Goal: Task Accomplishment & Management: Manage account settings

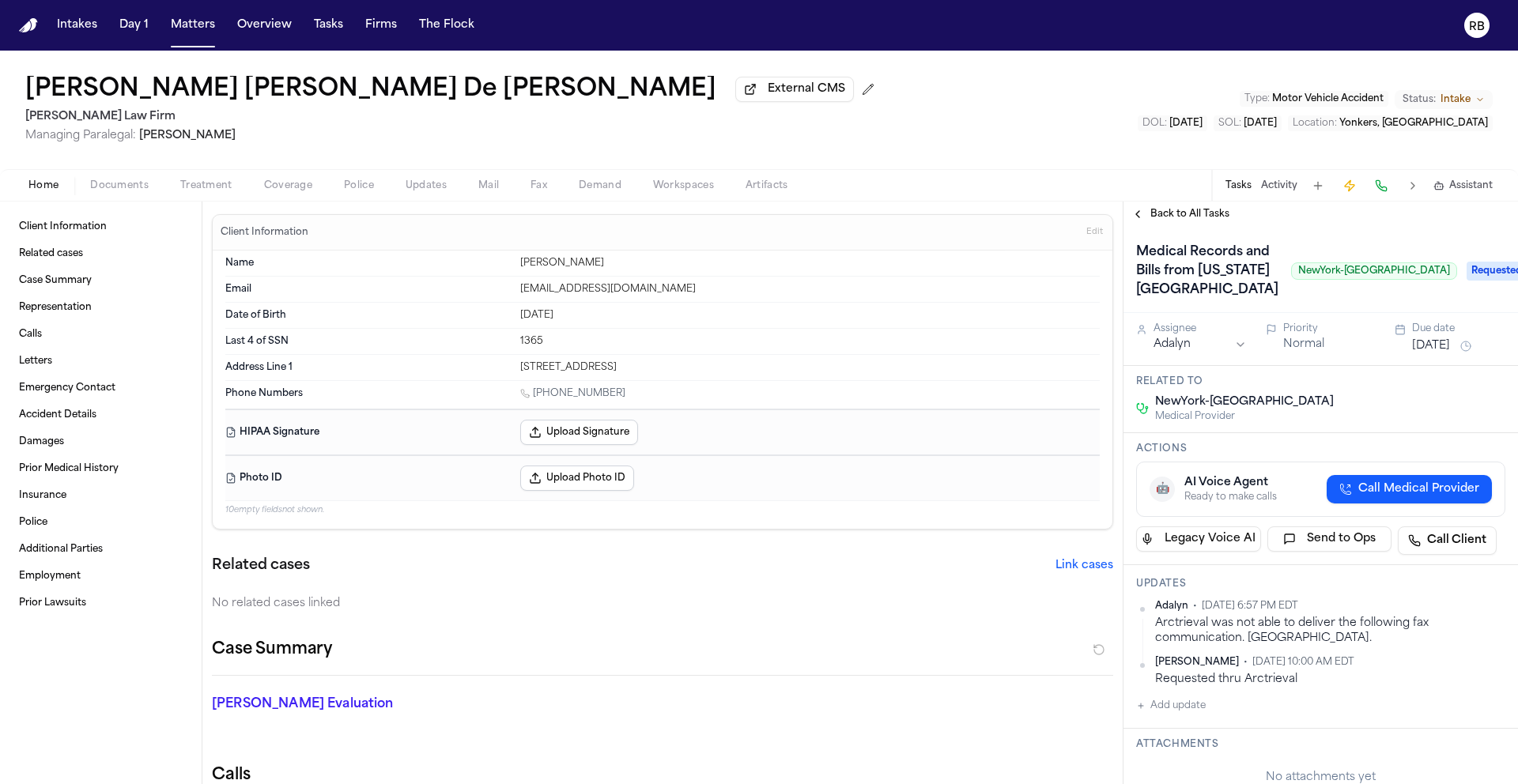
scroll to position [88, 0]
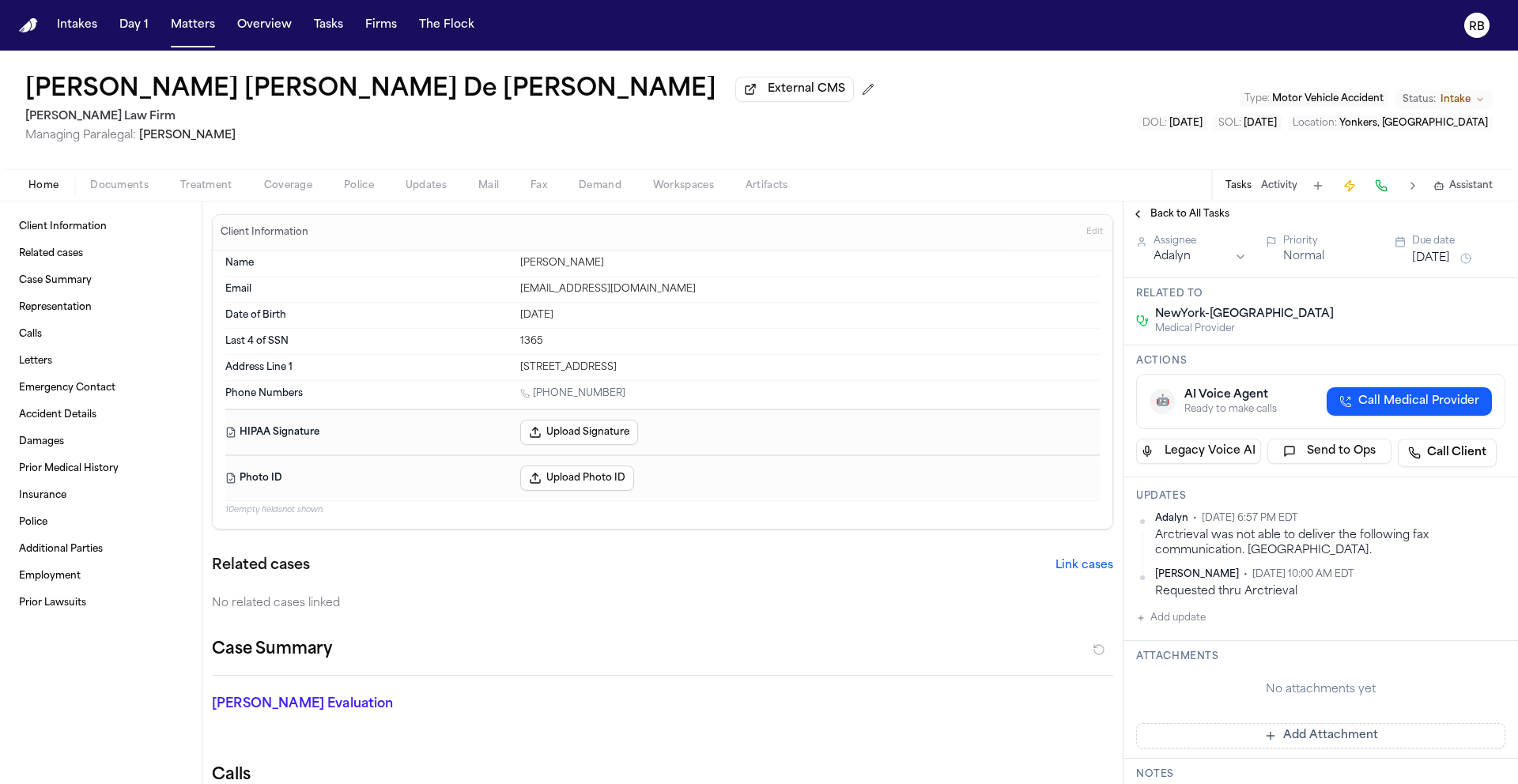
click at [1176, 627] on button "Add update" at bounding box center [1171, 617] width 70 height 19
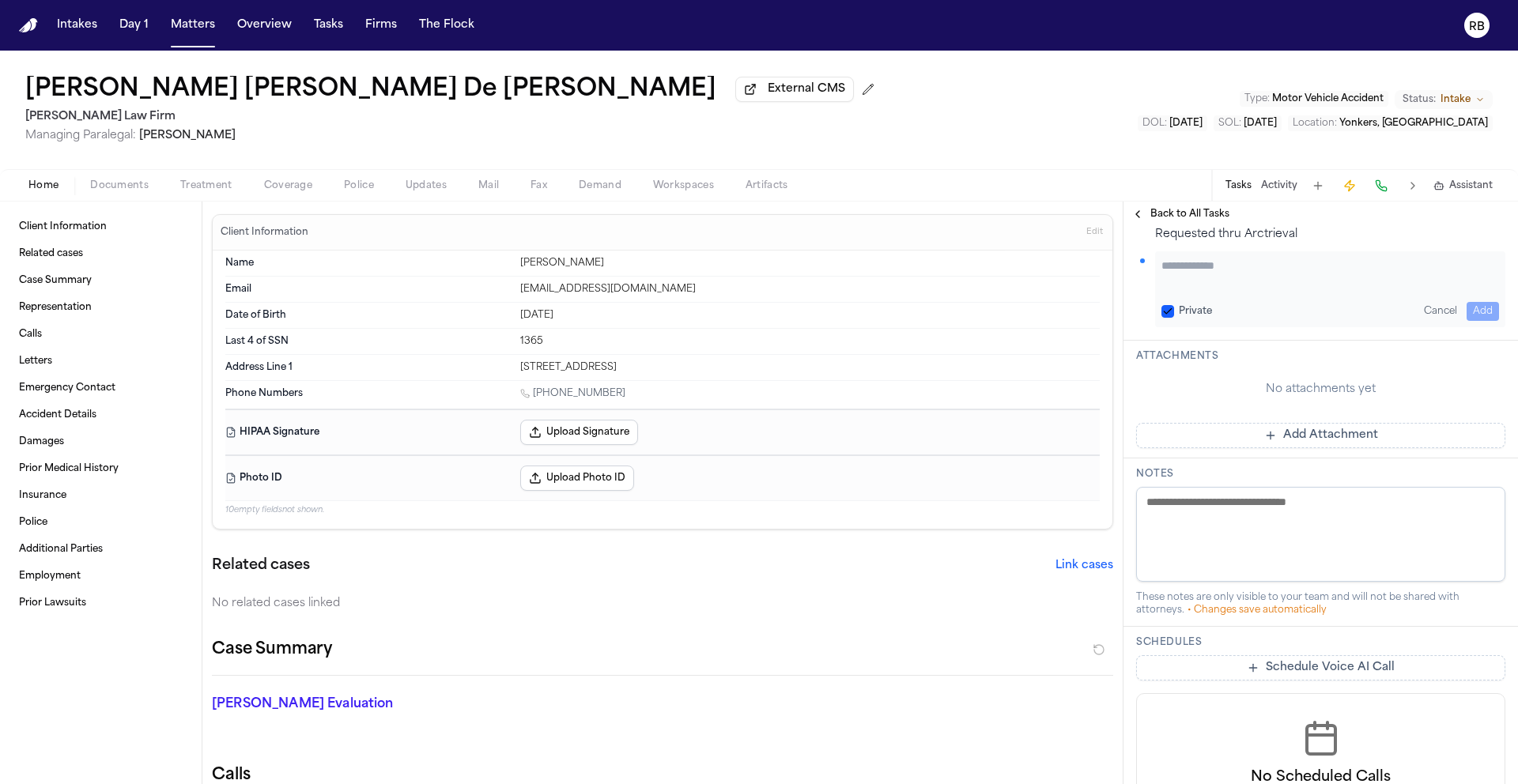
scroll to position [472, 0]
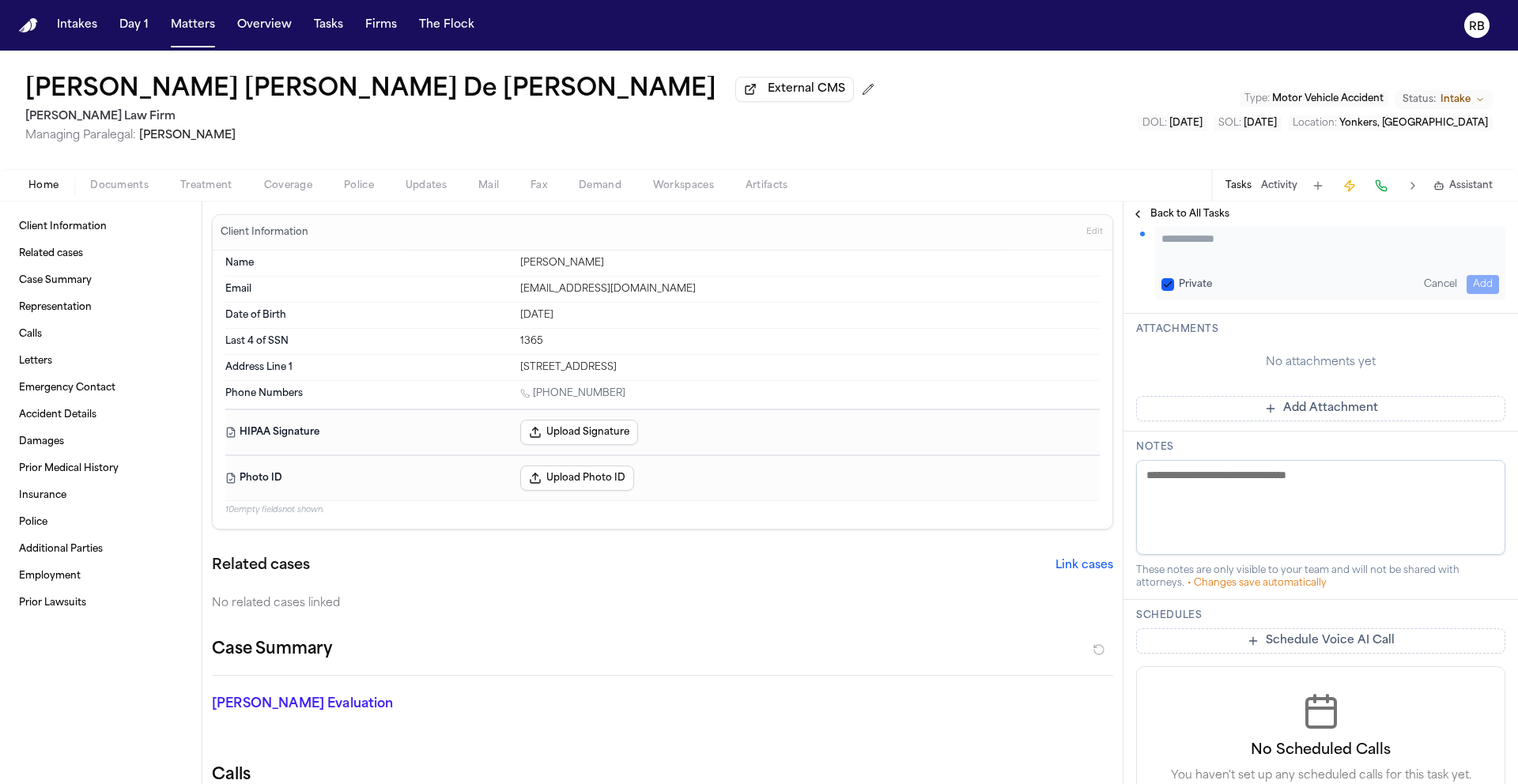
click at [1325, 421] on button "Add Attachment" at bounding box center [1320, 408] width 369 height 25
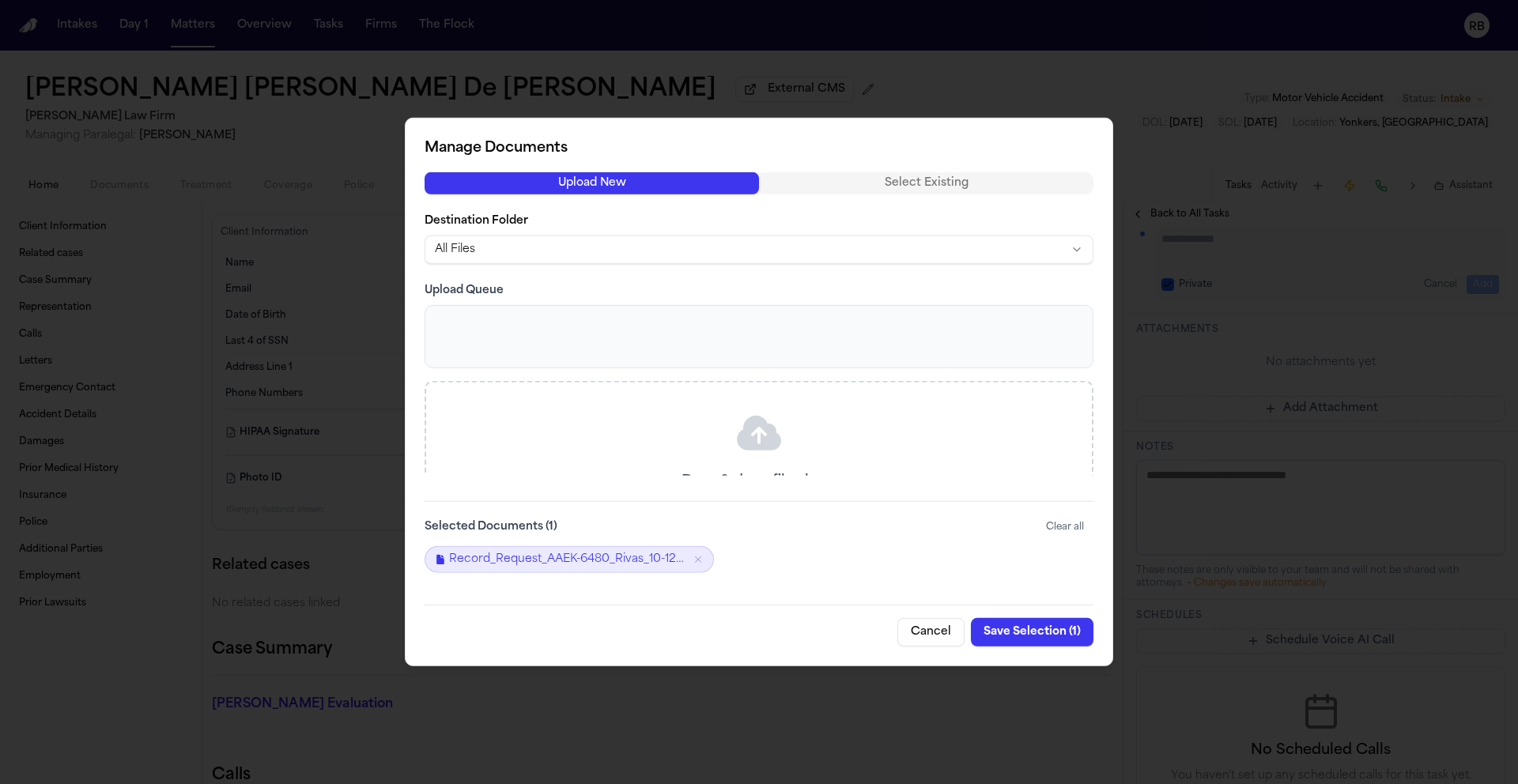
click at [1048, 626] on button "Save Selection ( 1 )" at bounding box center [1032, 631] width 123 height 29
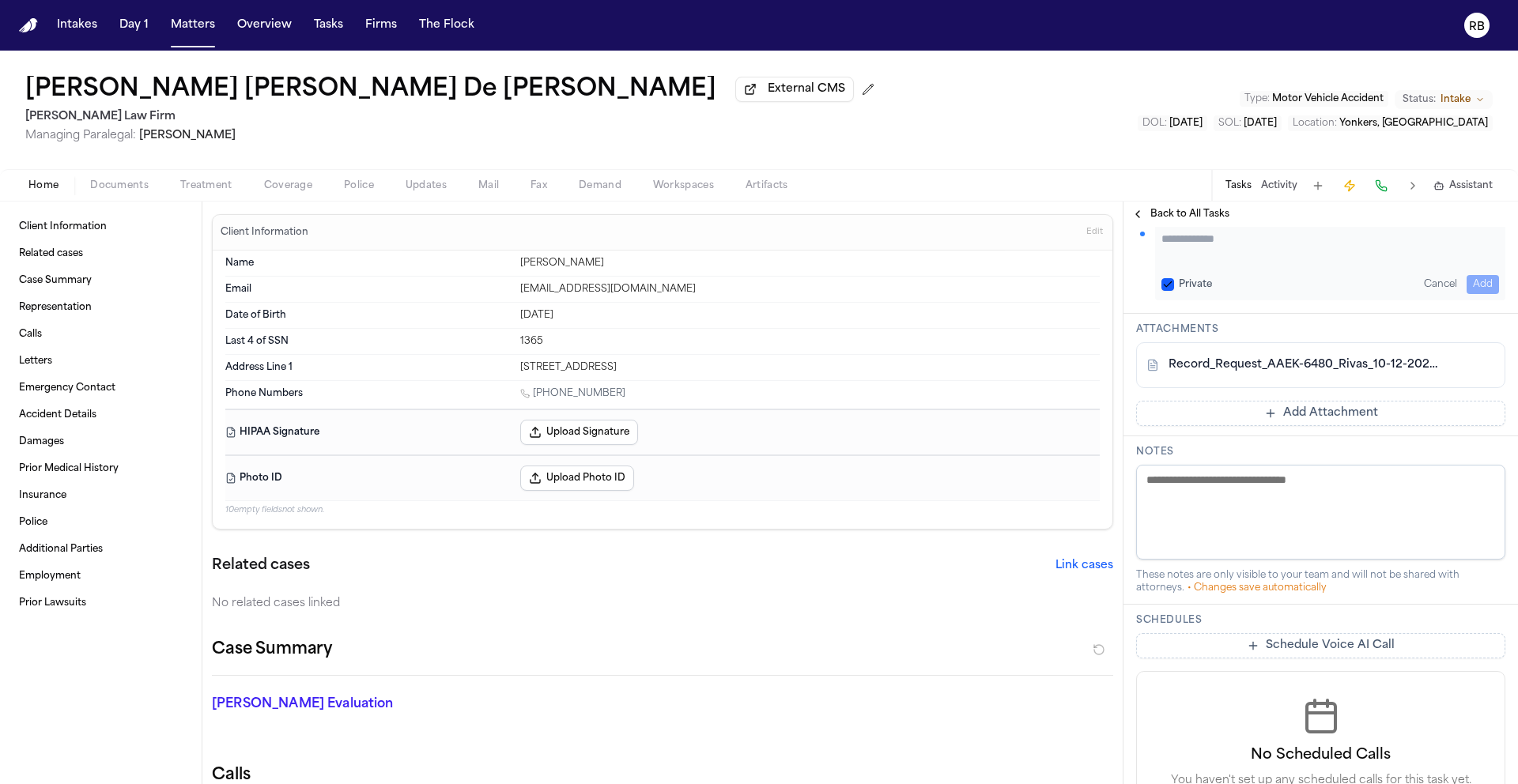
click at [1246, 555] on textarea at bounding box center [1320, 512] width 369 height 95
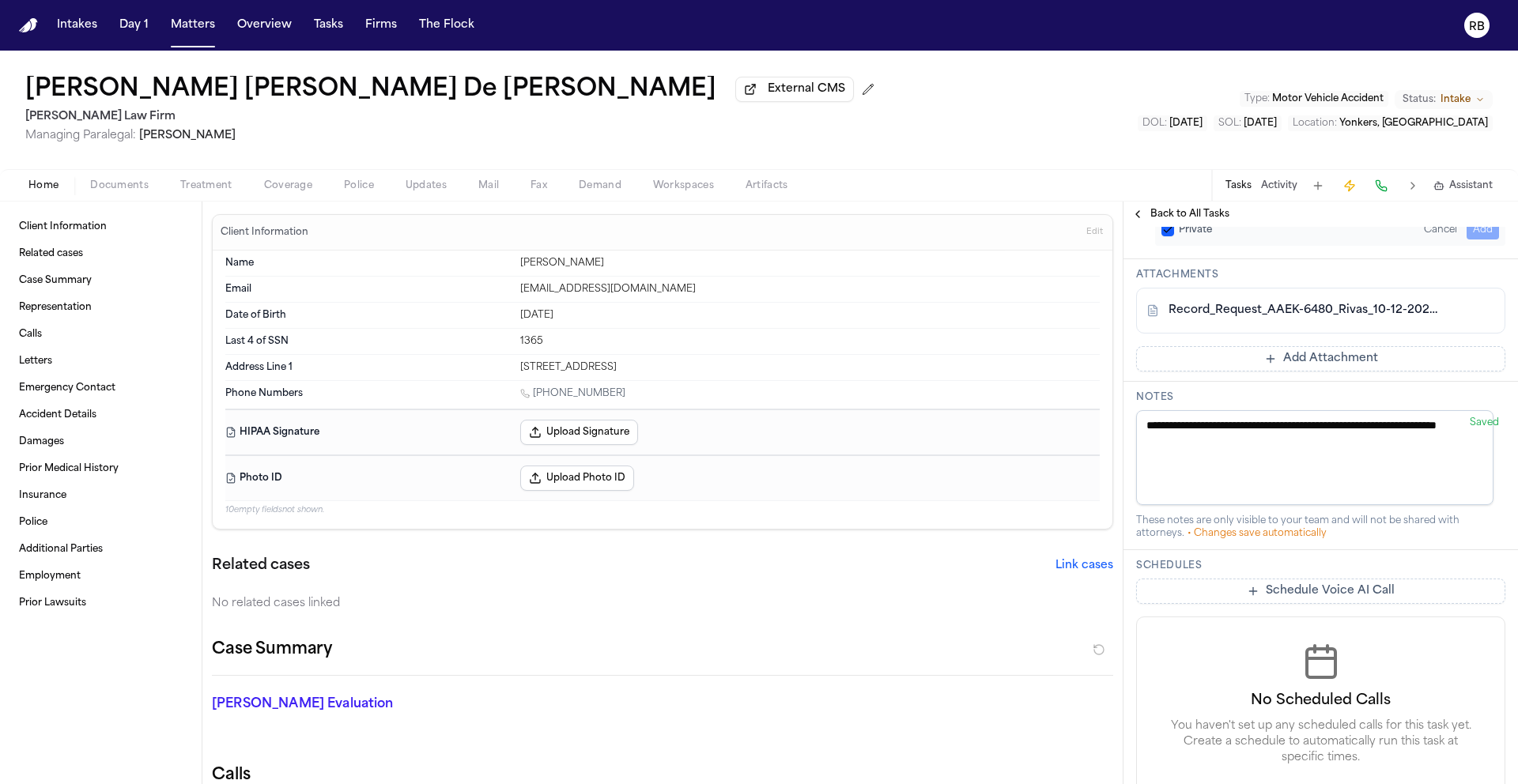
scroll to position [667, 0]
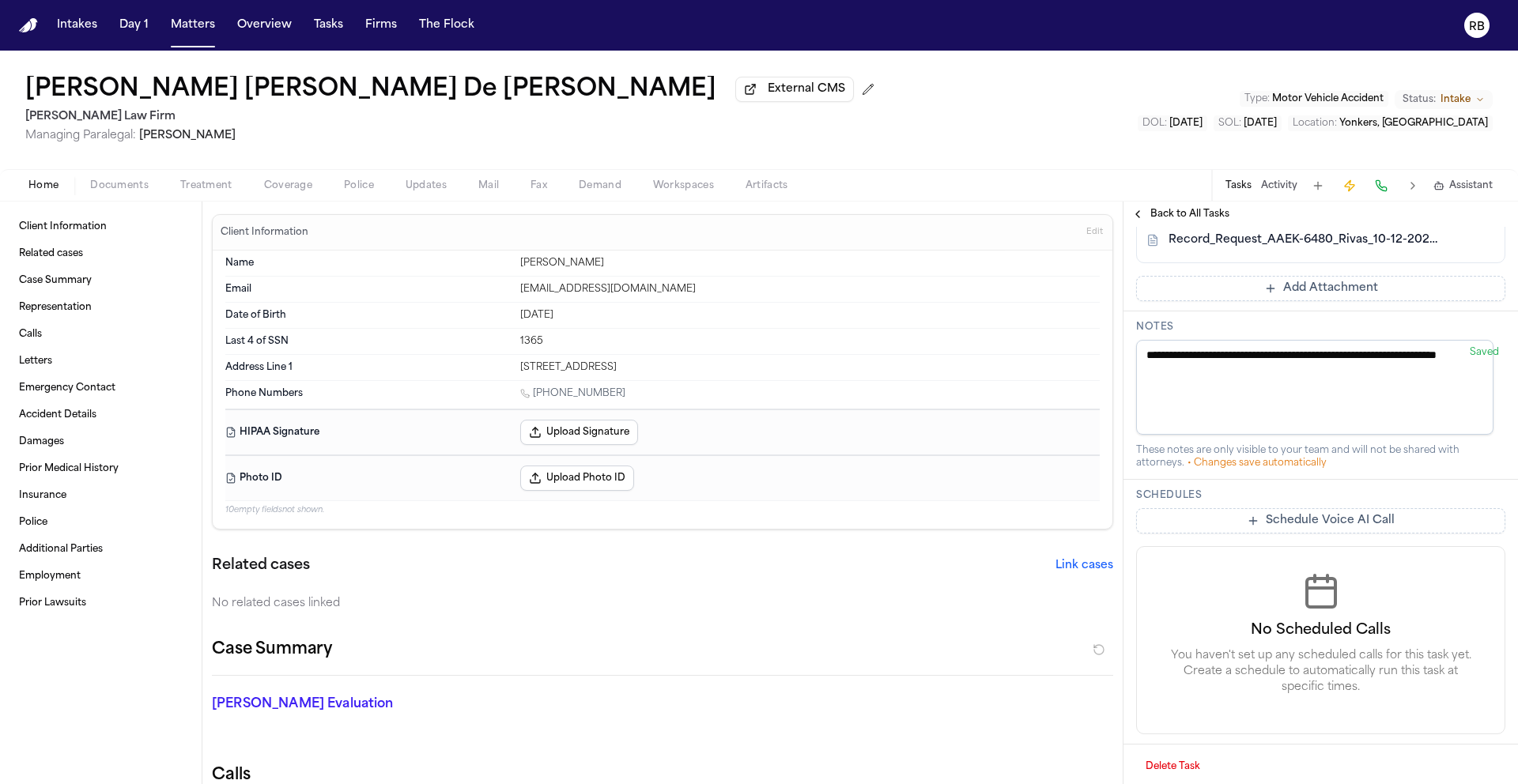
drag, startPoint x: 1308, startPoint y: 455, endPoint x: 1096, endPoint y: 408, distance: 217.1
click at [1096, 408] on div "Client Information Related cases Case Summary Representation Calls Letters Emer…" at bounding box center [759, 493] width 1518 height 583
type textarea "**********"
click at [1449, 469] on div "These notes are only visible to your team and will not be shared with attorneys…" at bounding box center [1320, 456] width 369 height 25
drag, startPoint x: 1222, startPoint y: 446, endPoint x: 1167, endPoint y: 405, distance: 68.6
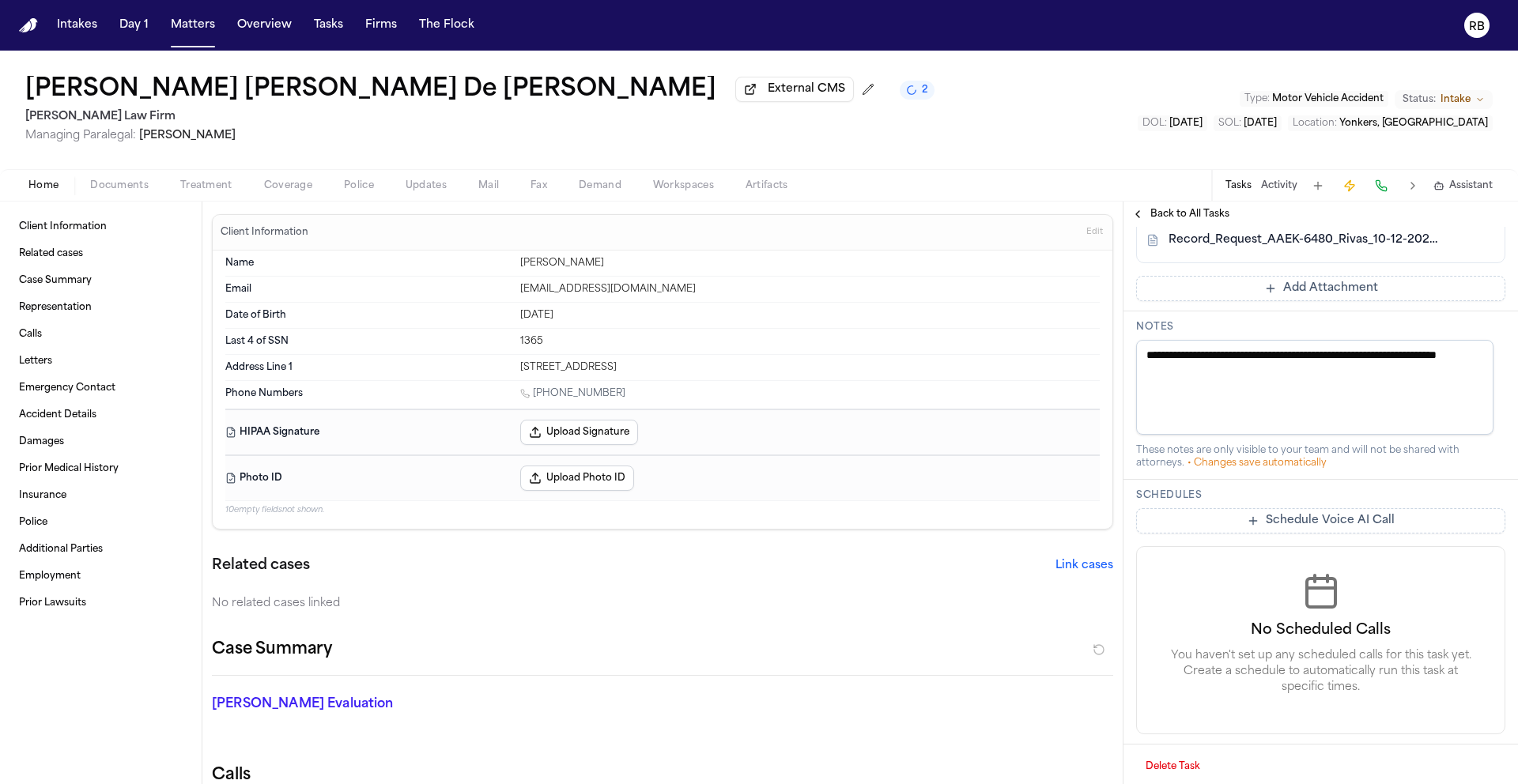
click at [1154, 404] on textarea "**********" at bounding box center [1314, 387] width 357 height 95
click at [1313, 432] on textarea "**********" at bounding box center [1314, 387] width 357 height 95
drag, startPoint x: 1259, startPoint y: 434, endPoint x: 1105, endPoint y: 401, distance: 157.5
click at [1105, 401] on div "Client Information Related cases Case Summary Representation Calls Letters Emer…" at bounding box center [759, 493] width 1518 height 583
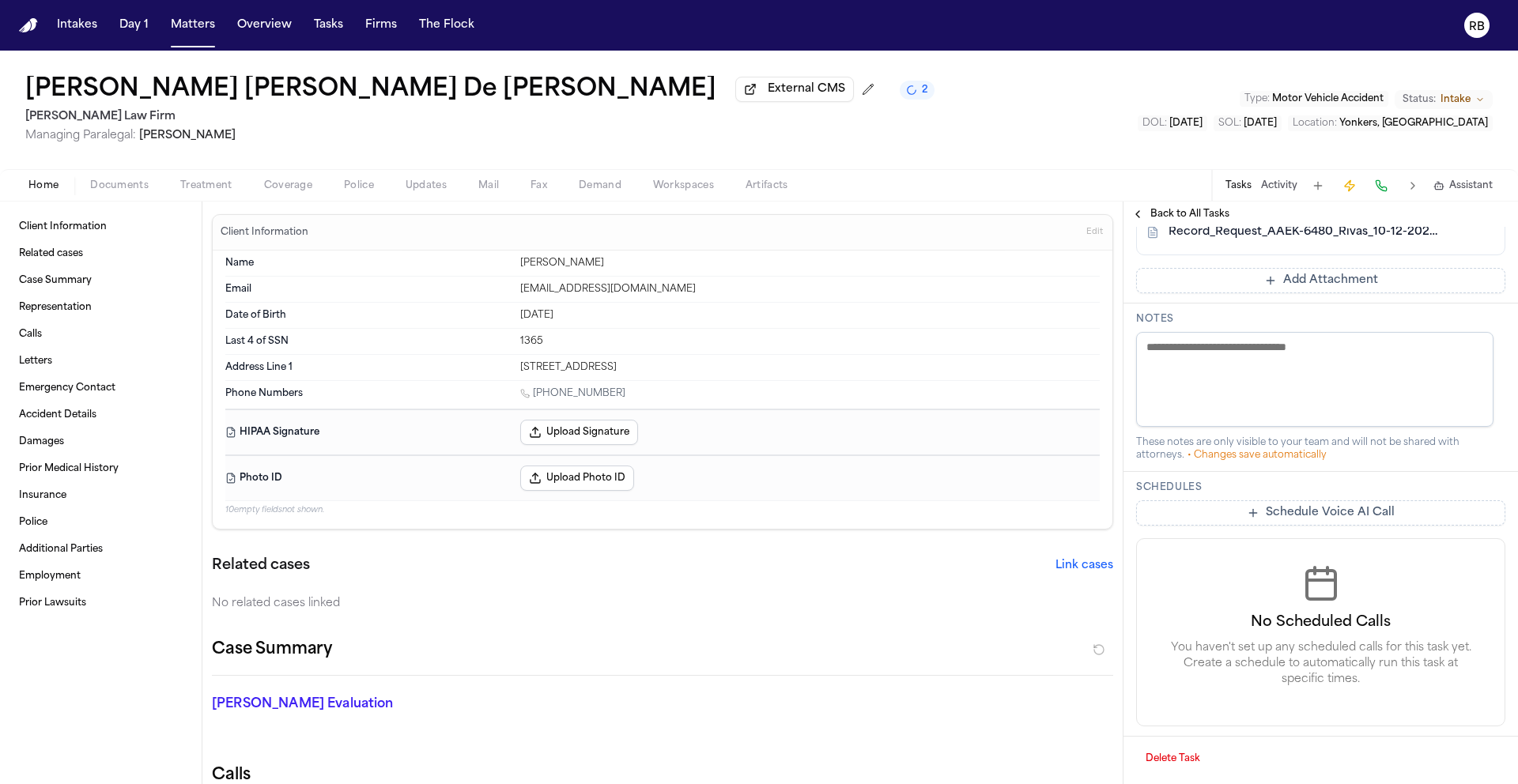
scroll to position [443, 0]
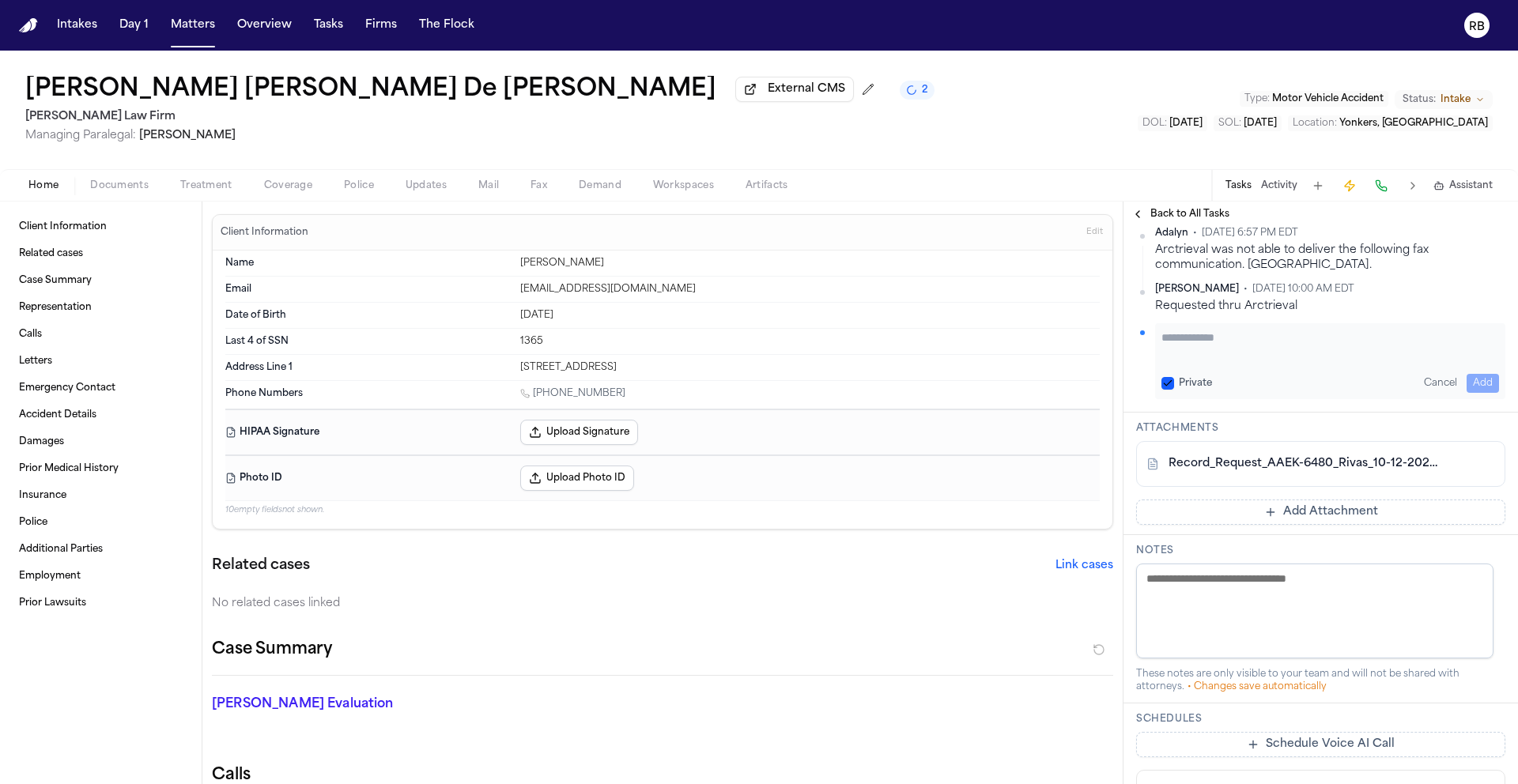
click at [1215, 361] on textarea "Add your update" at bounding box center [1330, 345] width 337 height 32
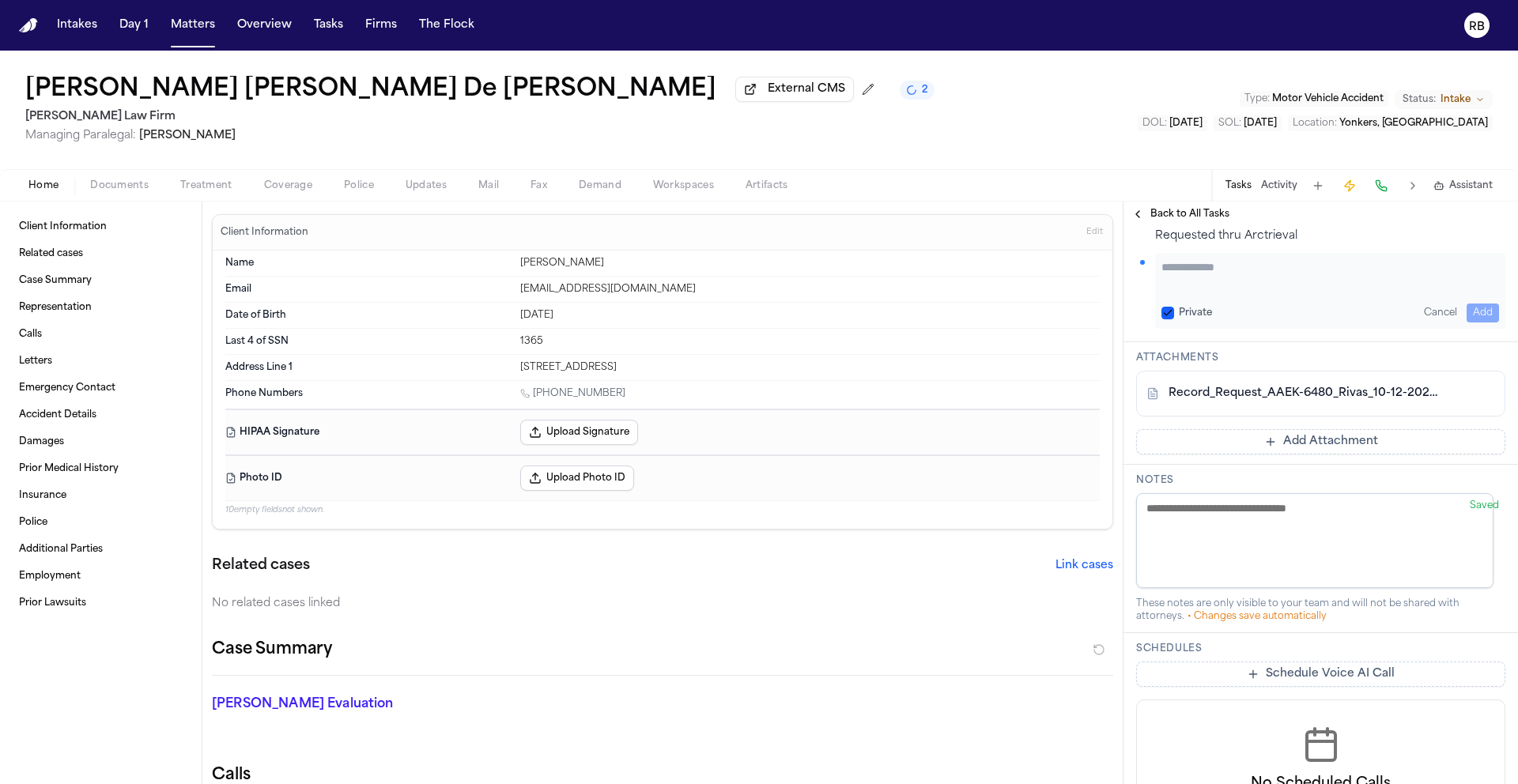
scroll to position [373, 0]
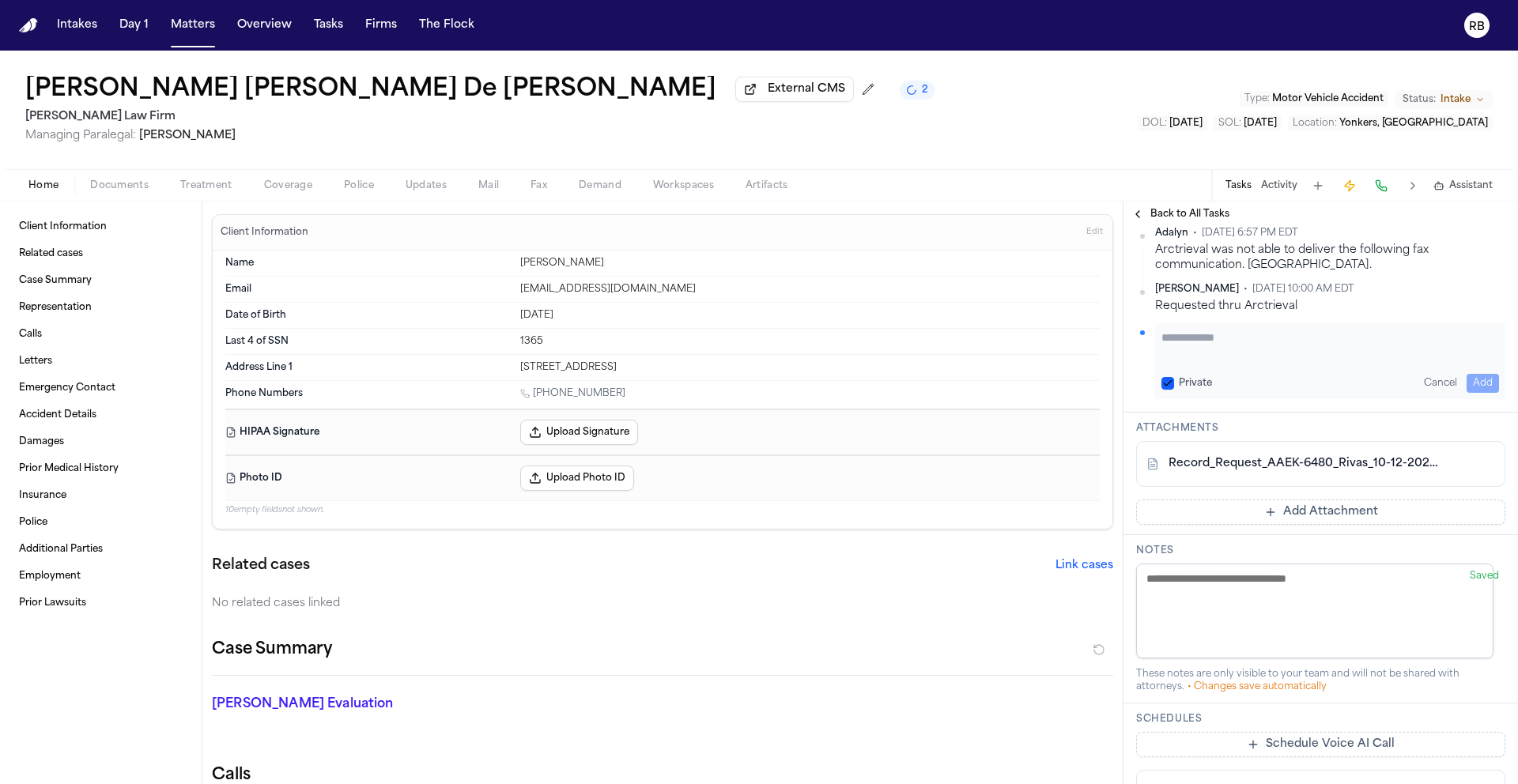
paste textarea "**********"
type textarea "**********"
click at [1479, 393] on button "Add" at bounding box center [1482, 383] width 32 height 19
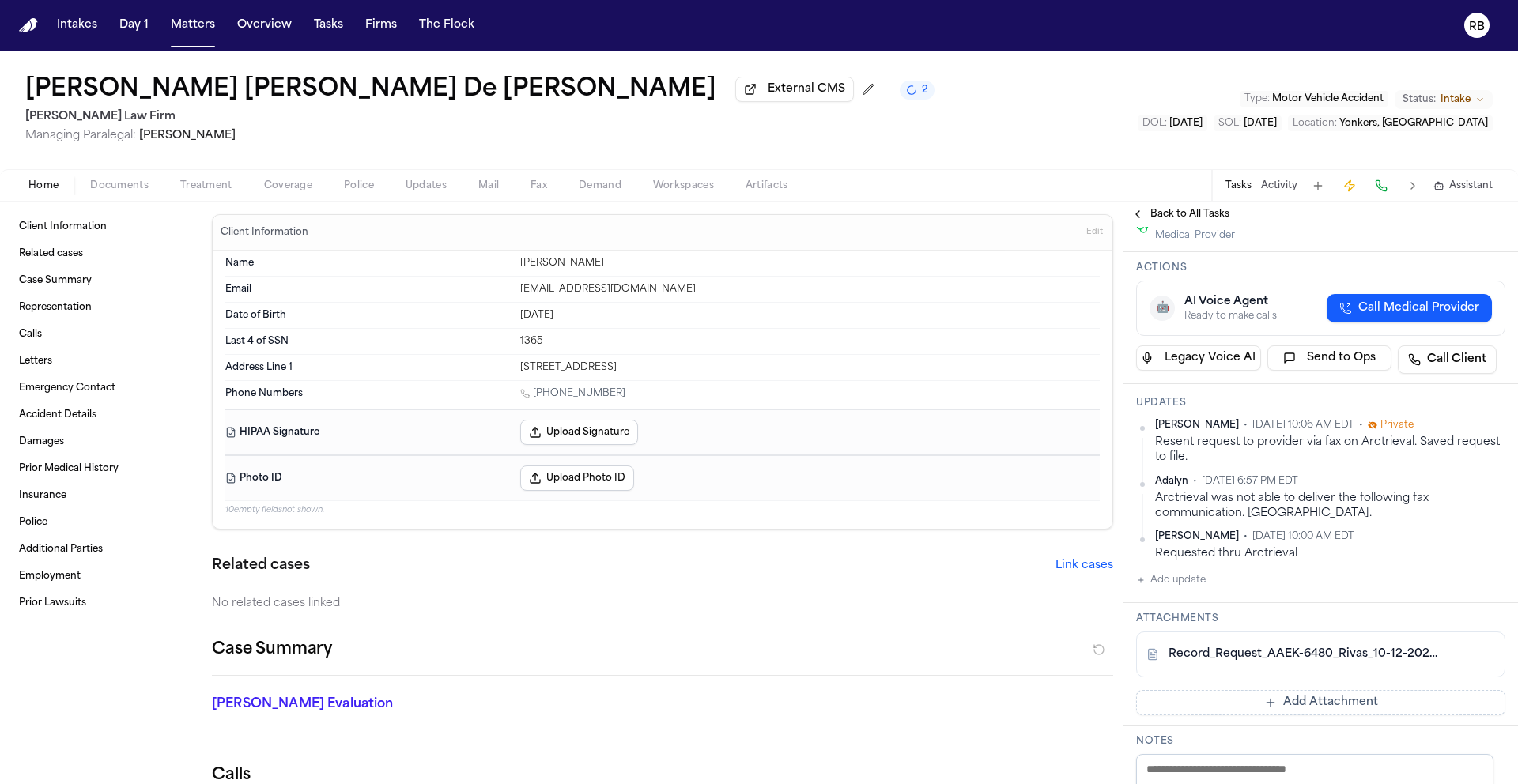
scroll to position [72, 0]
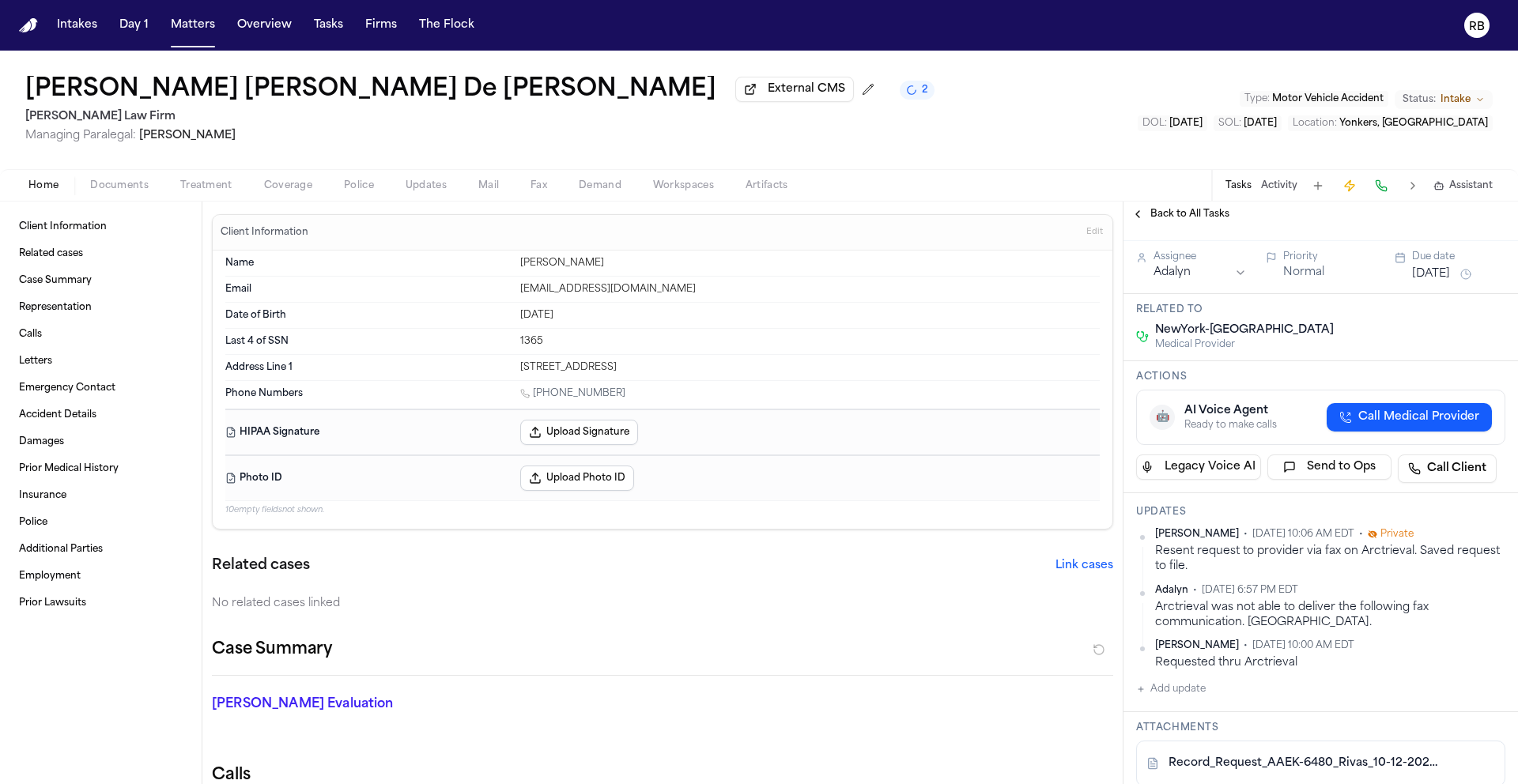
click at [1450, 282] on button "[DATE]" at bounding box center [1431, 274] width 38 height 16
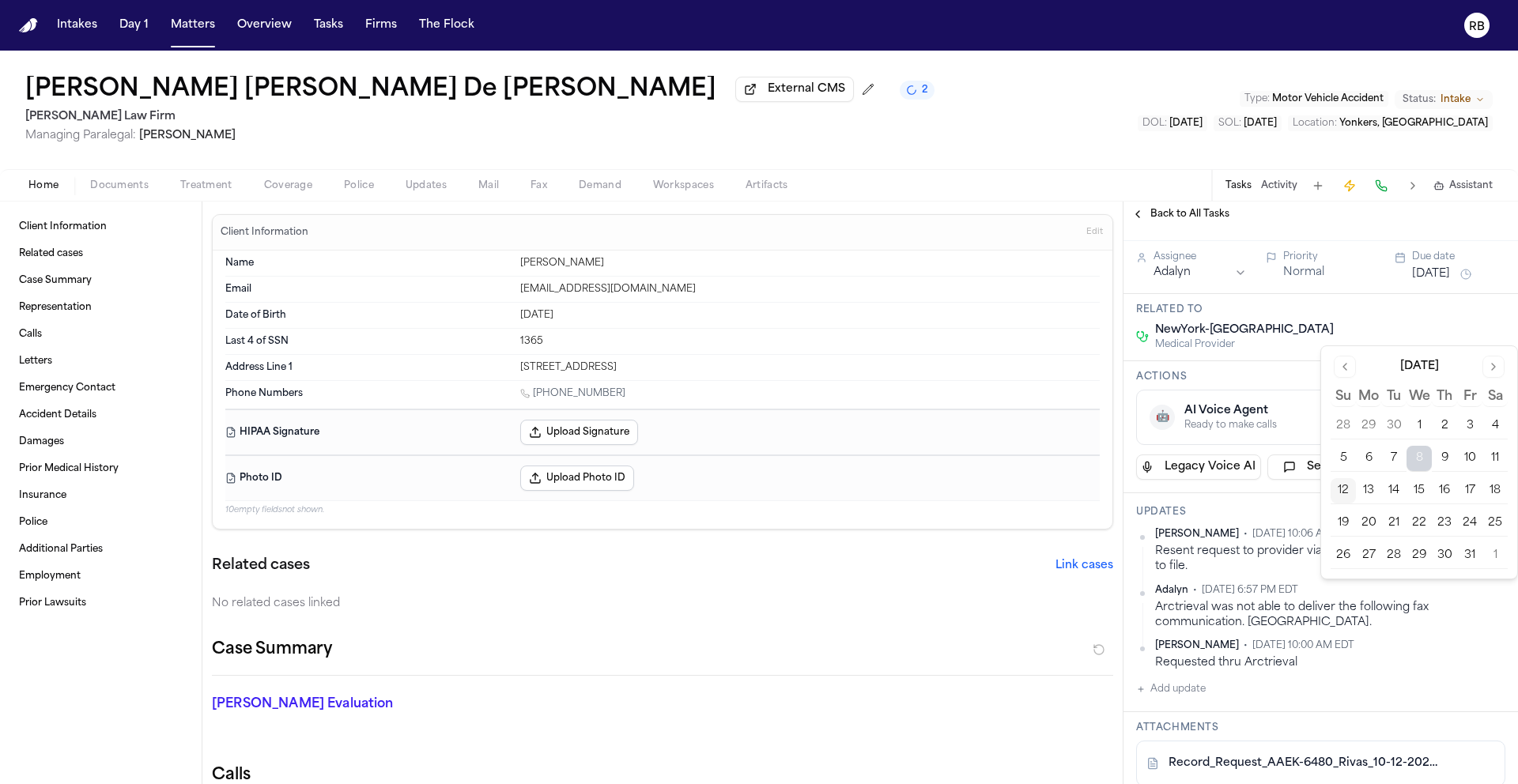
click at [1425, 490] on button "15" at bounding box center [1418, 490] width 25 height 25
click at [1443, 491] on button "16" at bounding box center [1443, 490] width 25 height 25
click at [1417, 230] on div "Medical Records and Bills from [US_STATE][GEOGRAPHIC_DATA] NewYork-[GEOGRAPHIC_…" at bounding box center [1296, 198] width 321 height 63
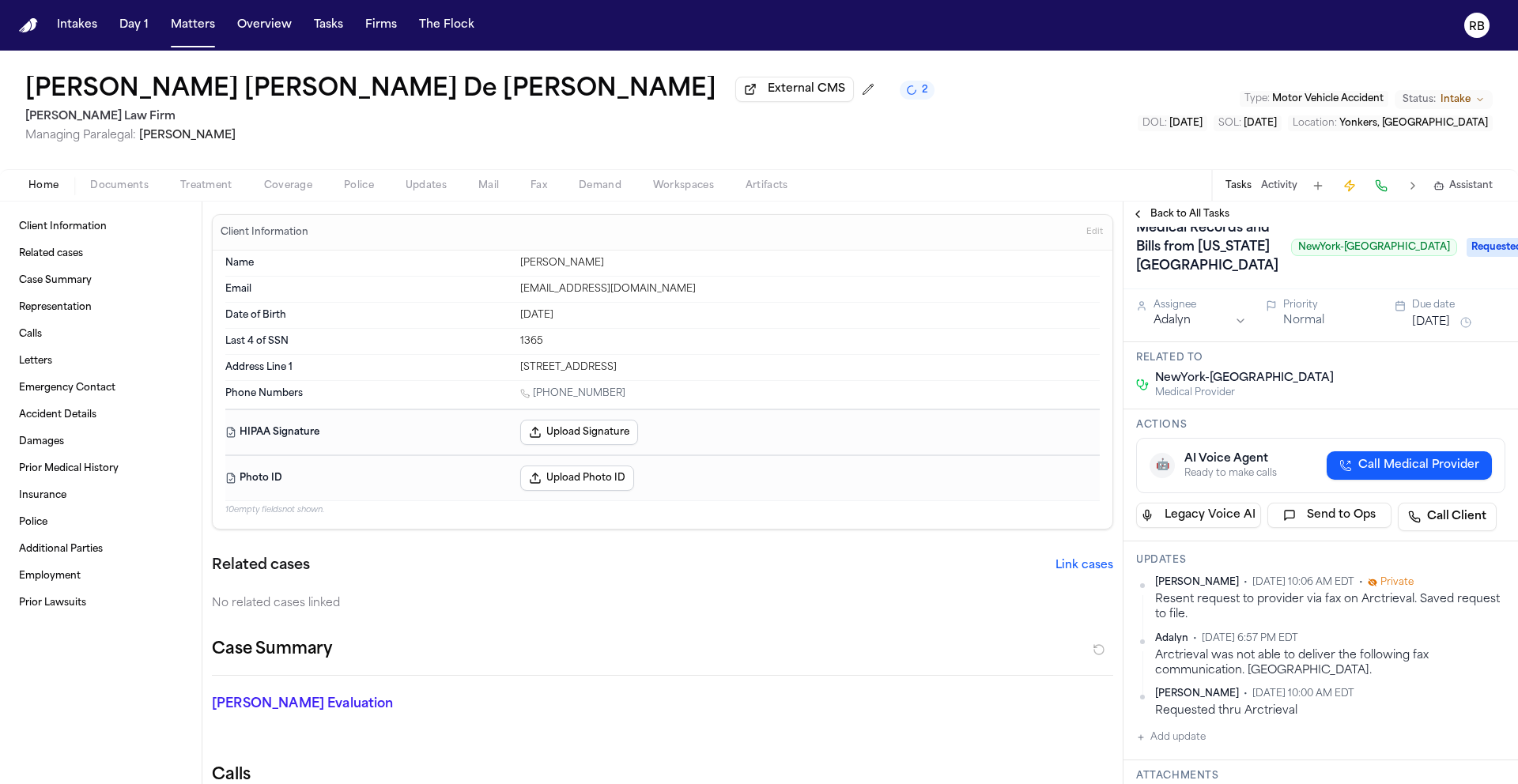
scroll to position [0, 0]
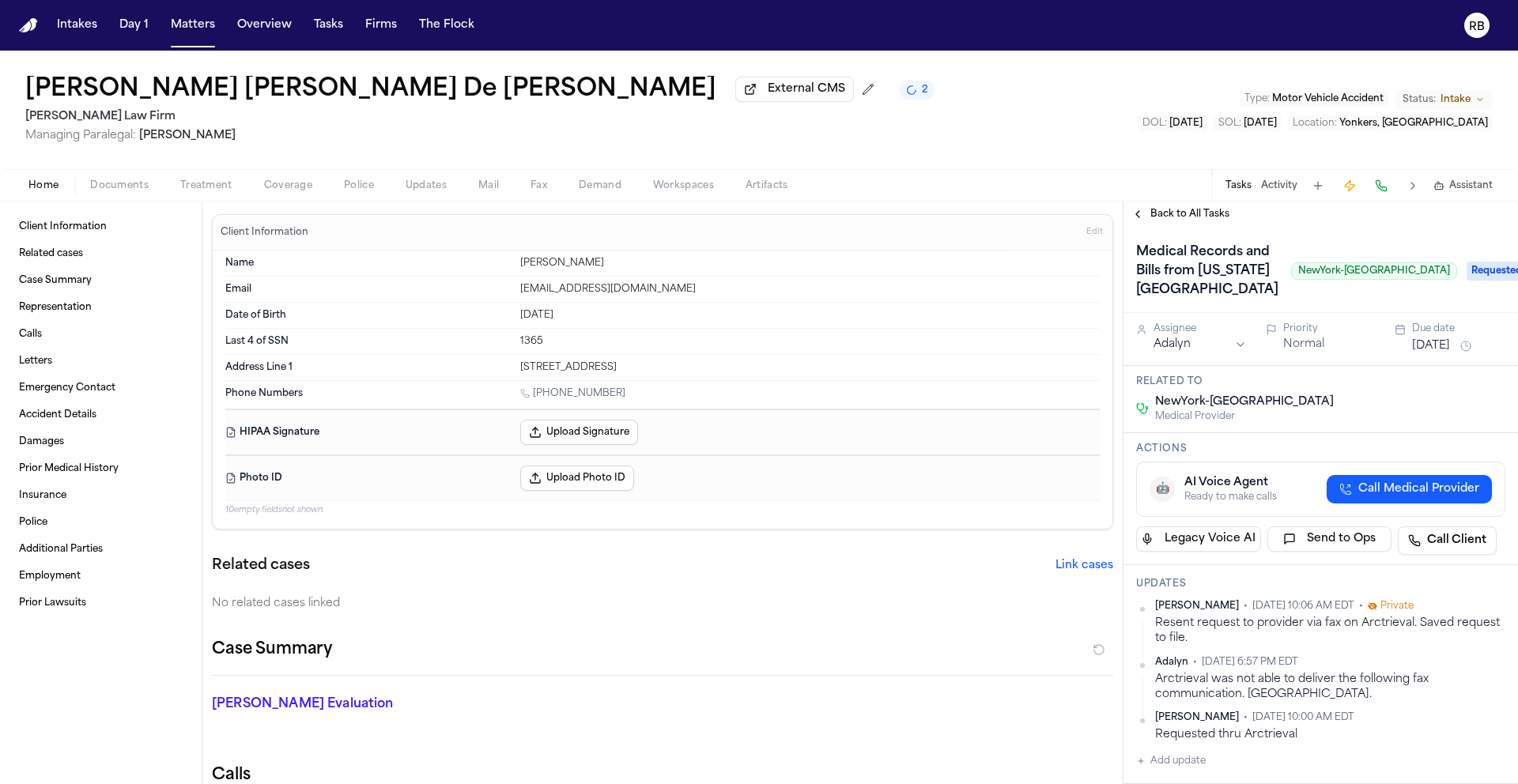
click at [1187, 289] on h1 "Medical Records and Bills from [US_STATE][GEOGRAPHIC_DATA]" at bounding box center [1207, 270] width 155 height 63
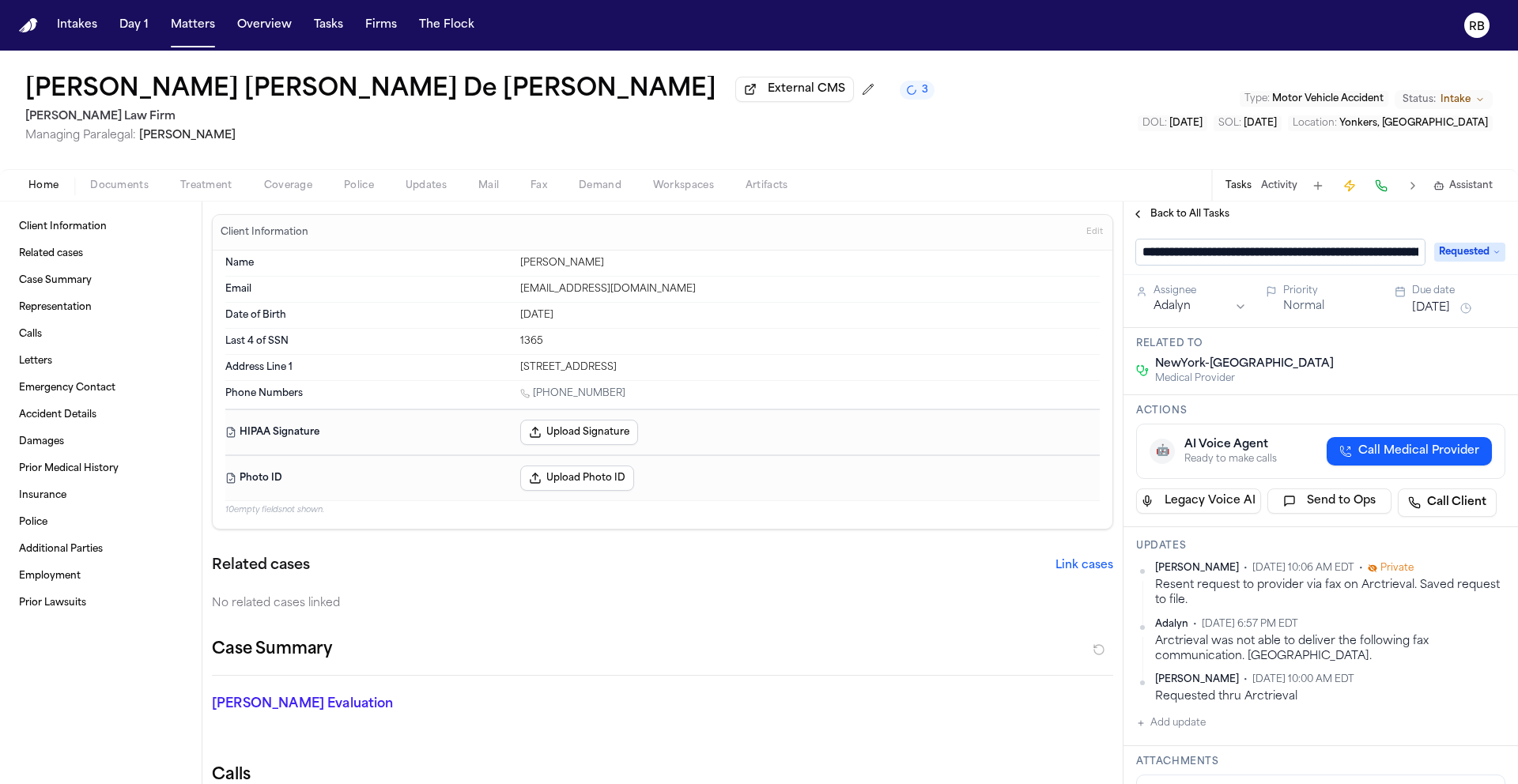
scroll to position [0, 165]
click at [1146, 256] on input "**********" at bounding box center [1273, 251] width 275 height 25
type input "**********"
click at [1469, 388] on div "**********" at bounding box center [1320, 787] width 394 height 1122
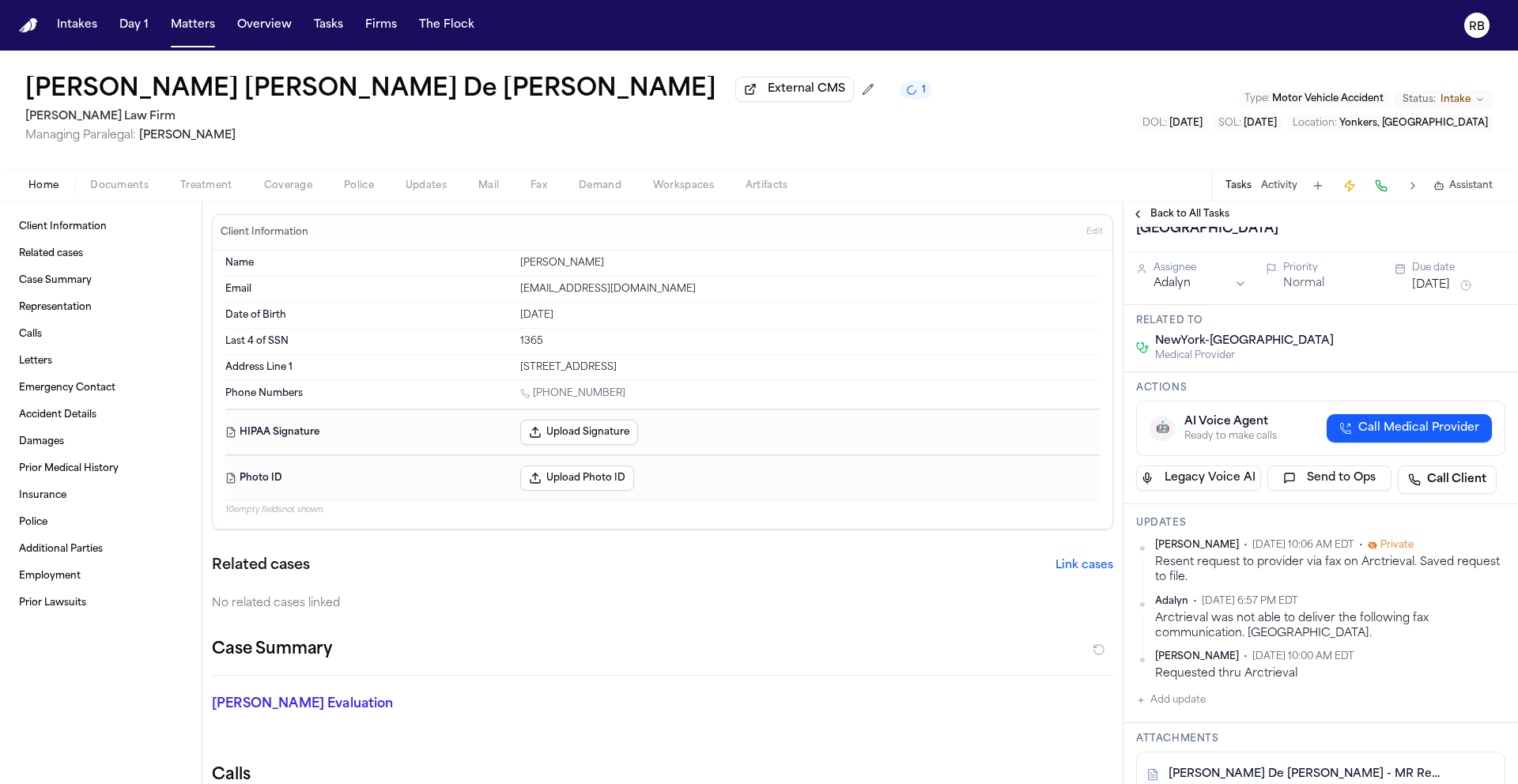
scroll to position [128, 0]
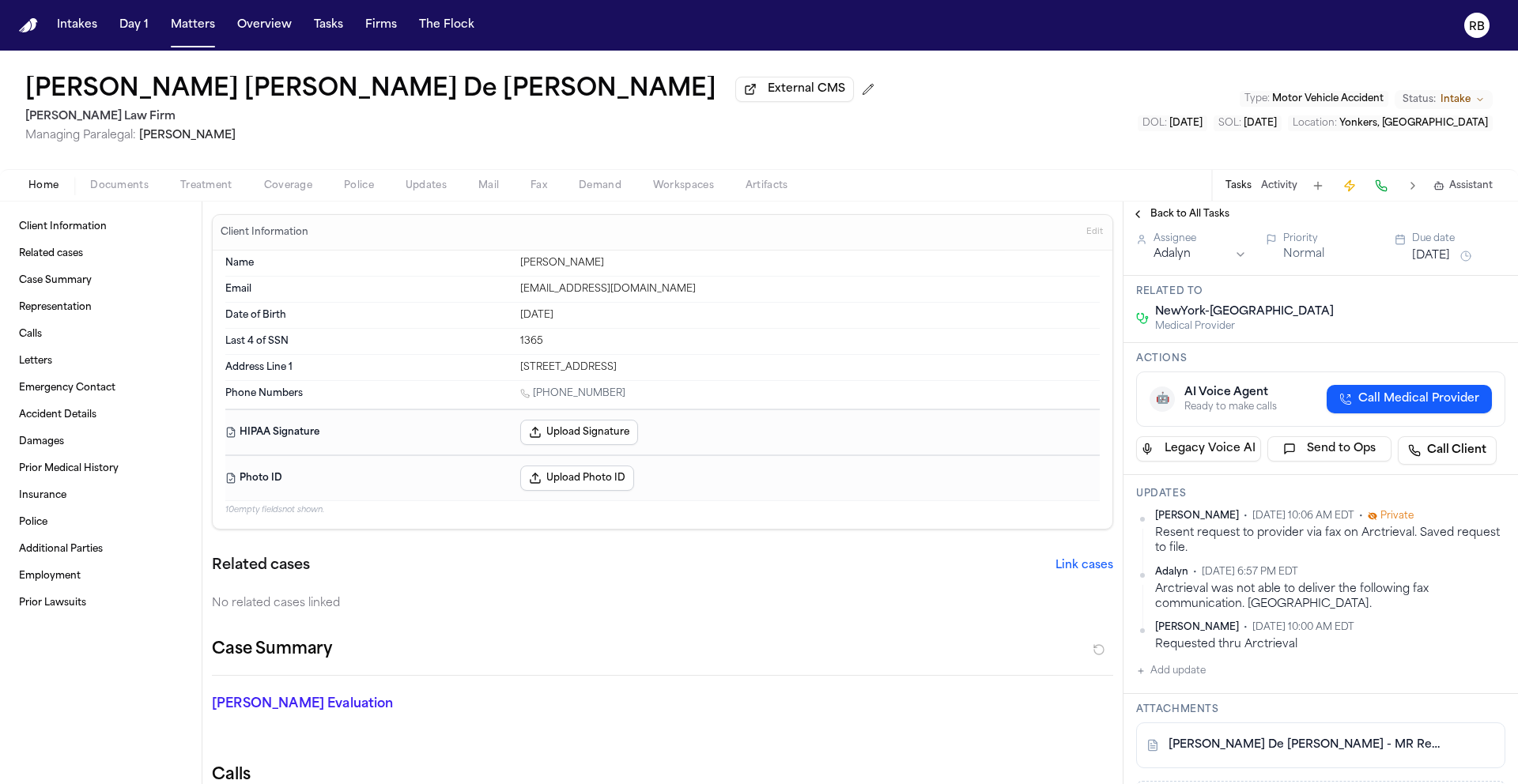
click at [832, 18] on nav "Intakes Day 1 Matters Overview Tasks Firms The Flock RB" at bounding box center [759, 25] width 1518 height 51
click at [178, 15] on button "Matters" at bounding box center [193, 25] width 57 height 29
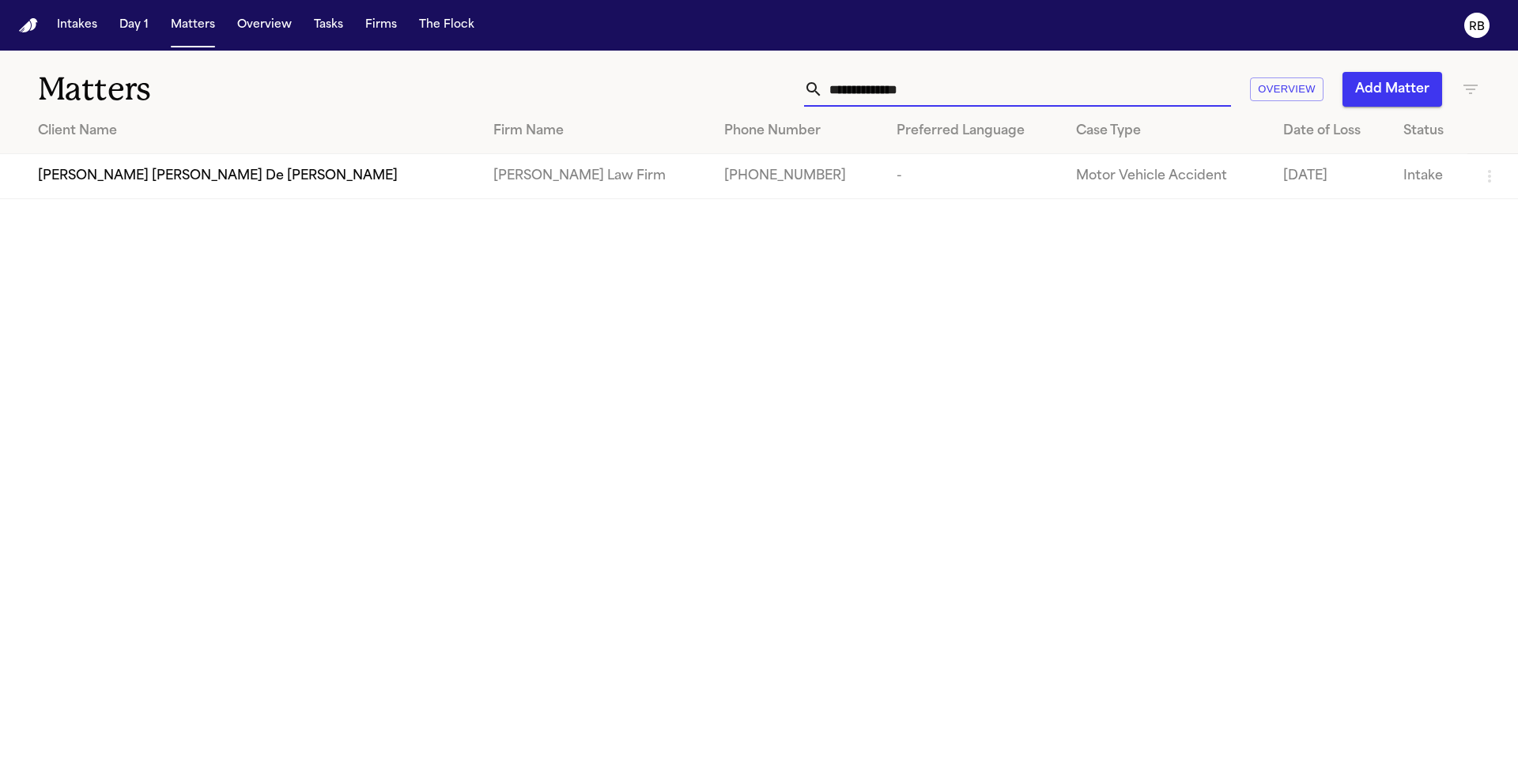
drag, startPoint x: 948, startPoint y: 90, endPoint x: 798, endPoint y: 90, distance: 150.0
click at [798, 90] on div "**********" at bounding box center [969, 89] width 1022 height 35
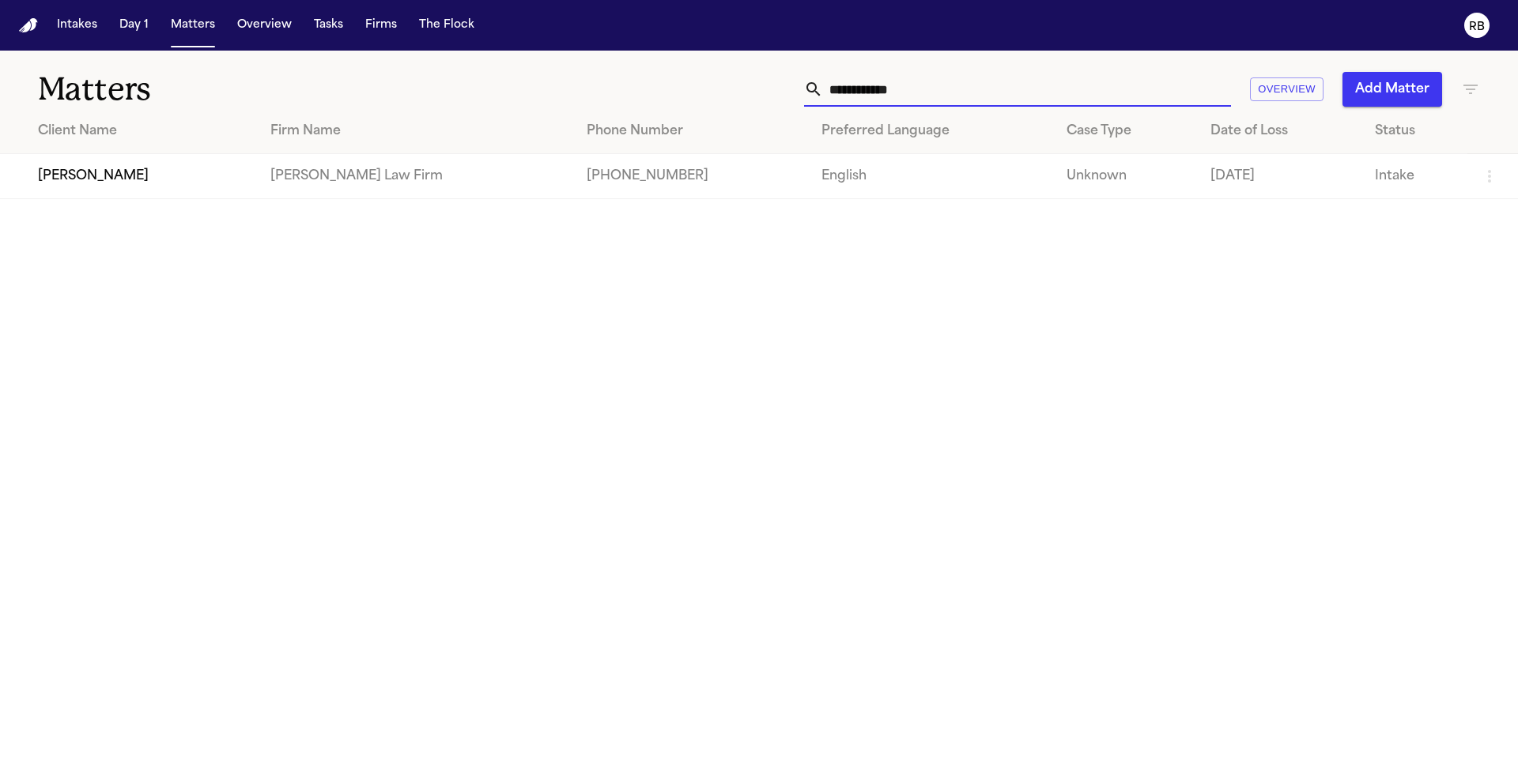
type input "**********"
click at [235, 173] on td "[PERSON_NAME]" at bounding box center [129, 176] width 257 height 45
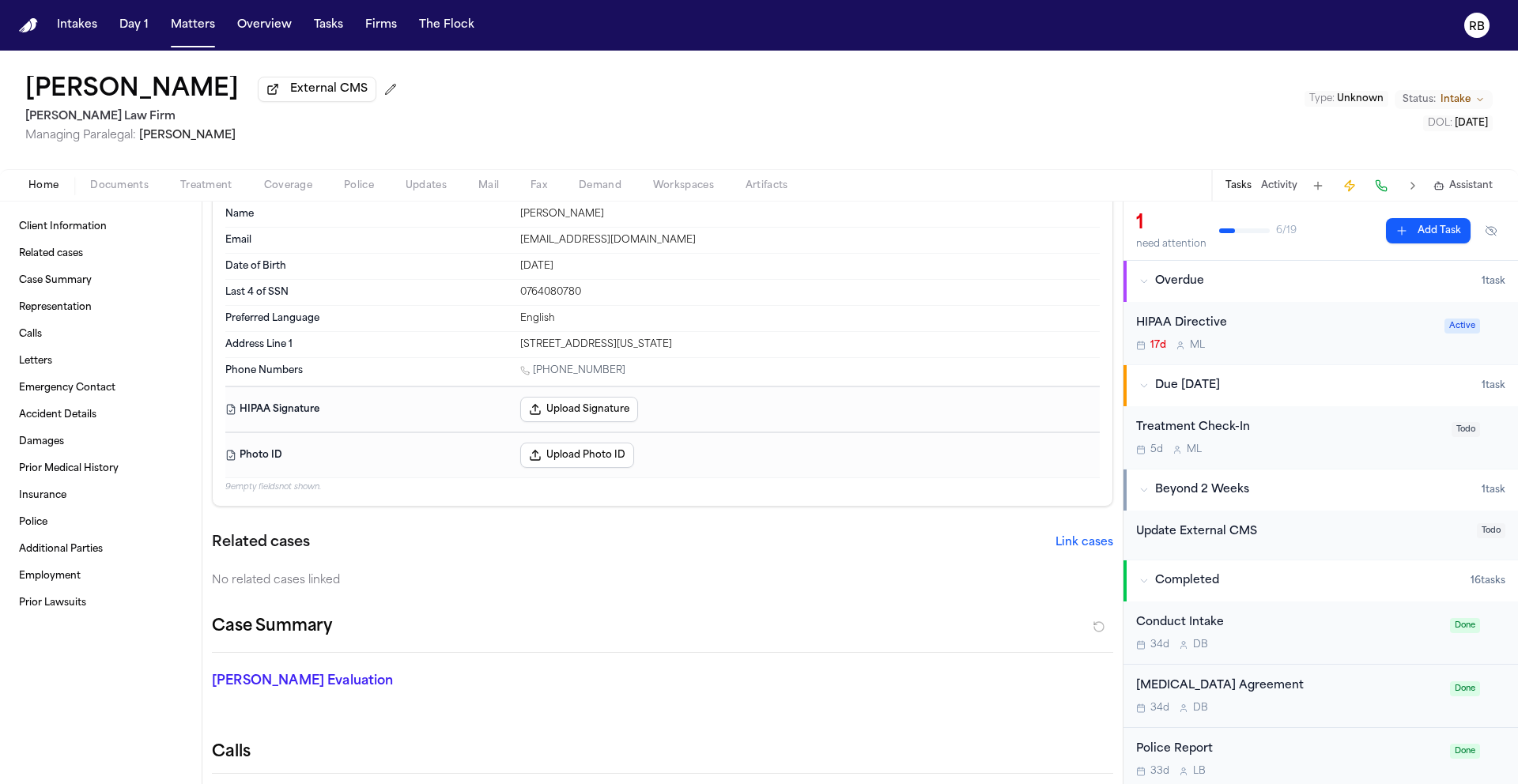
click at [869, 665] on div "[PERSON_NAME] Evaluation * ​" at bounding box center [653, 683] width 920 height 63
click at [201, 191] on span "Treatment" at bounding box center [207, 186] width 52 height 13
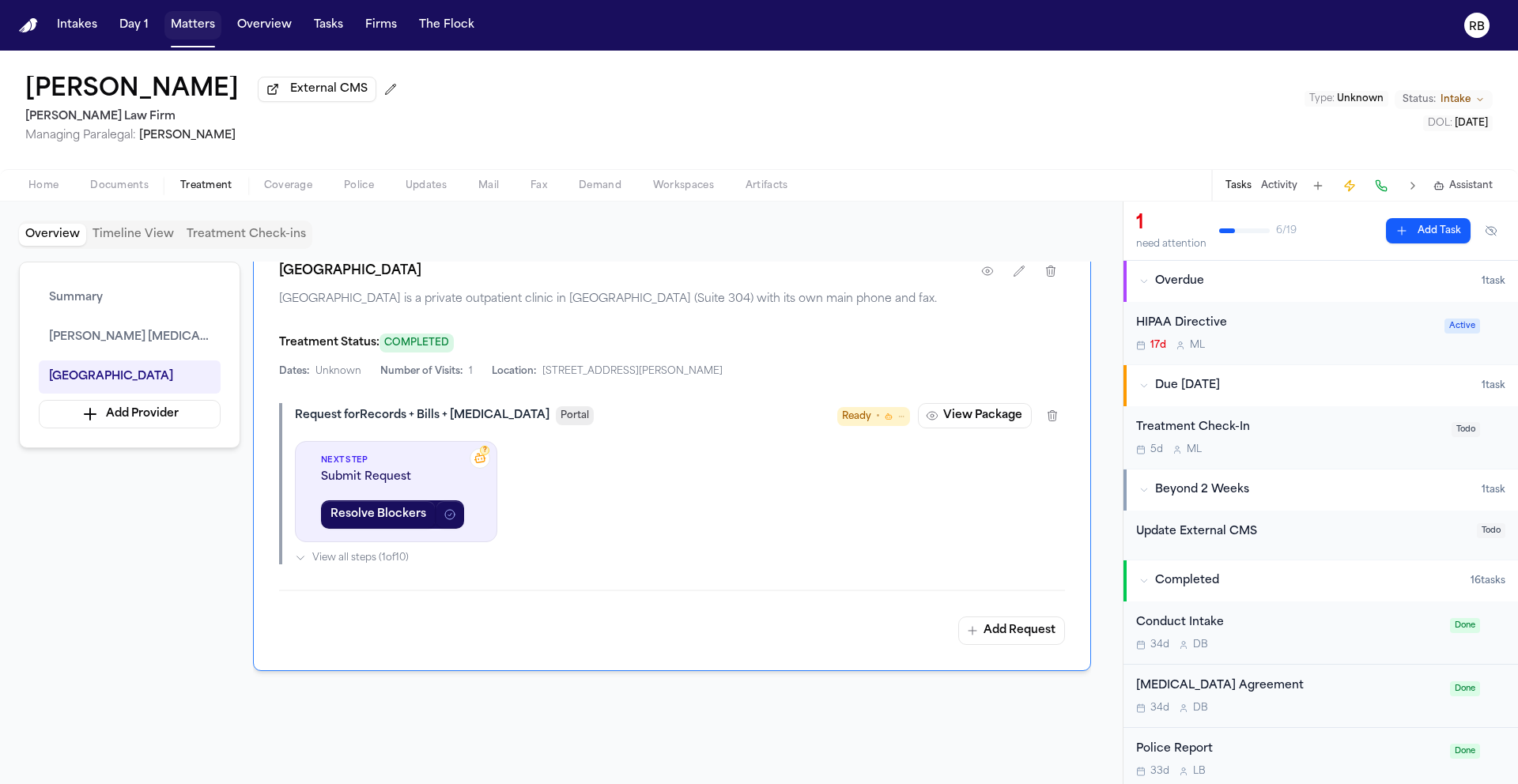
click at [187, 17] on button "Matters" at bounding box center [193, 25] width 57 height 29
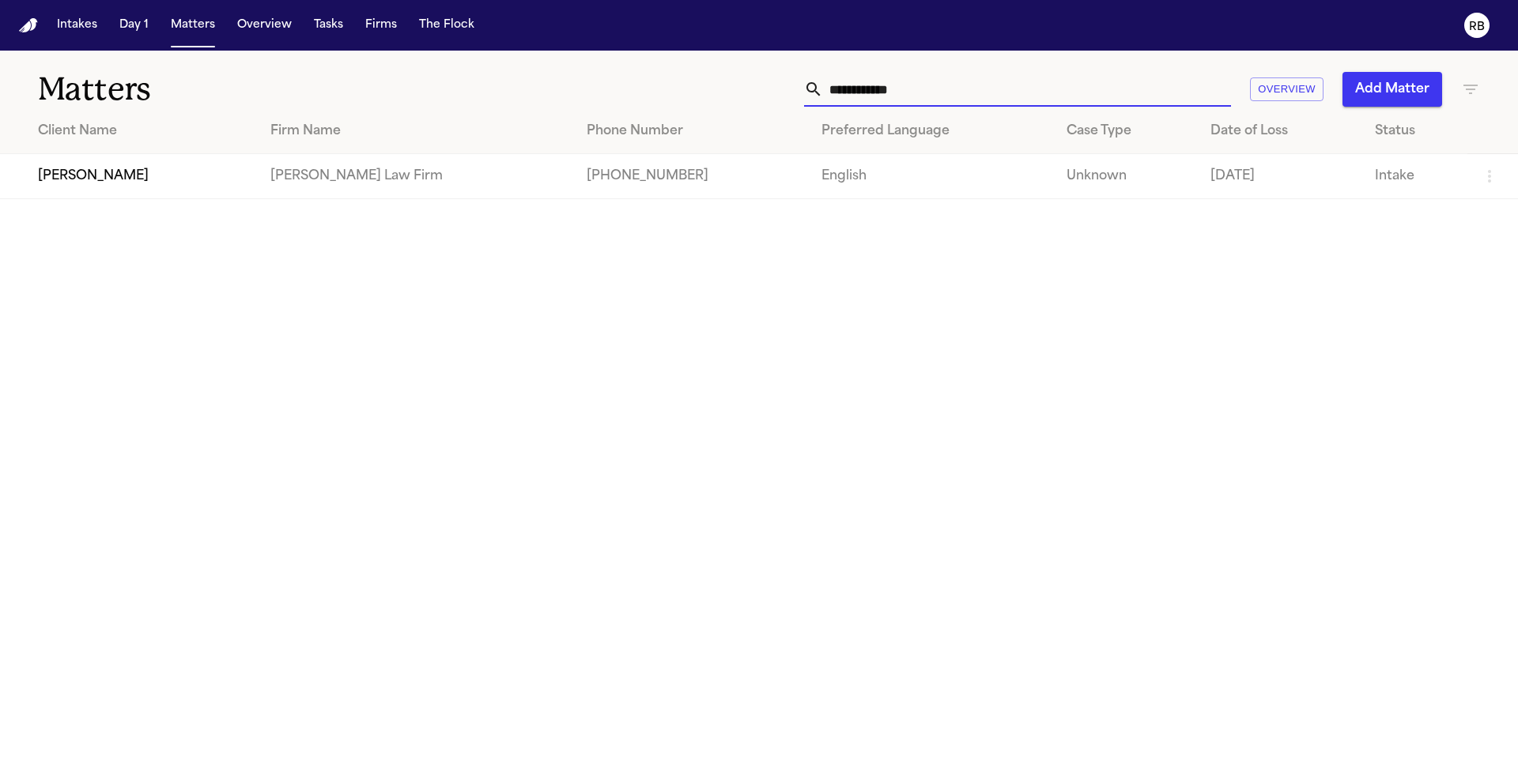
click at [1031, 96] on input "**********" at bounding box center [1027, 89] width 408 height 35
drag, startPoint x: 1033, startPoint y: 95, endPoint x: 777, endPoint y: 84, distance: 256.2
click at [777, 84] on div "**********" at bounding box center [969, 89] width 1022 height 35
type input "**********"
click at [100, 179] on span "[PERSON_NAME]" at bounding box center [93, 176] width 111 height 19
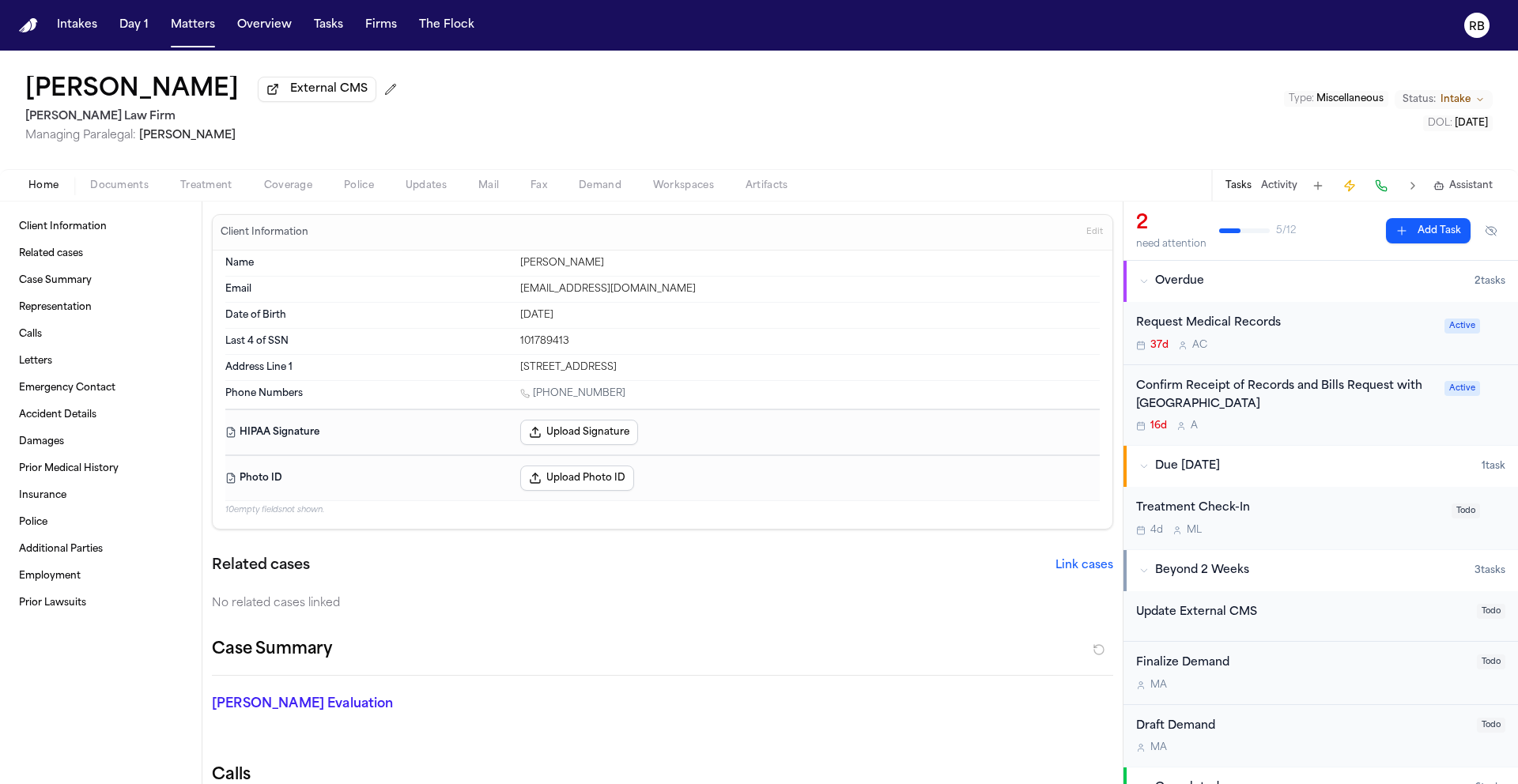
click at [1402, 422] on div "16d A" at bounding box center [1284, 426] width 298 height 13
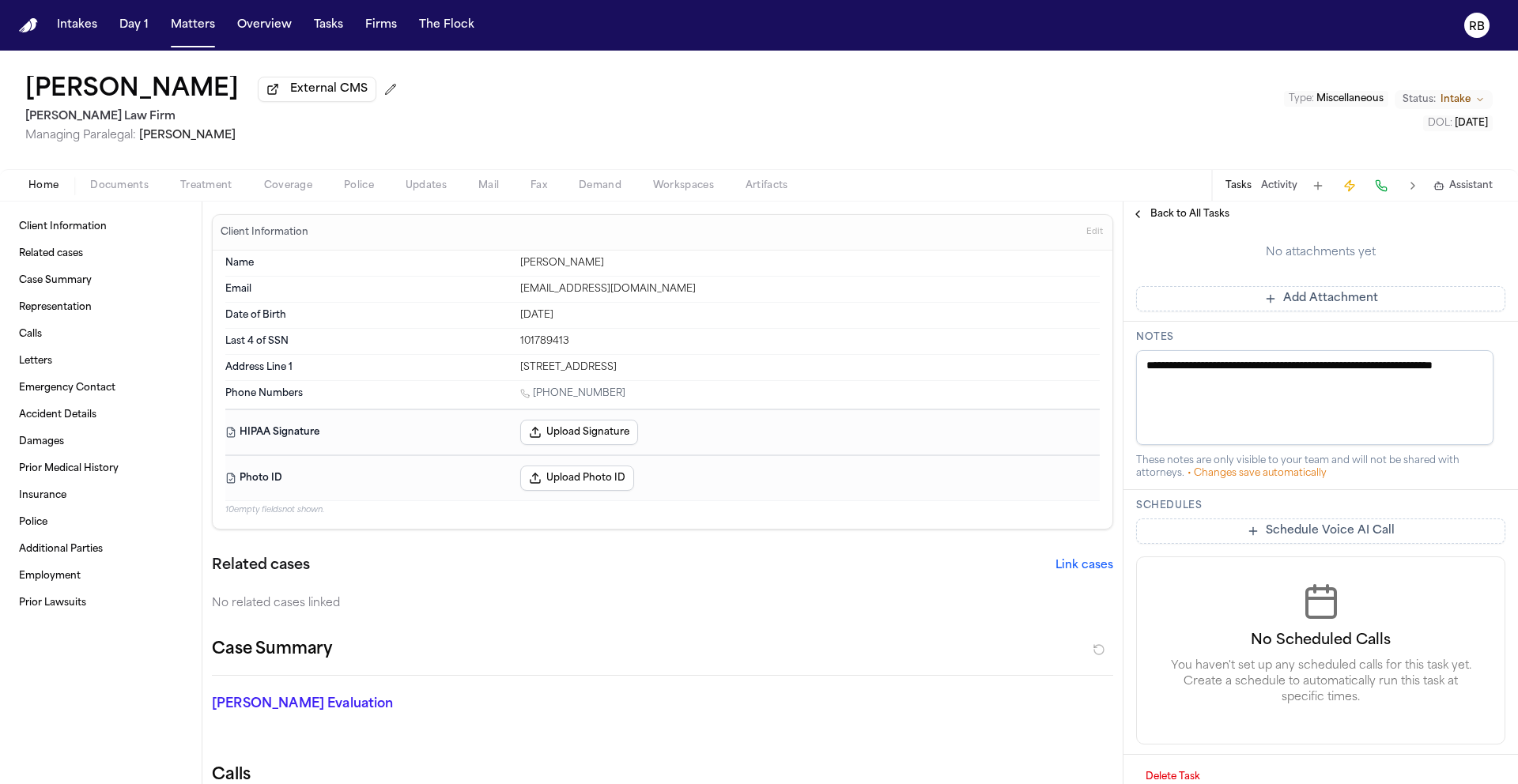
scroll to position [548, 0]
click at [1282, 310] on button "Add Attachment" at bounding box center [1320, 297] width 369 height 25
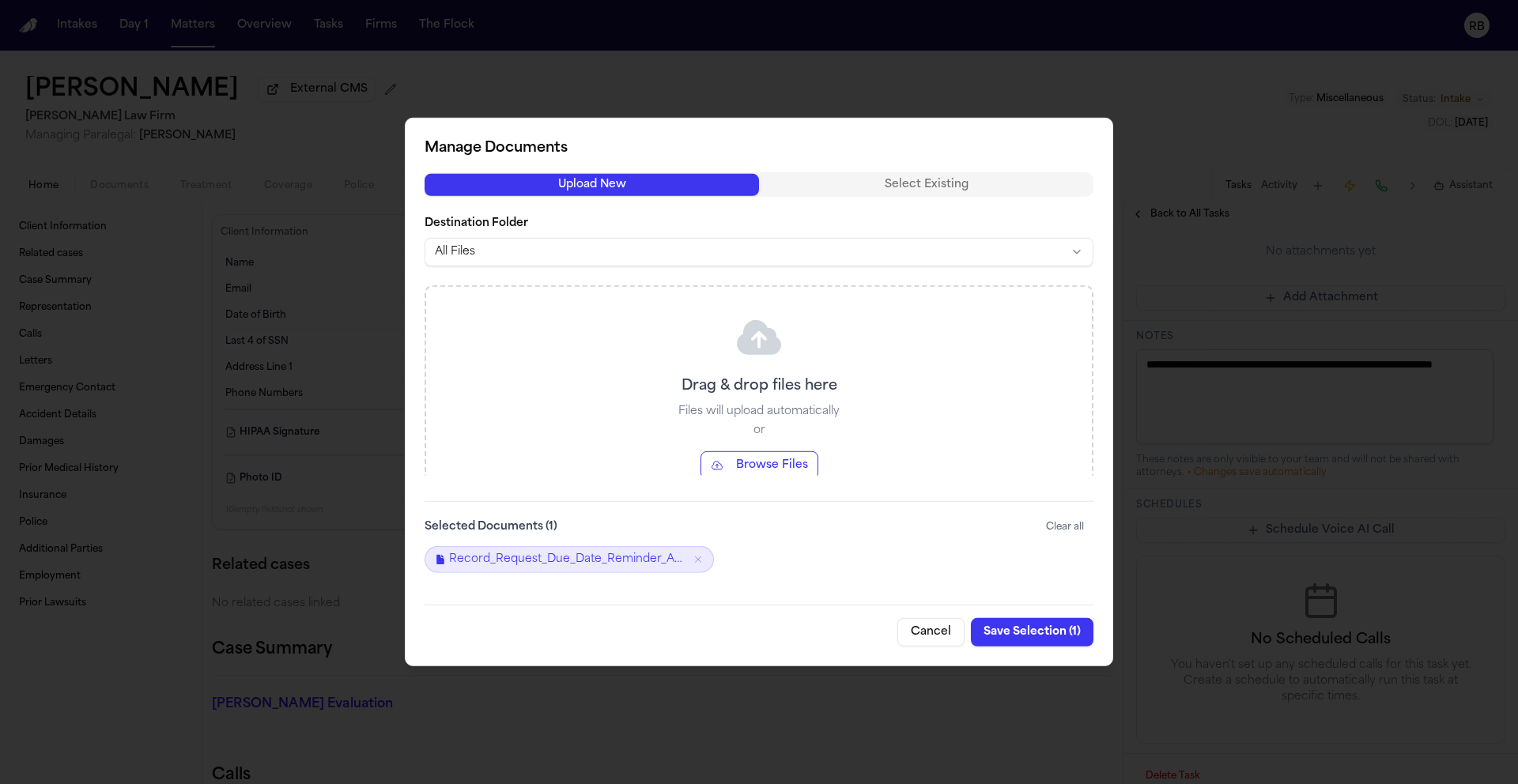
click at [1032, 623] on button "Save Selection ( 1 )" at bounding box center [1032, 631] width 123 height 29
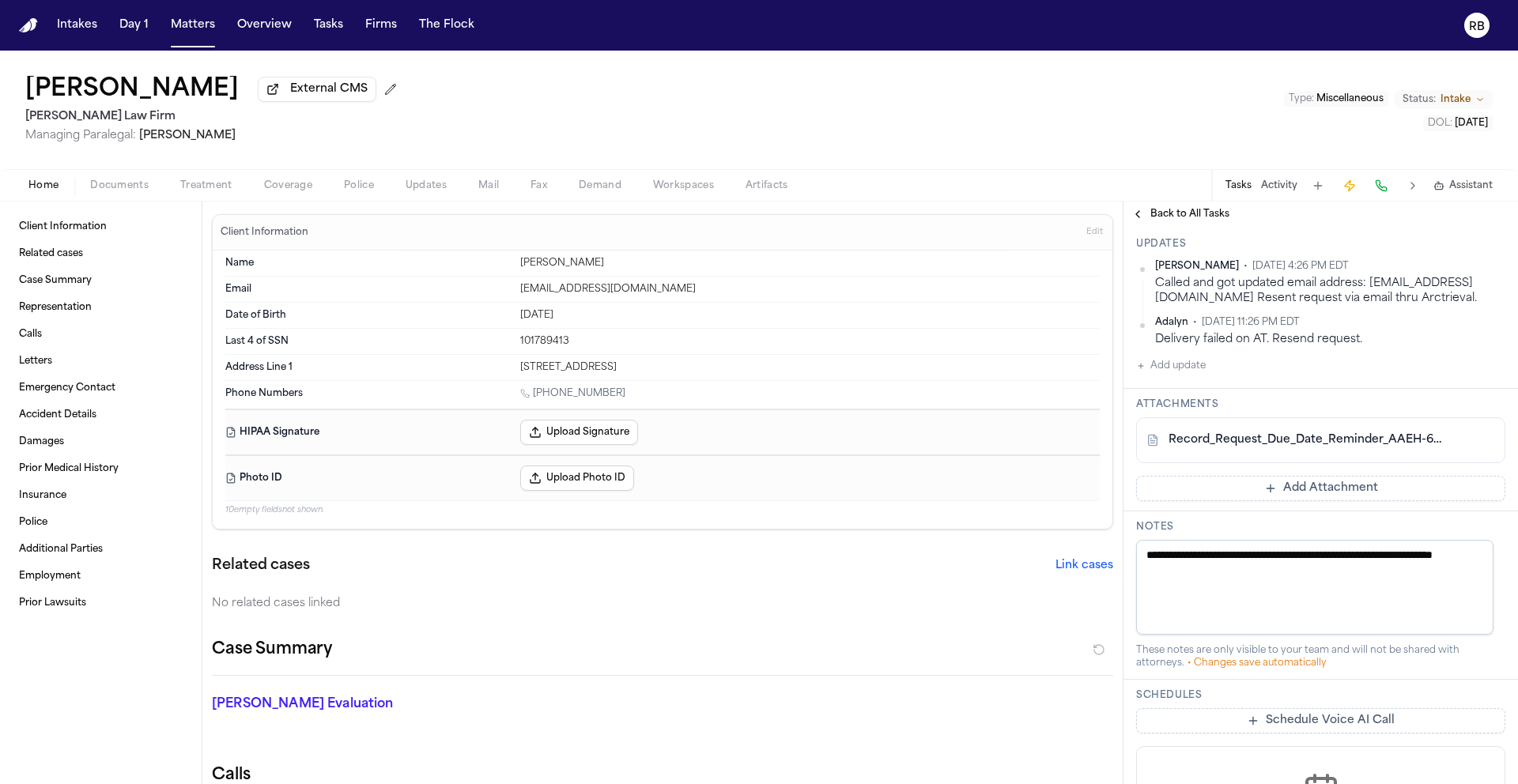
scroll to position [373, 0]
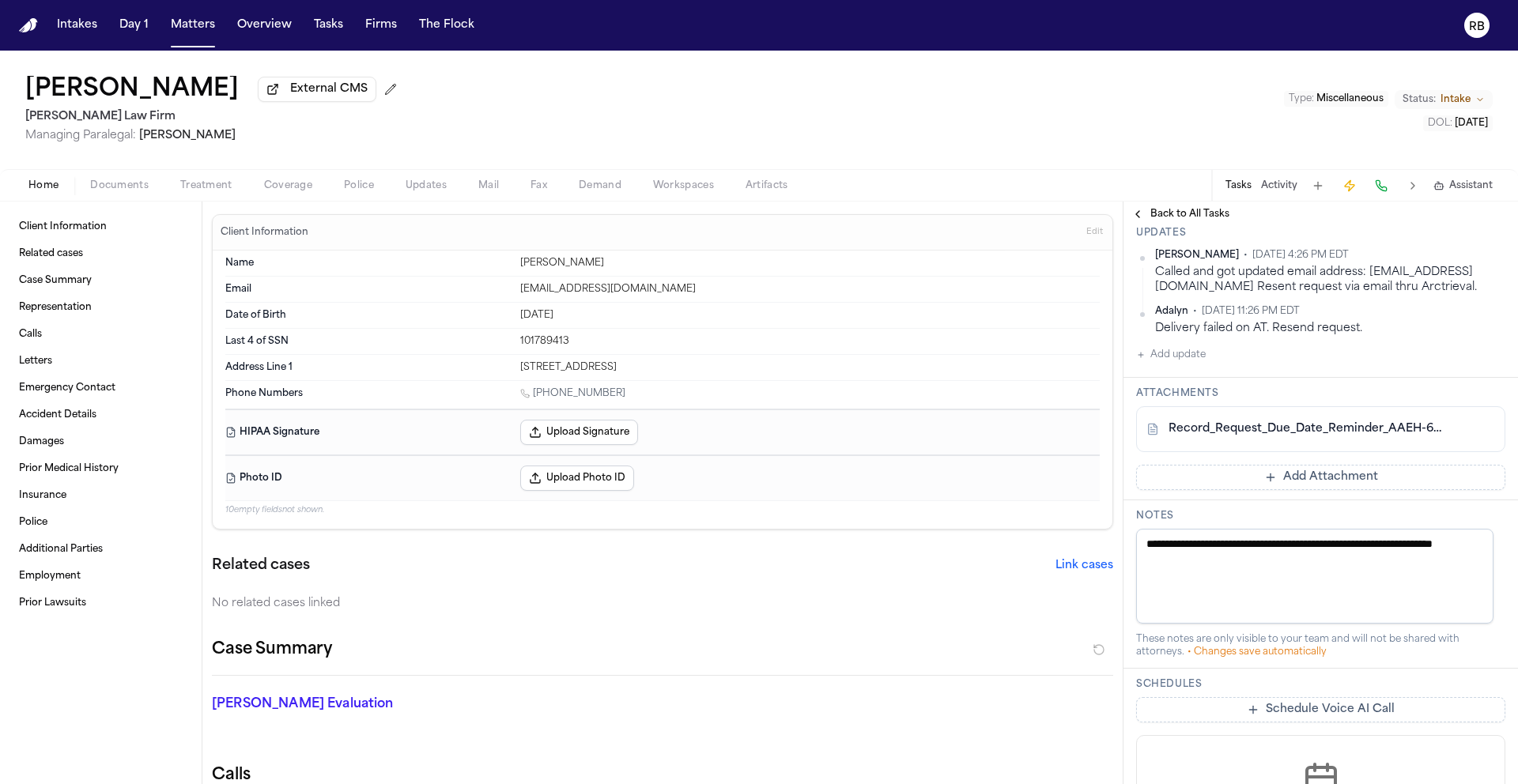
click at [1190, 364] on button "Add update" at bounding box center [1171, 354] width 70 height 19
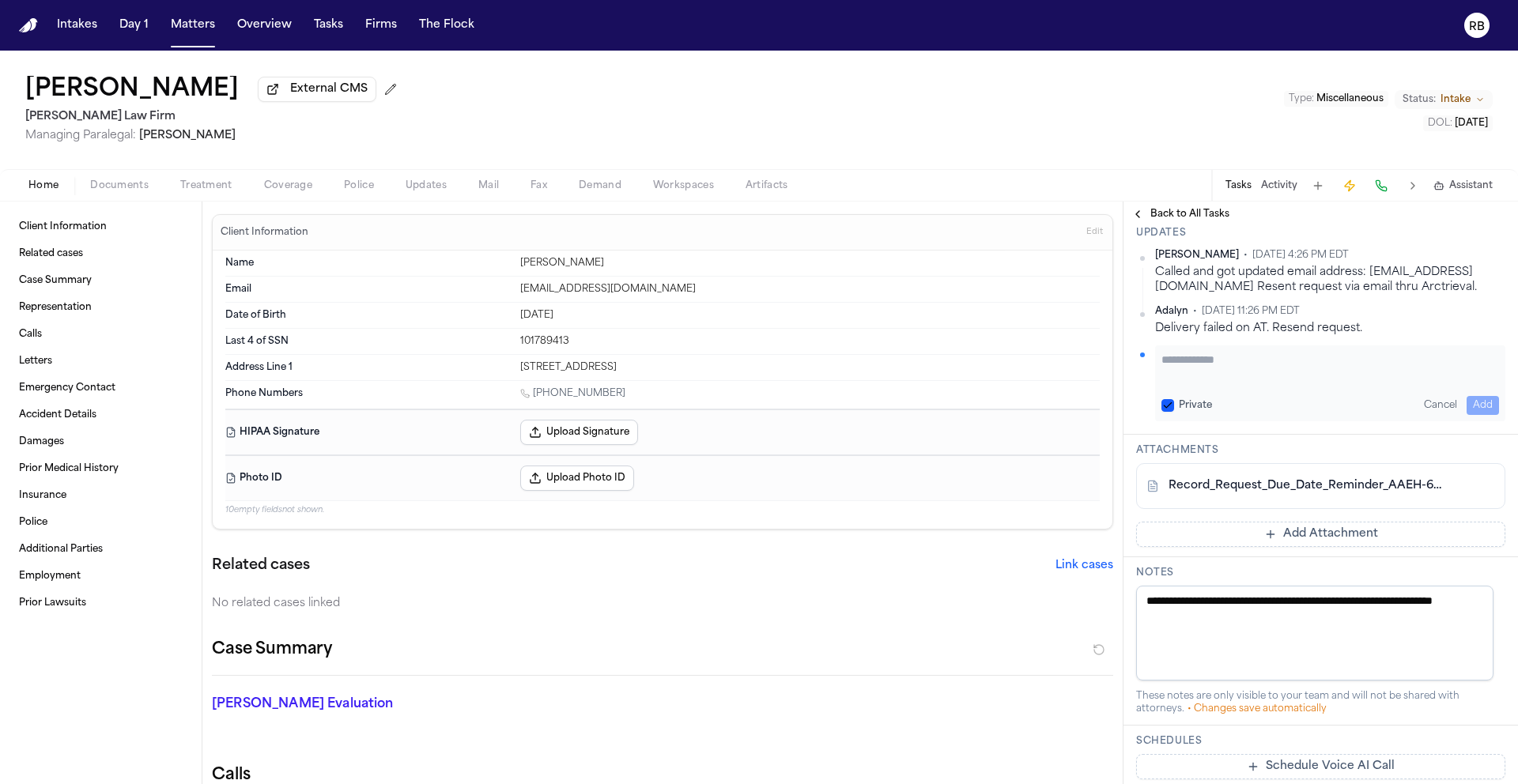
click at [1244, 383] on textarea "Add your update" at bounding box center [1330, 367] width 337 height 32
type textarea "**********"
click at [1485, 415] on button "Add" at bounding box center [1482, 405] width 32 height 19
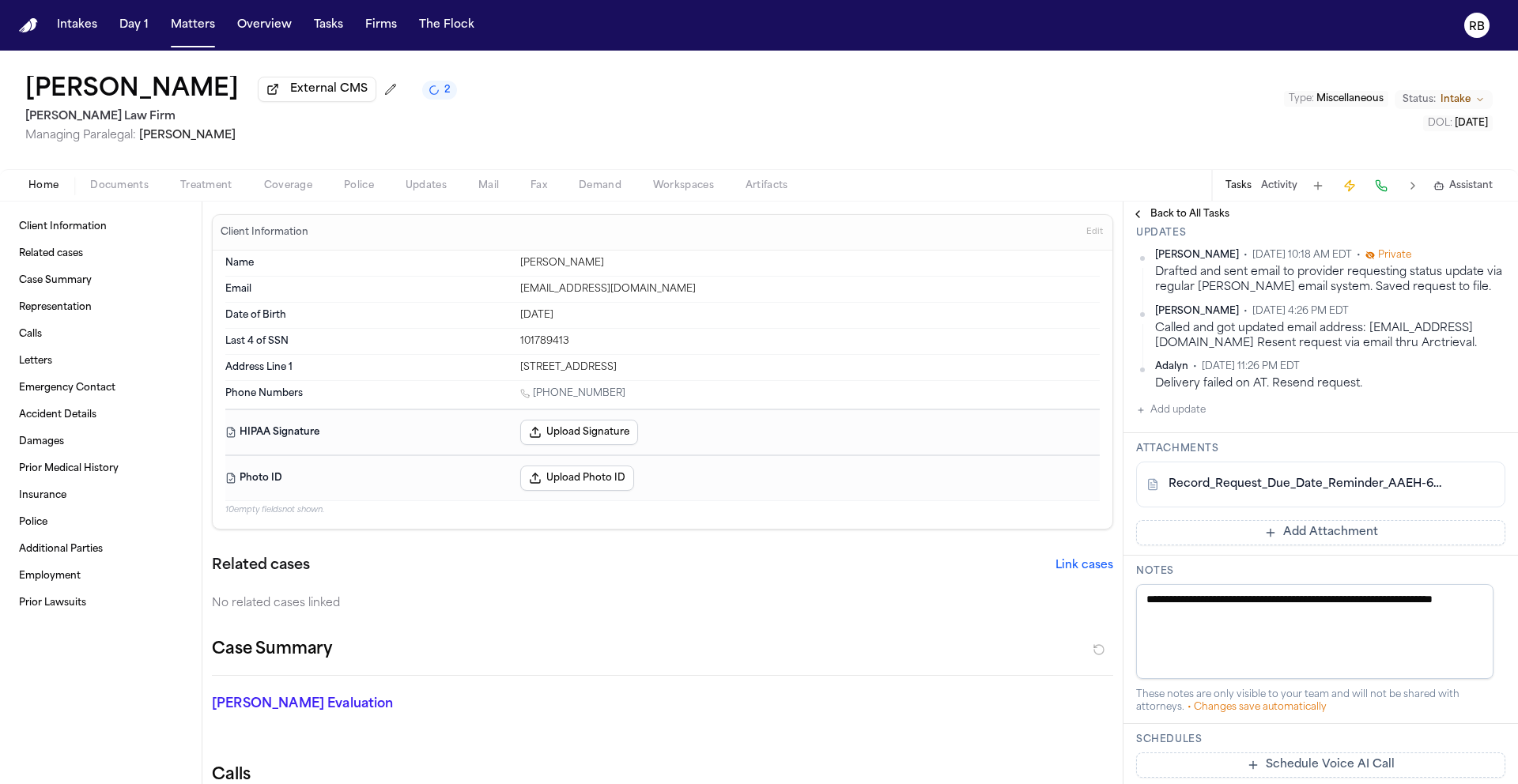
click at [1488, 336] on html "Intakes Day 1 Matters Overview Tasks Firms The Flock RB [PERSON_NAME] External …" at bounding box center [759, 392] width 1518 height 784
click at [1450, 360] on div "Edit" at bounding box center [1442, 359] width 93 height 22
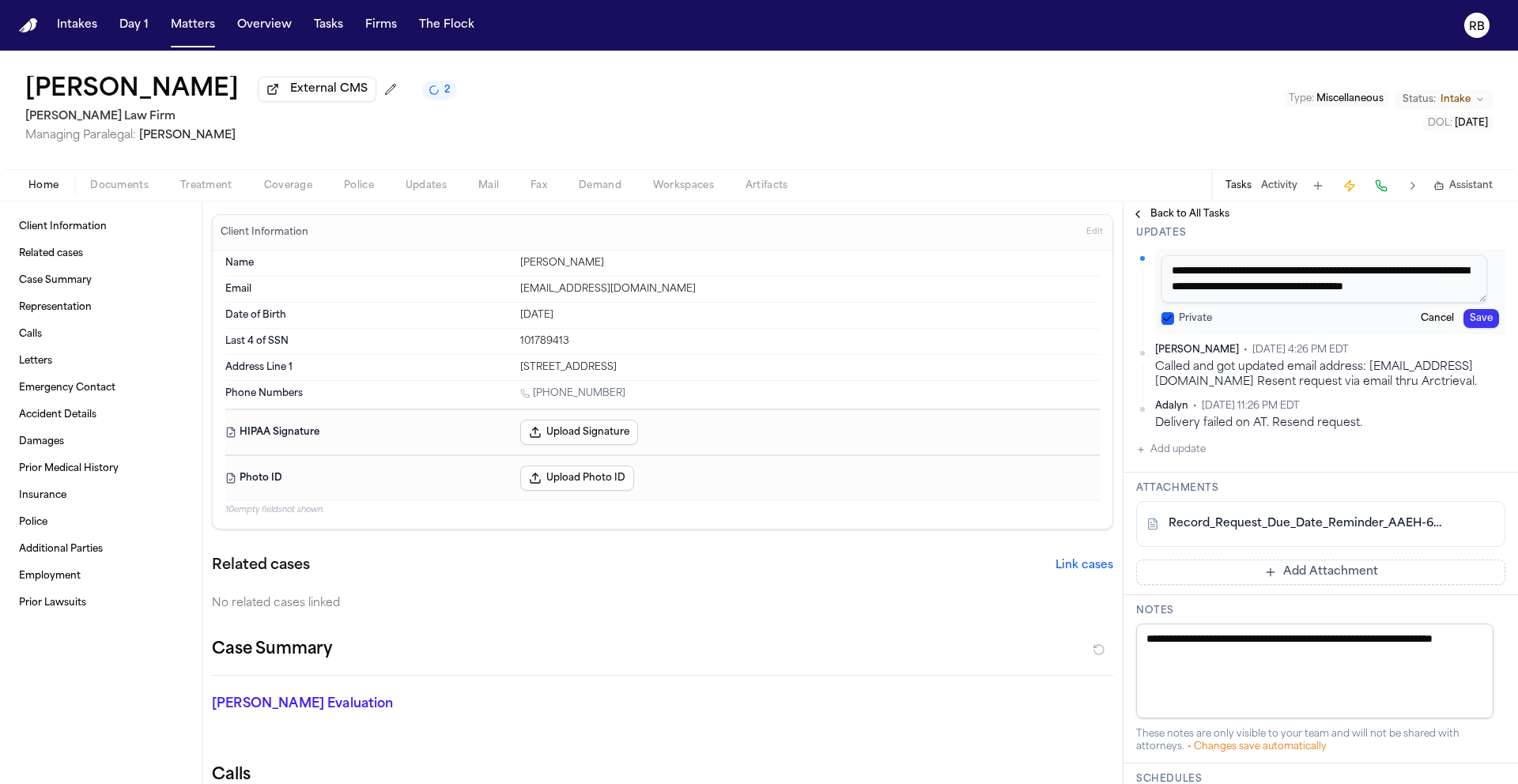
click at [1325, 302] on textarea "**********" at bounding box center [1324, 279] width 325 height 48
click at [1338, 302] on textarea "**********" at bounding box center [1324, 279] width 325 height 48
type textarea "**********"
click at [1469, 328] on button "Save" at bounding box center [1481, 318] width 36 height 19
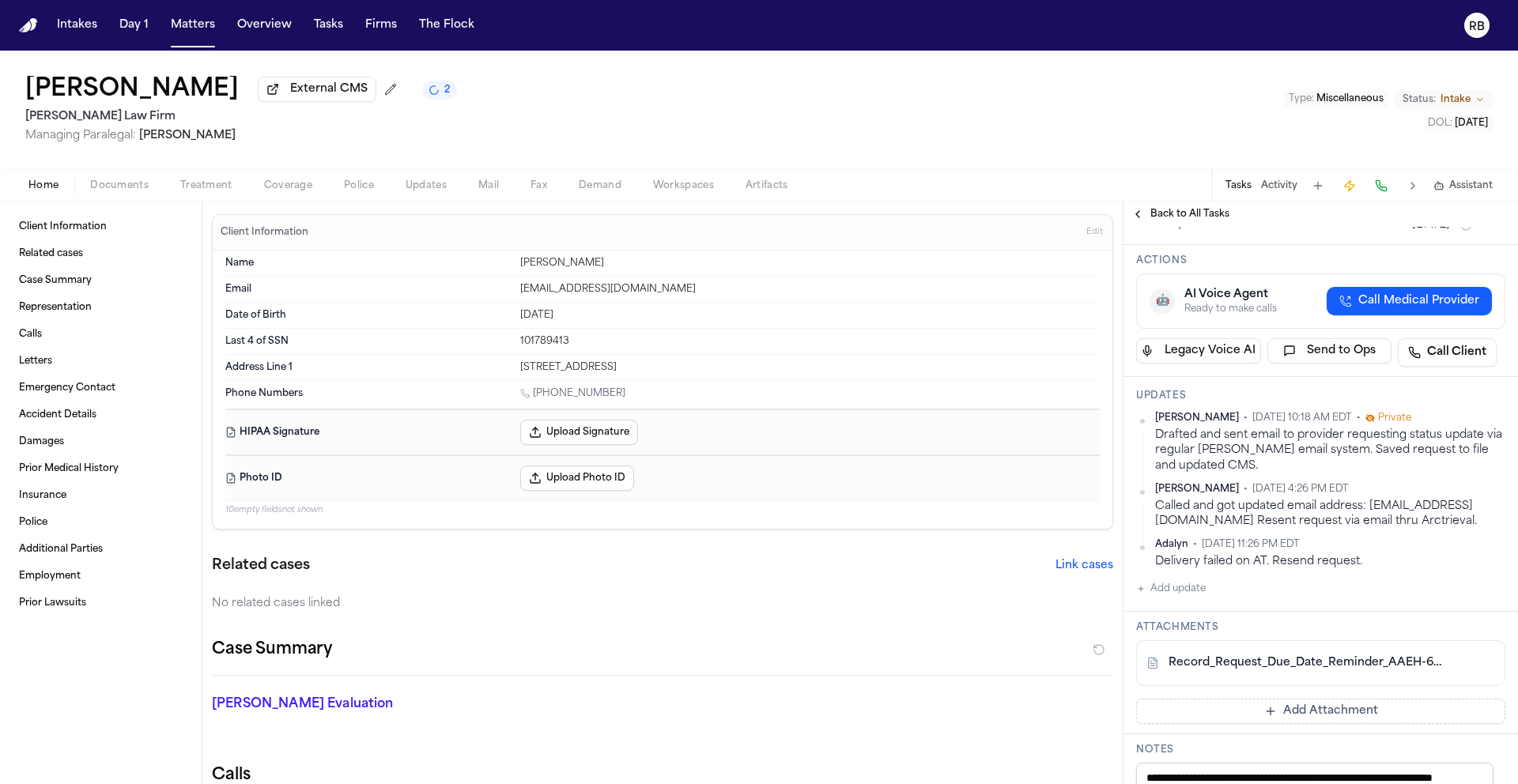
scroll to position [208, 0]
click at [1450, 234] on button "[DATE]" at bounding box center [1431, 226] width 38 height 16
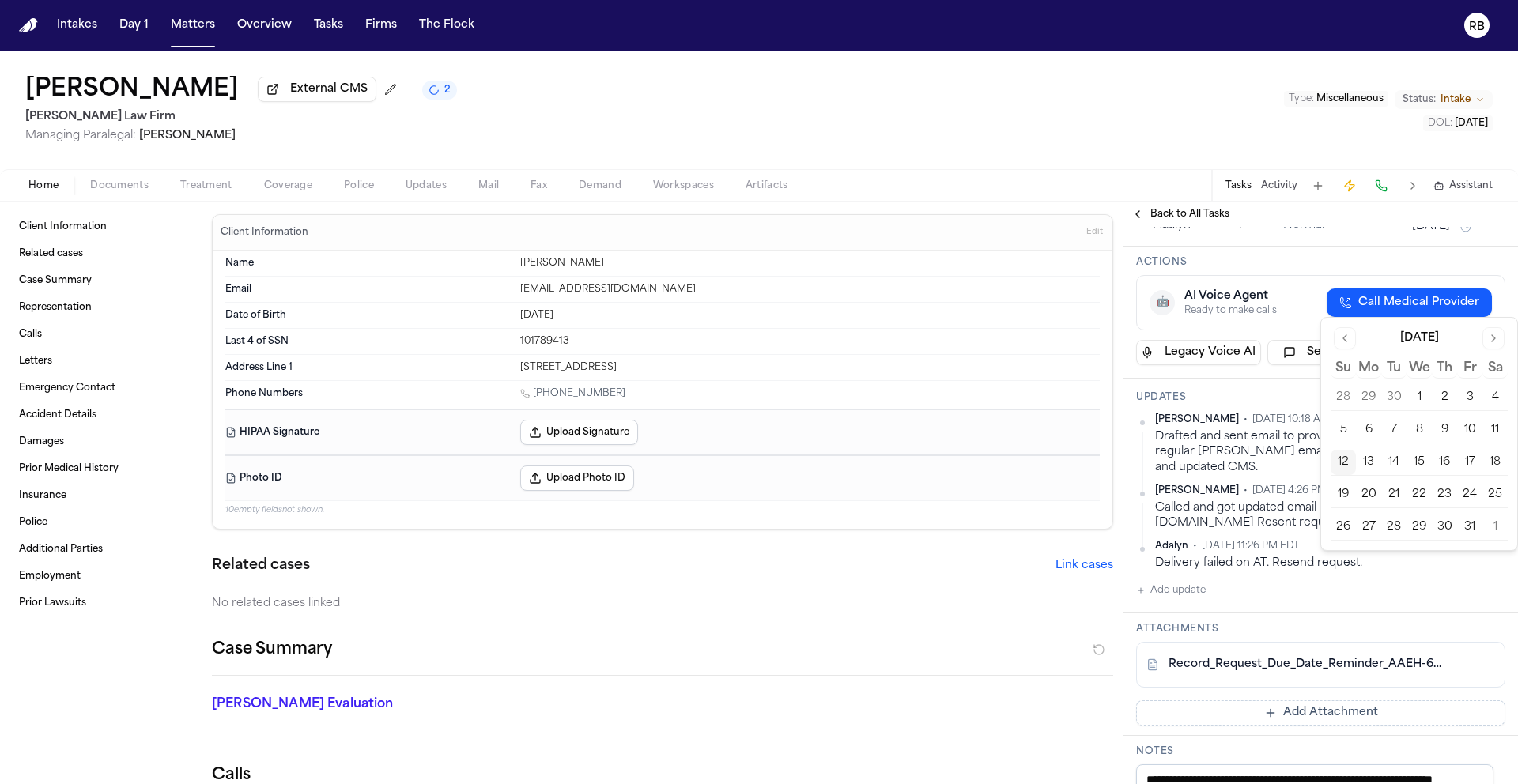
click at [1417, 462] on button "15" at bounding box center [1418, 462] width 25 height 25
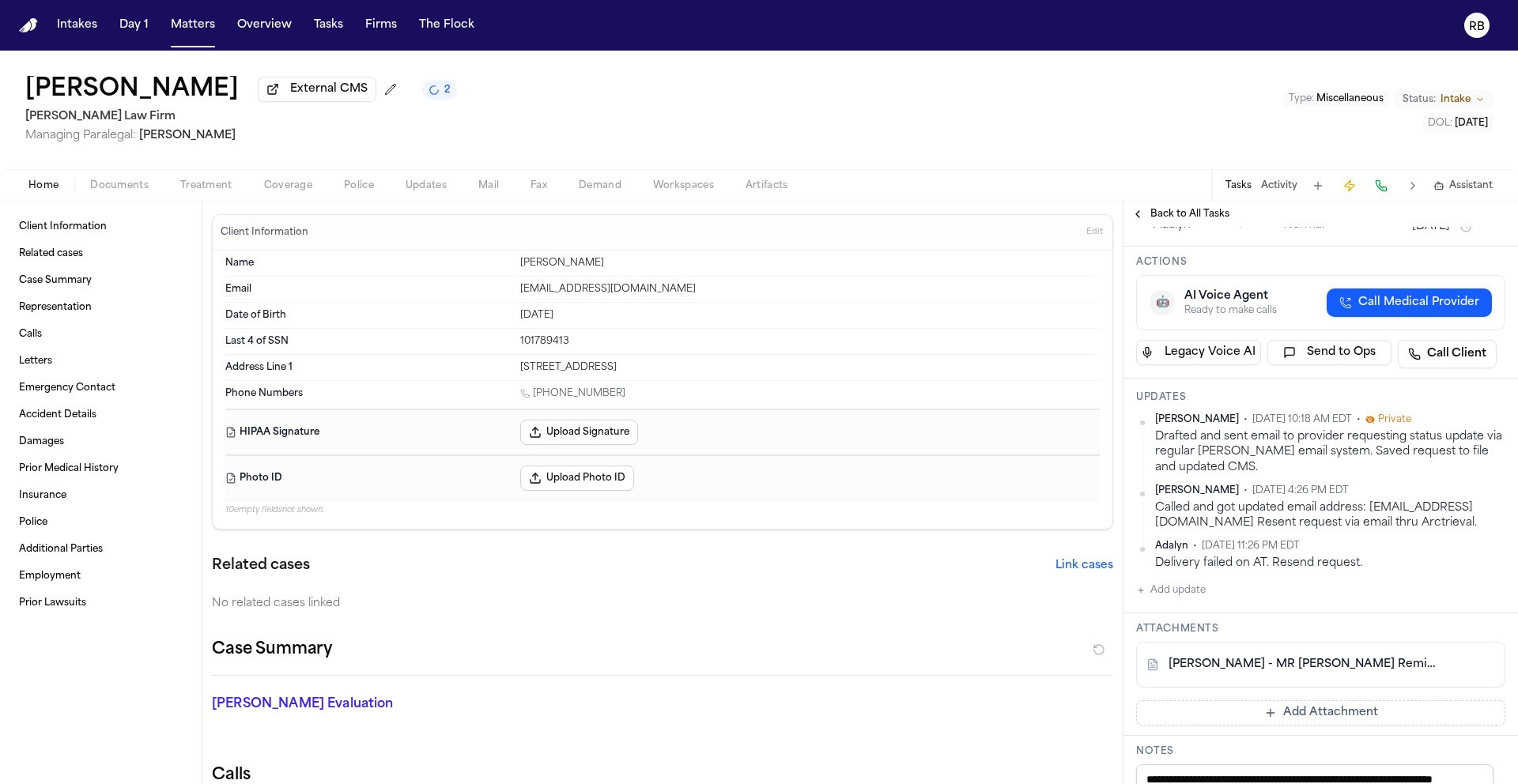
click at [1468, 184] on div "Request has been submitted. Waiting for provider to acknowledge receipt." at bounding box center [1320, 168] width 369 height 32
click at [784, 116] on div "[PERSON_NAME] External CMS 1 [PERSON_NAME] Law Firm Managing Paralegal: [PERSON…" at bounding box center [759, 110] width 1518 height 119
click at [206, 25] on button "Matters" at bounding box center [193, 25] width 57 height 29
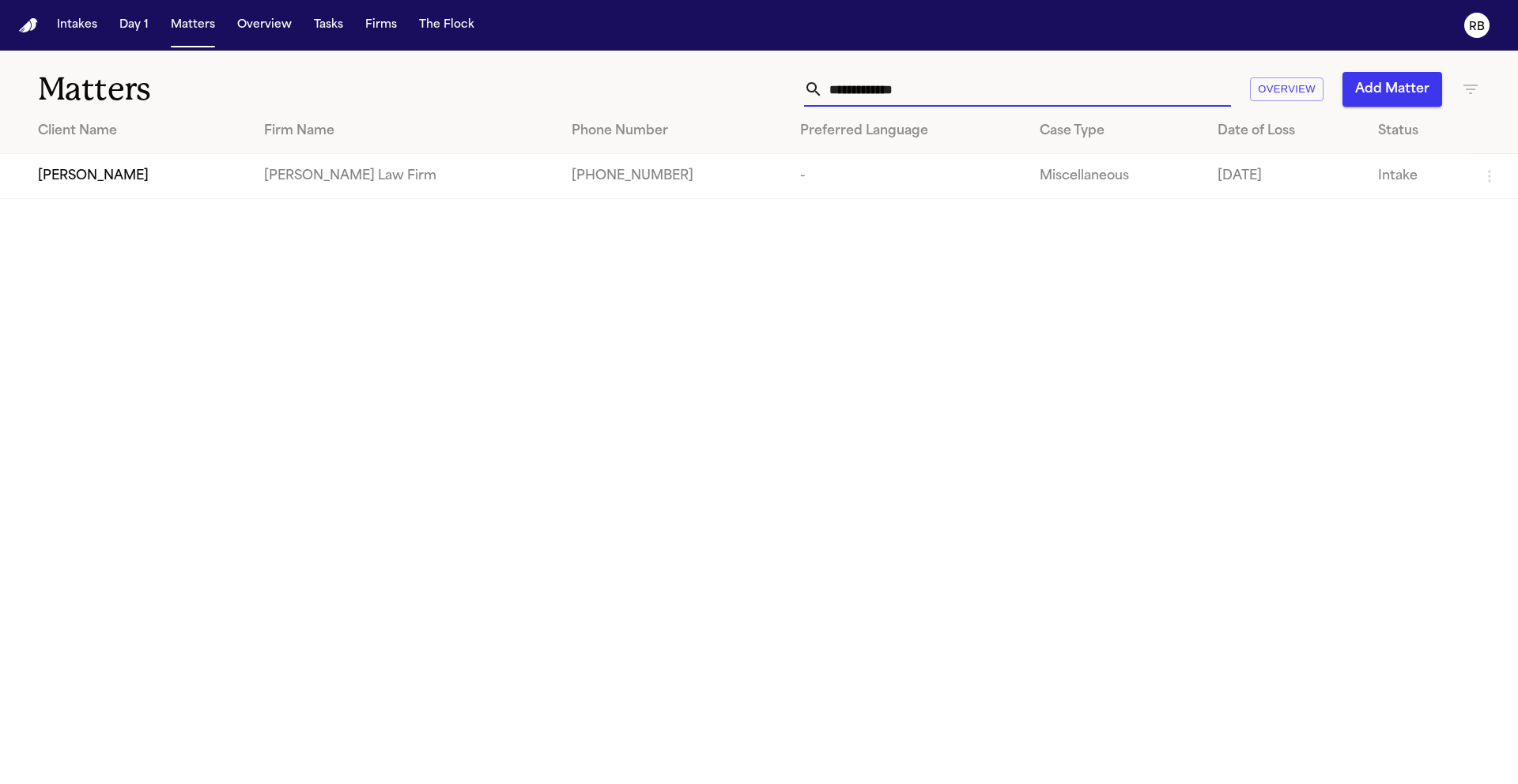
drag, startPoint x: 953, startPoint y: 93, endPoint x: 762, endPoint y: 75, distance: 191.8
click at [762, 75] on div "**********" at bounding box center [969, 89] width 1022 height 35
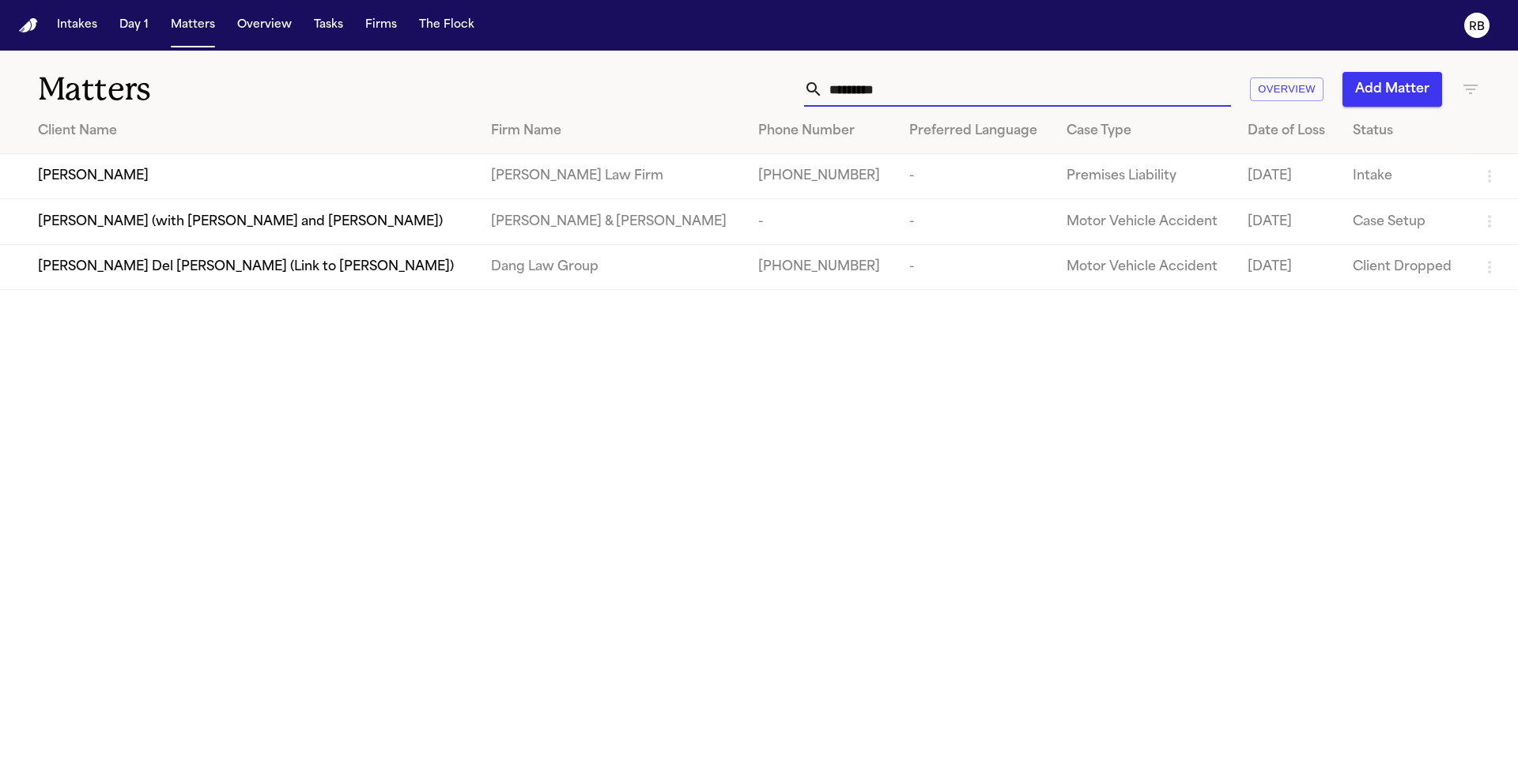
type input "*********"
click at [1265, 424] on main "Matters ********* Overview Add Matter Client Name Firm Name Phone Number Prefer…" at bounding box center [759, 417] width 1518 height 733
click at [910, 89] on input "*********" at bounding box center [1027, 89] width 408 height 35
click at [275, 171] on div "[PERSON_NAME]" at bounding box center [252, 176] width 428 height 19
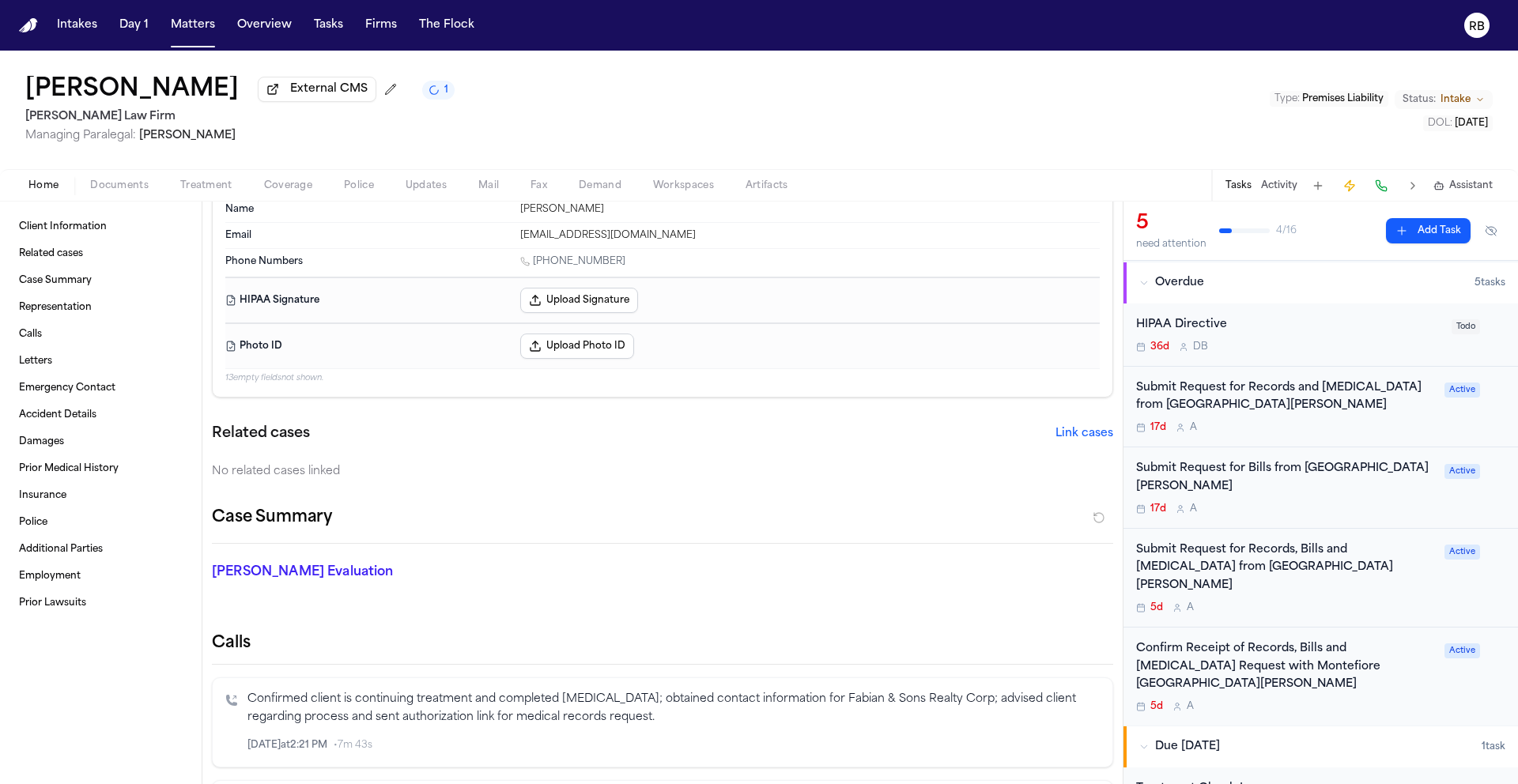
scroll to position [119, 0]
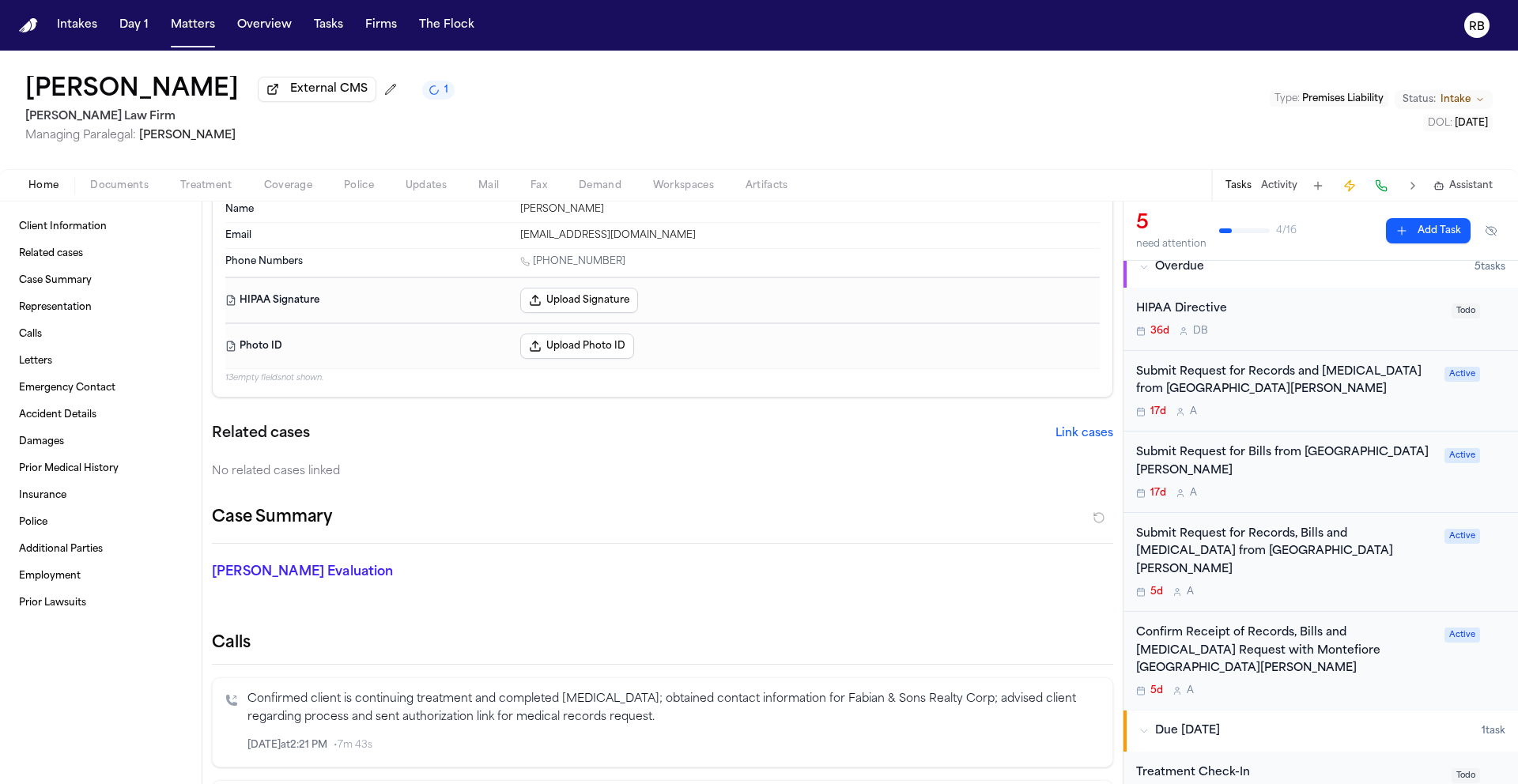
click at [1431, 651] on div "Confirm Receipt of Records, Bills and [MEDICAL_DATA] Request with Montefiore [G…" at bounding box center [1320, 660] width 369 height 73
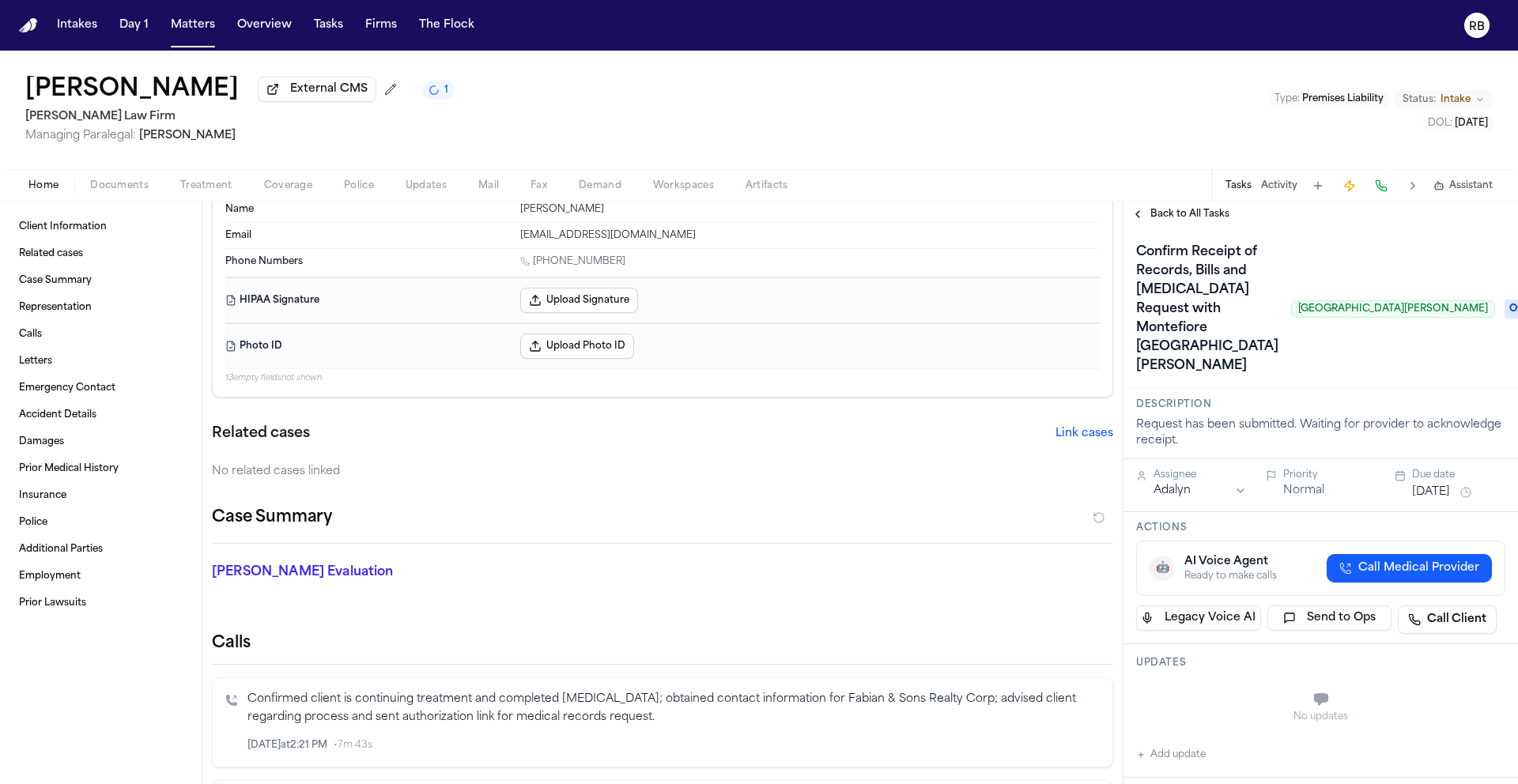
click at [1189, 220] on span "Back to All Tasks" at bounding box center [1189, 213] width 79 height 13
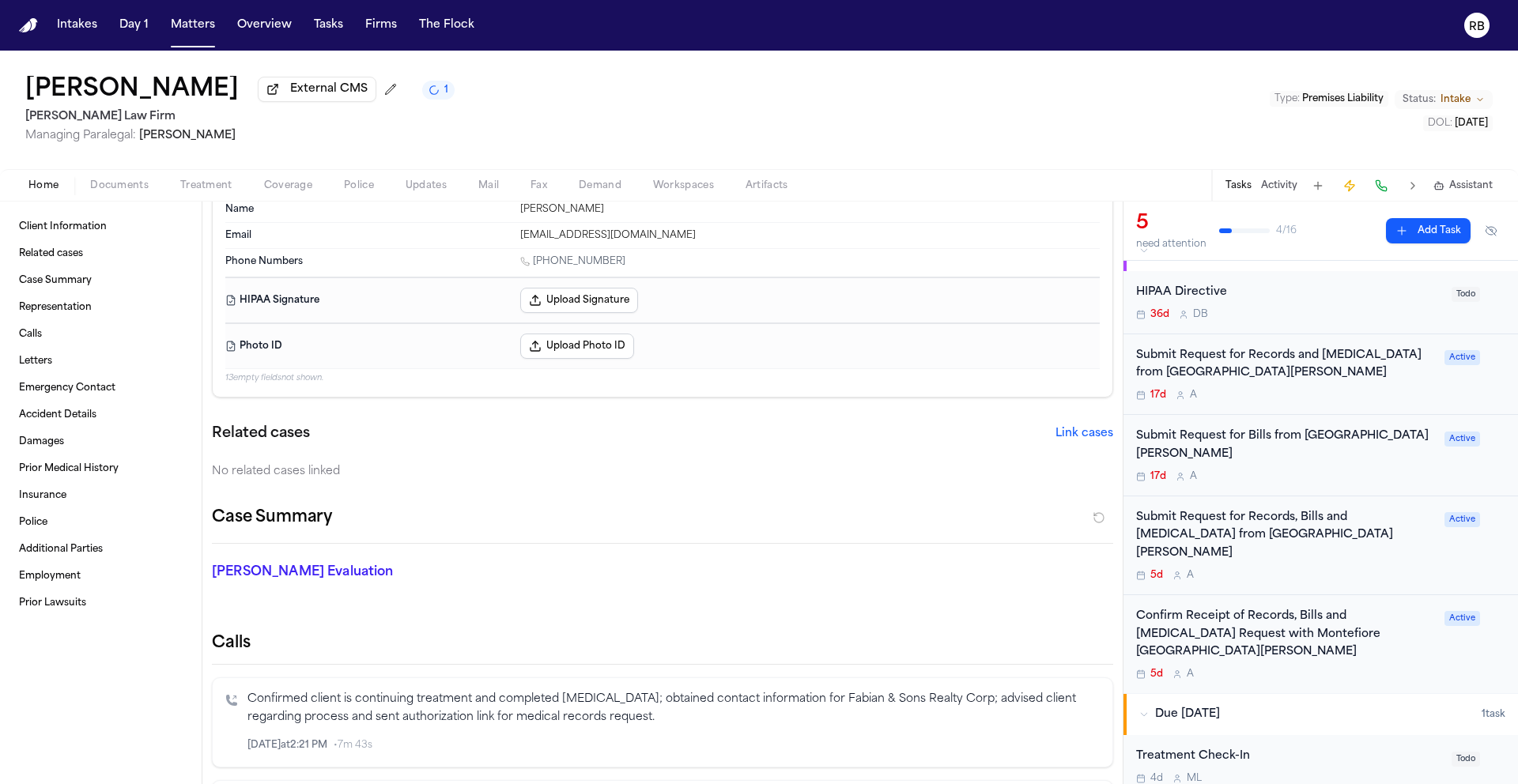
scroll to position [138, 0]
click at [1409, 665] on div "5d A" at bounding box center [1284, 671] width 298 height 13
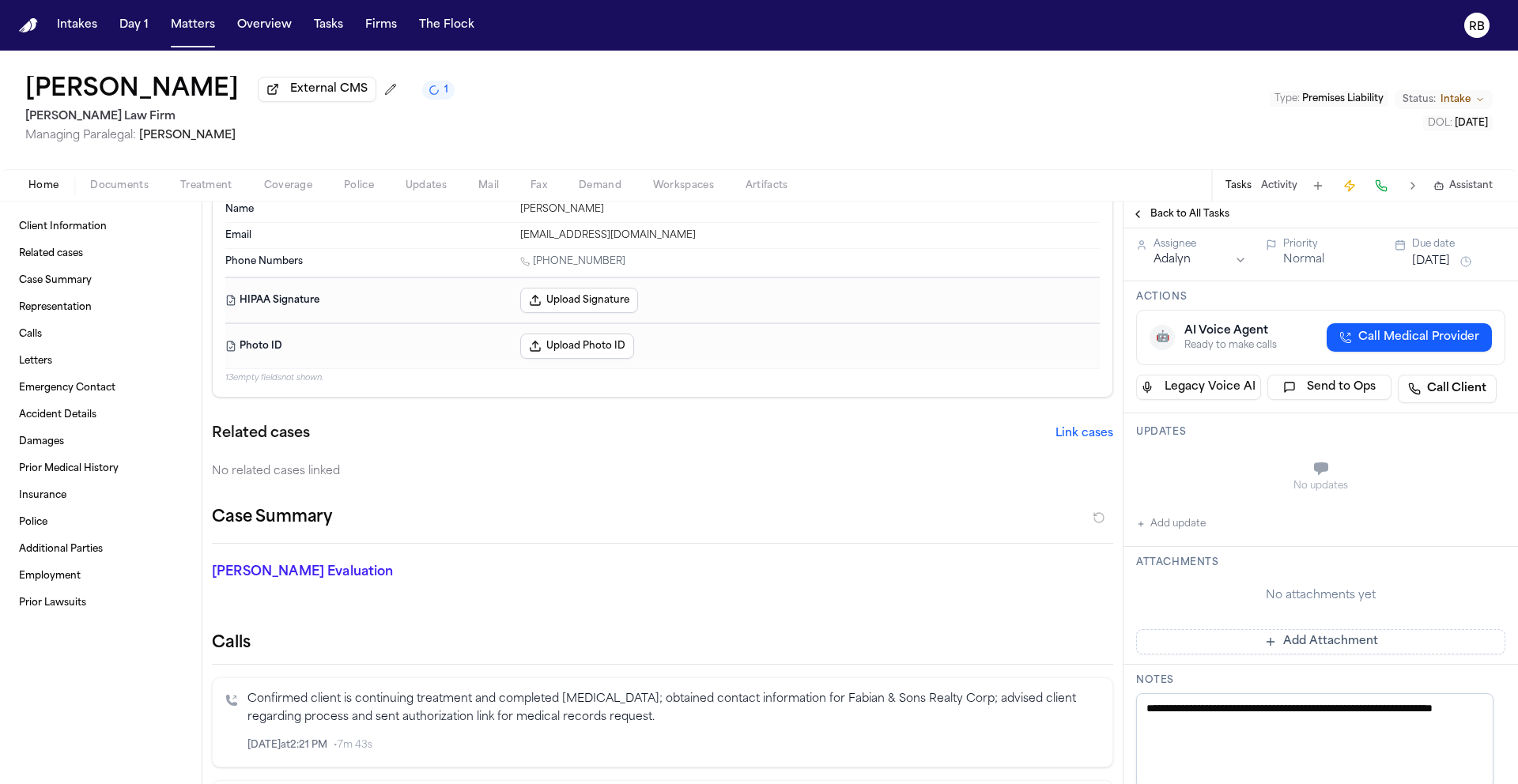
scroll to position [283, 0]
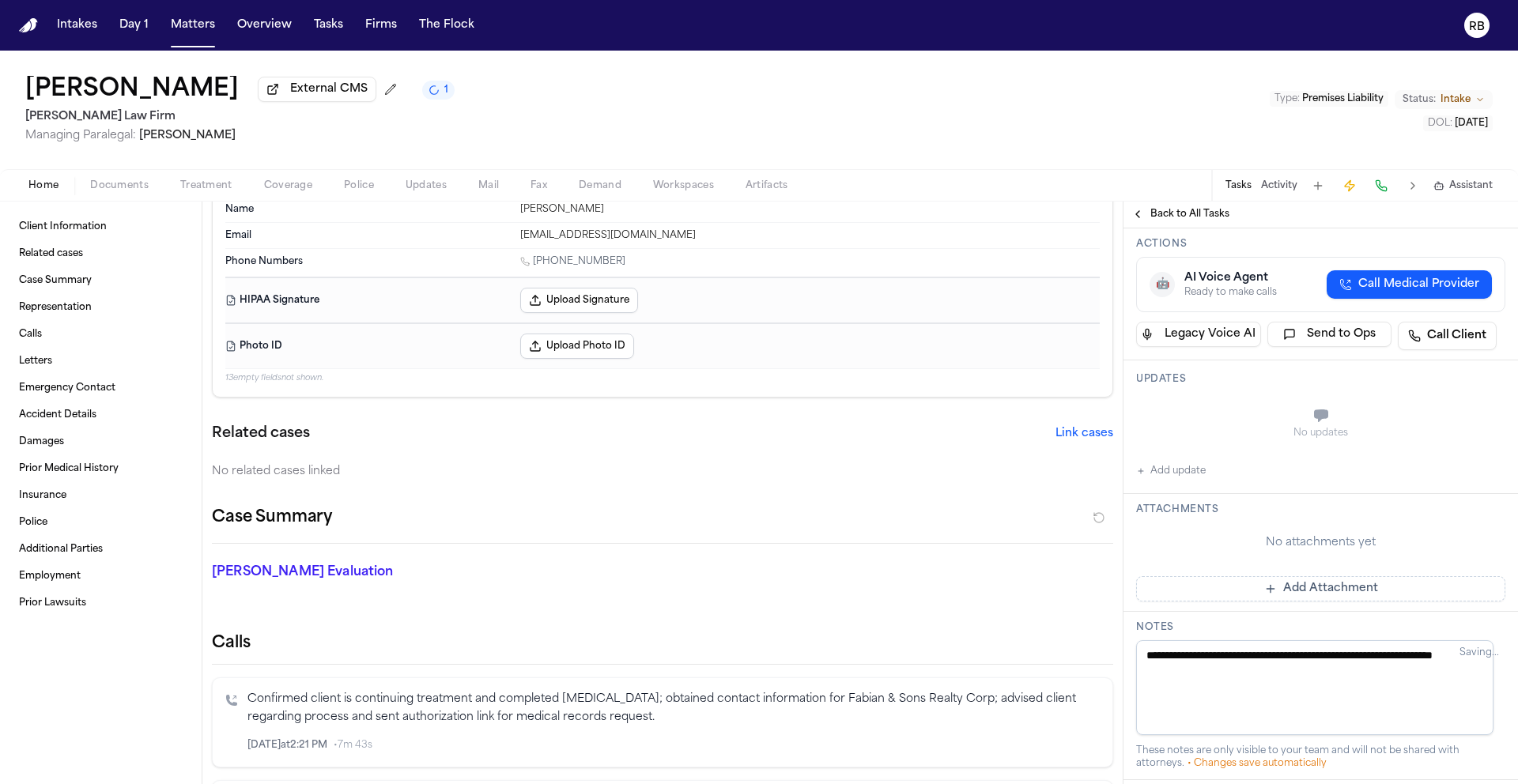
click at [1298, 601] on button "Add Attachment" at bounding box center [1320, 588] width 369 height 25
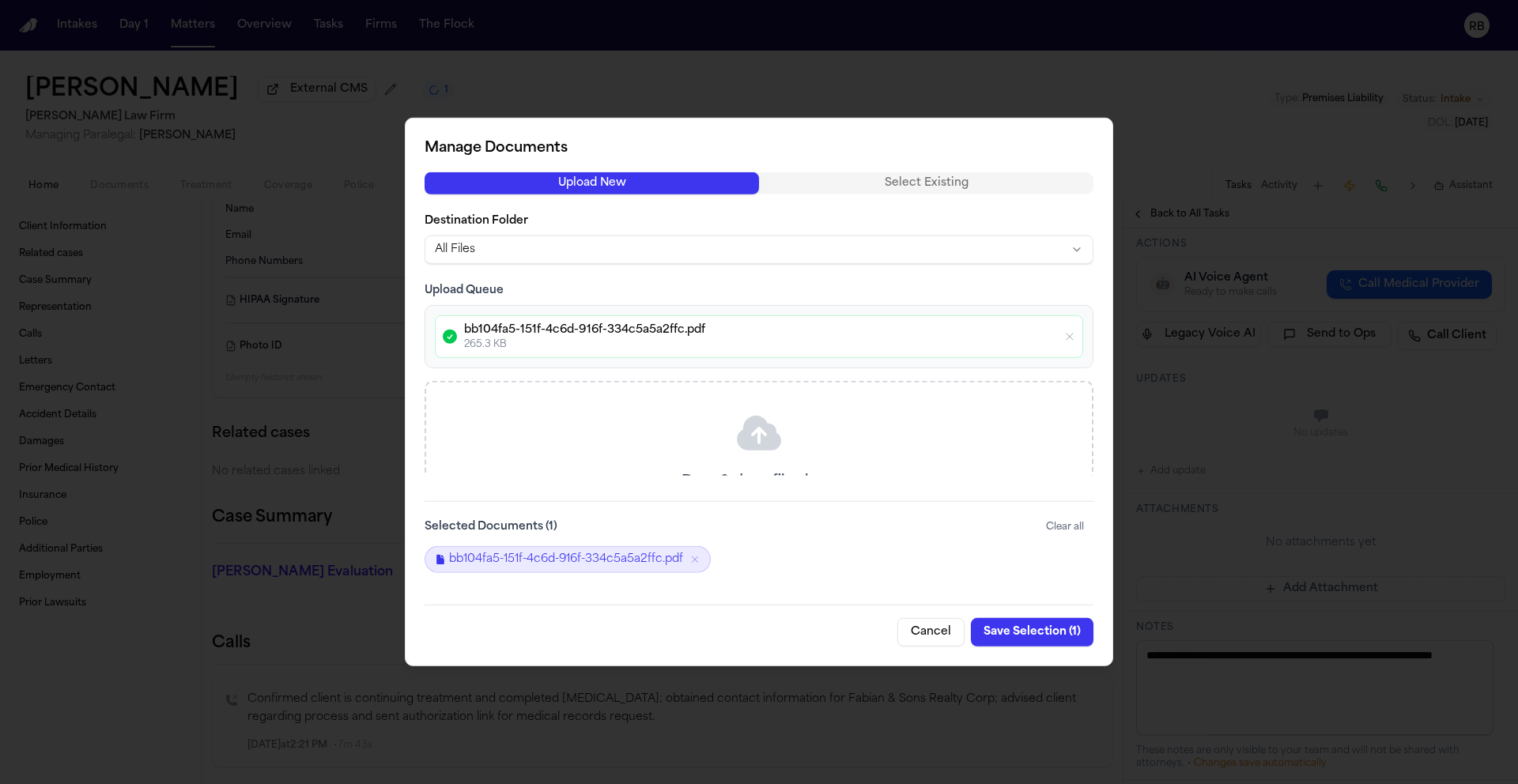
click at [1045, 628] on button "Save Selection ( 1 )" at bounding box center [1032, 631] width 123 height 29
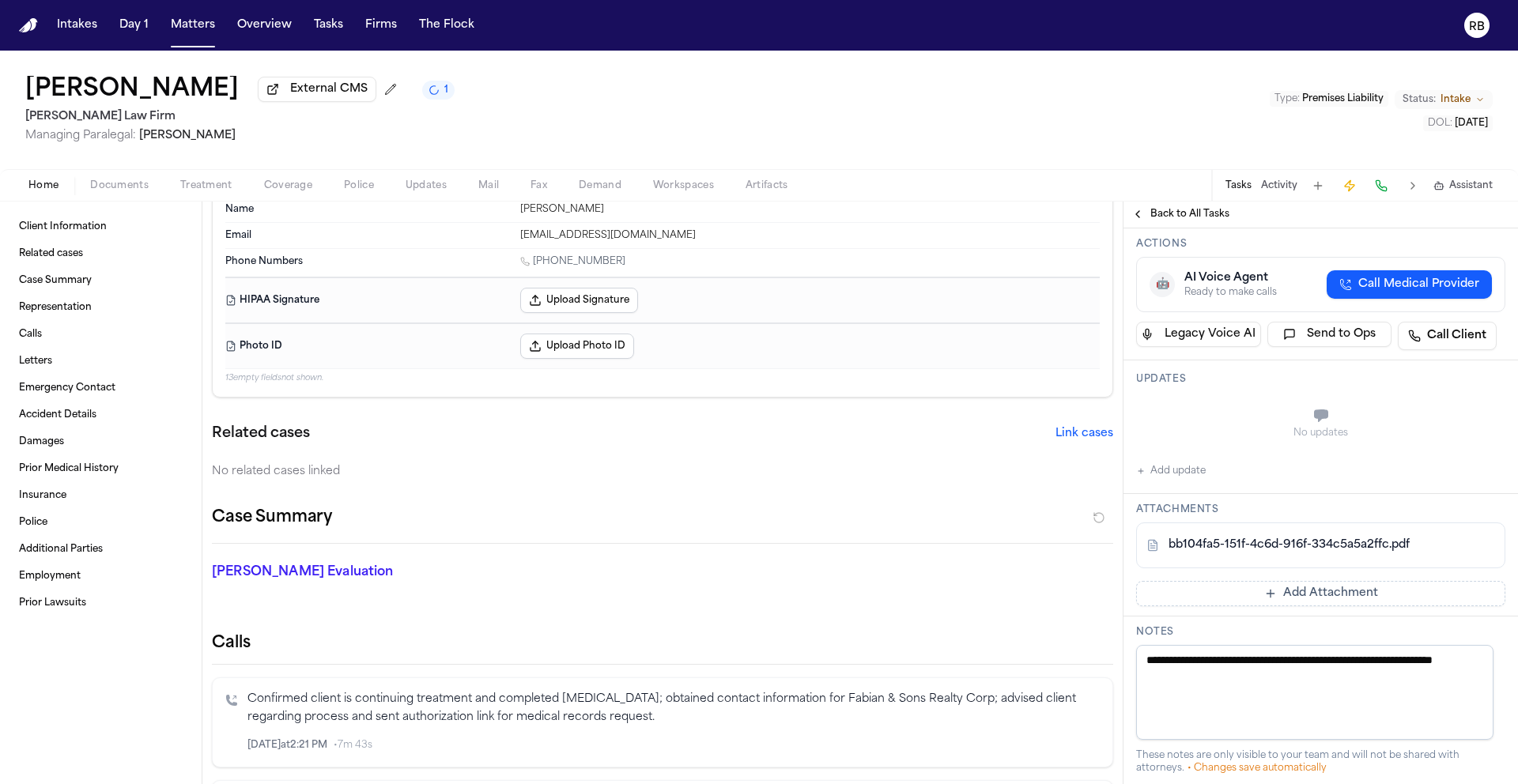
click at [1184, 481] on button "Add update" at bounding box center [1171, 471] width 70 height 19
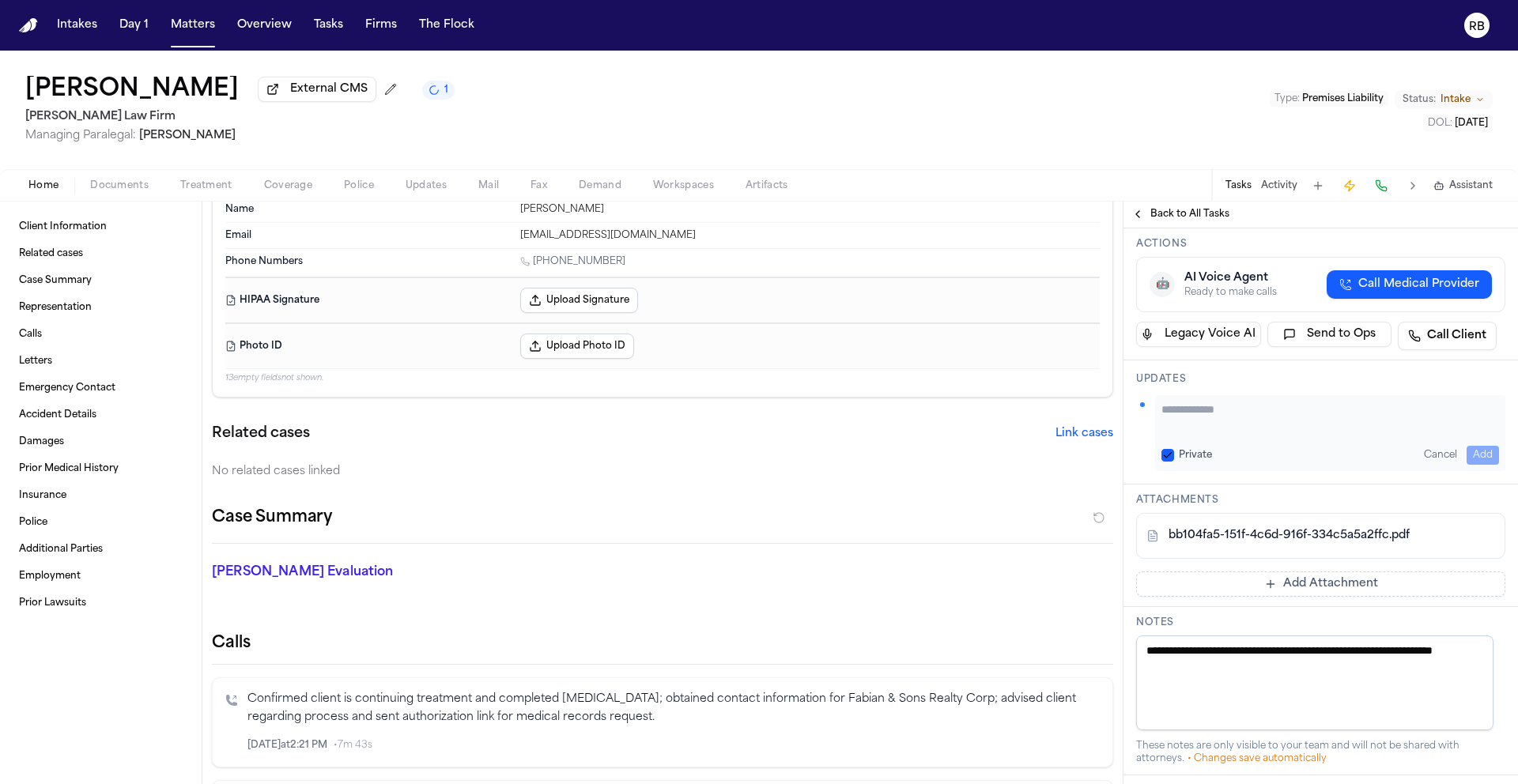
click at [1239, 433] on textarea "Add your update" at bounding box center [1330, 417] width 337 height 32
drag, startPoint x: 1466, startPoint y: 435, endPoint x: 1148, endPoint y: 428, distance: 318.1
click at [1148, 428] on div "**********" at bounding box center [1320, 433] width 369 height 76
type textarea "**********"
click at [1479, 465] on button "Add" at bounding box center [1482, 455] width 32 height 19
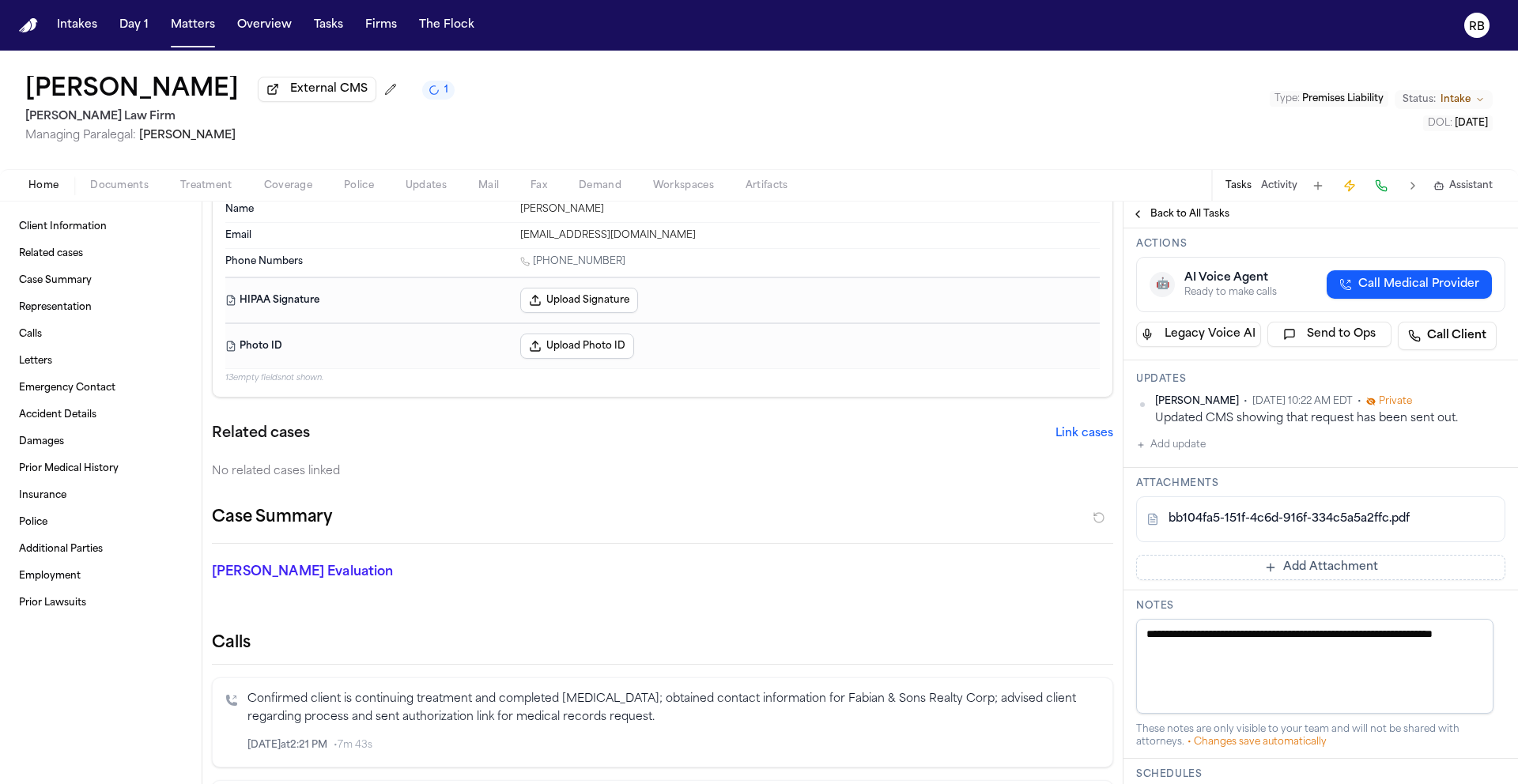
click at [1153, 211] on span "Back to All Tasks" at bounding box center [1189, 213] width 79 height 13
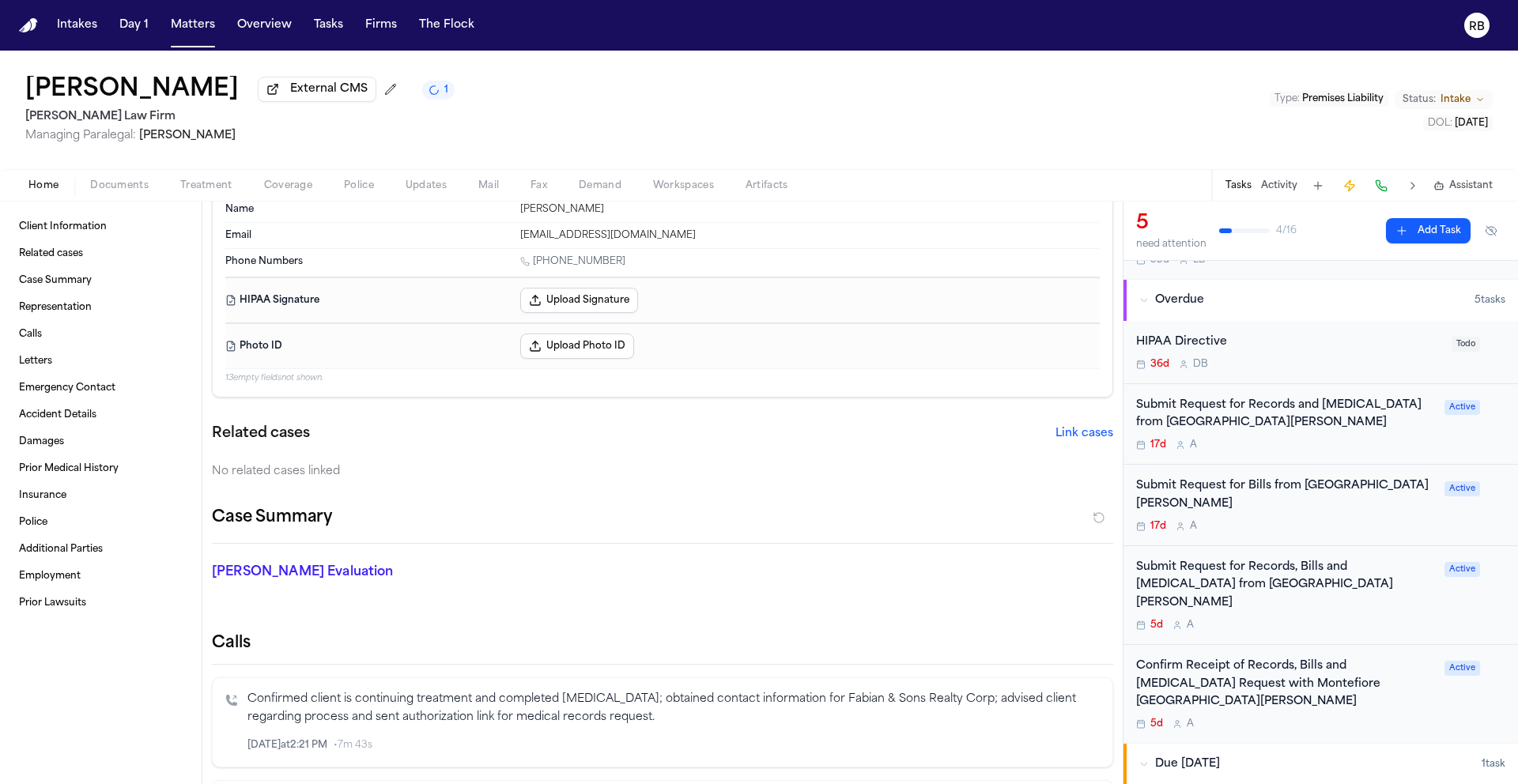
scroll to position [201, 0]
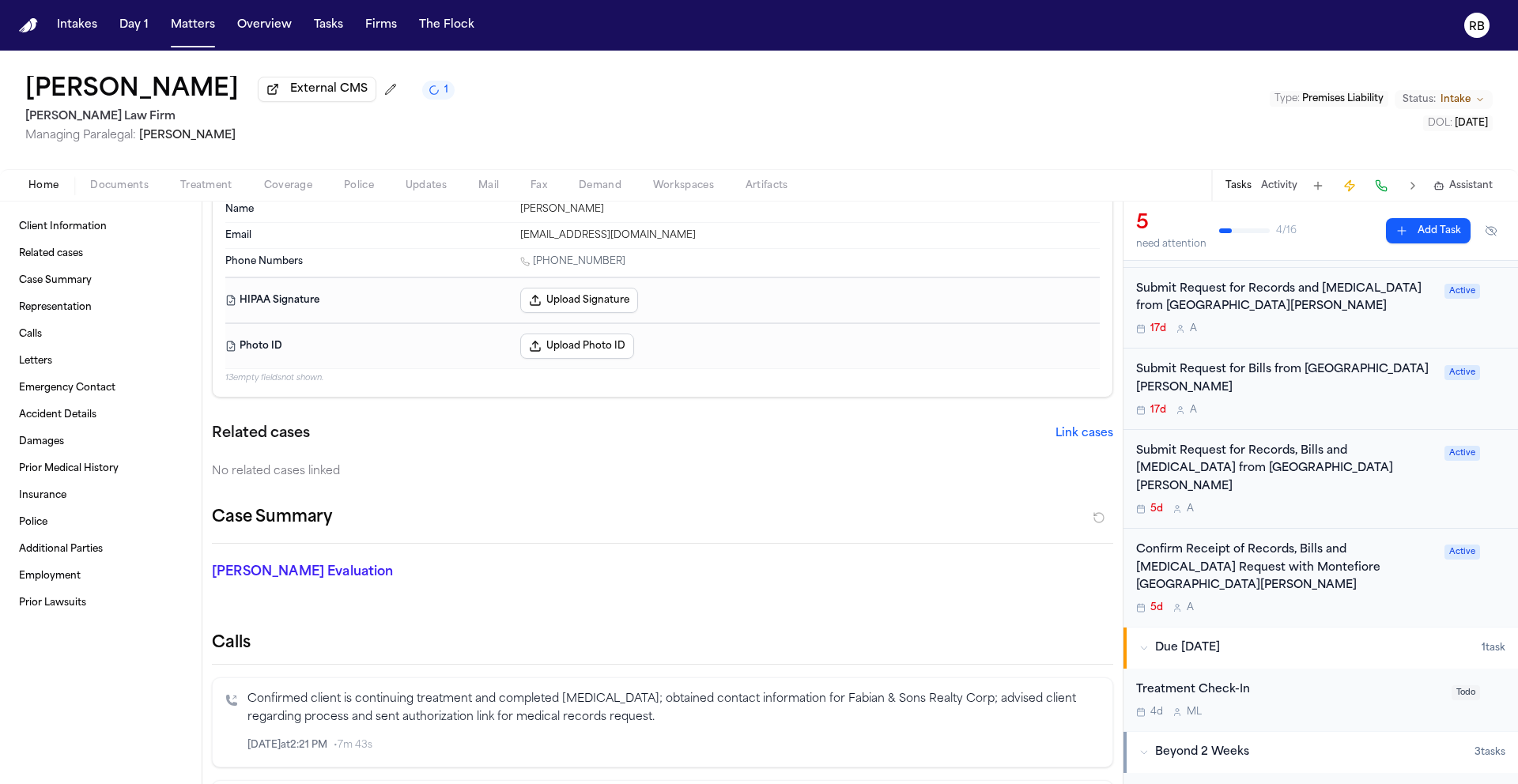
click at [1421, 601] on div "5d A" at bounding box center [1284, 607] width 298 height 13
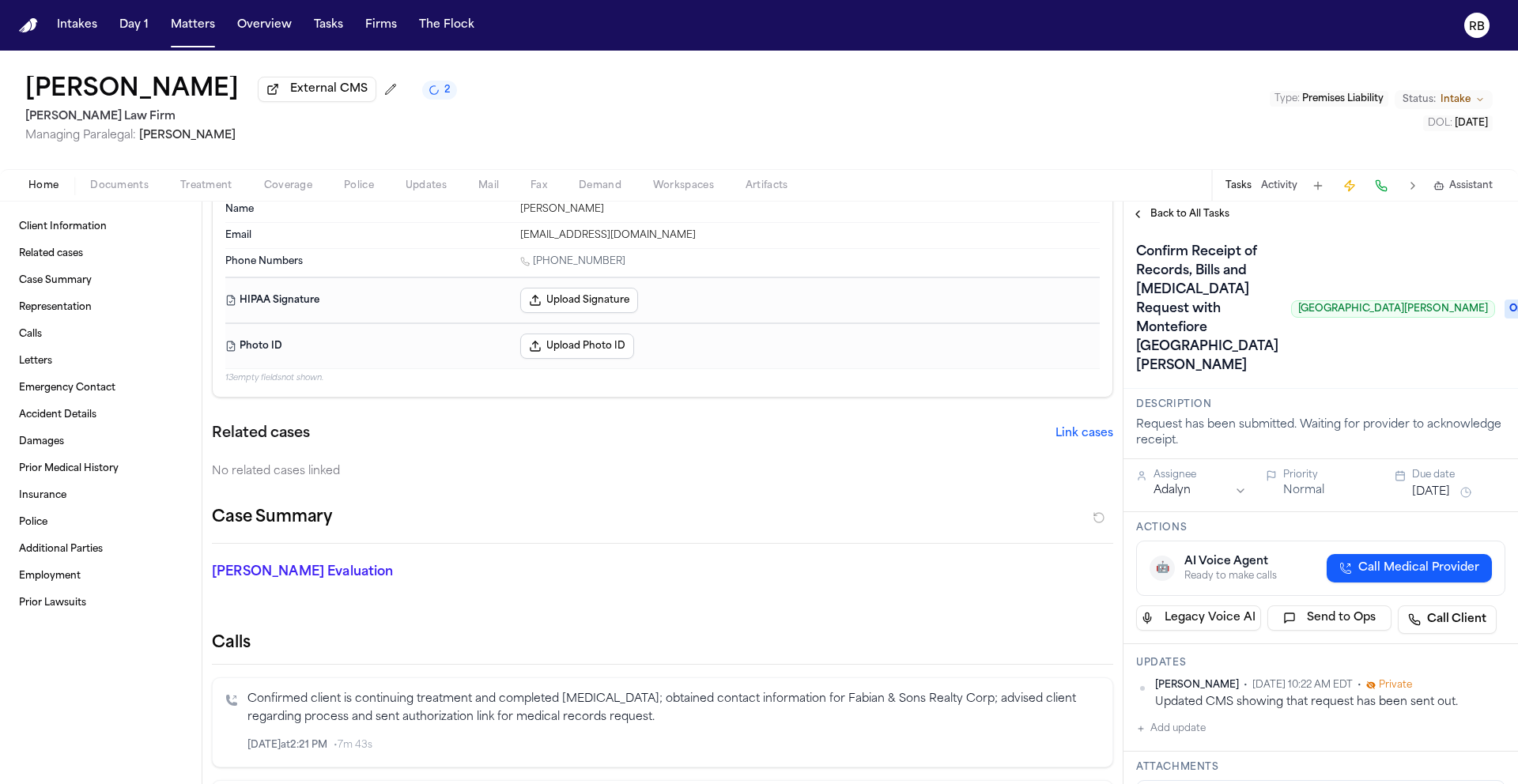
click at [1210, 220] on span "Back to All Tasks" at bounding box center [1189, 213] width 79 height 13
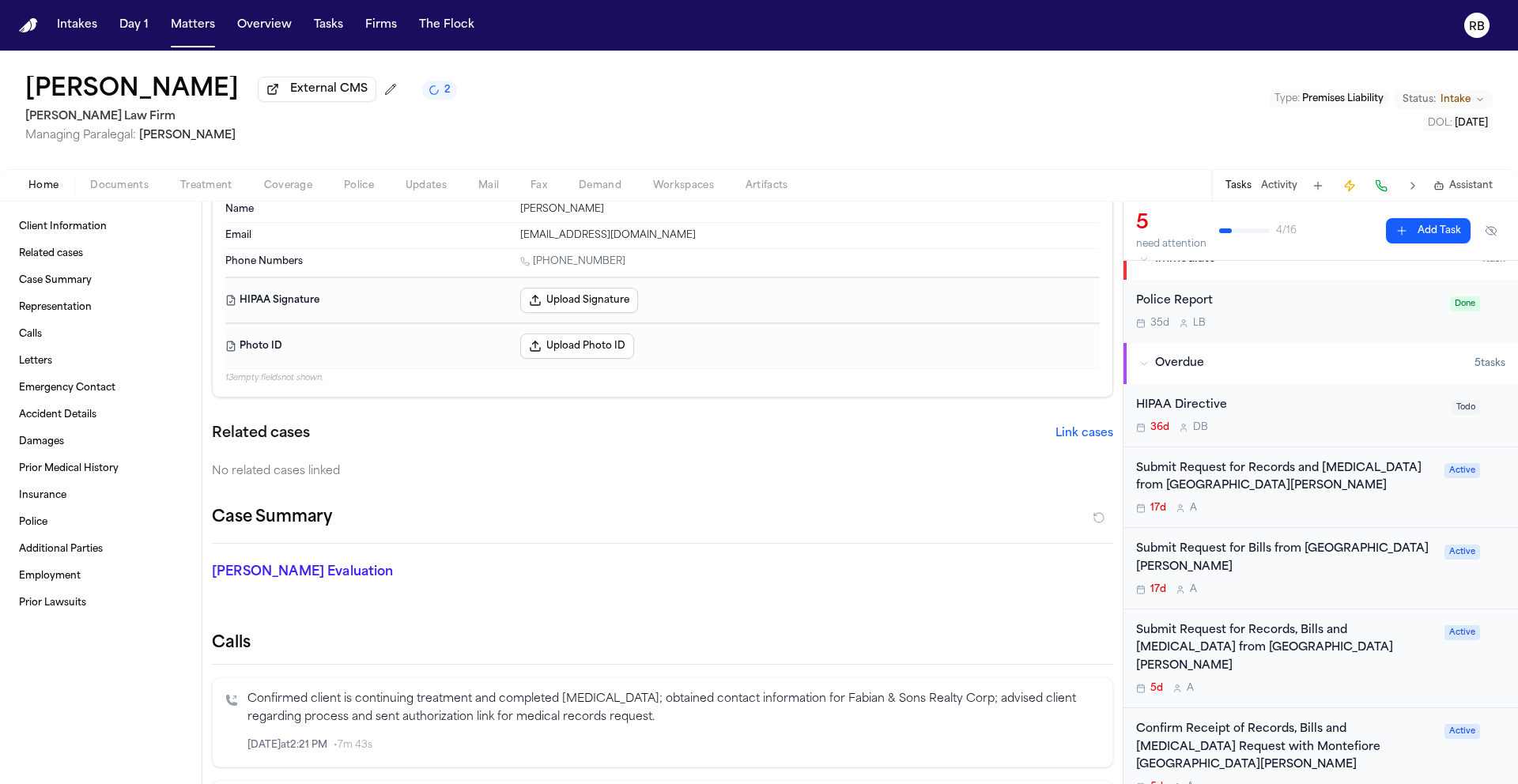
scroll to position [105, 0]
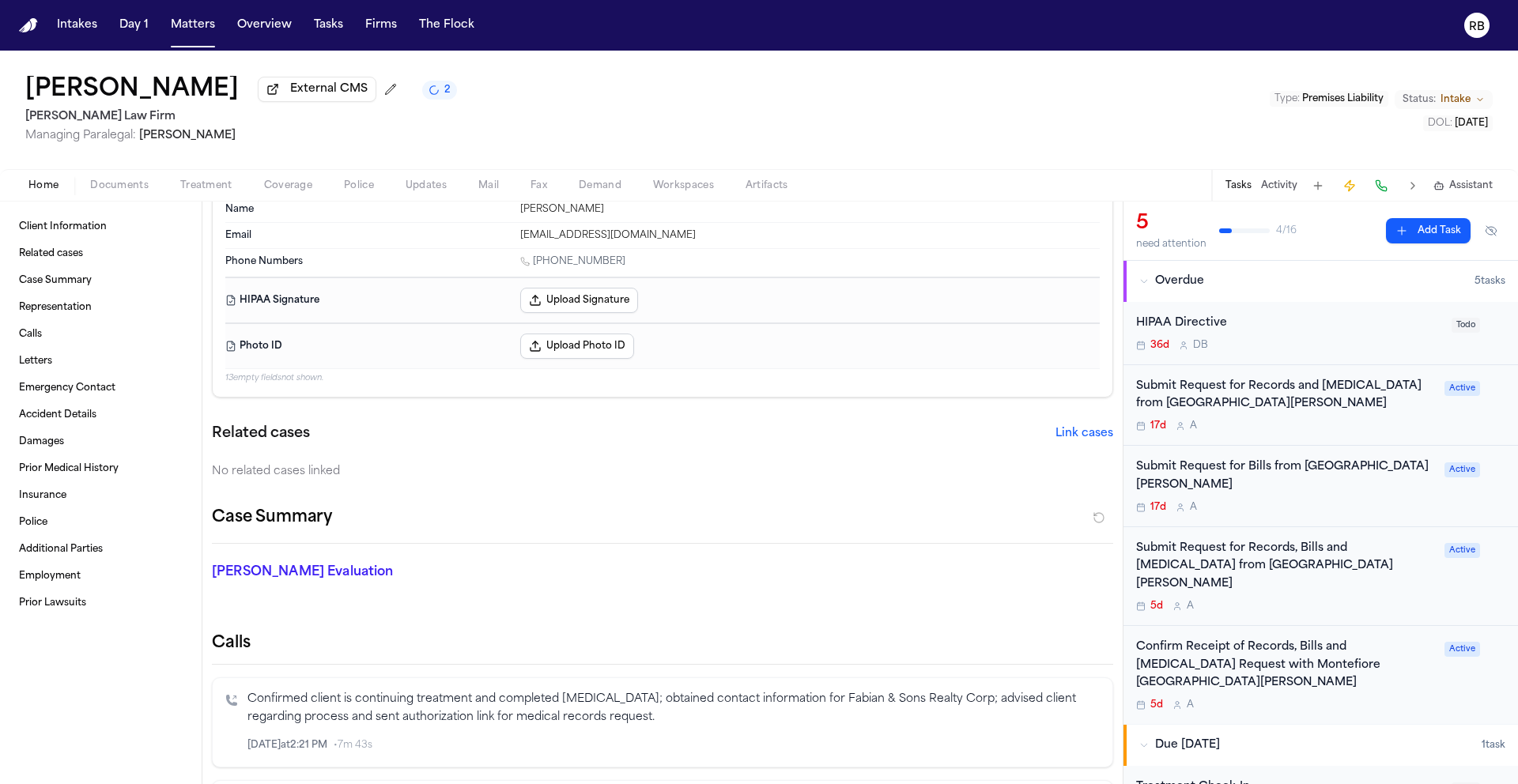
click at [1357, 599] on div "5d A" at bounding box center [1284, 605] width 298 height 13
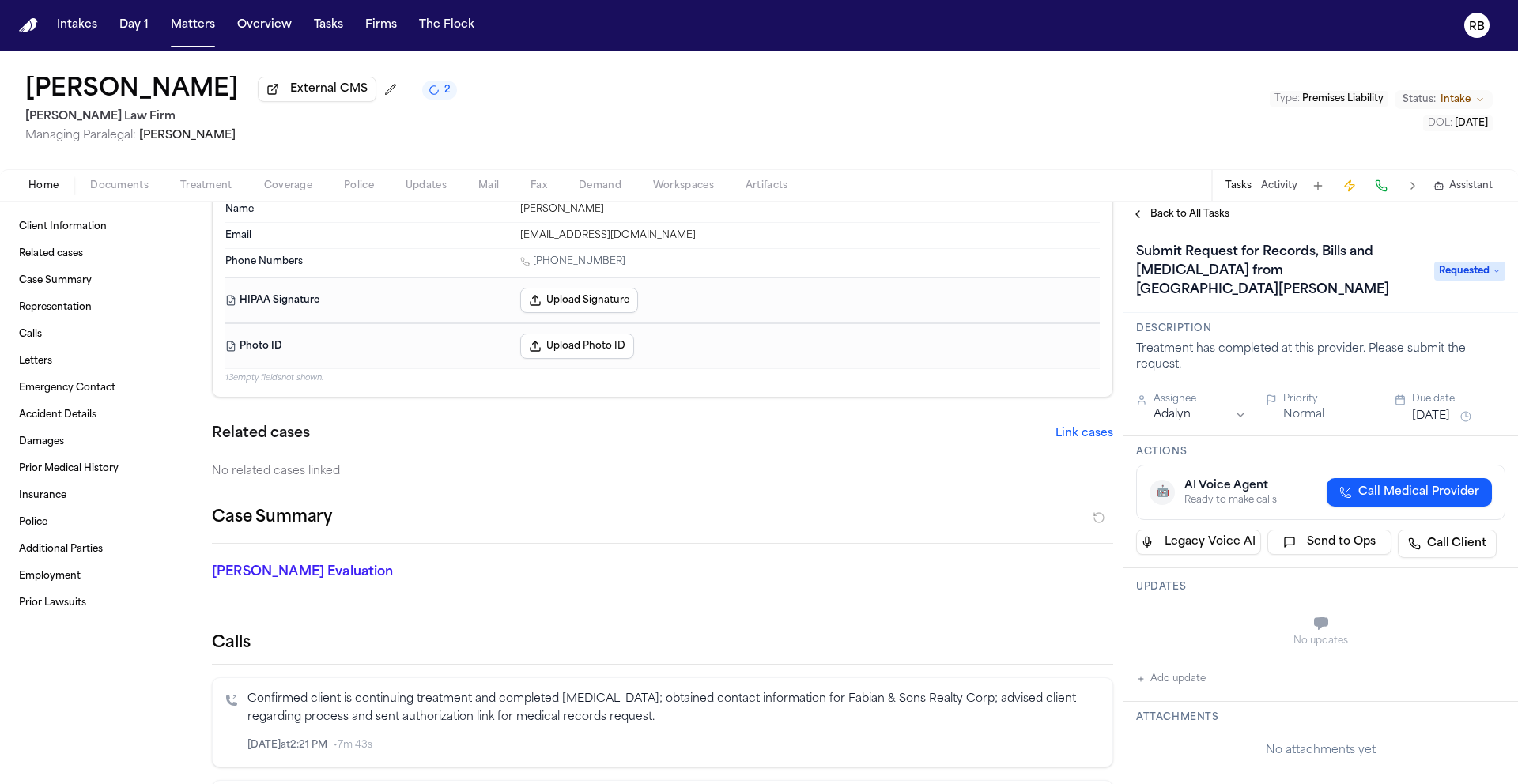
click at [1197, 674] on button "Add update" at bounding box center [1171, 678] width 70 height 19
paste textarea "**********"
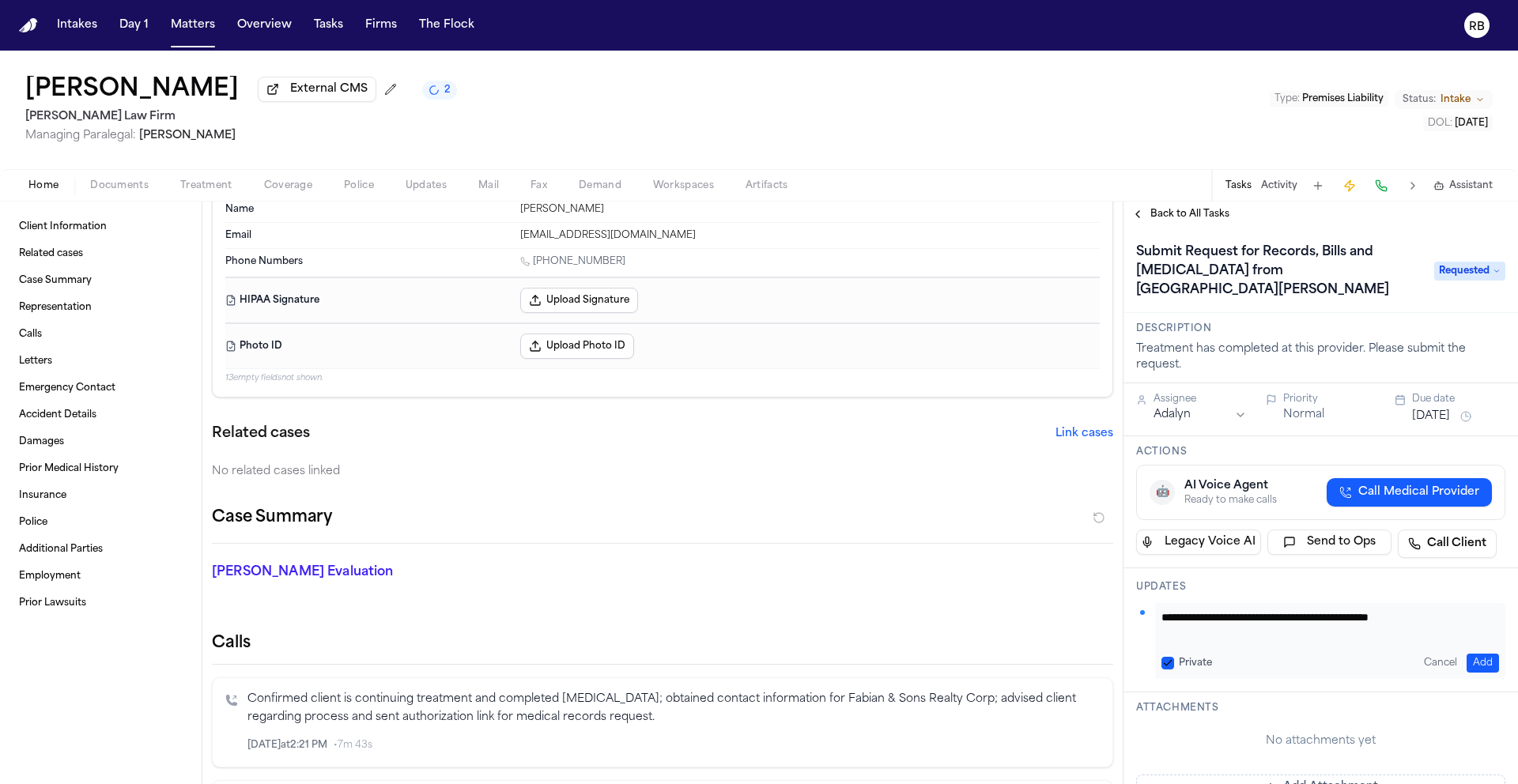
type textarea "**********"
click at [1476, 665] on button "Add" at bounding box center [1482, 662] width 32 height 19
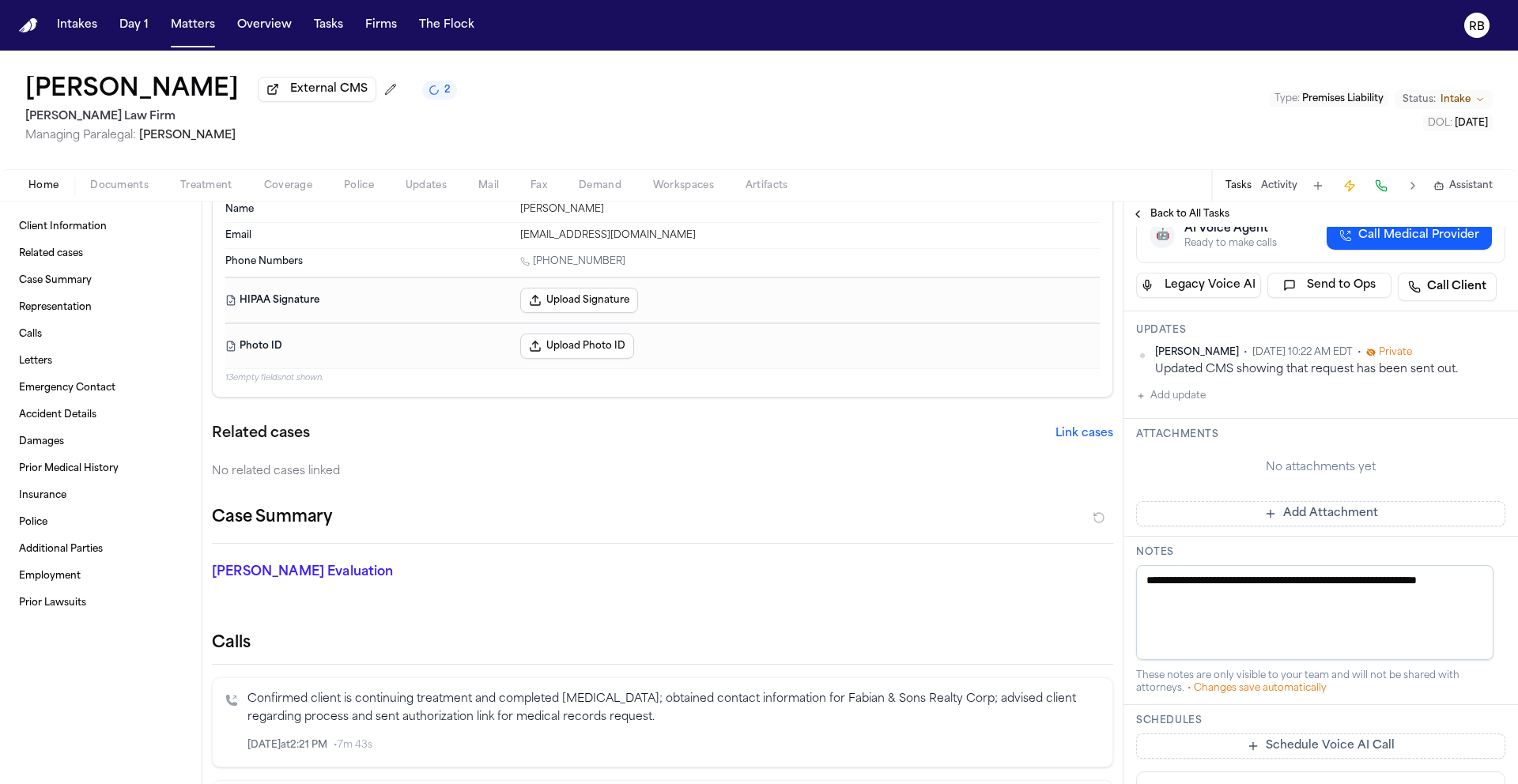
scroll to position [270, 0]
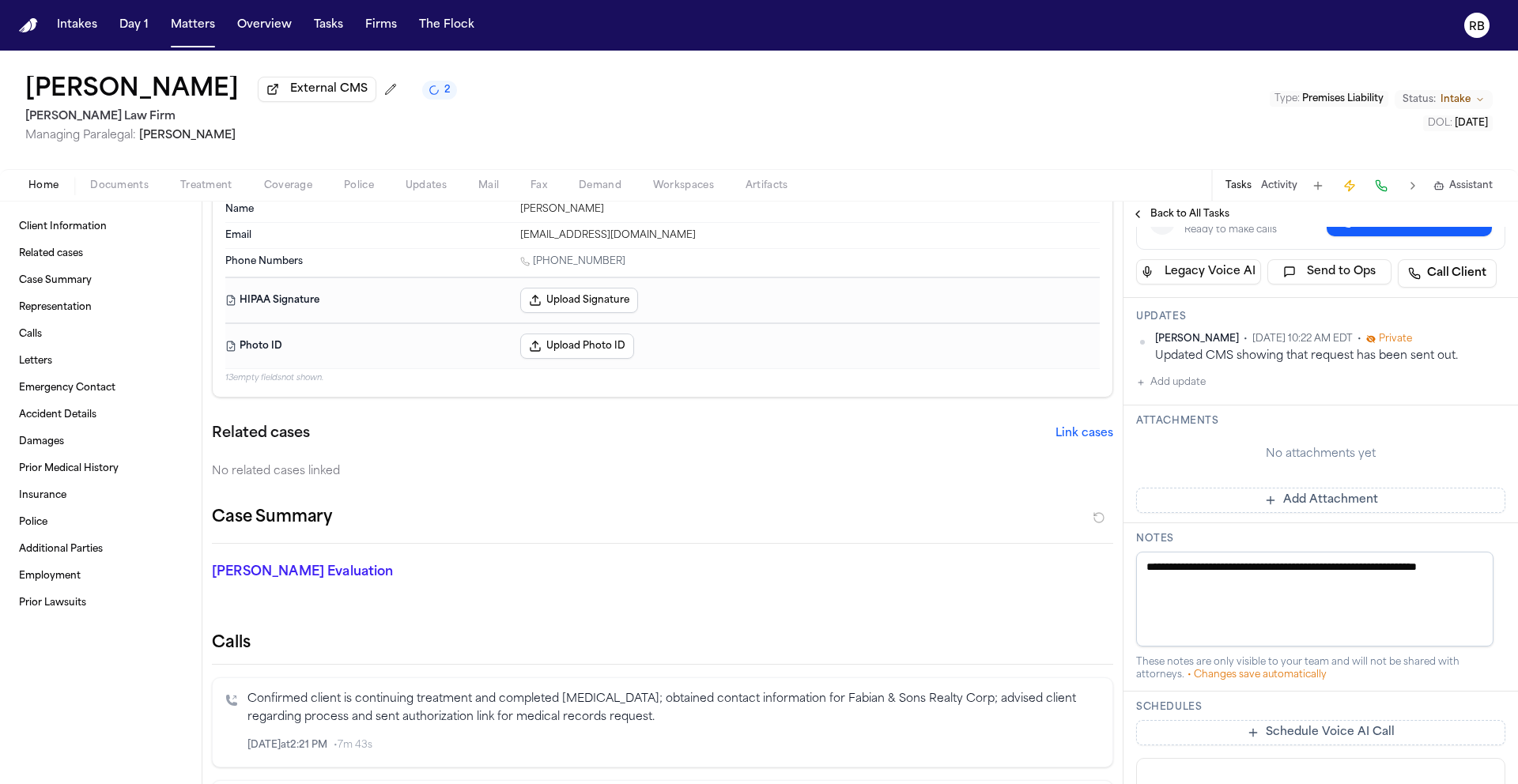
click at [1347, 502] on button "Add Attachment" at bounding box center [1320, 500] width 369 height 25
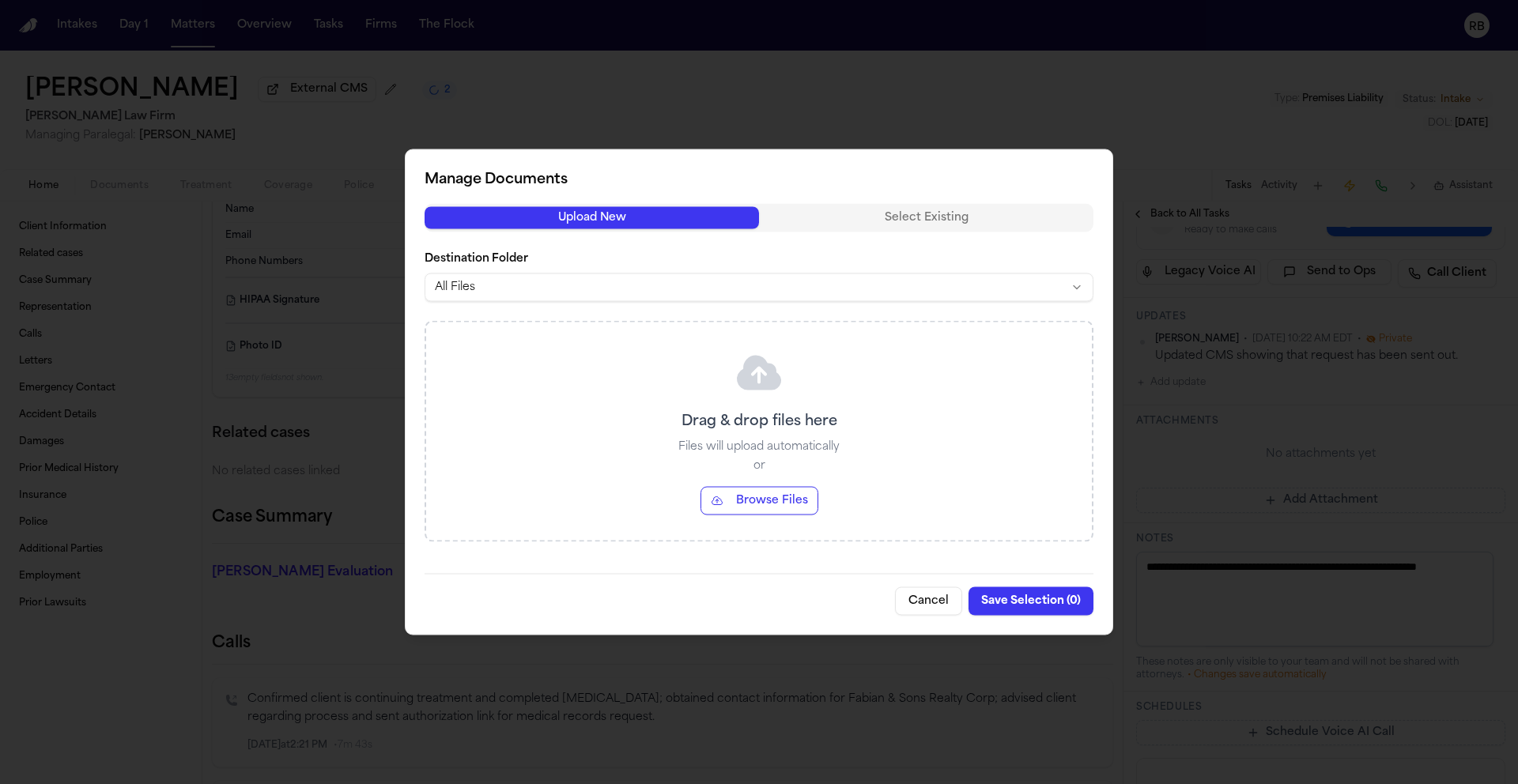
click at [942, 602] on button "Cancel" at bounding box center [928, 601] width 67 height 29
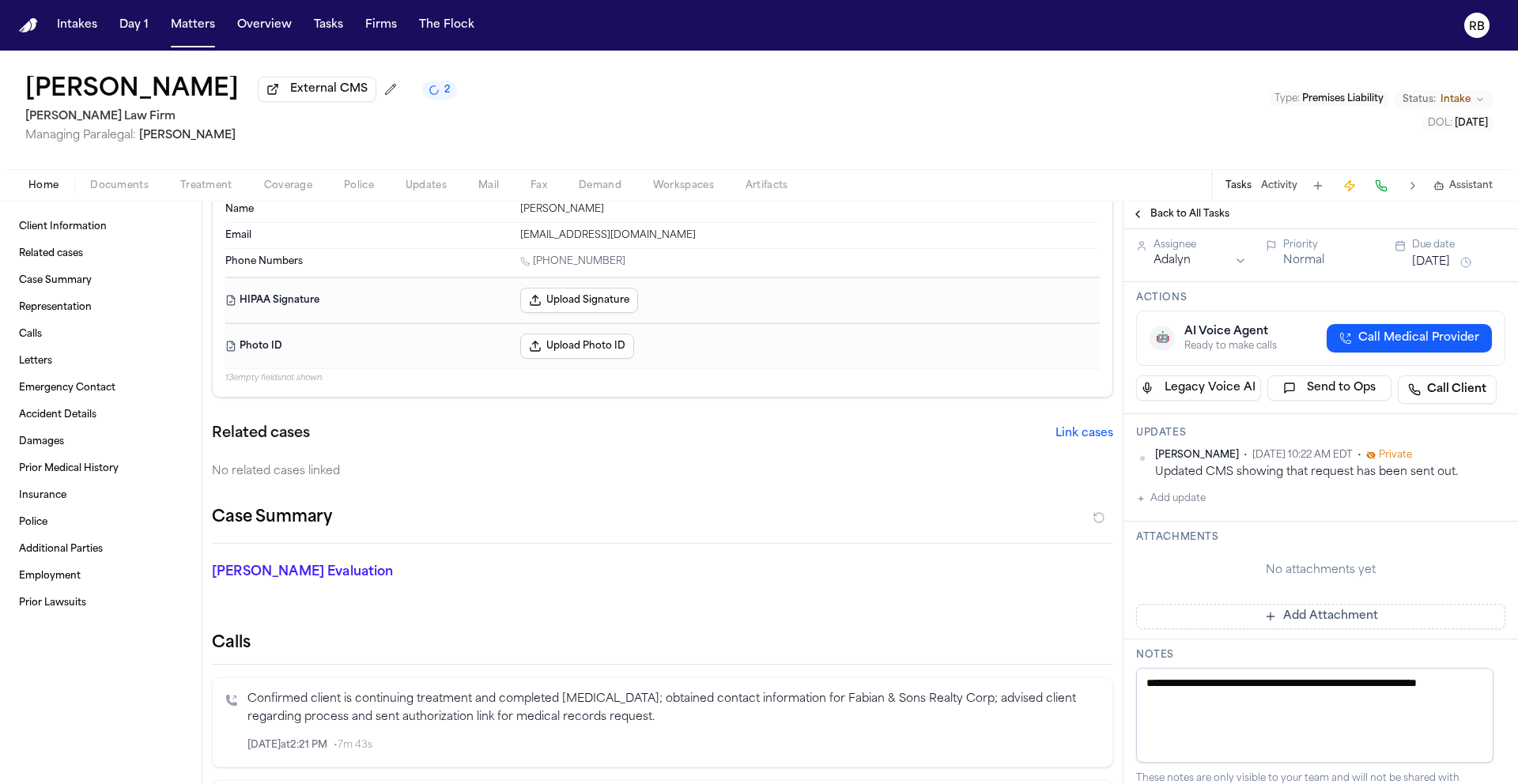
scroll to position [155, 0]
click at [1378, 614] on button "Add Attachment" at bounding box center [1320, 614] width 369 height 25
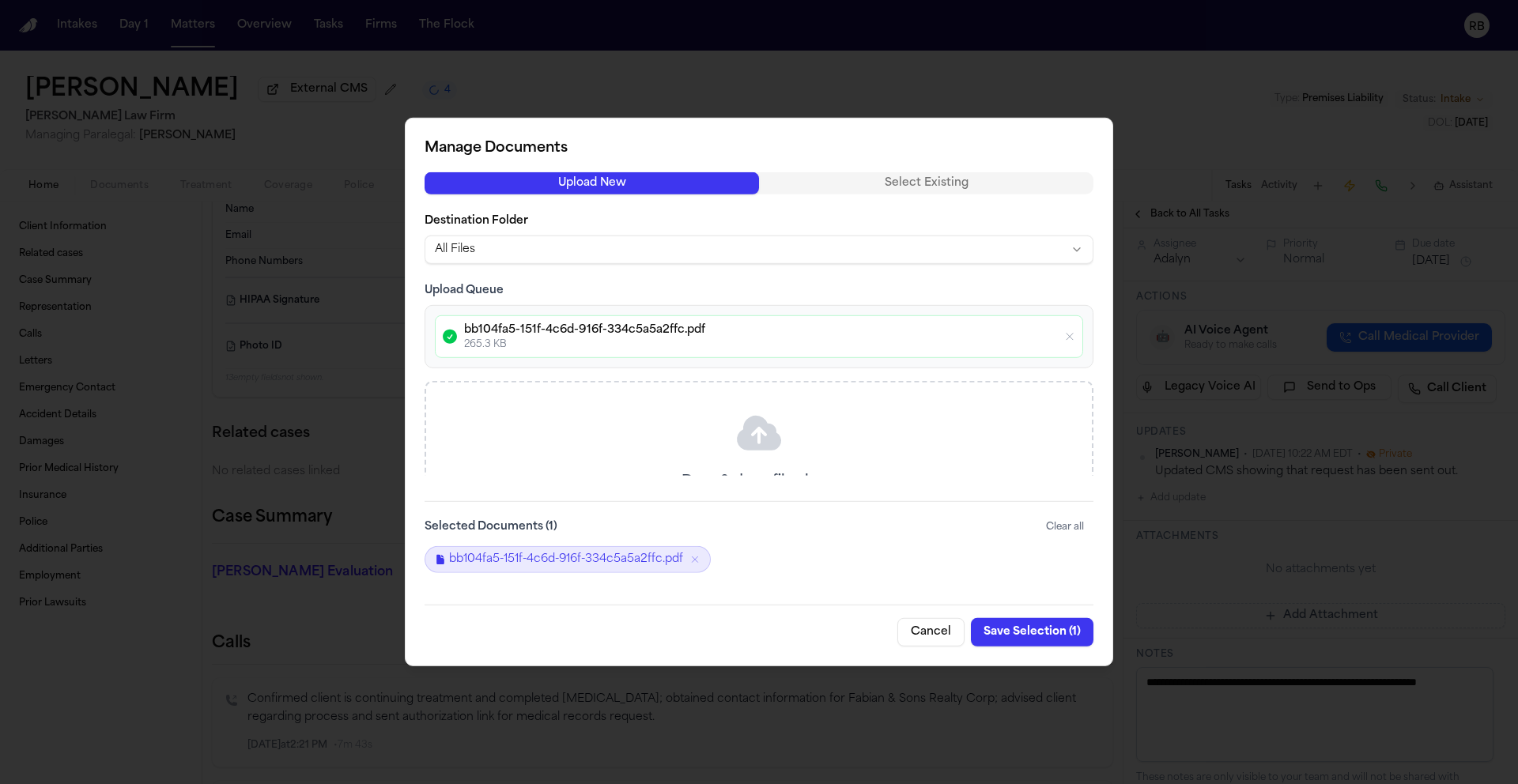
click at [1038, 628] on button "Save Selection ( 1 )" at bounding box center [1032, 631] width 123 height 29
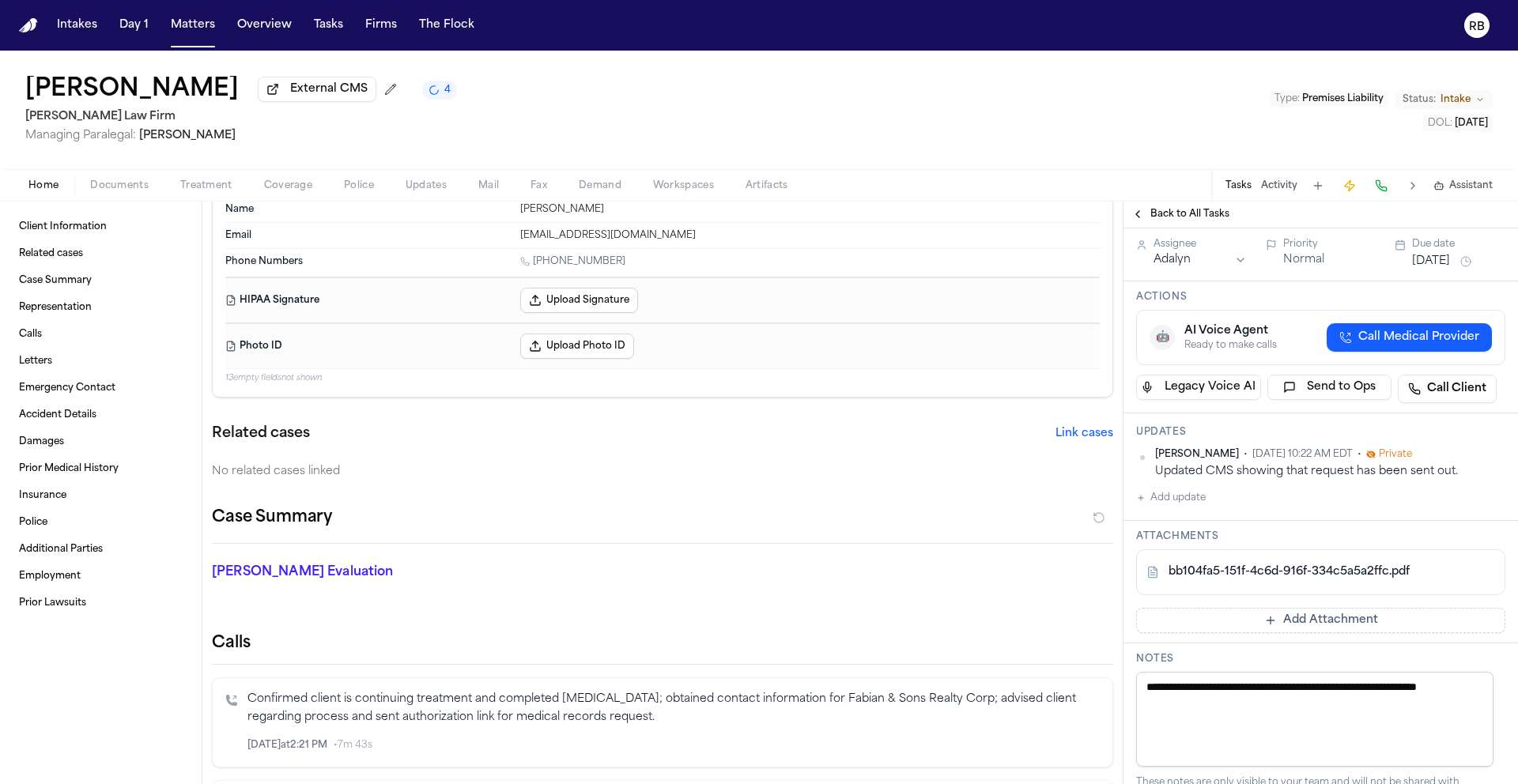
click at [1161, 220] on span "Back to All Tasks" at bounding box center [1189, 213] width 79 height 13
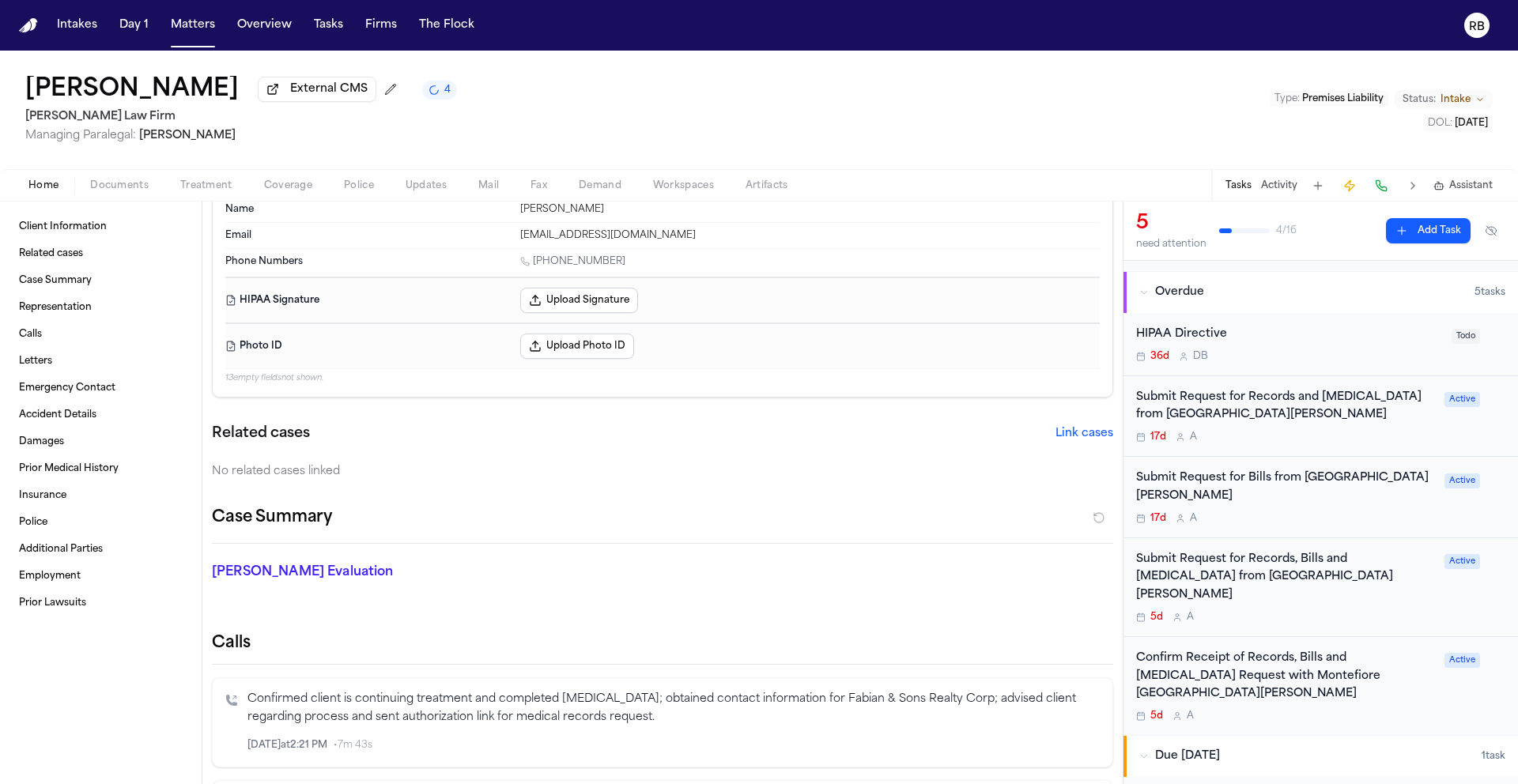
scroll to position [96, 0]
click at [1362, 508] on div "Submit Request for Bills from [GEOGRAPHIC_DATA] [GEOGRAPHIC_DATA][PERSON_NAME] …" at bounding box center [1284, 494] width 298 height 55
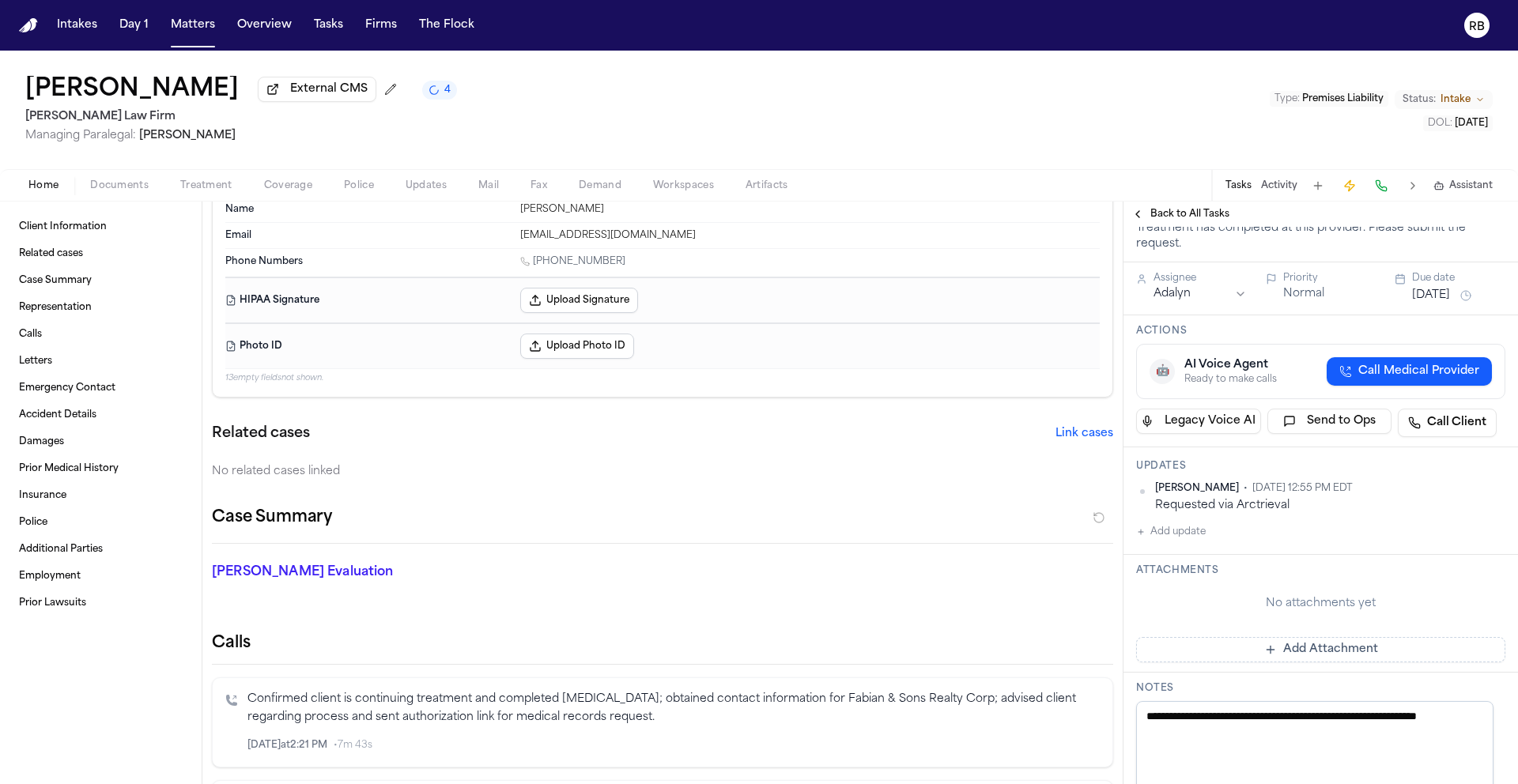
scroll to position [205, 0]
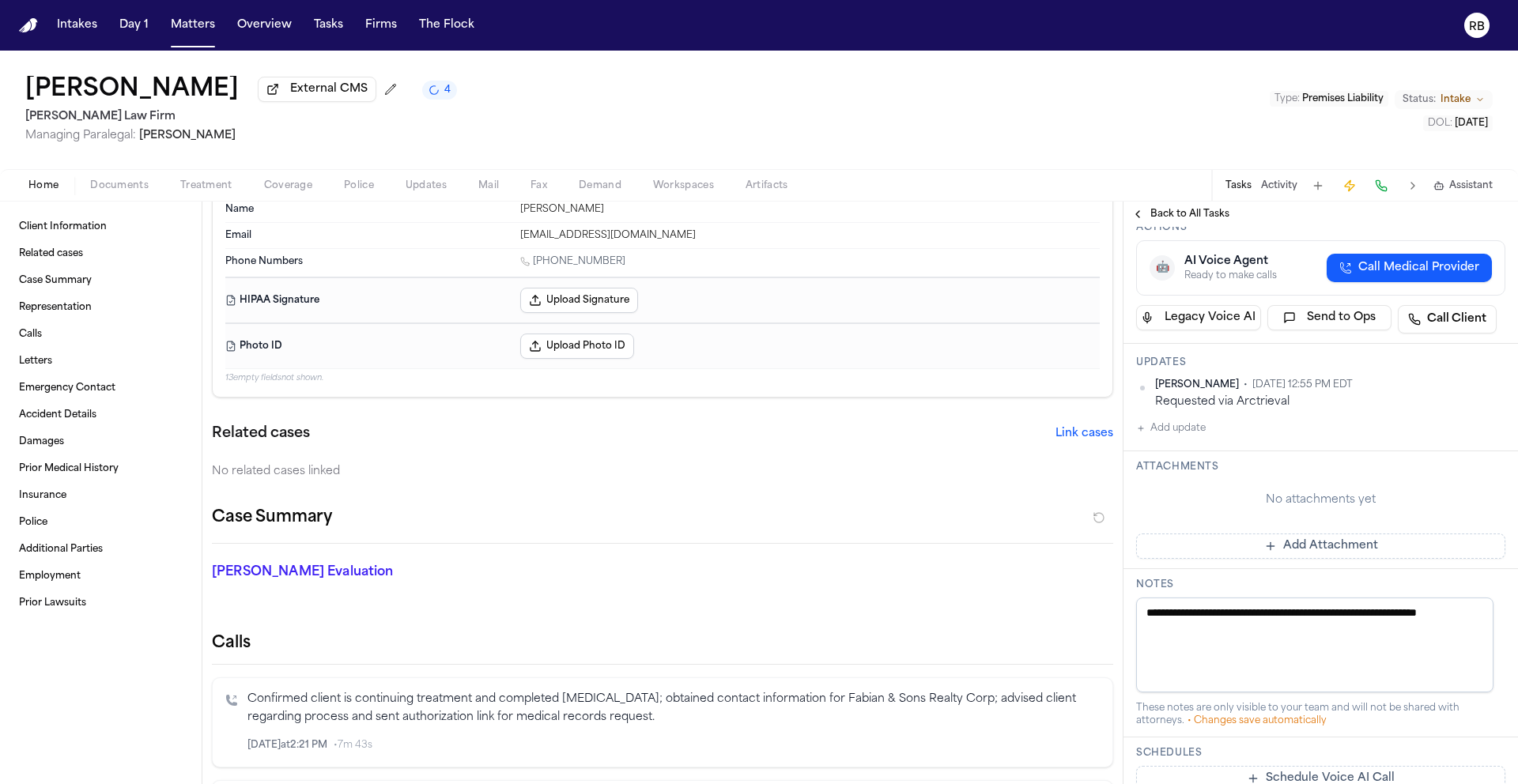
click at [1351, 547] on button "Add Attachment" at bounding box center [1320, 546] width 369 height 25
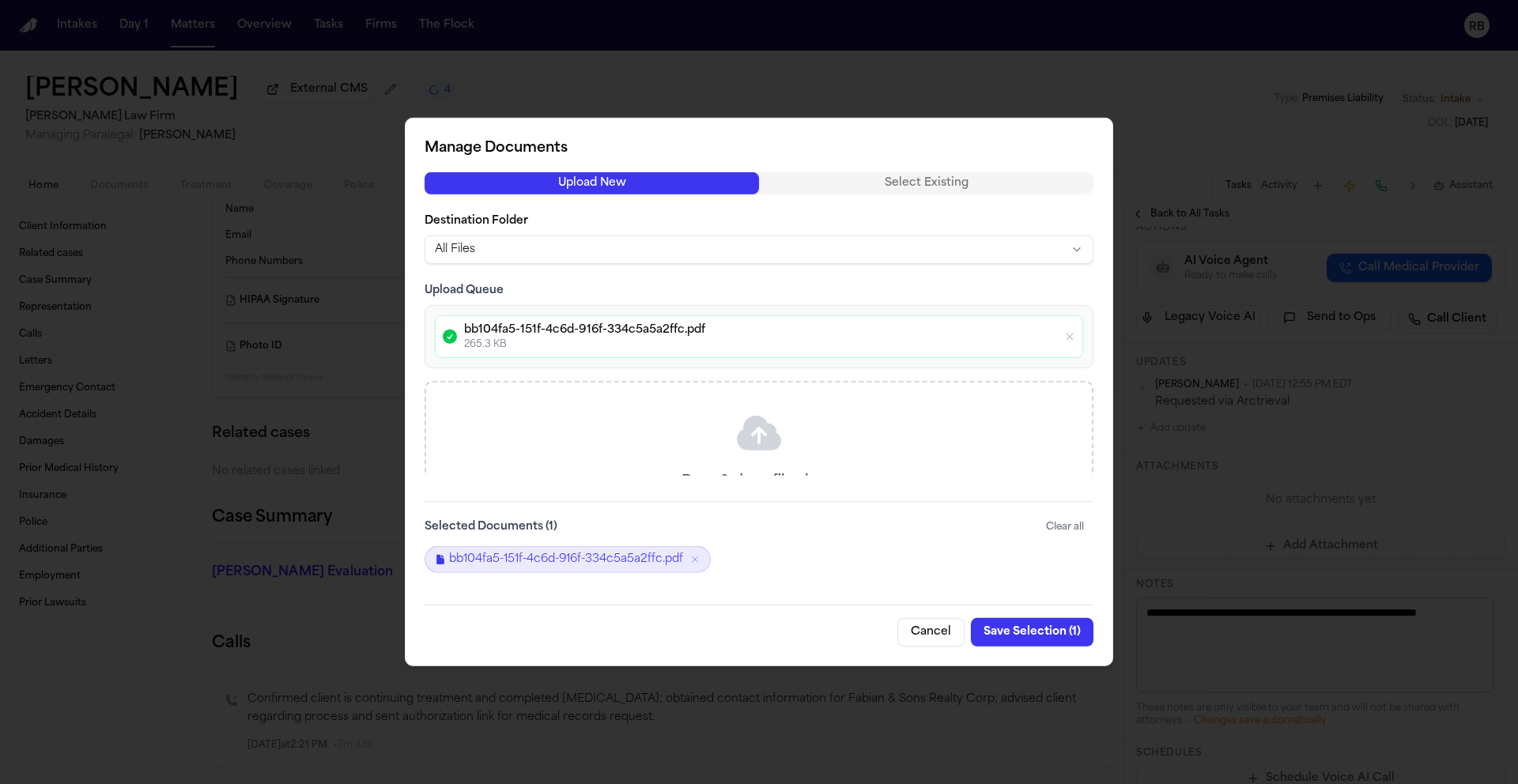
click at [1038, 625] on button "Save Selection ( 1 )" at bounding box center [1032, 631] width 123 height 29
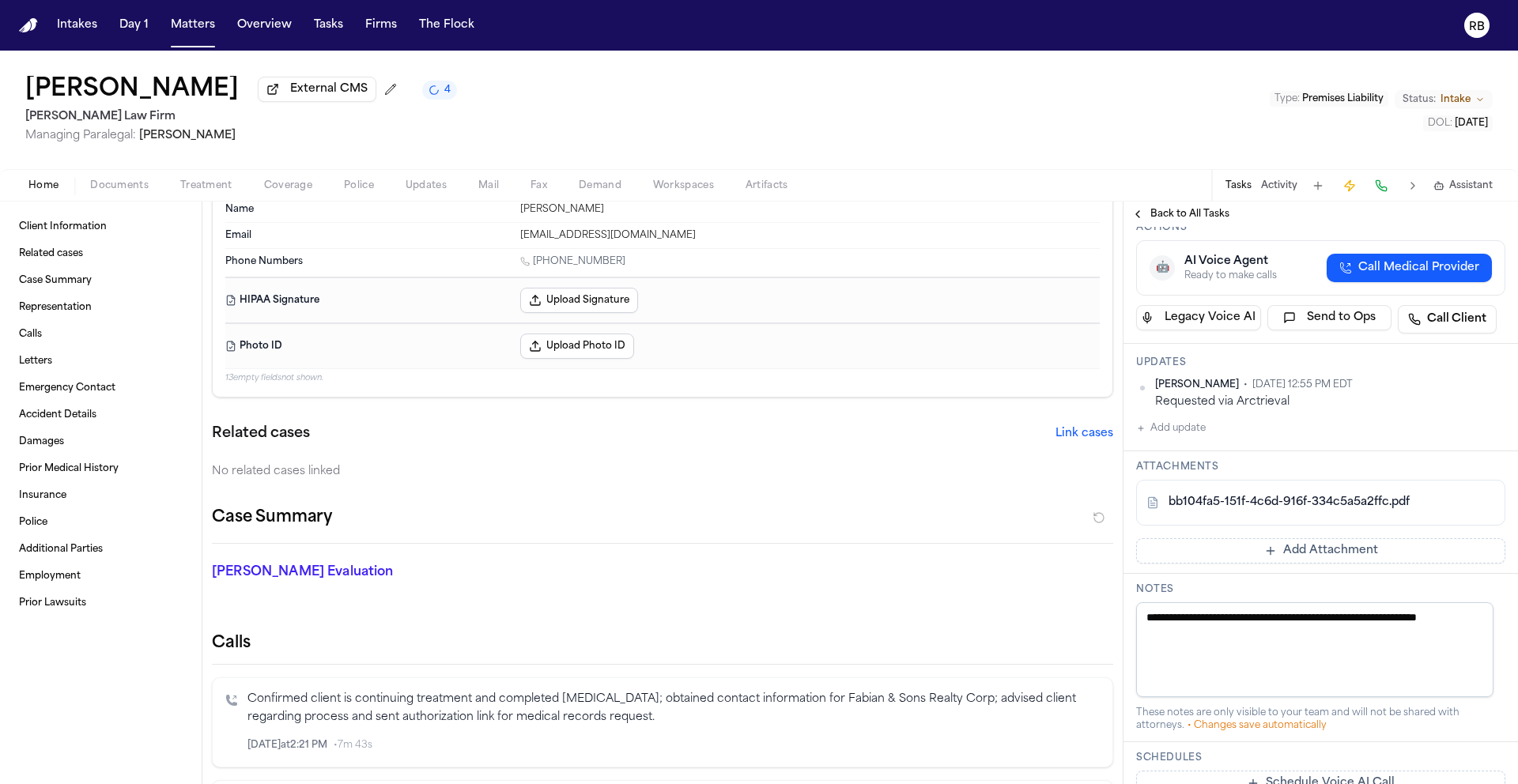
click at [1166, 207] on div "Back to All Tasks" at bounding box center [1320, 213] width 394 height 25
click at [1185, 214] on span "Back to All Tasks" at bounding box center [1189, 213] width 79 height 13
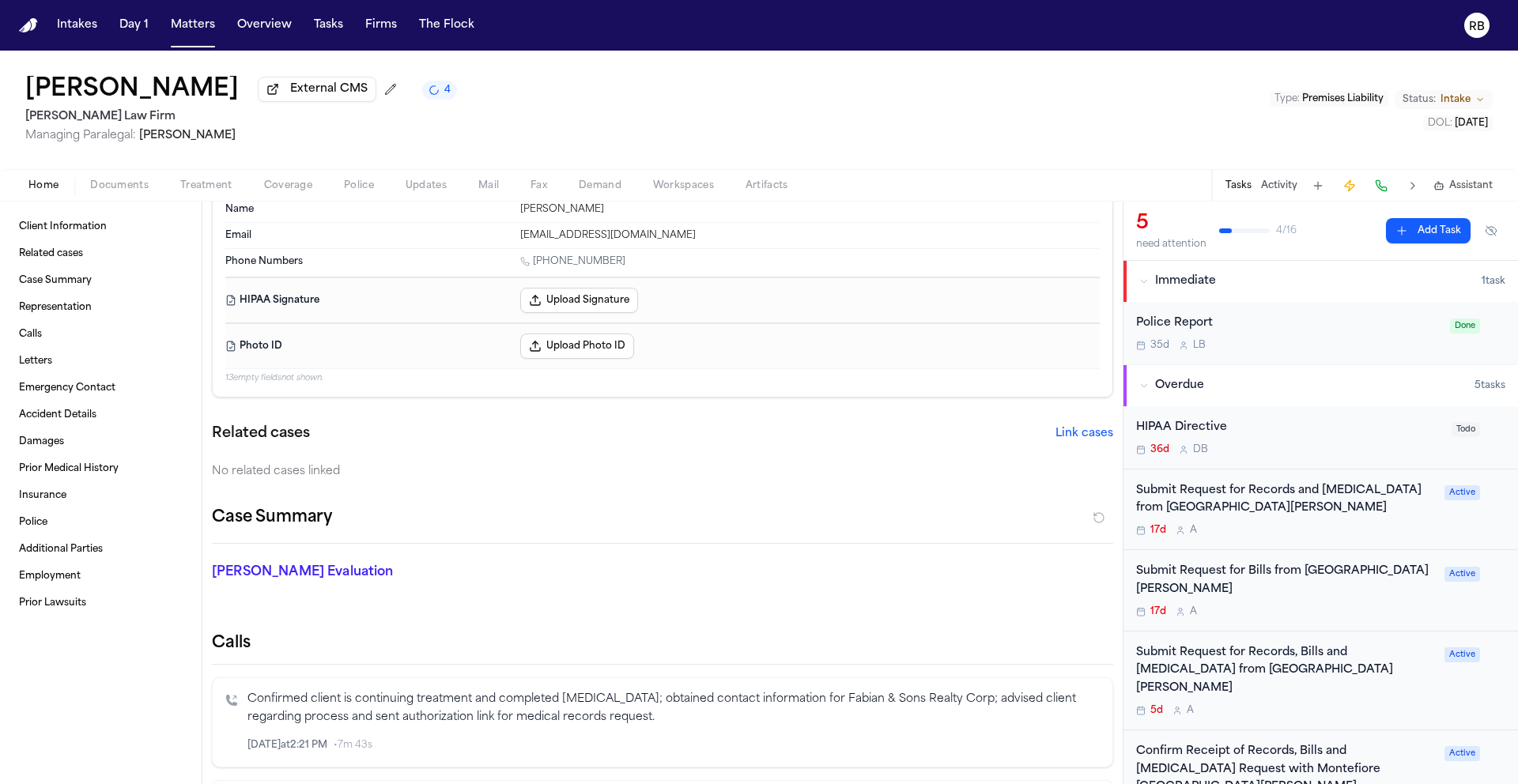
click at [1392, 519] on div "Submit Request for Records and [MEDICAL_DATA] from [GEOGRAPHIC_DATA][PERSON_NAM…" at bounding box center [1284, 500] width 298 height 36
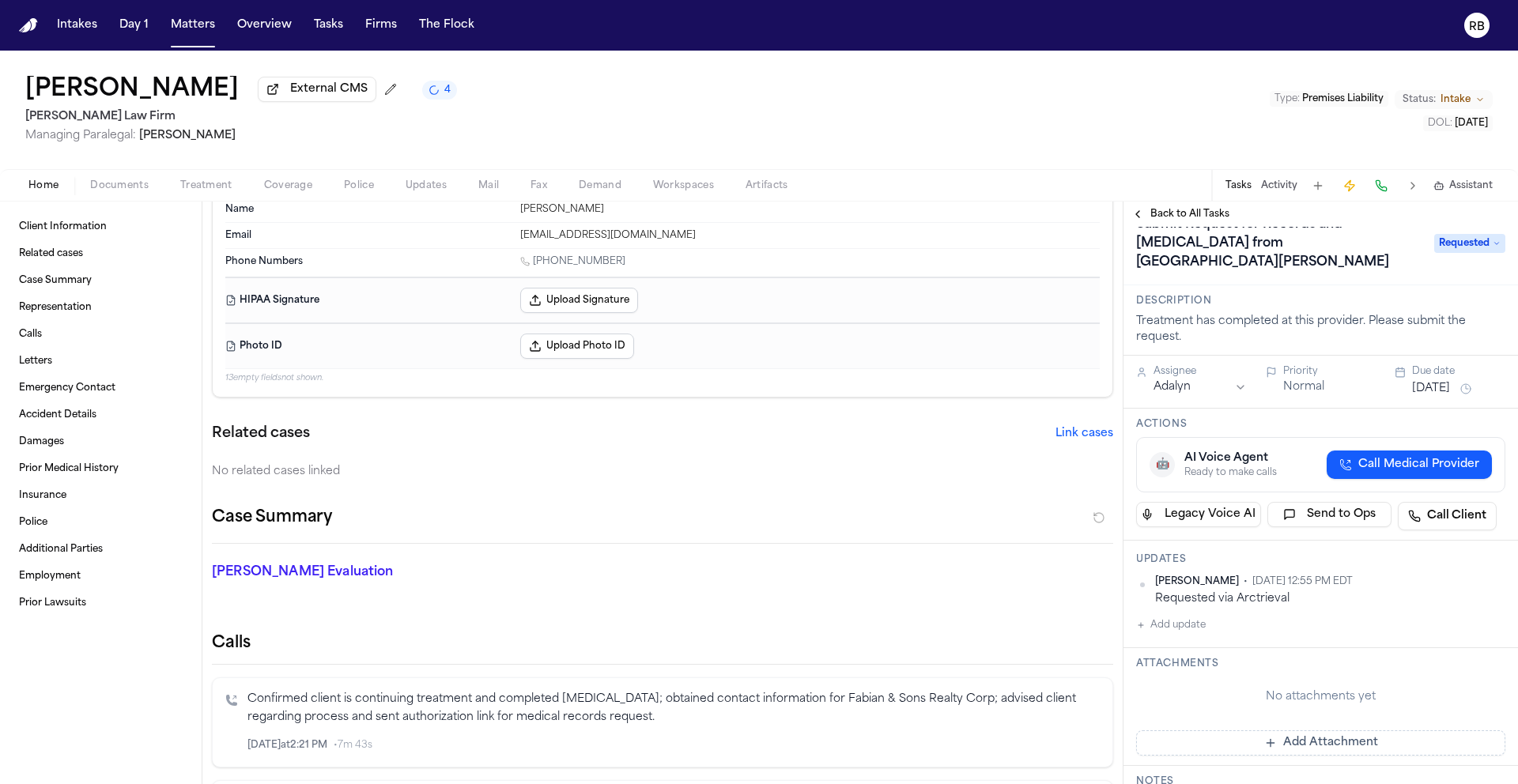
scroll to position [29, 0]
click at [1385, 735] on button "Add Attachment" at bounding box center [1320, 741] width 369 height 25
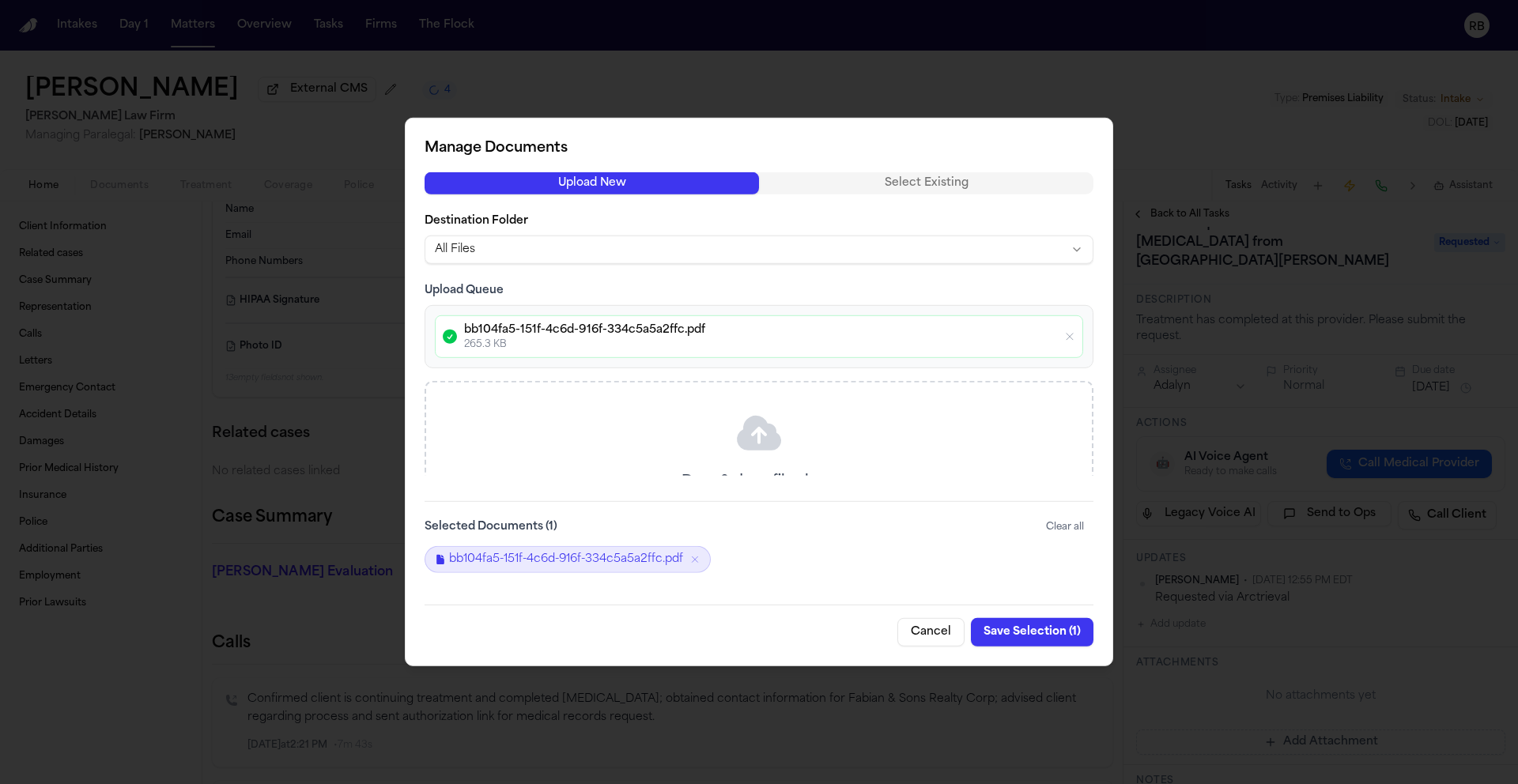
click at [1034, 632] on button "Save Selection ( 1 )" at bounding box center [1032, 631] width 123 height 29
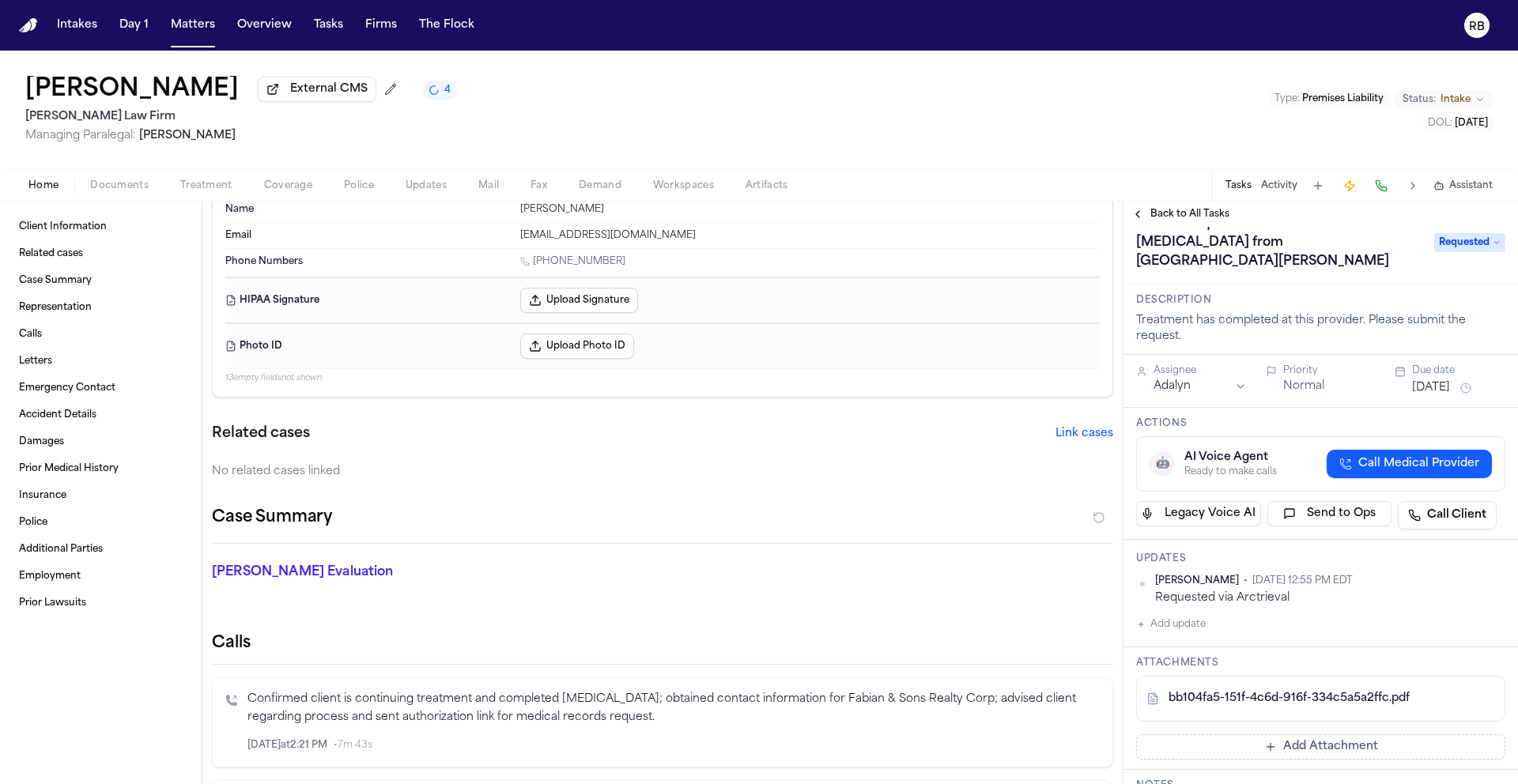
click at [1158, 210] on span "Back to All Tasks" at bounding box center [1189, 213] width 79 height 13
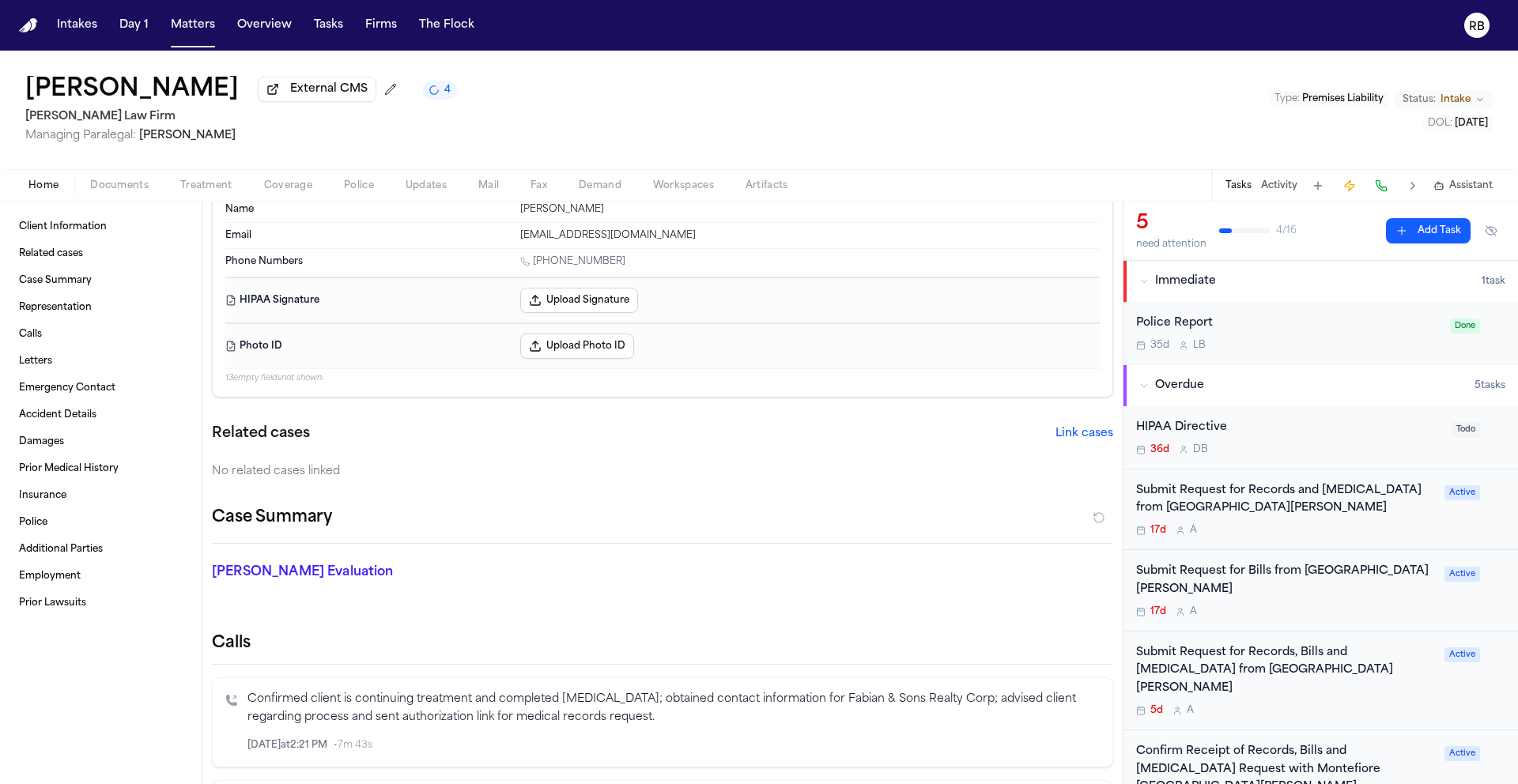
click at [1412, 704] on div "5d A" at bounding box center [1284, 710] width 298 height 13
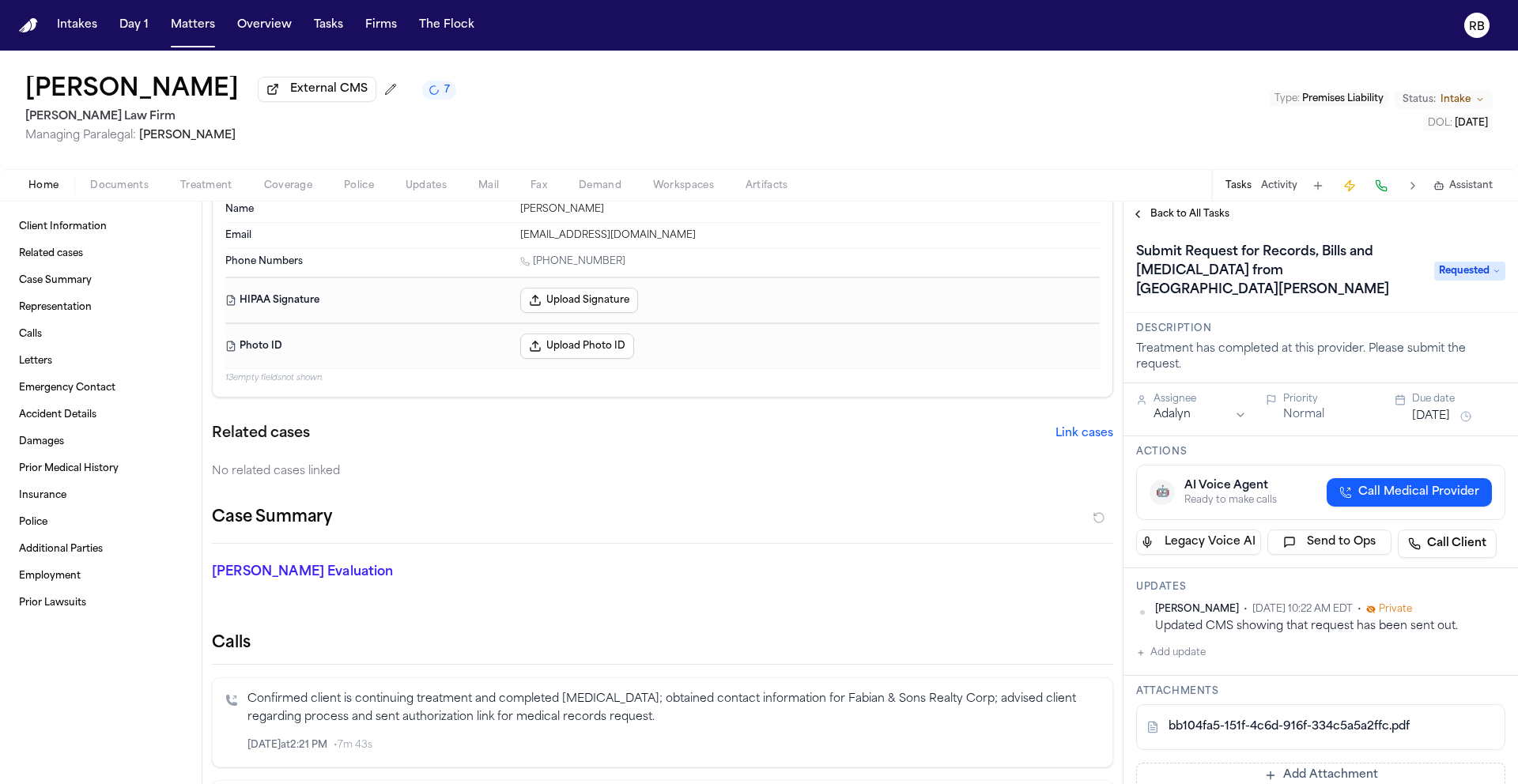
click at [1487, 612] on html "Intakes Day 1 Matters Overview Tasks Firms The Flock RB [PERSON_NAME] External …" at bounding box center [759, 392] width 1518 height 784
click at [1439, 653] on div "Delete" at bounding box center [1442, 658] width 93 height 22
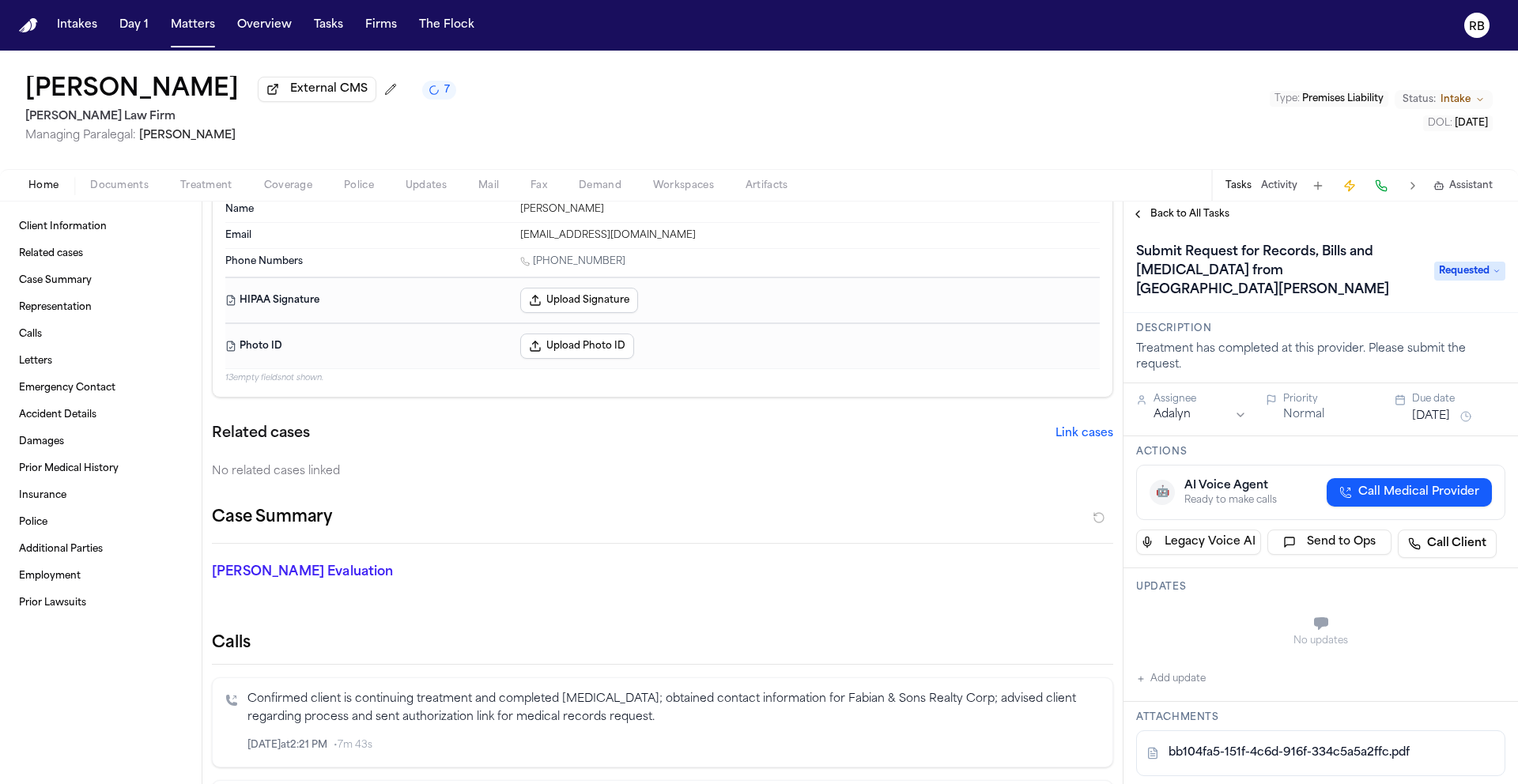
click at [1177, 213] on span "Back to All Tasks" at bounding box center [1189, 213] width 79 height 13
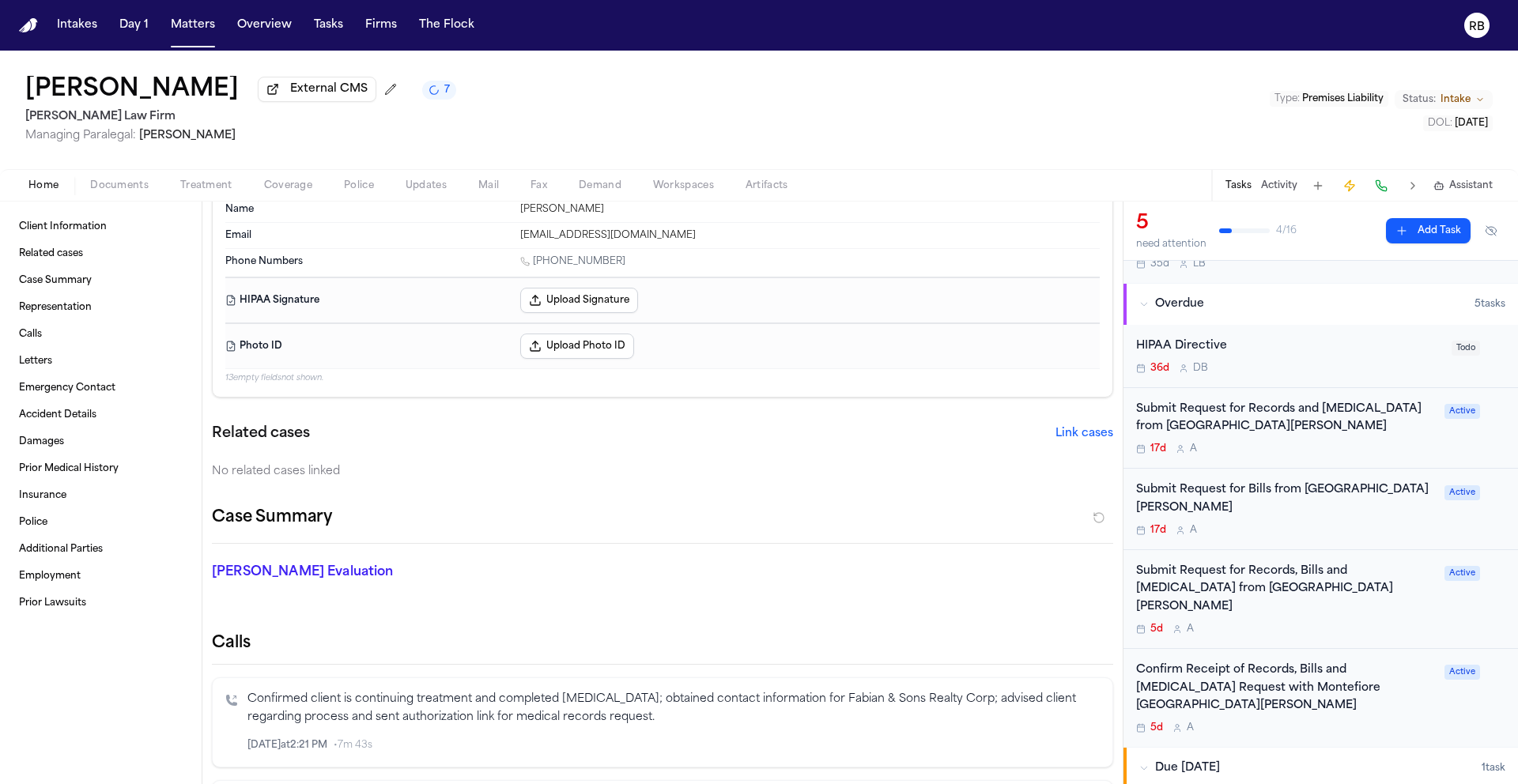
scroll to position [99, 0]
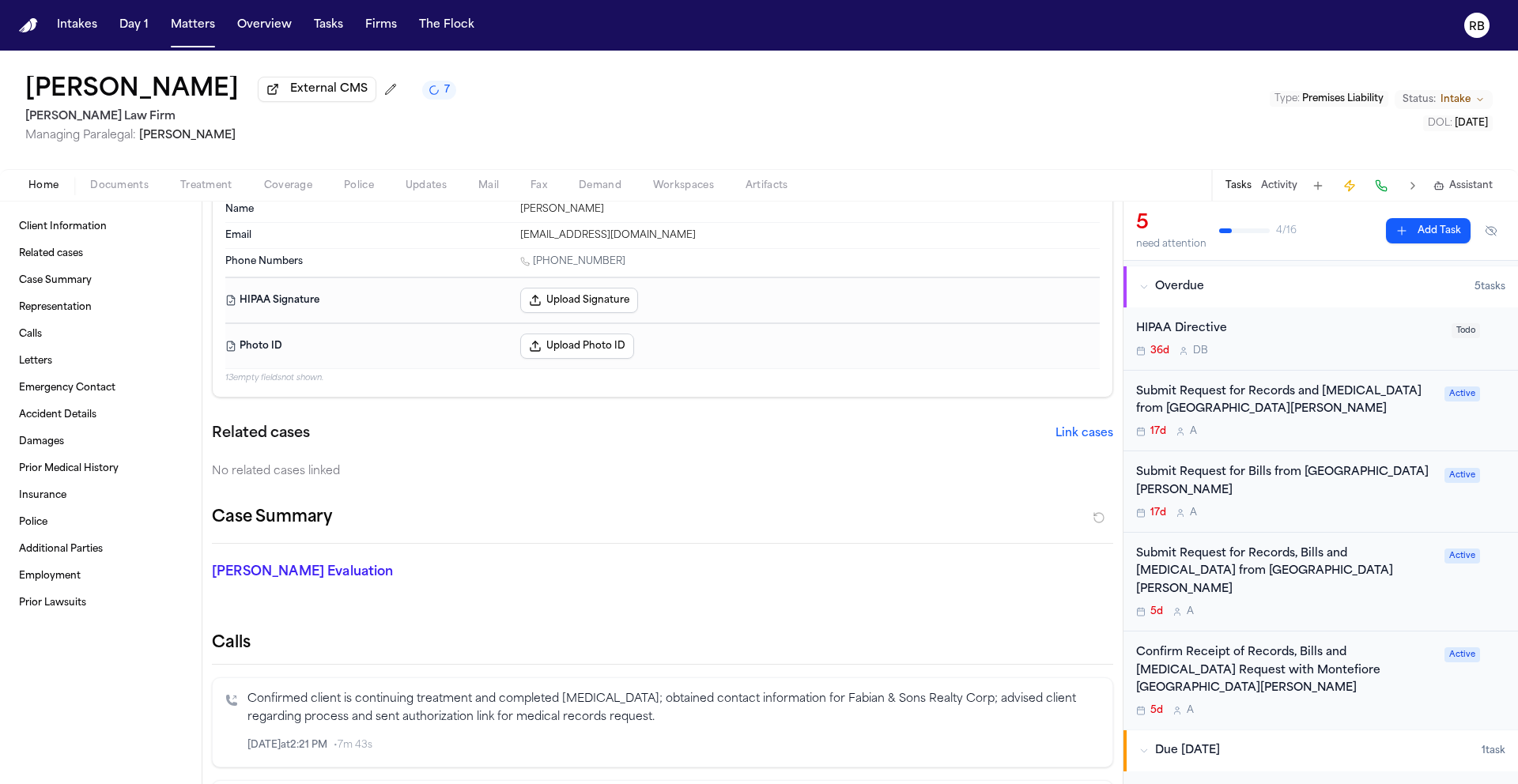
click at [1442, 677] on div "Confirm Receipt of Records, Bills and [MEDICAL_DATA] Request with Montefiore [G…" at bounding box center [1320, 680] width 369 height 73
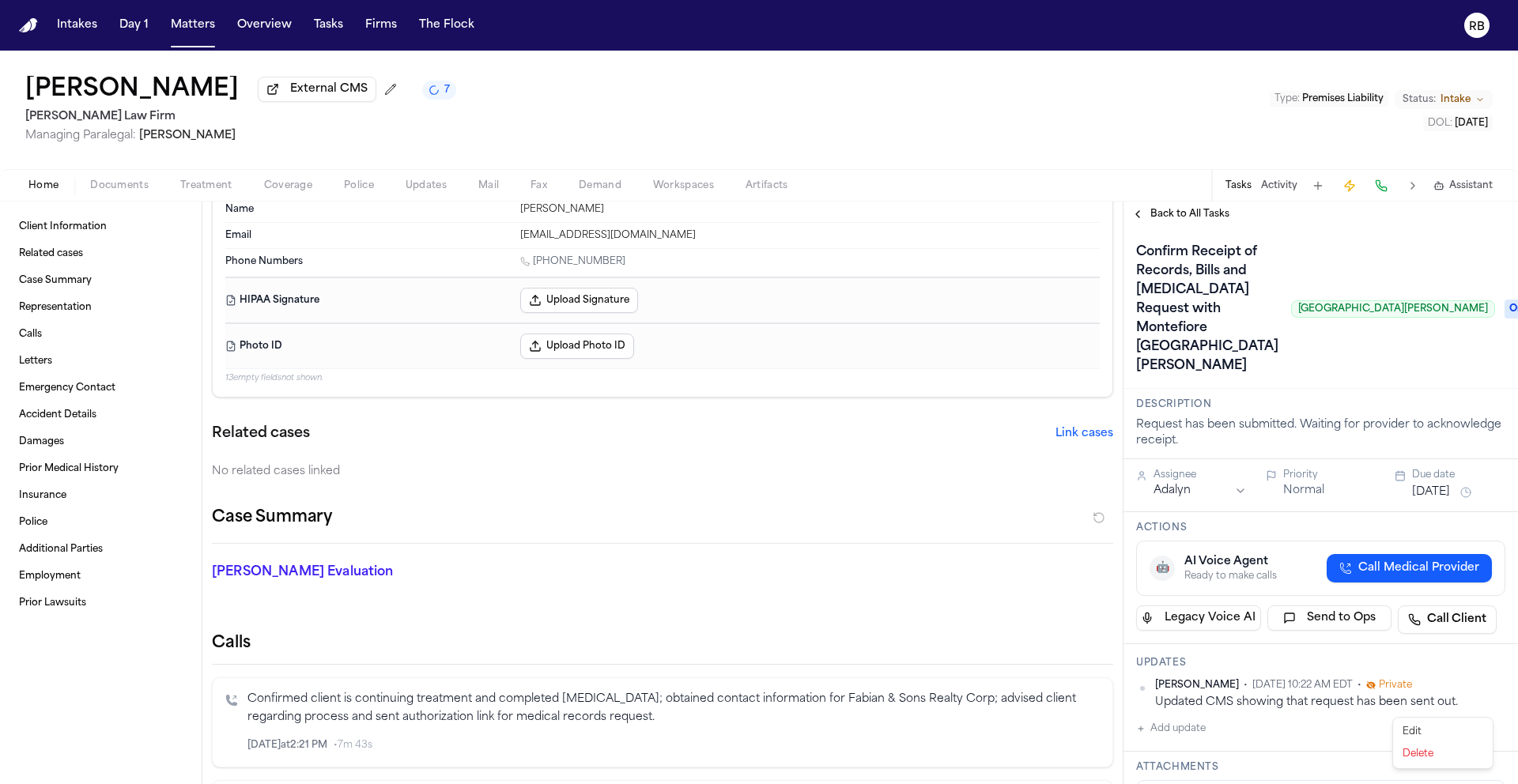
click at [1491, 703] on html "Intakes Day 1 Matters Overview Tasks Firms The Flock RB [PERSON_NAME] External …" at bounding box center [759, 392] width 1518 height 784
click at [1435, 748] on div "Delete" at bounding box center [1442, 754] width 93 height 22
click at [1185, 220] on span "Back to All Tasks" at bounding box center [1189, 213] width 79 height 13
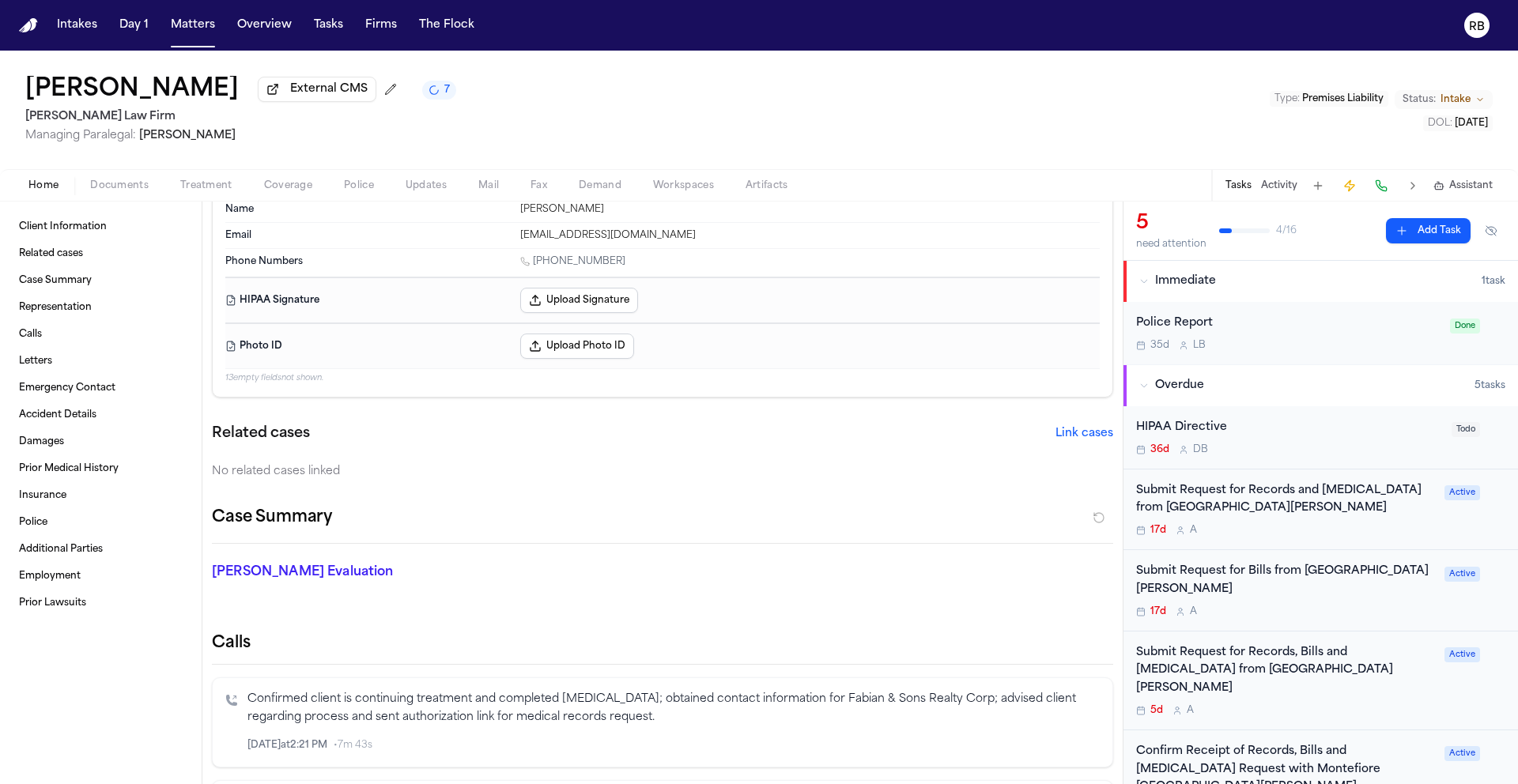
click at [1401, 521] on div "Submit Request for Records and [MEDICAL_DATA] from [GEOGRAPHIC_DATA][PERSON_NAM…" at bounding box center [1284, 509] width 298 height 55
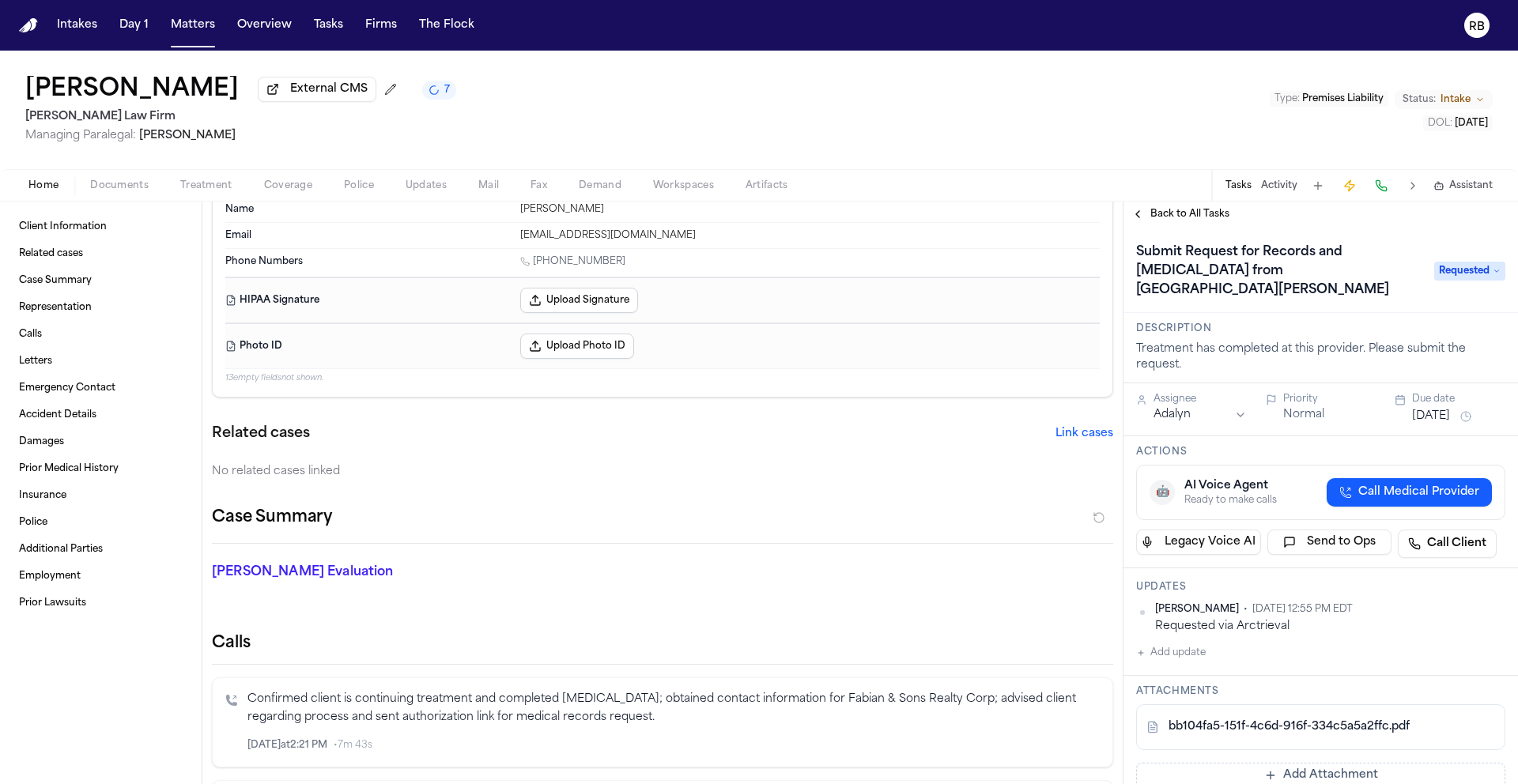
click at [1158, 207] on div "Back to All Tasks" at bounding box center [1320, 213] width 394 height 25
click at [1168, 216] on span "Back to All Tasks" at bounding box center [1189, 213] width 79 height 13
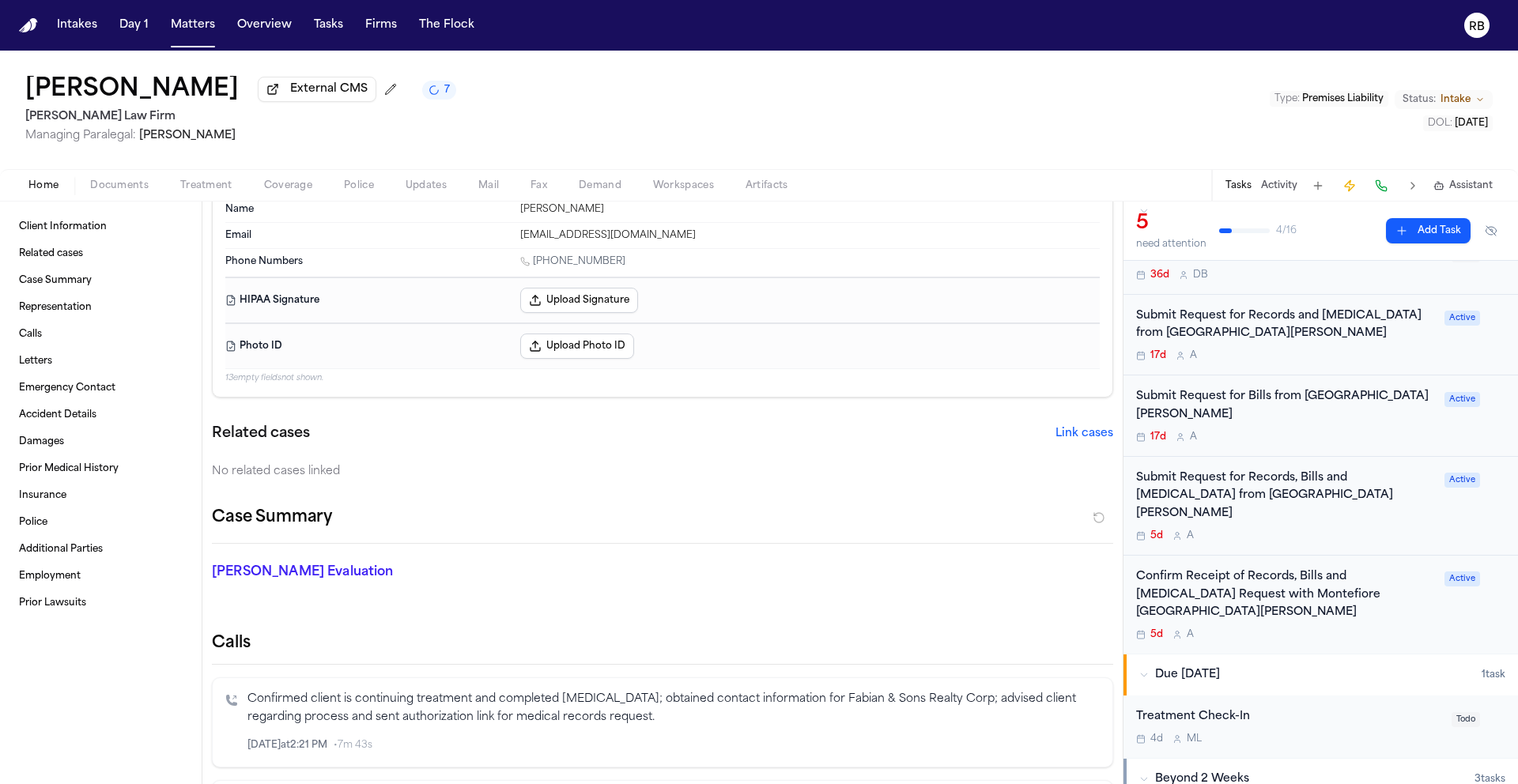
scroll to position [173, 0]
click at [1386, 340] on div "Submit Request for Records and [MEDICAL_DATA] from [GEOGRAPHIC_DATA][PERSON_NAM…" at bounding box center [1284, 327] width 298 height 36
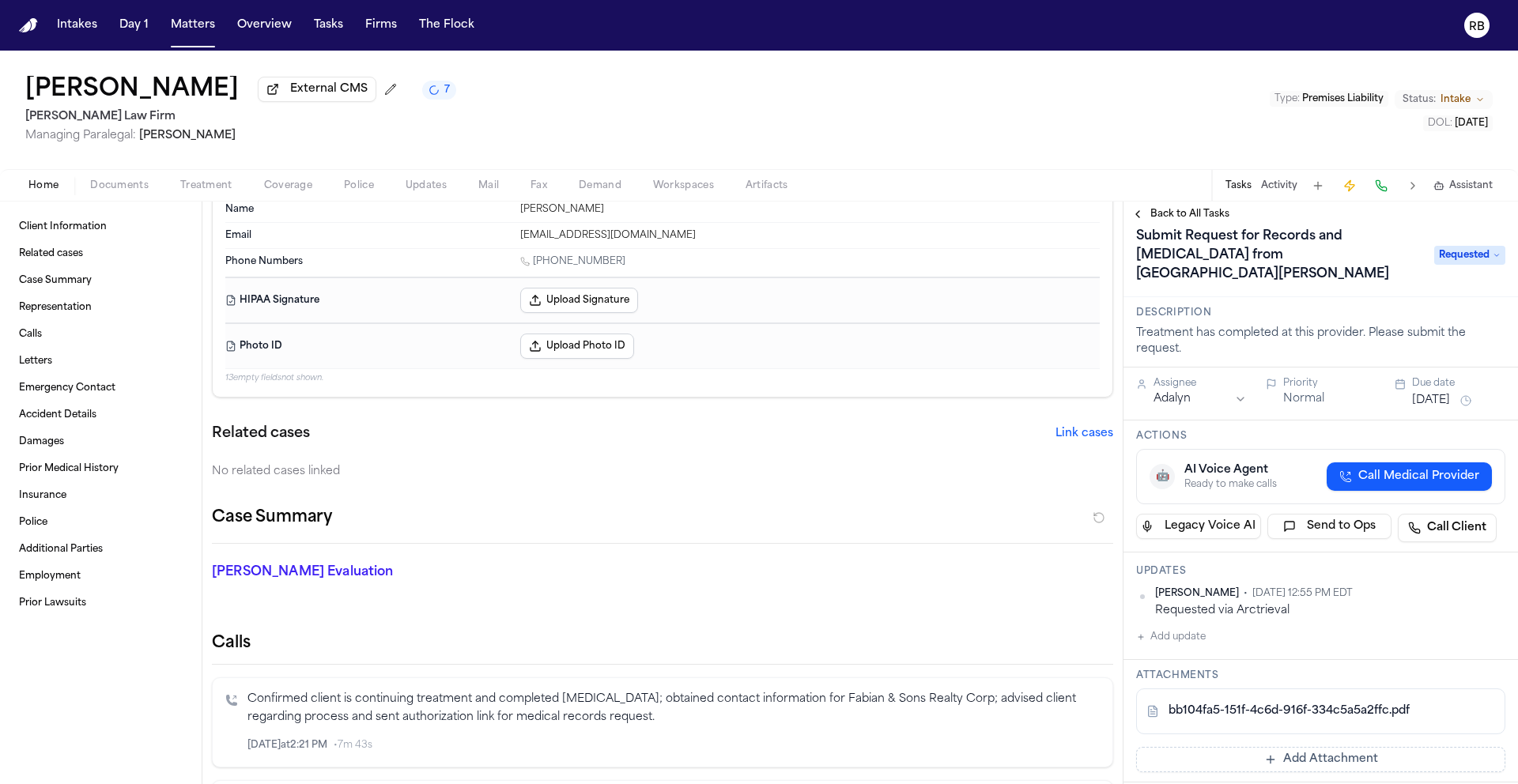
scroll to position [17, 0]
click at [1185, 634] on button "Add update" at bounding box center [1171, 635] width 70 height 19
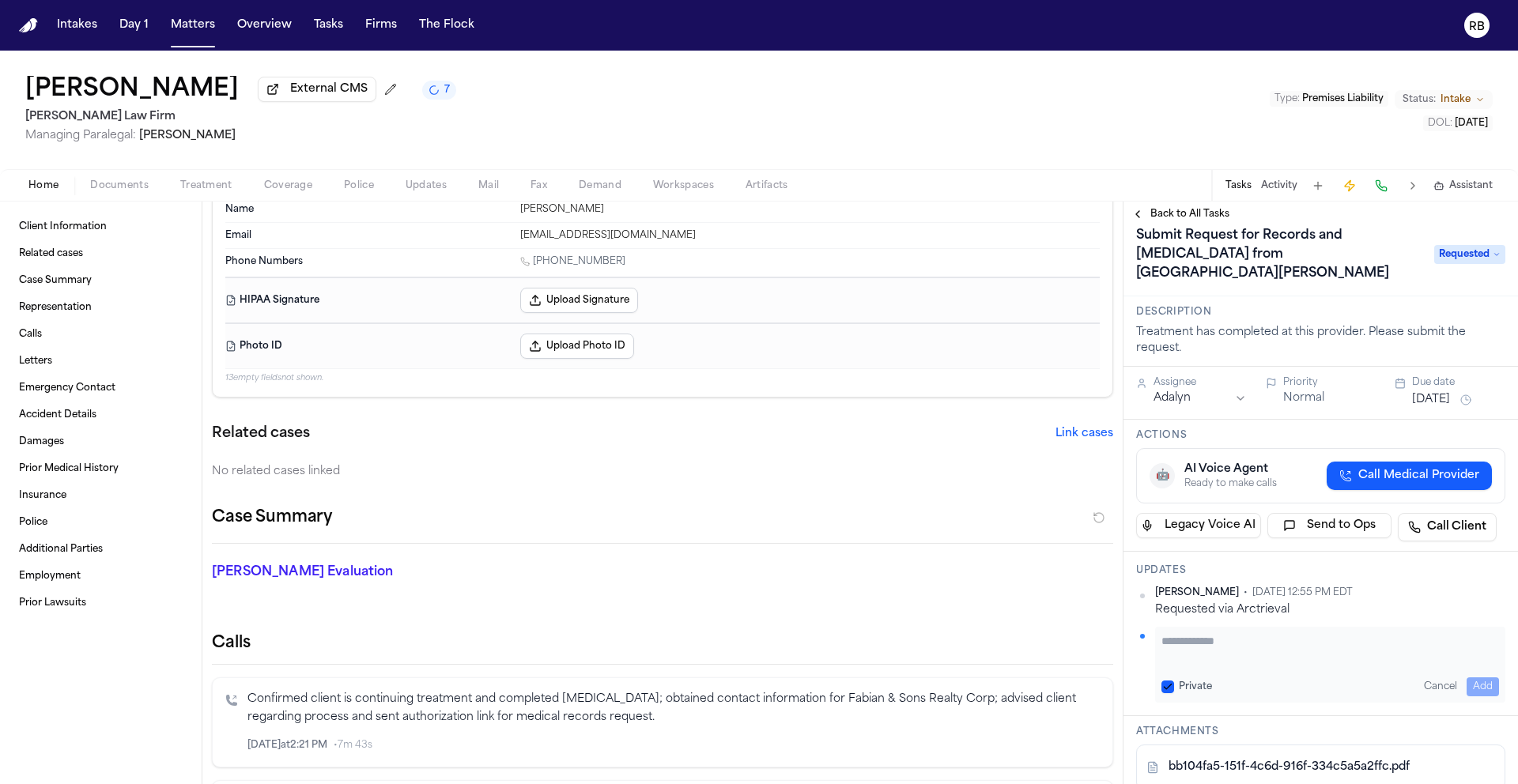
click at [1233, 640] on textarea "Add your update" at bounding box center [1330, 648] width 337 height 32
paste textarea "**********"
type textarea "**********"
click at [1482, 686] on button "Add" at bounding box center [1482, 686] width 32 height 19
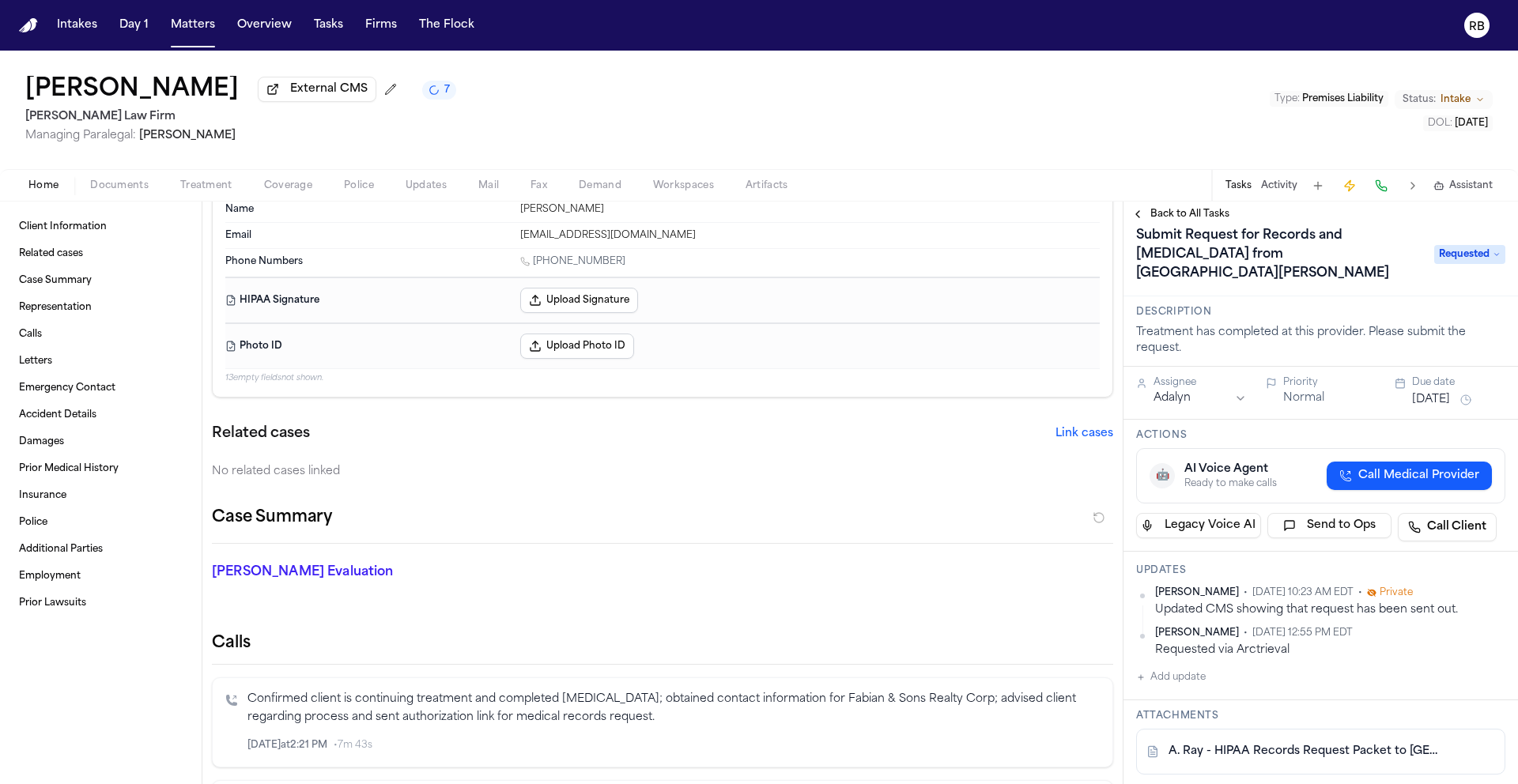
click at [1167, 218] on span "Back to All Tasks" at bounding box center [1189, 213] width 79 height 13
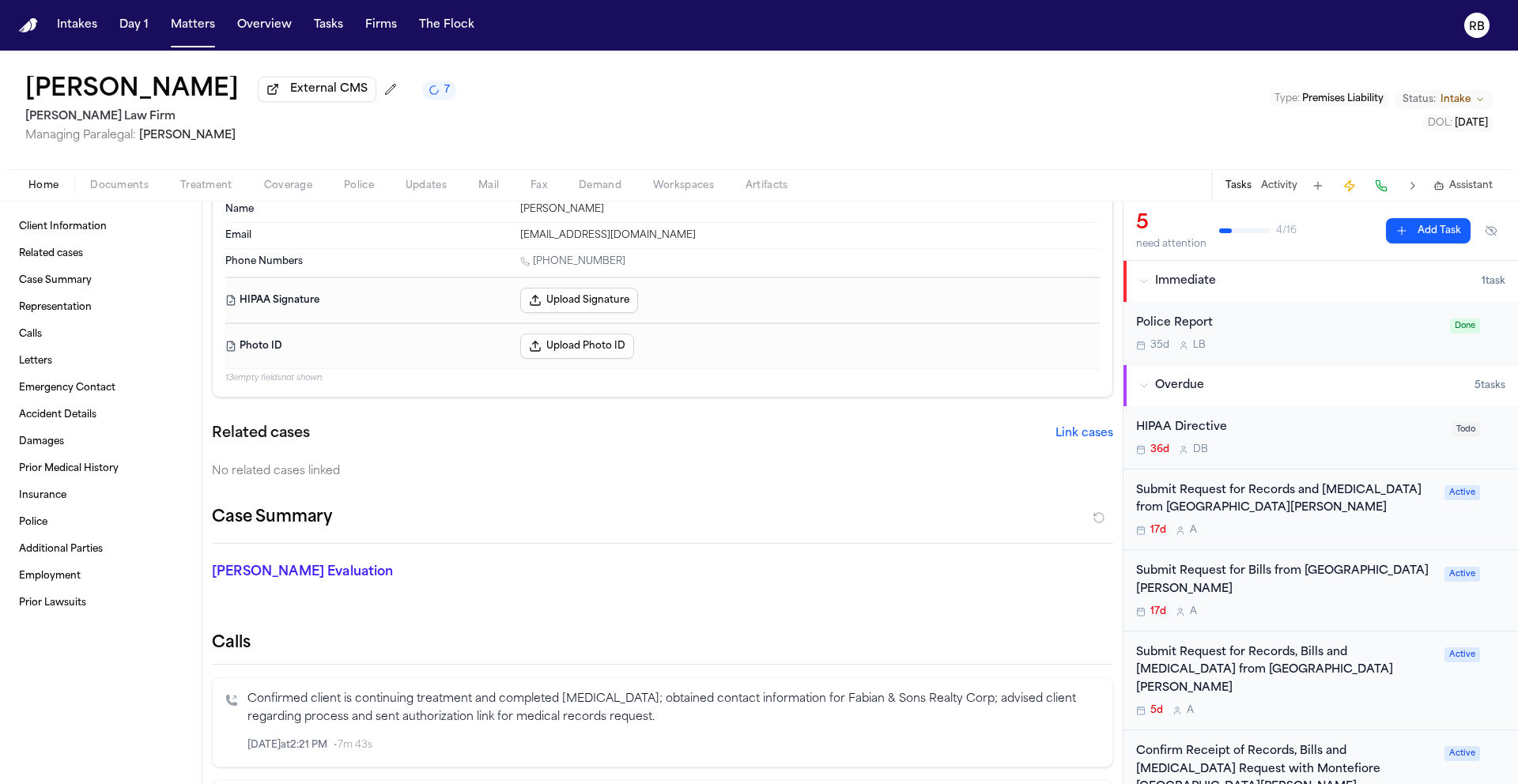
click at [1346, 612] on div "17d A" at bounding box center [1284, 611] width 298 height 13
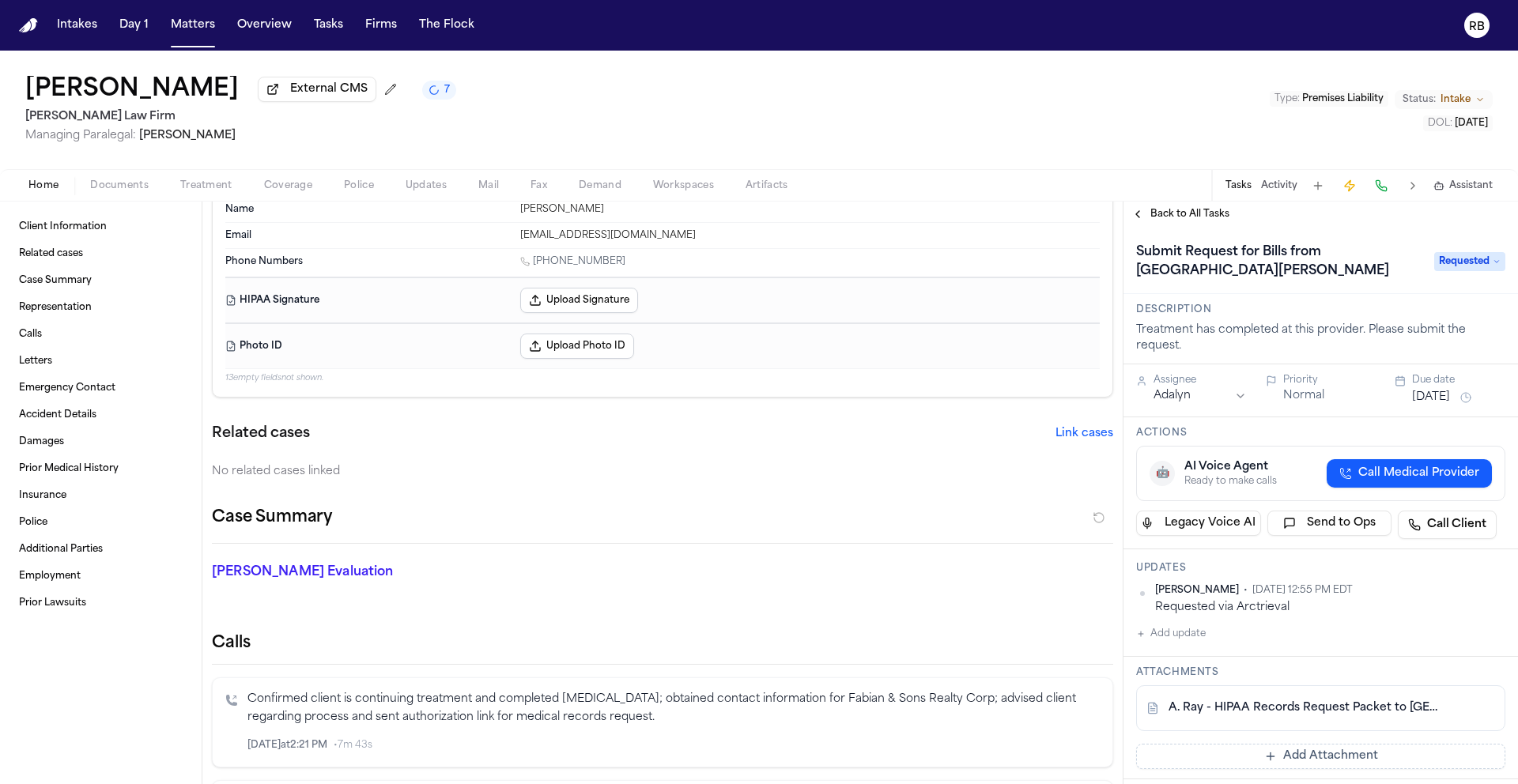
click at [1200, 635] on button "Add update" at bounding box center [1171, 633] width 70 height 19
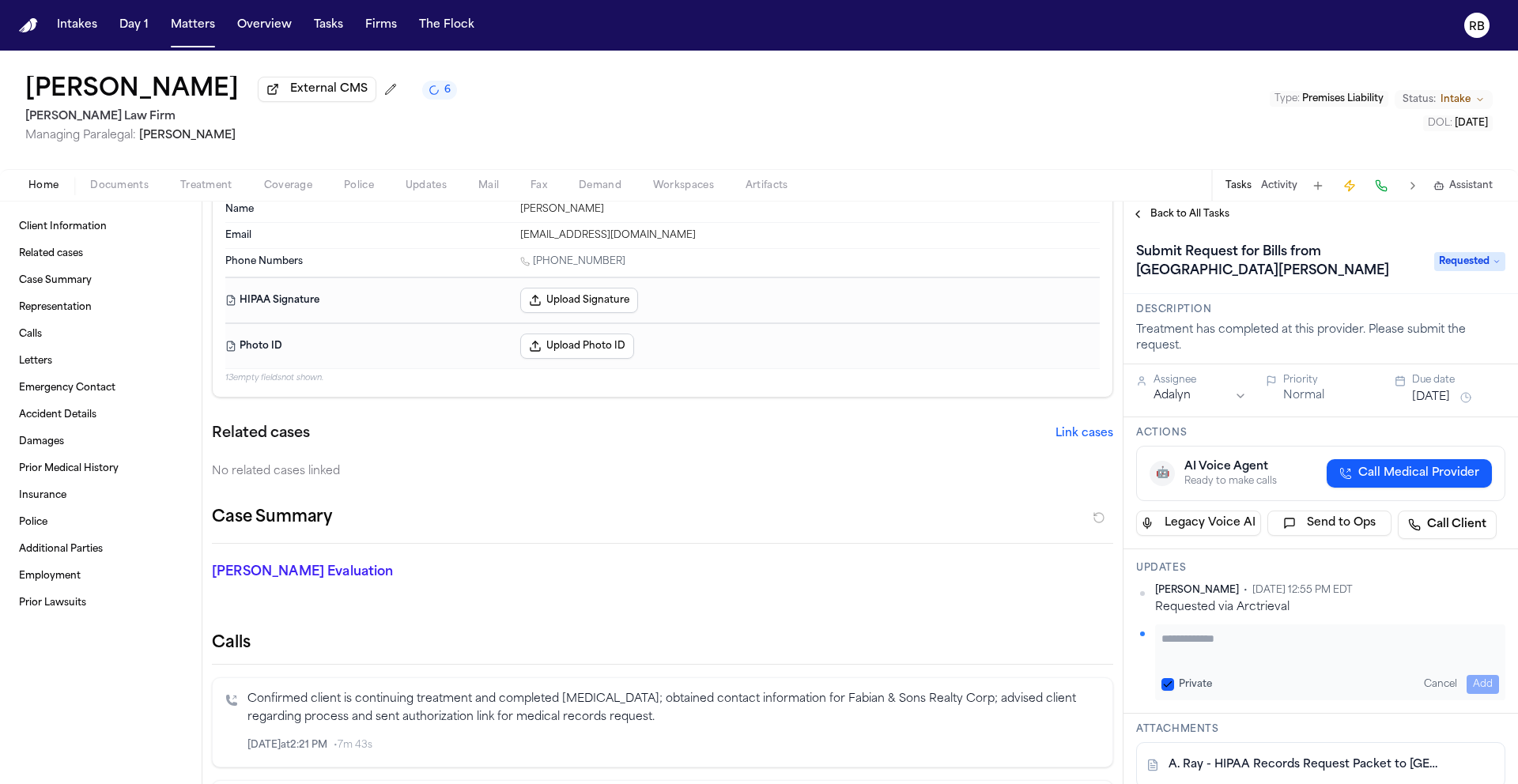
click at [1223, 641] on textarea "Add your update" at bounding box center [1330, 646] width 337 height 32
paste textarea "**********"
type textarea "**********"
click at [1473, 680] on button "Add" at bounding box center [1482, 683] width 32 height 19
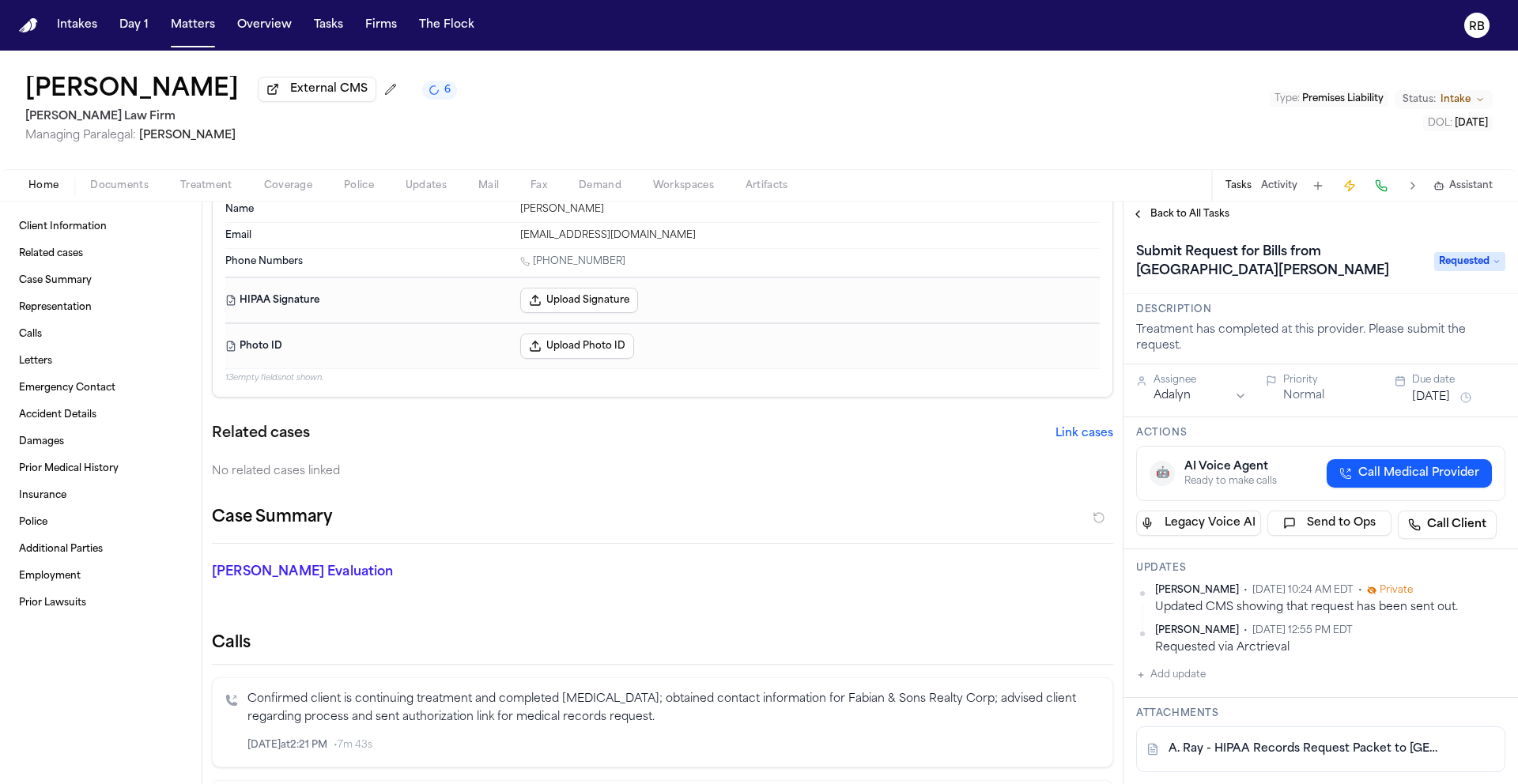
click at [1196, 216] on span "Back to All Tasks" at bounding box center [1189, 213] width 79 height 13
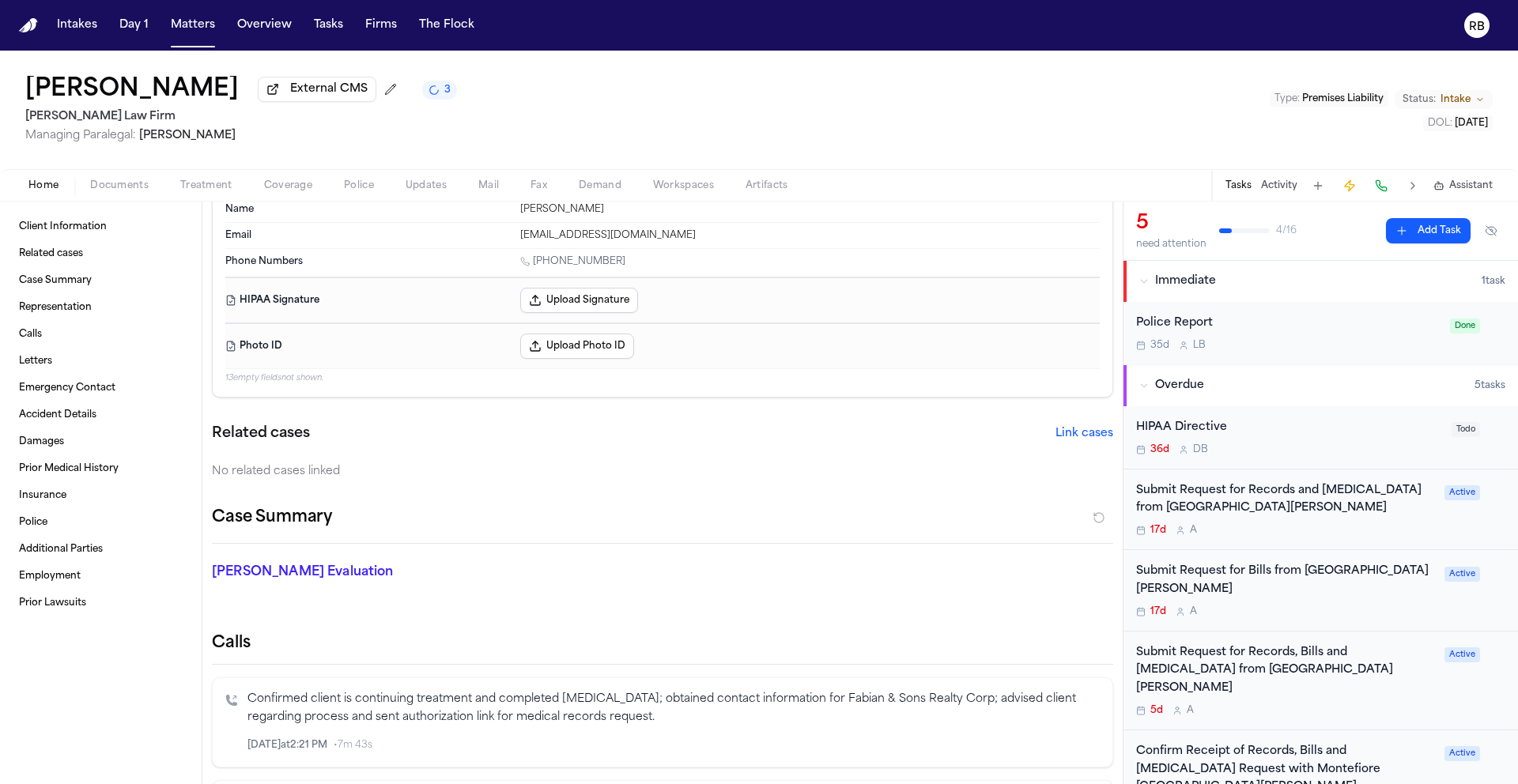
click at [727, 111] on div "[PERSON_NAME] External CMS 3 [PERSON_NAME] Law Firm Managing Paralegal: [PERSON…" at bounding box center [759, 110] width 1518 height 119
drag, startPoint x: 786, startPoint y: 120, endPoint x: 500, endPoint y: 67, distance: 290.9
click at [769, 113] on div "[PERSON_NAME] External CMS 3 [PERSON_NAME] Law Firm Managing Paralegal: [PERSON…" at bounding box center [759, 110] width 1518 height 119
click at [191, 24] on button "Matters" at bounding box center [193, 25] width 57 height 29
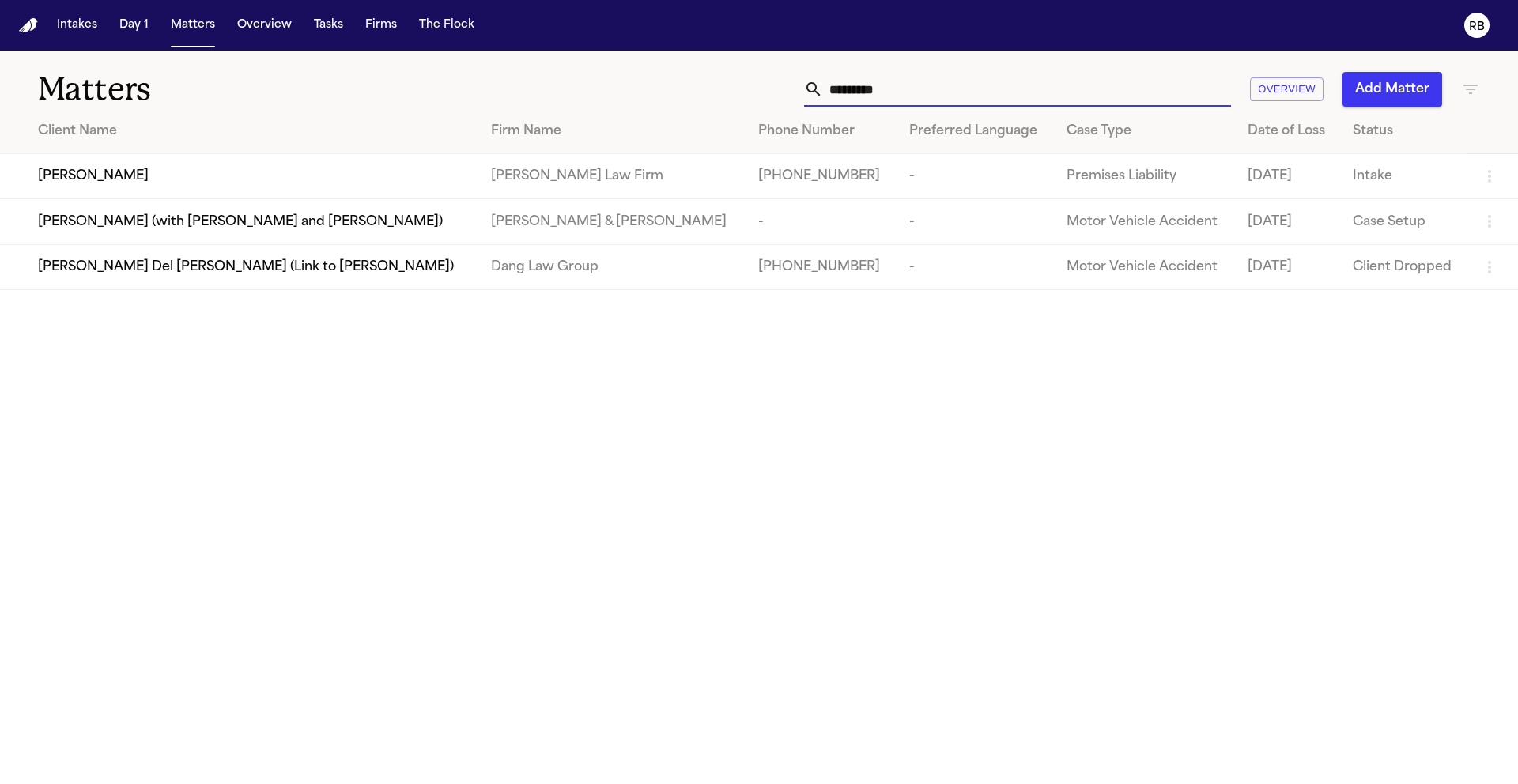
click at [930, 87] on input "*********" at bounding box center [1027, 89] width 408 height 35
drag, startPoint x: 942, startPoint y: 86, endPoint x: 769, endPoint y: 87, distance: 173.0
click at [769, 87] on div "********* Overview Add Matter" at bounding box center [969, 89] width 1022 height 35
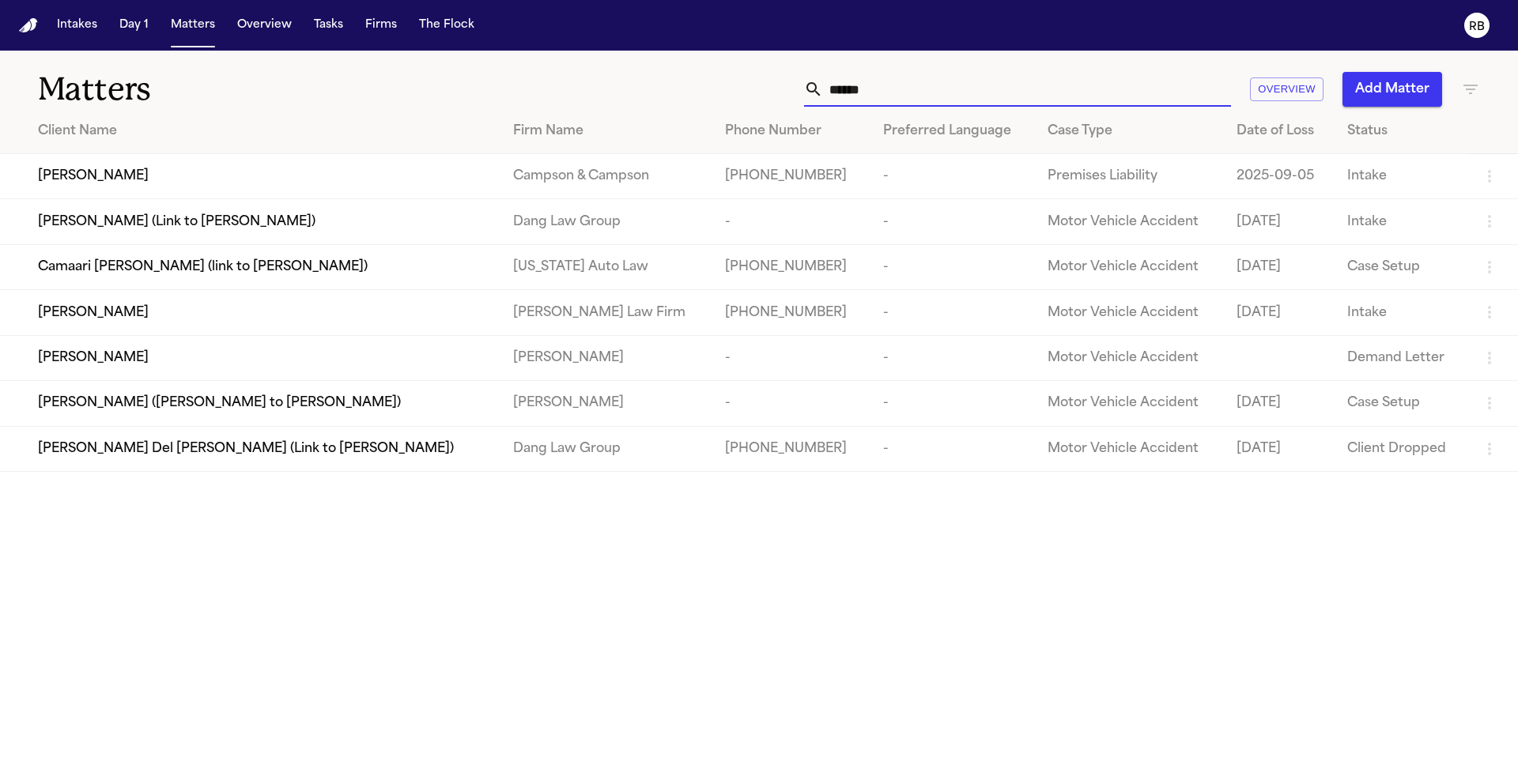
type input "******"
click at [257, 316] on div "[PERSON_NAME]" at bounding box center [262, 312] width 450 height 19
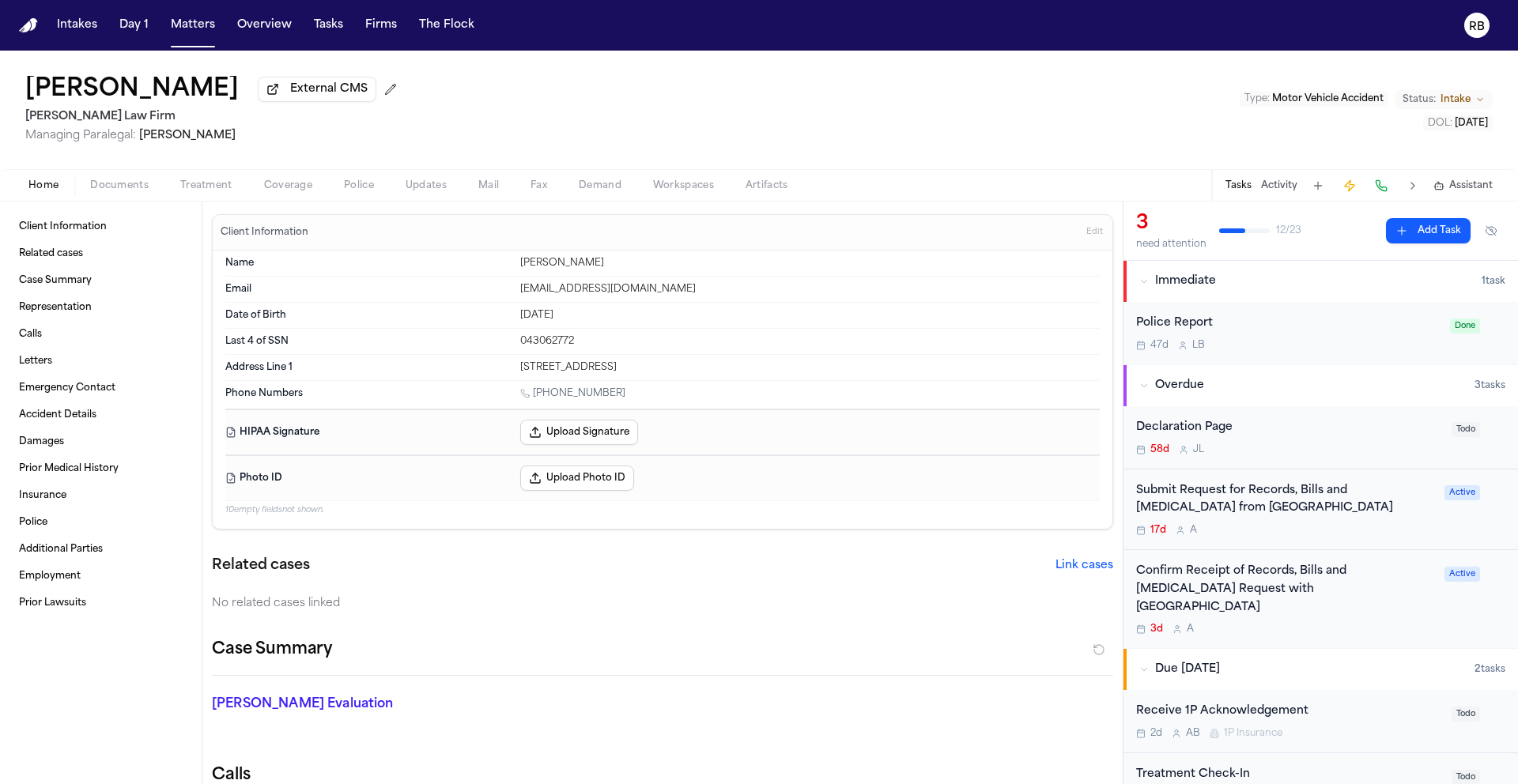
click at [1381, 622] on div "3d A" at bounding box center [1284, 628] width 298 height 13
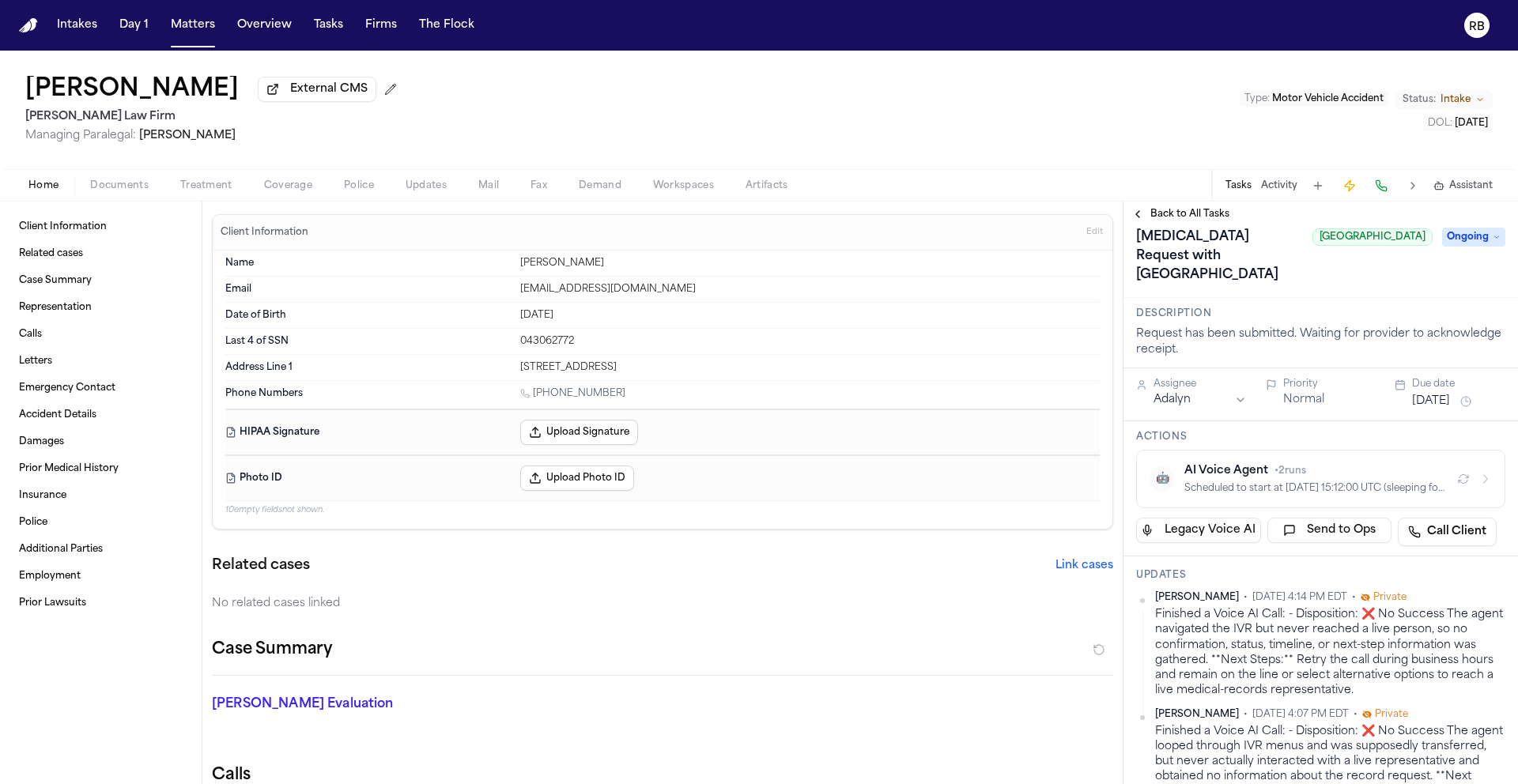
scroll to position [51, 0]
click at [1183, 207] on div "Back to All Tasks" at bounding box center [1320, 213] width 394 height 25
click at [1185, 214] on span "Back to All Tasks" at bounding box center [1189, 213] width 79 height 13
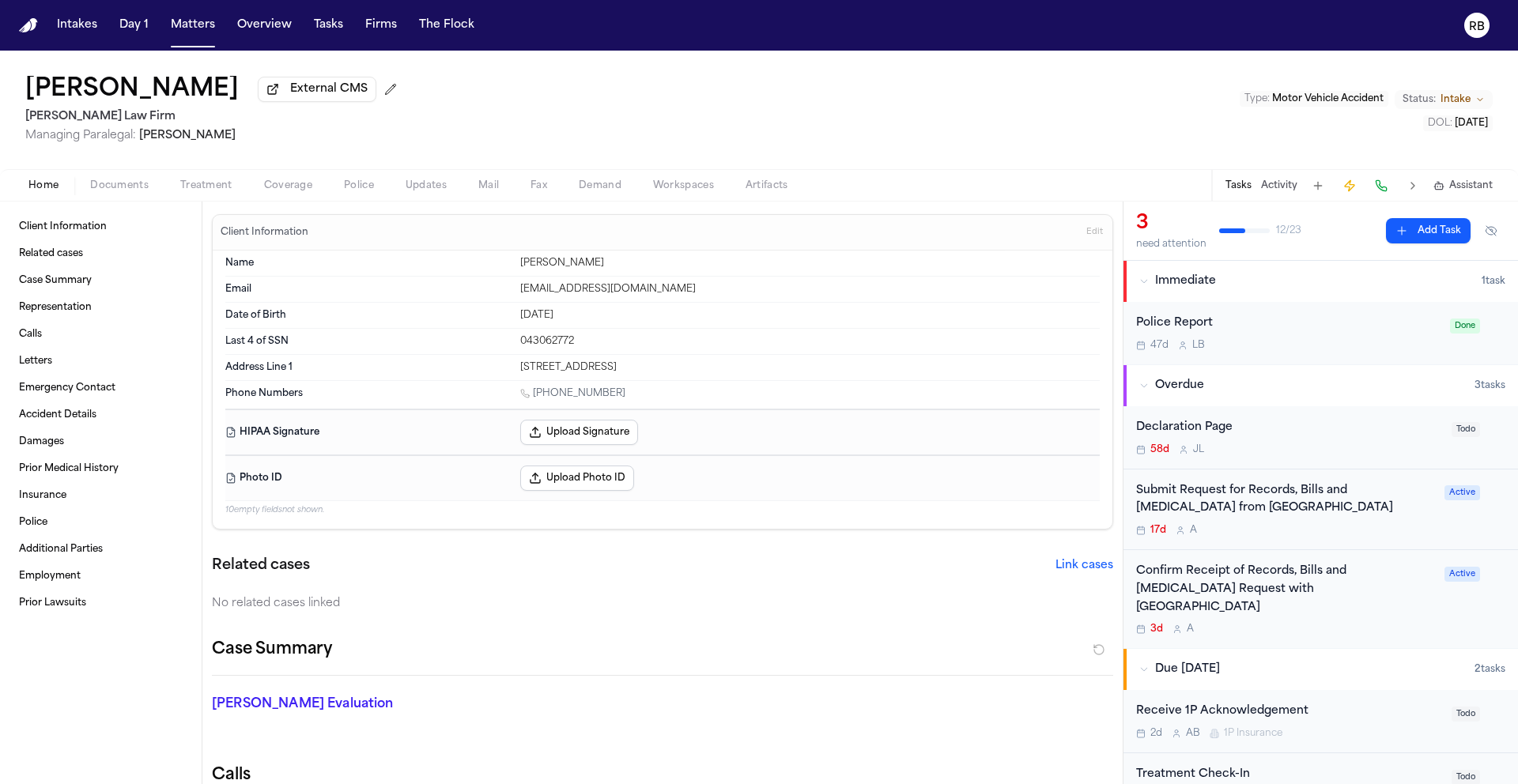
click at [1412, 600] on div "Confirm Receipt of Records, Bills and [MEDICAL_DATA] Request with [GEOGRAPHIC_D…" at bounding box center [1284, 589] width 298 height 54
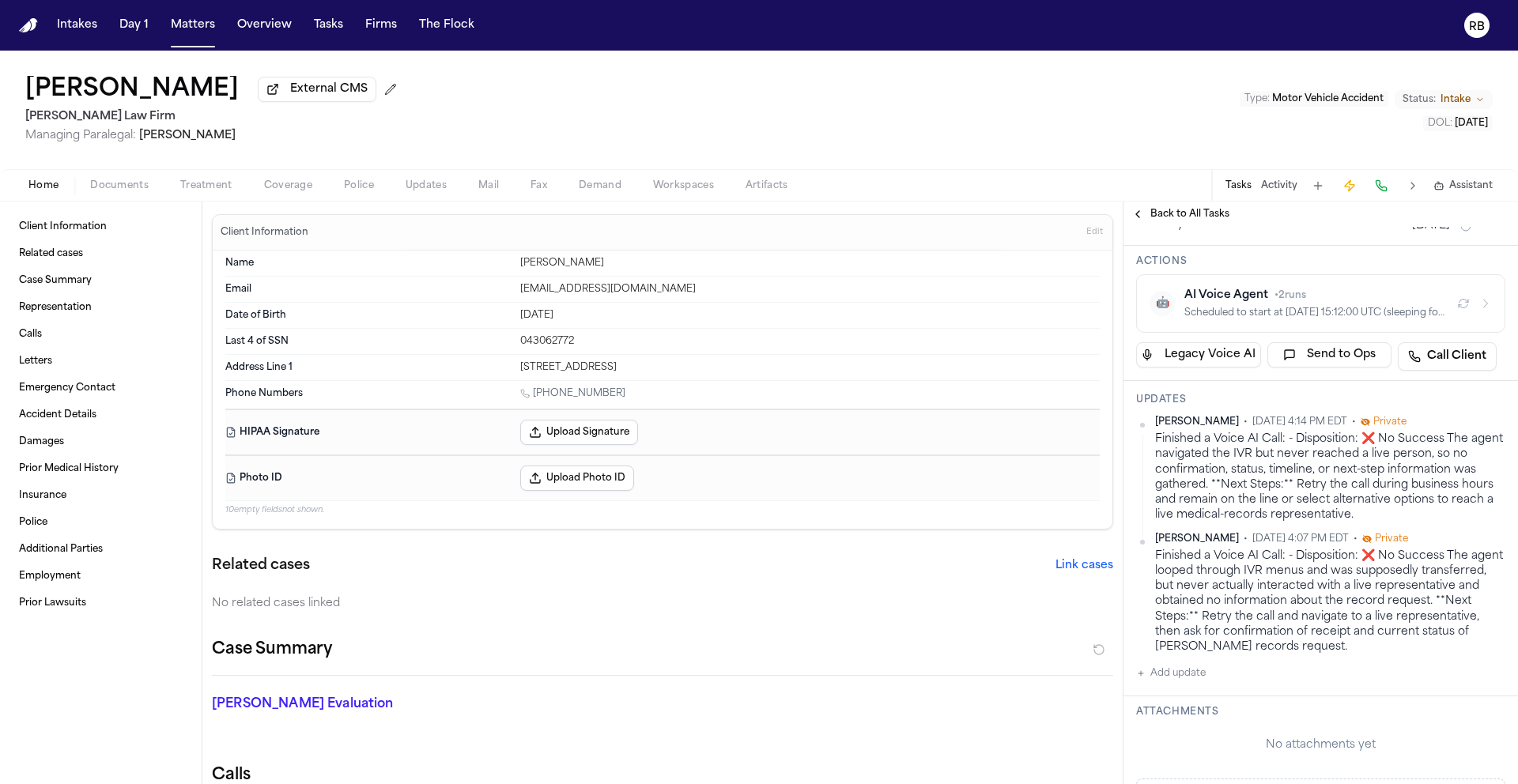
scroll to position [227, 0]
click at [1207, 216] on span "Back to All Tasks" at bounding box center [1189, 213] width 79 height 13
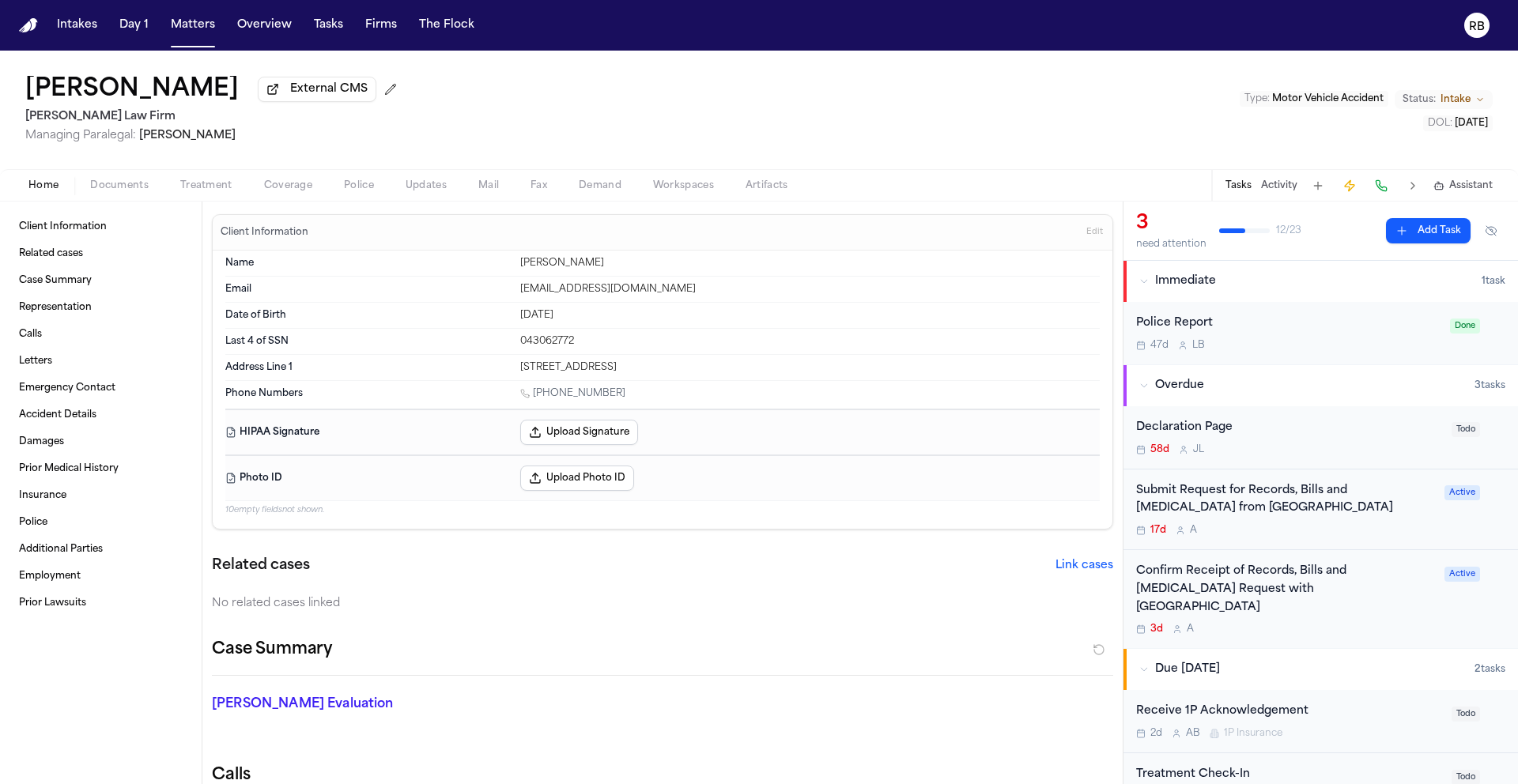
click at [1375, 536] on div "17d A" at bounding box center [1284, 530] width 298 height 13
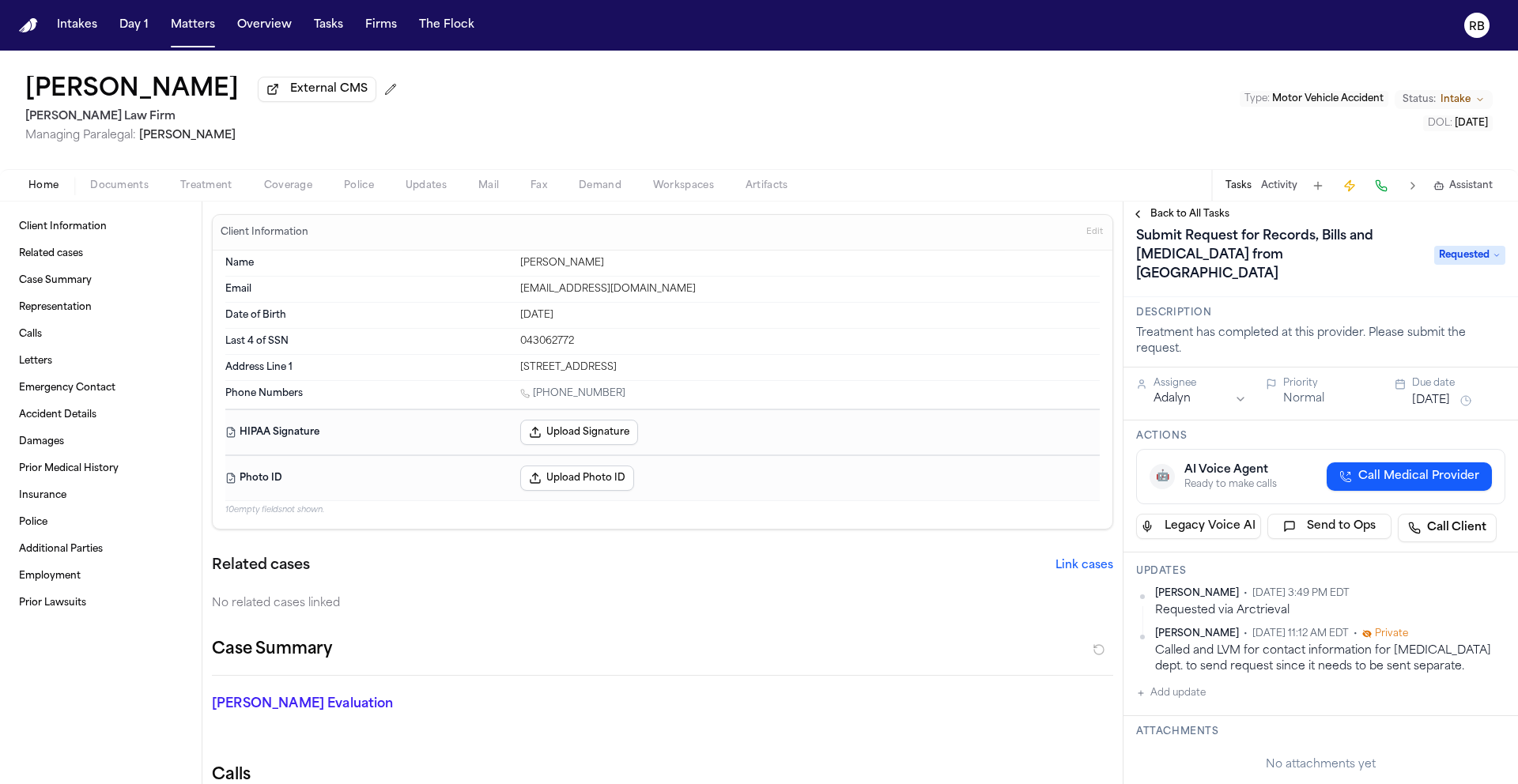
scroll to position [18, 0]
click at [1187, 690] on button "Add update" at bounding box center [1171, 690] width 70 height 19
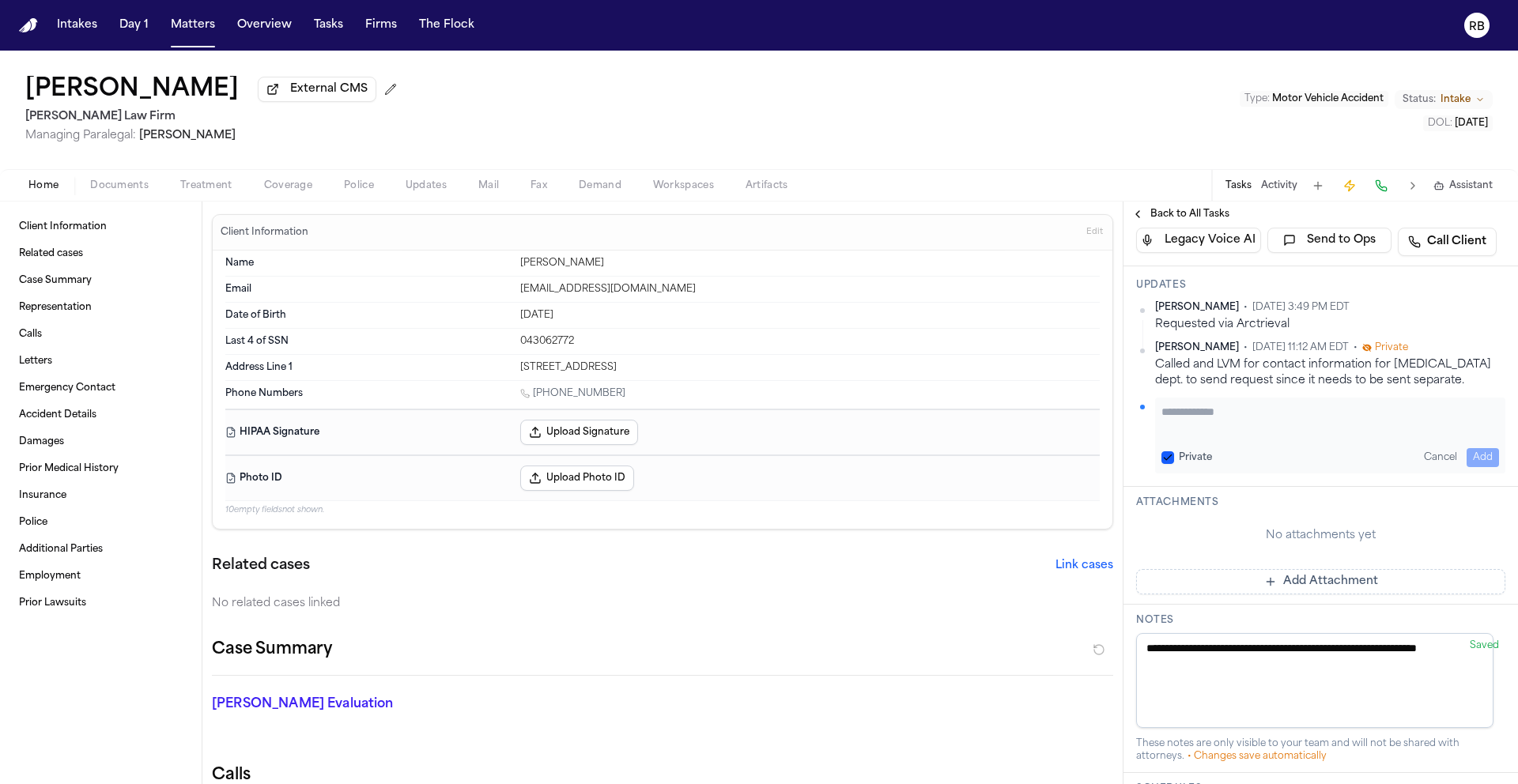
scroll to position [311, 0]
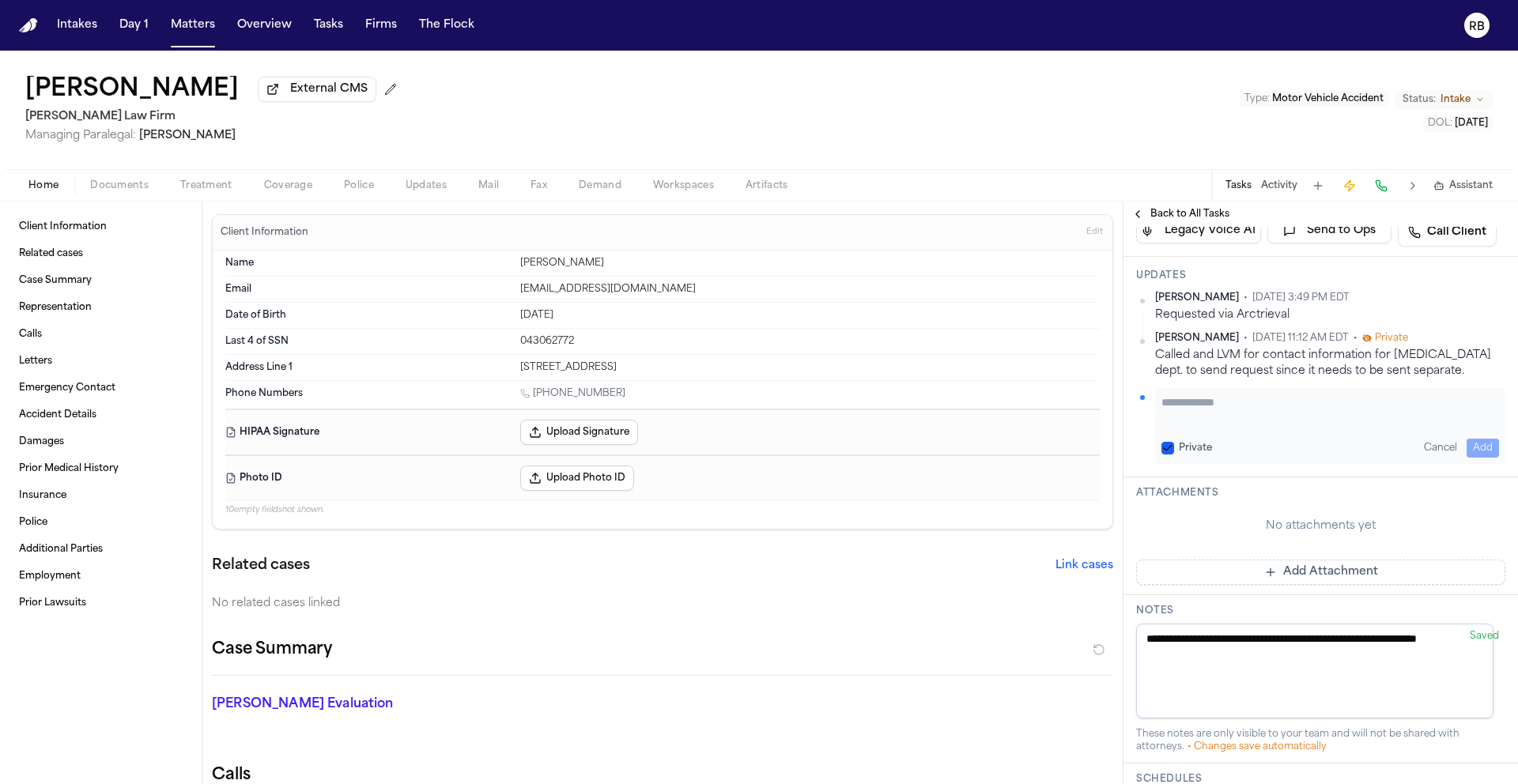
click at [1270, 574] on button "Add Attachment" at bounding box center [1320, 572] width 369 height 25
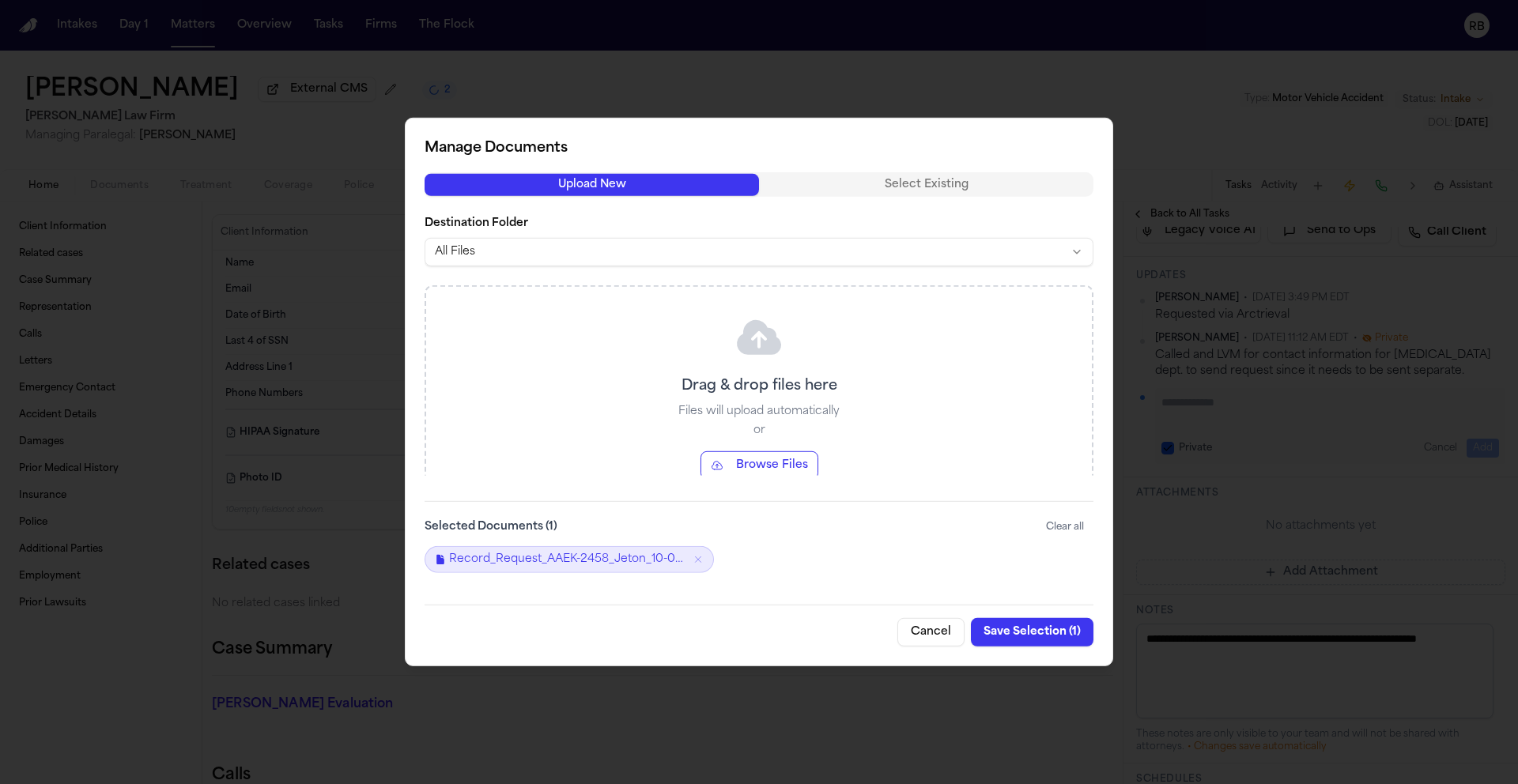
click at [1023, 634] on button "Save Selection ( 1 )" at bounding box center [1032, 631] width 123 height 29
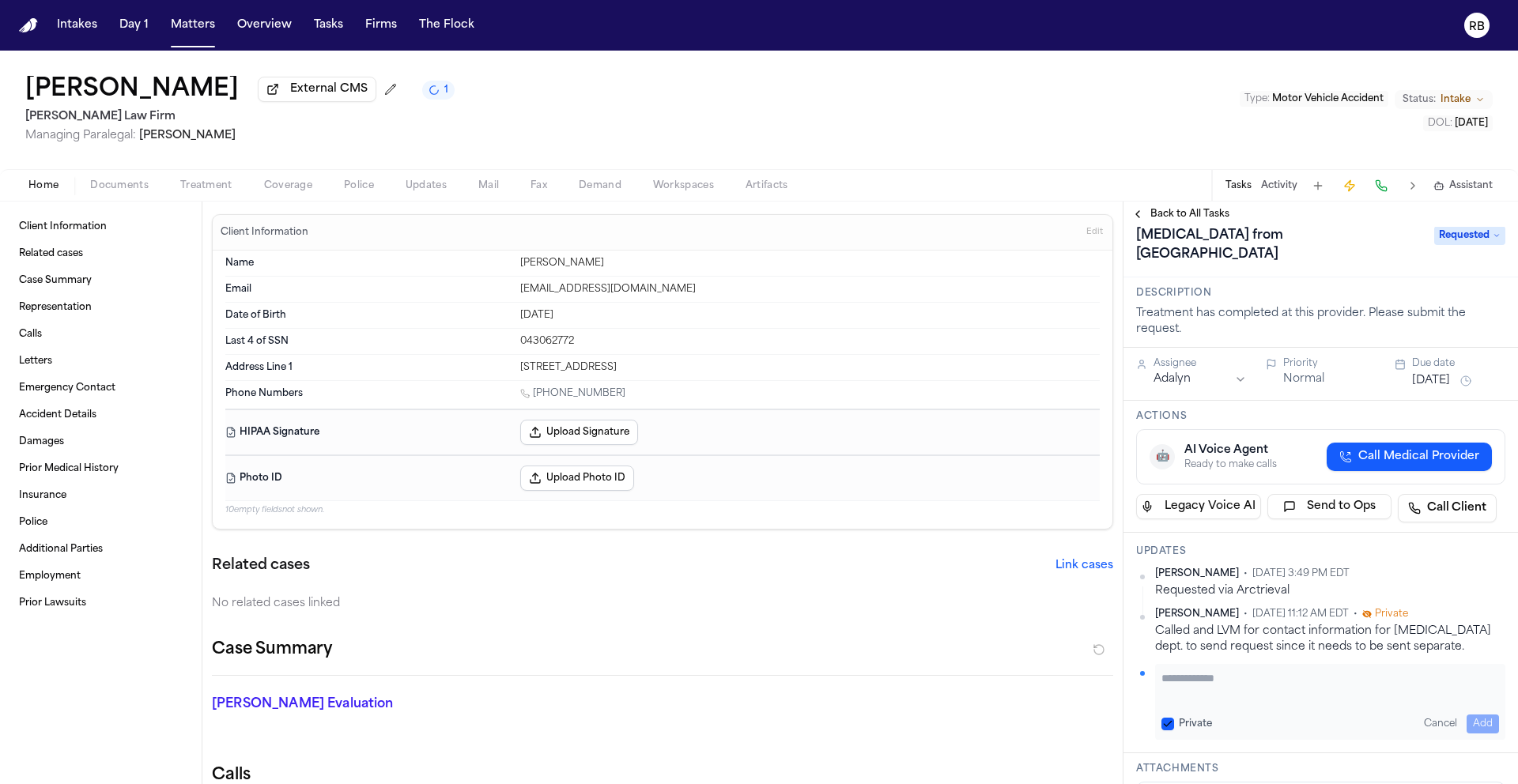
scroll to position [0, 0]
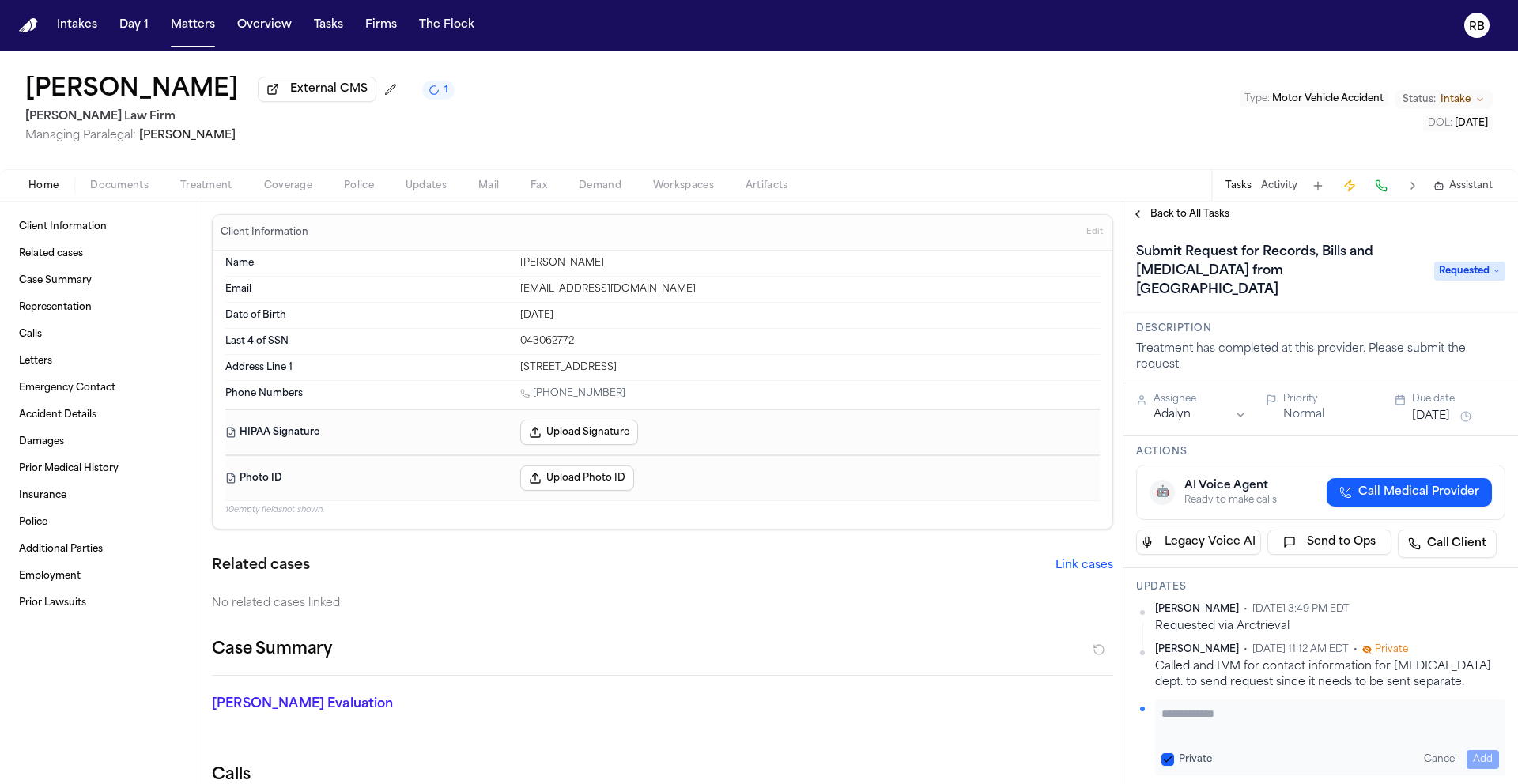
click at [1431, 422] on button "[DATE]" at bounding box center [1431, 416] width 38 height 16
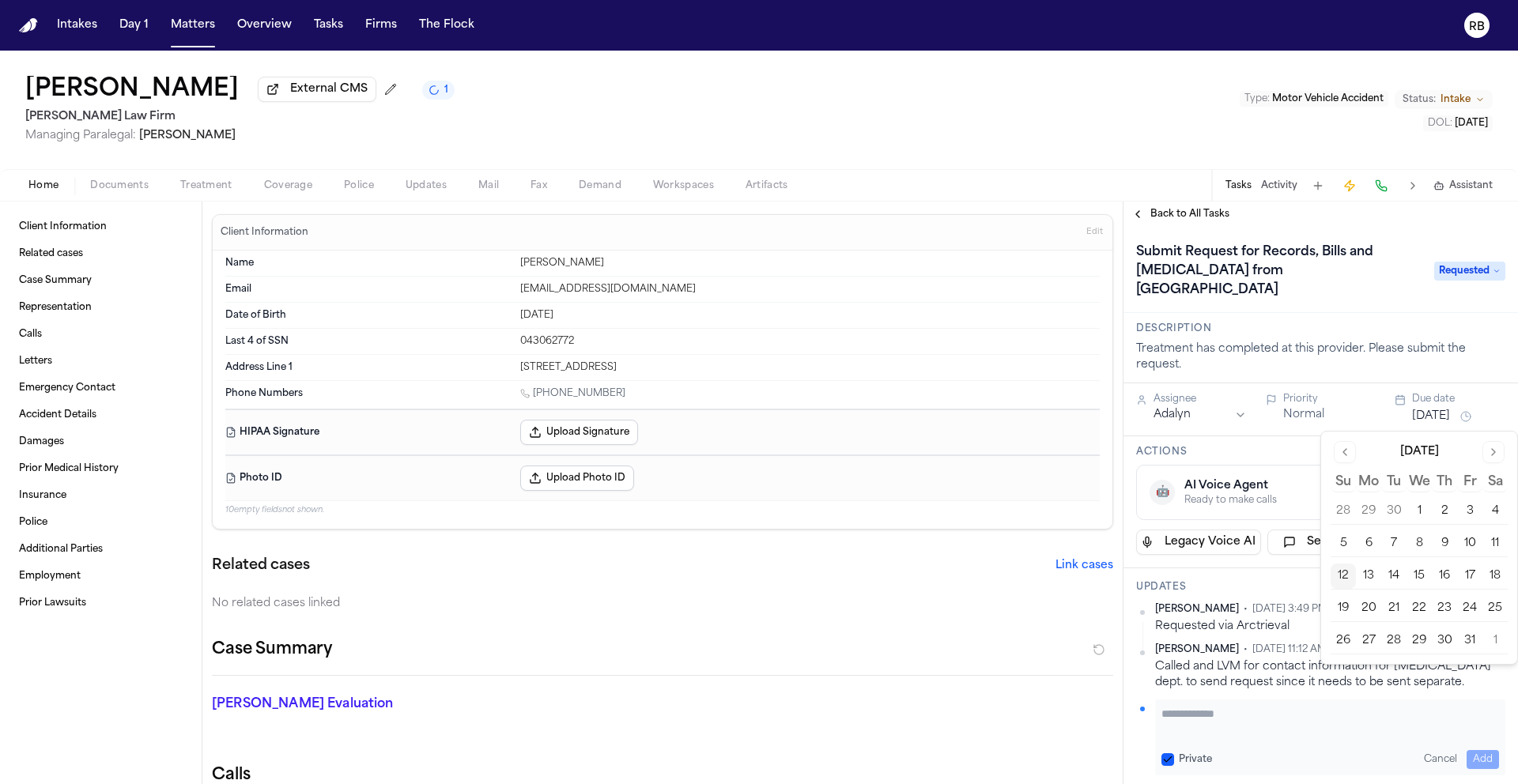
click at [1426, 579] on button "15" at bounding box center [1418, 576] width 25 height 25
click at [1388, 376] on div "Description Treatment has completed at this provider. Please submit the request." at bounding box center [1320, 348] width 394 height 70
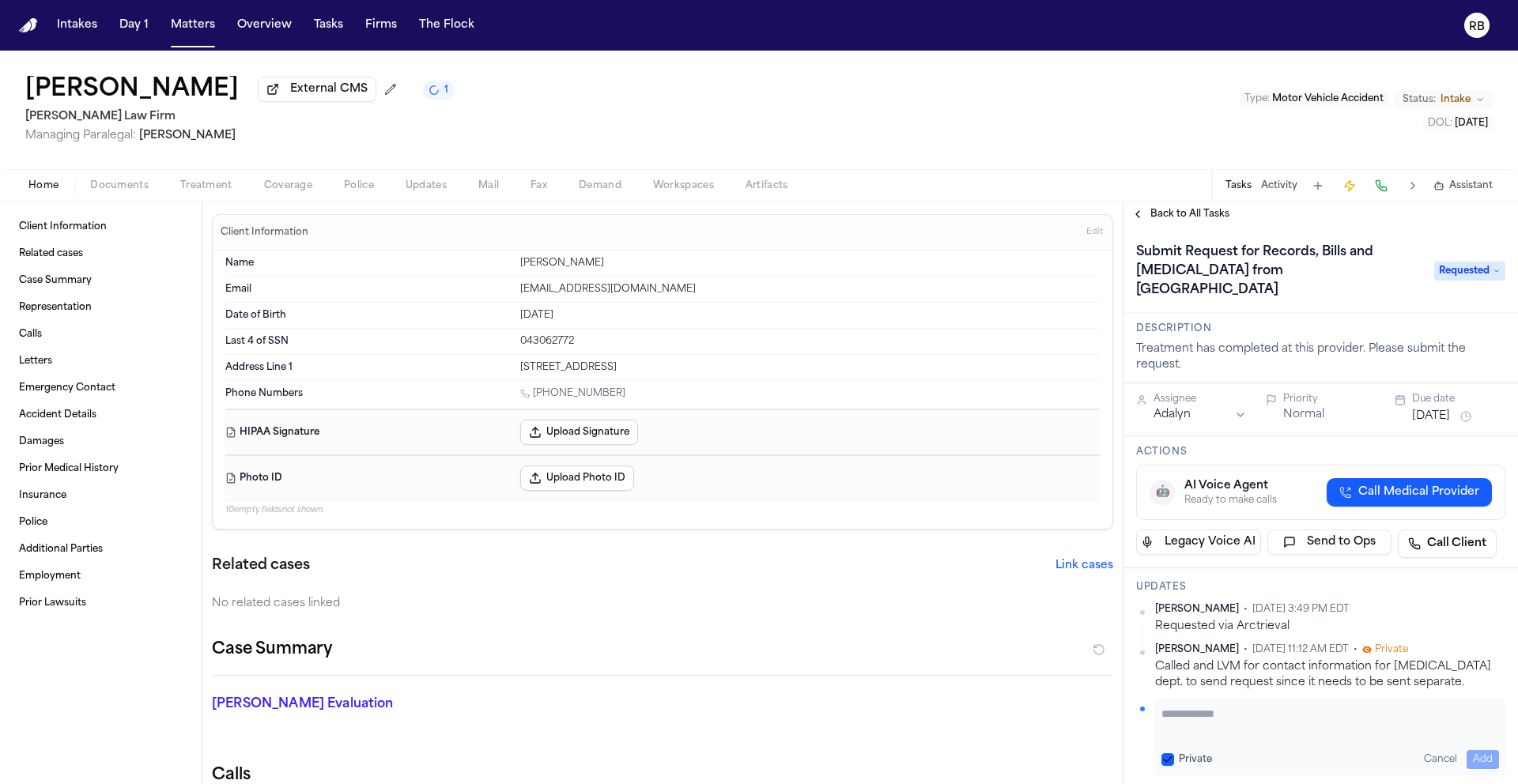
click at [1189, 250] on h1 "Submit Request for Records, Bills and [MEDICAL_DATA] from [GEOGRAPHIC_DATA]" at bounding box center [1276, 270] width 294 height 63
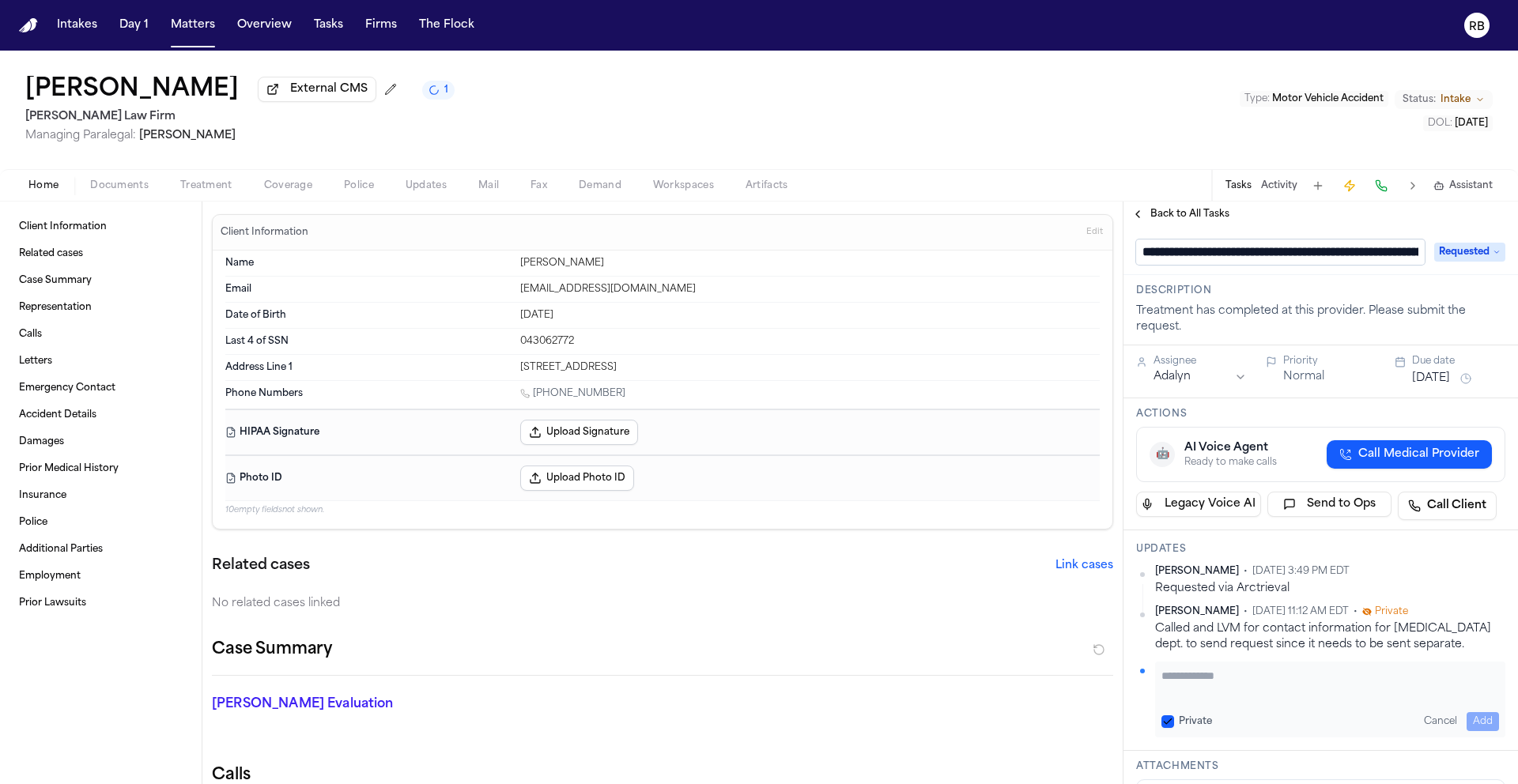
scroll to position [0, 260]
click at [1178, 257] on input "**********" at bounding box center [1273, 251] width 275 height 25
type input "**********"
click at [1239, 687] on div "[PERSON_NAME] • [DATE] 3:49 PM EDT Requested via Arctrieval [PERSON_NAME] • [DA…" at bounding box center [1320, 650] width 369 height 173
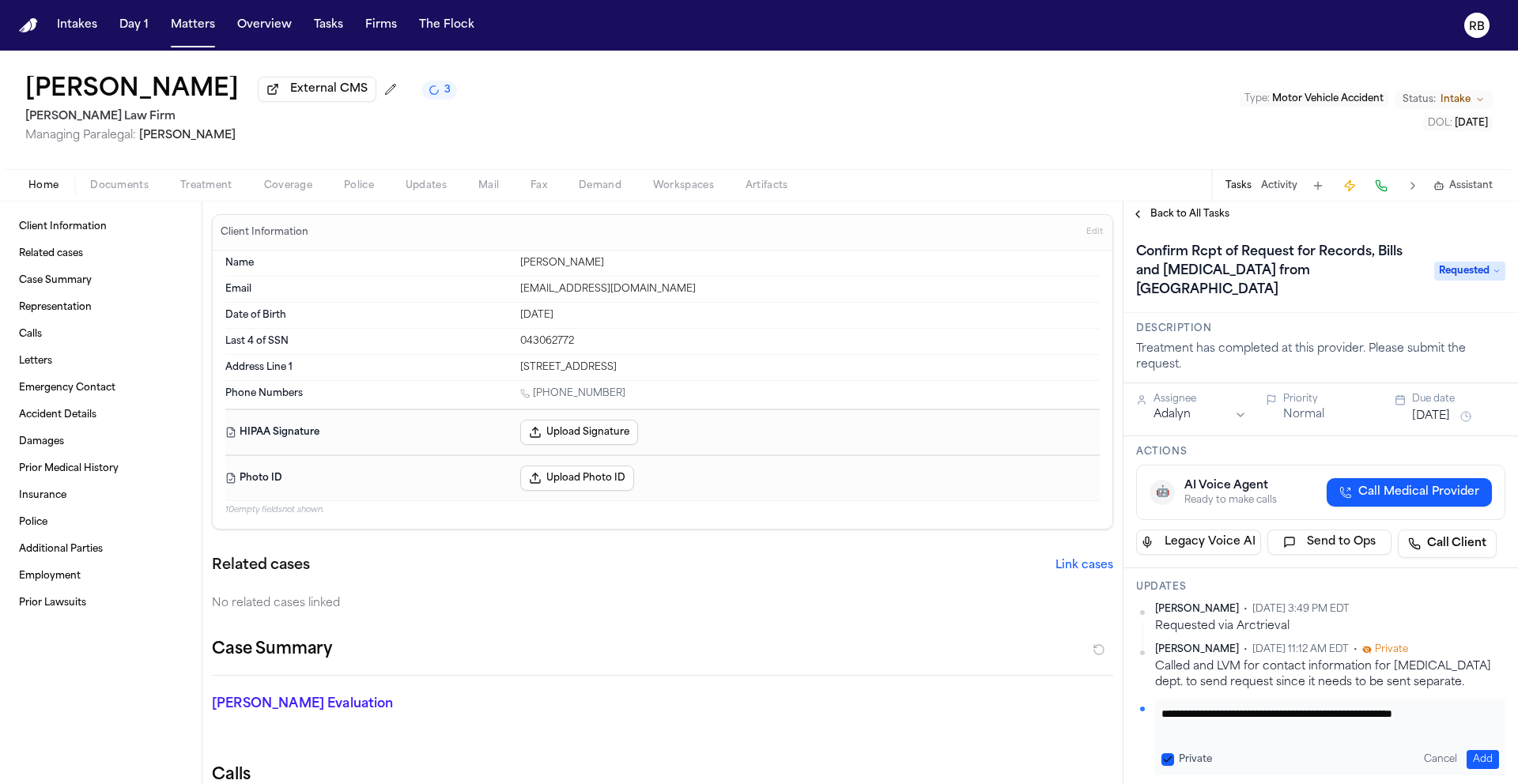
scroll to position [1, 0]
type textarea "**********"
click at [1472, 760] on button "Add" at bounding box center [1482, 759] width 32 height 19
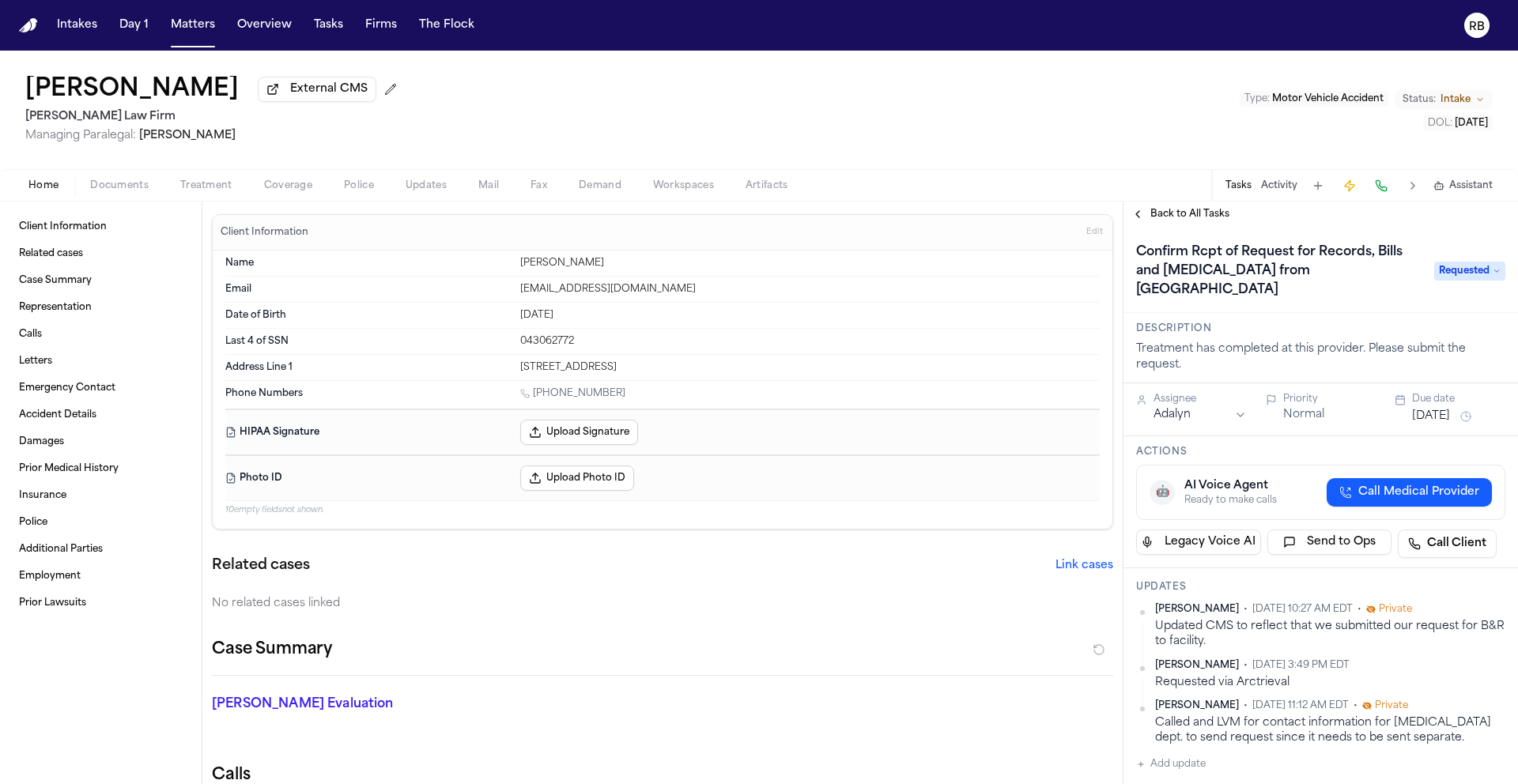
click at [191, 25] on button "Matters" at bounding box center [193, 25] width 57 height 29
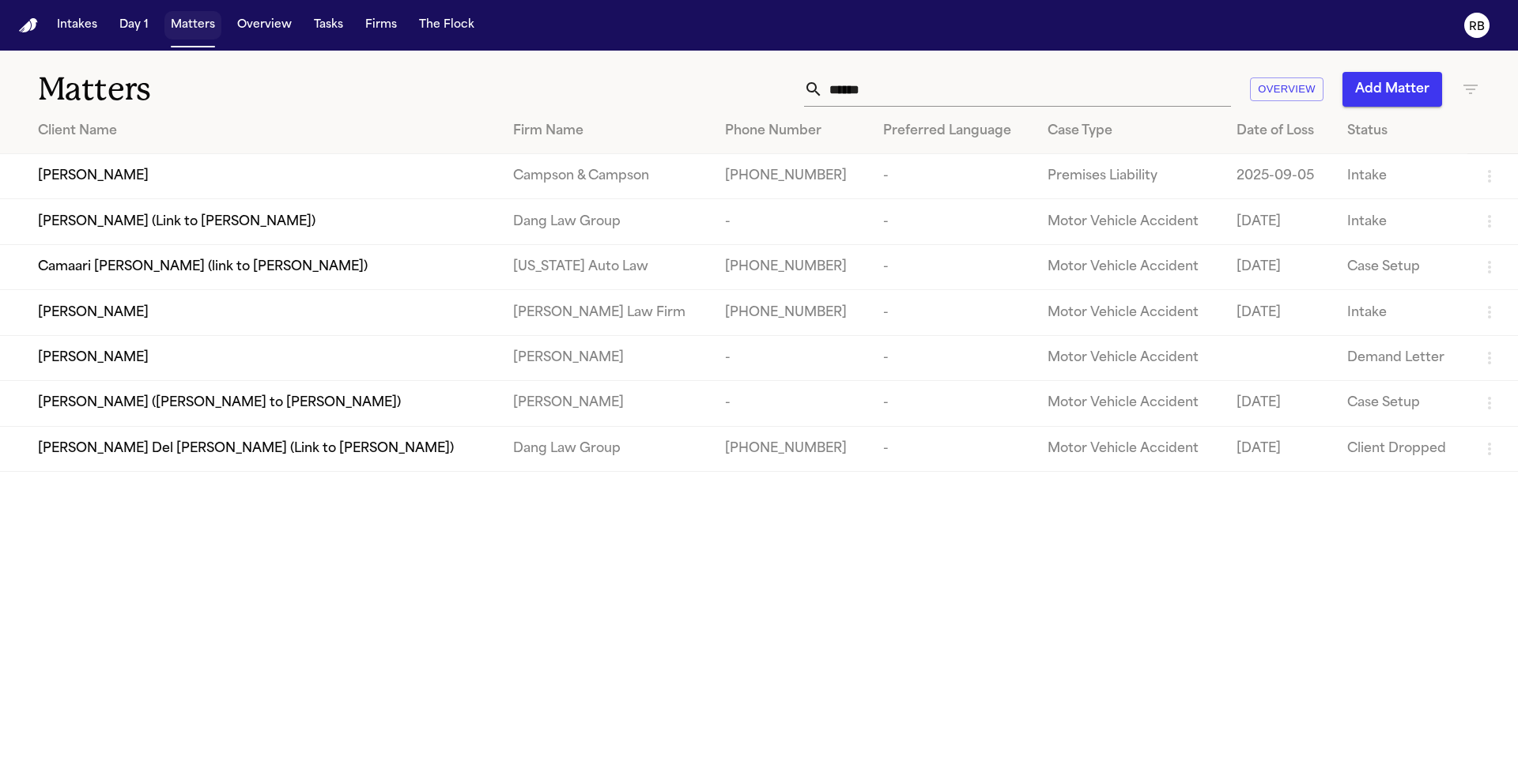
click at [193, 27] on button "Matters" at bounding box center [193, 25] width 57 height 29
click at [1008, 101] on input "******" at bounding box center [1027, 89] width 408 height 35
drag, startPoint x: 959, startPoint y: 86, endPoint x: 626, endPoint y: 78, distance: 333.1
click at [627, 78] on div "****** Overview Add Matter" at bounding box center [969, 89] width 1022 height 35
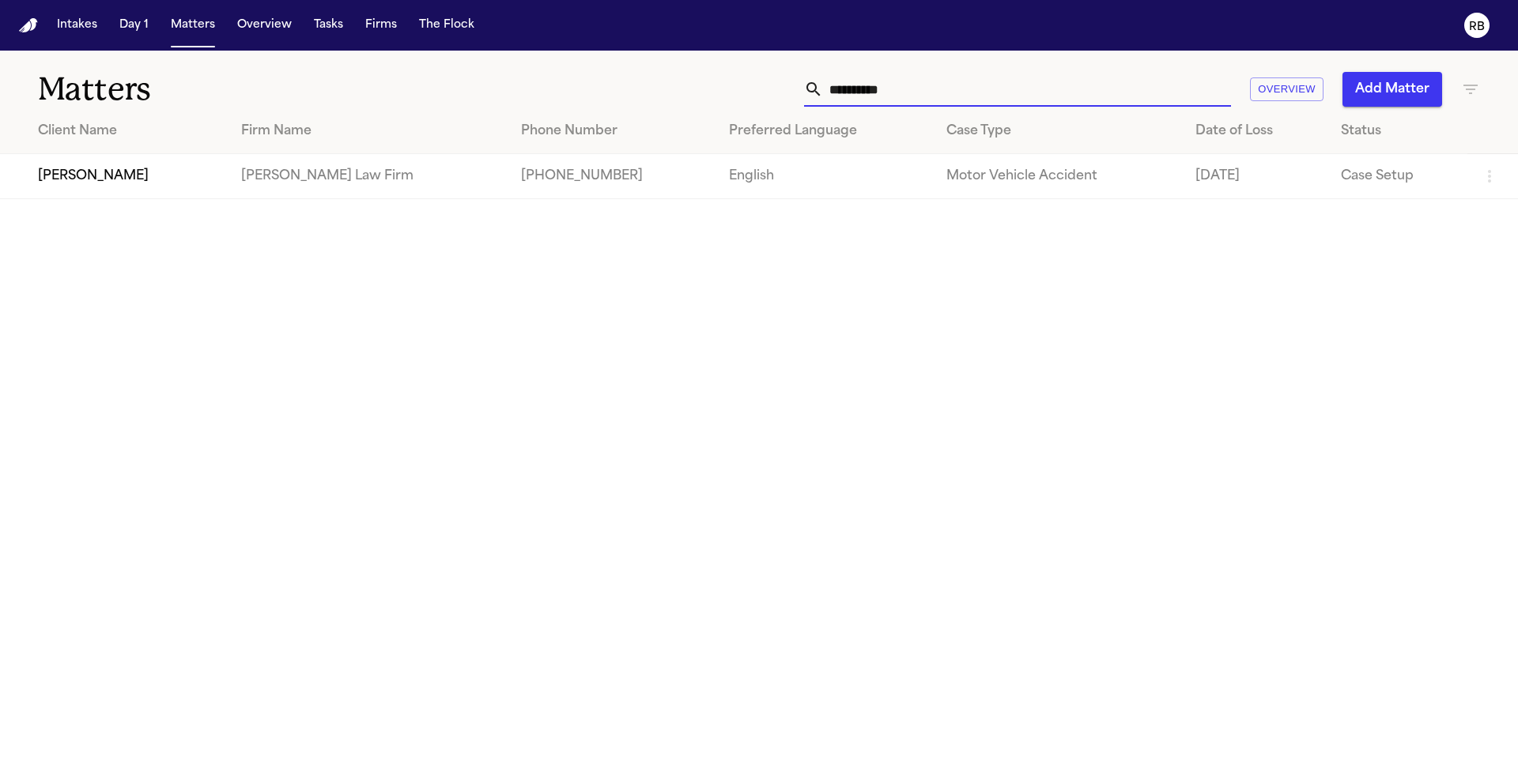
type input "**********"
click at [140, 183] on div "[PERSON_NAME]" at bounding box center [127, 176] width 178 height 19
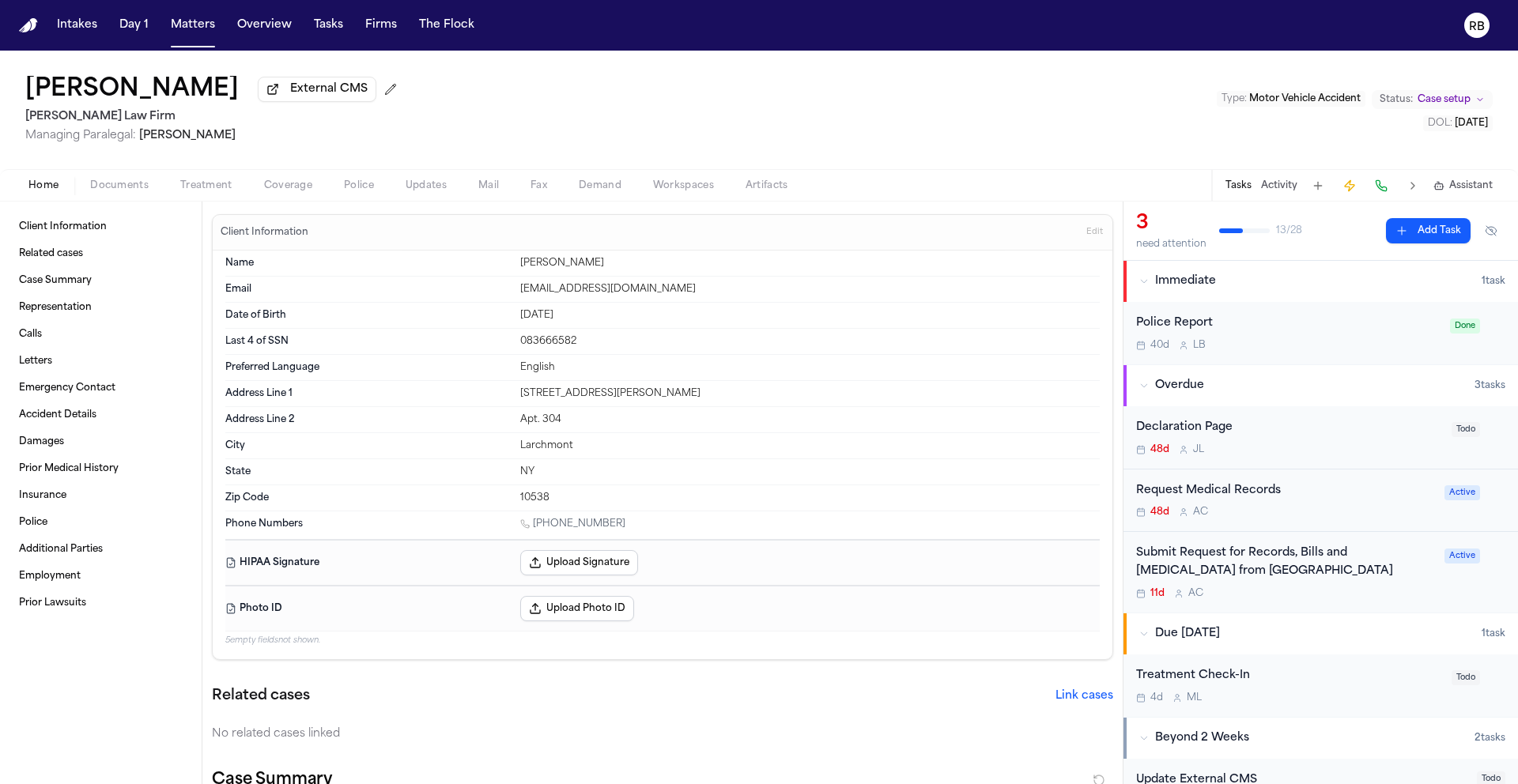
click at [1374, 592] on div "11d A C" at bounding box center [1284, 593] width 298 height 13
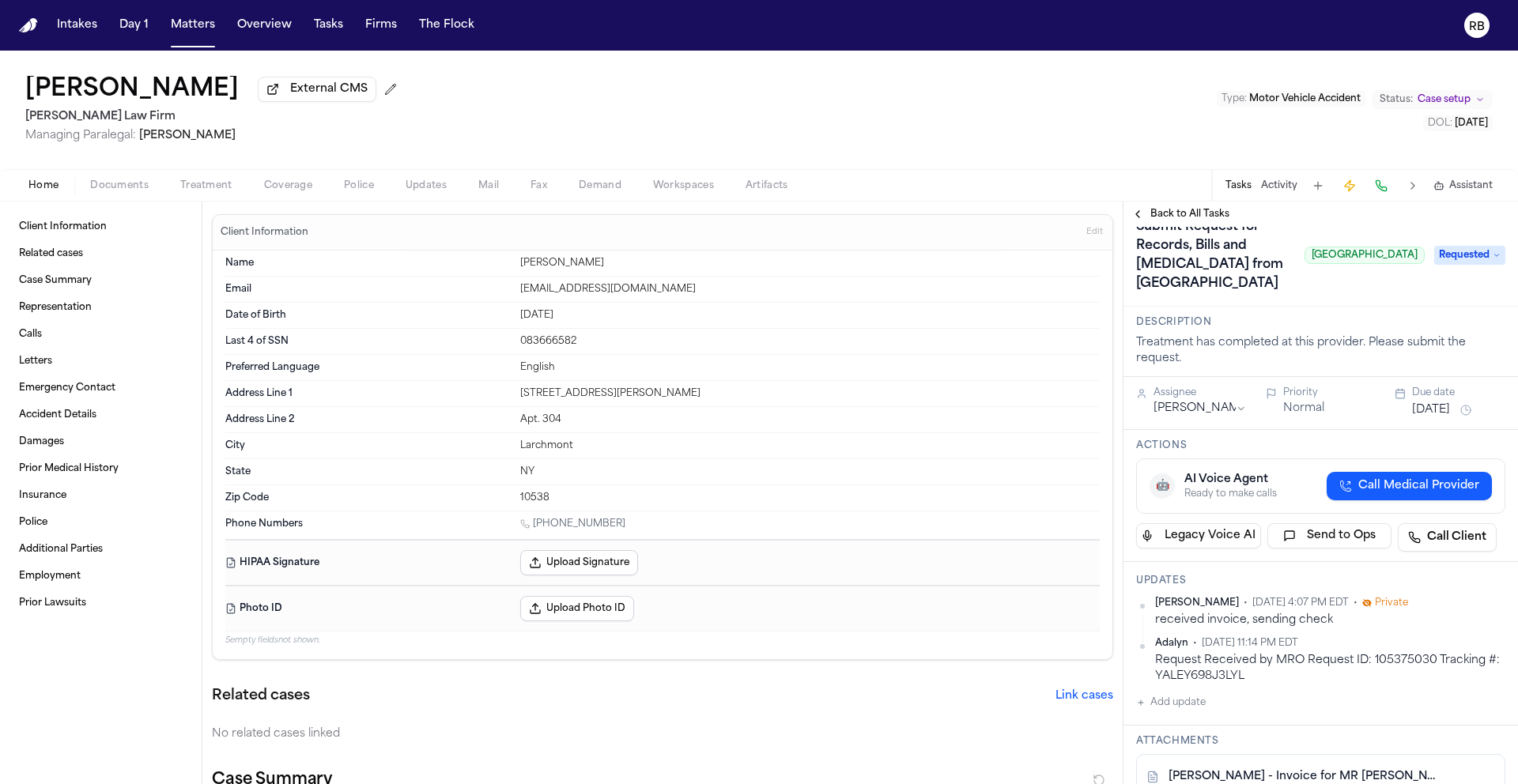
scroll to position [58, 0]
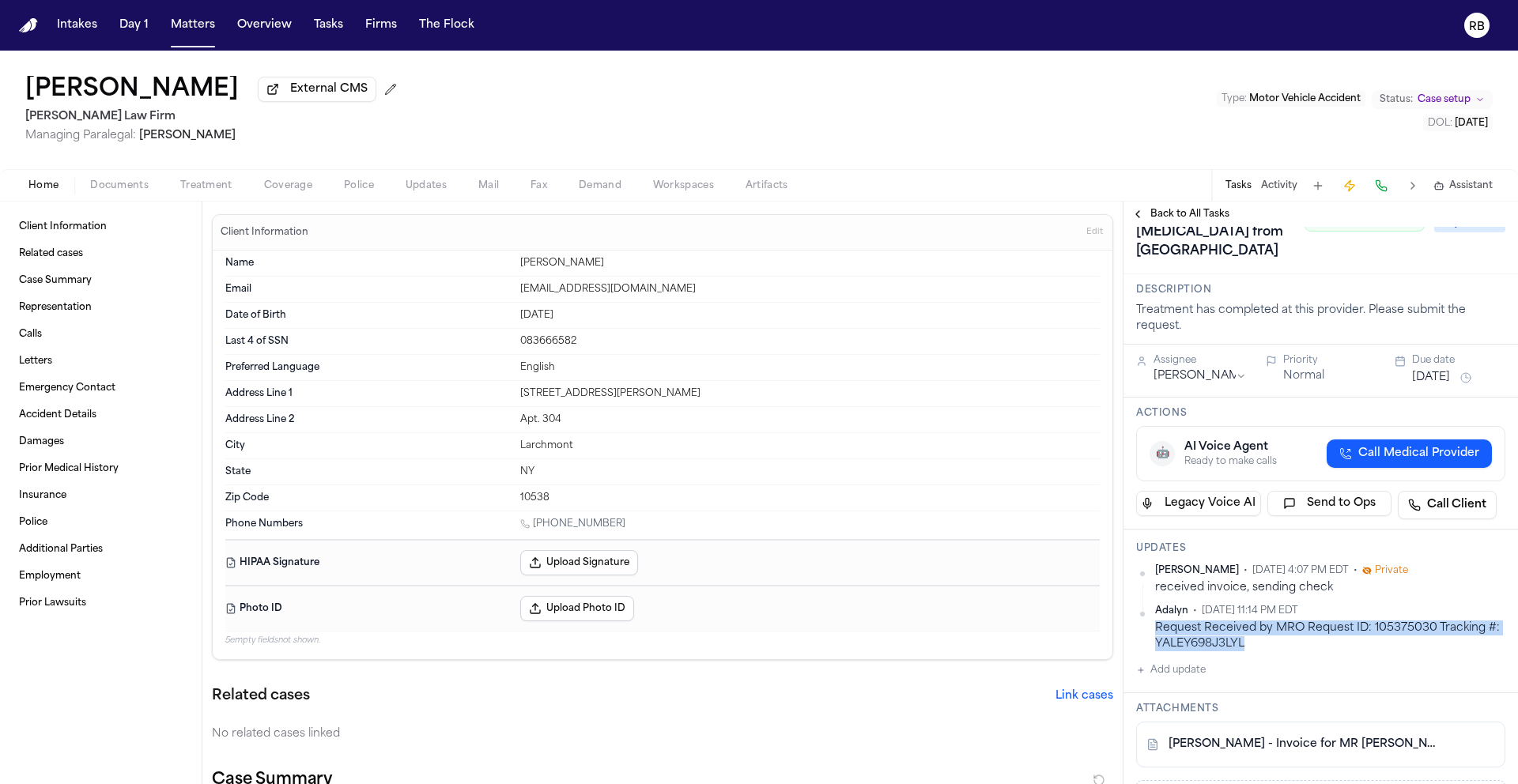
drag, startPoint x: 1266, startPoint y: 646, endPoint x: 1157, endPoint y: 633, distance: 109.8
click at [1157, 633] on div "Request Received by MRO Request ID: 105375030 Tracking #: YALEY698J3LYL" at bounding box center [1329, 635] width 350 height 31
copy div "Request Received by MRO Request ID: 105375030 Tracking #: YALEY698J3LYL"
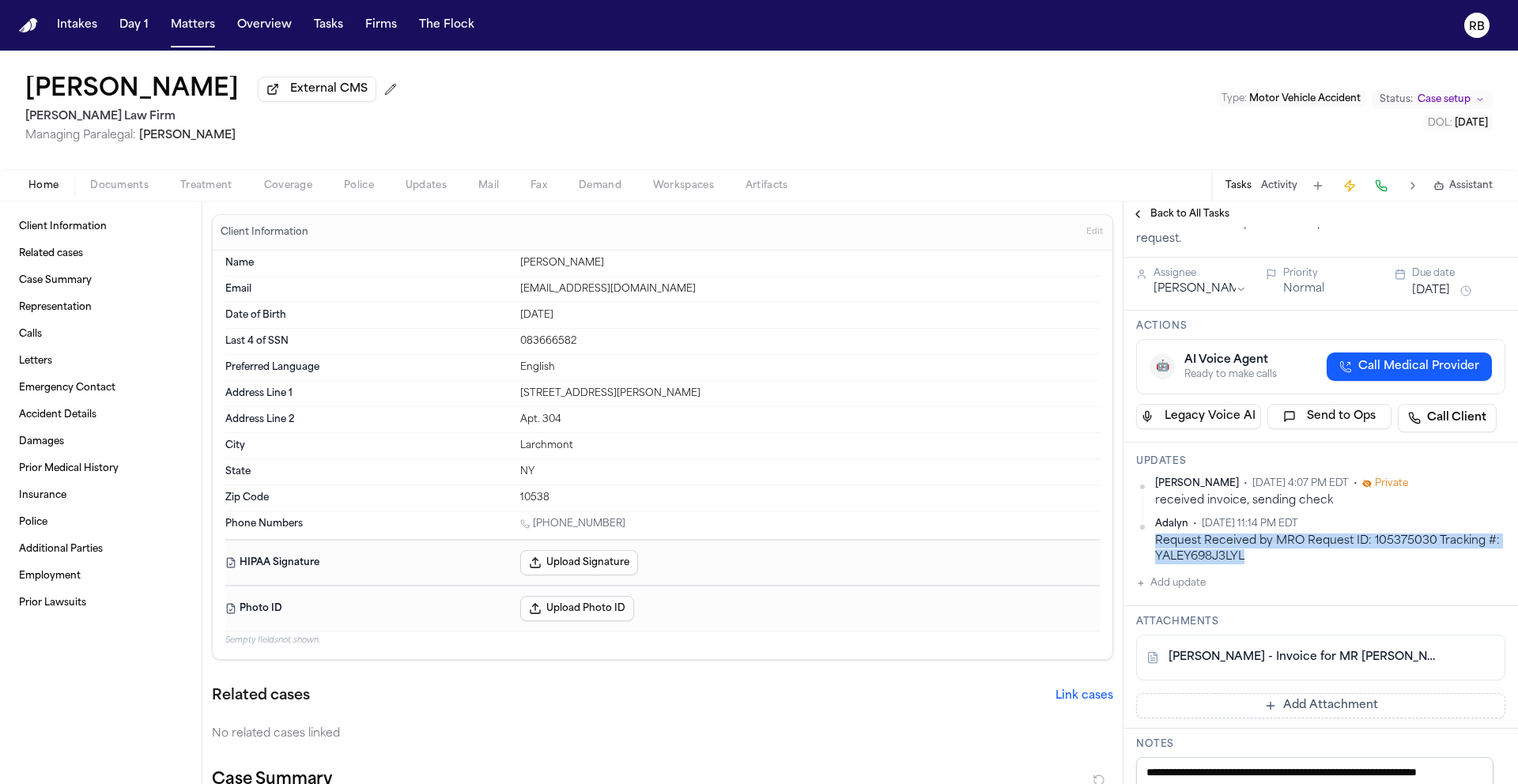
scroll to position [162, 0]
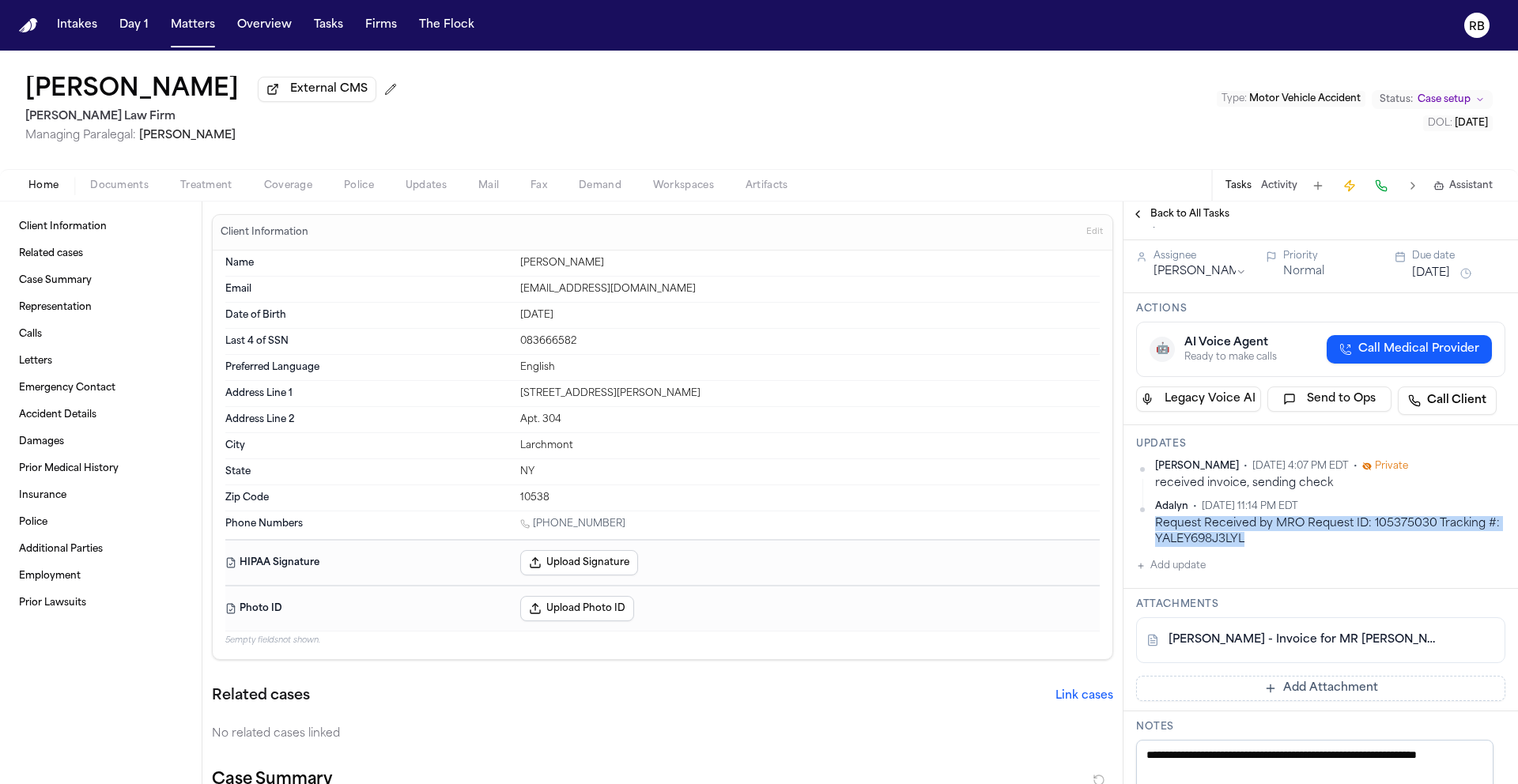
click at [1196, 567] on button "Add update" at bounding box center [1171, 566] width 70 height 19
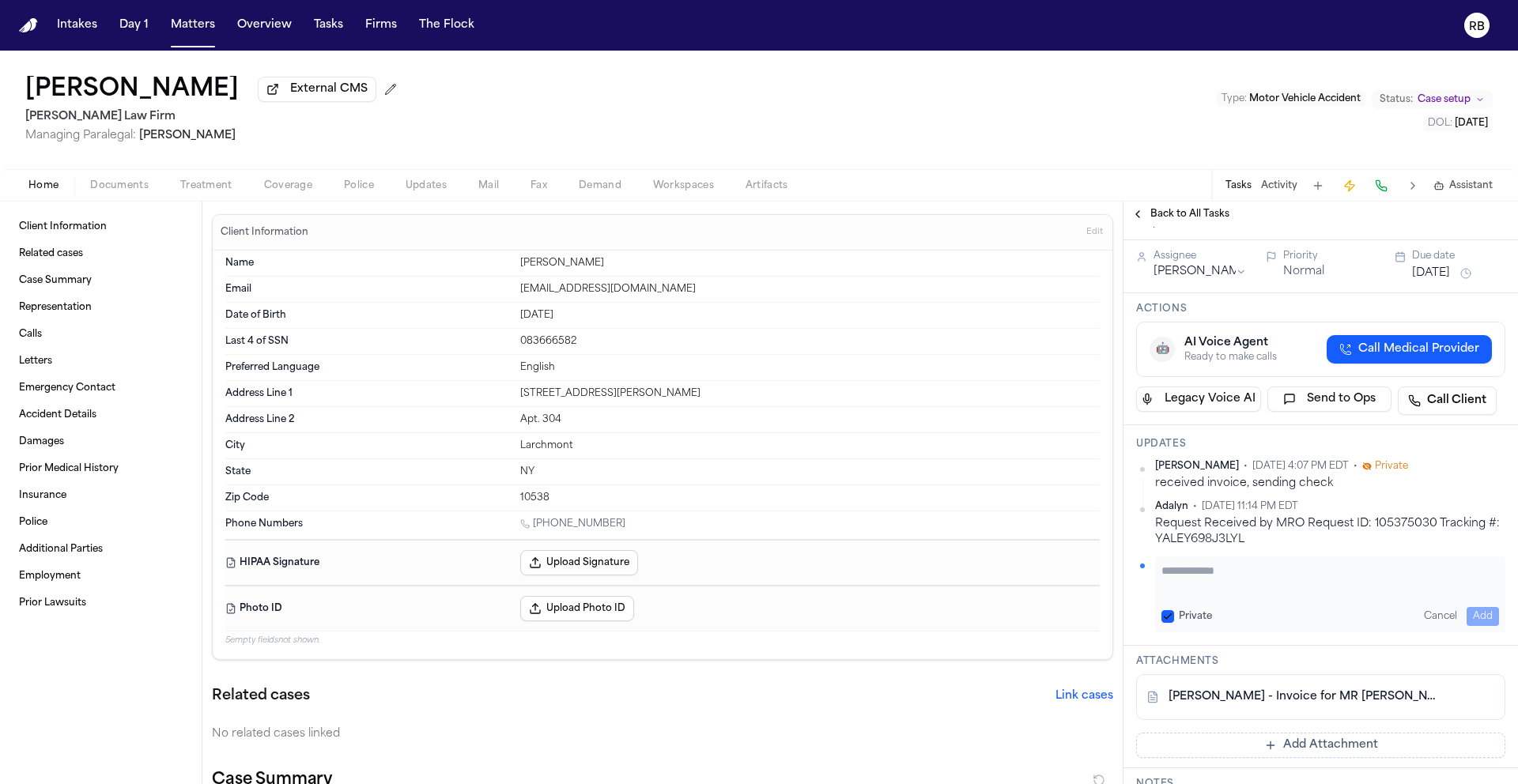
click at [1267, 604] on div "Private Cancel Add" at bounding box center [1329, 594] width 350 height 76
click at [1271, 589] on textarea "Add your update" at bounding box center [1330, 579] width 337 height 32
type textarea "**********"
click at [1490, 613] on div "**********" at bounding box center [1329, 594] width 350 height 76
click at [1481, 611] on button "Add" at bounding box center [1482, 615] width 32 height 19
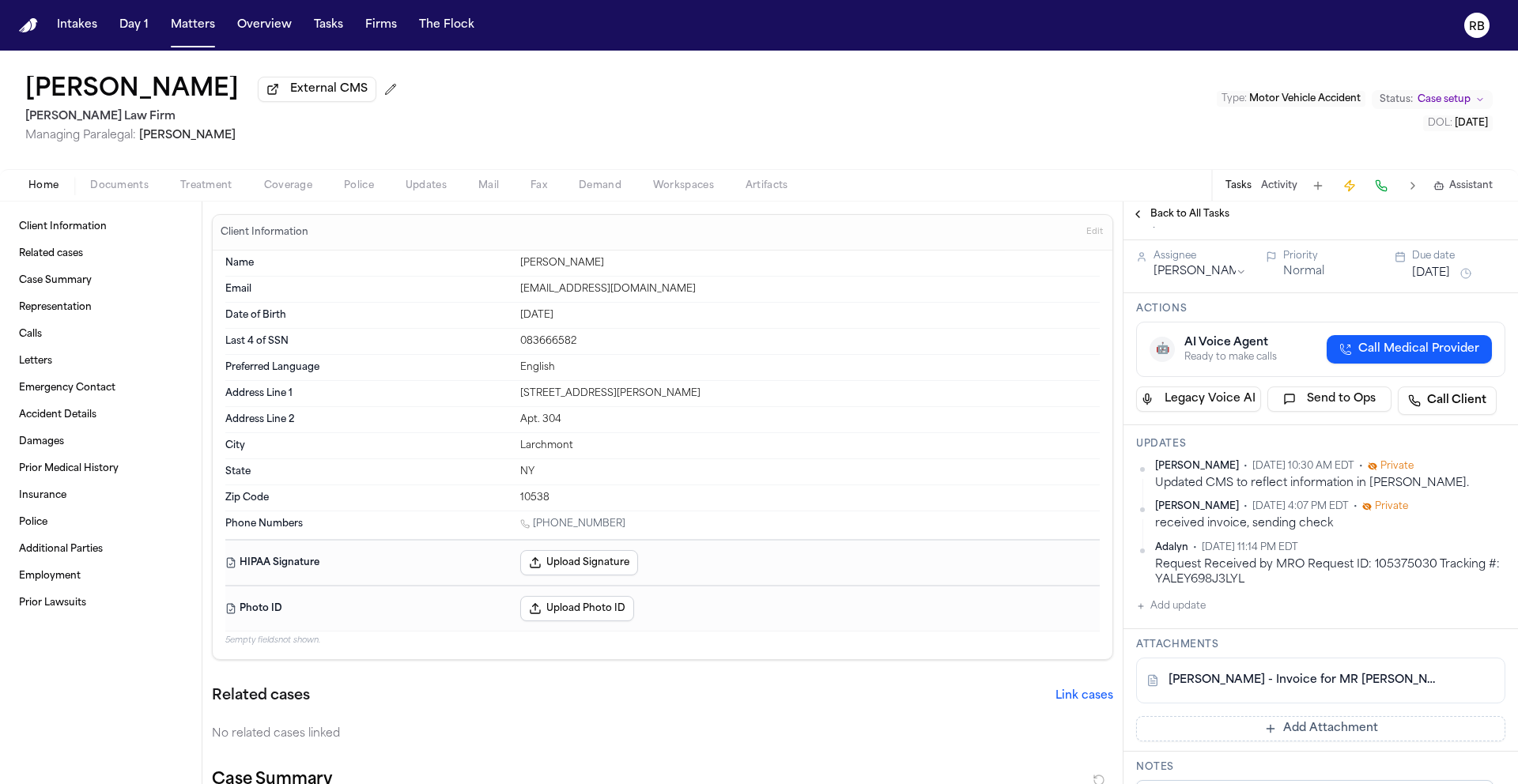
click at [1450, 277] on button "[DATE]" at bounding box center [1431, 273] width 38 height 16
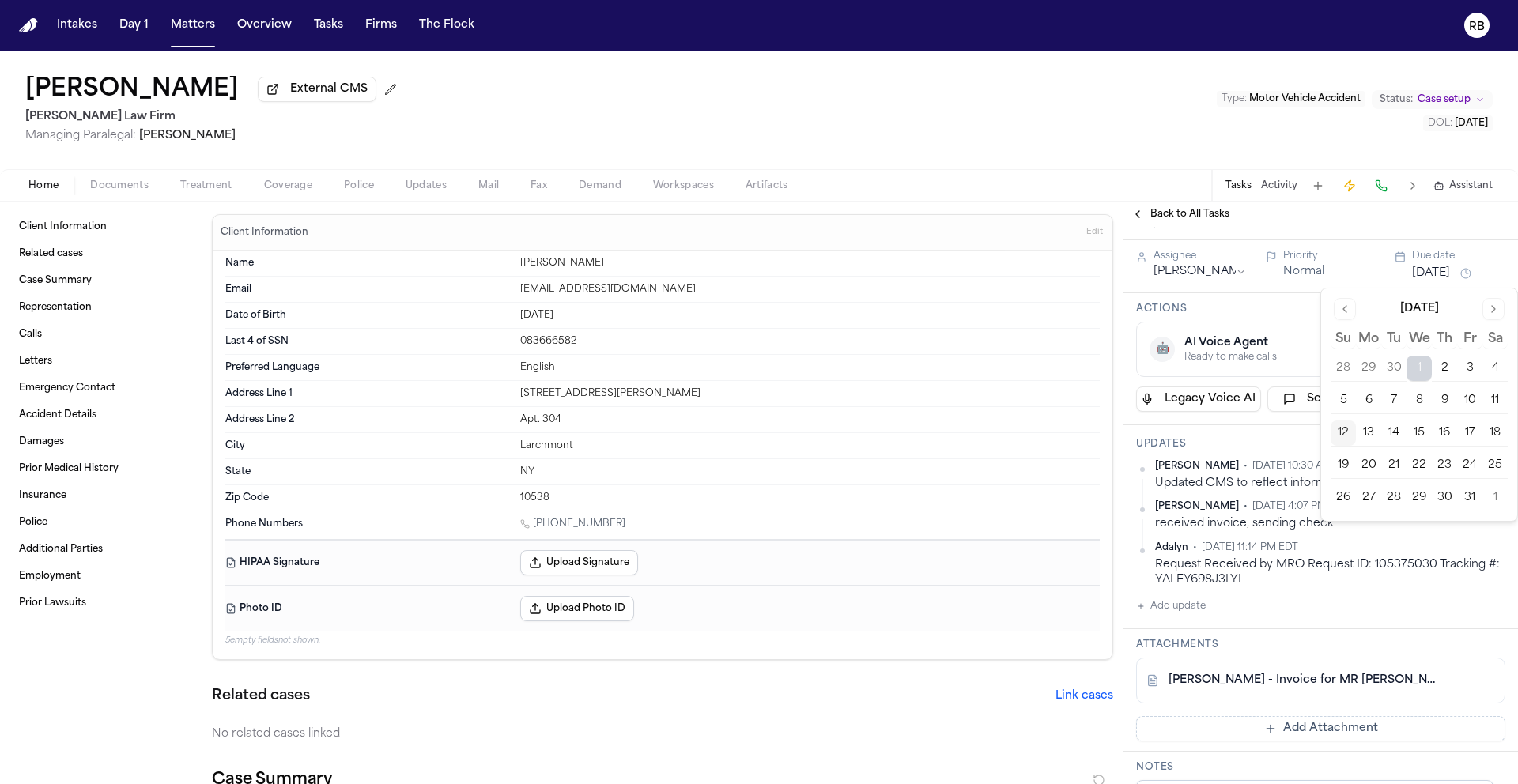
click at [1450, 429] on button "16" at bounding box center [1443, 432] width 25 height 25
click at [1294, 306] on h3 "Actions" at bounding box center [1320, 308] width 369 height 13
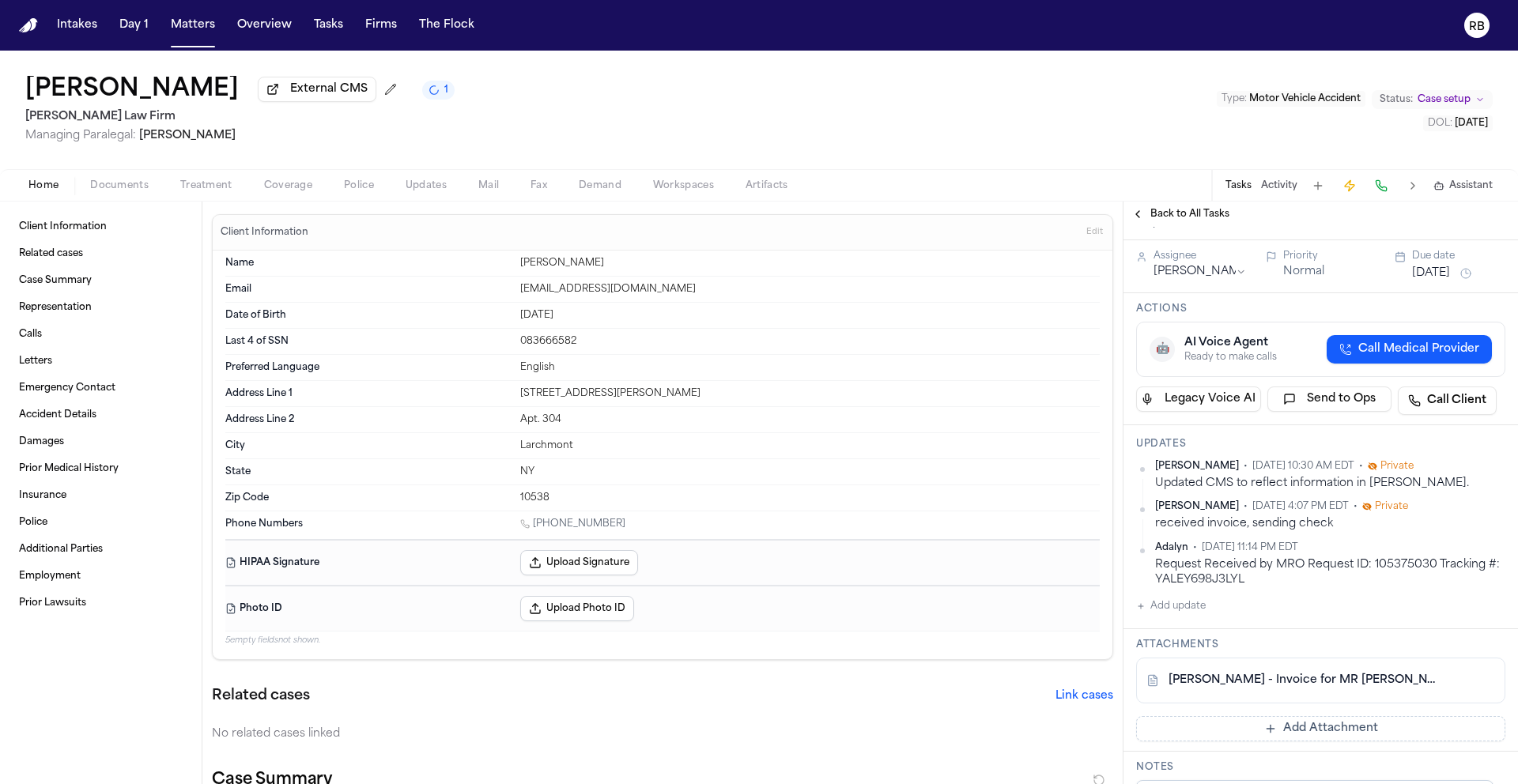
drag, startPoint x: 568, startPoint y: 90, endPoint x: 523, endPoint y: 87, distance: 45.1
click at [569, 90] on div "[PERSON_NAME] External CMS 1 [PERSON_NAME] Law Firm Managing Paralegal: [PERSON…" at bounding box center [759, 110] width 1518 height 119
click at [205, 21] on button "Matters" at bounding box center [193, 25] width 57 height 29
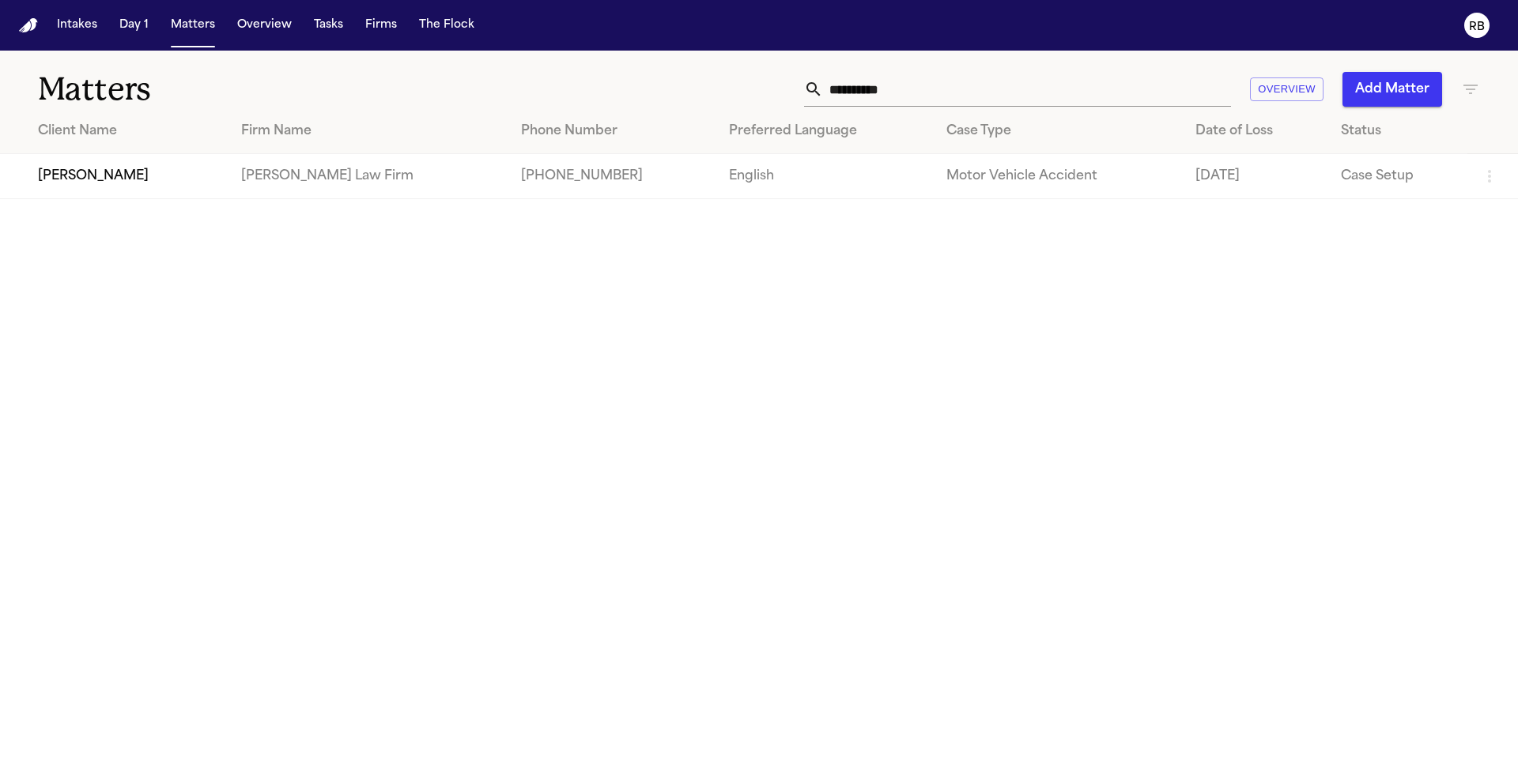
click at [1060, 91] on input "**********" at bounding box center [1027, 89] width 408 height 35
drag, startPoint x: 1026, startPoint y: 86, endPoint x: 596, endPoint y: 78, distance: 430.1
click at [605, 82] on div "**********" at bounding box center [969, 89] width 1022 height 35
type input "**********"
click at [117, 178] on div "[PERSON_NAME]" at bounding box center [130, 176] width 185 height 19
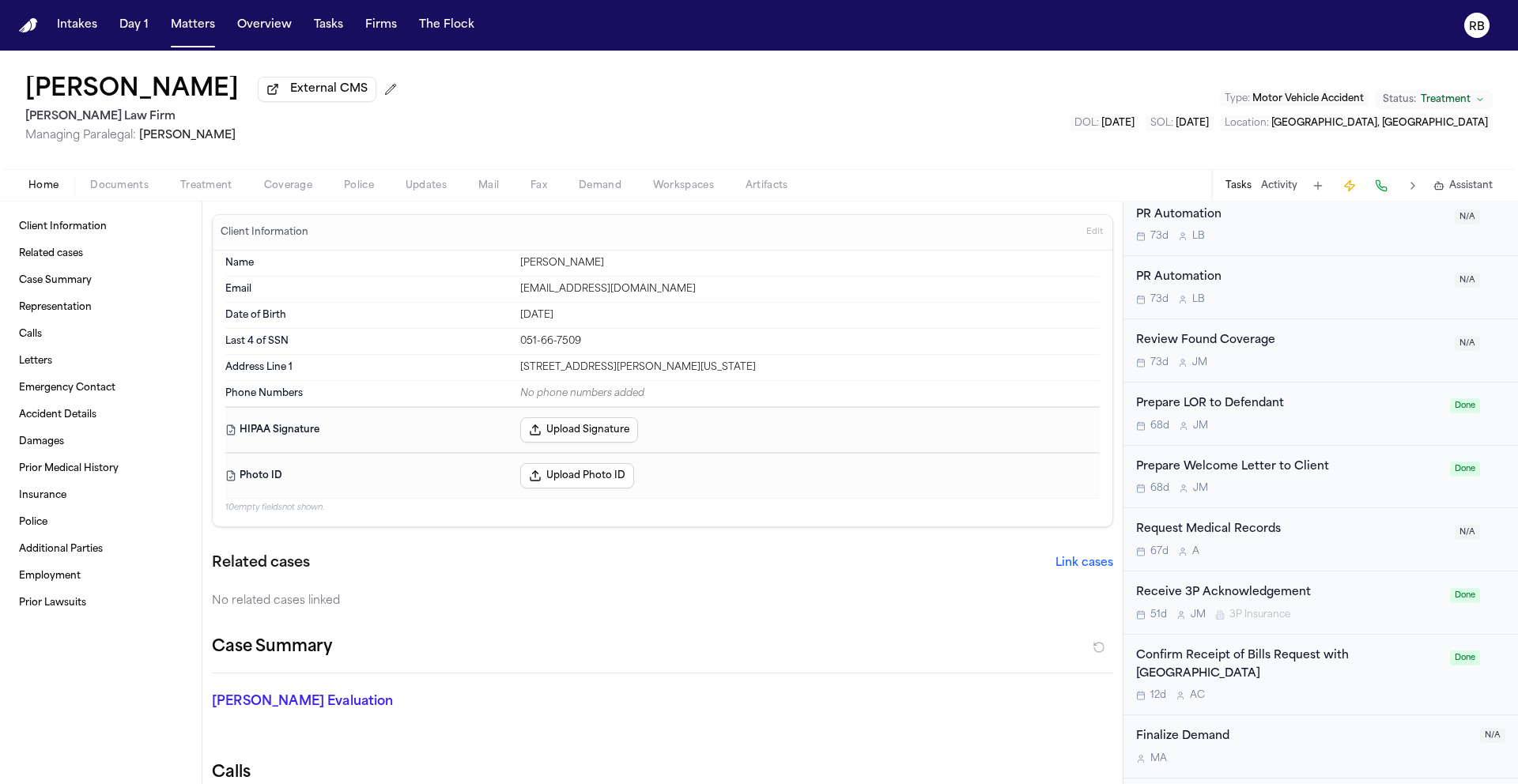
scroll to position [1707, 0]
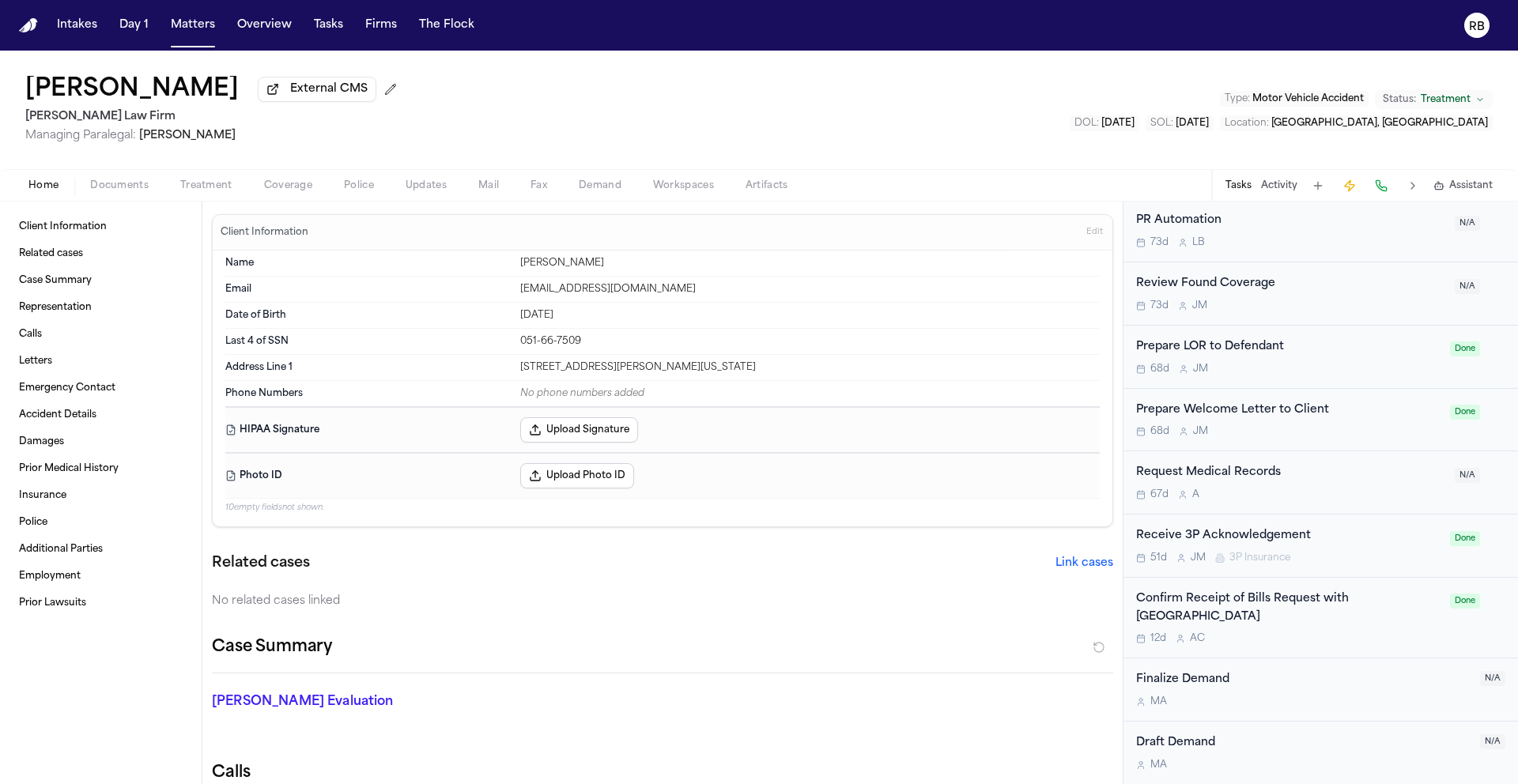
click at [1355, 620] on div "Confirm Receipt of Bills Request with [GEOGRAPHIC_DATA]" at bounding box center [1287, 608] width 304 height 36
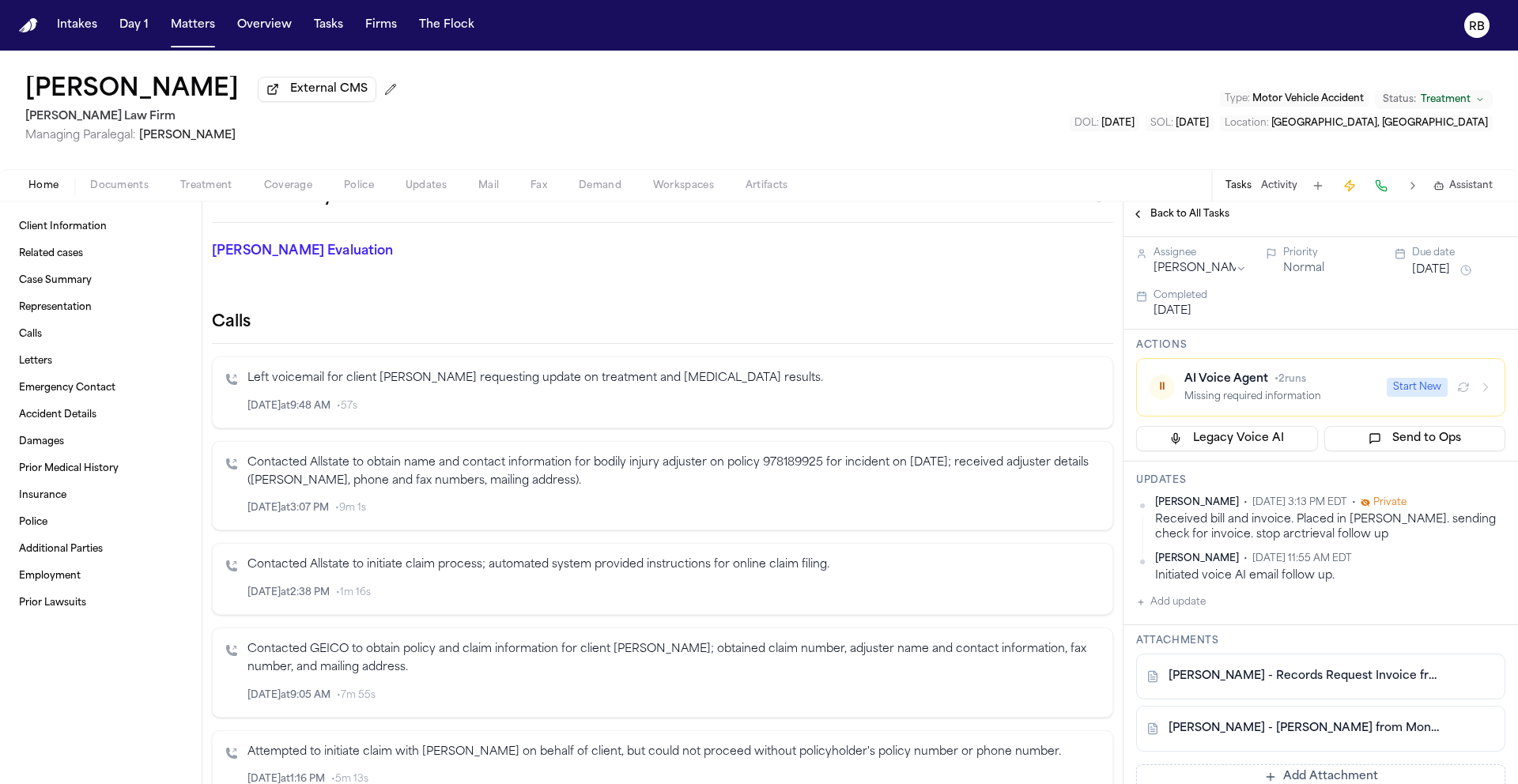
scroll to position [514, 0]
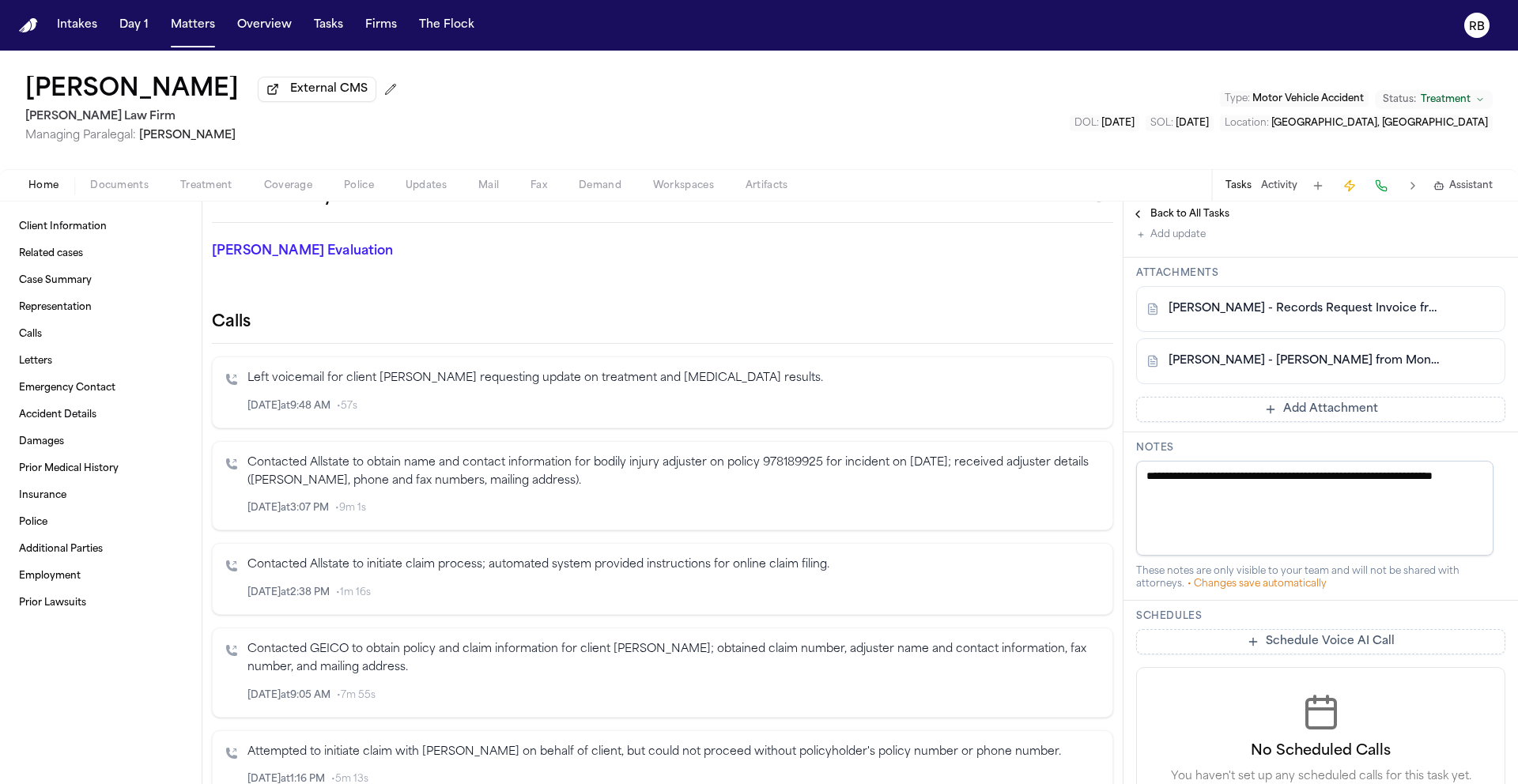
click at [1276, 369] on link "[PERSON_NAME] - [PERSON_NAME] from Montefiore [GEOGRAPHIC_DATA] - [DATE]" at bounding box center [1304, 361] width 272 height 16
click at [1154, 216] on span "Back to All Tasks" at bounding box center [1189, 213] width 79 height 13
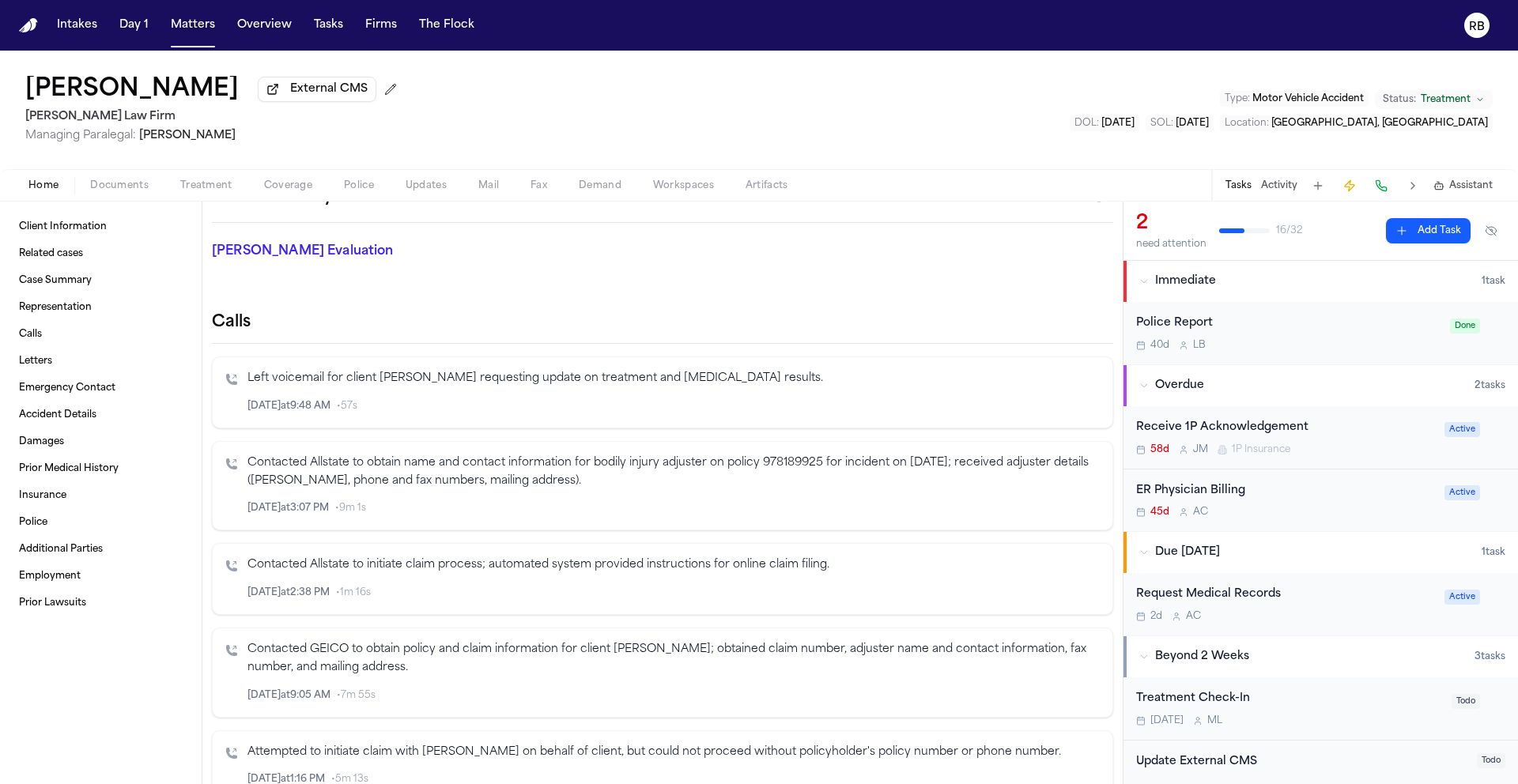
click at [1331, 616] on div "2d A C" at bounding box center [1284, 615] width 298 height 13
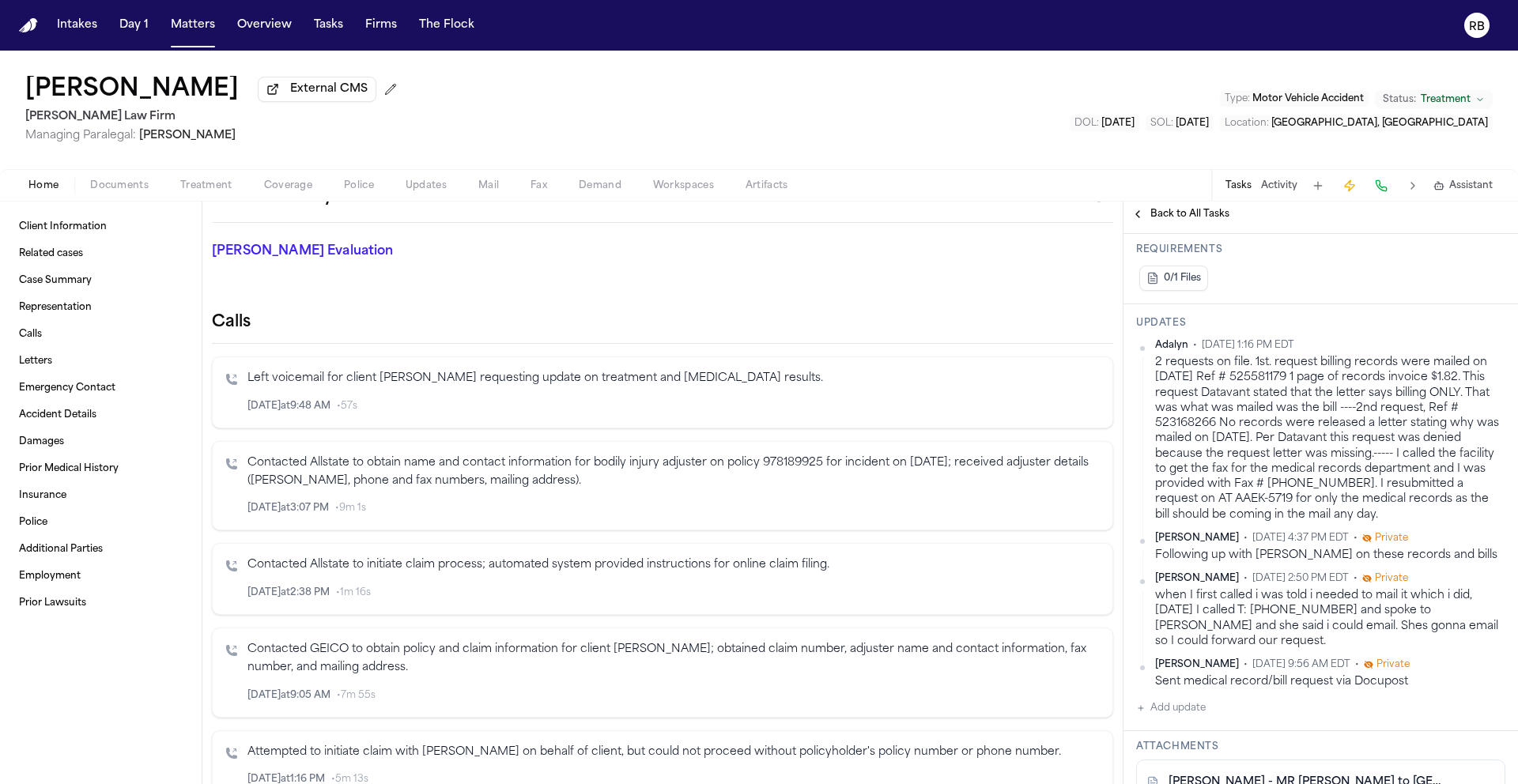
scroll to position [320, 0]
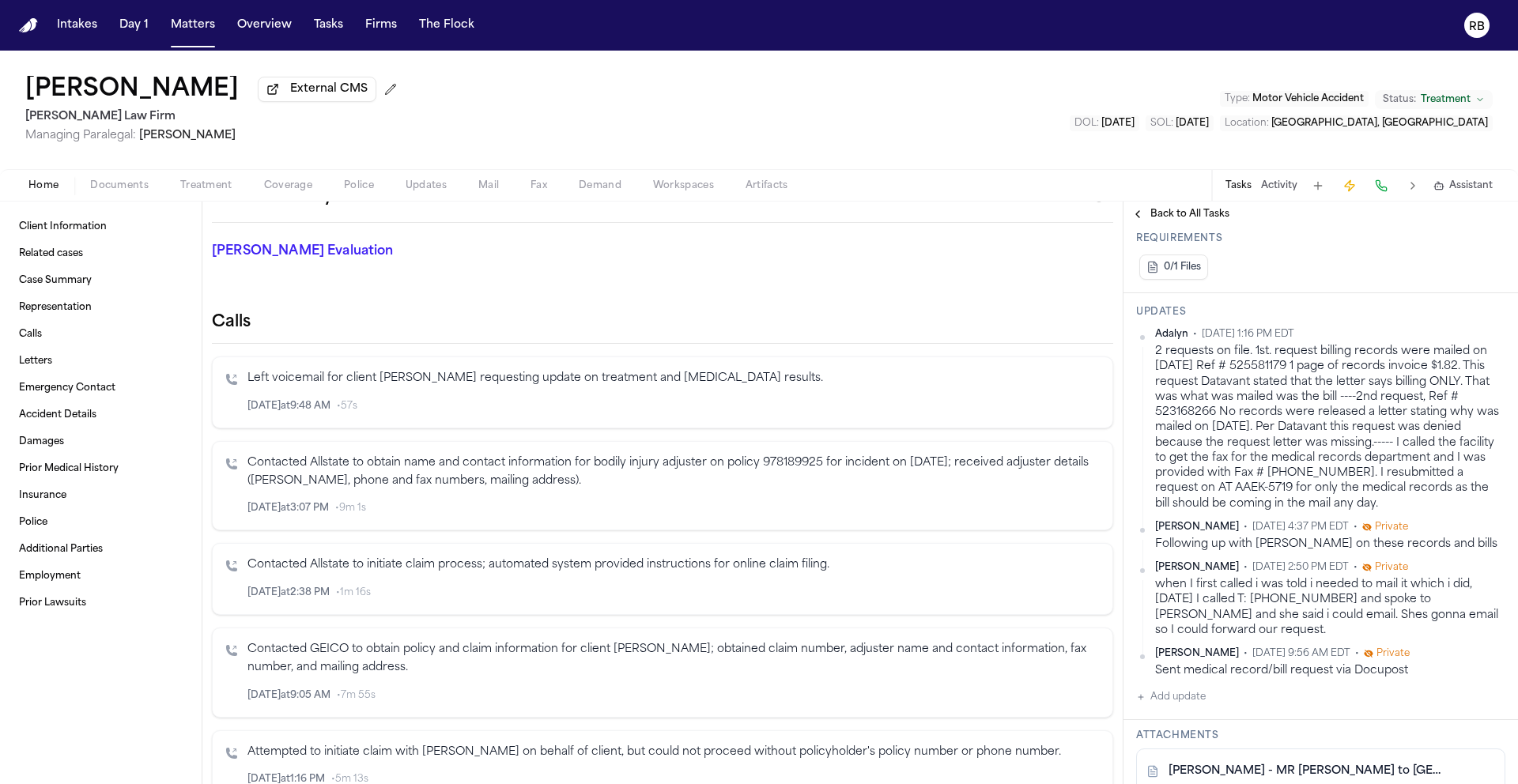
click at [1199, 217] on span "Back to All Tasks" at bounding box center [1189, 213] width 79 height 13
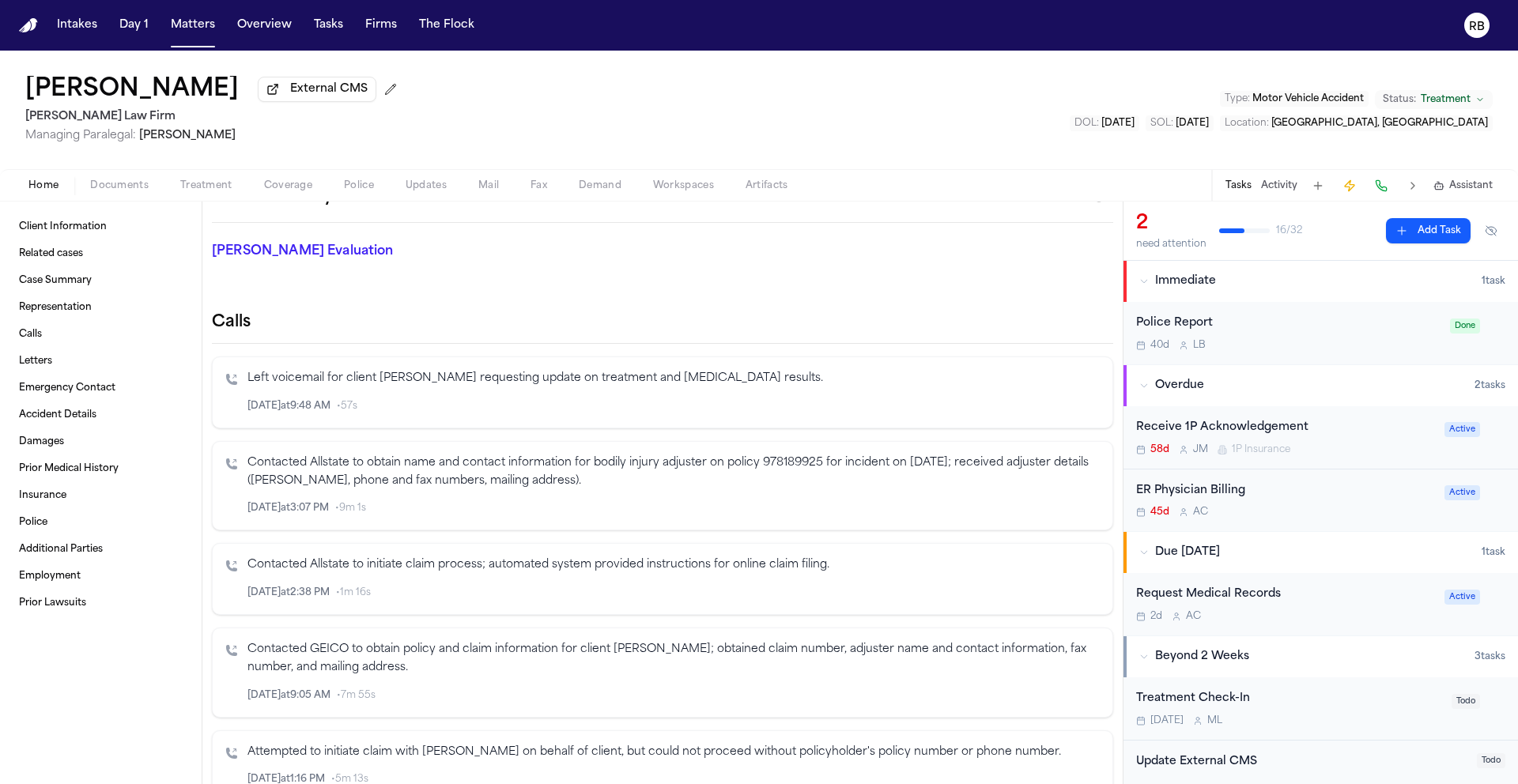
click at [1340, 611] on div "Request Medical Records 2d A C" at bounding box center [1284, 603] width 298 height 37
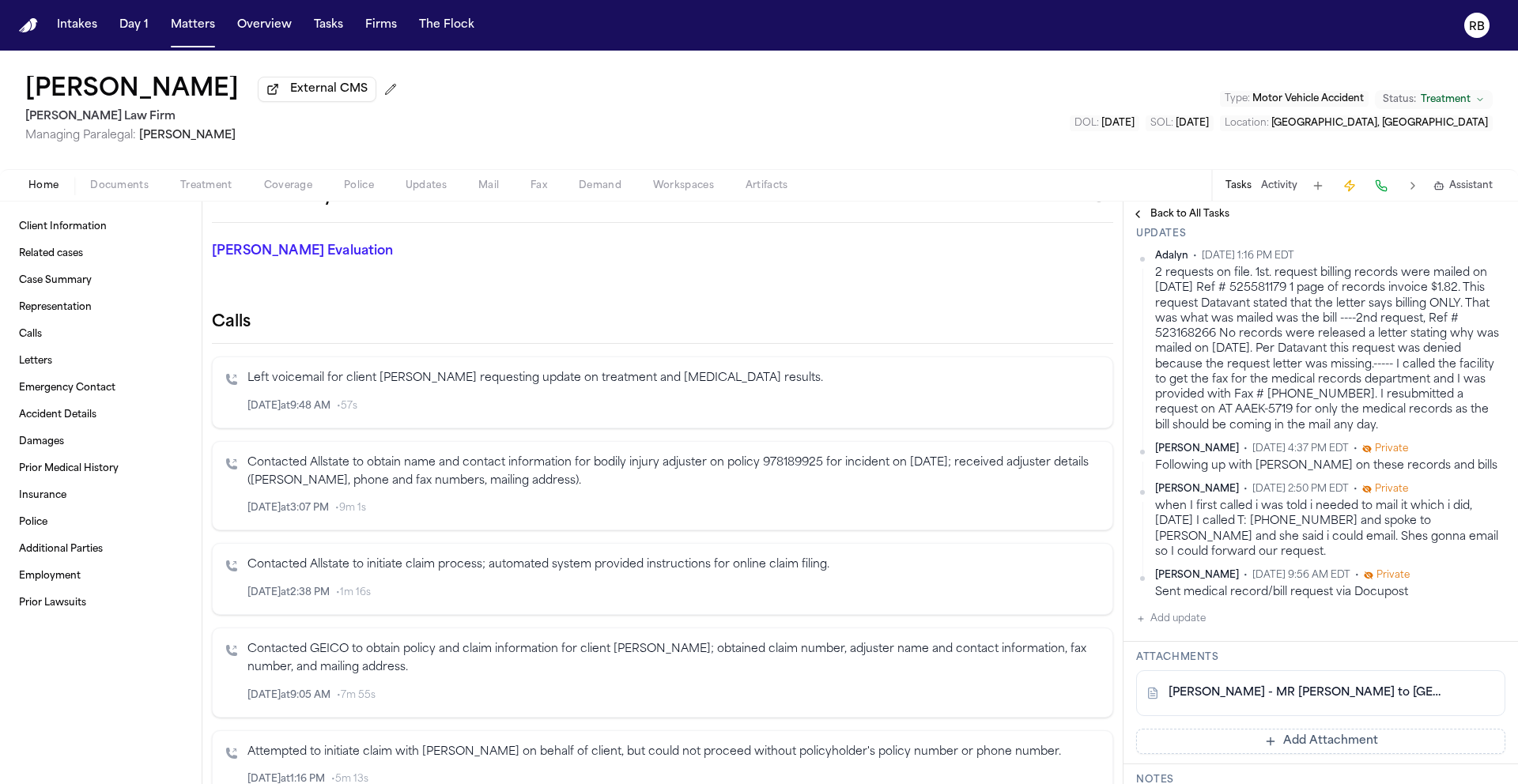
scroll to position [447, 0]
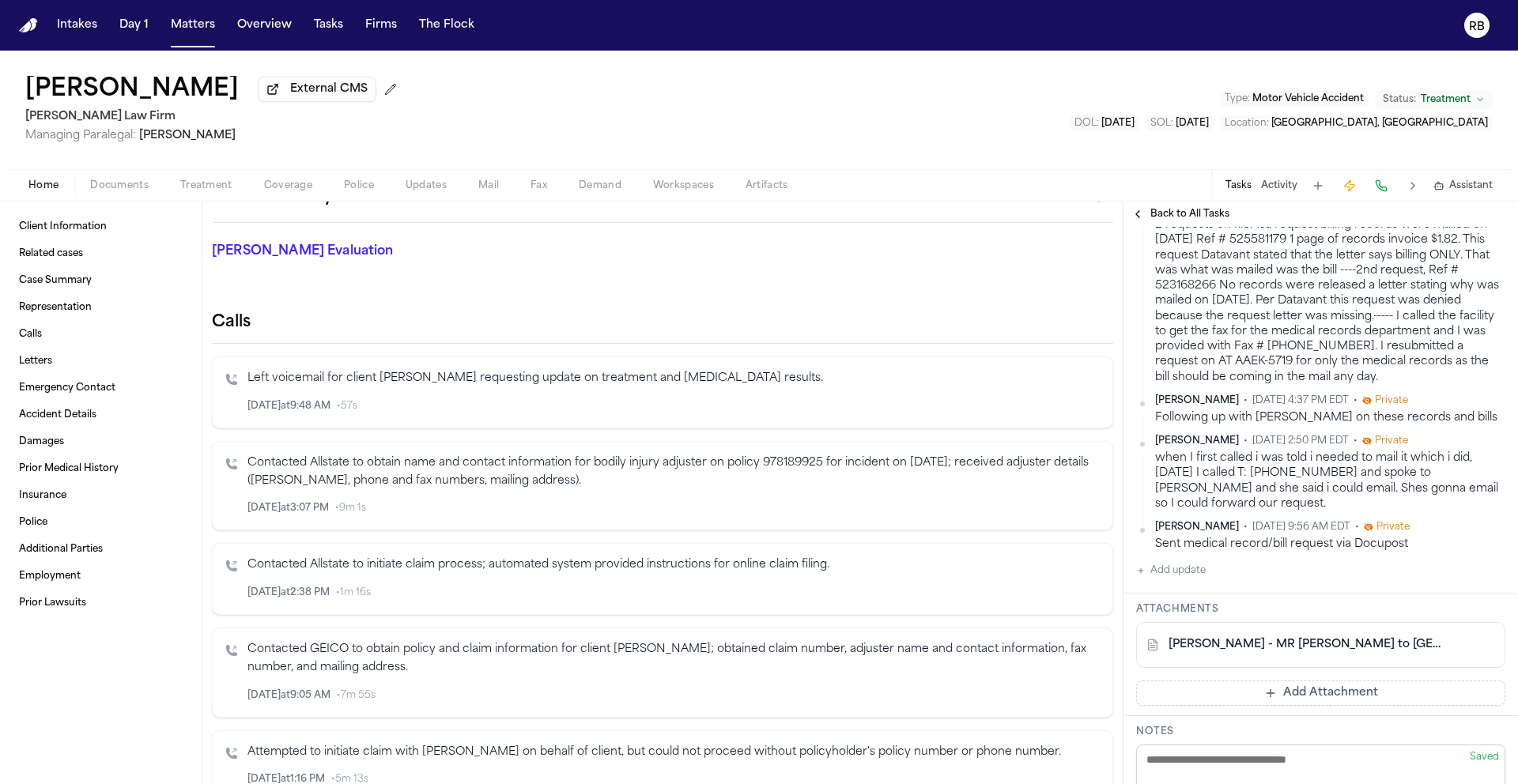
click at [1191, 578] on button "Add update" at bounding box center [1171, 570] width 70 height 19
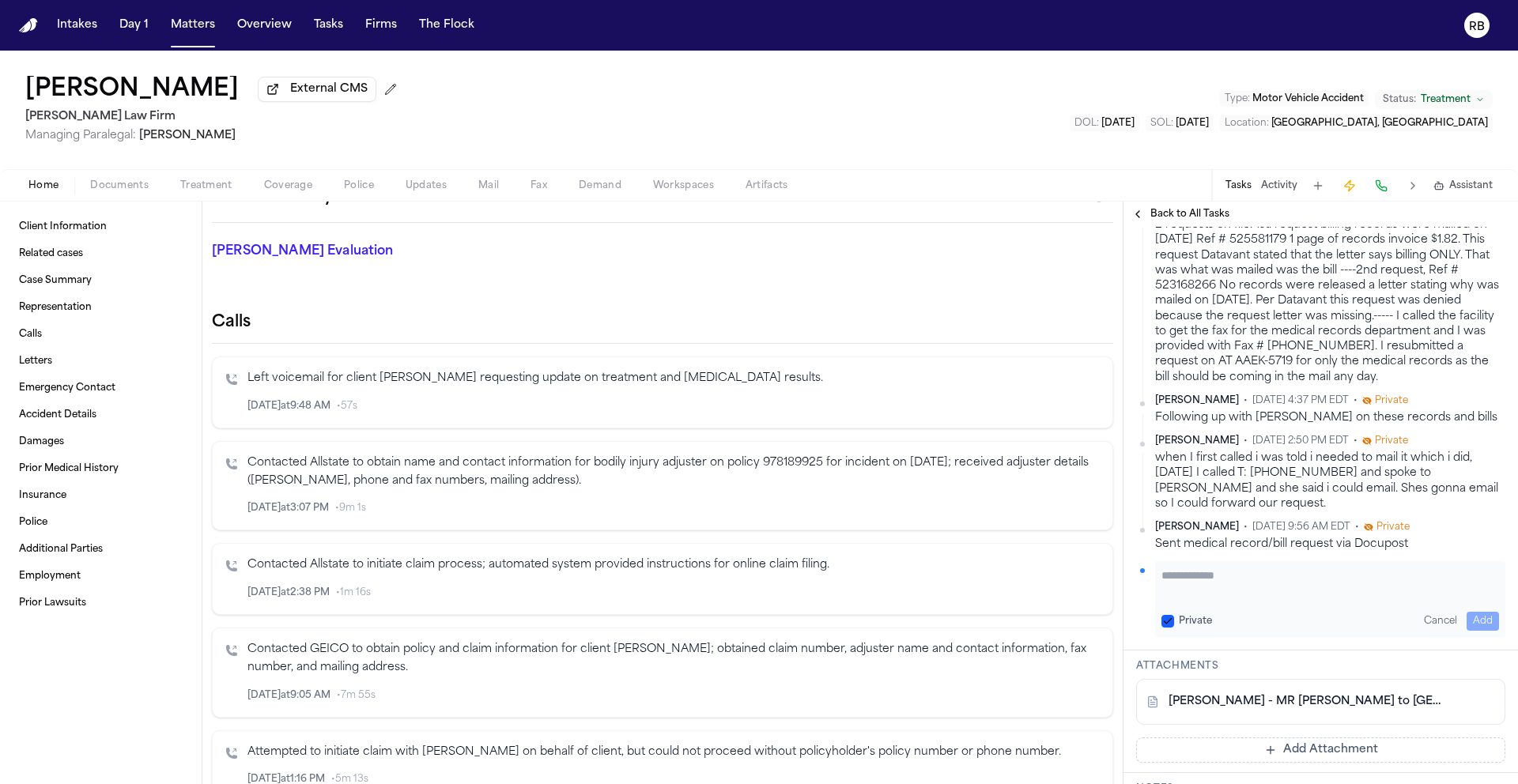
click at [1211, 584] on textarea "Add your update" at bounding box center [1330, 584] width 337 height 32
type textarea "**********"
click at [1488, 618] on div "**********" at bounding box center [1329, 598] width 350 height 76
click at [1472, 618] on button "Add" at bounding box center [1482, 620] width 32 height 19
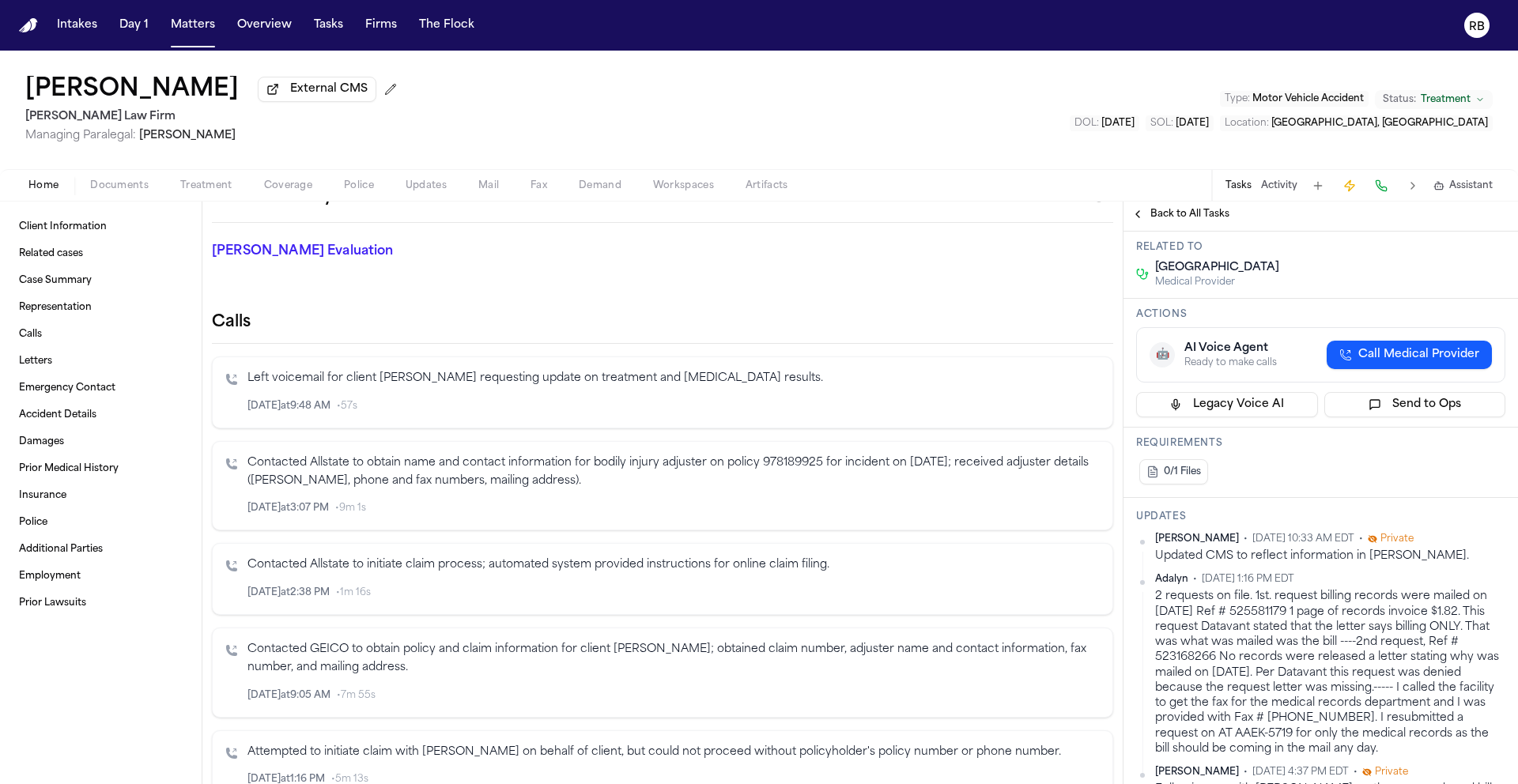
scroll to position [85, 0]
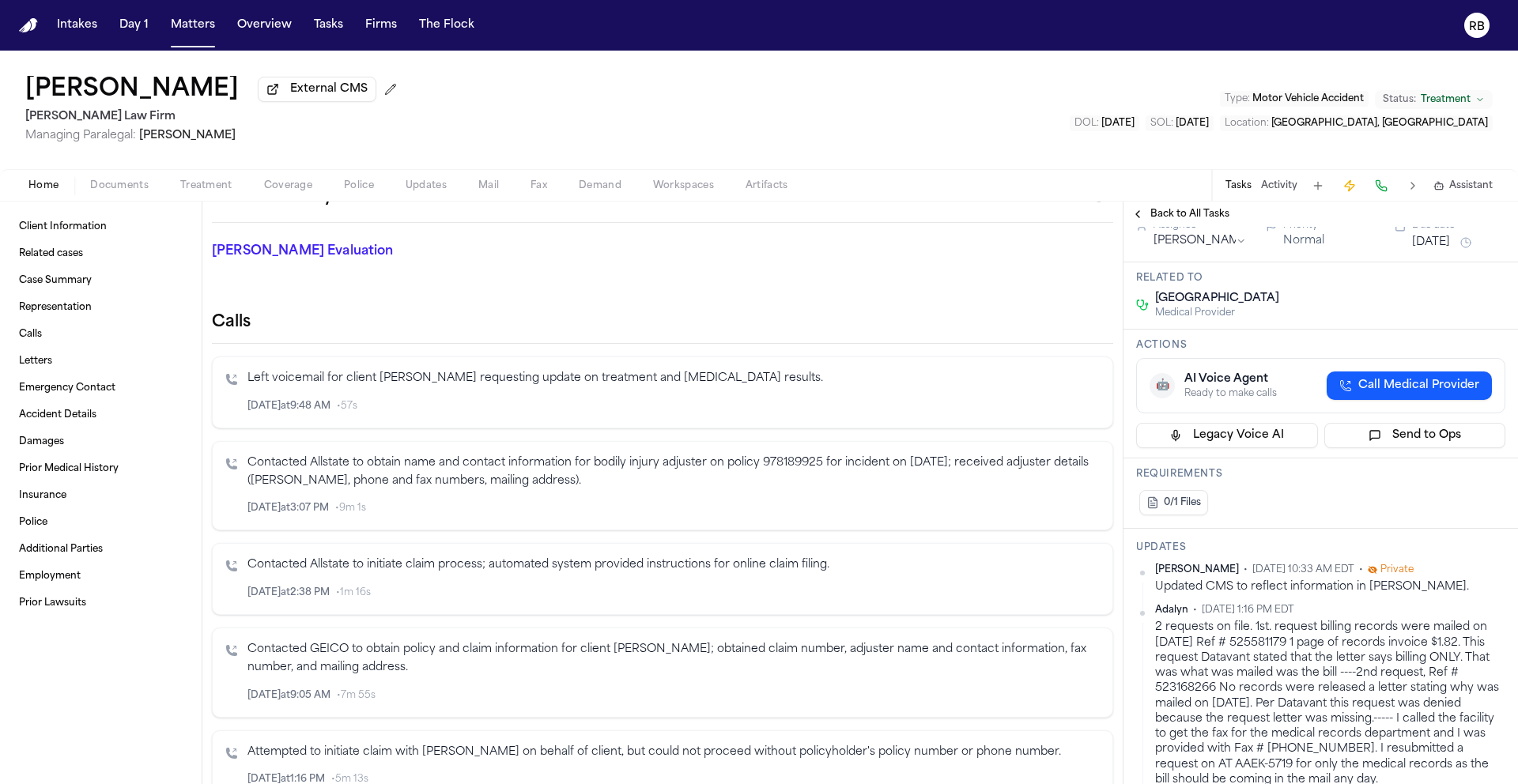
click at [1213, 220] on span "Back to All Tasks" at bounding box center [1189, 213] width 79 height 13
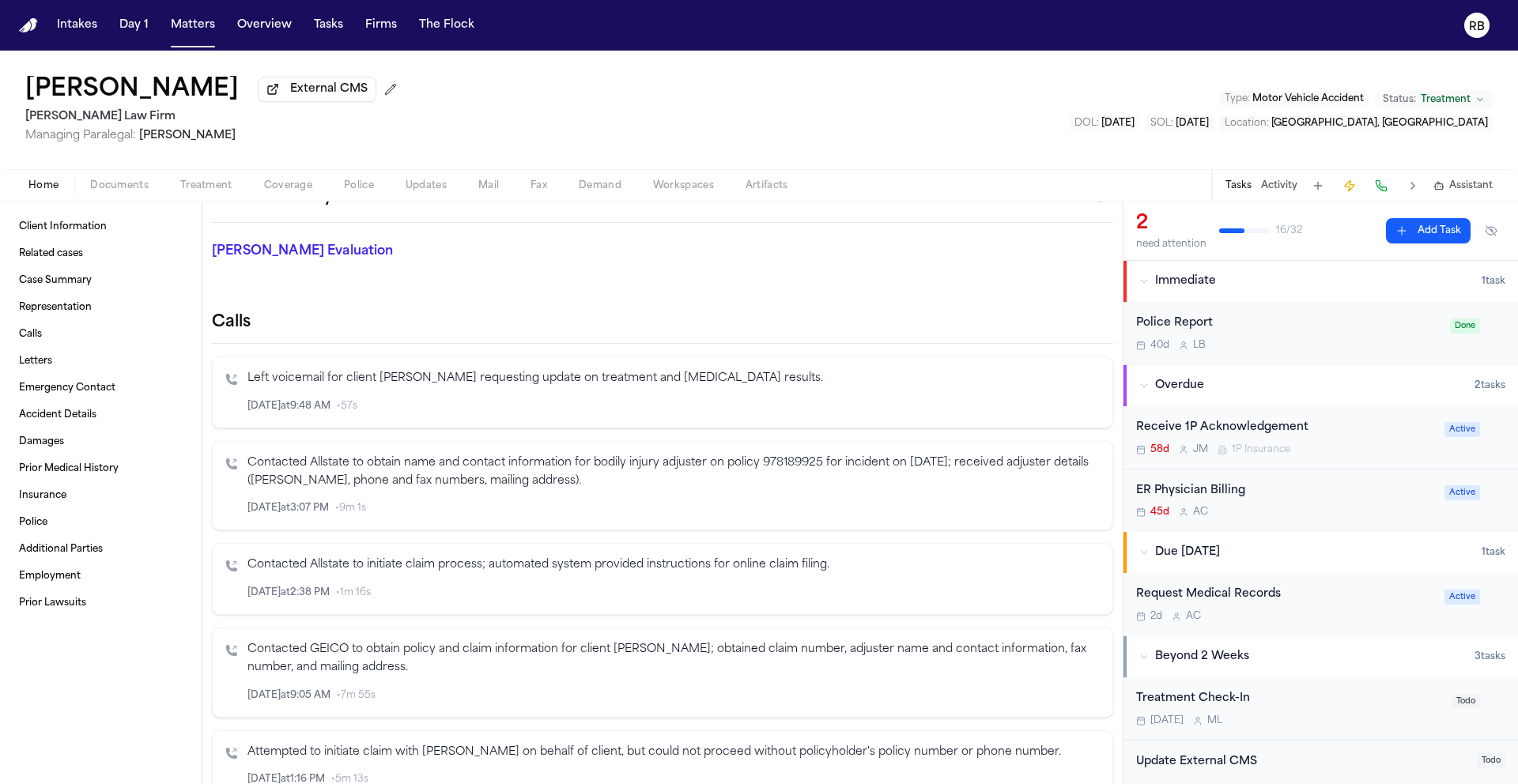
click at [1097, 116] on div "[PERSON_NAME] External CMS [PERSON_NAME] Law Firm Managing Paralegal: [PERSON_N…" at bounding box center [759, 110] width 1518 height 119
click at [192, 29] on button "Matters" at bounding box center [193, 25] width 57 height 29
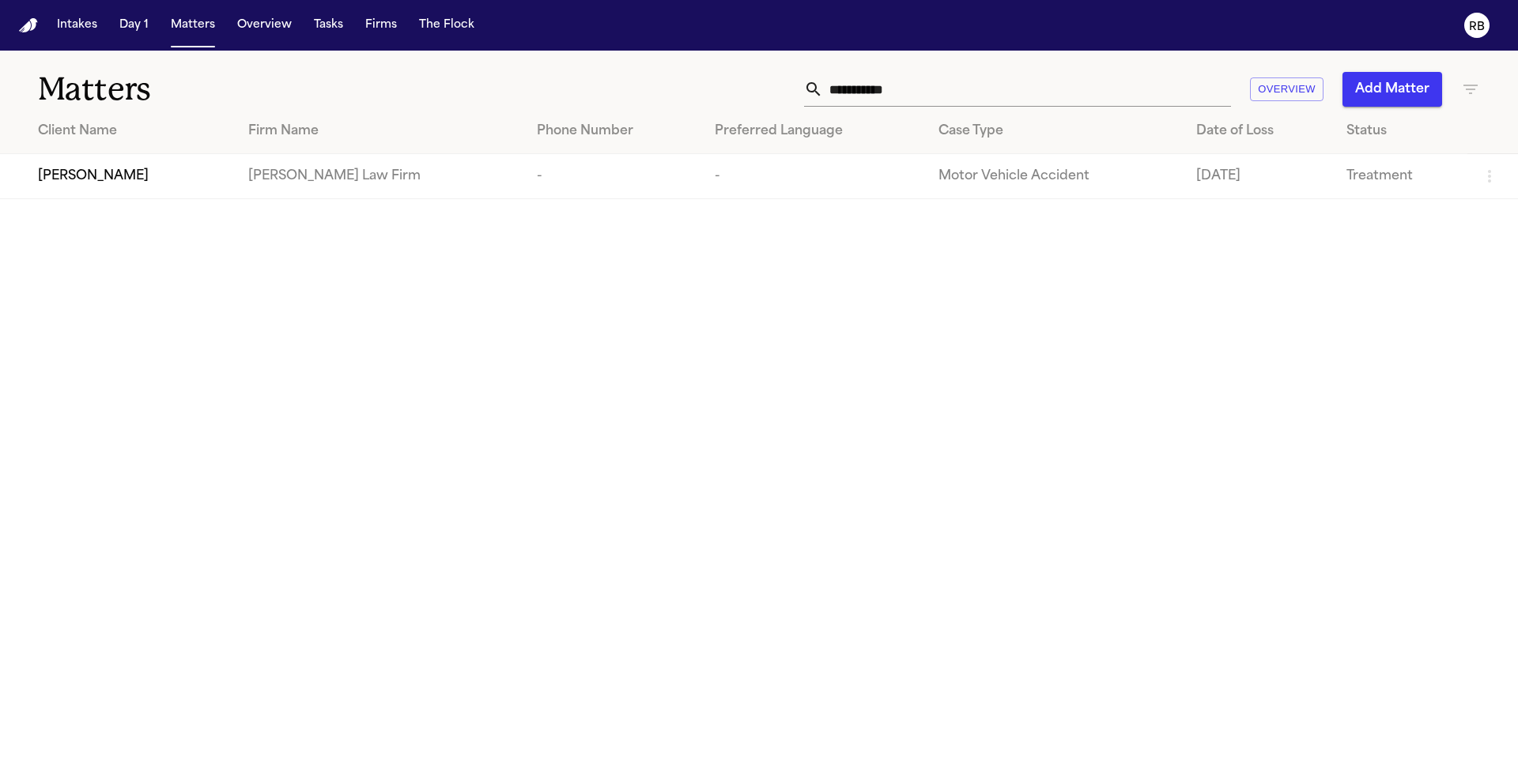
click at [985, 92] on input "**********" at bounding box center [1027, 89] width 408 height 35
drag, startPoint x: 838, startPoint y: 91, endPoint x: 765, endPoint y: 91, distance: 73.0
click at [768, 91] on div "**********" at bounding box center [969, 89] width 1022 height 35
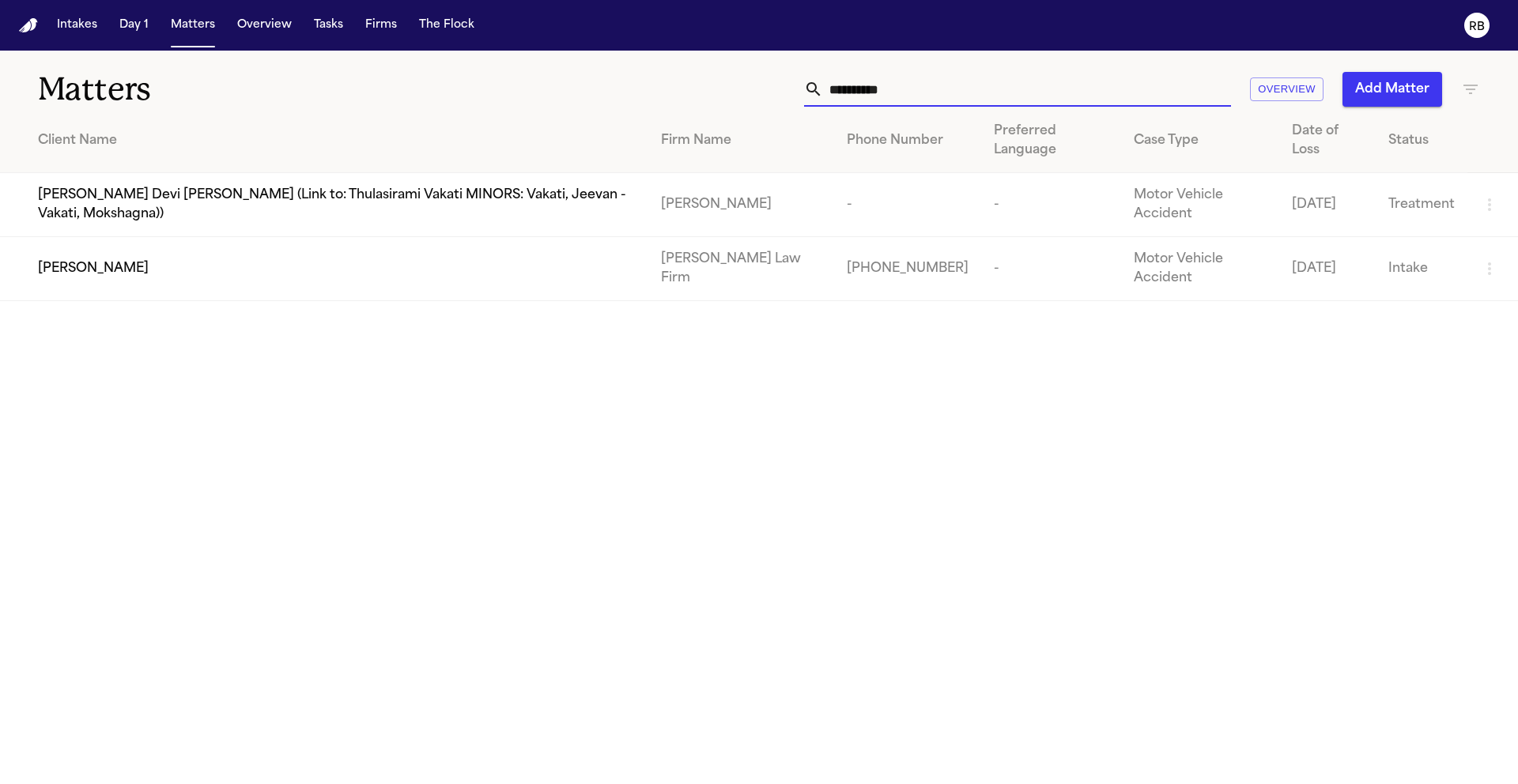
type input "**********"
click at [251, 259] on div "[PERSON_NAME]" at bounding box center [336, 268] width 598 height 19
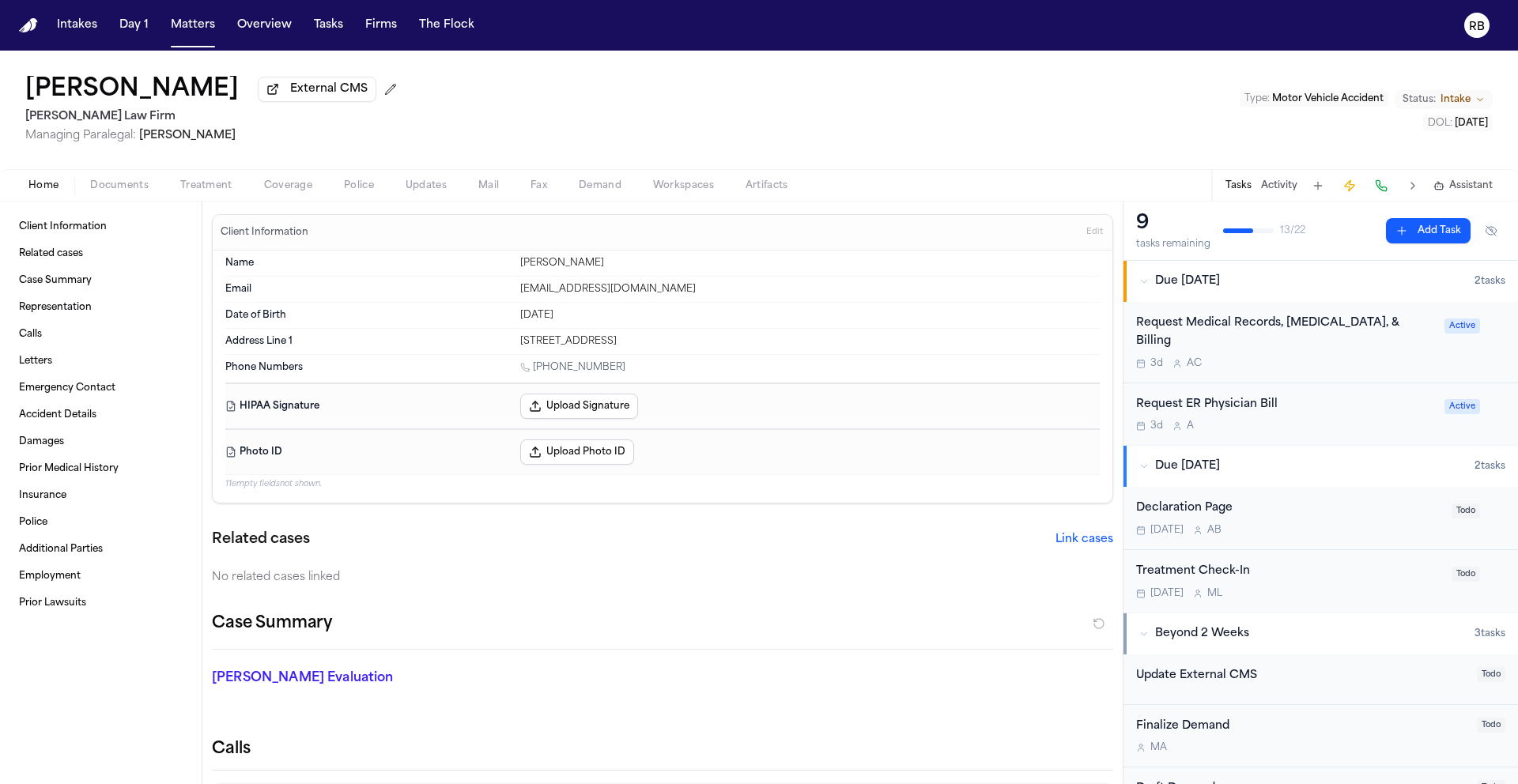
click at [1363, 357] on div "3d A C" at bounding box center [1284, 363] width 298 height 13
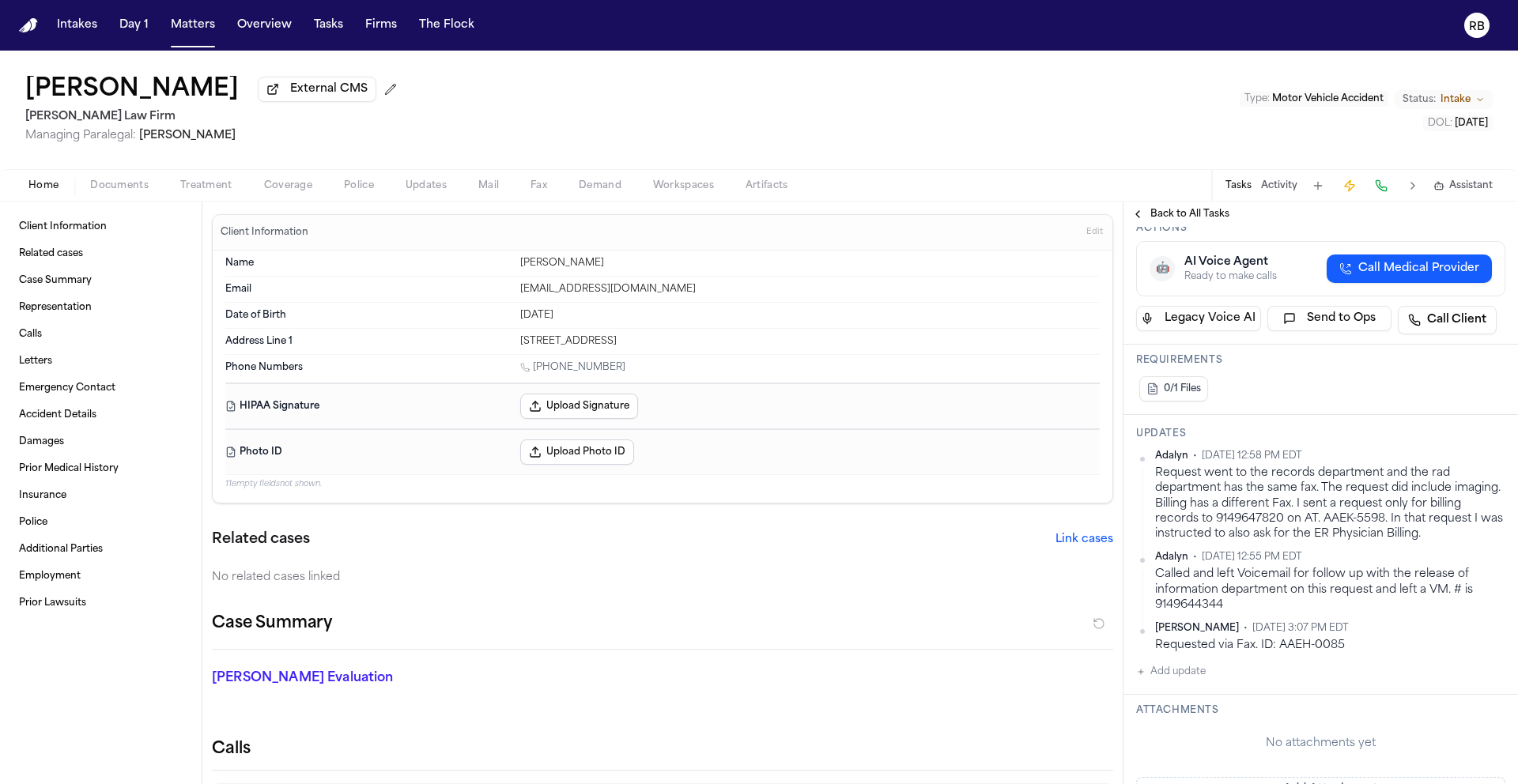
scroll to position [297, 0]
click at [1186, 678] on button "Add update" at bounding box center [1171, 668] width 70 height 19
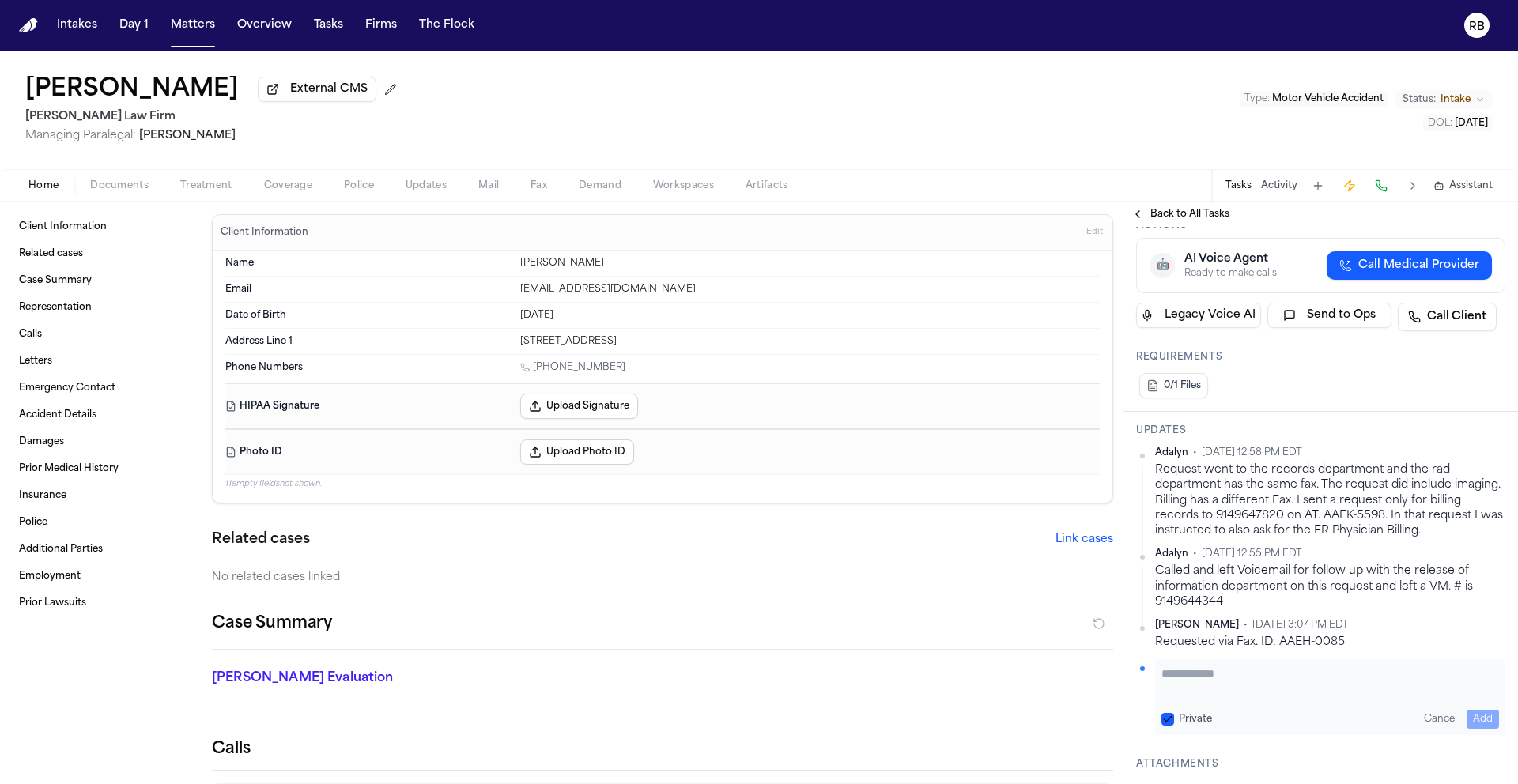
click at [1211, 697] on textarea "Add your update" at bounding box center [1330, 681] width 337 height 32
type textarea "**********"
click at [1470, 728] on button "Add" at bounding box center [1482, 718] width 32 height 19
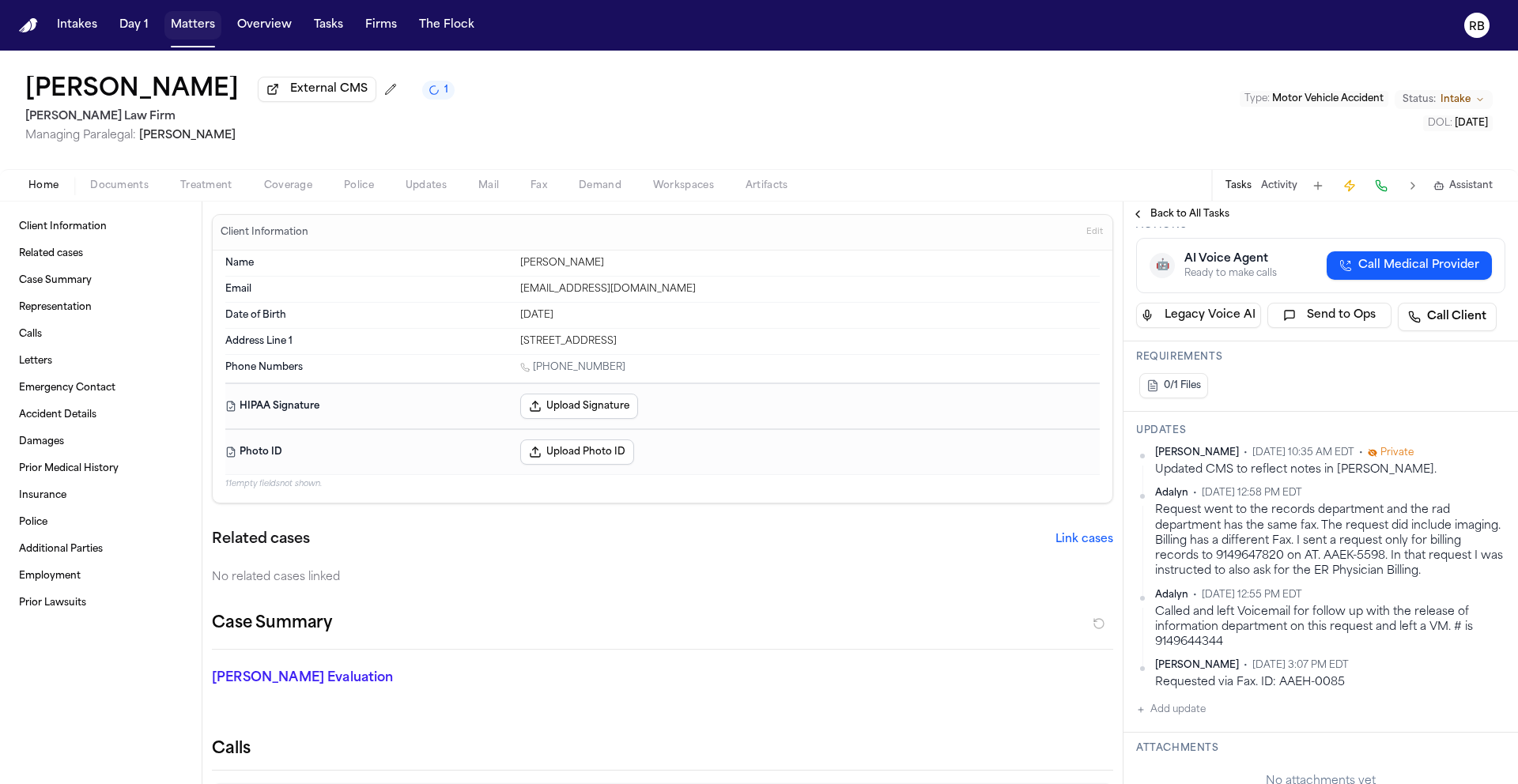
click at [194, 22] on button "Matters" at bounding box center [193, 25] width 57 height 29
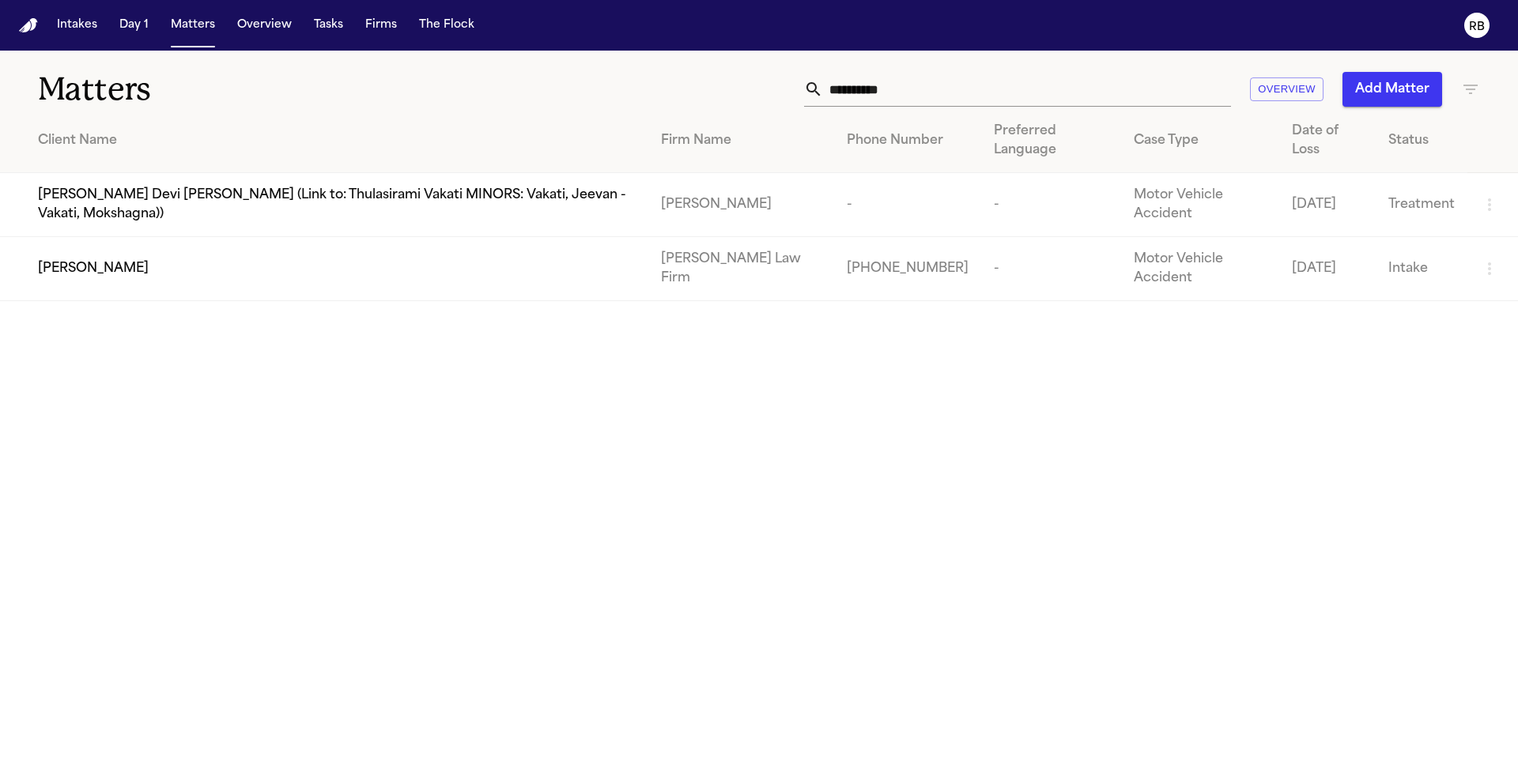
click at [929, 90] on input "**********" at bounding box center [1027, 89] width 408 height 35
drag, startPoint x: 872, startPoint y: 93, endPoint x: 741, endPoint y: 91, distance: 131.0
click at [737, 92] on div "**********" at bounding box center [969, 89] width 1022 height 35
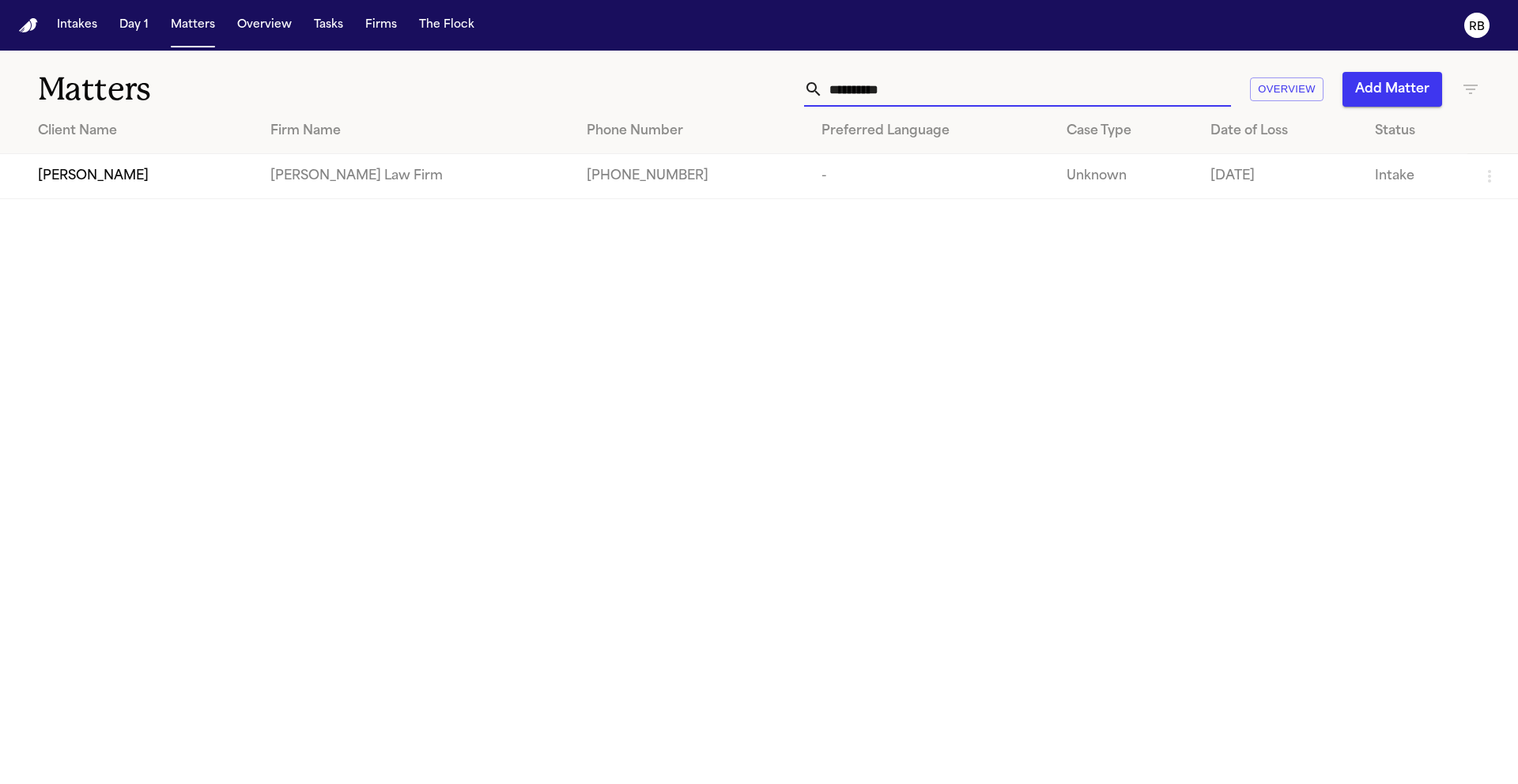
type input "**********"
click at [126, 173] on div "[PERSON_NAME]" at bounding box center [142, 176] width 208 height 19
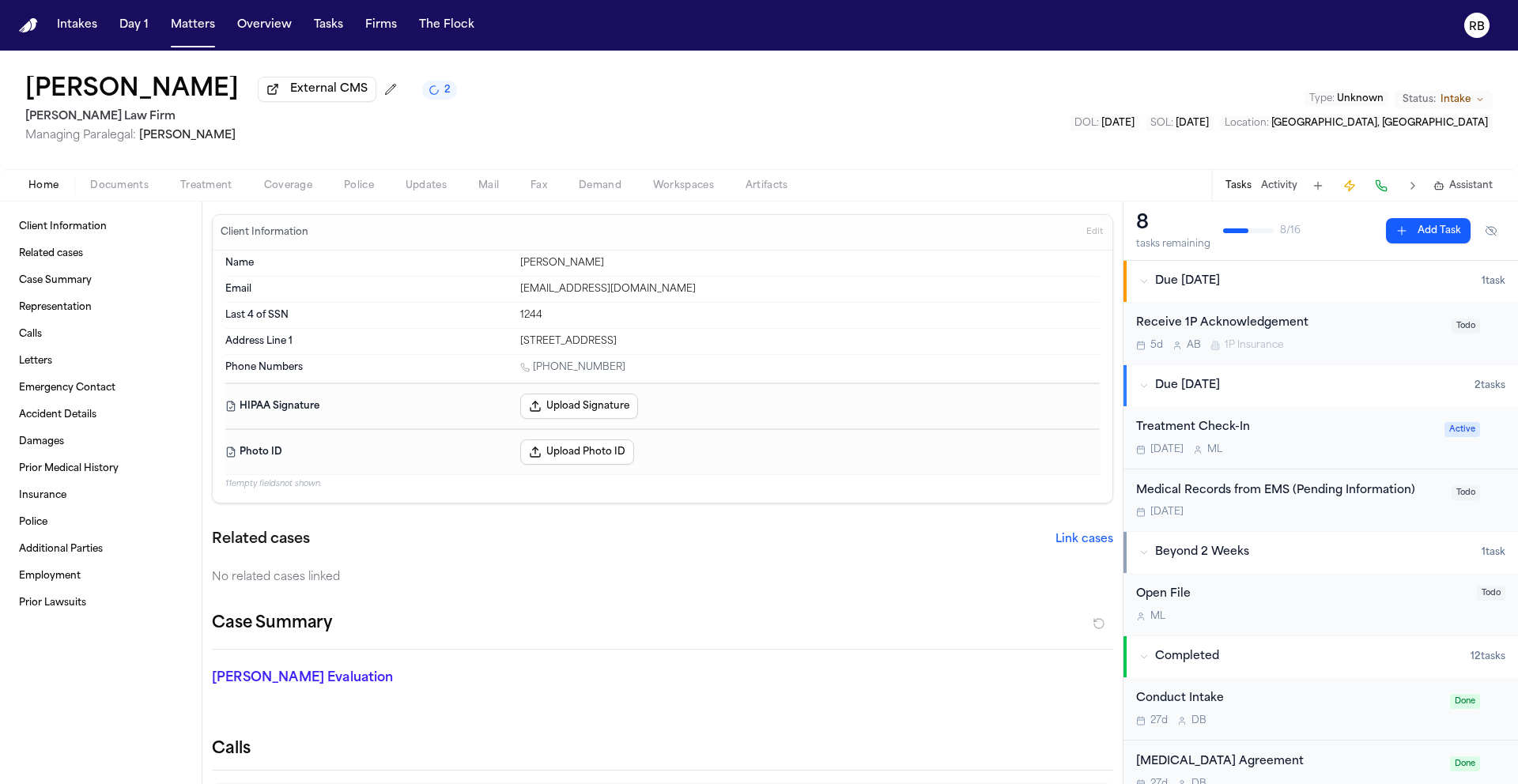
click at [220, 181] on span "Treatment" at bounding box center [207, 186] width 52 height 13
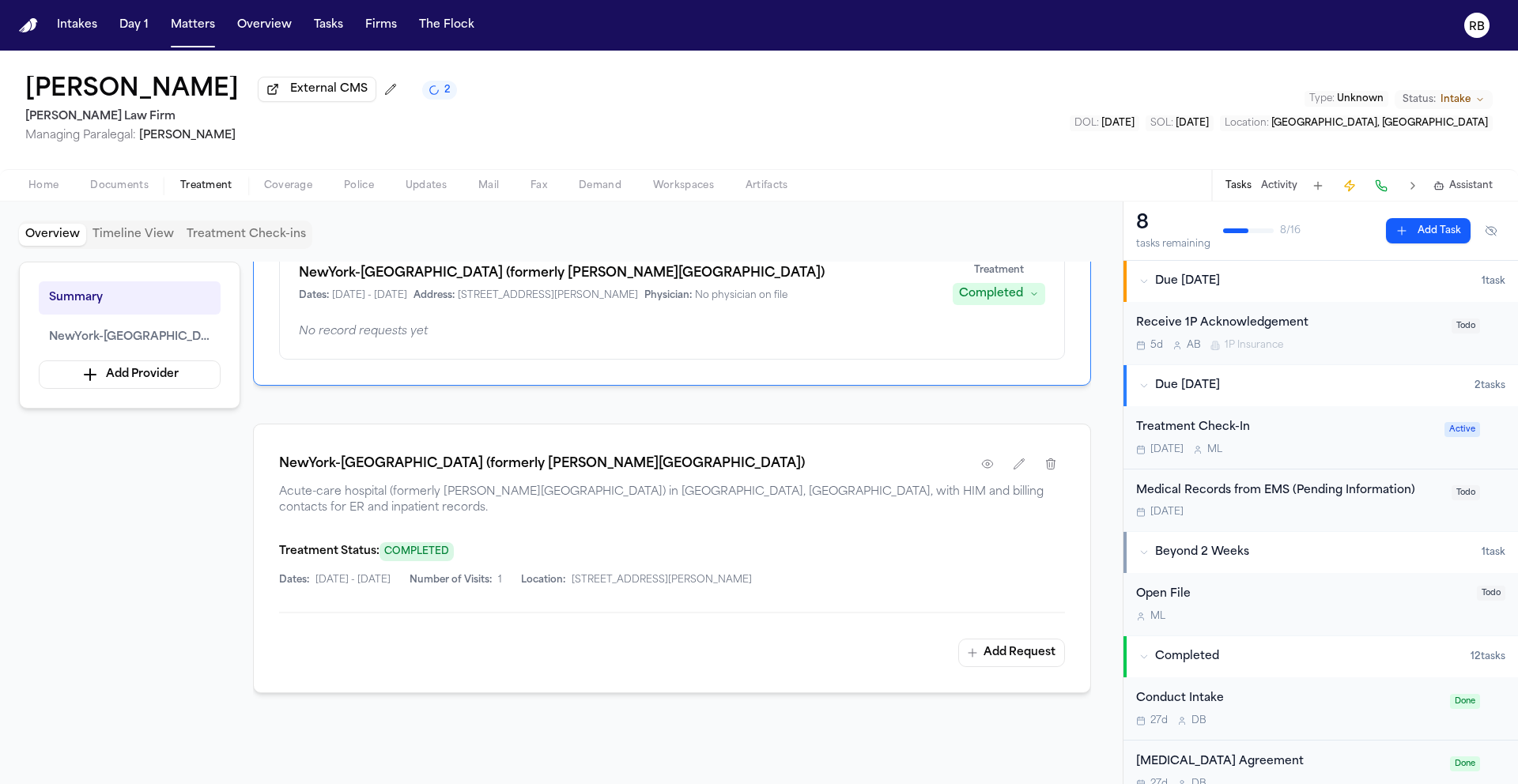
scroll to position [124, 0]
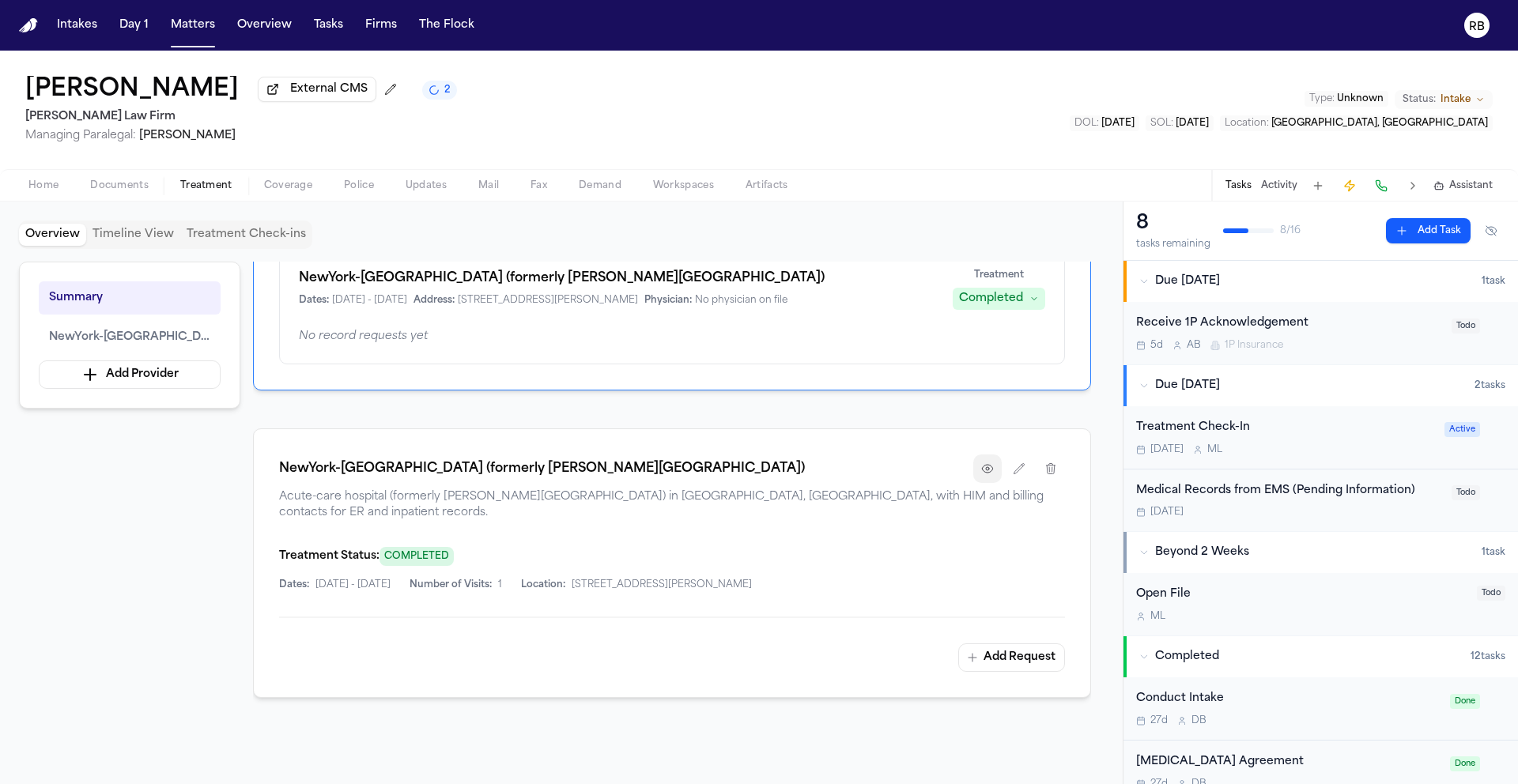
click at [995, 469] on button "button" at bounding box center [987, 468] width 29 height 29
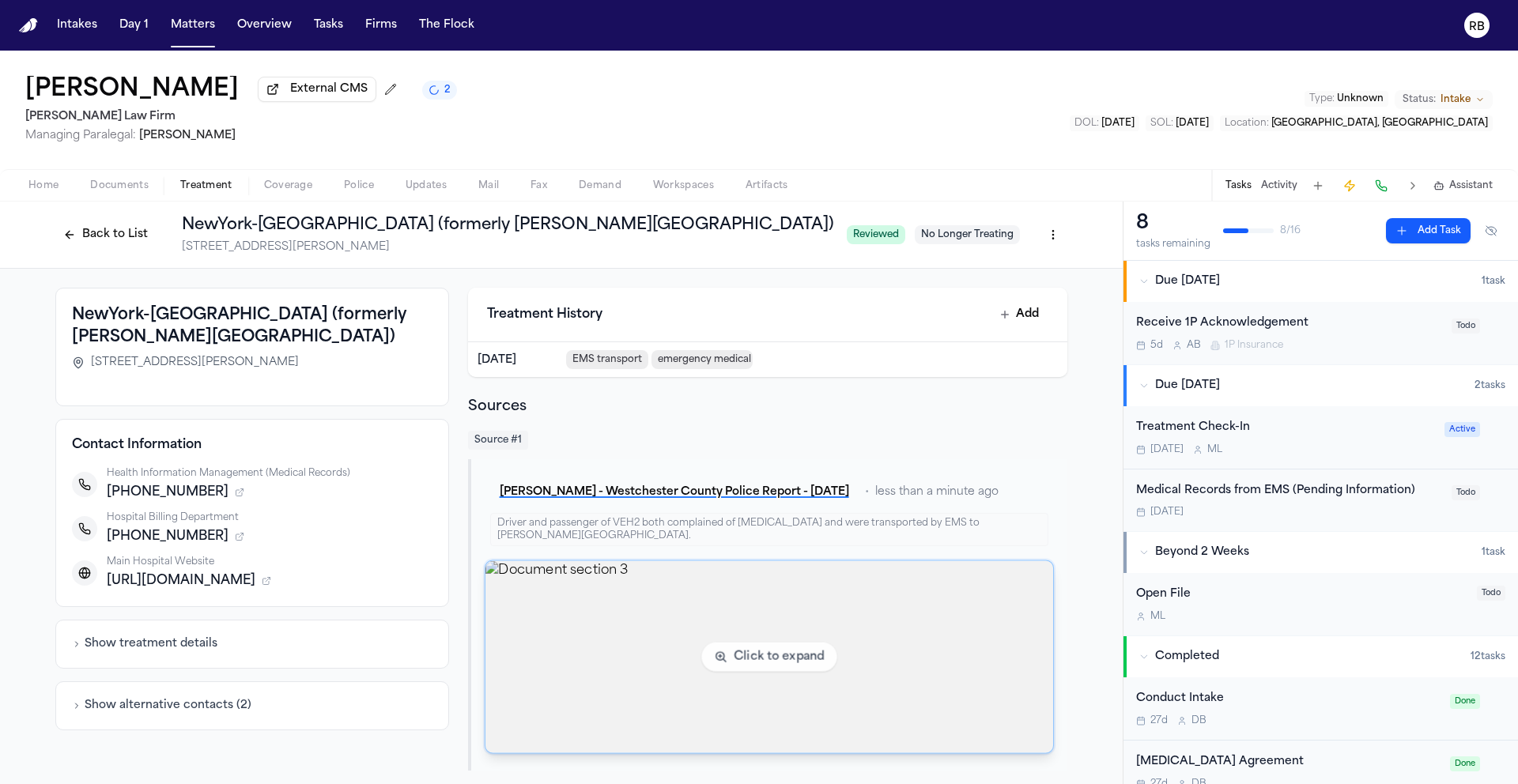
click at [850, 636] on img "View document section 3" at bounding box center [768, 656] width 568 height 192
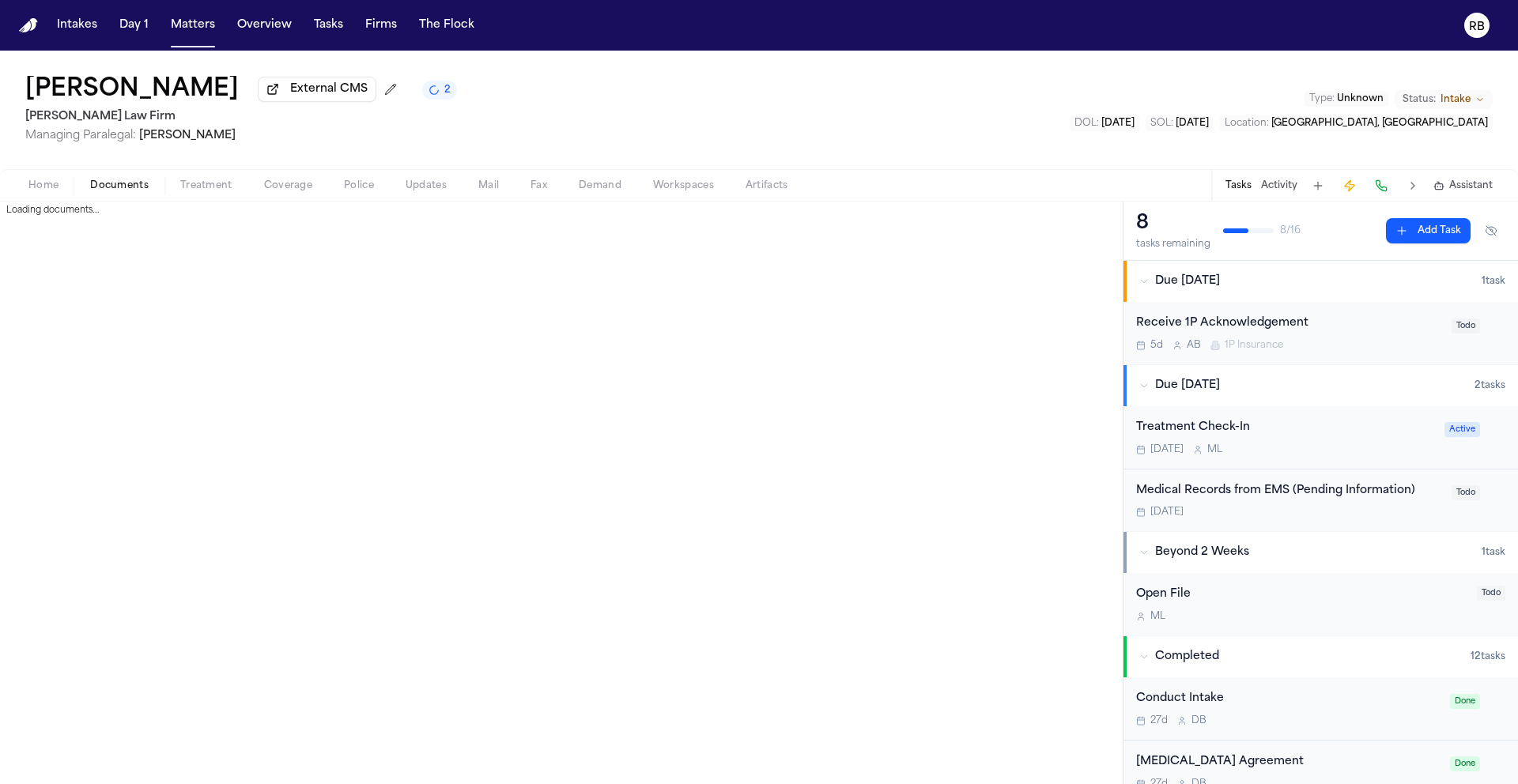
click at [116, 185] on span "Documents" at bounding box center [119, 186] width 59 height 13
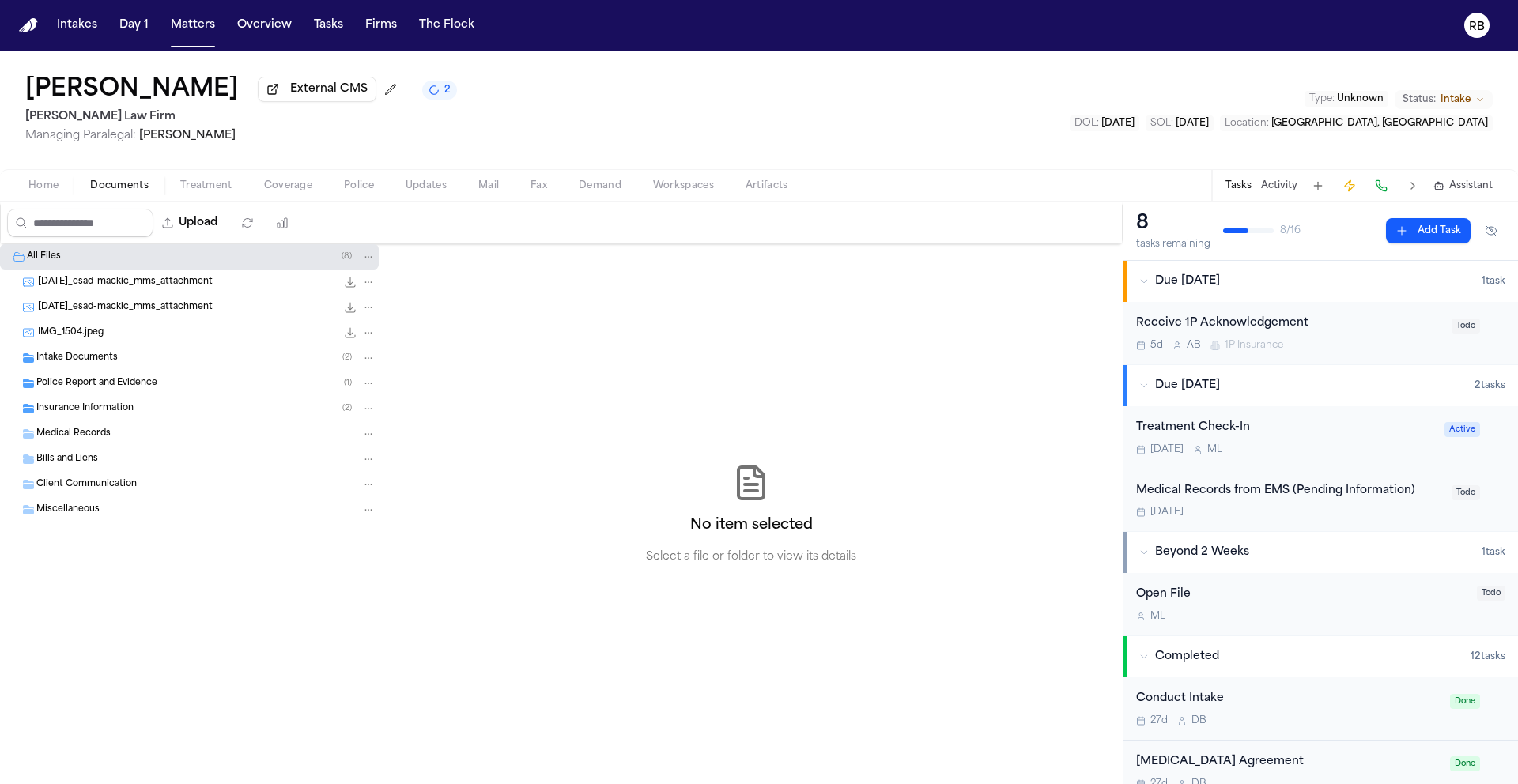
click at [130, 378] on div "Police Report and Evidence ( 1 )" at bounding box center [189, 382] width 378 height 25
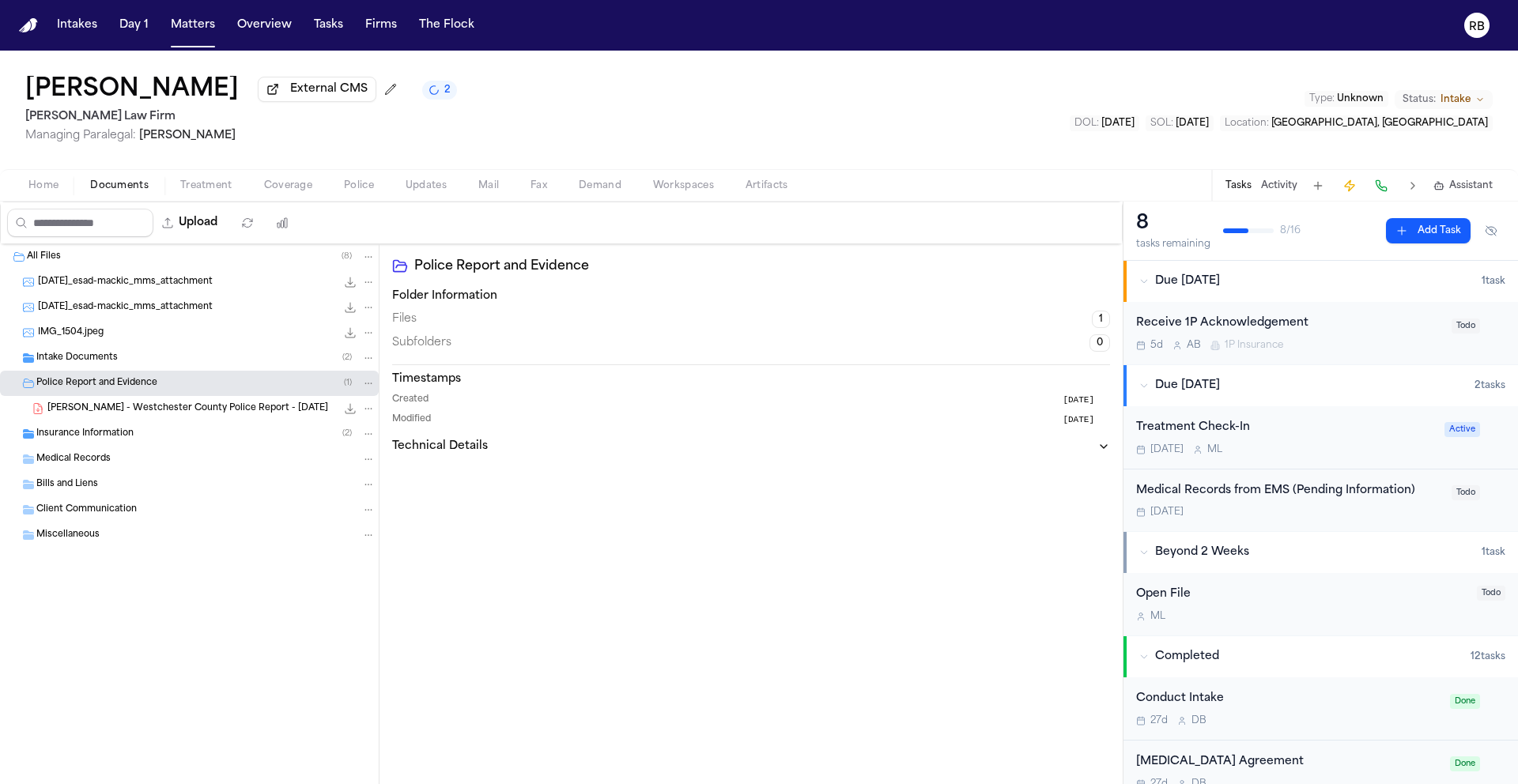
click at [201, 416] on span "[PERSON_NAME] - Westchester County Police Report - [DATE]" at bounding box center [188, 408] width 280 height 13
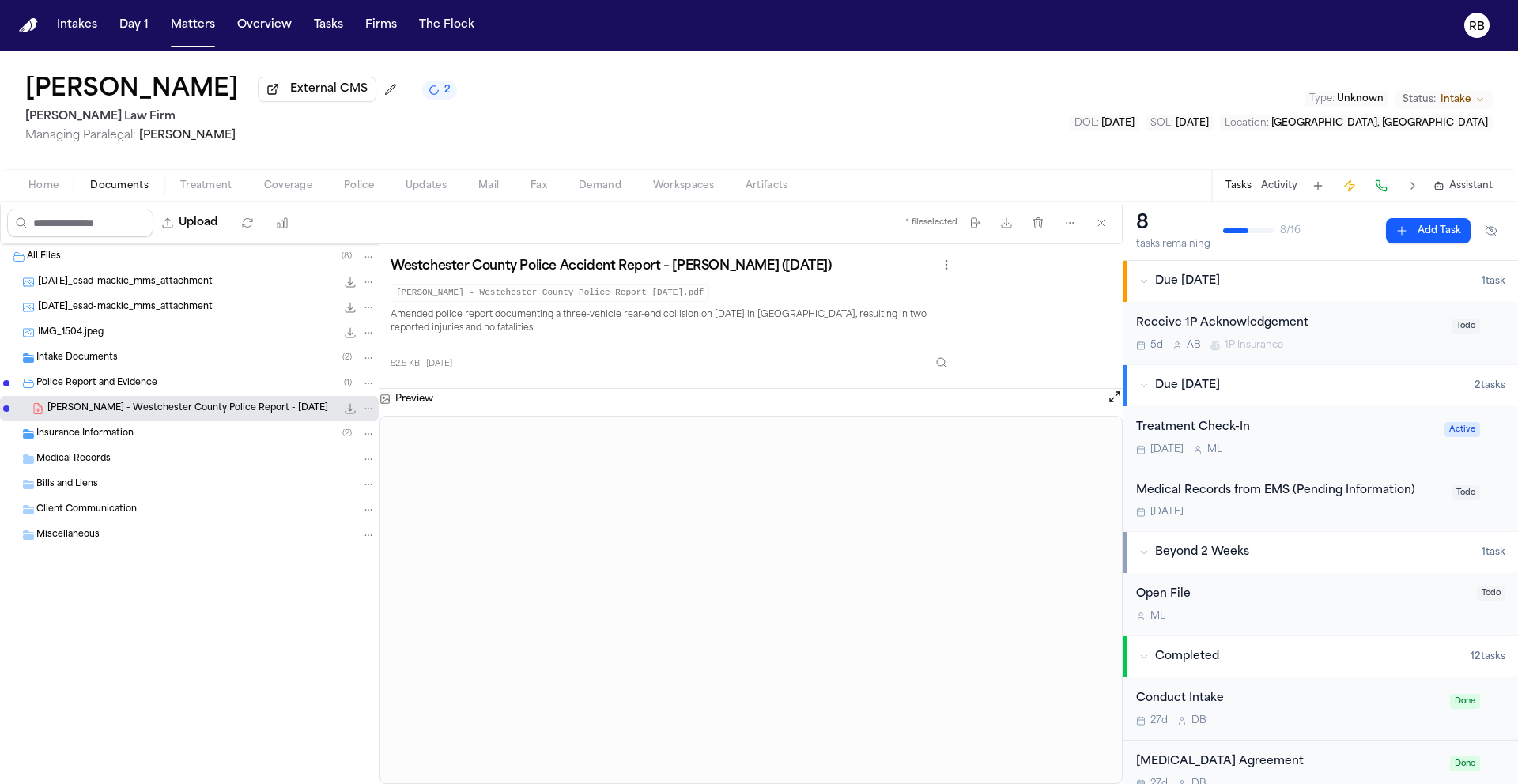
click at [431, 396] on h3 "Preview" at bounding box center [414, 399] width 38 height 13
click at [1005, 226] on icon "button" at bounding box center [1007, 223] width 10 height 10
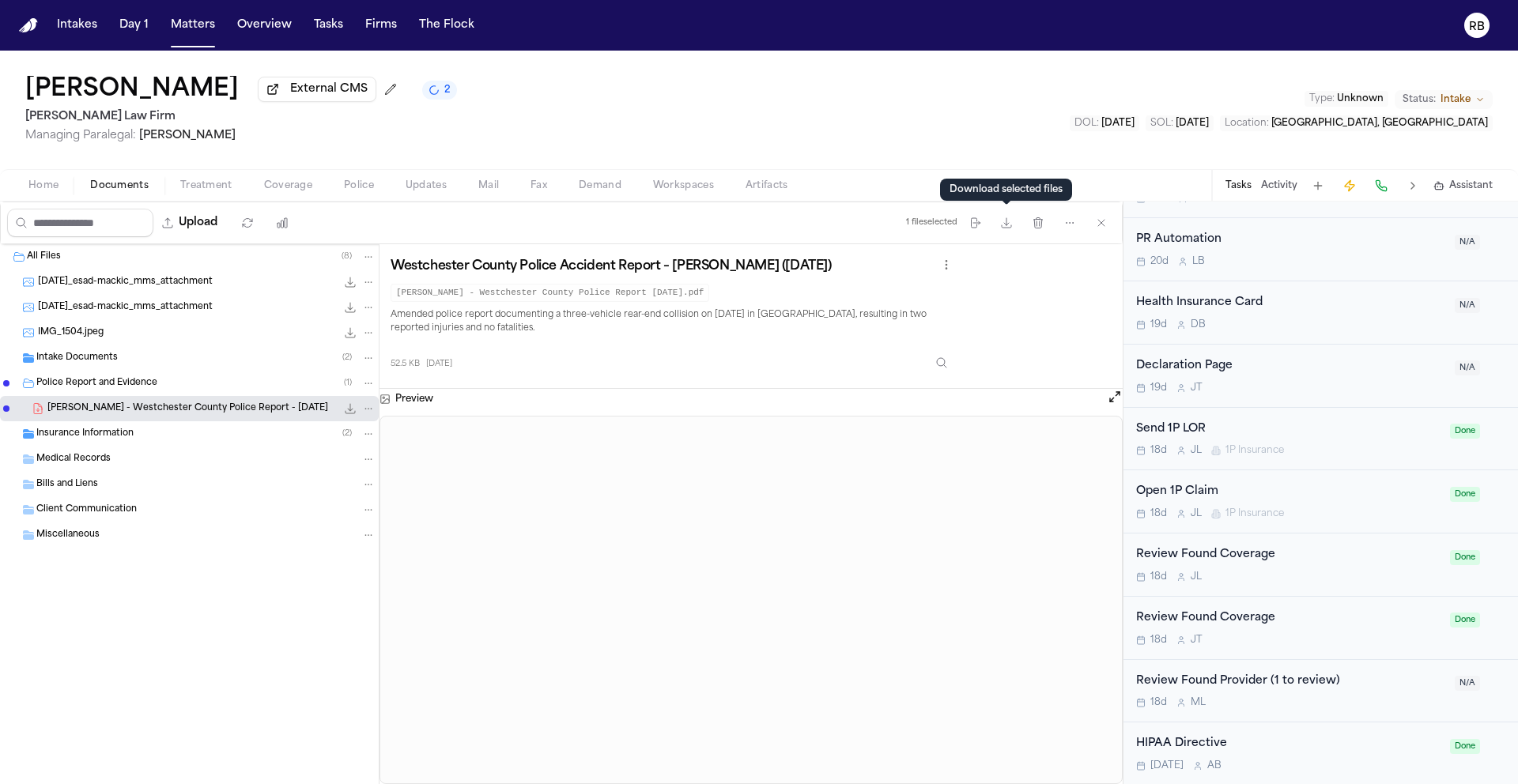
scroll to position [651, 0]
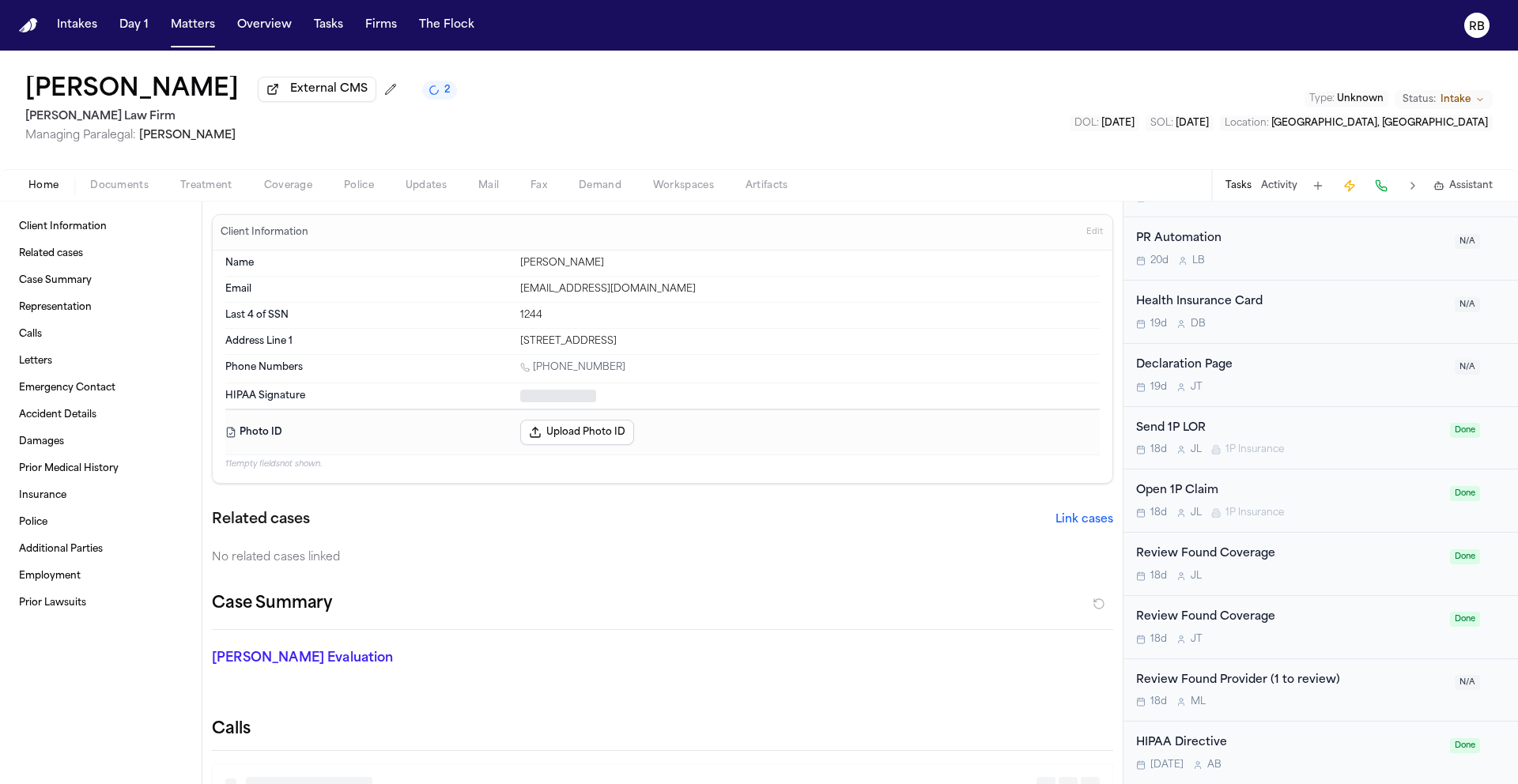
click at [52, 189] on span "Home" at bounding box center [44, 186] width 30 height 13
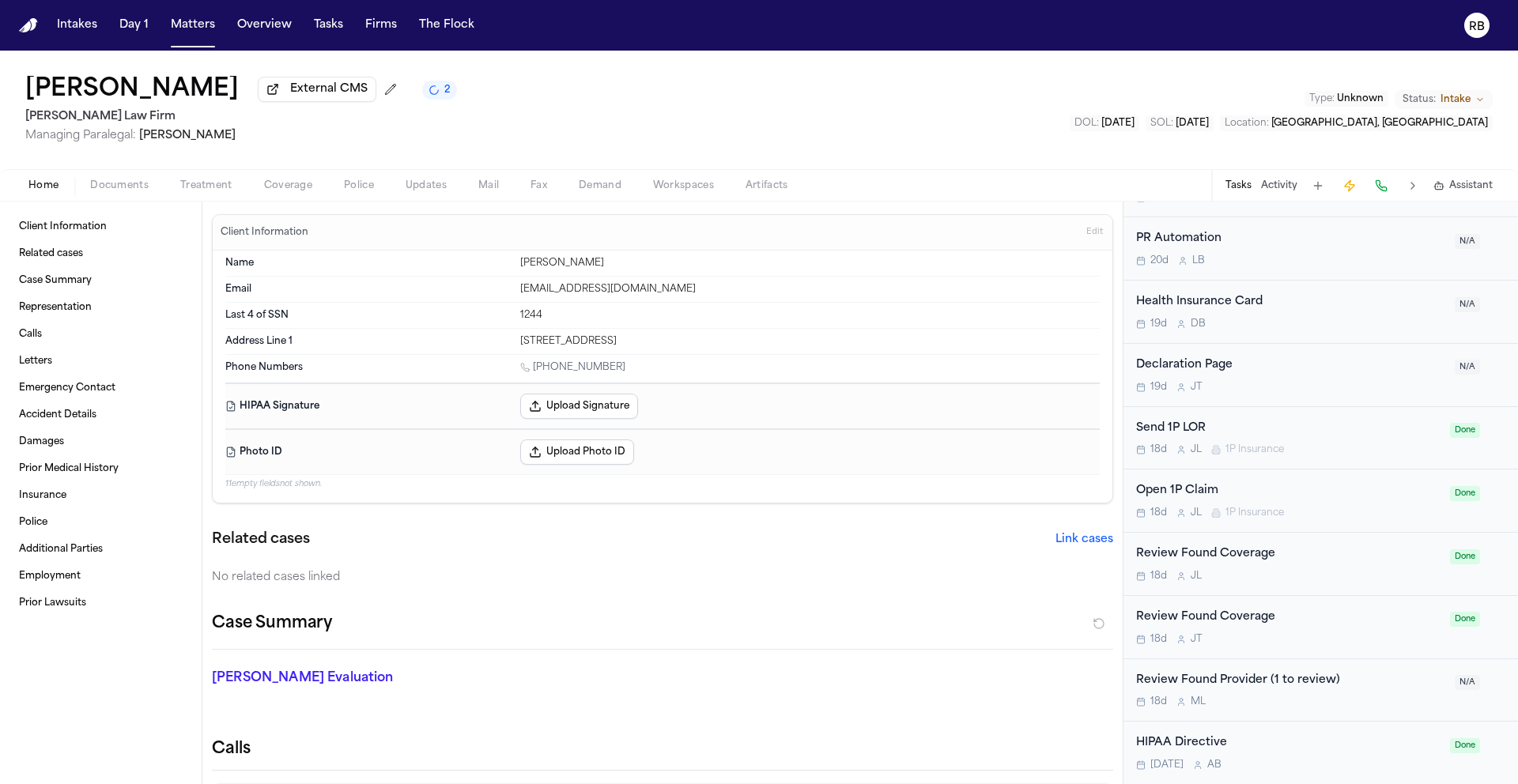
click at [500, 126] on div "[PERSON_NAME] External CMS 2 [PERSON_NAME] Law Firm Managing Paralegal: [PERSON…" at bounding box center [759, 110] width 1518 height 119
click at [200, 189] on span "Treatment" at bounding box center [207, 186] width 52 height 13
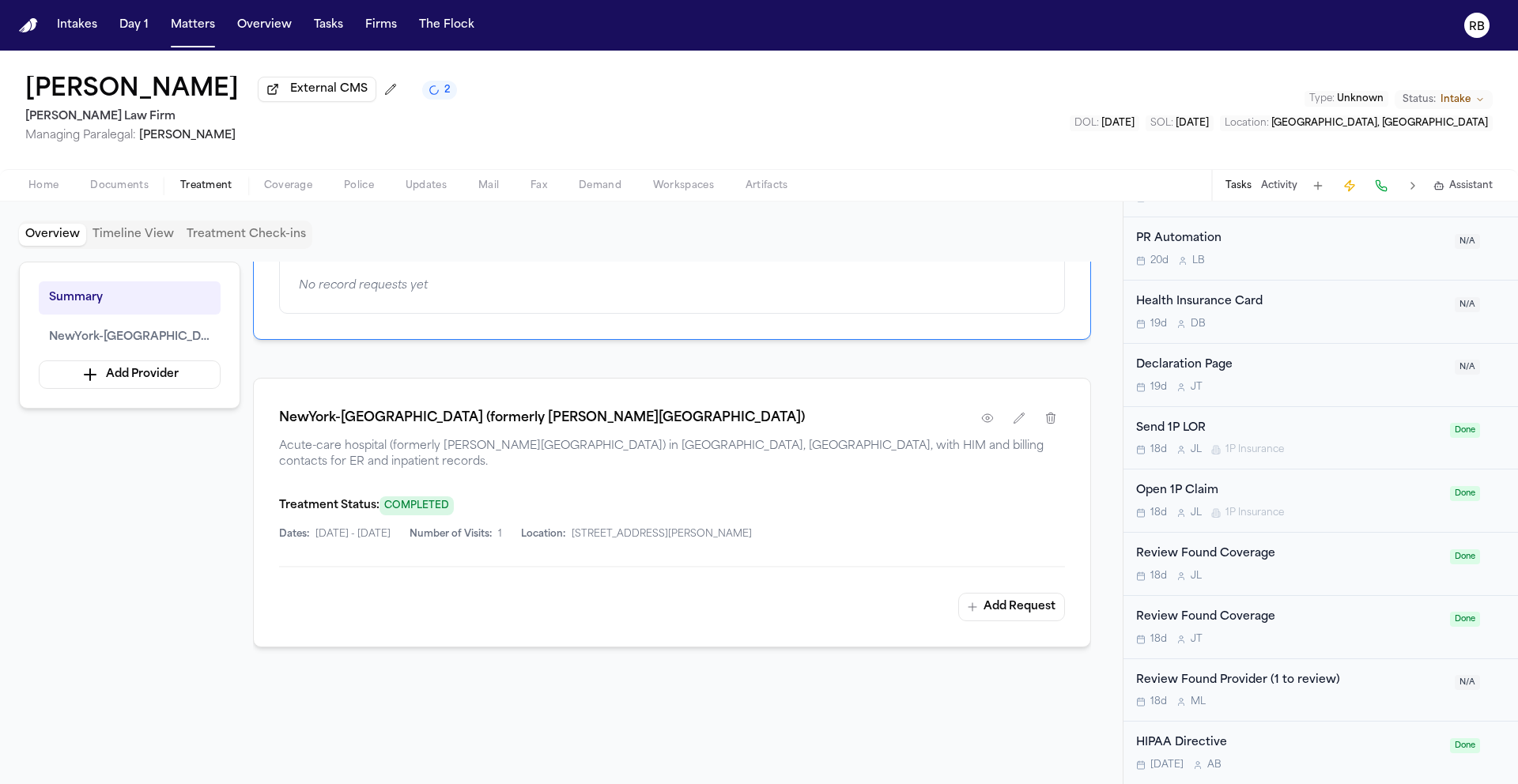
scroll to position [200, 0]
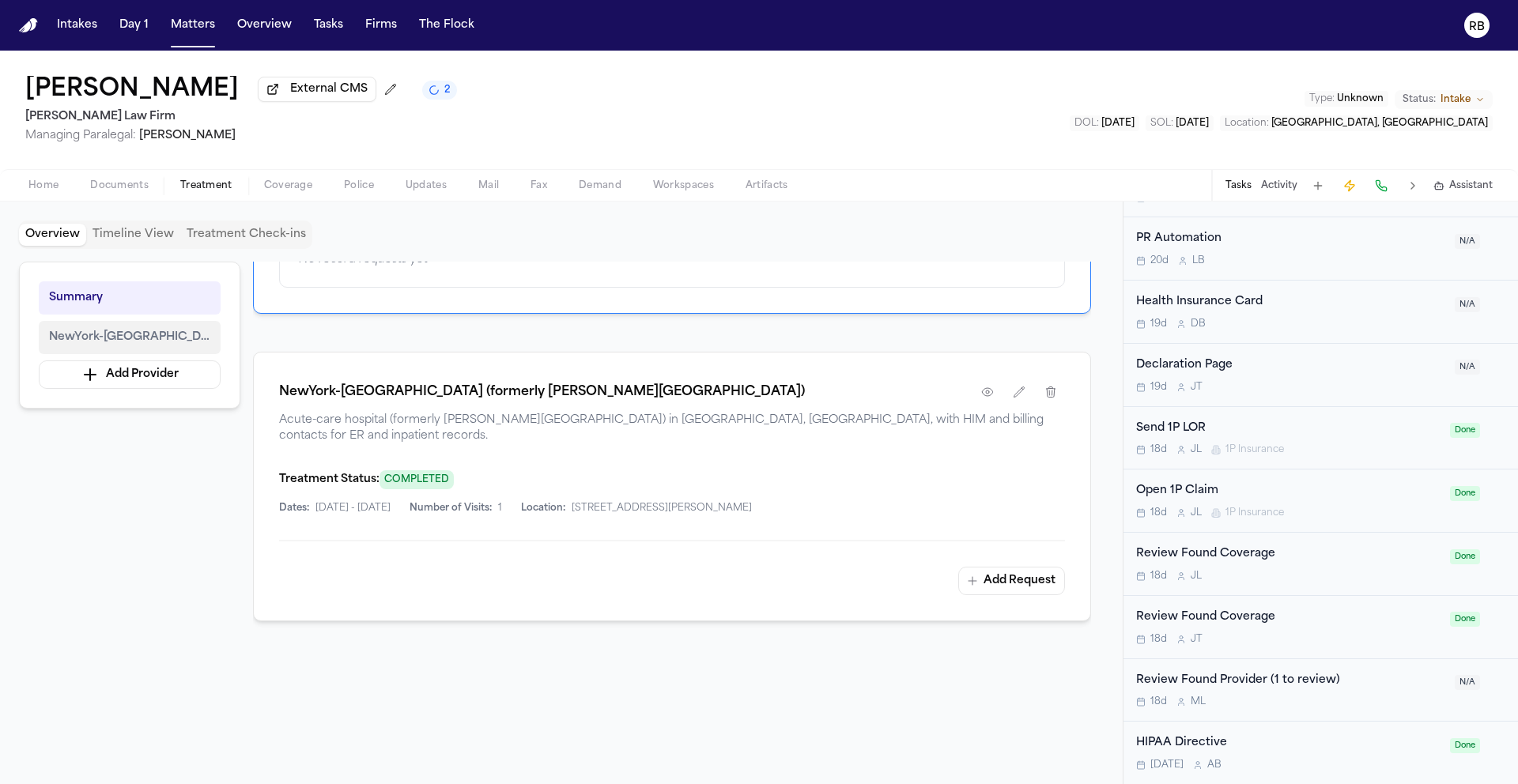
click at [92, 332] on span "NewYork-[GEOGRAPHIC_DATA] (formerly [PERSON_NAME][GEOGRAPHIC_DATA])" at bounding box center [130, 337] width 162 height 19
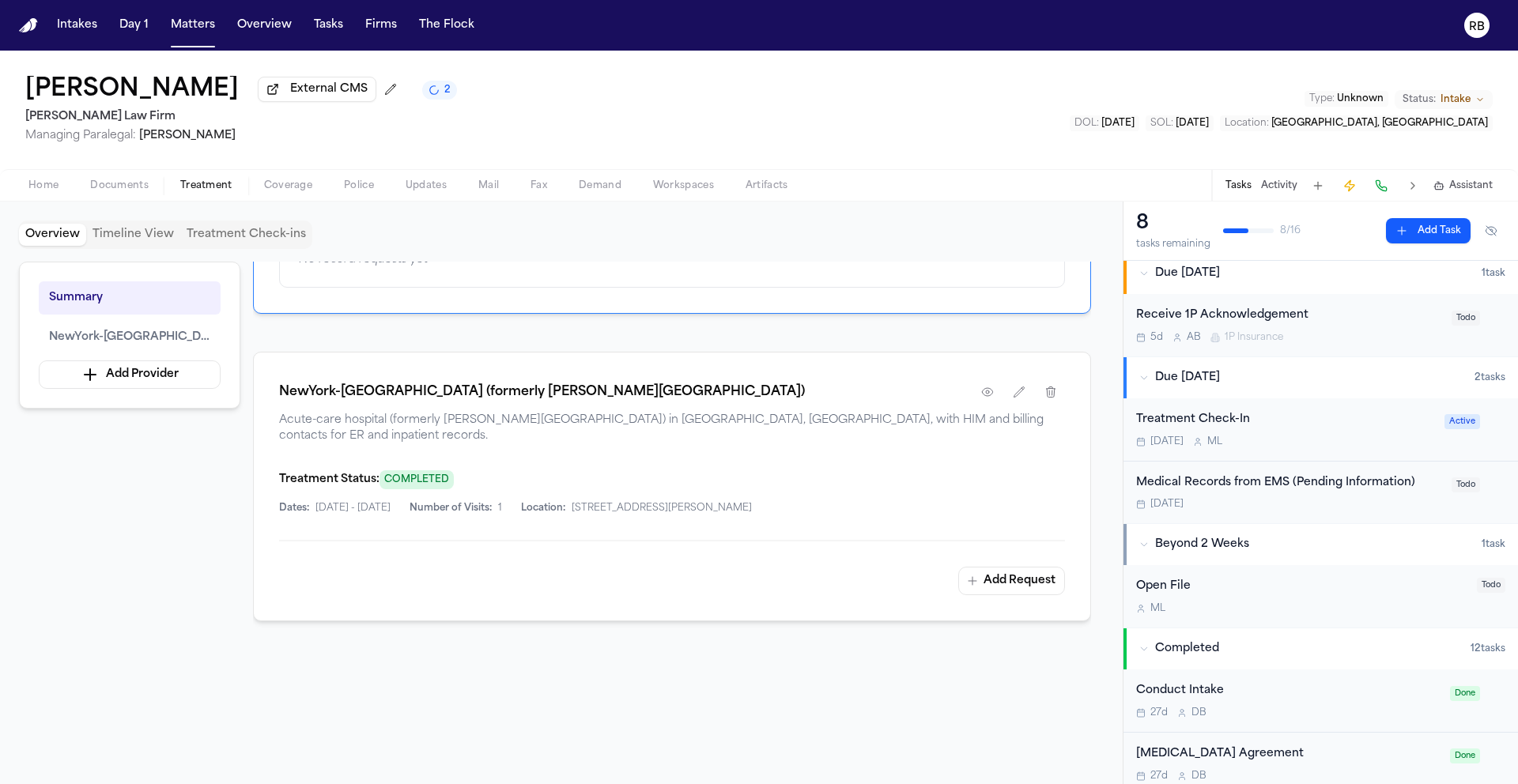
scroll to position [0, 0]
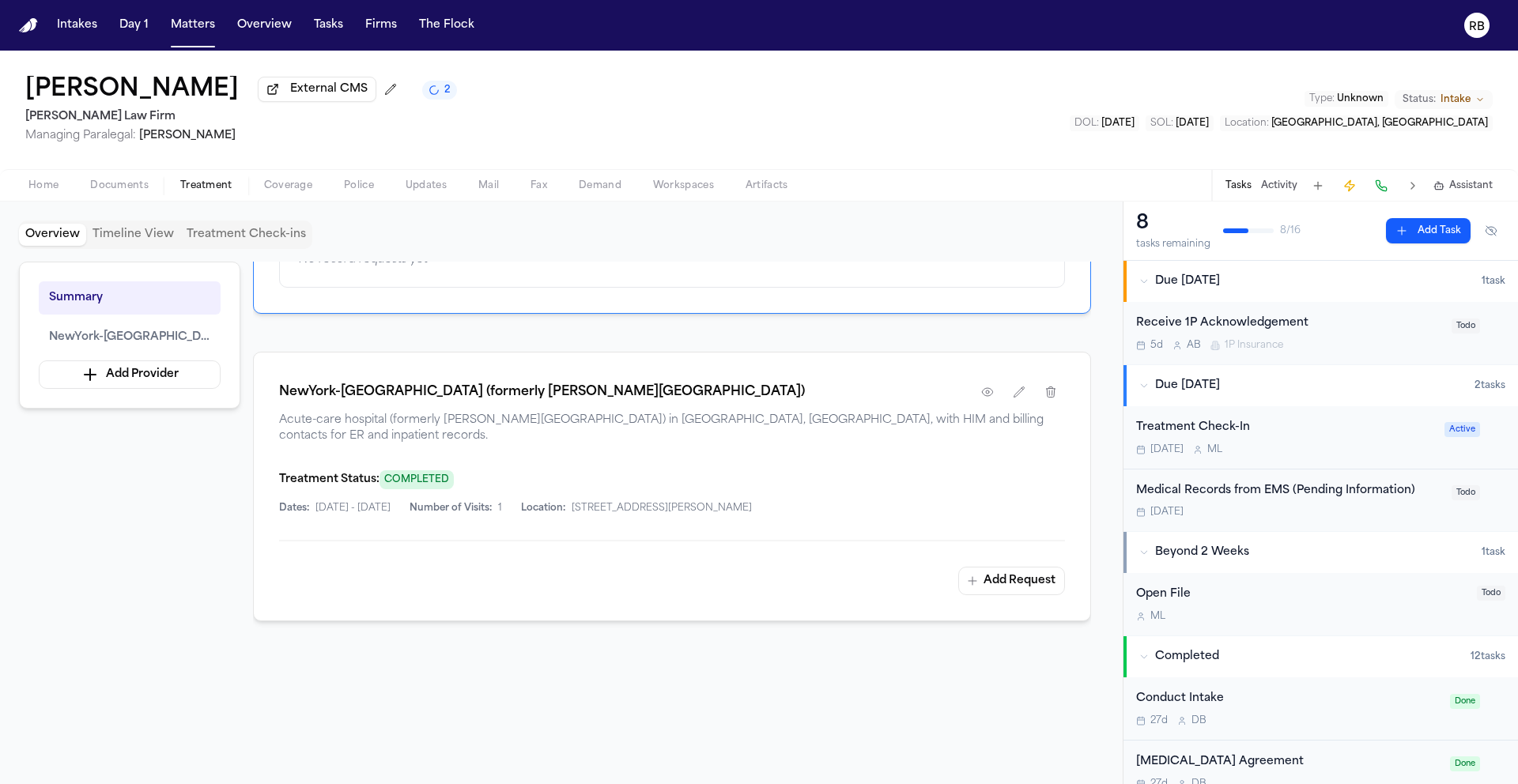
click at [1391, 237] on button "Add Task" at bounding box center [1427, 230] width 85 height 25
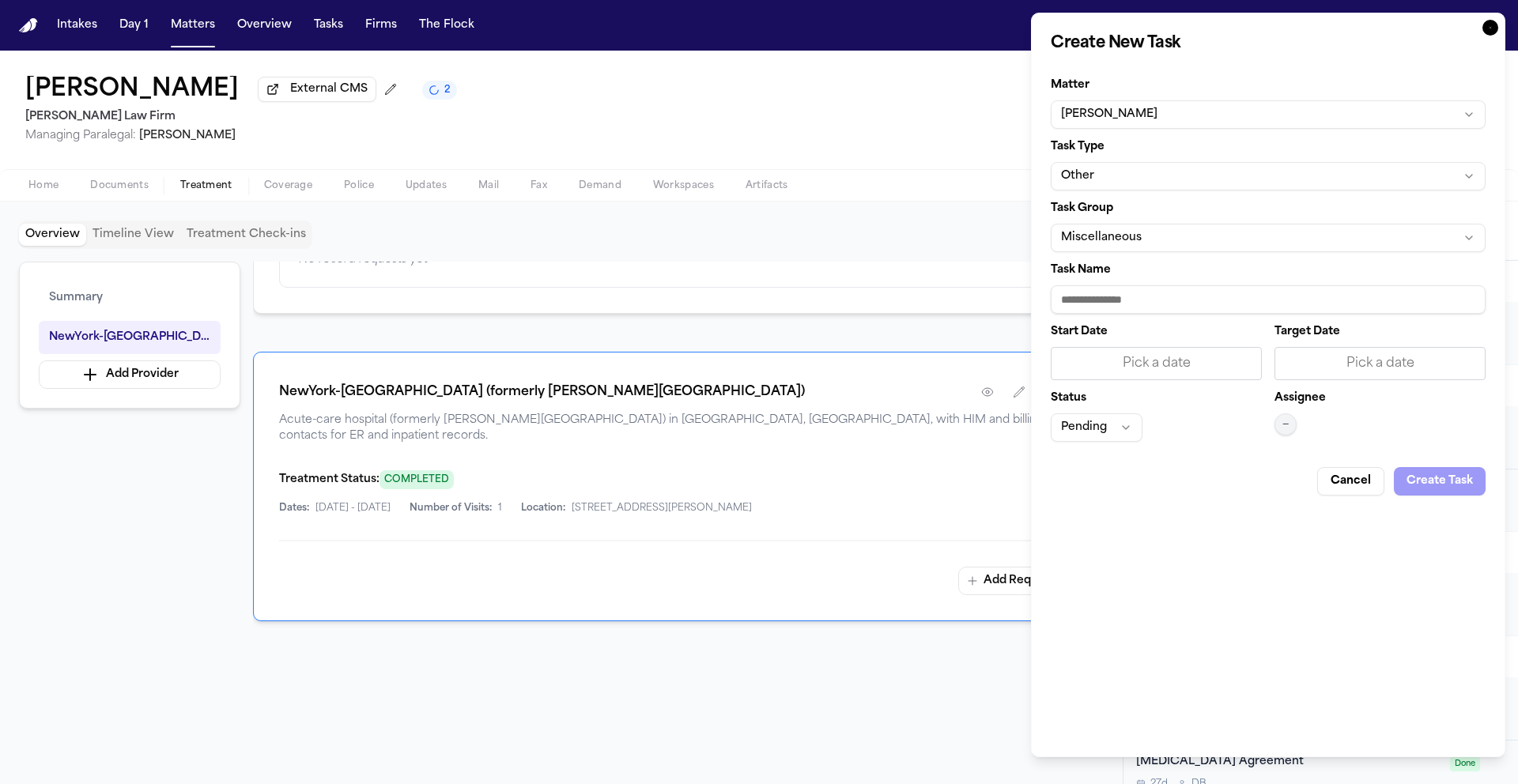
click at [1157, 171] on button "Other" at bounding box center [1268, 176] width 435 height 29
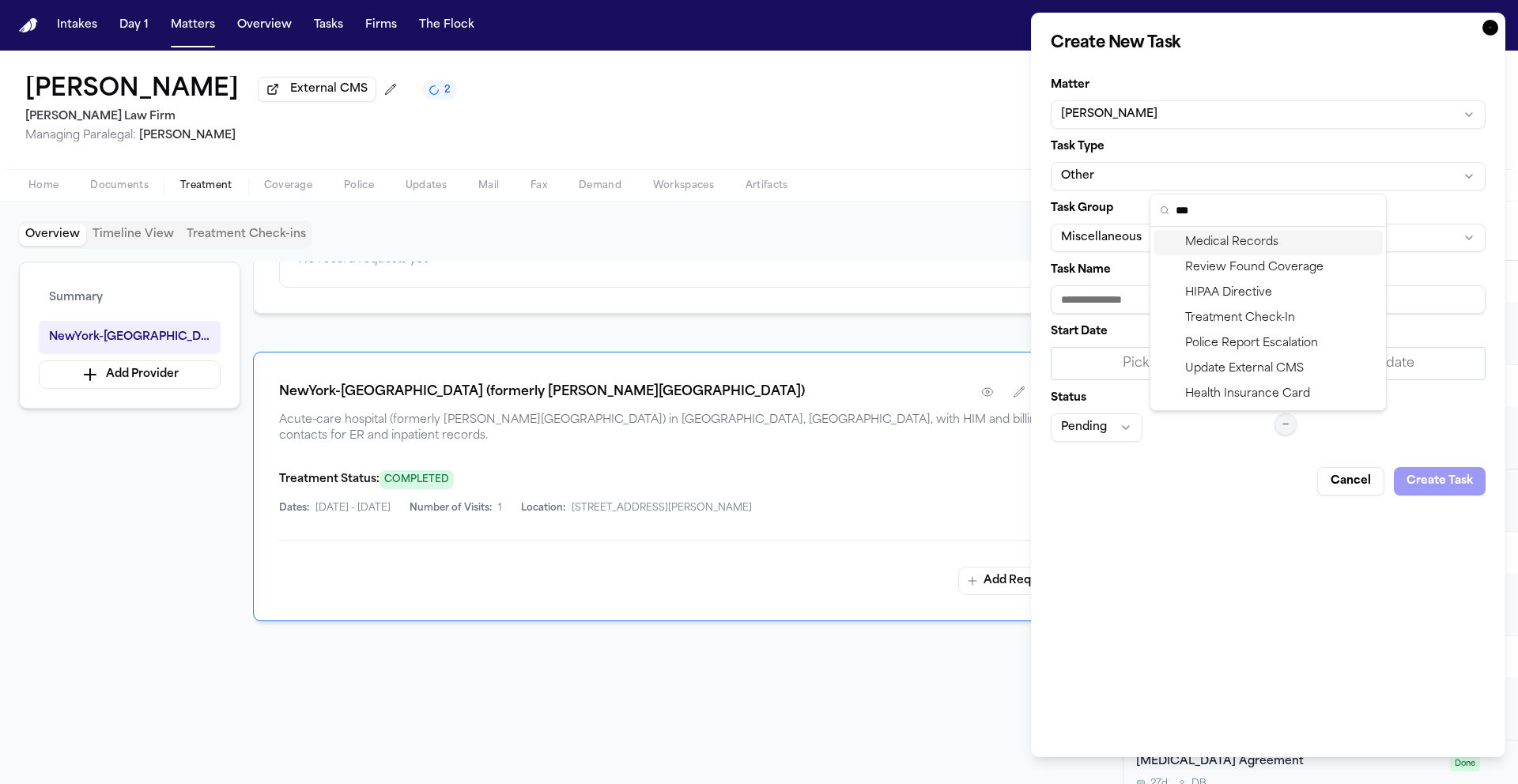
type input "***"
click at [1280, 240] on div "Medical Records" at bounding box center [1268, 241] width 230 height 25
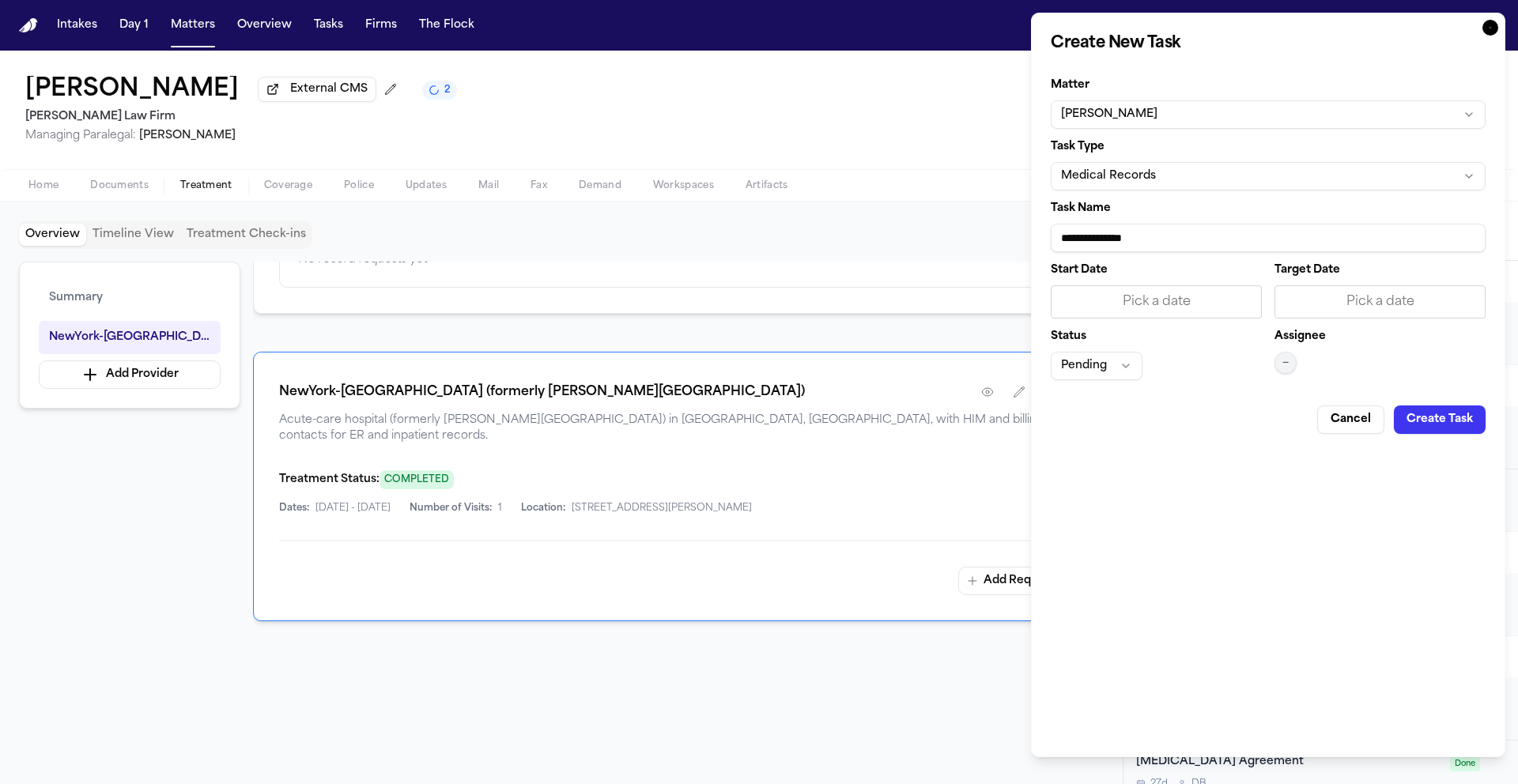
click at [1188, 237] on input "**********" at bounding box center [1268, 237] width 435 height 29
drag, startPoint x: 1200, startPoint y: 235, endPoint x: 857, endPoint y: 237, distance: 343.0
click at [868, 233] on body "Intakes Day 1 Matters Overview Tasks Firms The Flock RB [PERSON_NAME] External …" at bounding box center [759, 392] width 1518 height 784
type input "**********"
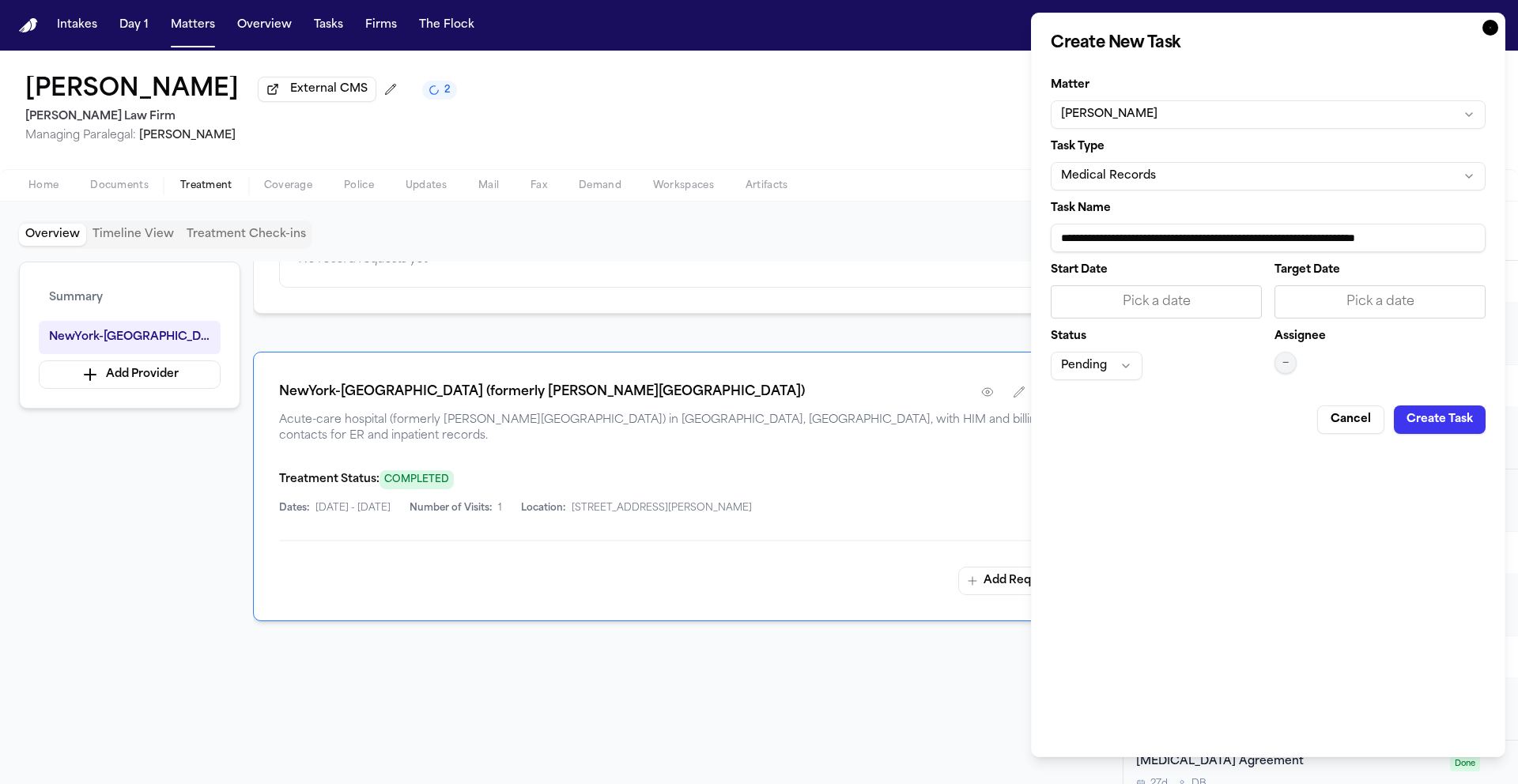
click at [1176, 304] on div "Pick a date" at bounding box center [1156, 301] width 191 height 19
click at [1167, 466] on button "16" at bounding box center [1174, 466] width 25 height 25
click at [1343, 306] on div "Pick a date" at bounding box center [1379, 301] width 191 height 19
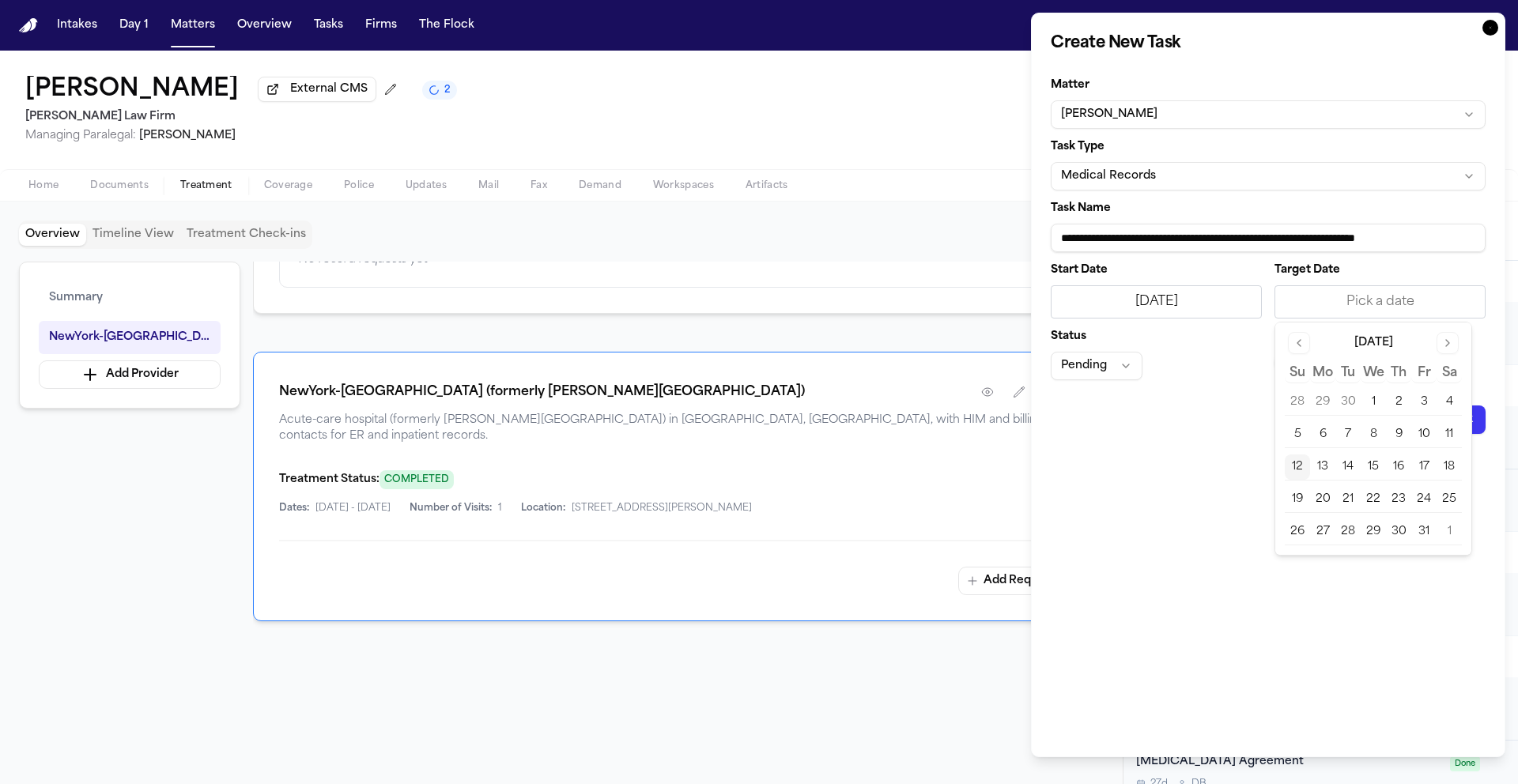
click at [1401, 470] on button "16" at bounding box center [1397, 466] width 25 height 25
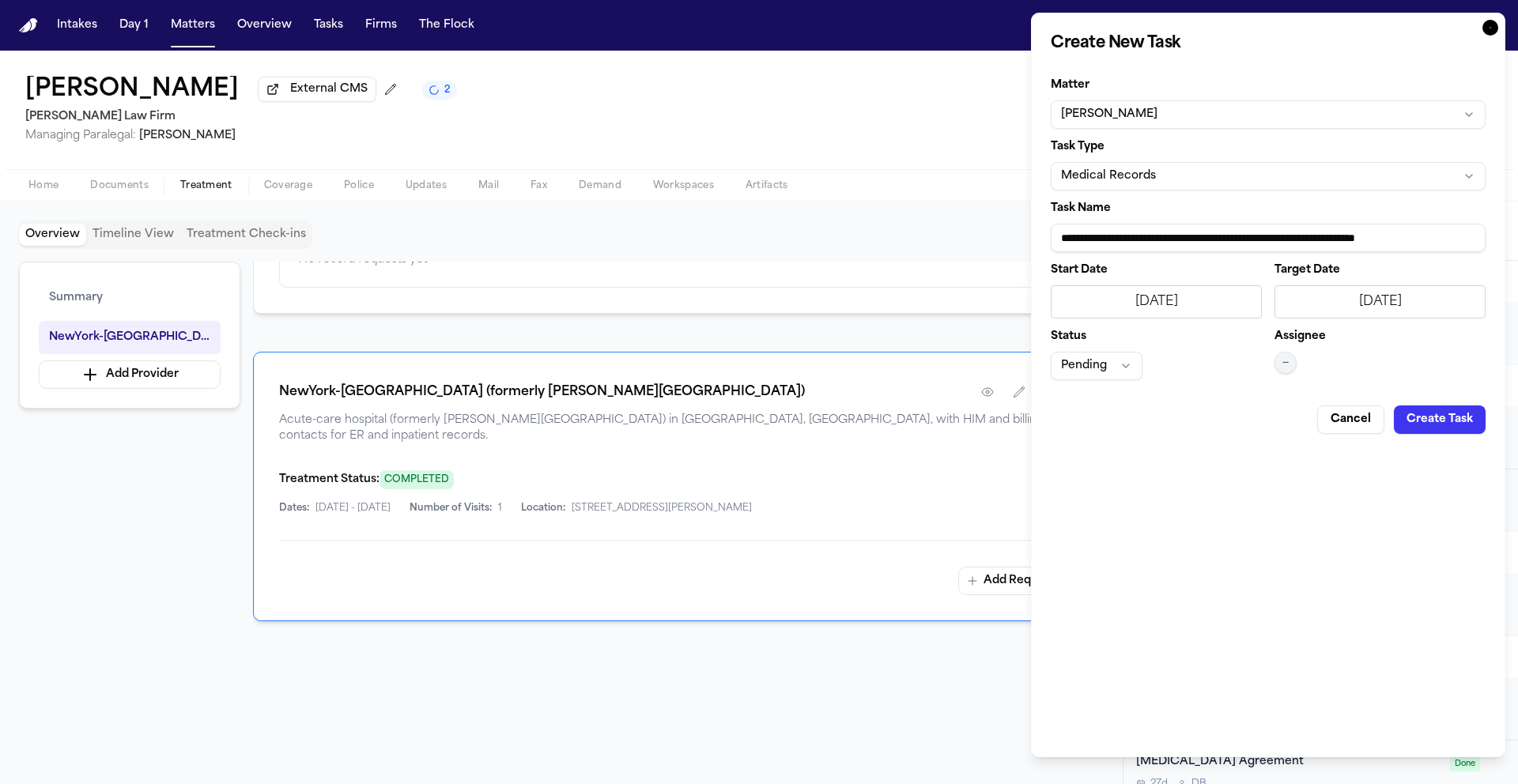
click at [1192, 451] on div "**********" at bounding box center [1267, 385] width 474 height 744
click at [1108, 367] on button "Pending" at bounding box center [1097, 365] width 92 height 29
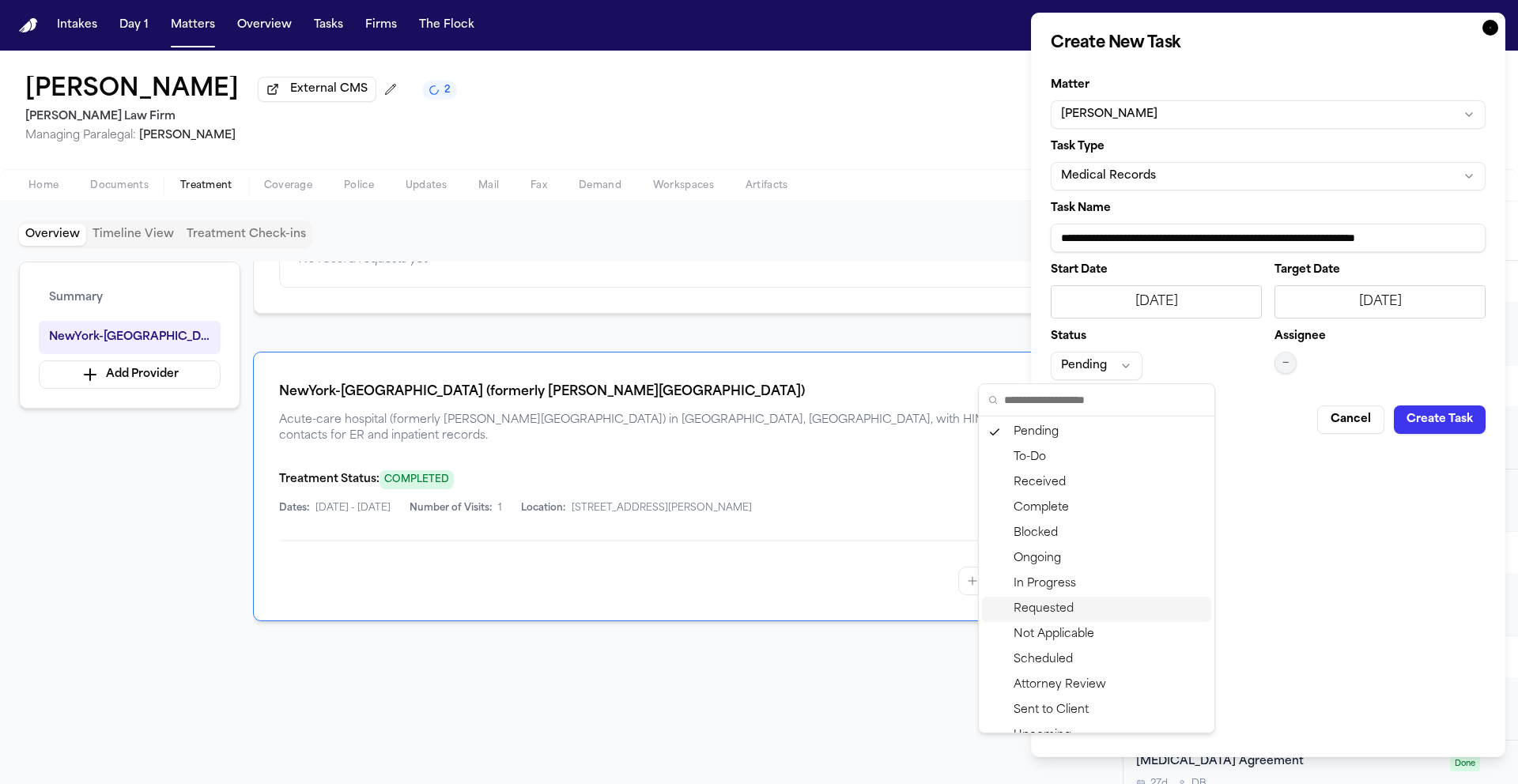
click at [1074, 609] on div "Requested" at bounding box center [1097, 608] width 230 height 25
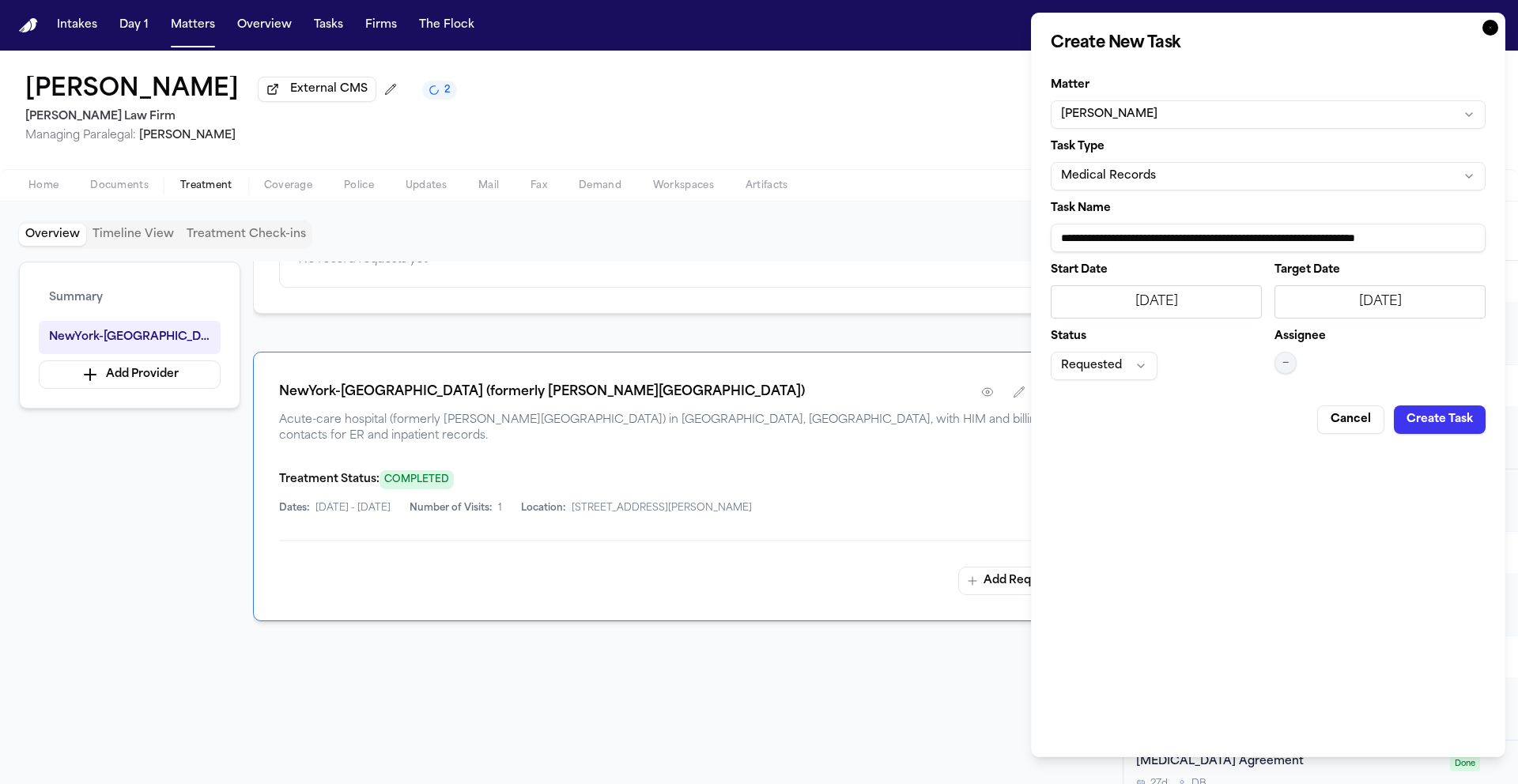
click at [1436, 417] on button "Create Task" at bounding box center [1439, 419] width 92 height 29
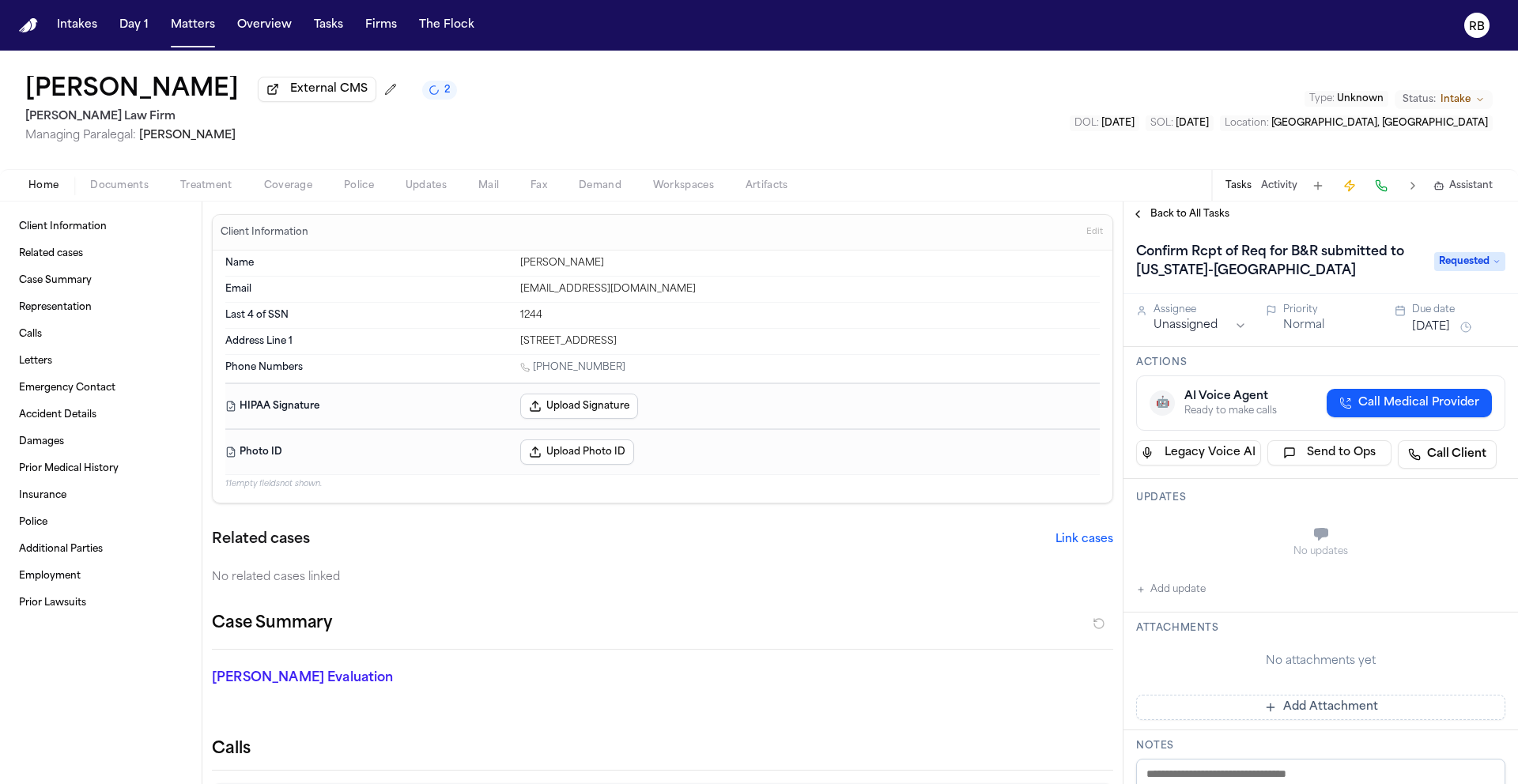
click at [1181, 589] on button "Add update" at bounding box center [1171, 588] width 70 height 19
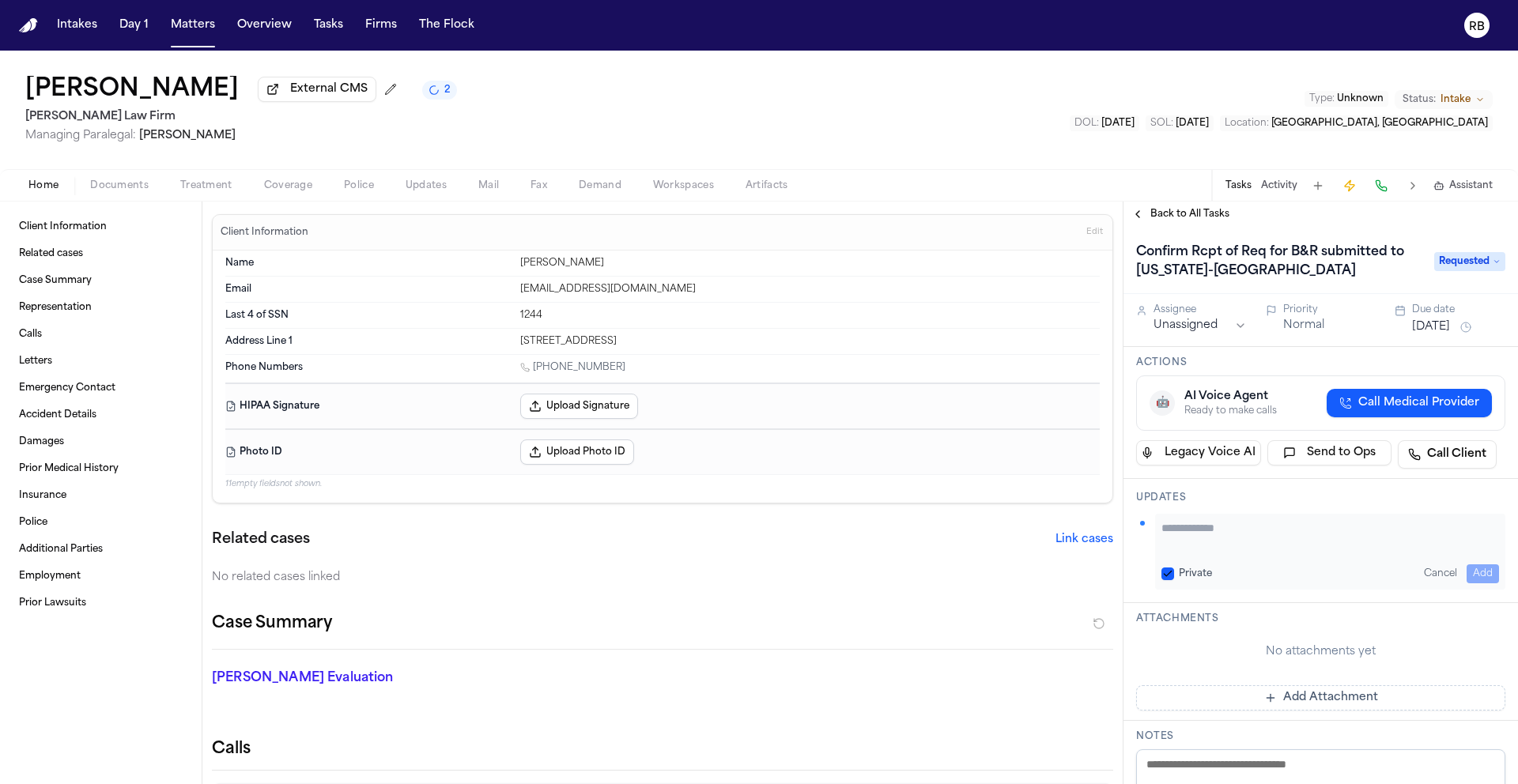
click at [1226, 550] on textarea "Add your update" at bounding box center [1330, 536] width 337 height 32
type textarea "**********"
click at [1466, 568] on button "Add" at bounding box center [1482, 574] width 32 height 19
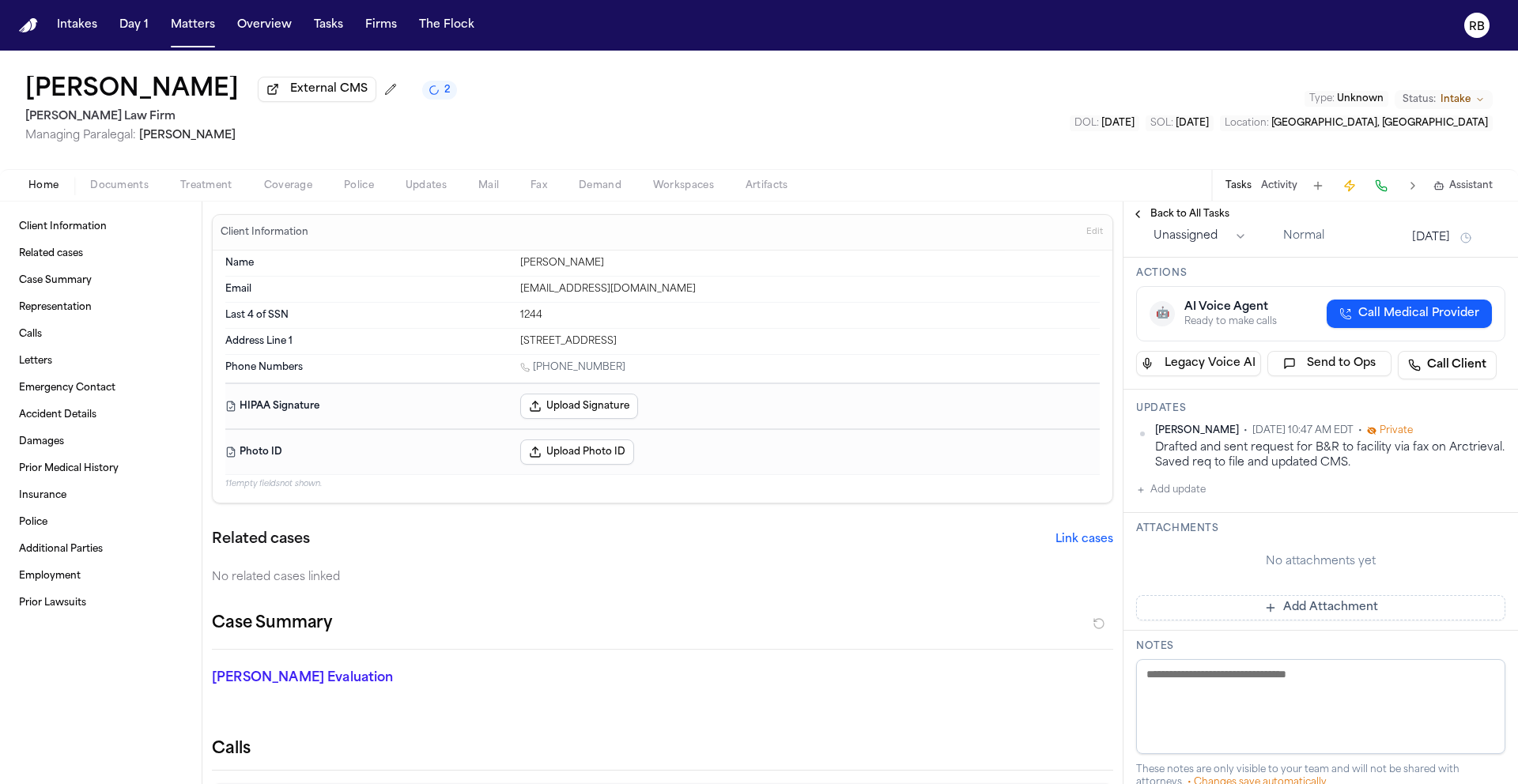
scroll to position [112, 0]
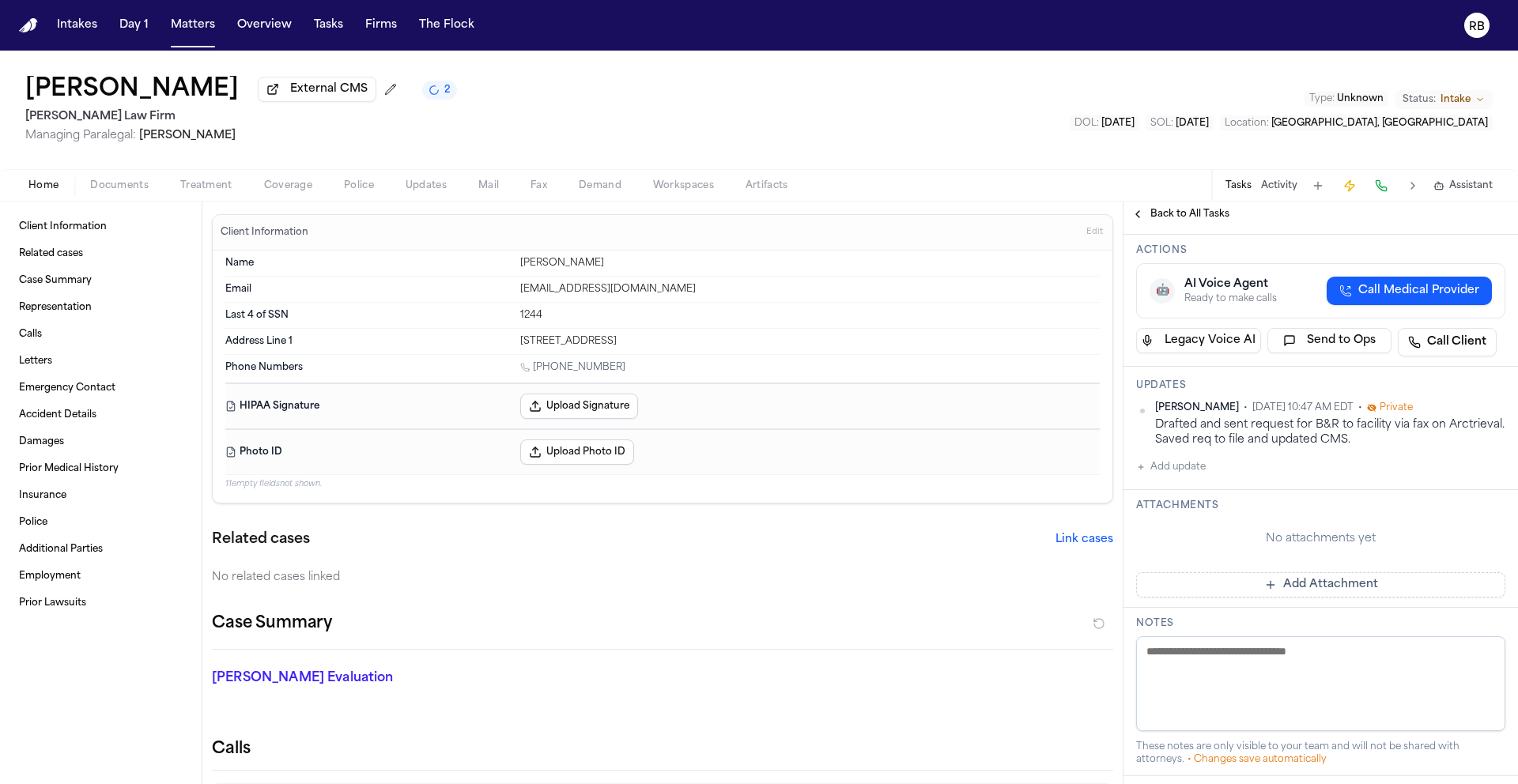
click at [1341, 582] on button "Add Attachment" at bounding box center [1320, 584] width 369 height 25
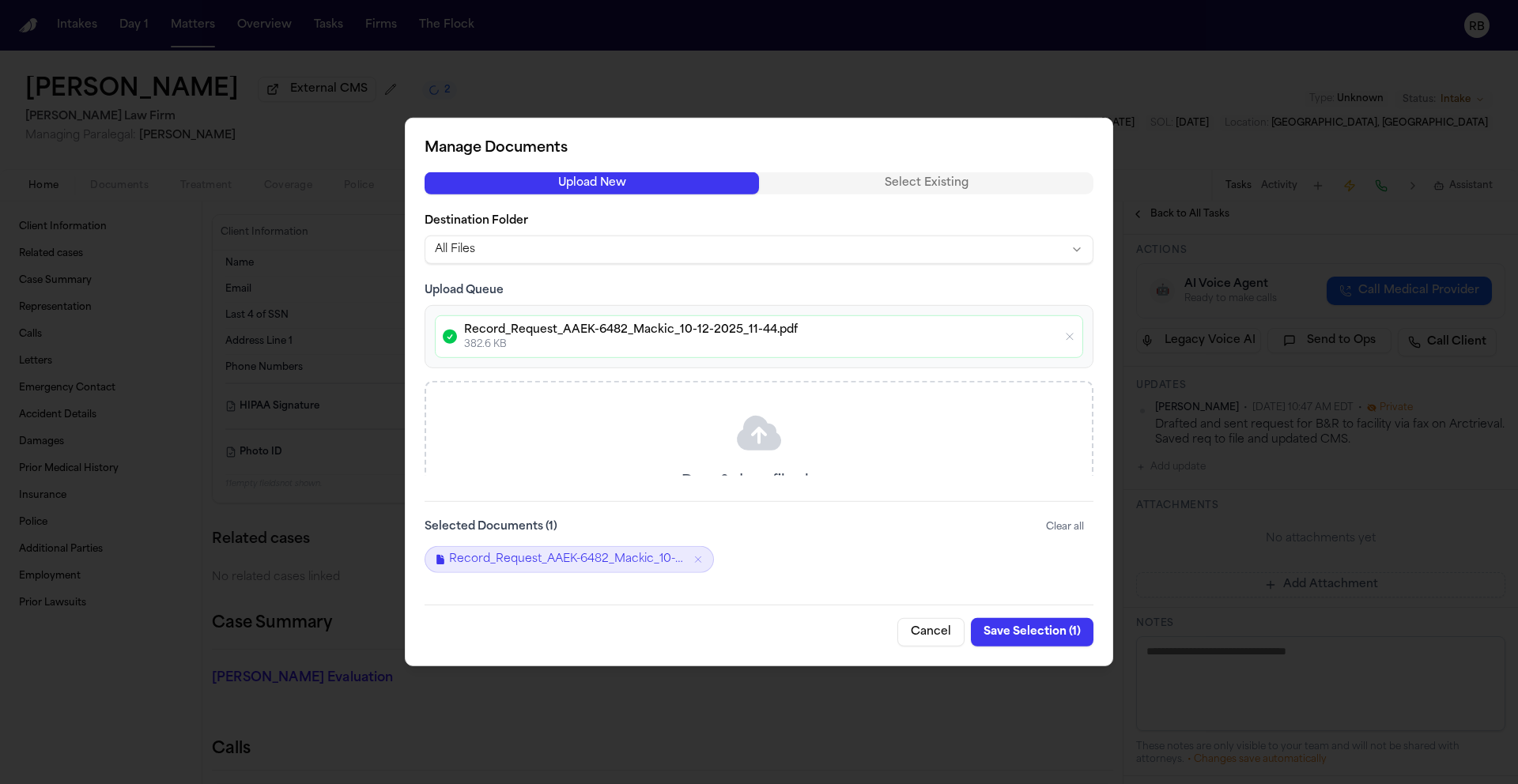
click at [792, 650] on div "Manage Documents Upload New Select Existing Destination Folder All Files Upload…" at bounding box center [759, 392] width 709 height 549
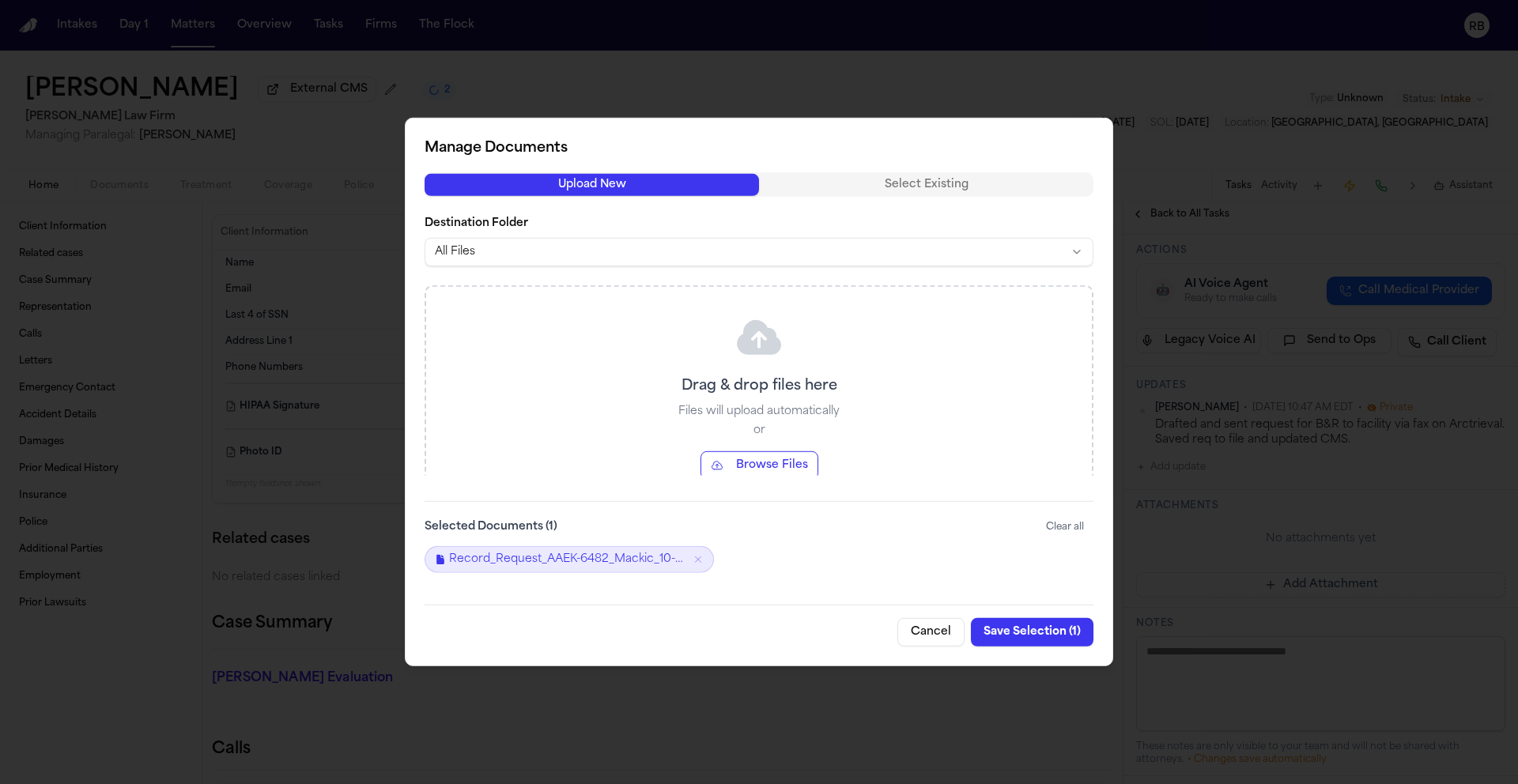
click at [1027, 632] on button "Save Selection ( 1 )" at bounding box center [1032, 631] width 123 height 29
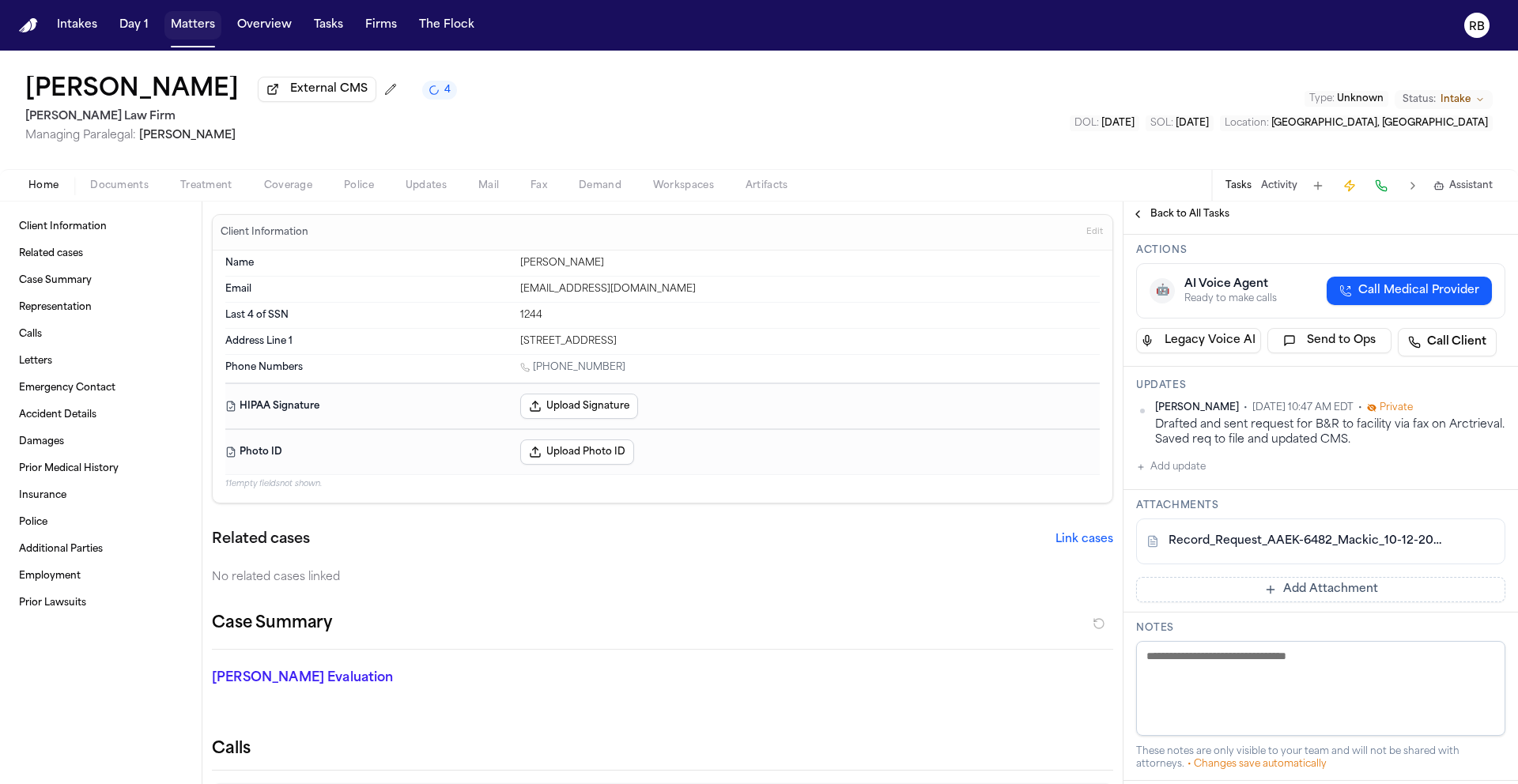
click at [196, 21] on button "Matters" at bounding box center [193, 25] width 57 height 29
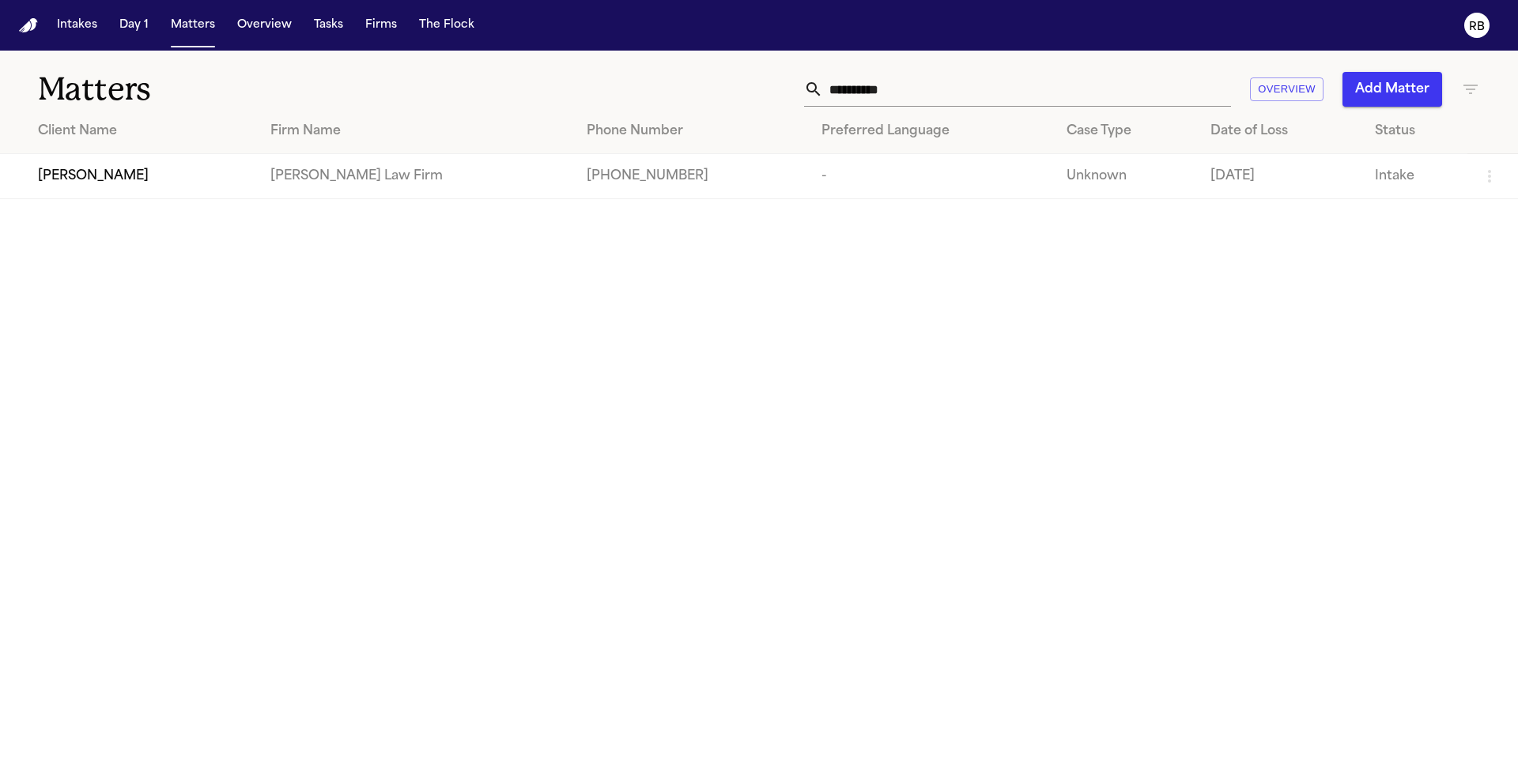
click at [943, 90] on input "**********" at bounding box center [1027, 89] width 408 height 35
drag, startPoint x: 937, startPoint y: 93, endPoint x: 698, endPoint y: 90, distance: 239.0
click at [713, 86] on div "**********" at bounding box center [969, 89] width 1022 height 35
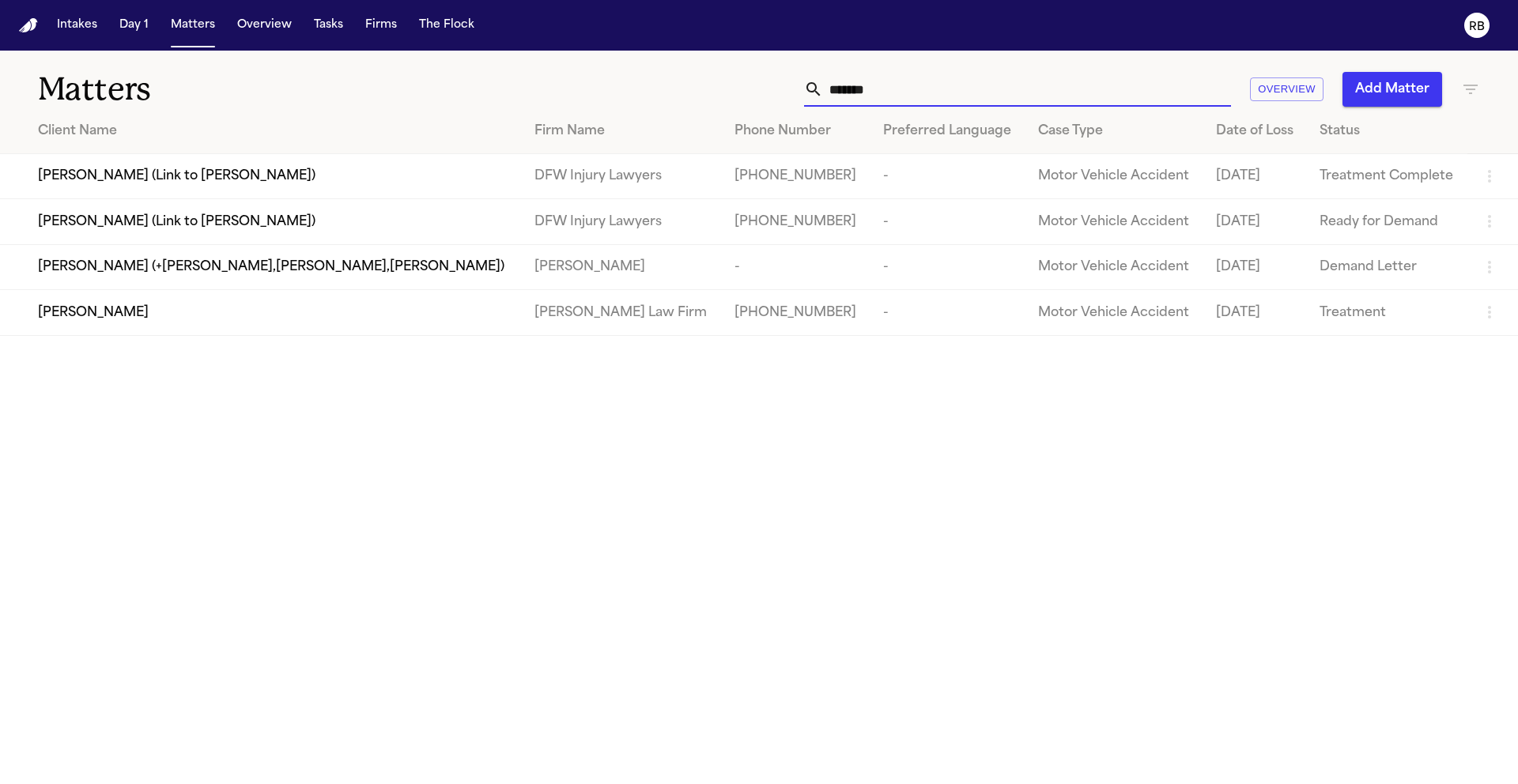
type input "*******"
click at [85, 312] on span "[PERSON_NAME]" at bounding box center [93, 312] width 111 height 19
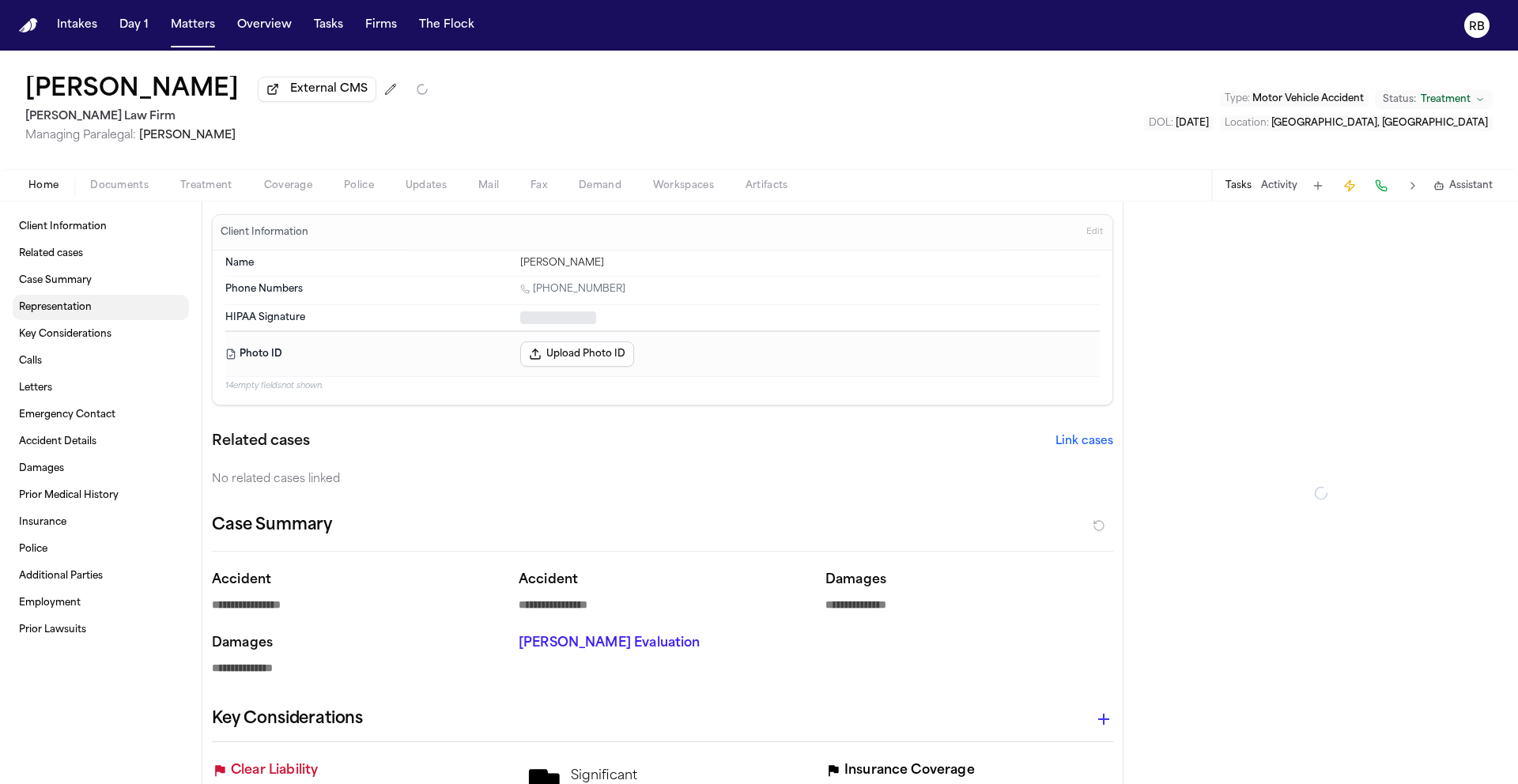
type textarea "*"
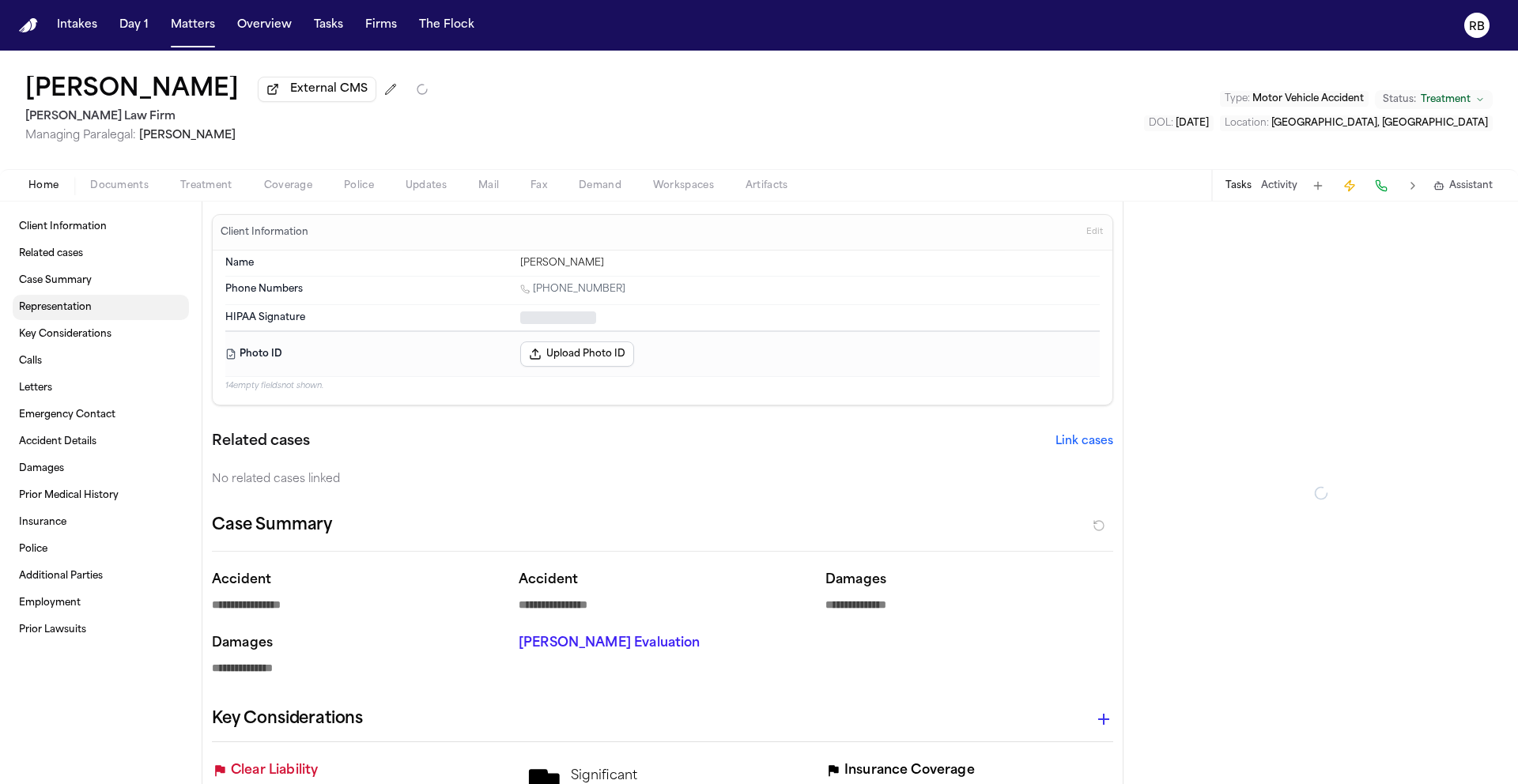
type textarea "*"
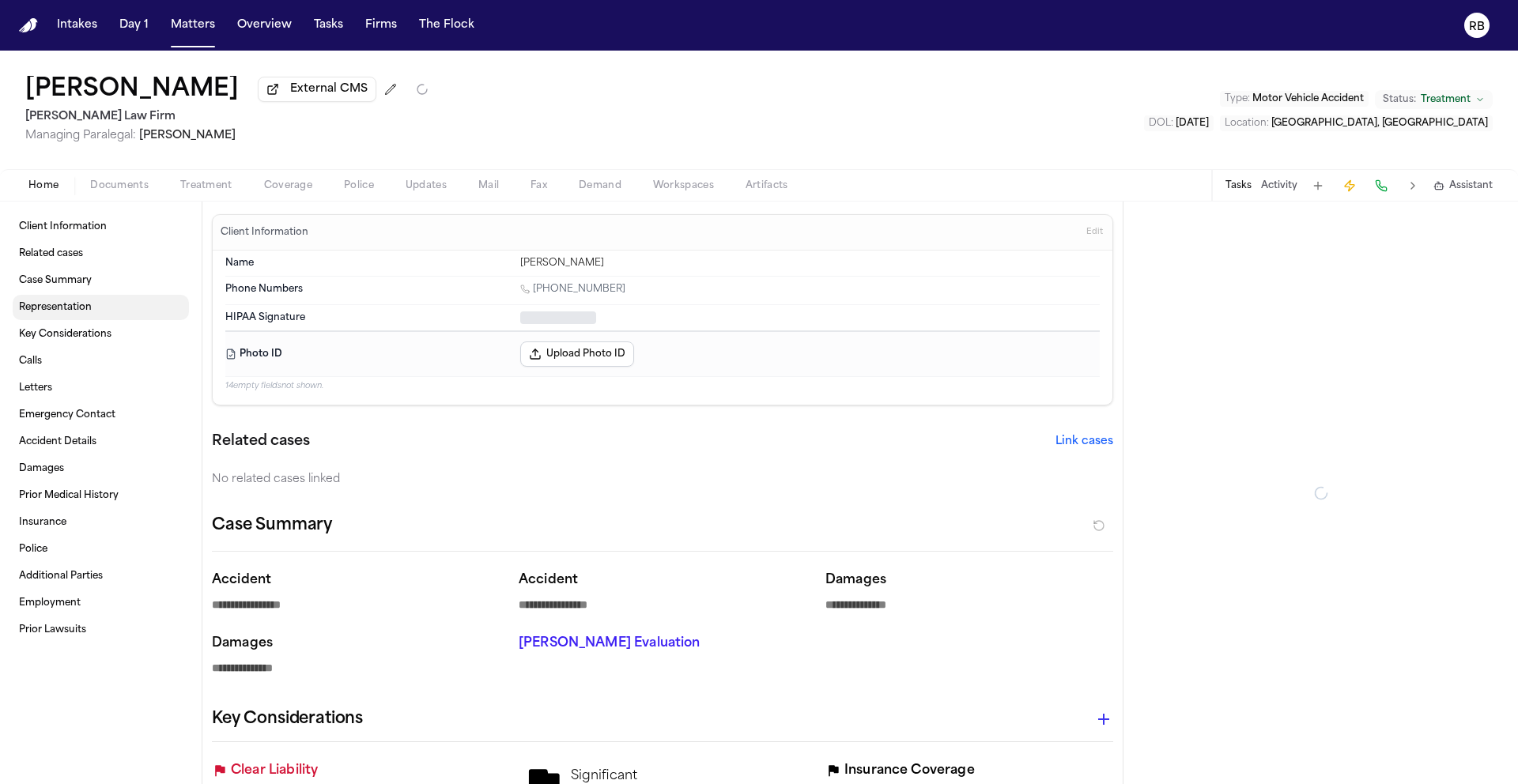
type textarea "*"
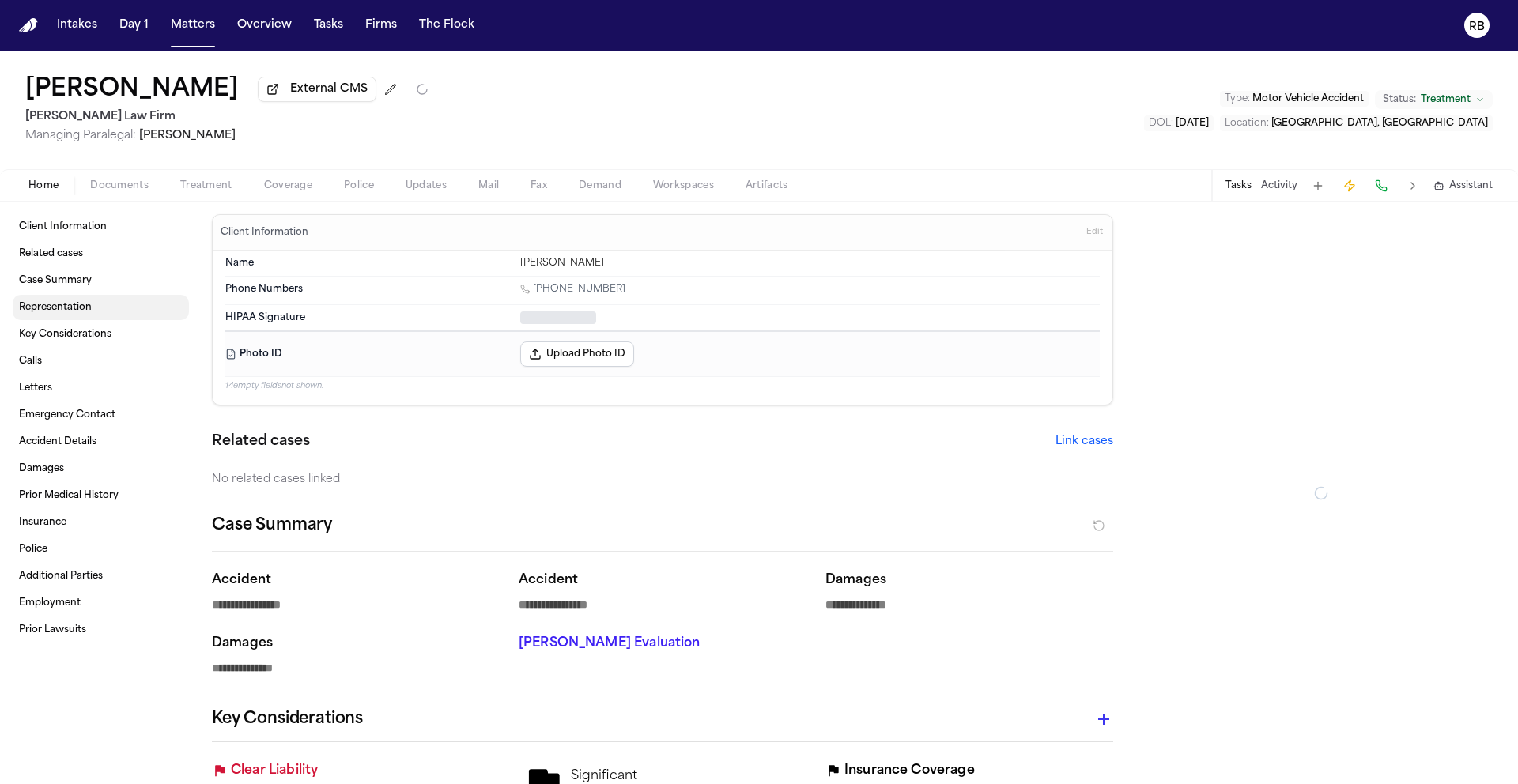
type textarea "*"
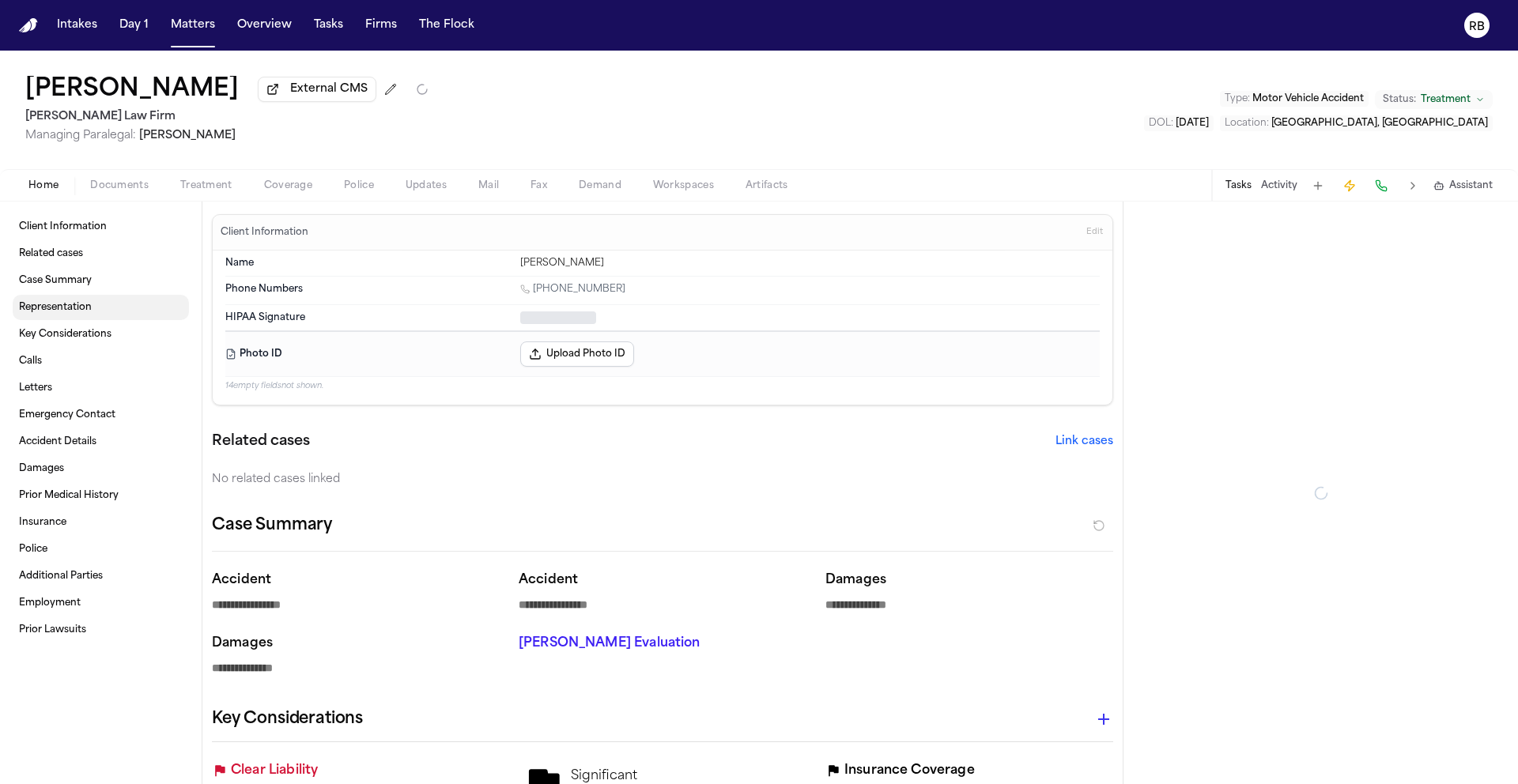
type textarea "*"
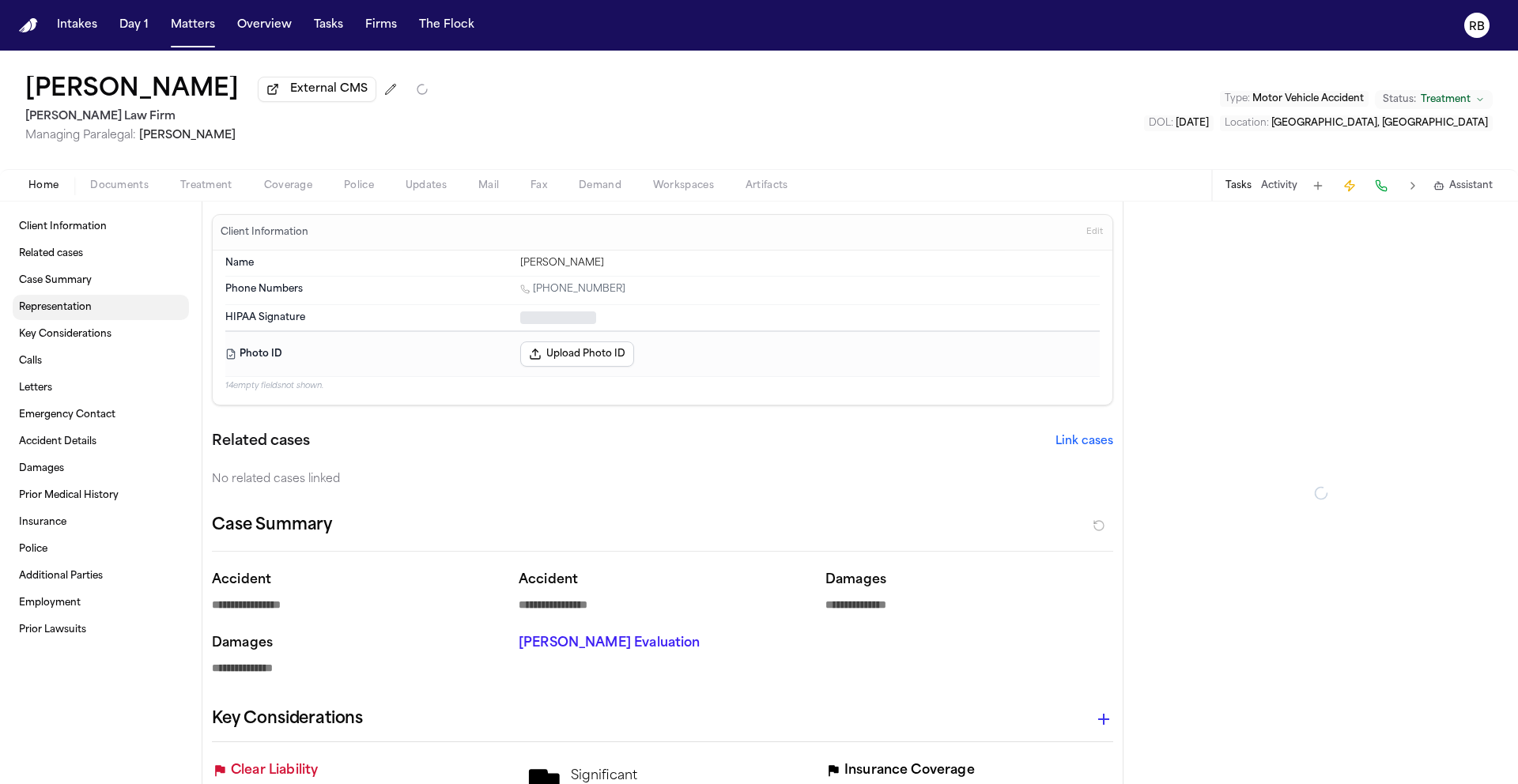
type textarea "*"
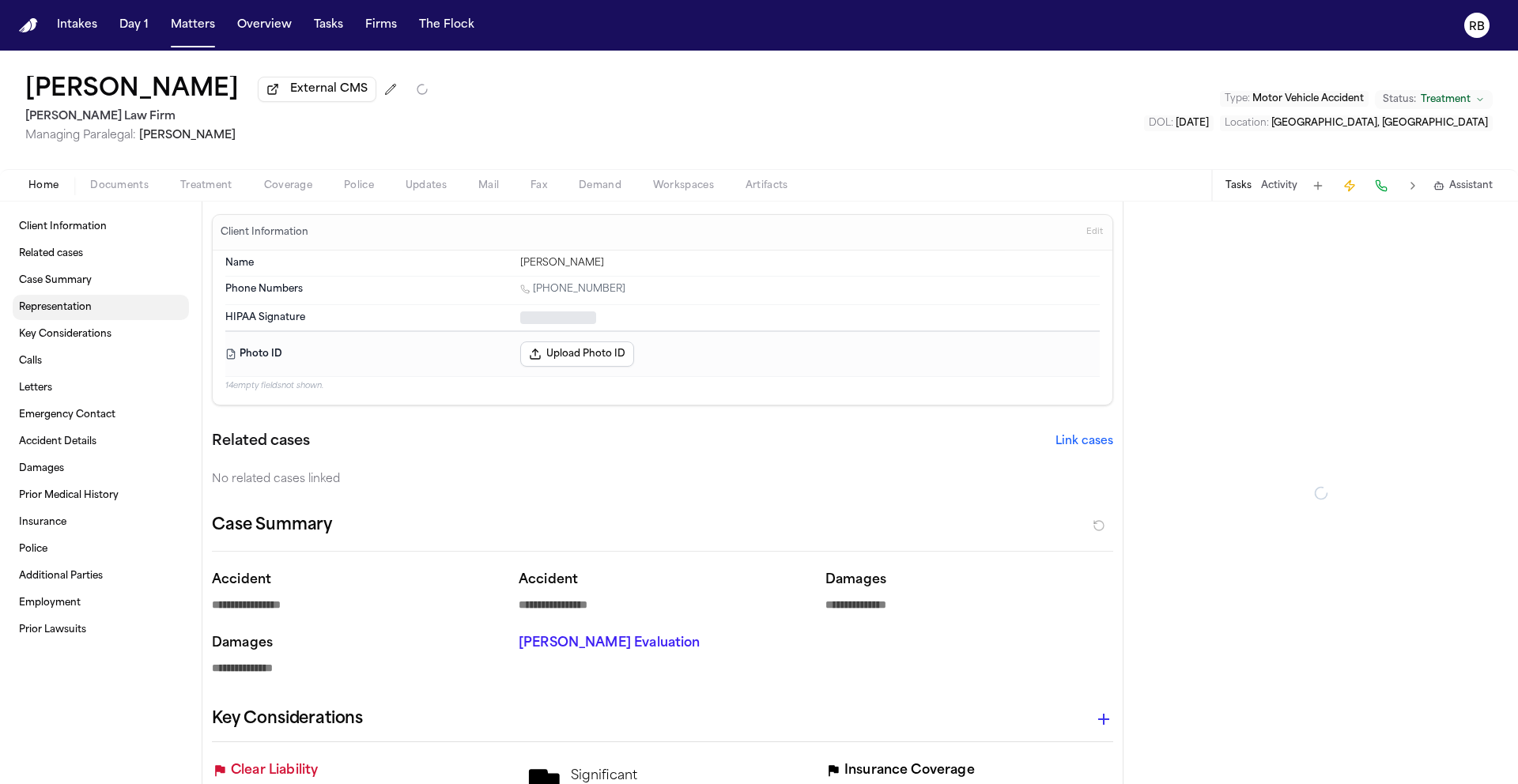
type textarea "*"
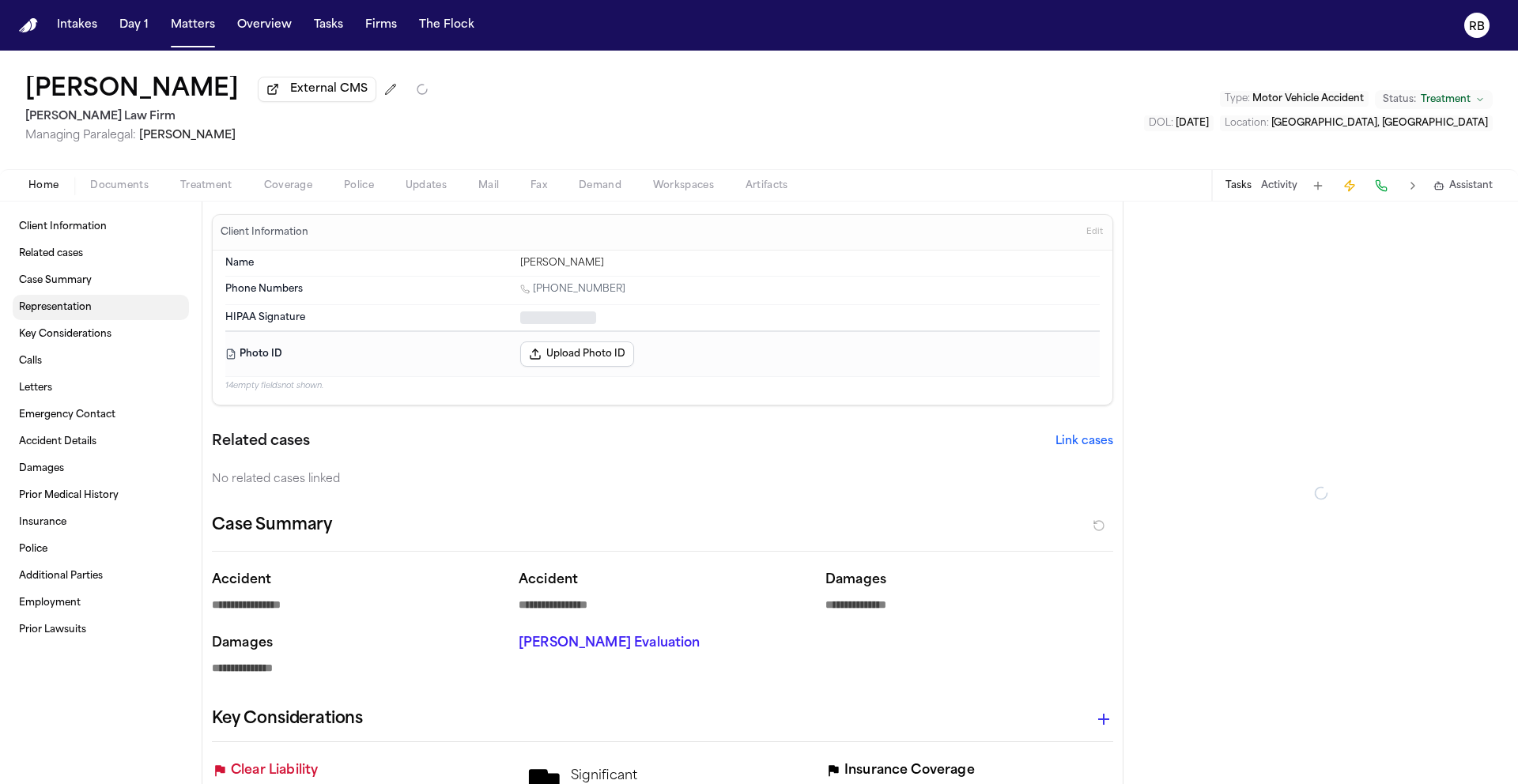
type textarea "*"
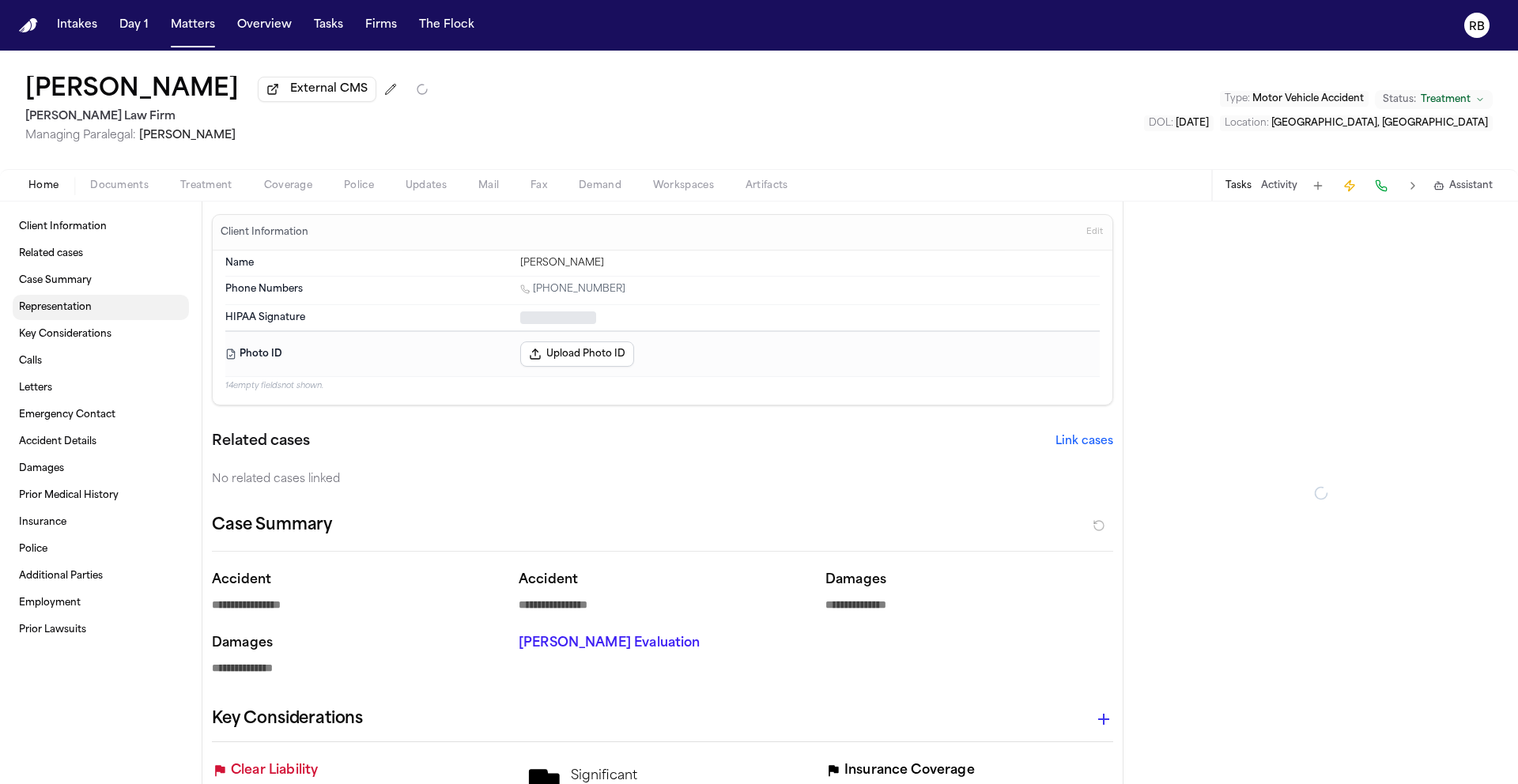
type textarea "*"
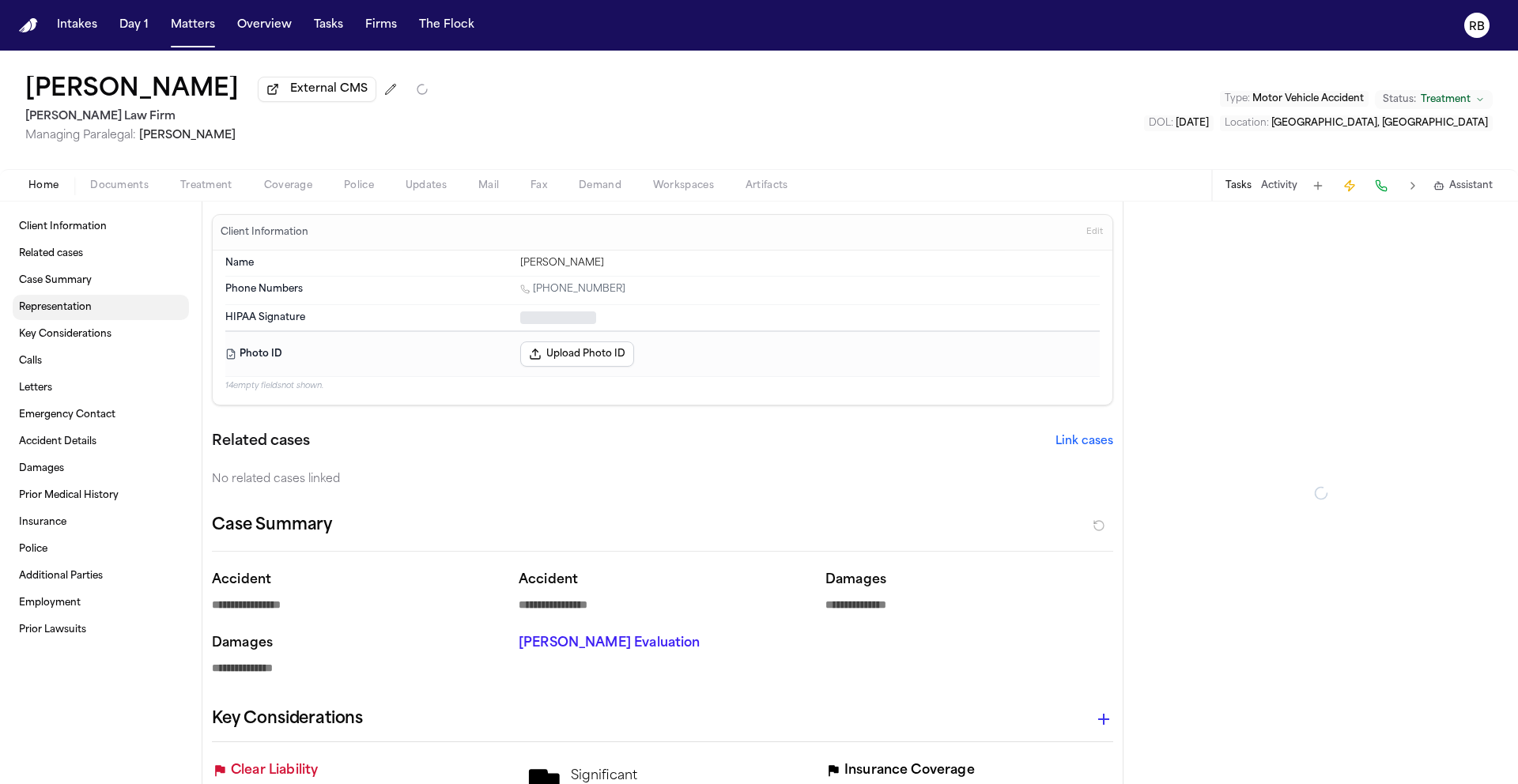
type textarea "*"
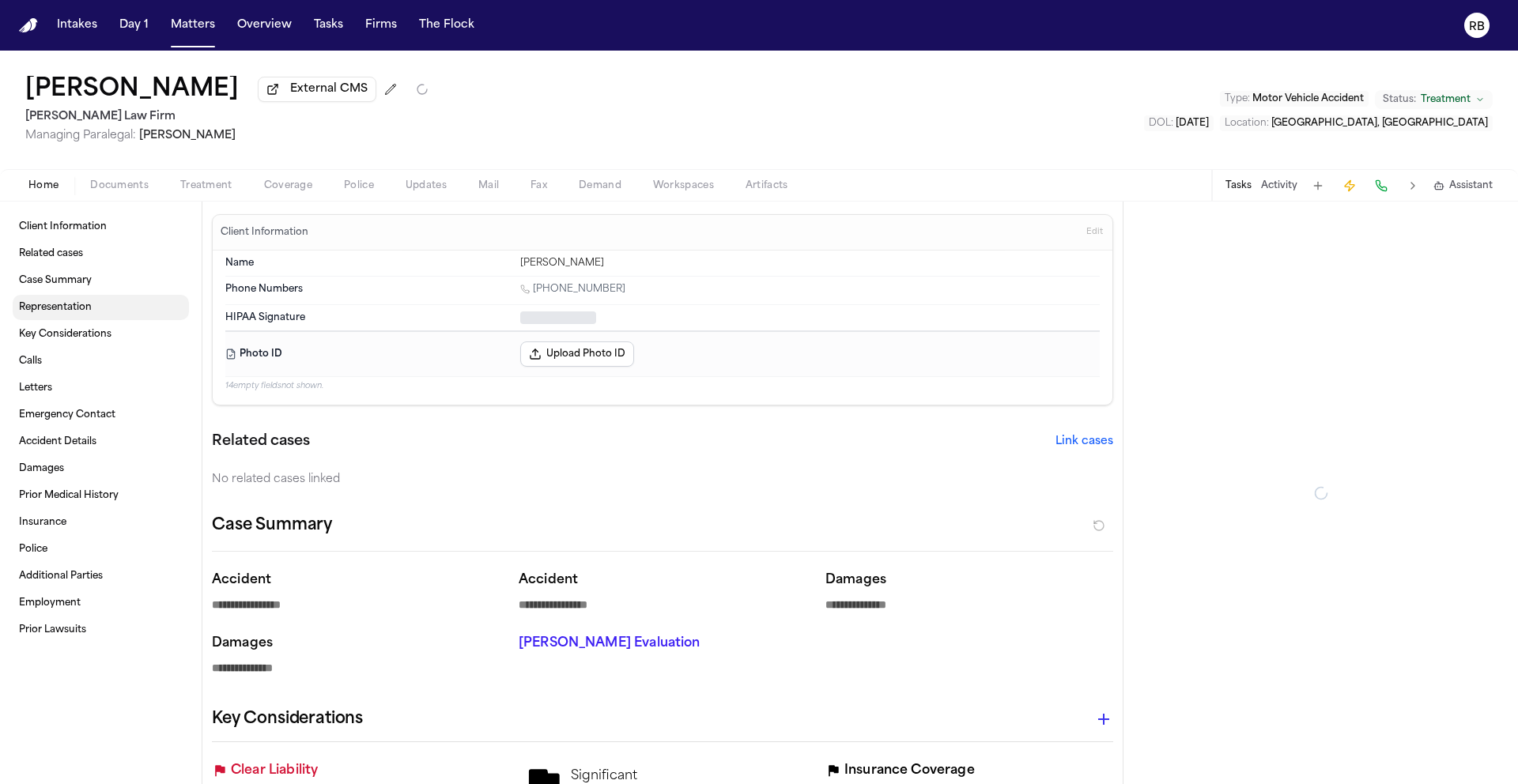
type textarea "*"
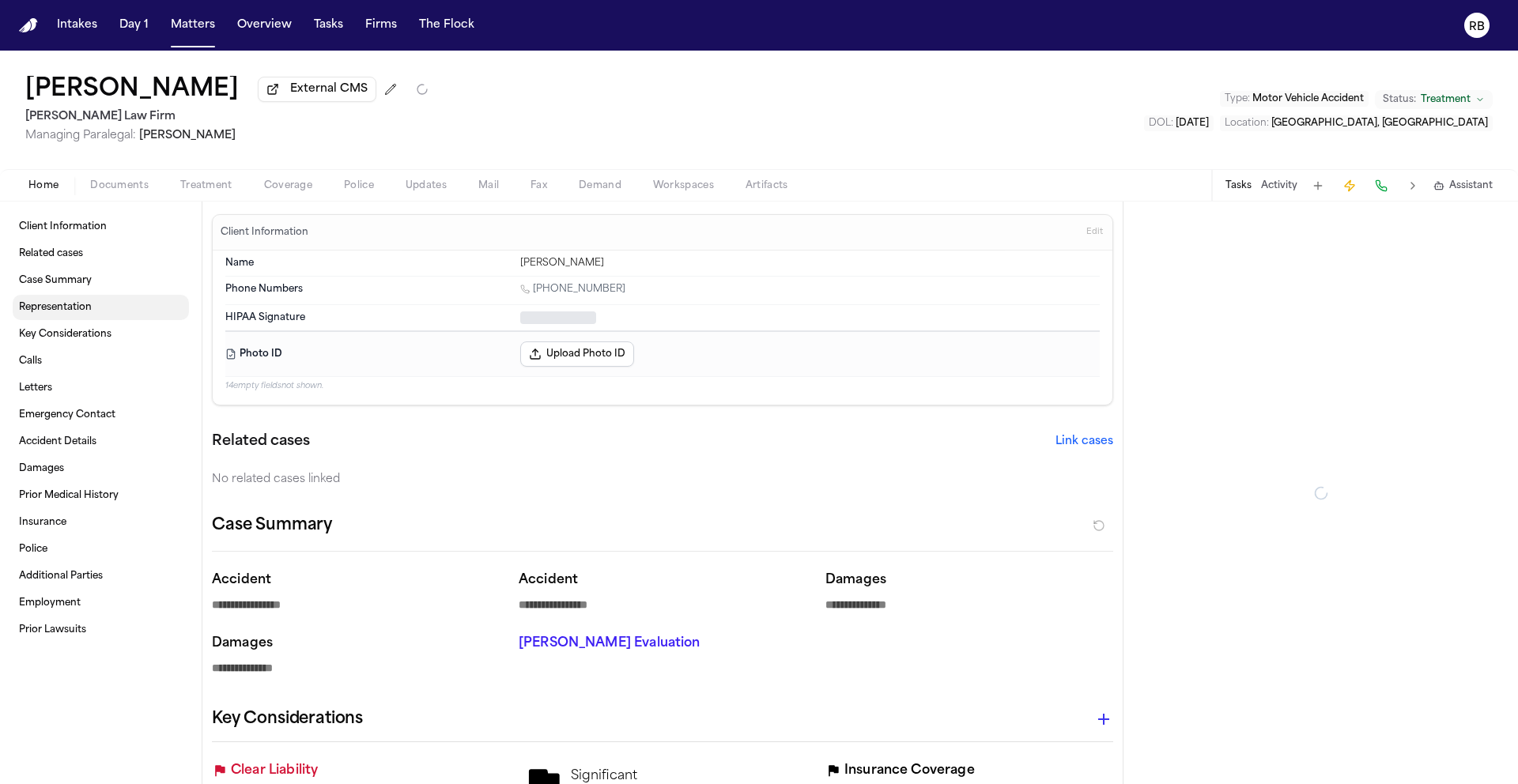
type textarea "*"
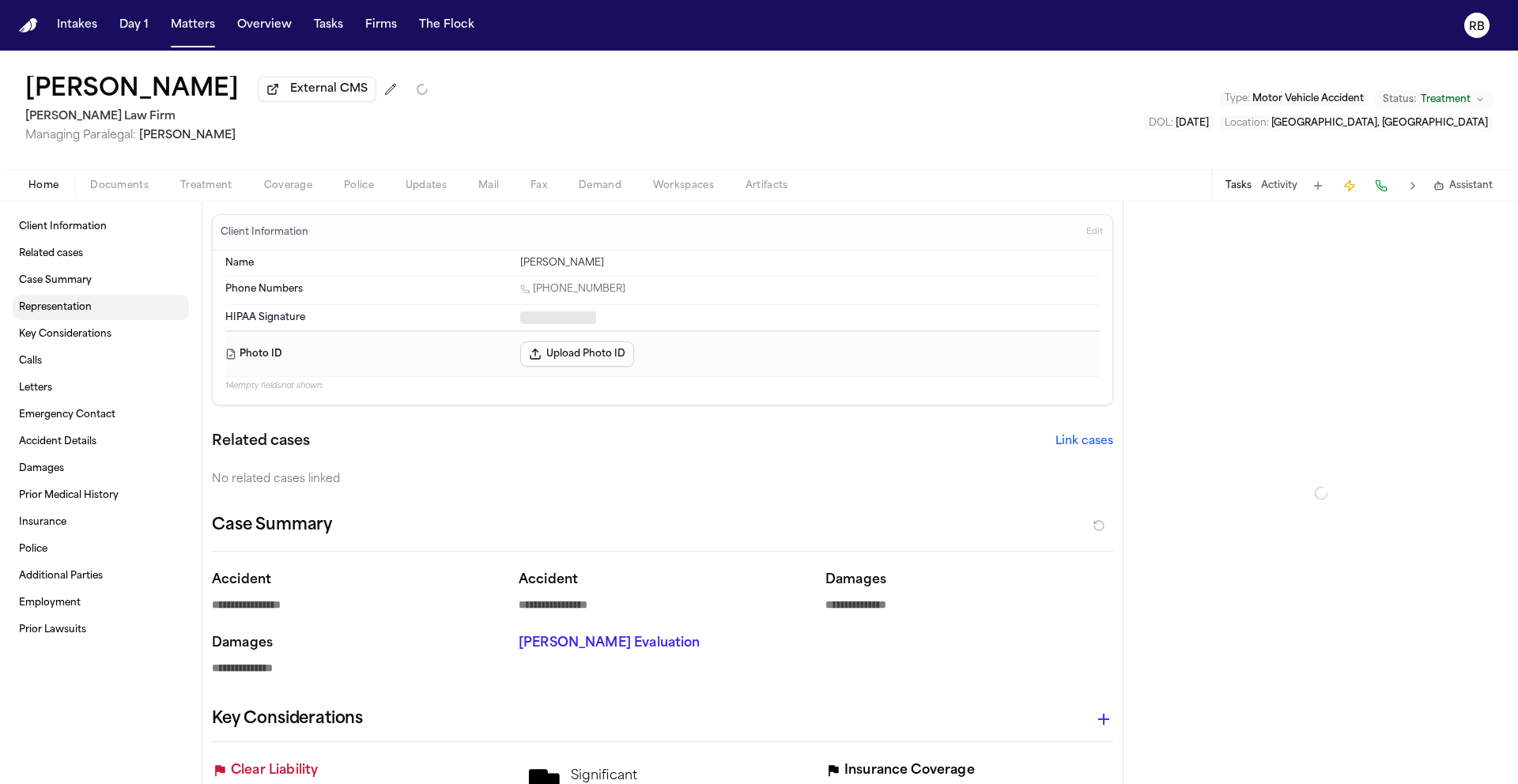
type textarea "*"
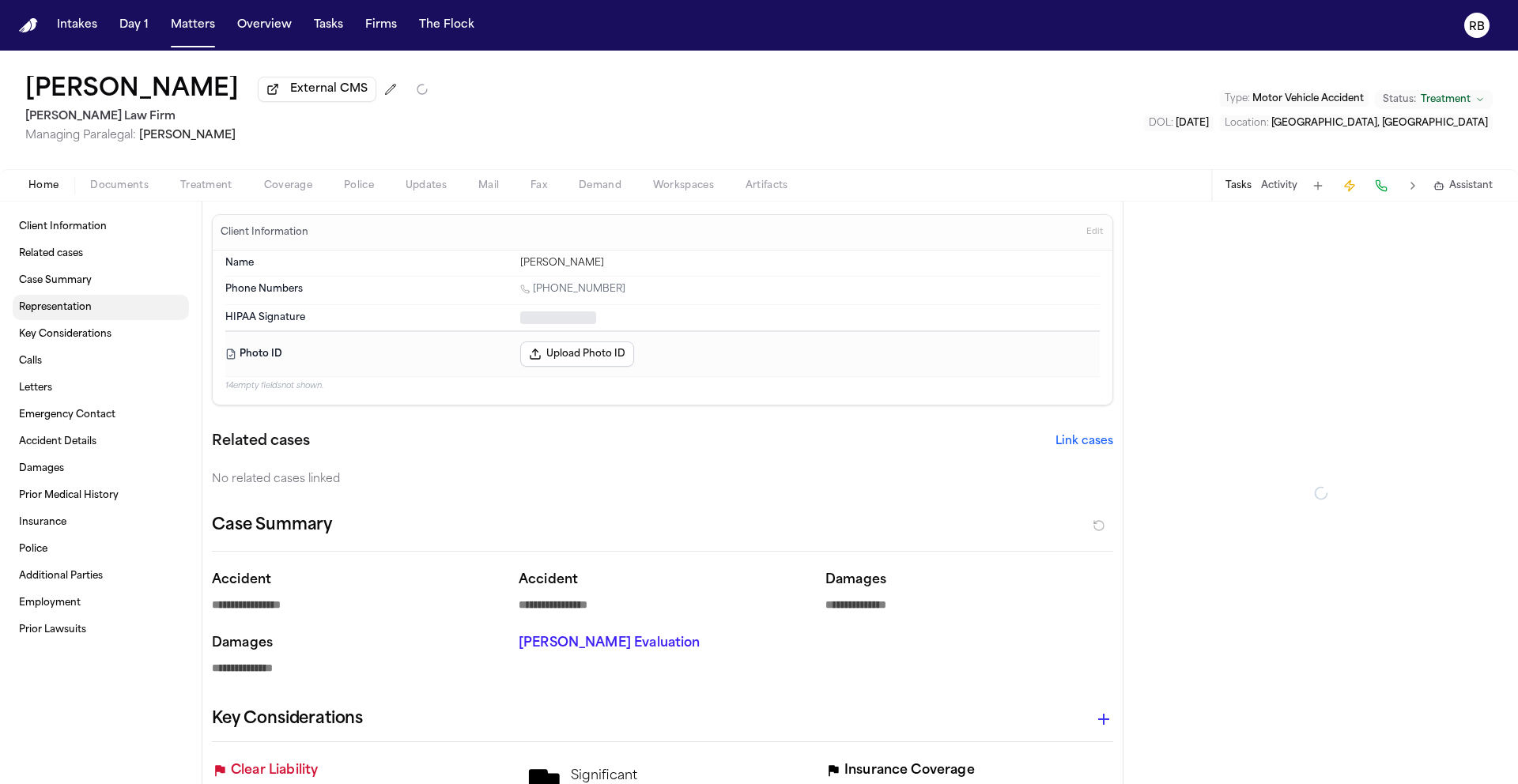
type textarea "*"
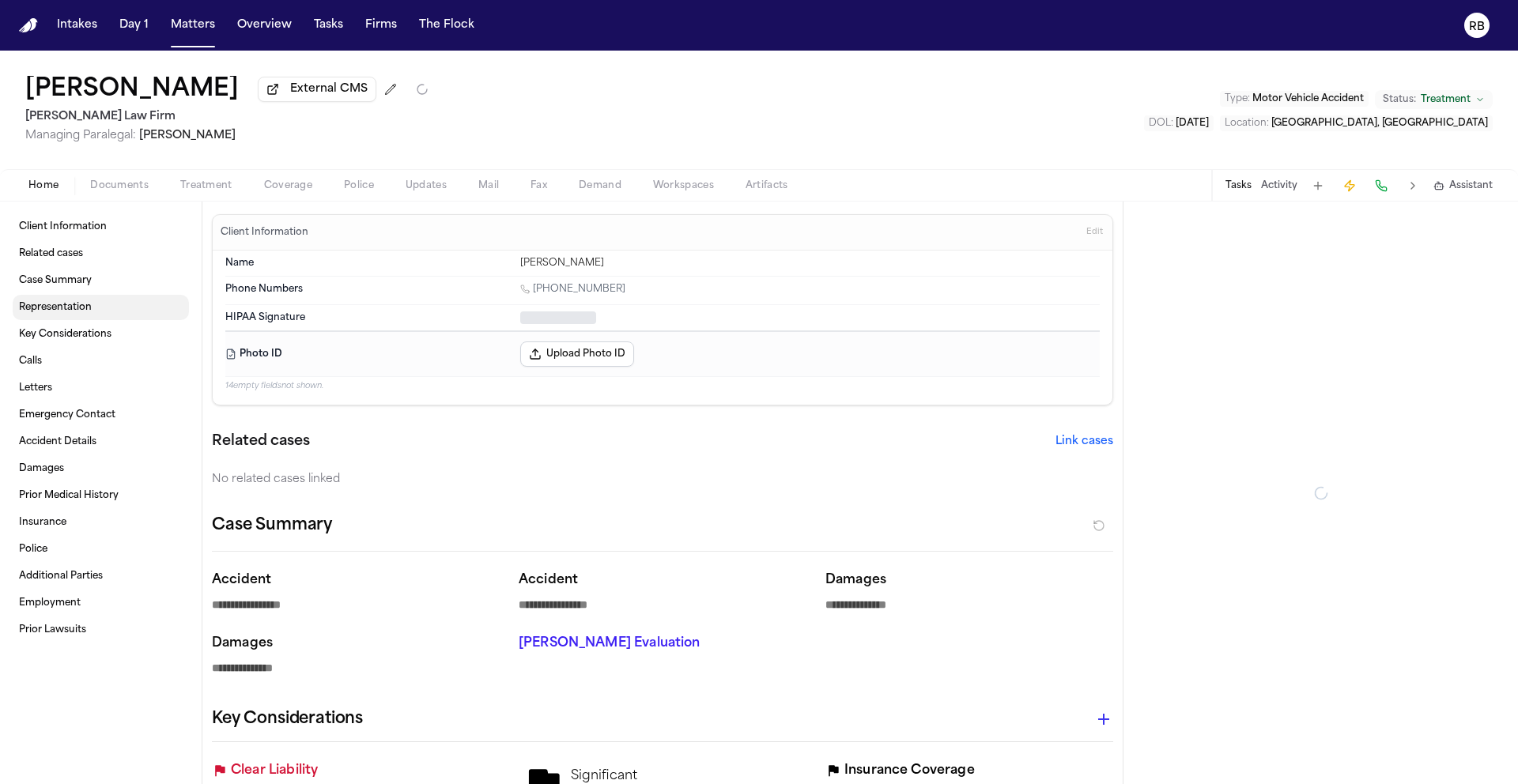
type textarea "*"
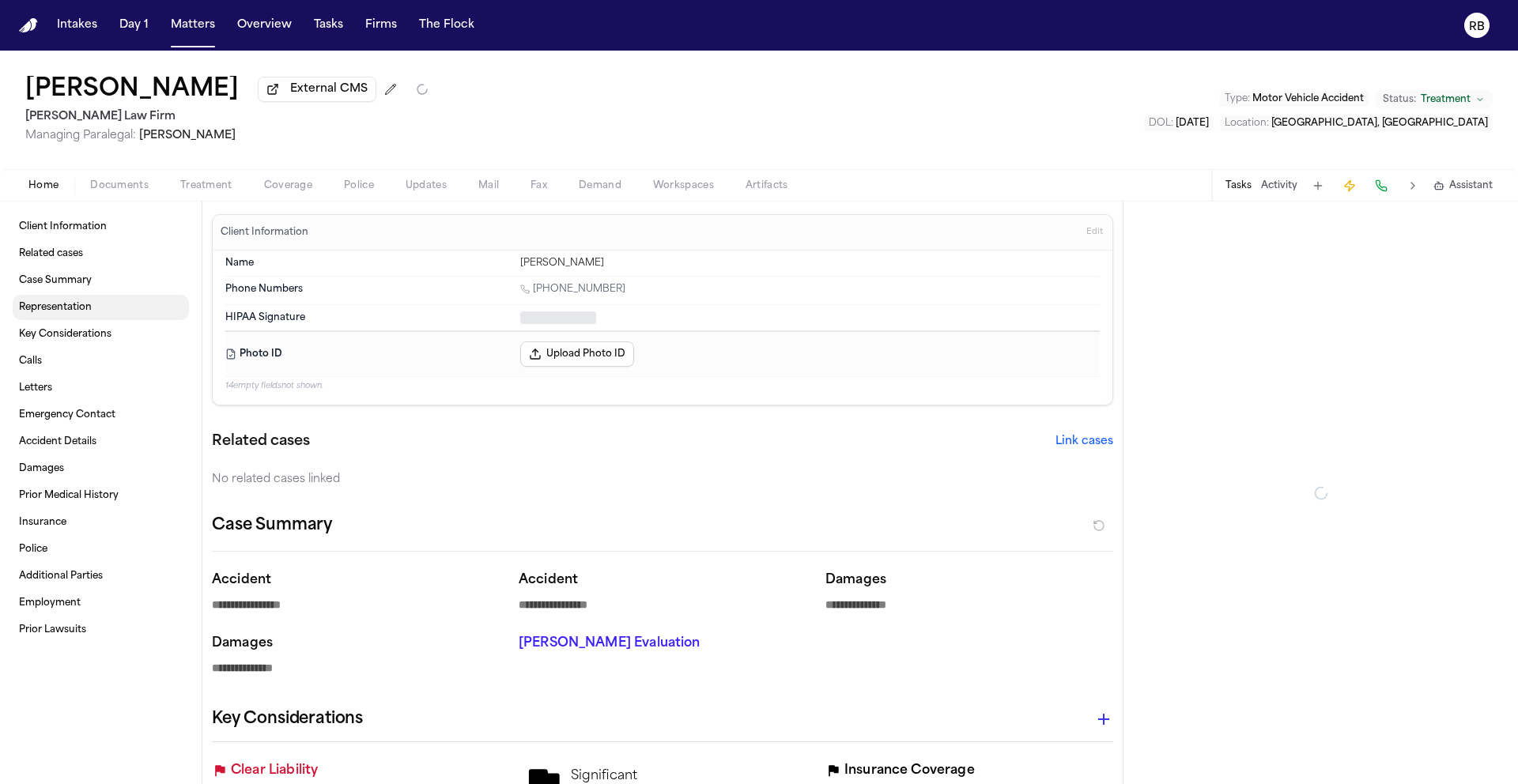
type textarea "*"
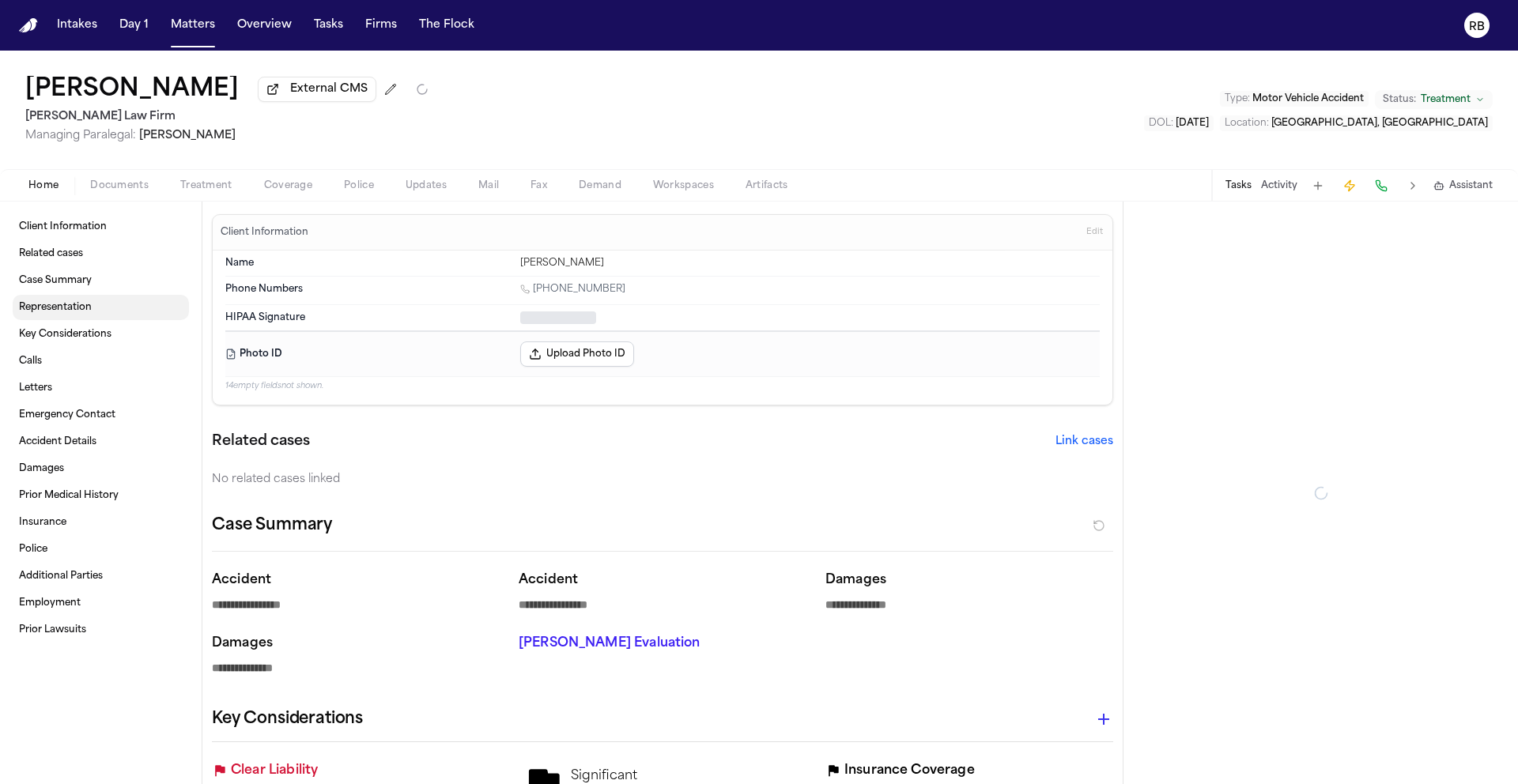
type textarea "*"
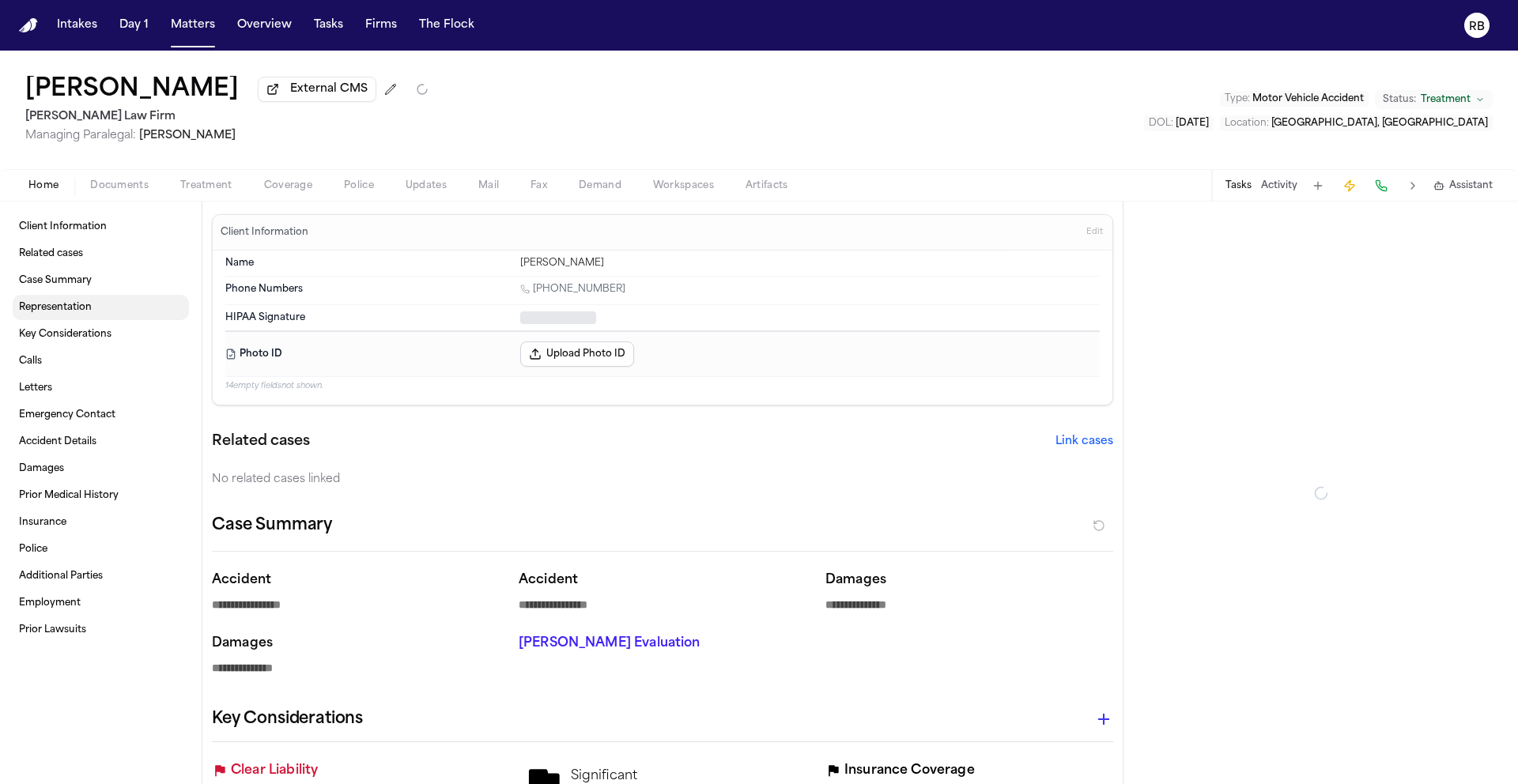
type textarea "*"
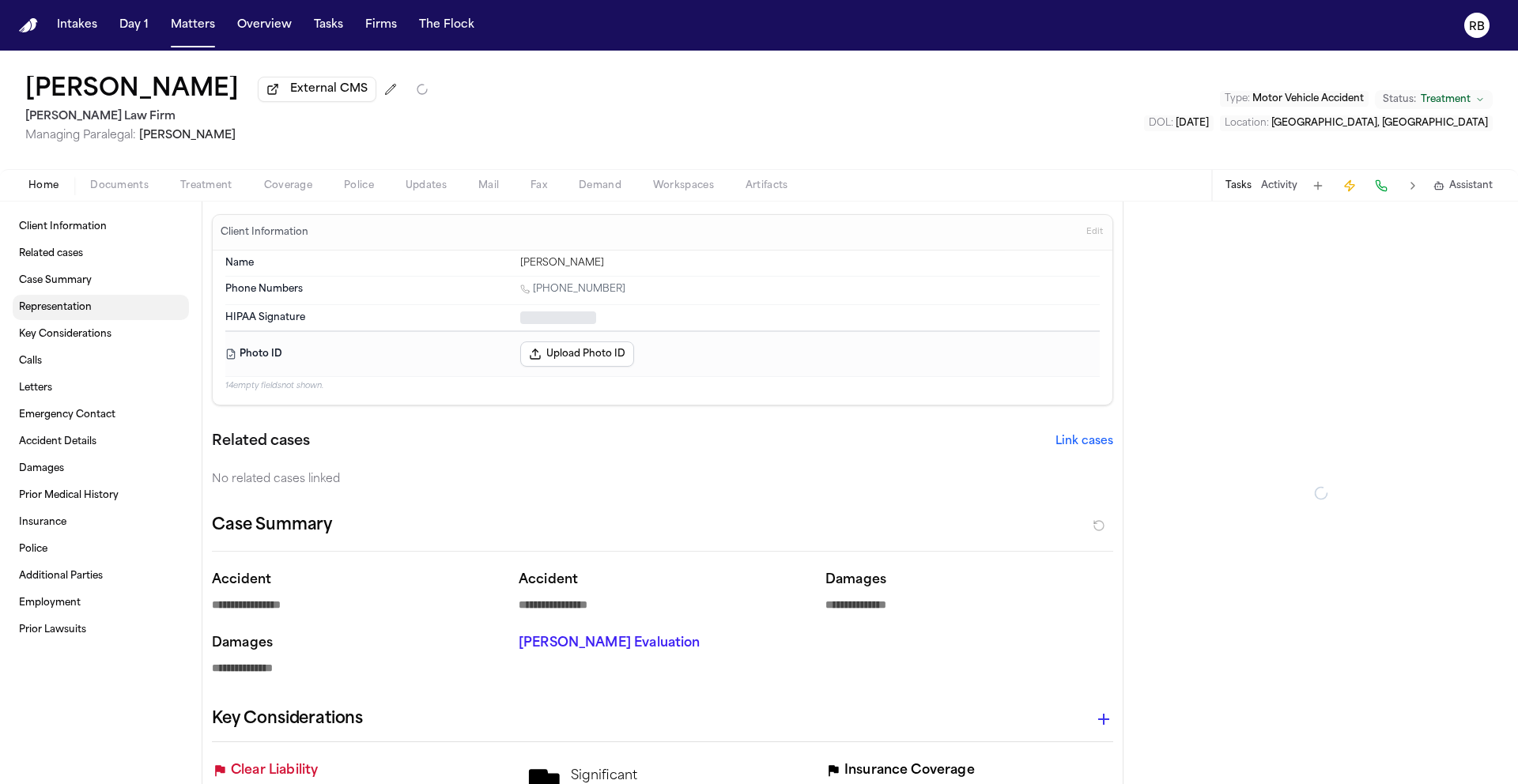
type textarea "*"
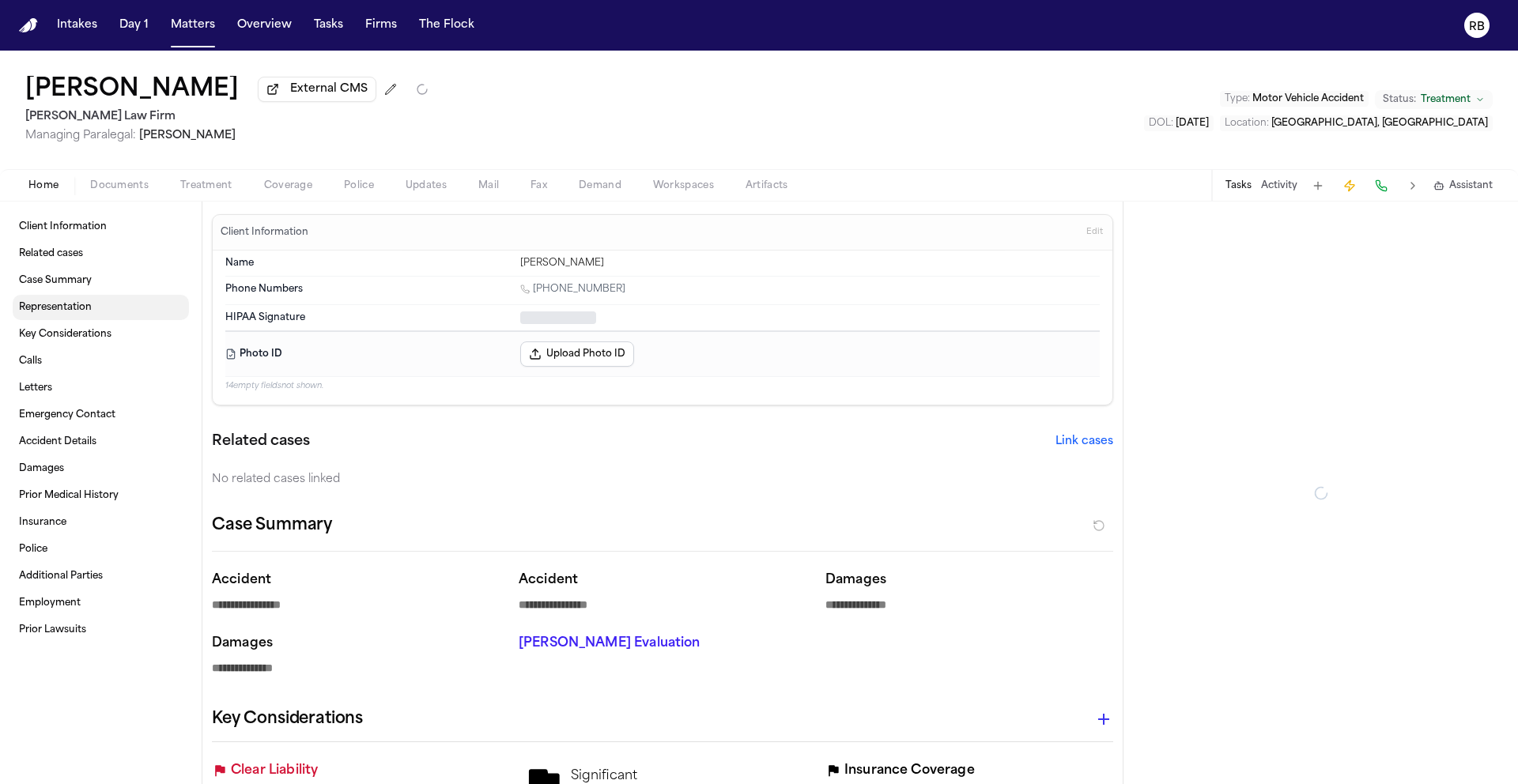
type textarea "*"
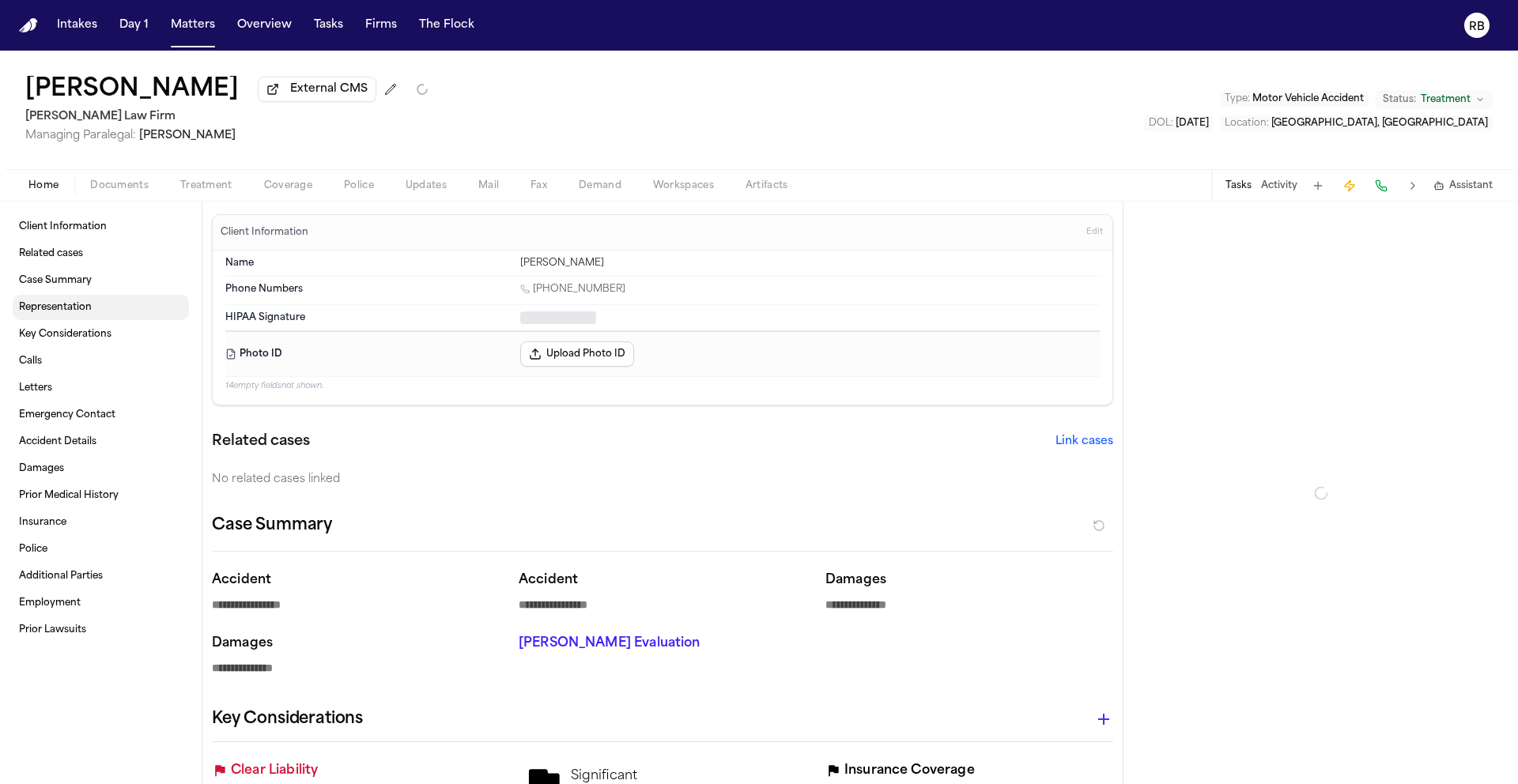
type textarea "*"
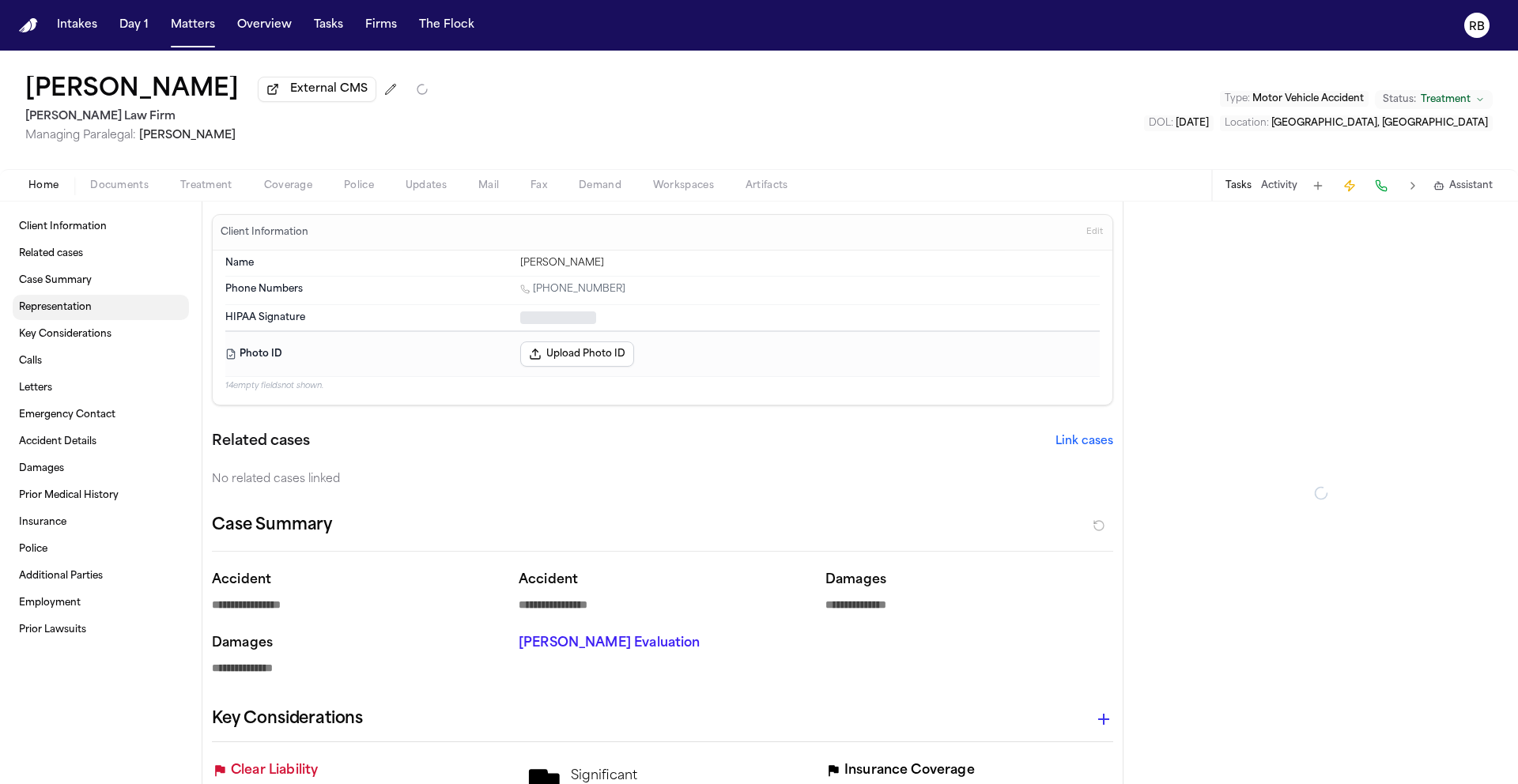
type textarea "*"
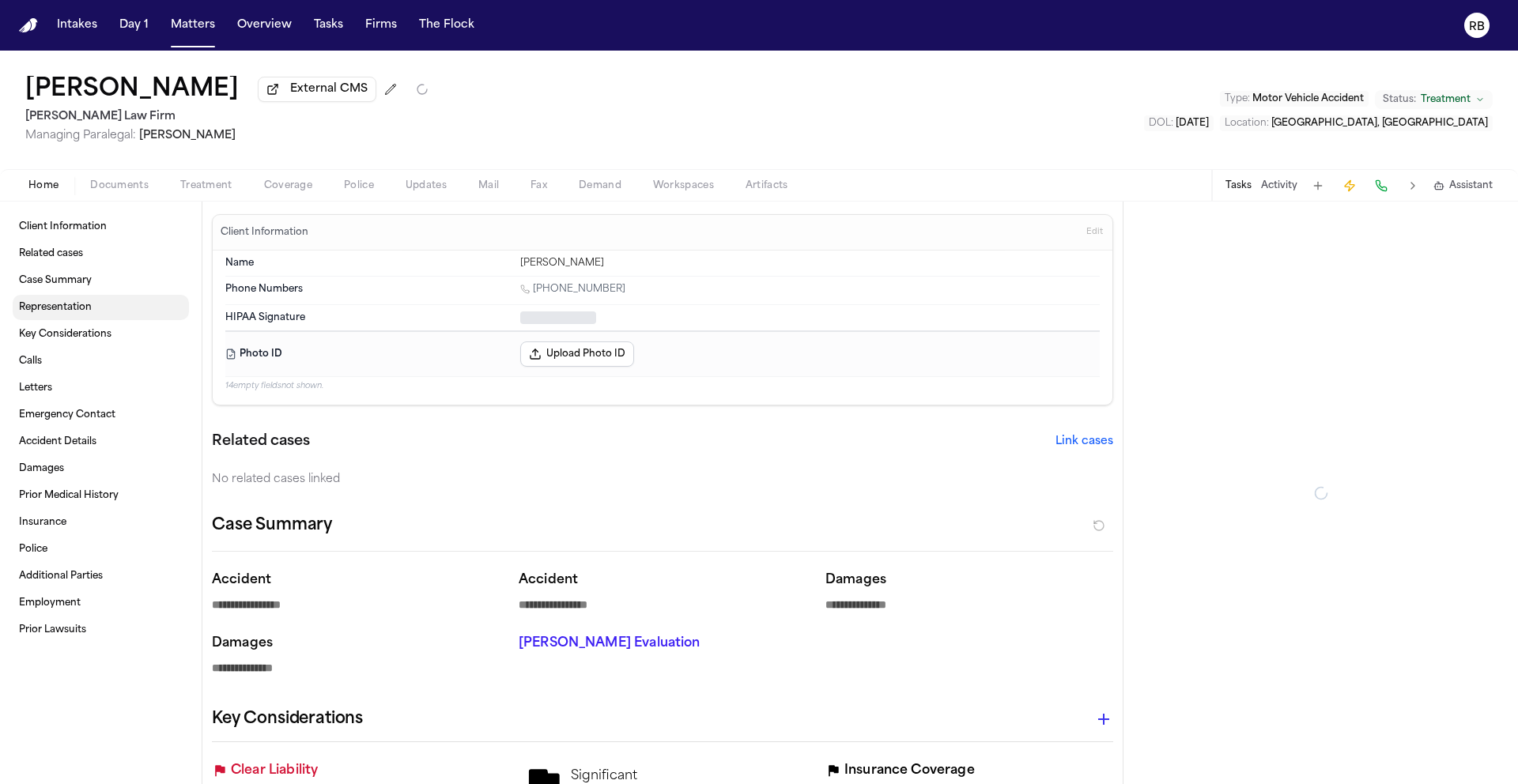
type textarea "*"
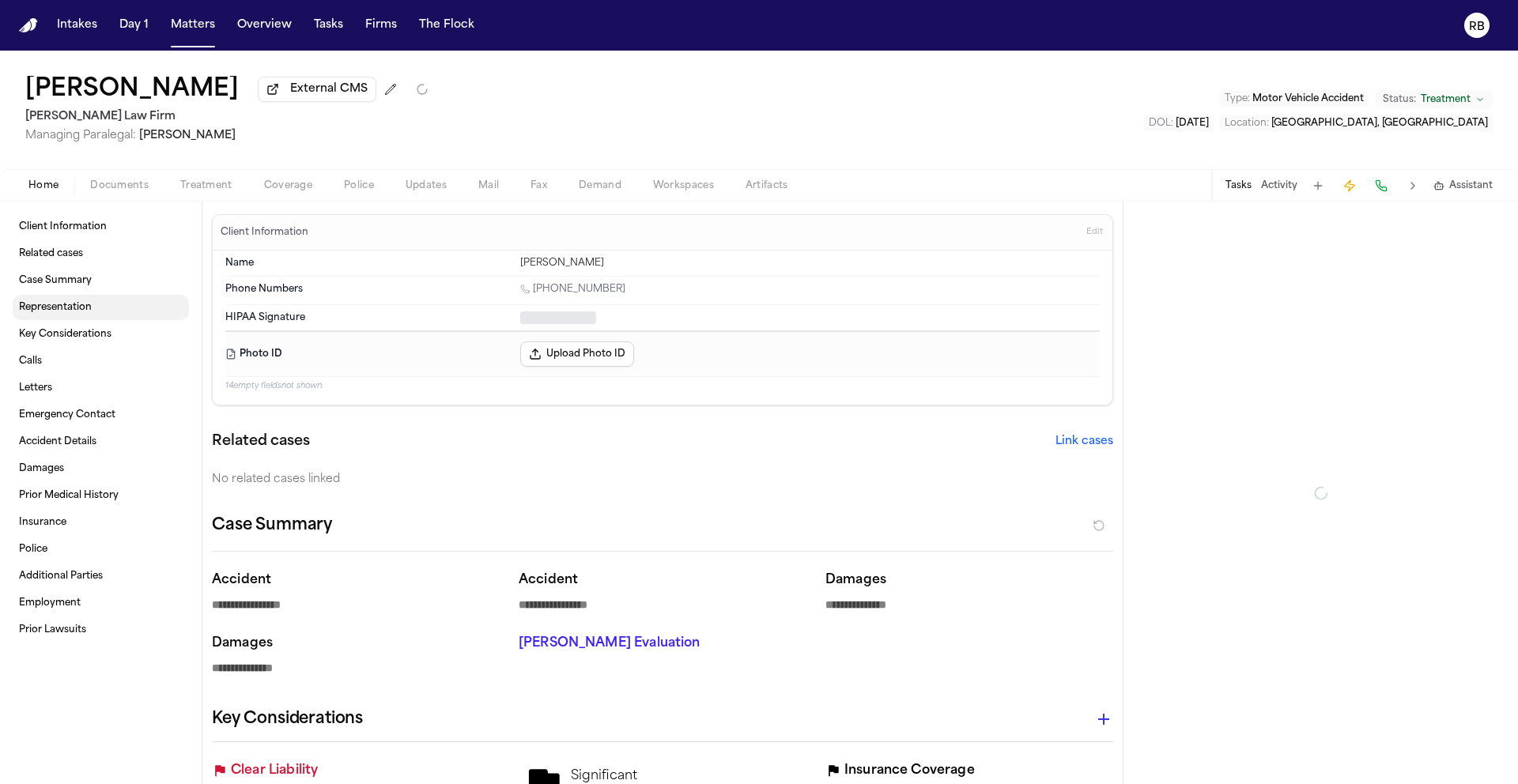
type textarea "*"
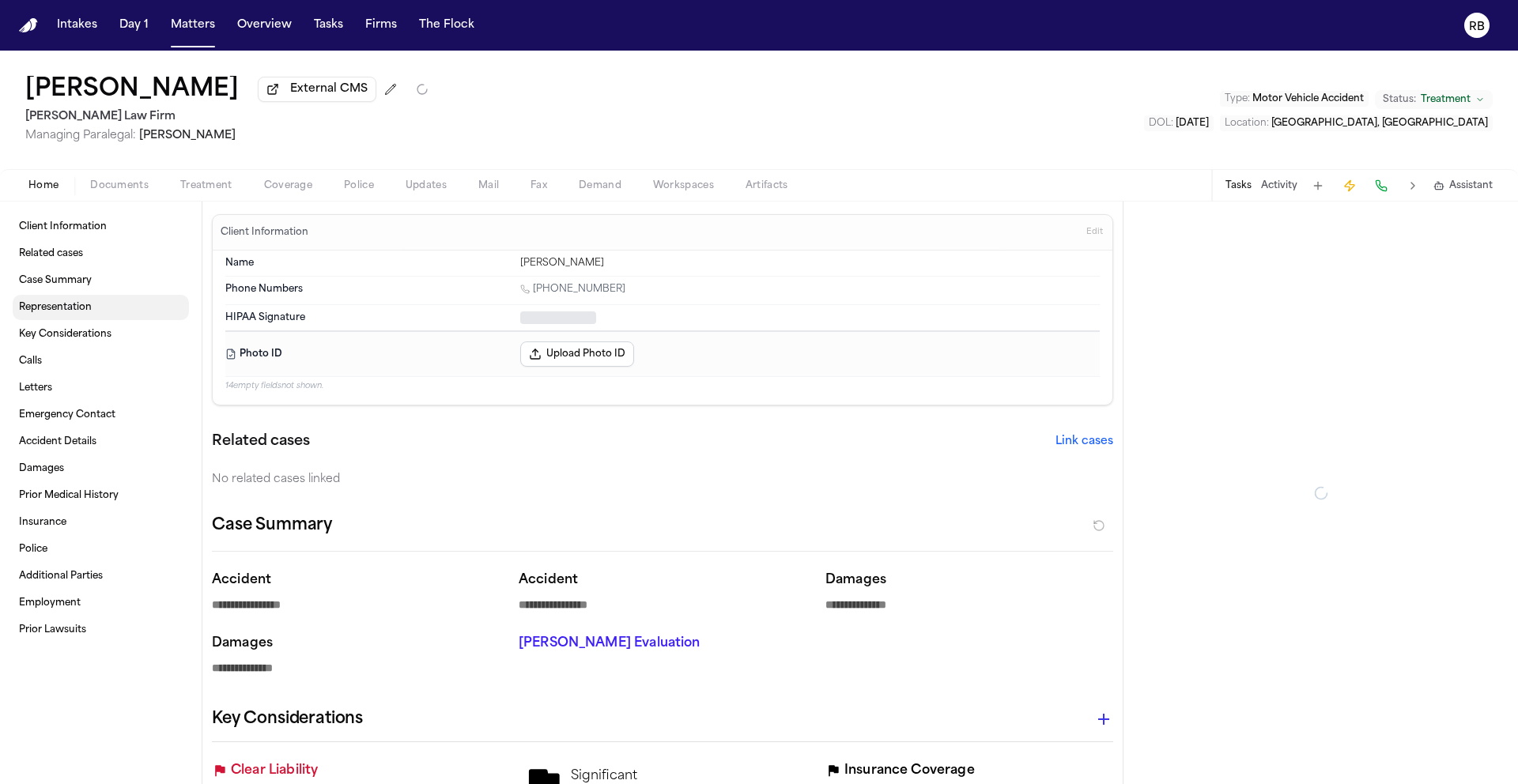
type textarea "*"
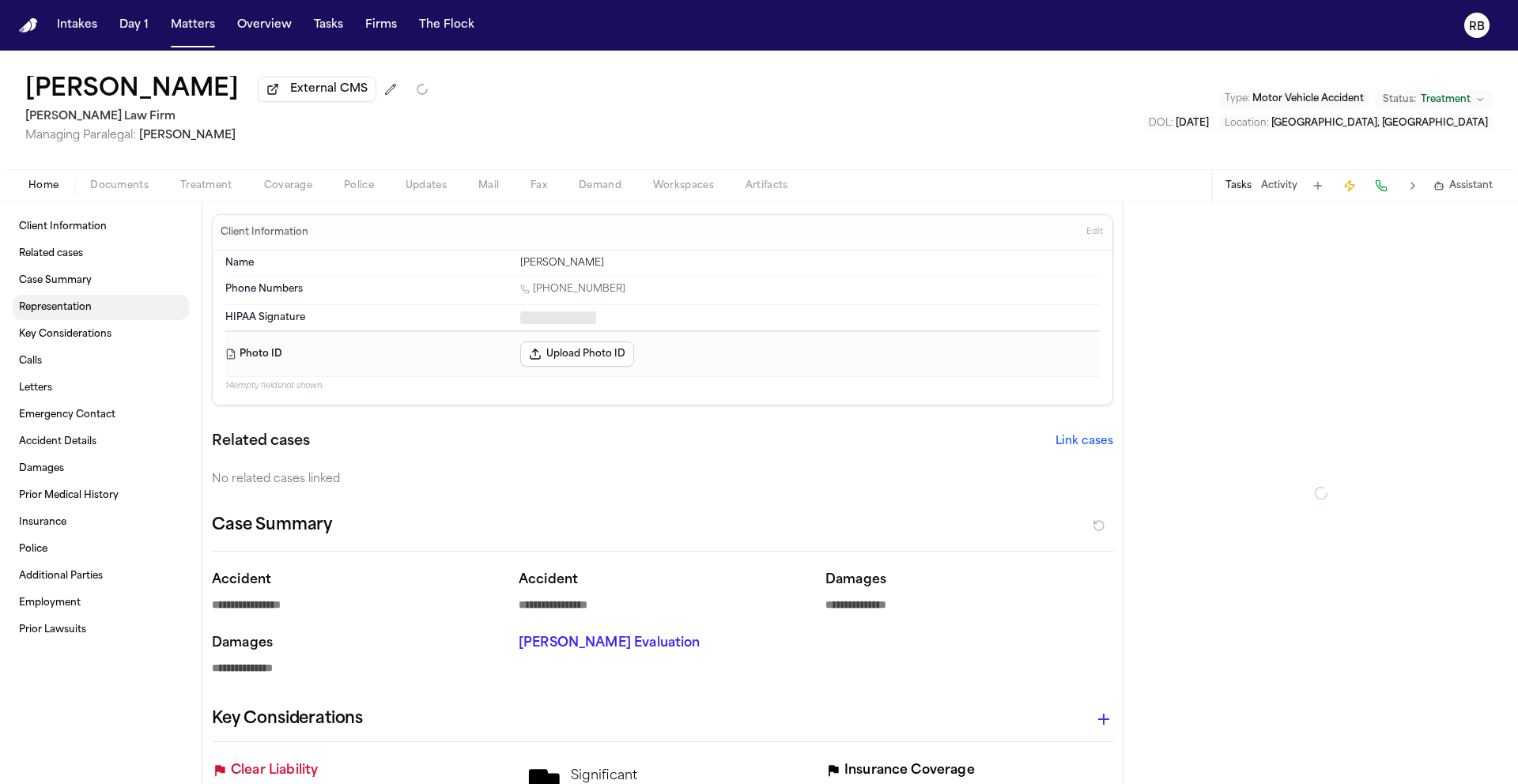
type textarea "*"
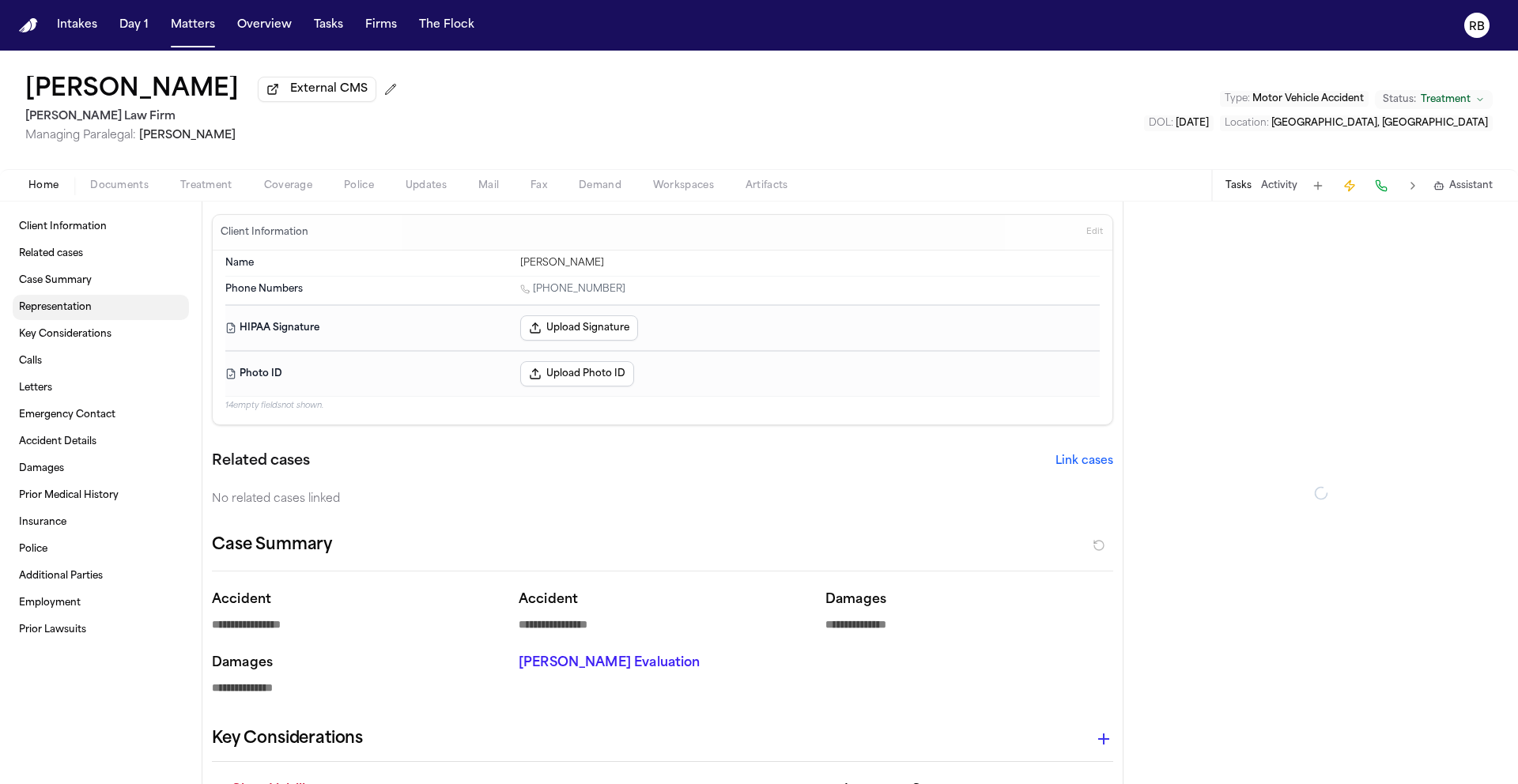
type textarea "*"
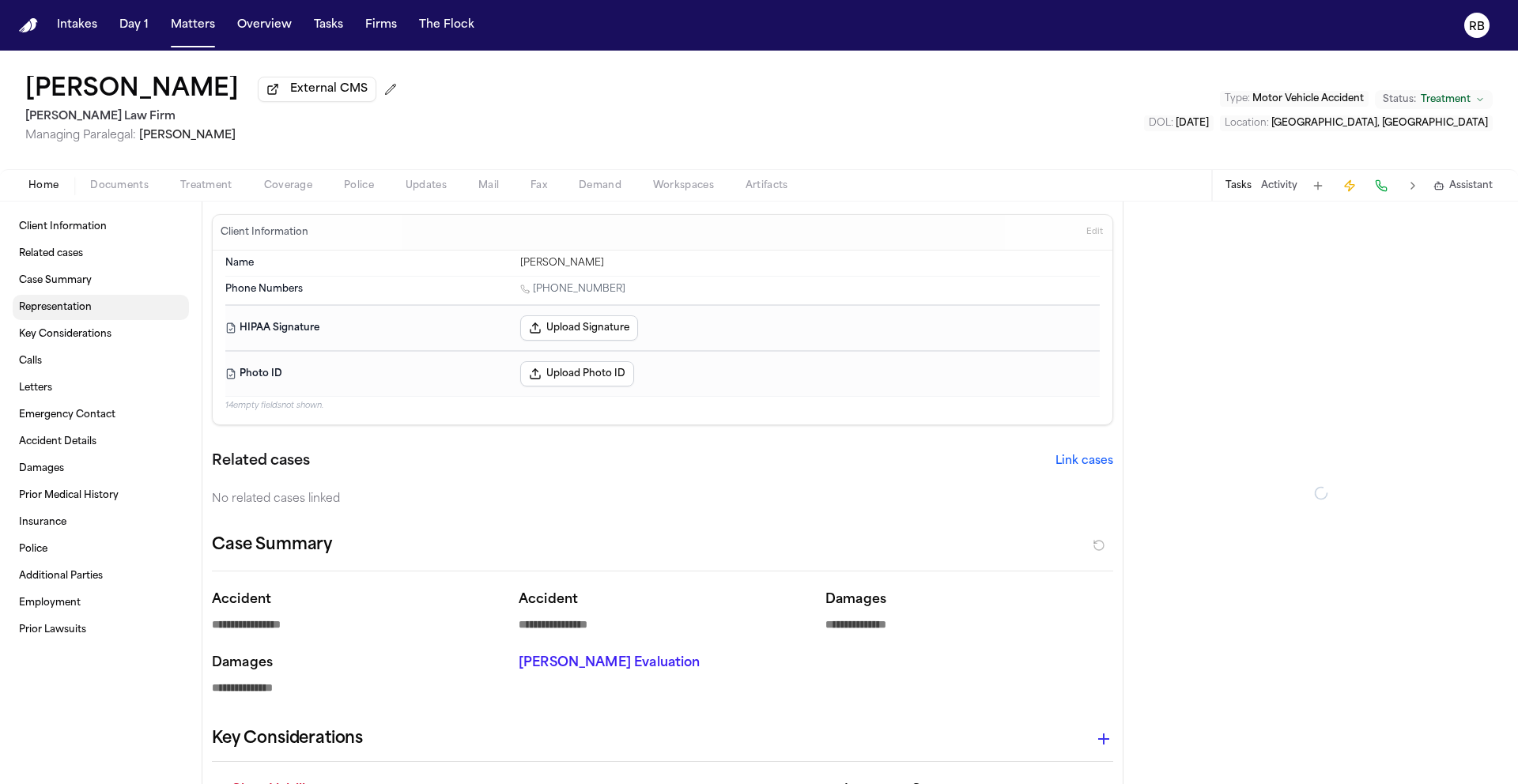
type textarea "*"
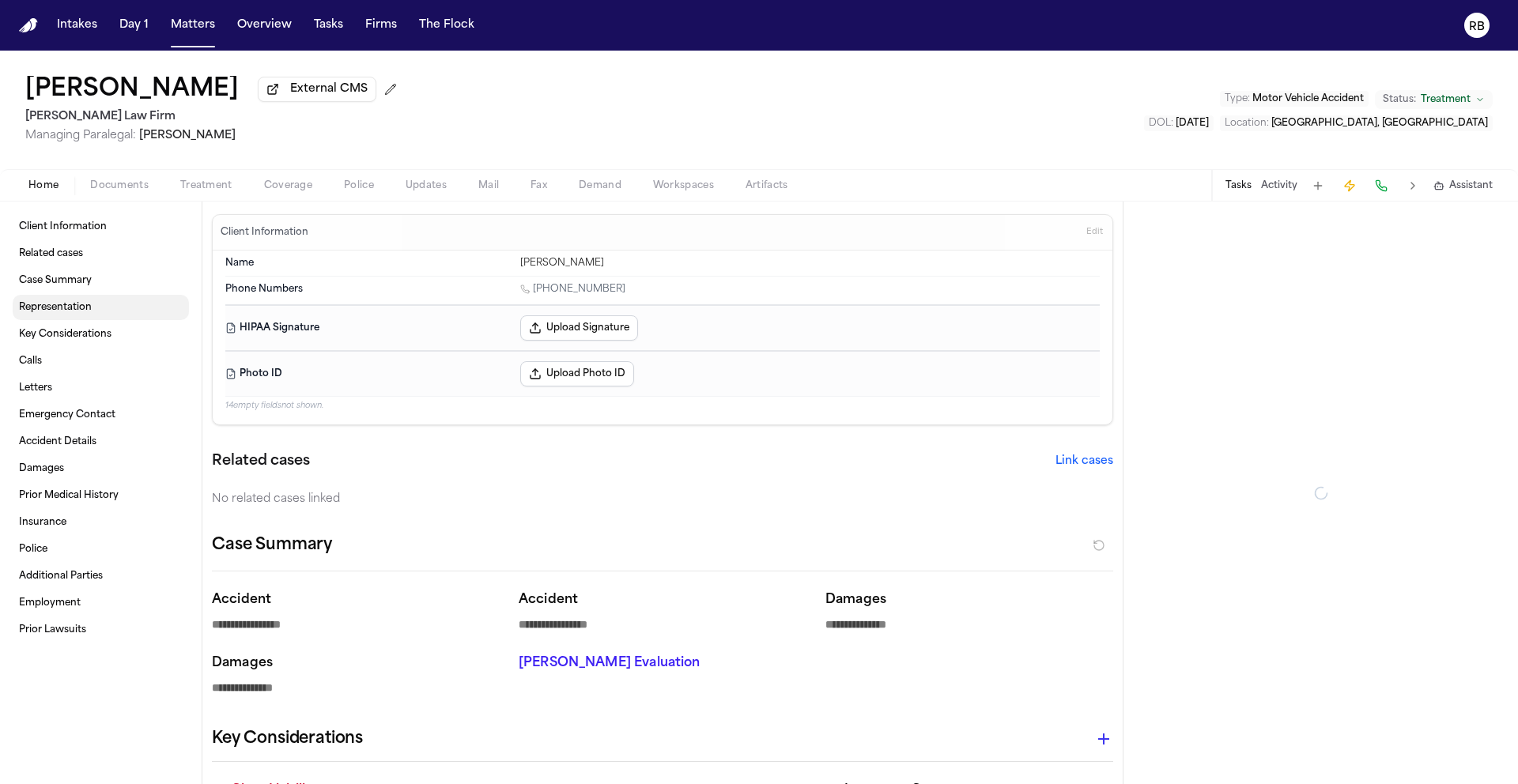
type textarea "*"
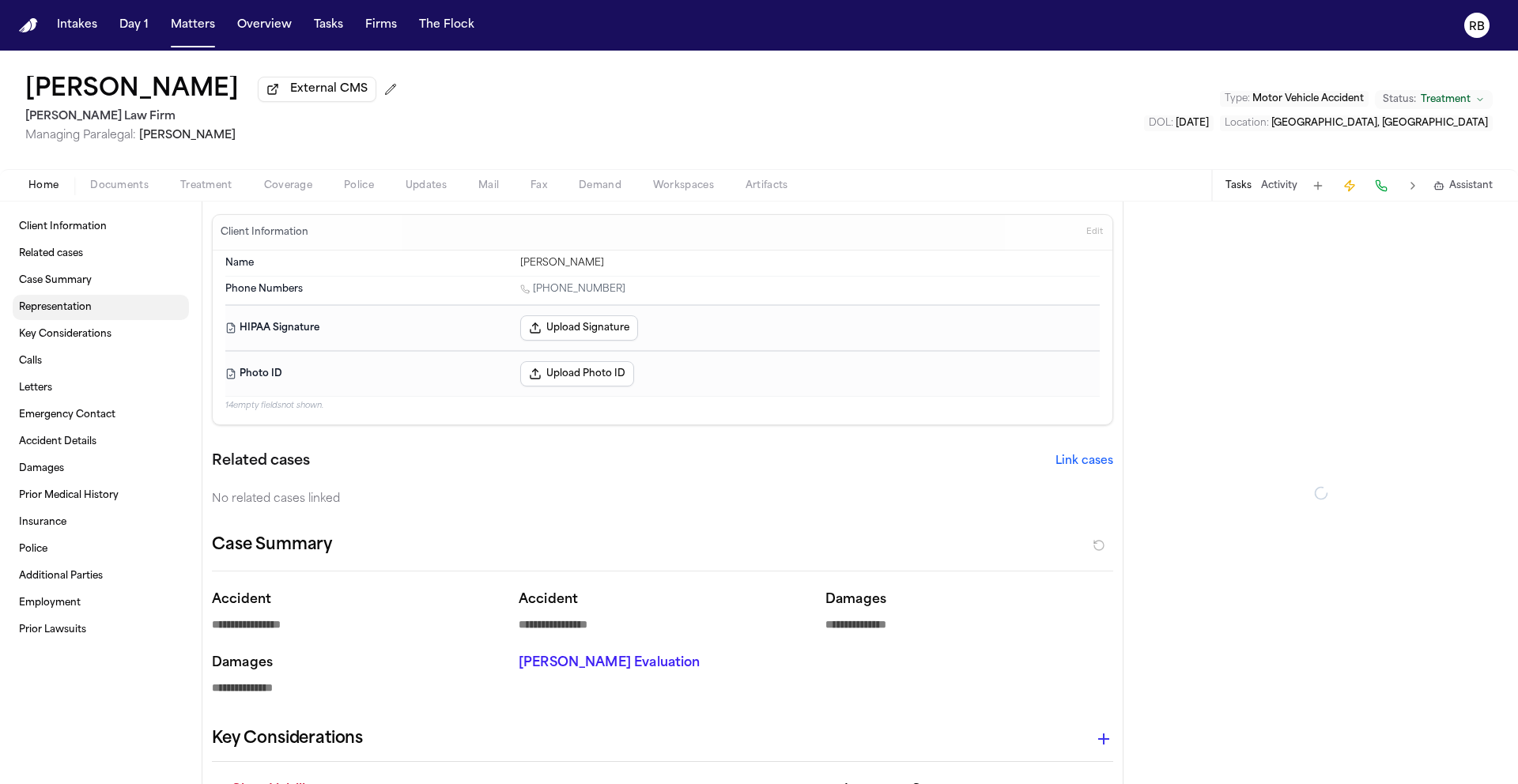
type textarea "*"
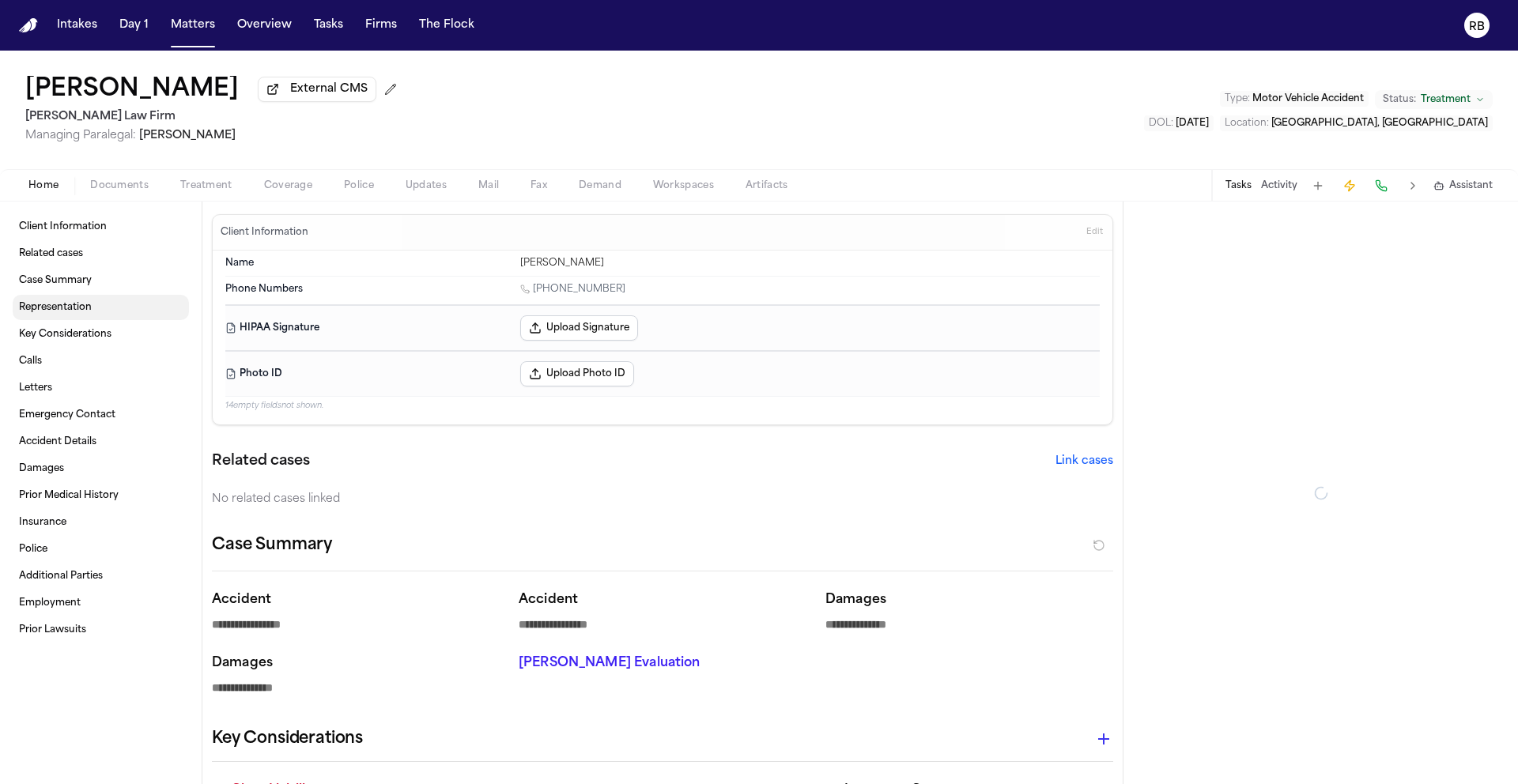
type textarea "*"
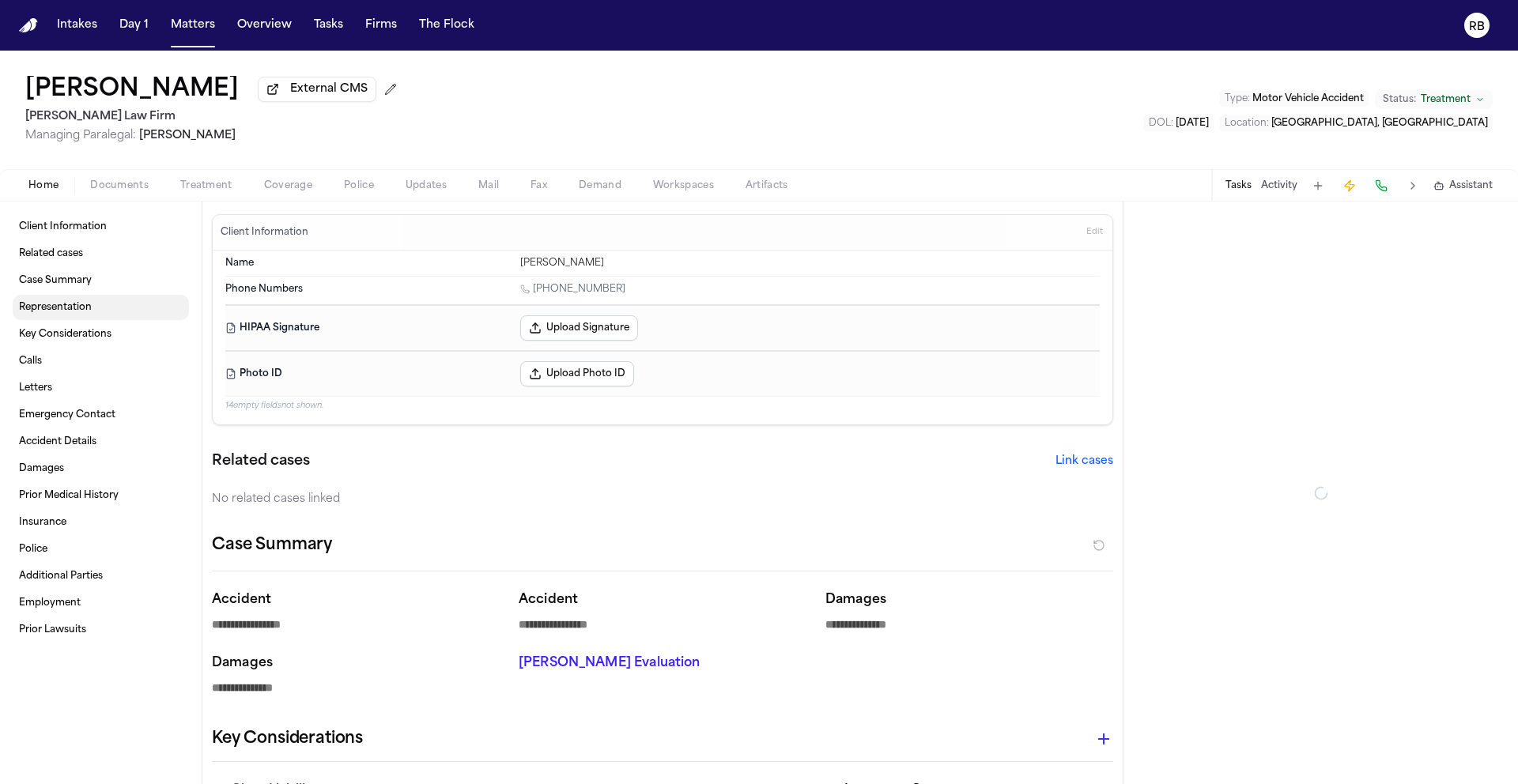
type textarea "*"
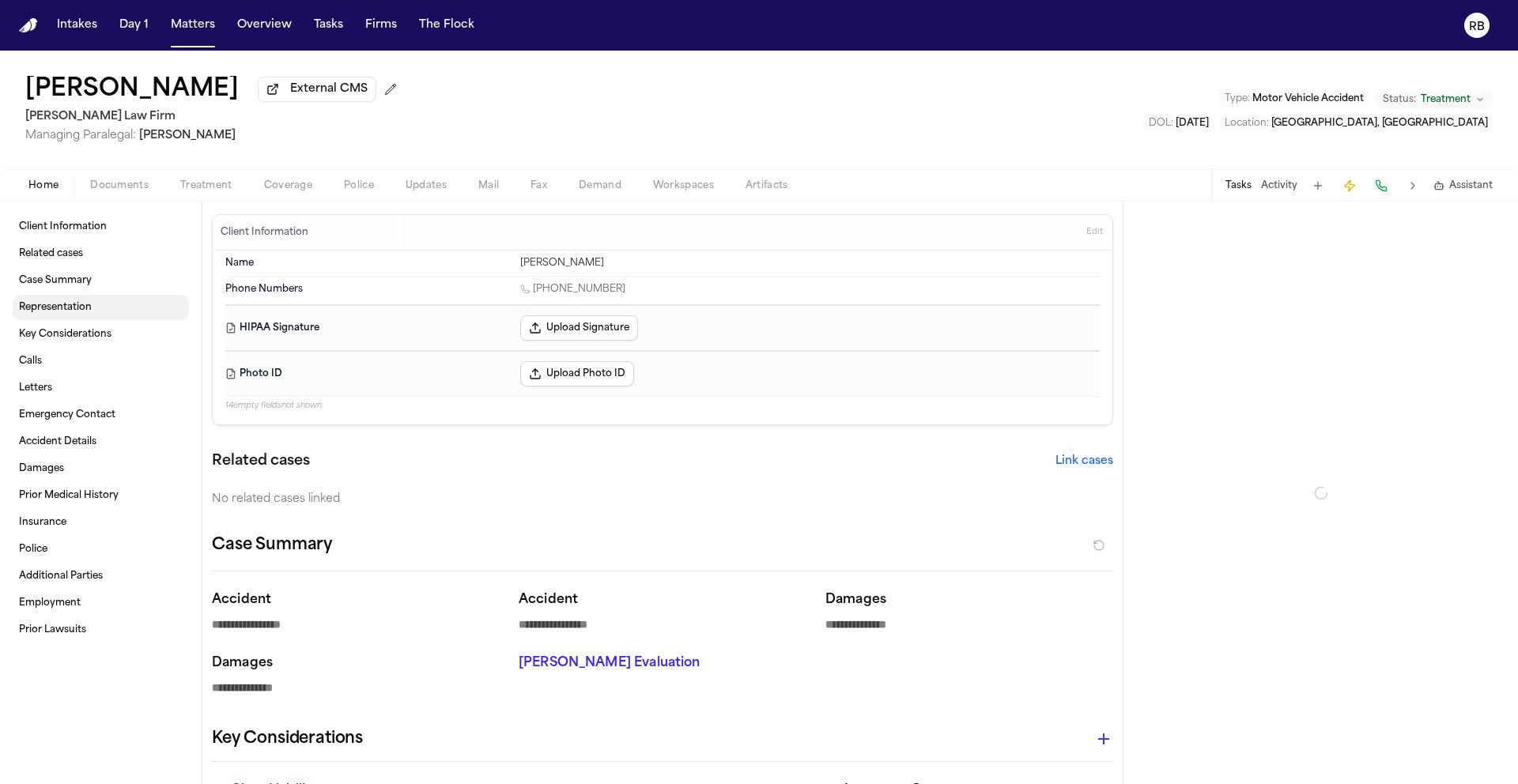
type textarea "*"
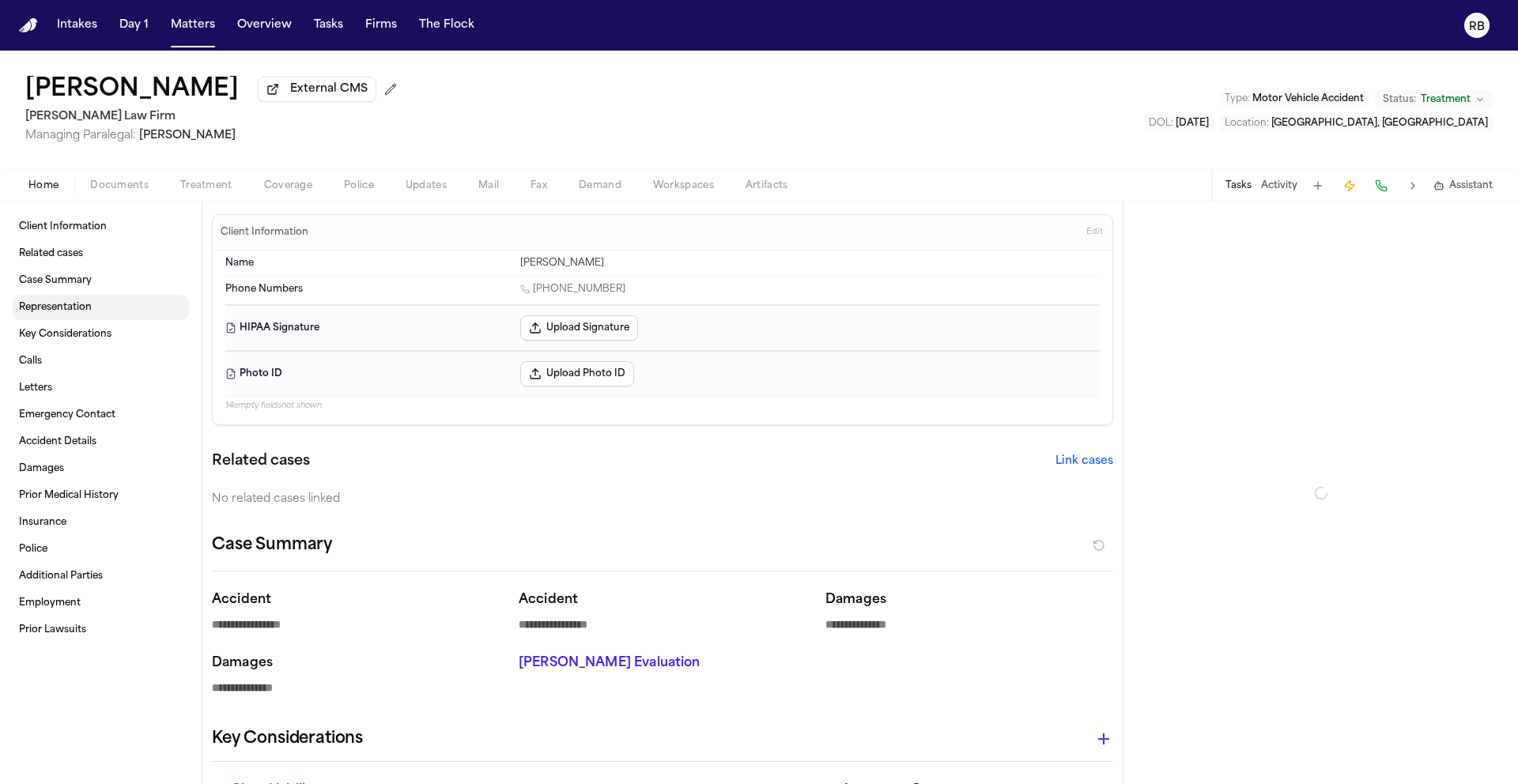
type textarea "*"
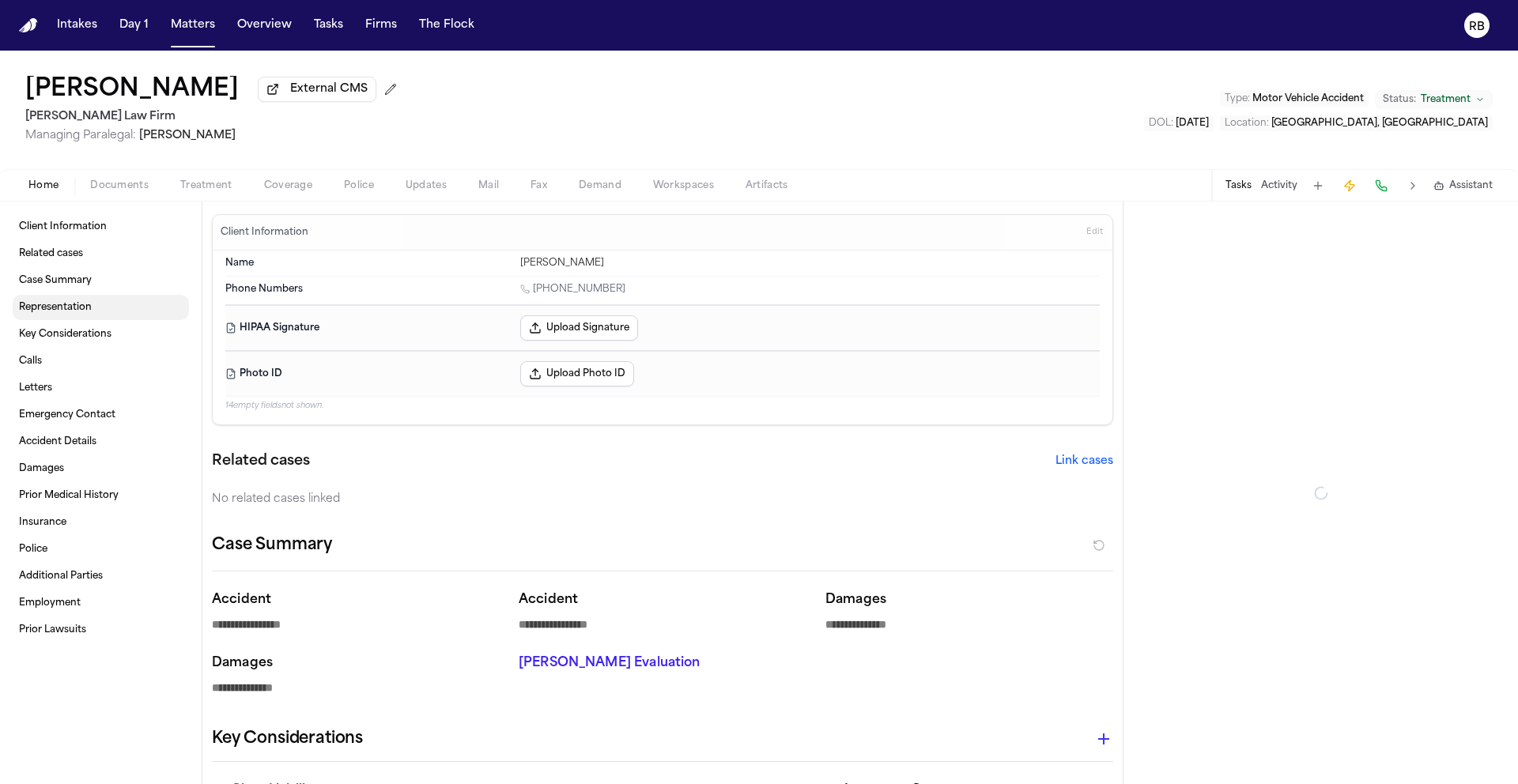
type textarea "*"
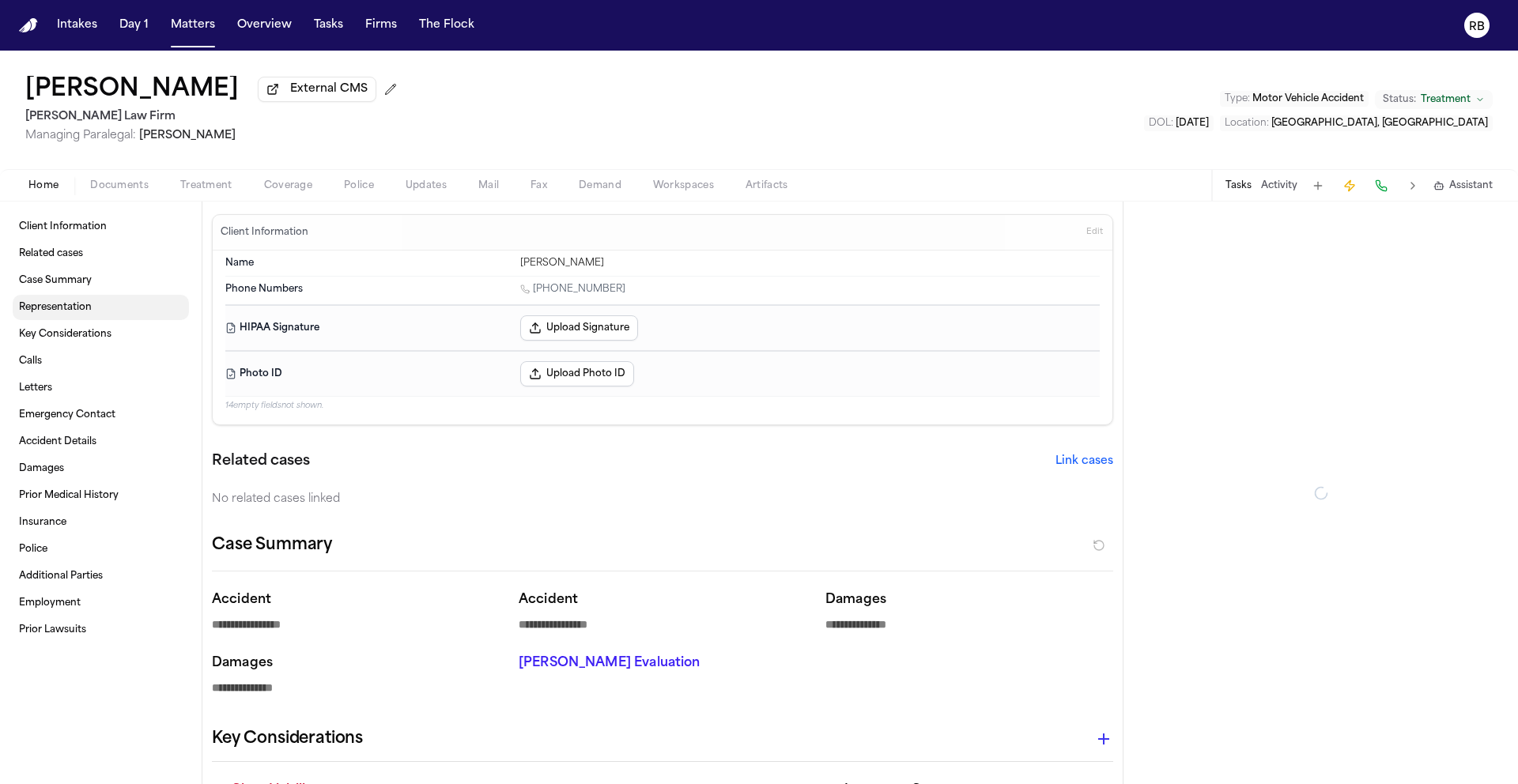
type textarea "*"
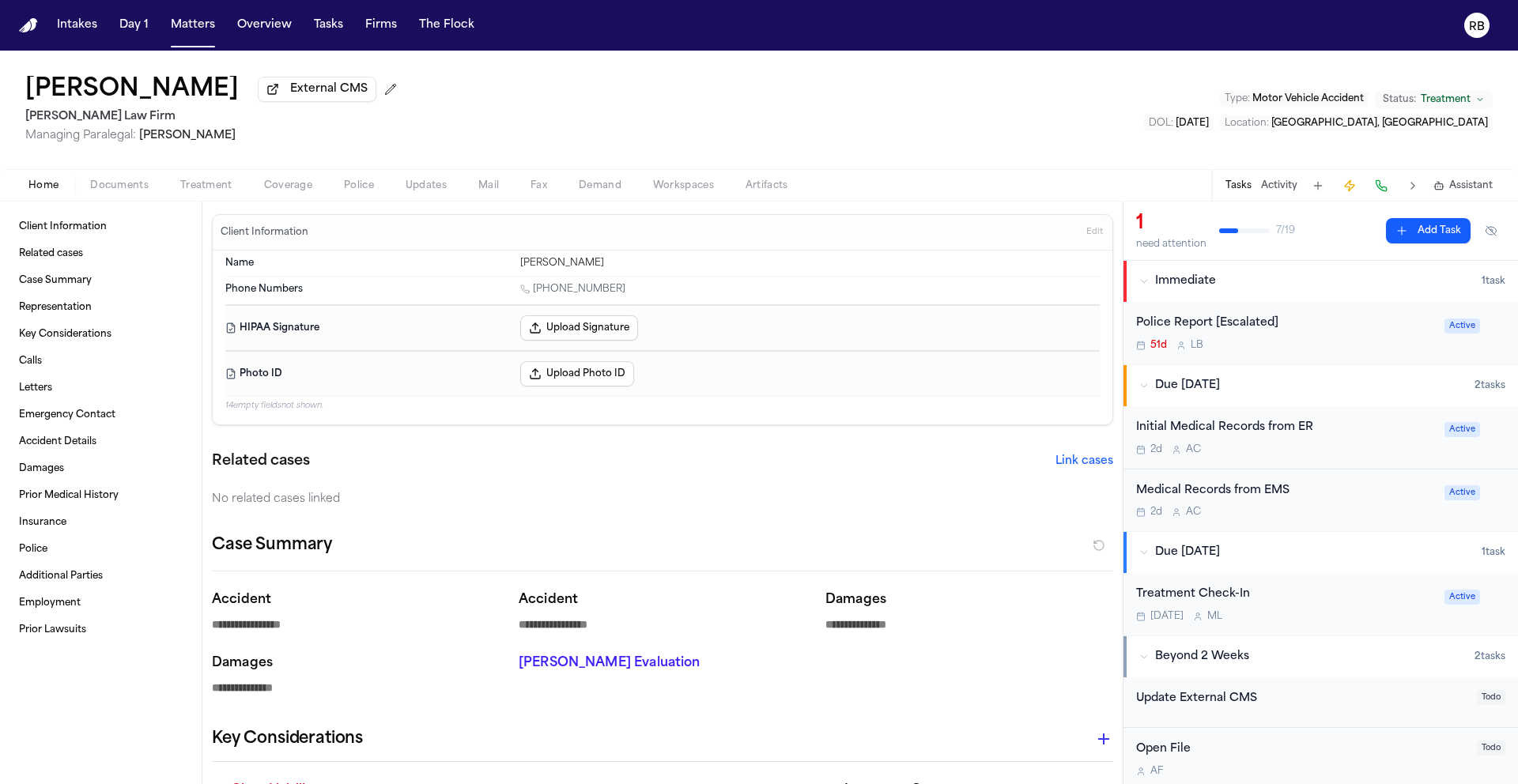
click at [1394, 443] on div "Initial Medical Records from ER 2d A C" at bounding box center [1284, 437] width 298 height 37
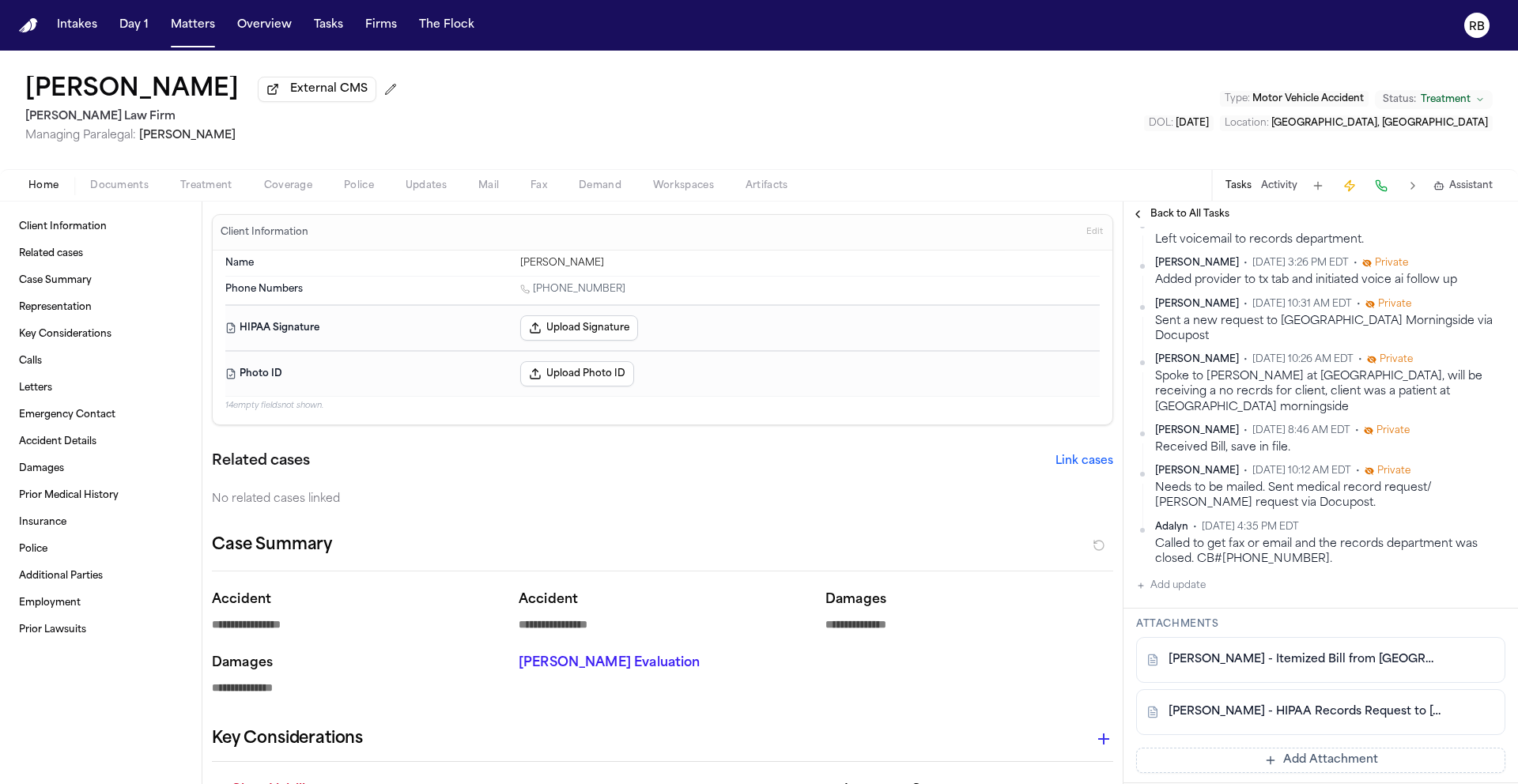
scroll to position [379, 0]
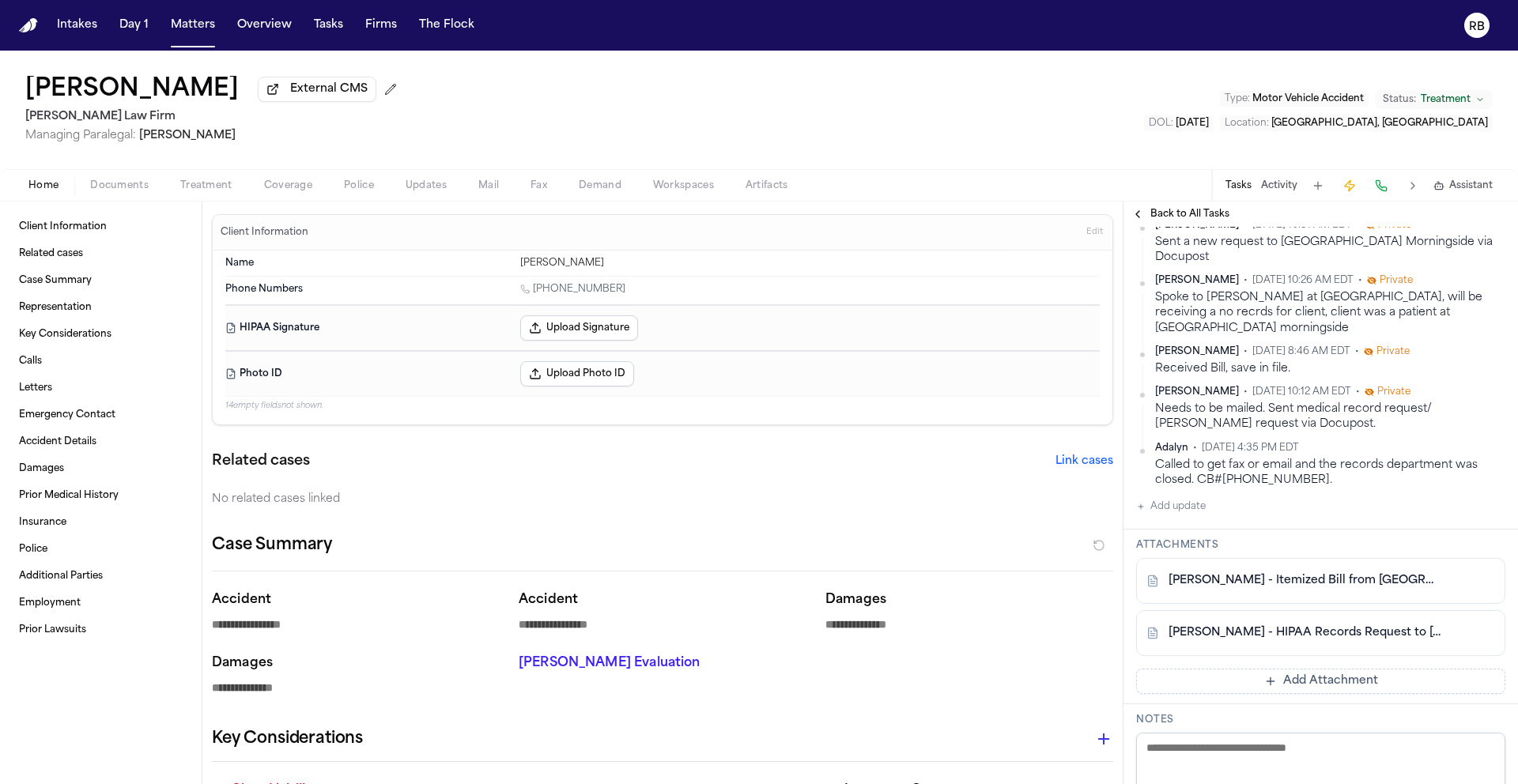
click at [1302, 573] on link "[PERSON_NAME] - Itemized Bill from [GEOGRAPHIC_DATA] - [DATE]" at bounding box center [1304, 581] width 272 height 16
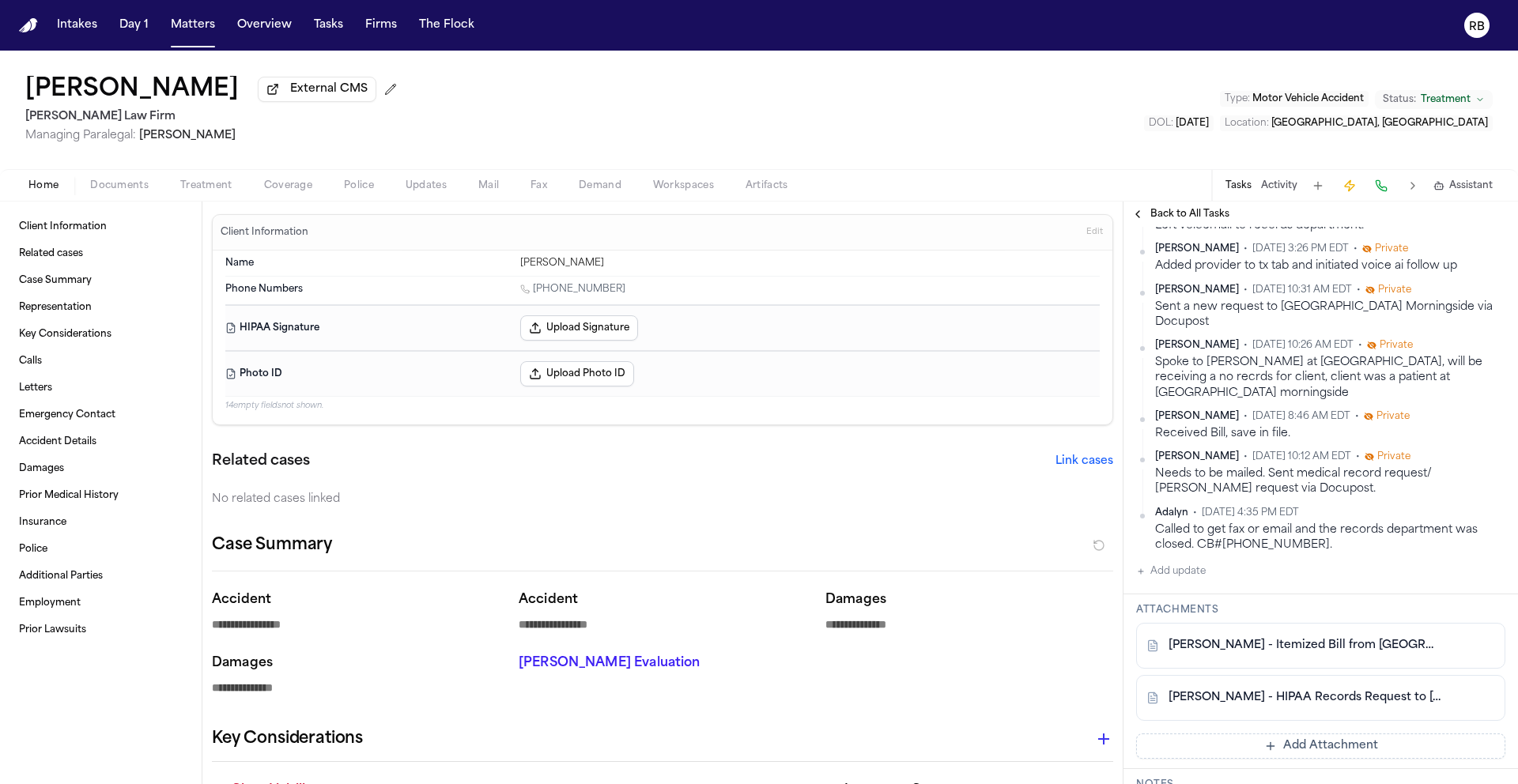
scroll to position [202, 0]
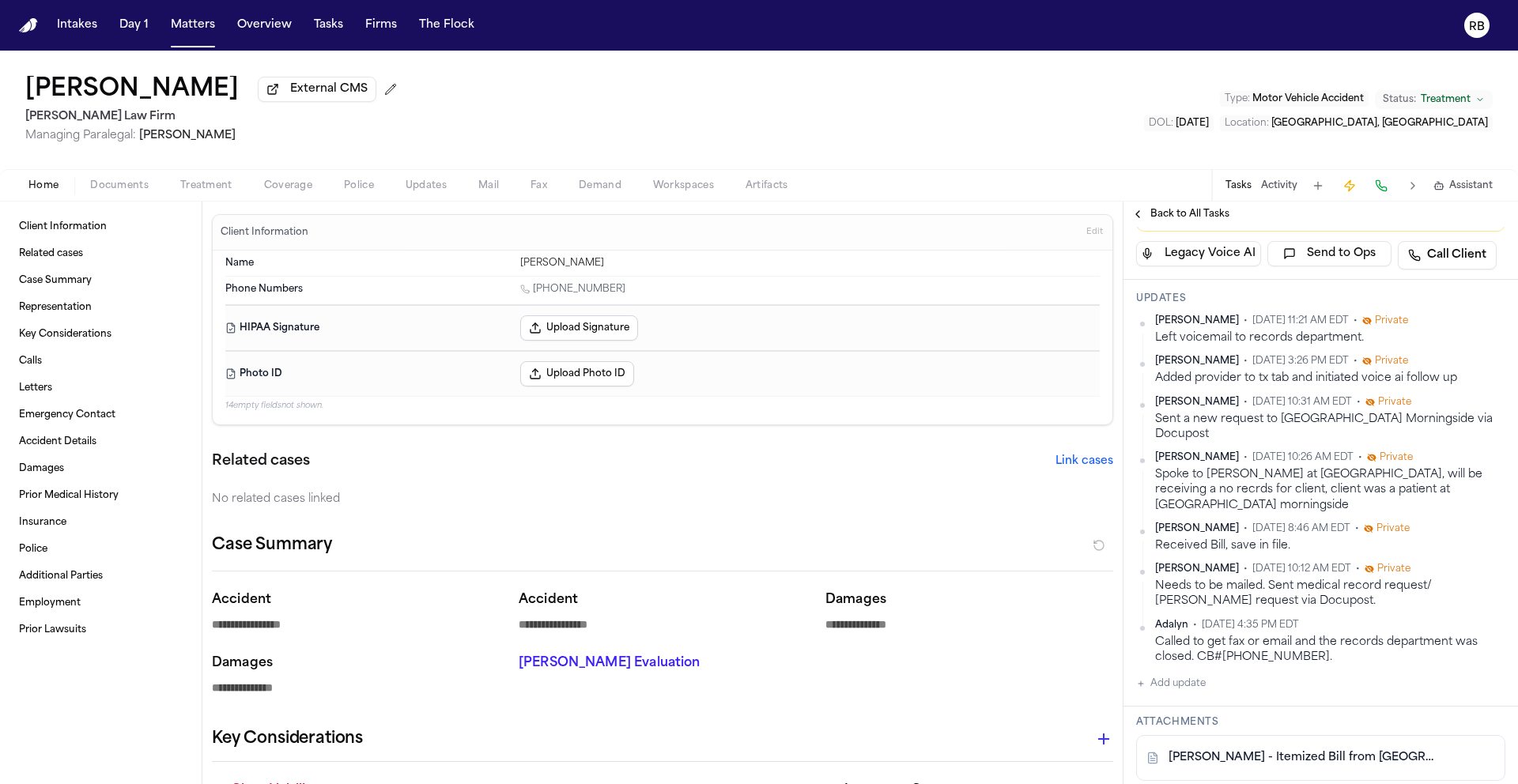
click at [1192, 674] on button "Add update" at bounding box center [1171, 683] width 70 height 19
click at [1226, 680] on textarea "Add your update" at bounding box center [1330, 696] width 337 height 32
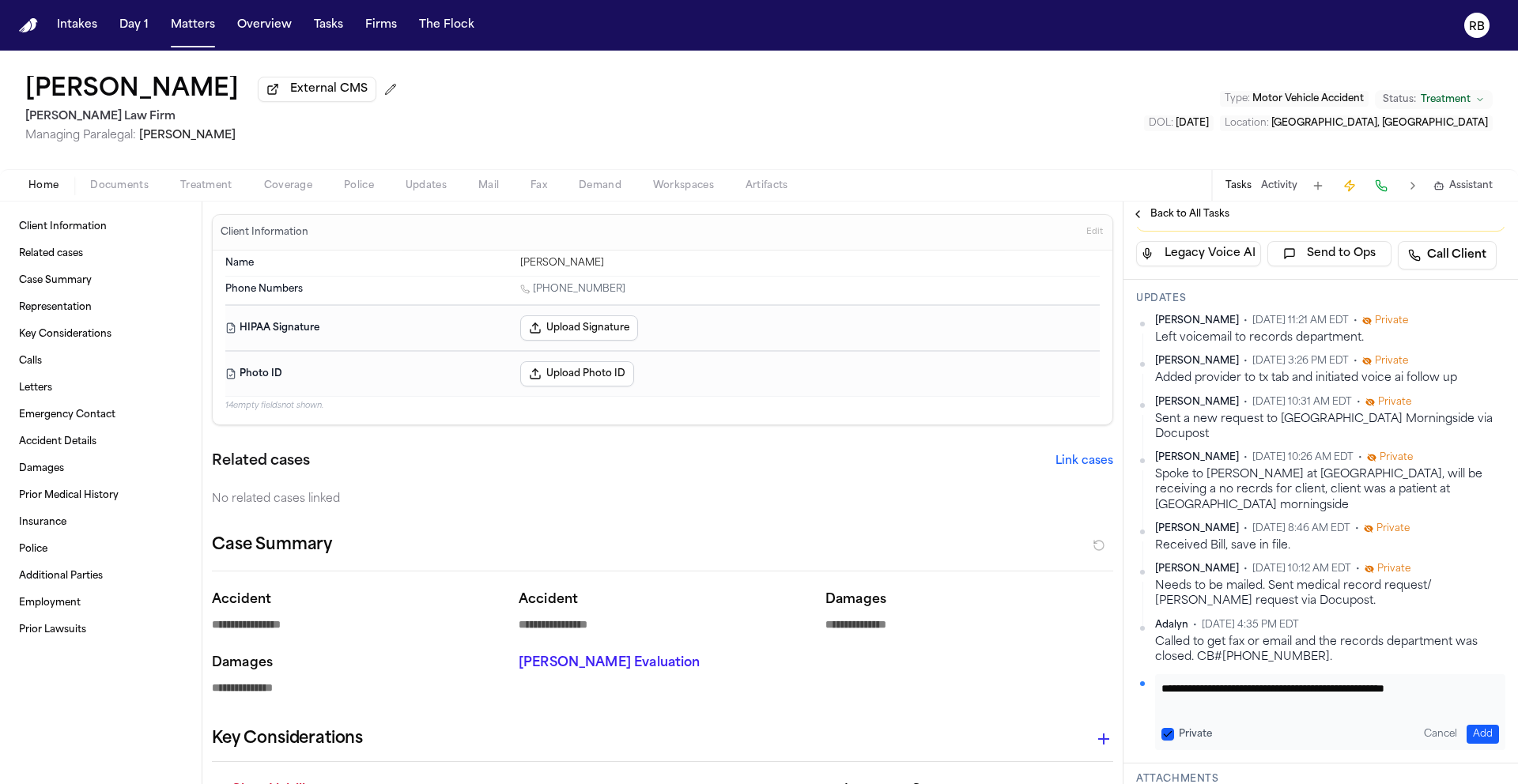
scroll to position [1, 0]
click at [1477, 724] on button "Add" at bounding box center [1482, 733] width 32 height 19
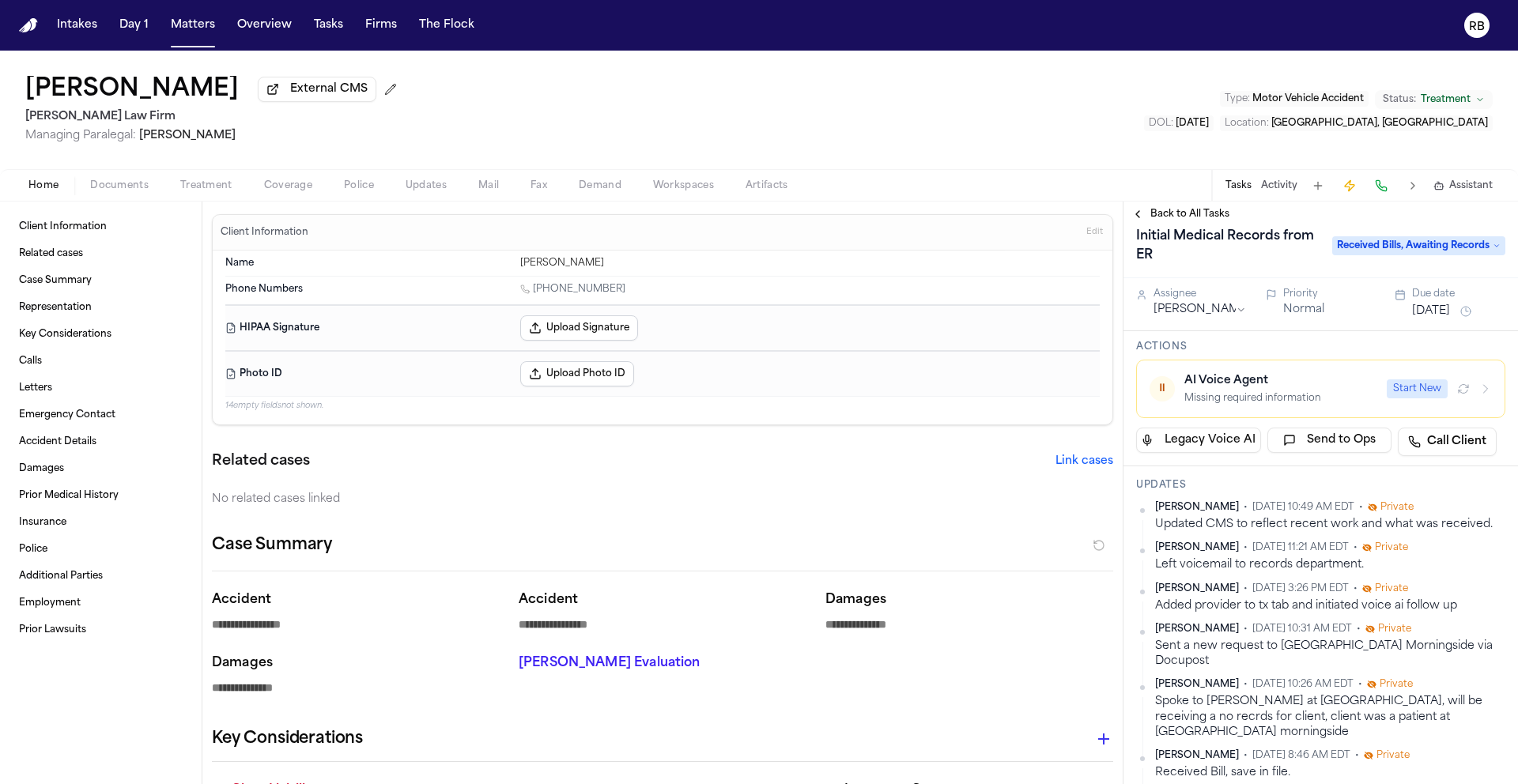
scroll to position [0, 0]
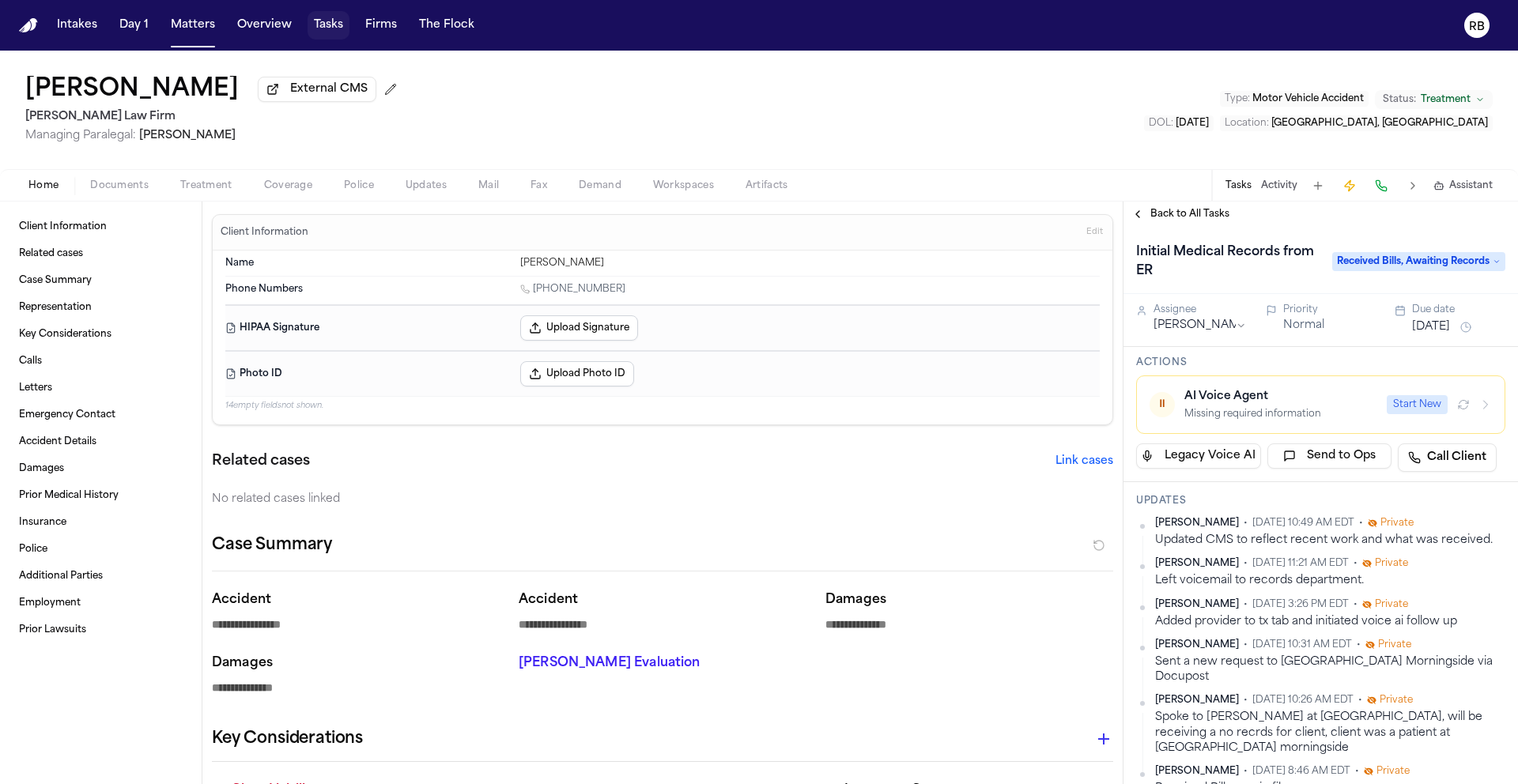
click at [332, 29] on button "Tasks" at bounding box center [328, 25] width 42 height 29
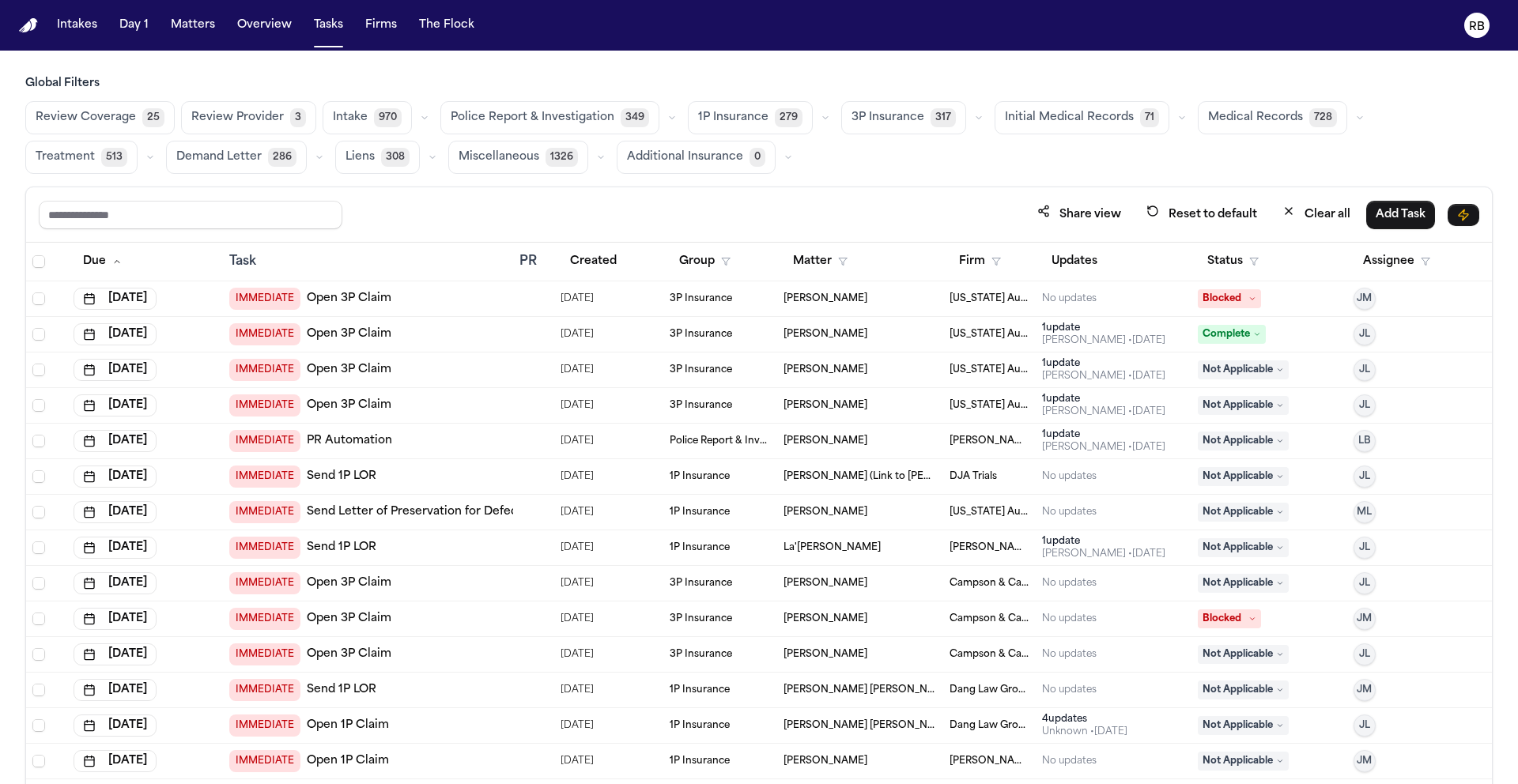
click at [1045, 110] on span "Initial Medical Records" at bounding box center [1069, 118] width 129 height 16
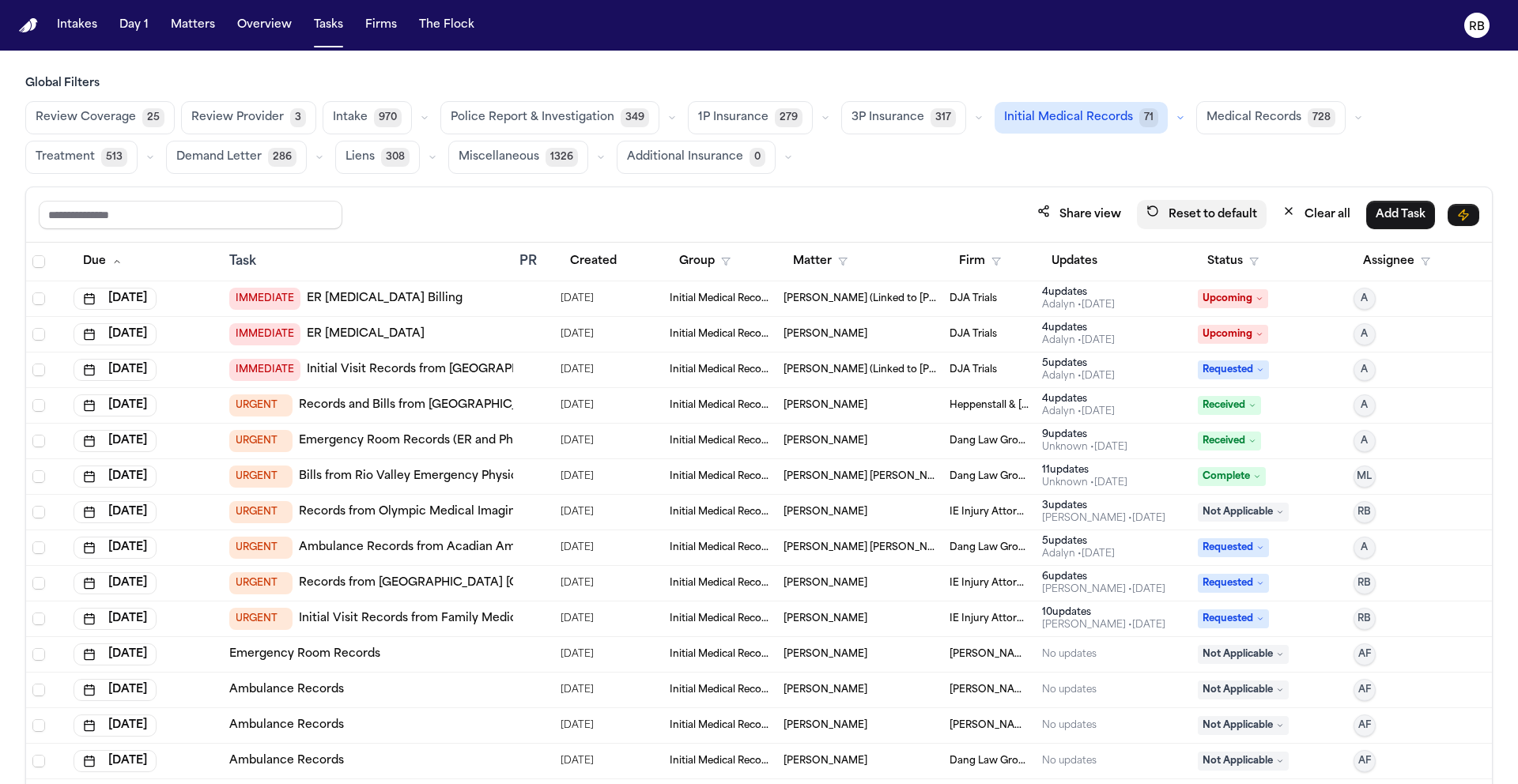
click at [1201, 210] on button "Reset to default" at bounding box center [1202, 213] width 130 height 29
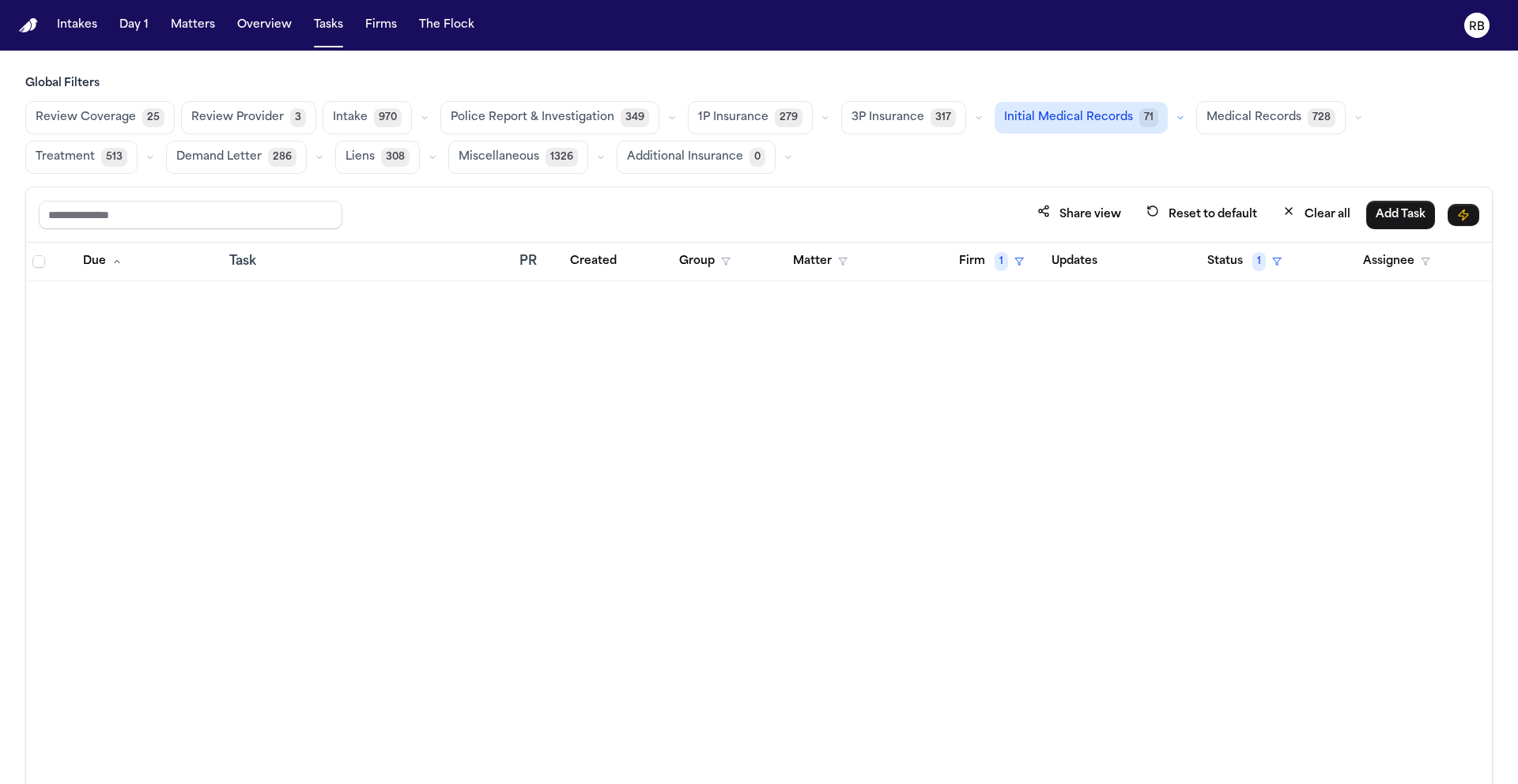
click at [1249, 120] on span "Medical Records" at bounding box center [1254, 118] width 95 height 16
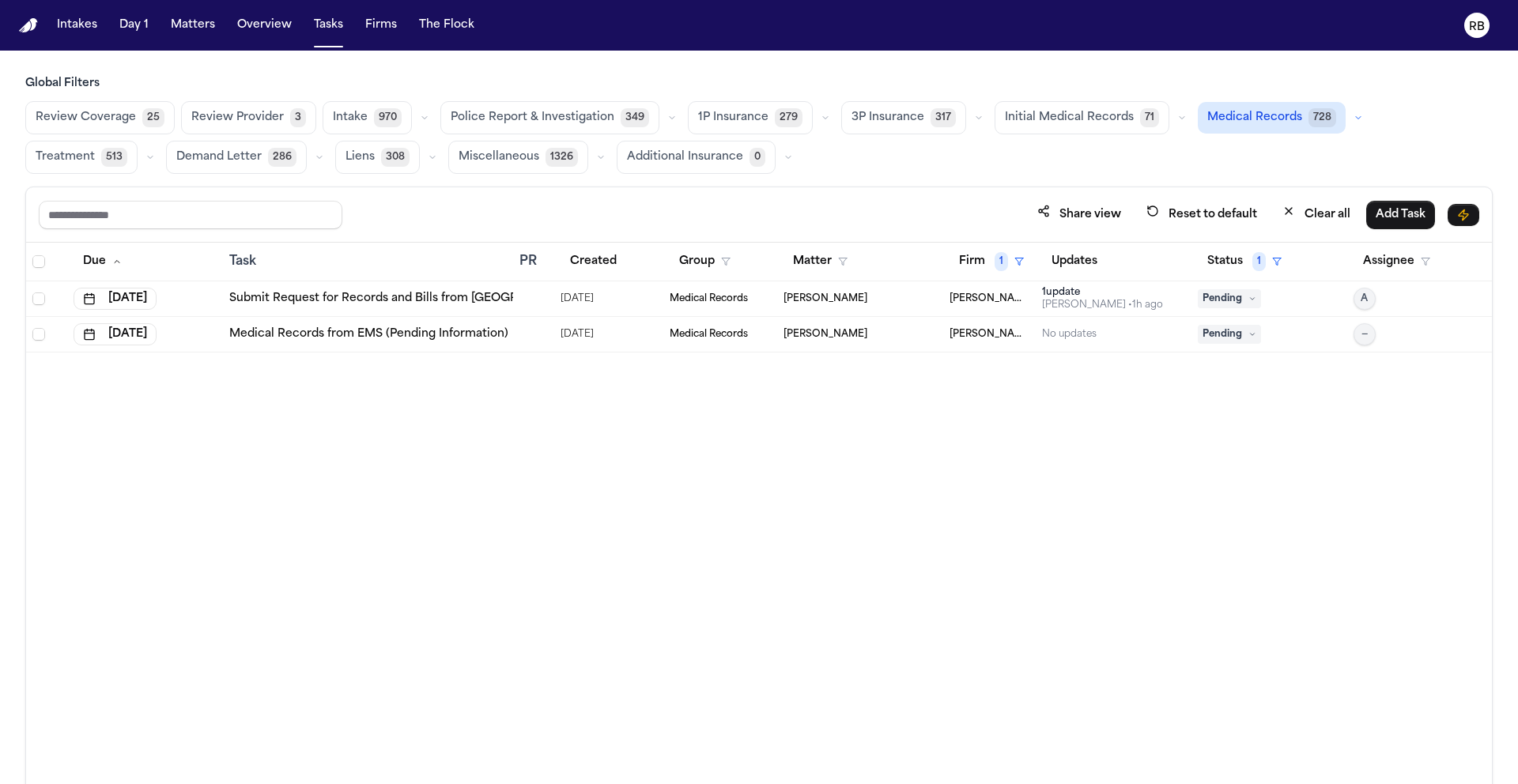
click at [653, 336] on div "[DATE]" at bounding box center [609, 334] width 97 height 22
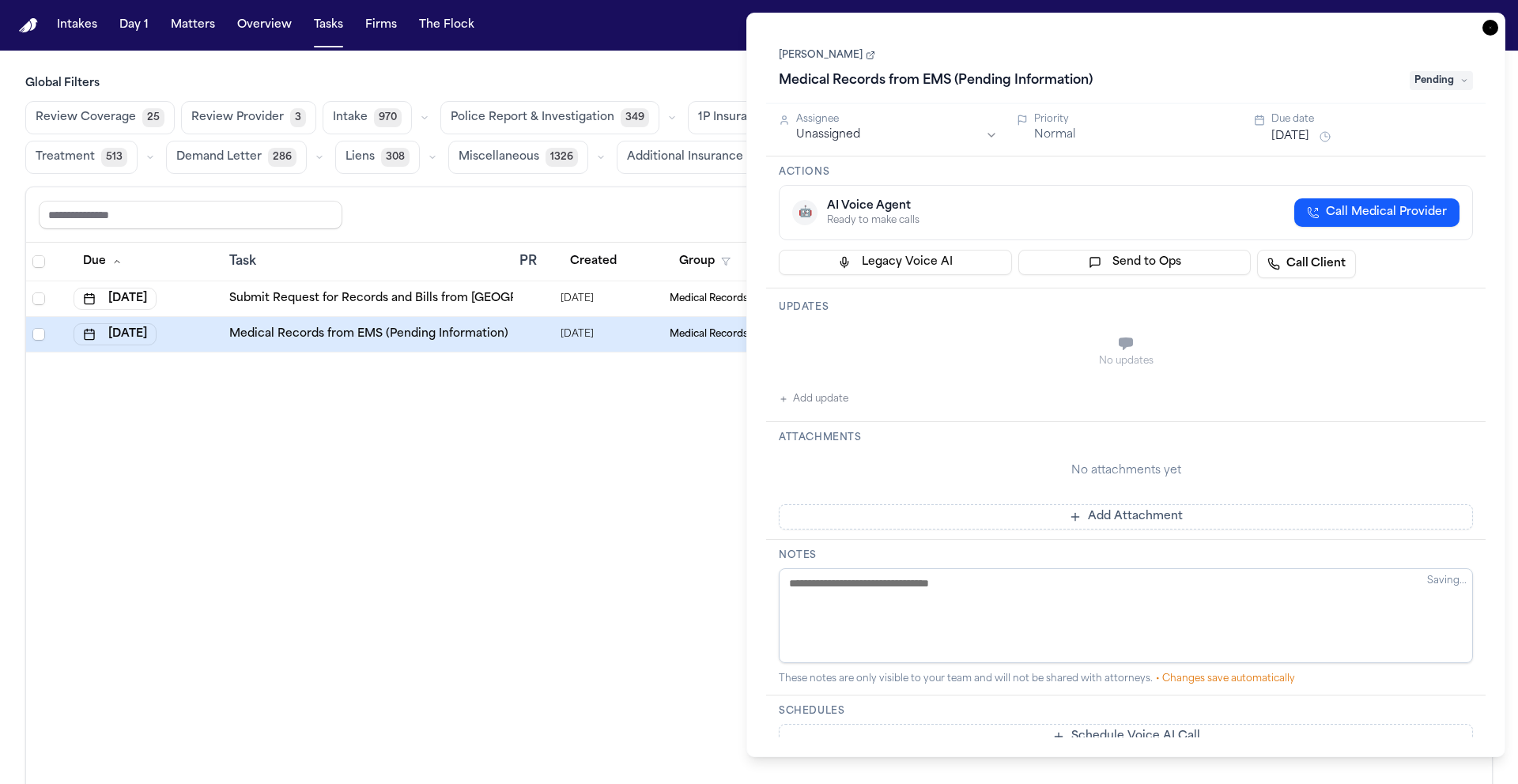
click at [815, 402] on button "Add update" at bounding box center [813, 398] width 70 height 19
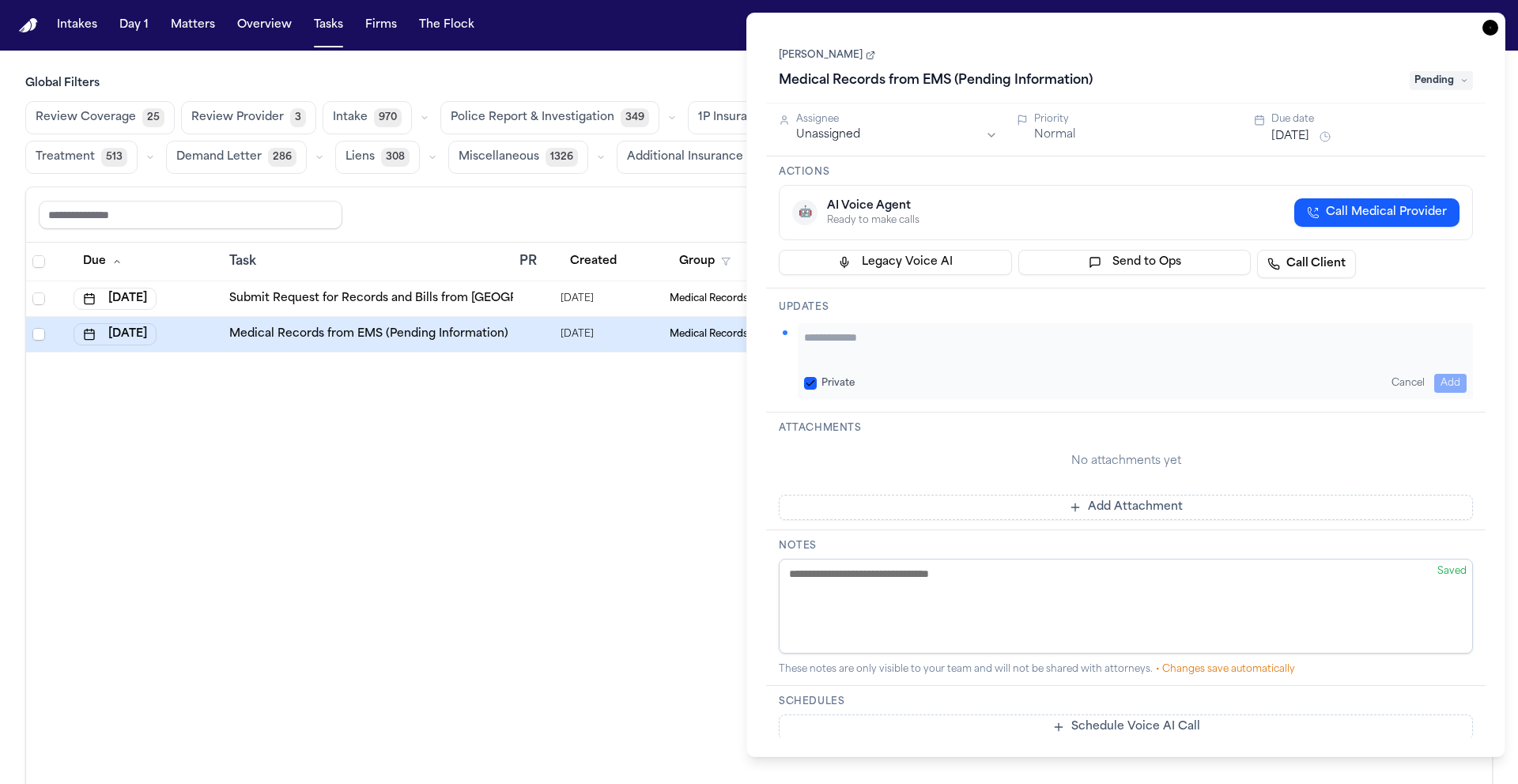
click at [897, 355] on textarea "Add your update" at bounding box center [1136, 345] width 663 height 32
drag, startPoint x: 1017, startPoint y: 332, endPoint x: 698, endPoint y: 336, distance: 319.0
click at [698, 336] on body "Intakes Day 1 Matters Overview Tasks Firms The Flock RB Global Filters Review C…" at bounding box center [759, 392] width 1518 height 784
type textarea "**********"
click at [1448, 377] on button "Add" at bounding box center [1450, 383] width 32 height 19
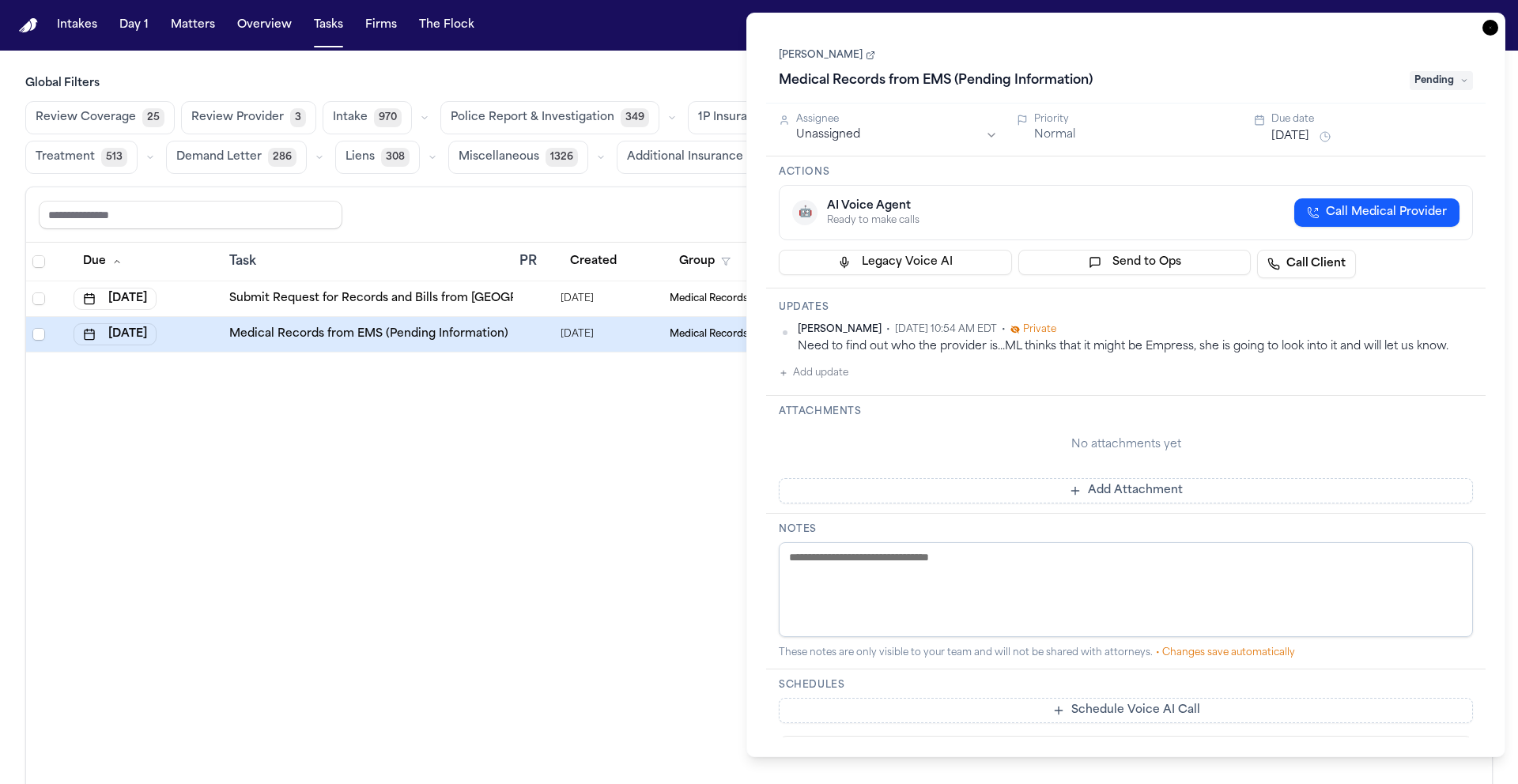
click at [819, 53] on link "[PERSON_NAME]" at bounding box center [826, 55] width 97 height 13
click at [1488, 26] on icon "button" at bounding box center [1490, 28] width 16 height 16
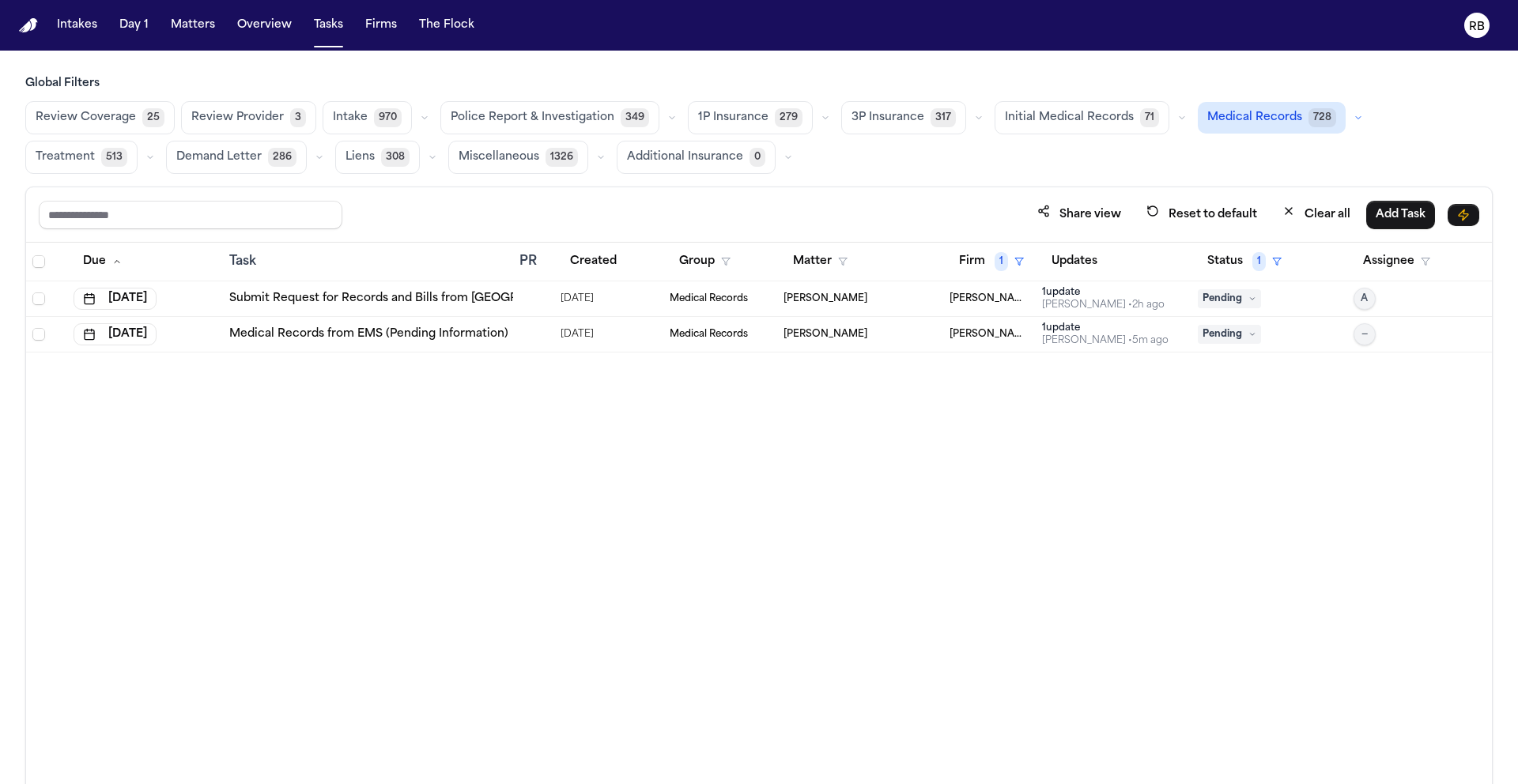
click at [792, 420] on div "Due Task PR Created Group Matter Firm 1 Updates Status 1 Assignee Oct 15, 2025 …" at bounding box center [759, 547] width 1465 height 609
click at [1271, 471] on div "Due Task PR Created Group Matter Firm 1 Updates Status 1 Assignee Oct 15, 2025 …" at bounding box center [759, 547] width 1465 height 609
click at [974, 256] on button "Firm 1" at bounding box center [991, 261] width 84 height 29
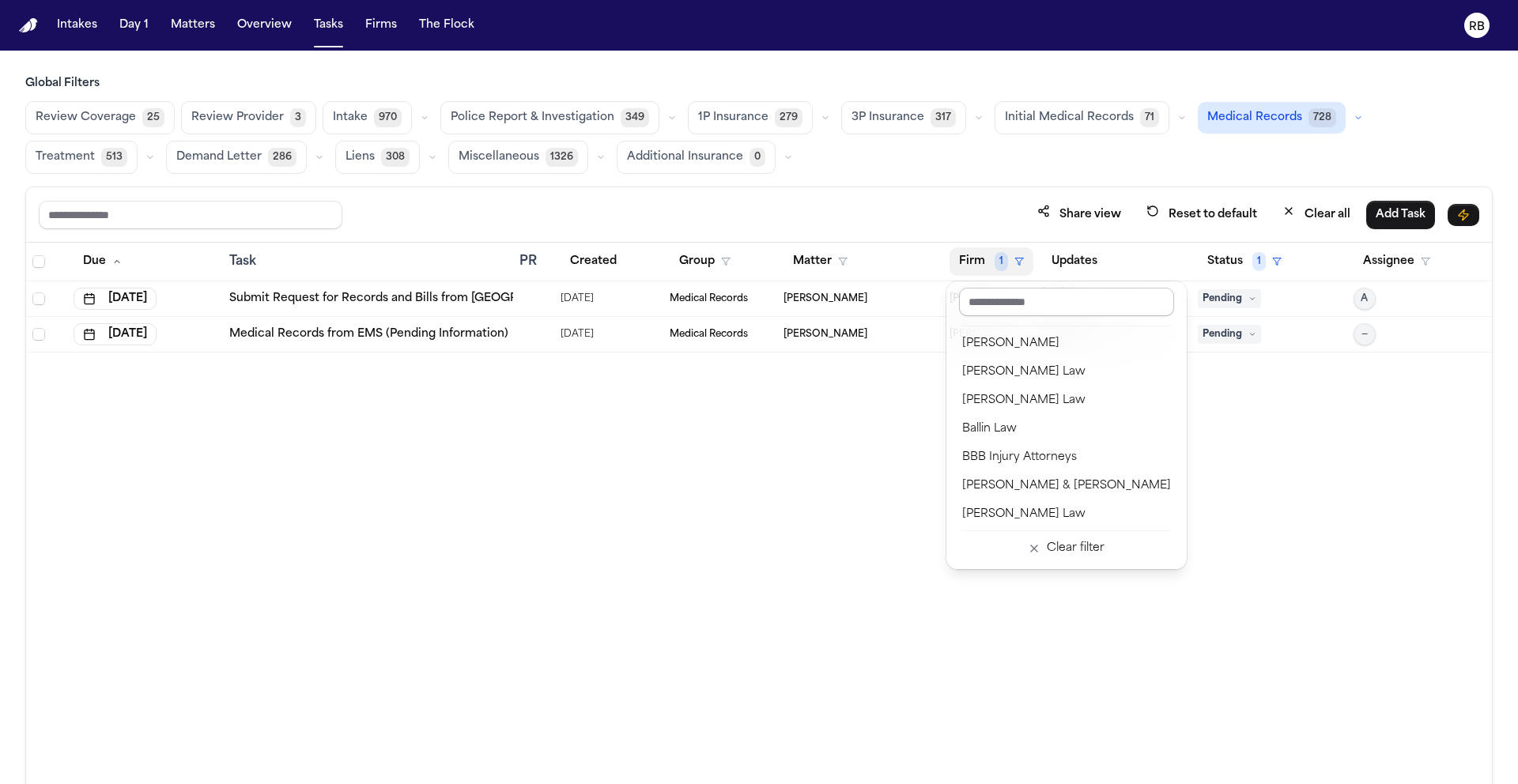
click at [973, 298] on input "text" at bounding box center [1066, 301] width 215 height 29
type input "**"
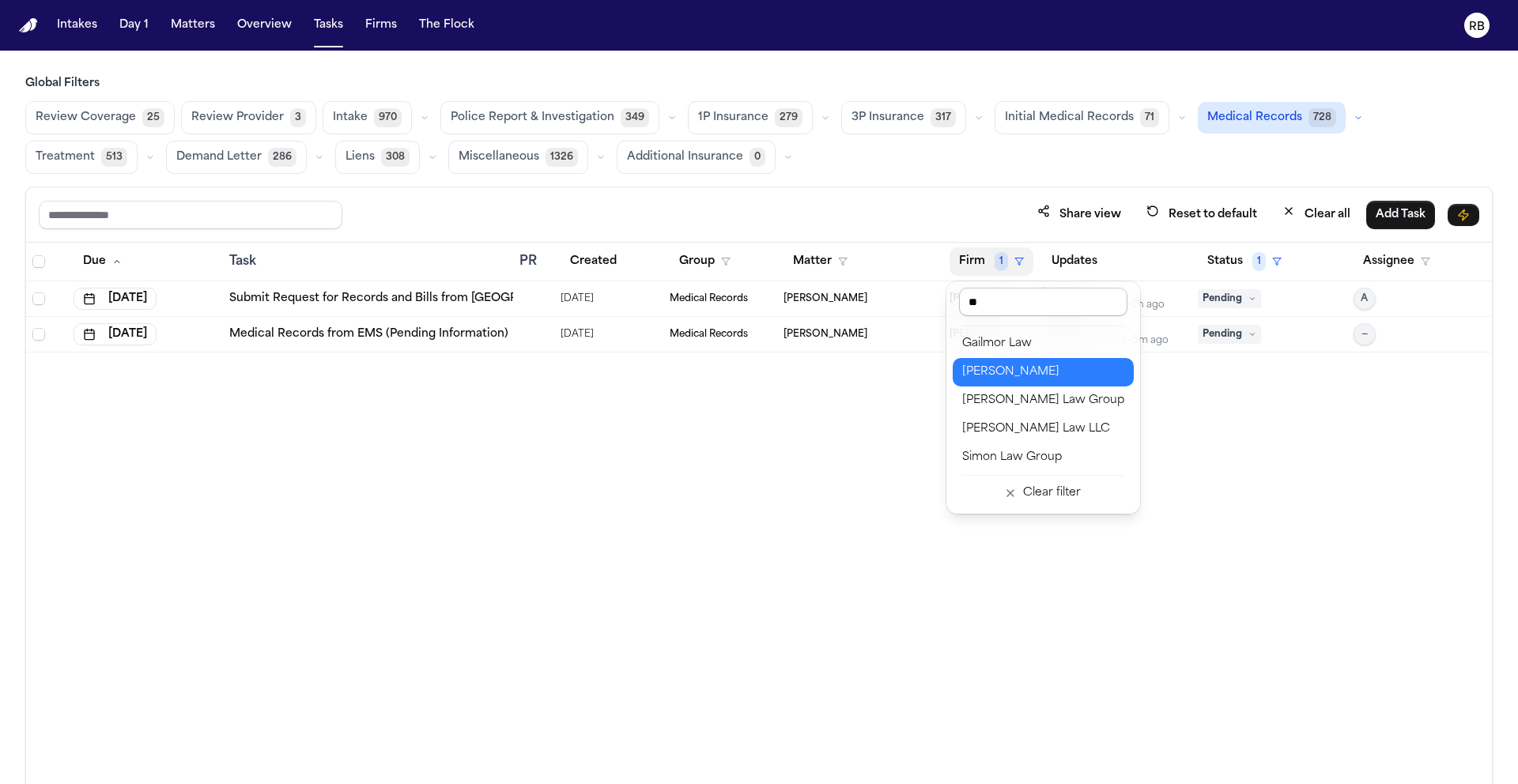
scroll to position [0, 0]
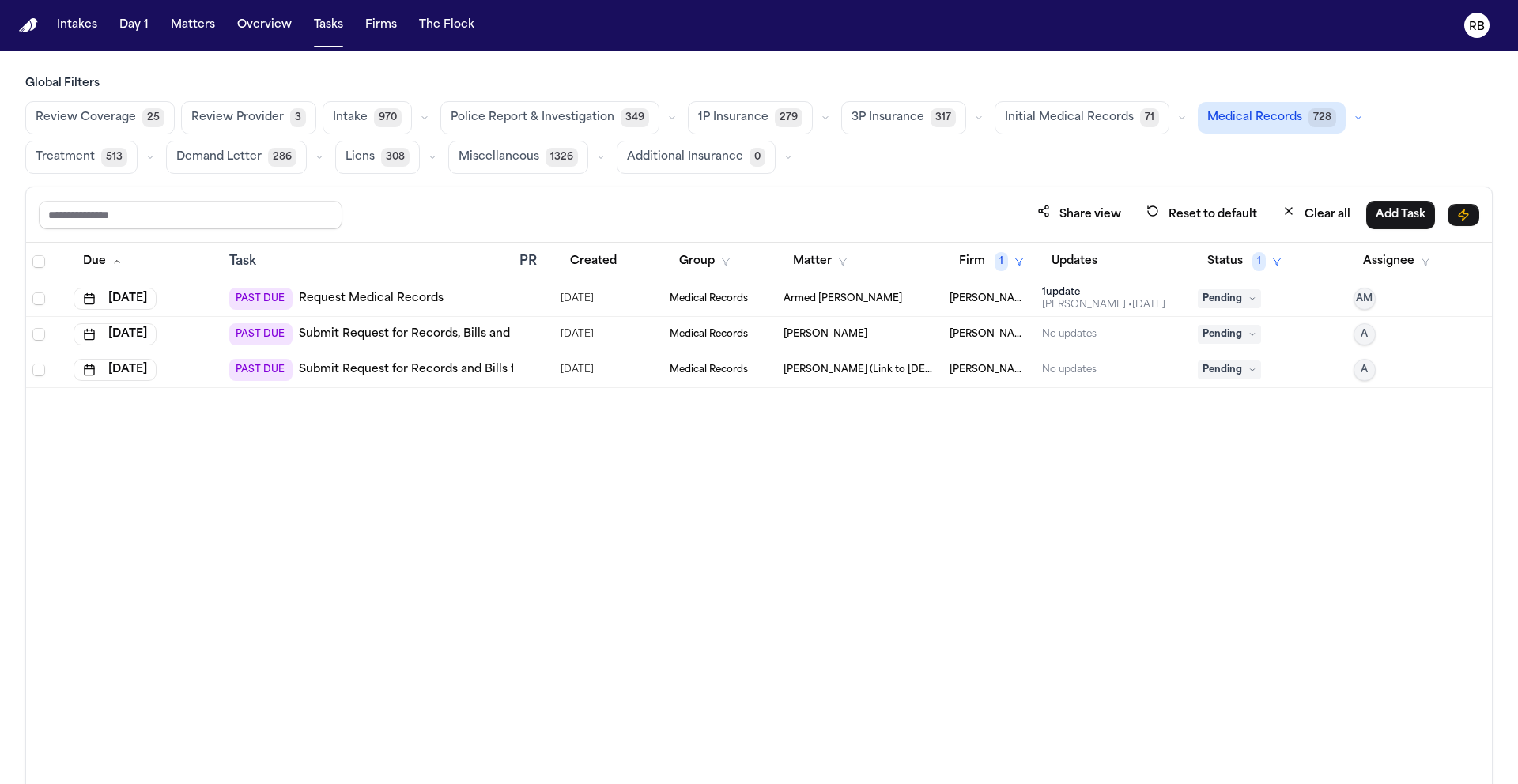
click at [485, 292] on div "PAST DUE Request Medical Records" at bounding box center [368, 298] width 277 height 22
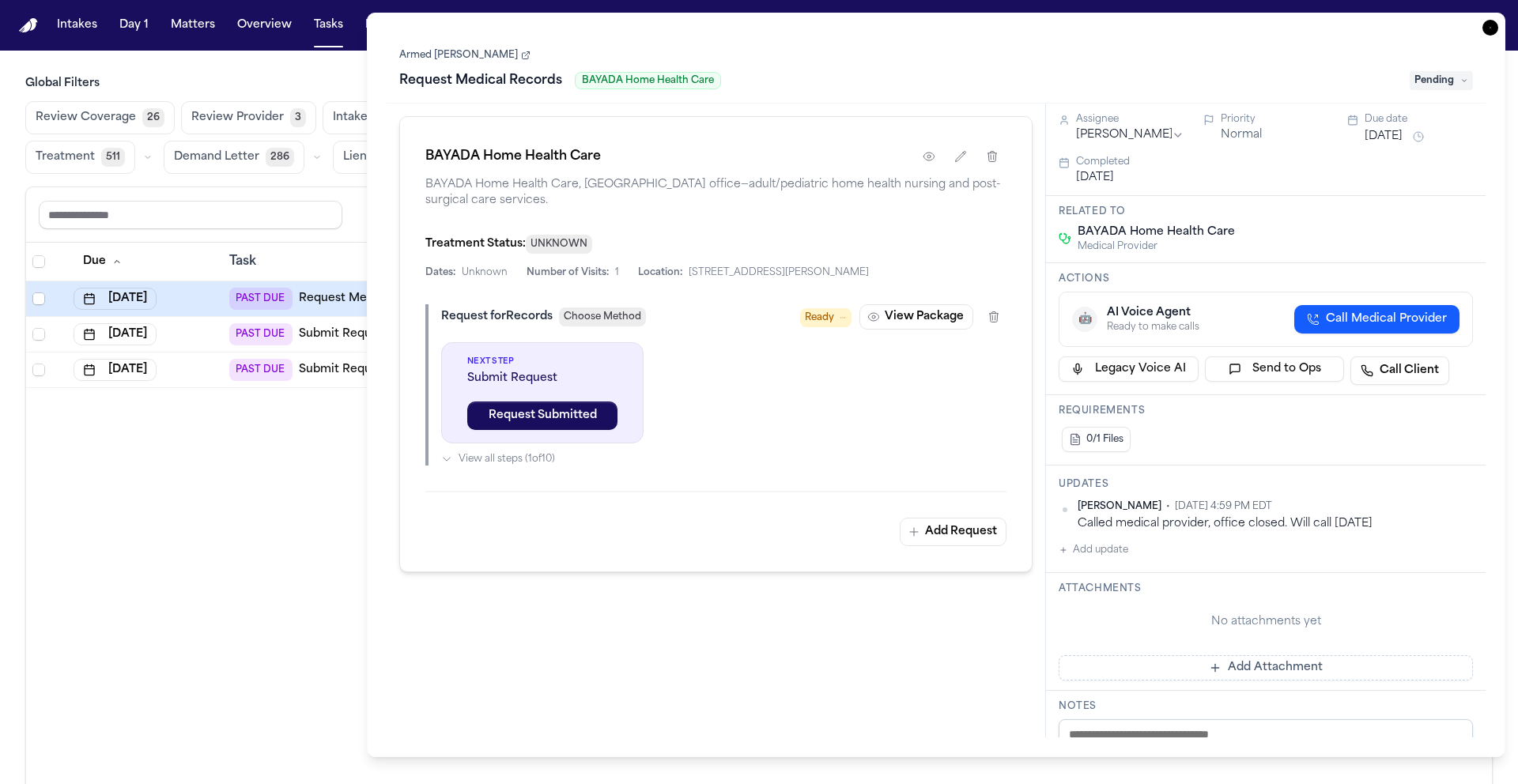
click at [445, 54] on link "Armed [PERSON_NAME]" at bounding box center [464, 55] width 131 height 13
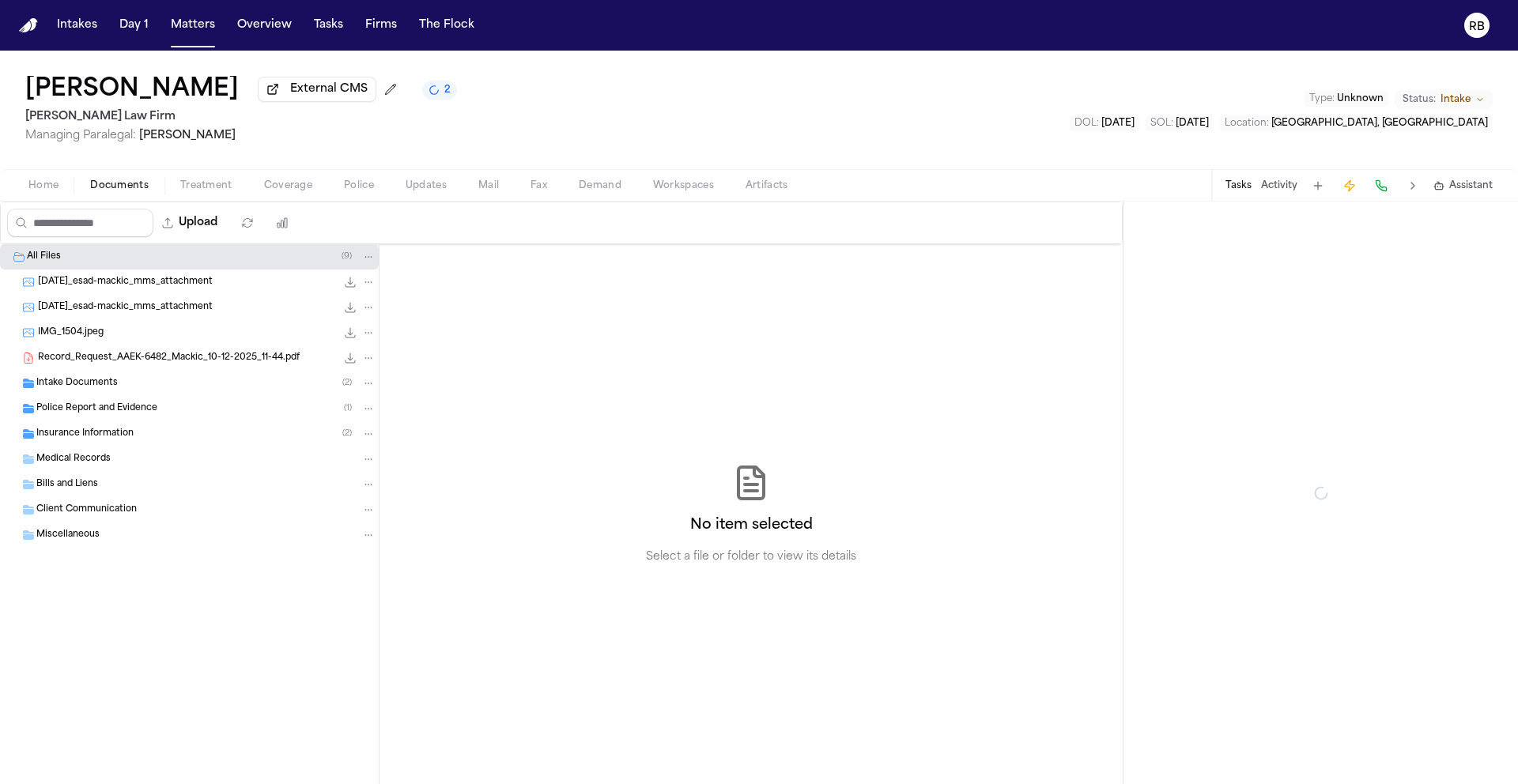
click at [139, 191] on span "Documents" at bounding box center [119, 186] width 59 height 13
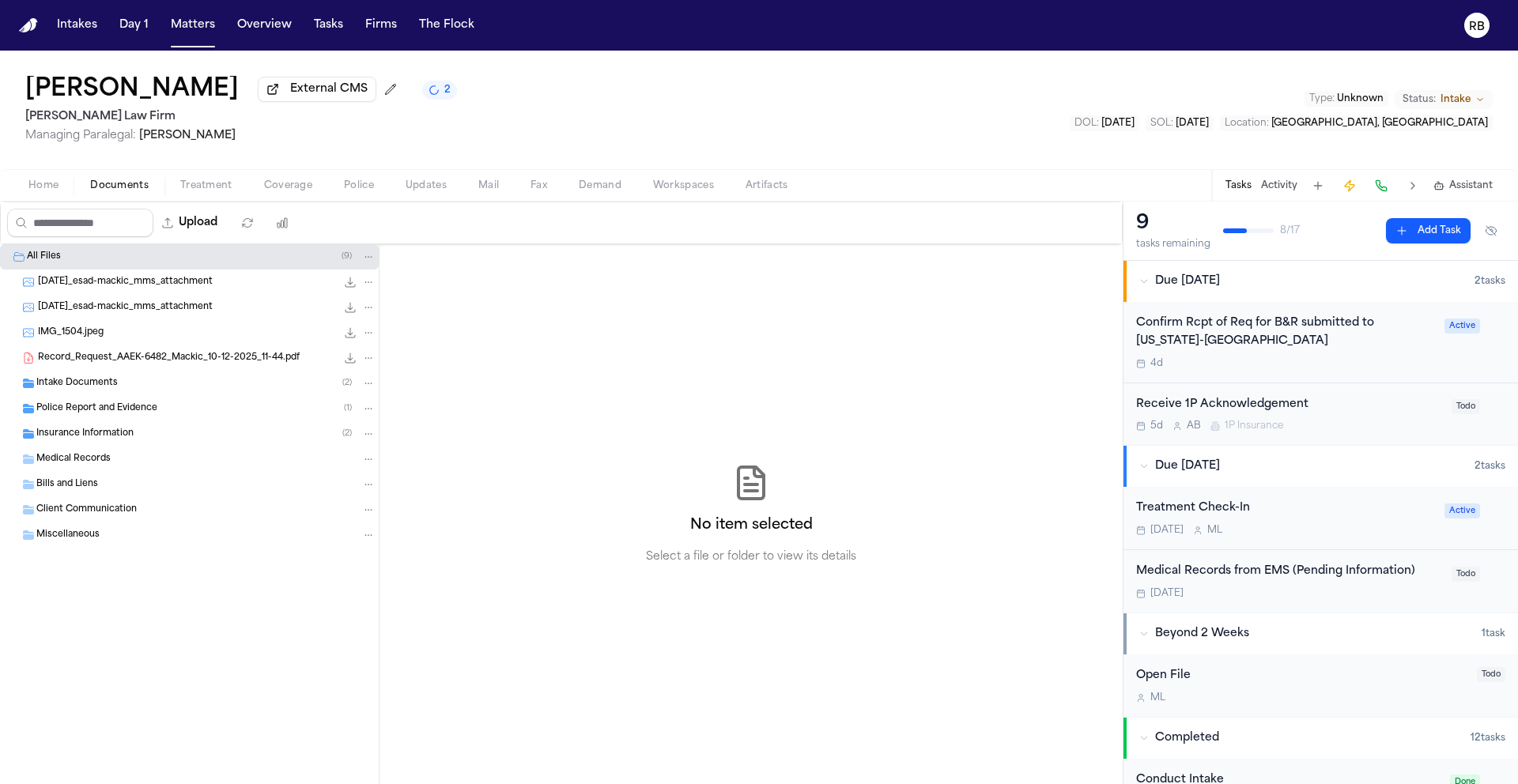
click at [95, 360] on span "Record_Request_AAEK-6482_Mackic_10-12-2025_11-44.pdf" at bounding box center [169, 357] width 261 height 13
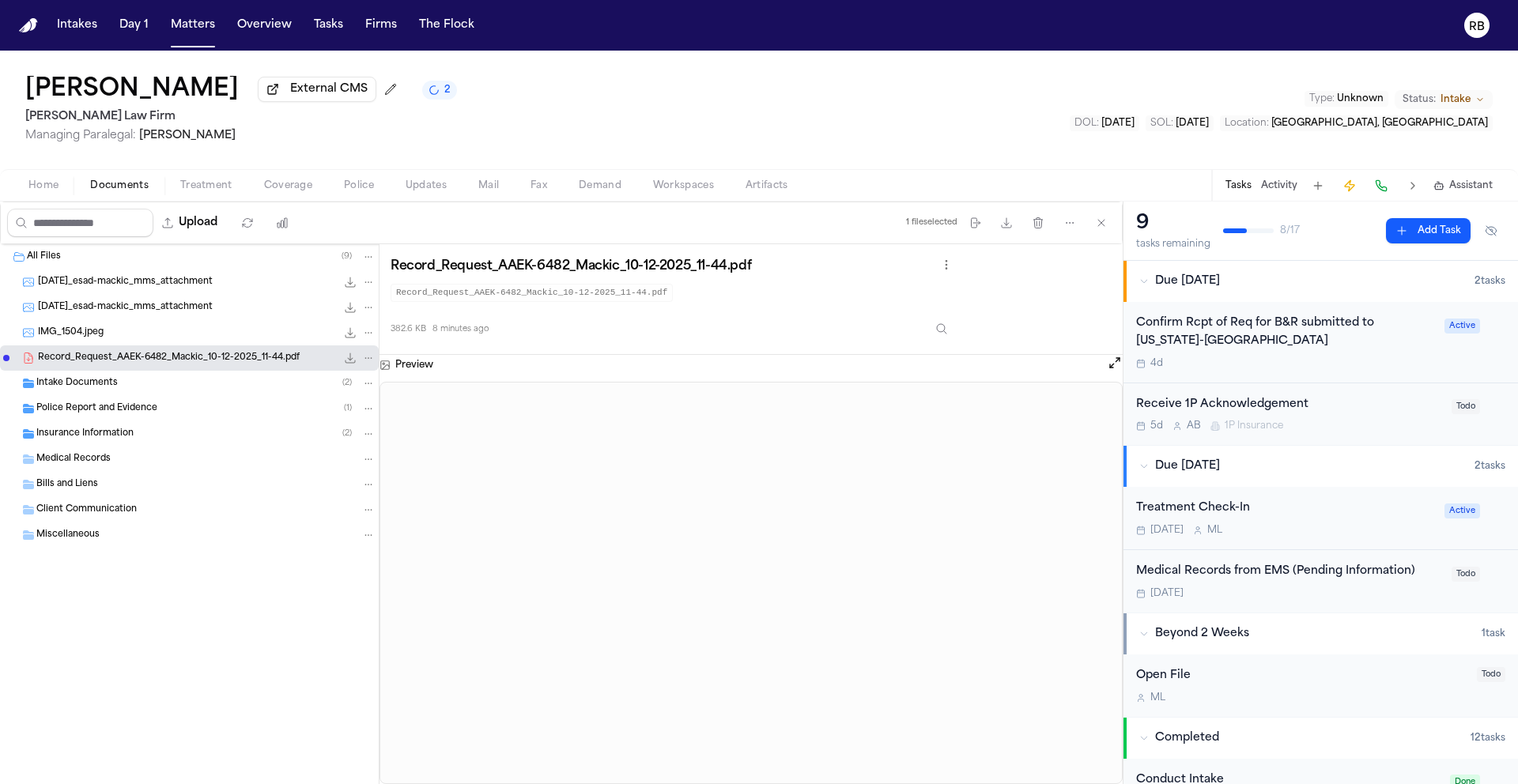
click at [92, 412] on span "Police Report and Evidence" at bounding box center [96, 408] width 121 height 13
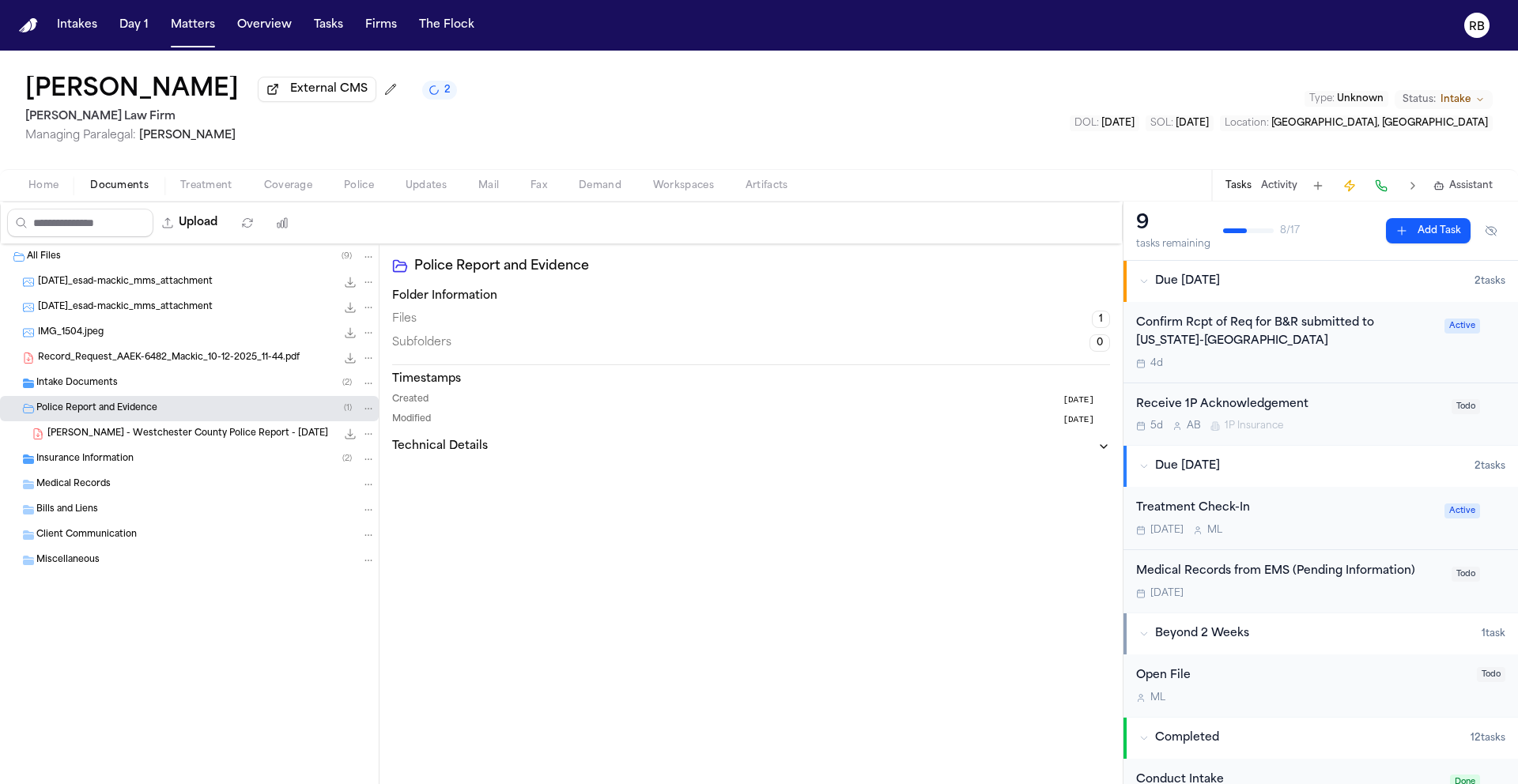
click at [173, 435] on span "E. Mackic - Westchester County Police Report - 9.7.25" at bounding box center [188, 434] width 280 height 13
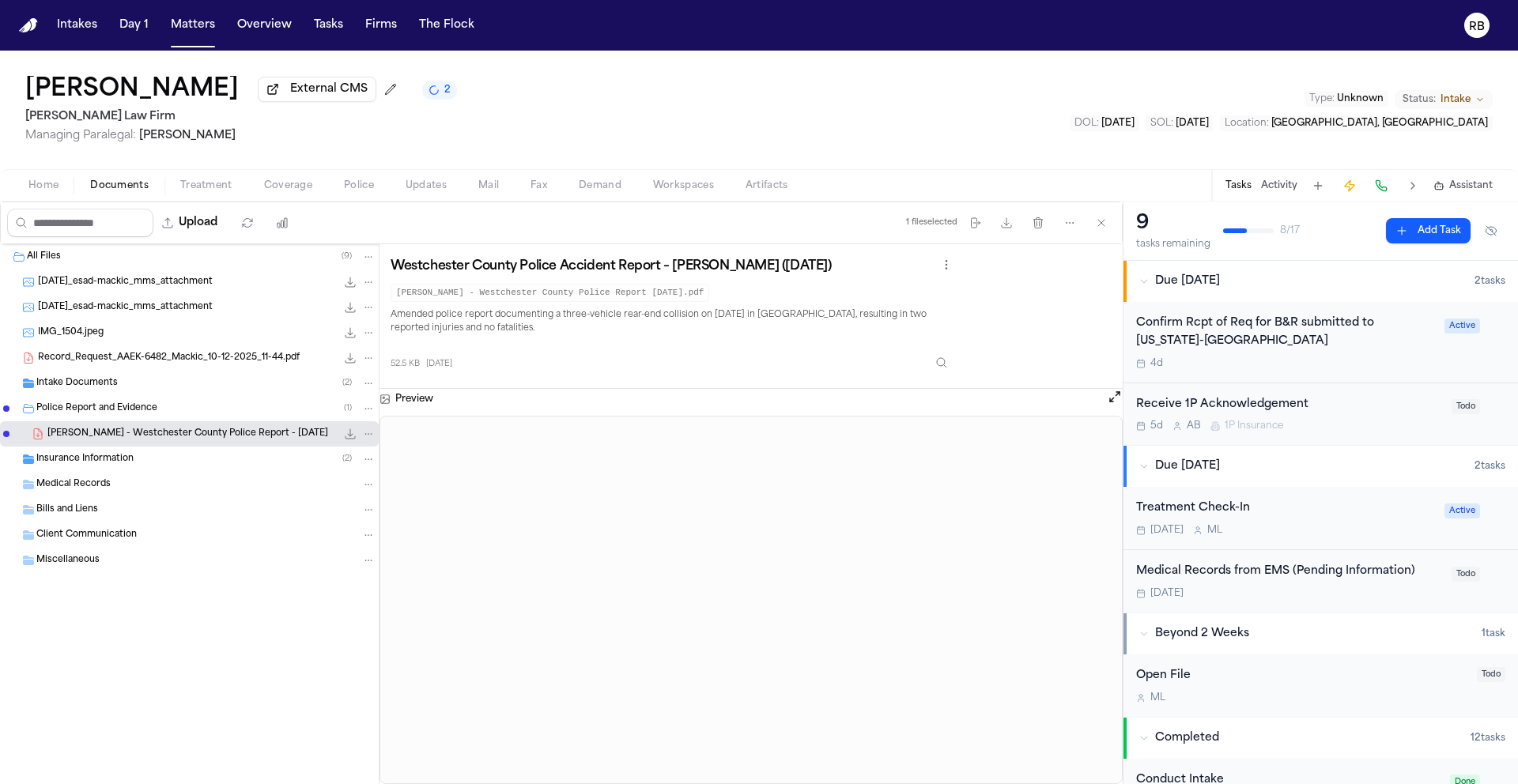
click at [226, 189] on span "Treatment" at bounding box center [207, 186] width 52 height 13
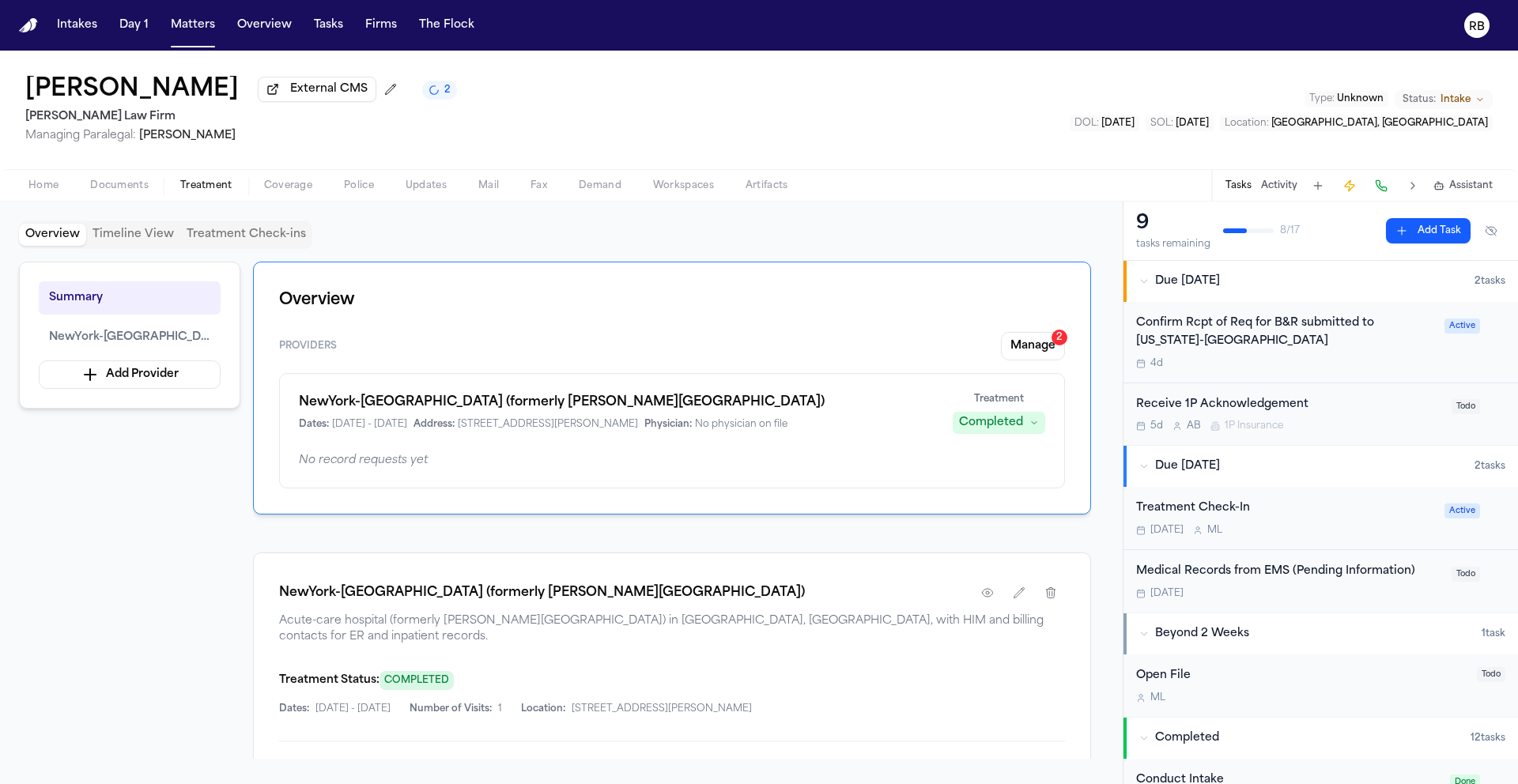
drag, startPoint x: 610, startPoint y: 111, endPoint x: 431, endPoint y: 17, distance: 202.2
click at [610, 111] on div "Esad Mackic External CMS 2 Martello Law Firm Managing Paralegal: Michelle Landa…" at bounding box center [759, 110] width 1518 height 119
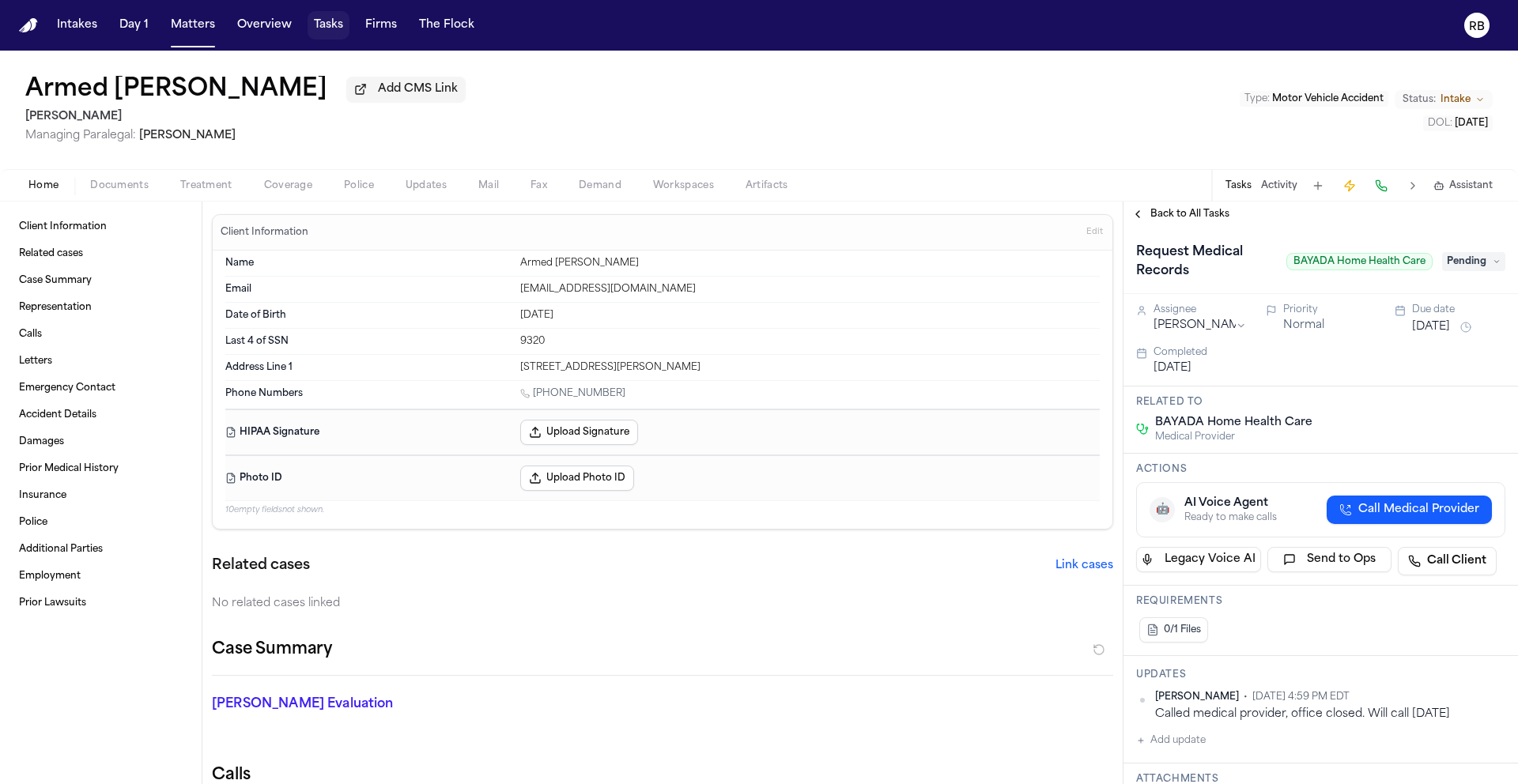
click at [335, 29] on button "Tasks" at bounding box center [328, 25] width 42 height 29
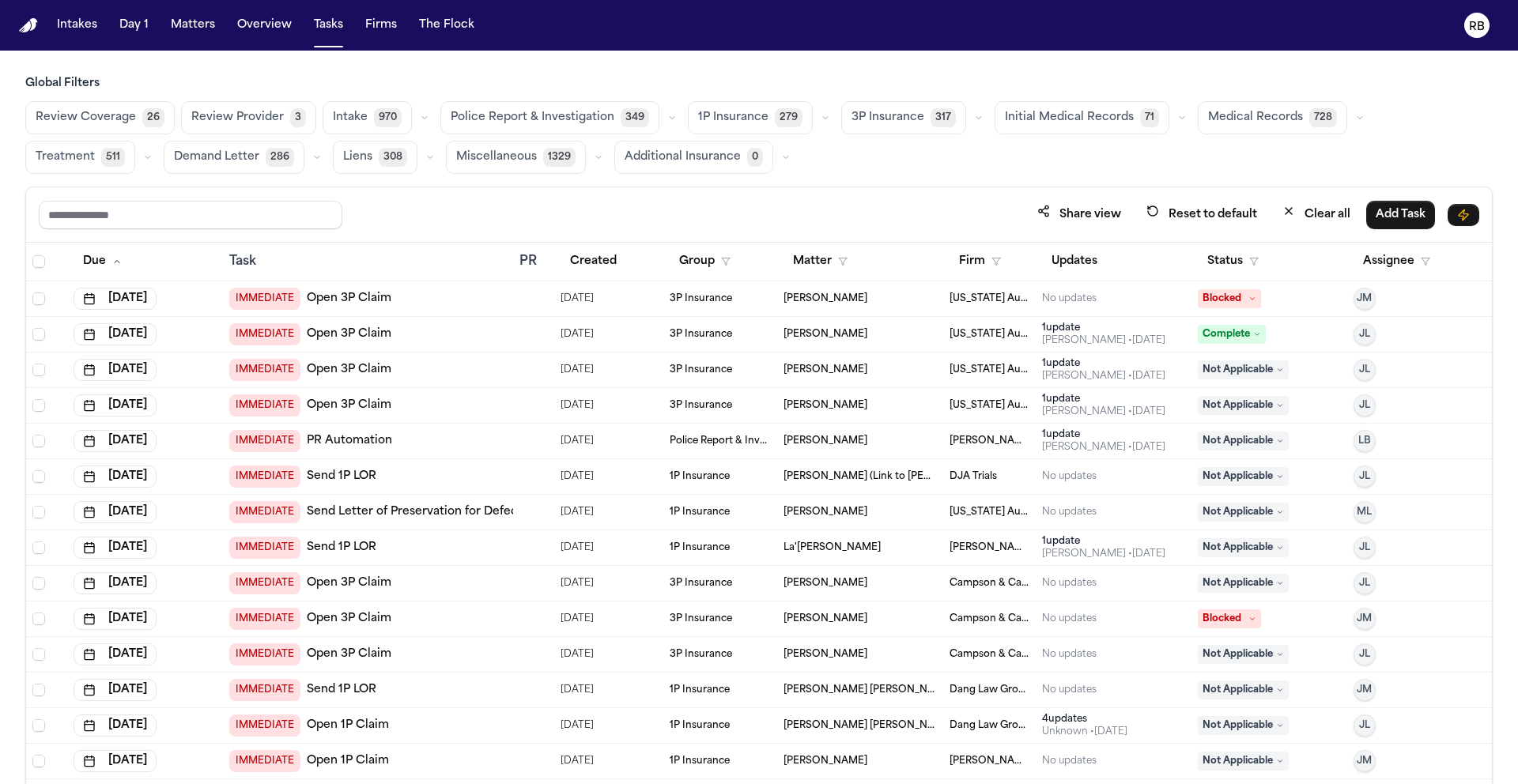
drag, startPoint x: 656, startPoint y: 196, endPoint x: 679, endPoint y: 198, distance: 23.1
click at [656, 196] on div "Share view Reset to default Clear all Add Task" at bounding box center [759, 214] width 1465 height 55
click at [1249, 112] on span "Medical Records" at bounding box center [1255, 118] width 95 height 16
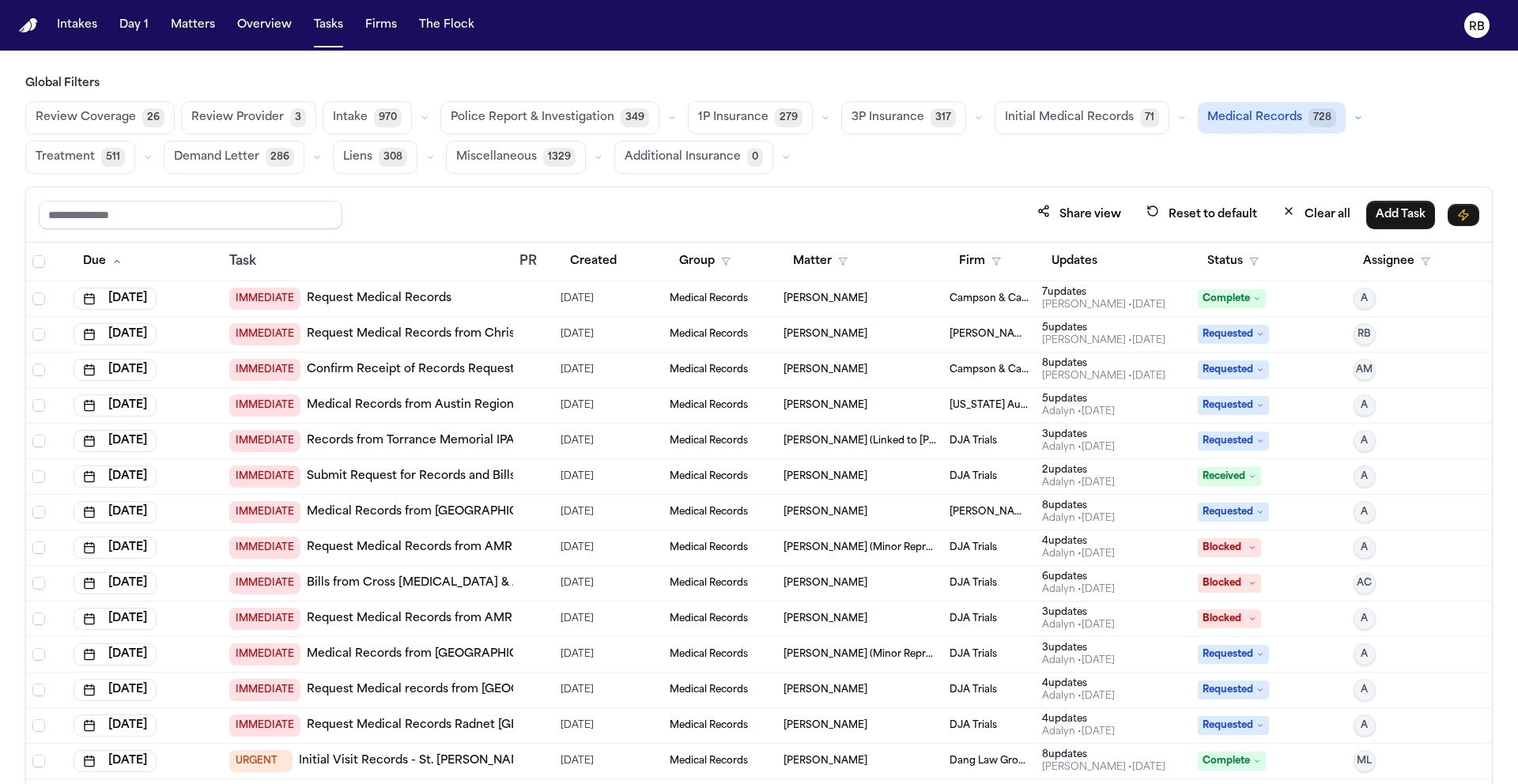
click at [979, 179] on div "Global Filters Review Coverage 26 Review Provider 3 Intake 970 Police Report & …" at bounding box center [759, 464] width 1467 height 777
click at [1198, 256] on button "Status" at bounding box center [1233, 261] width 70 height 29
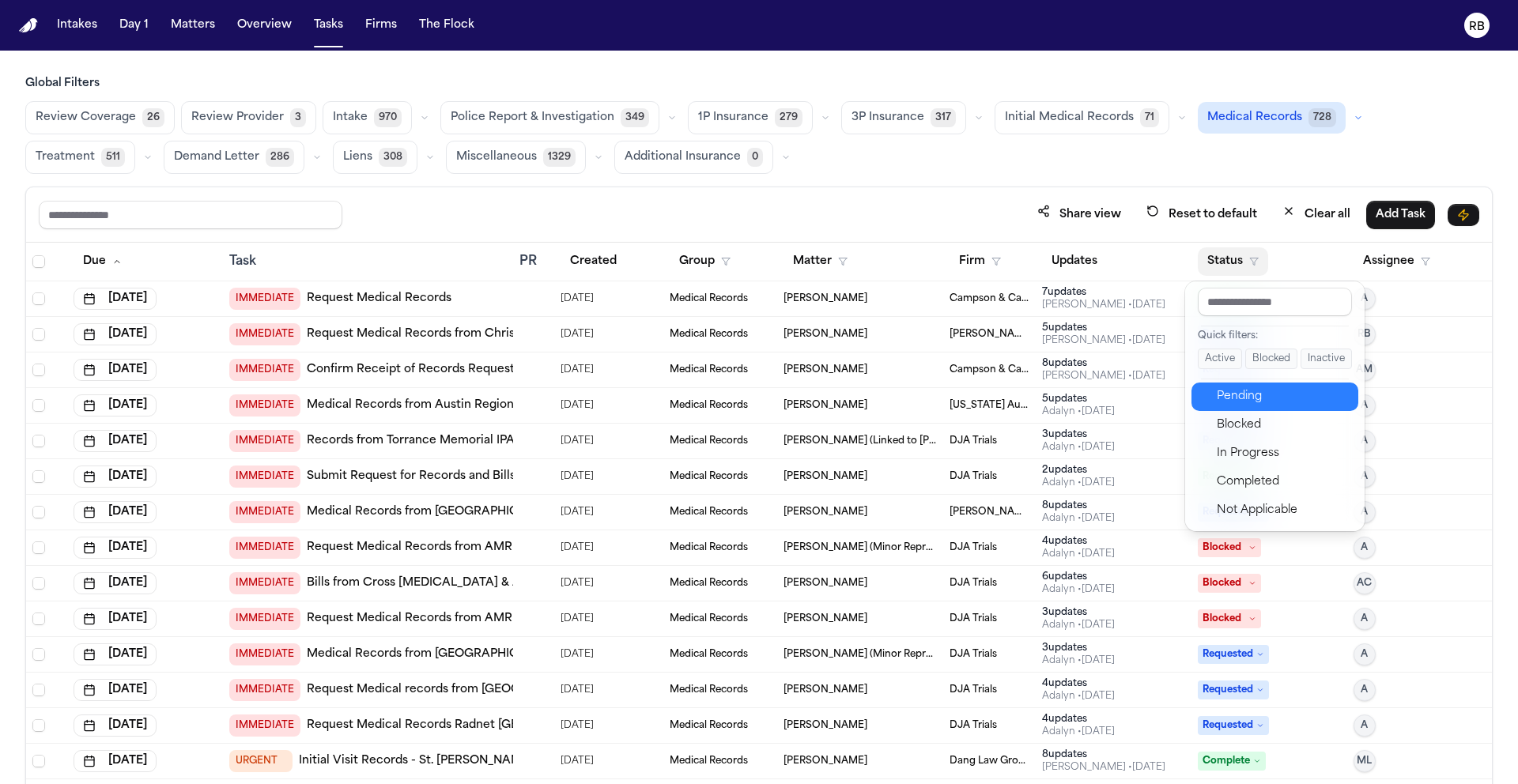
click at [1268, 382] on button "Pending" at bounding box center [1274, 396] width 167 height 29
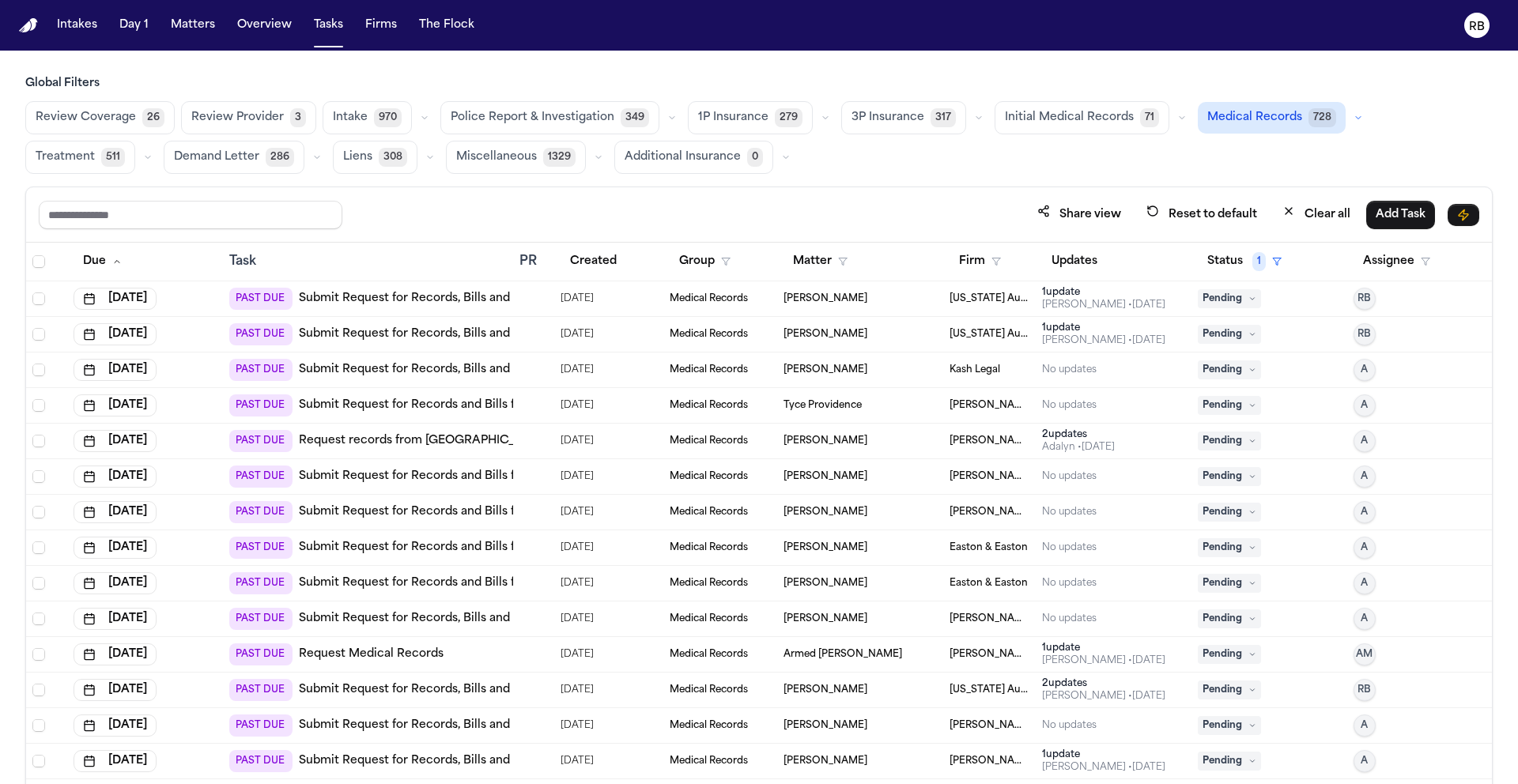
click at [824, 166] on div "Review Coverage 26 Review Provider 3 Intake 970 Police Report & Investigation 3…" at bounding box center [759, 137] width 1467 height 73
click at [532, 295] on div at bounding box center [533, 298] width 29 height 13
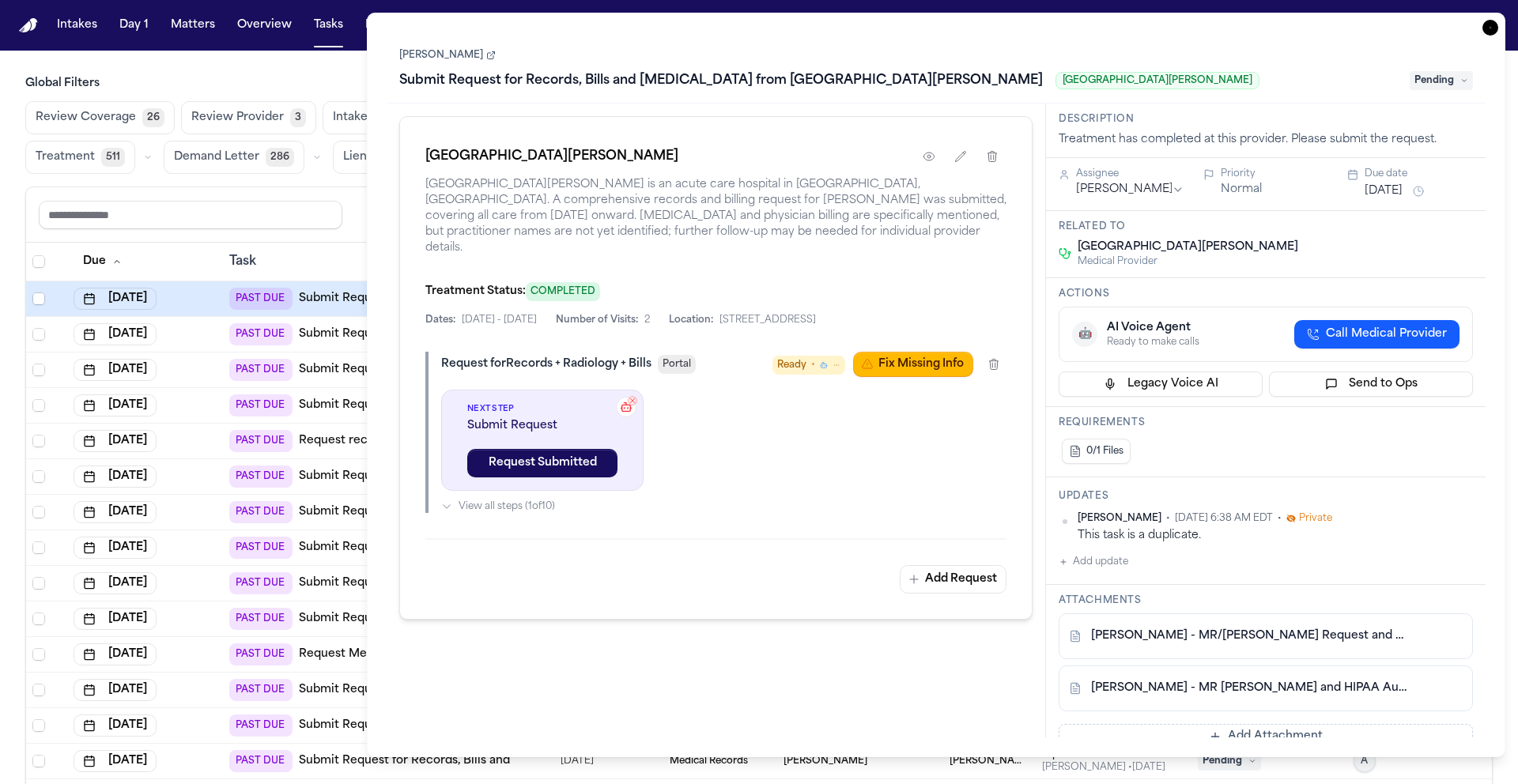
click at [1218, 681] on link "D. Adams - MR Request and HIPAA Auth to Corewell Health Wayne Hospital - 8.26.2…" at bounding box center [1250, 688] width 317 height 16
click at [1270, 630] on link "D. Adams - MR/Bill Request and HIPAA Auths to Corewell Health - 8.16.25" at bounding box center [1250, 636] width 317 height 16
click at [1488, 28] on icon "button" at bounding box center [1490, 28] width 16 height 16
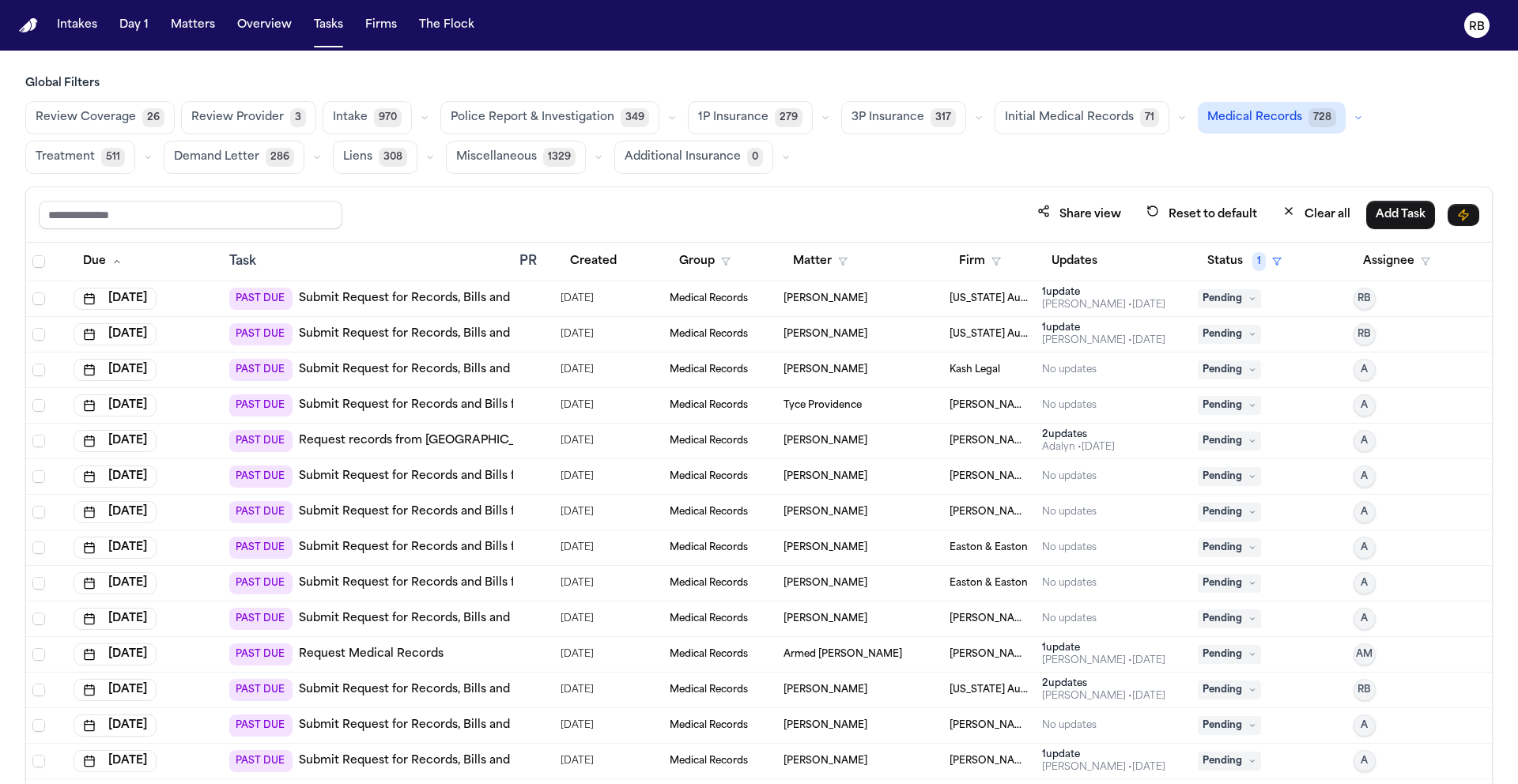
click at [841, 194] on div "Share view Reset to default Clear all Add Task" at bounding box center [759, 214] width 1465 height 55
click at [868, 174] on div "Global Filters Review Coverage 26 Review Provider 3 Intake 970 Police Report & …" at bounding box center [759, 464] width 1467 height 777
